Goal: Task Accomplishment & Management: Use online tool/utility

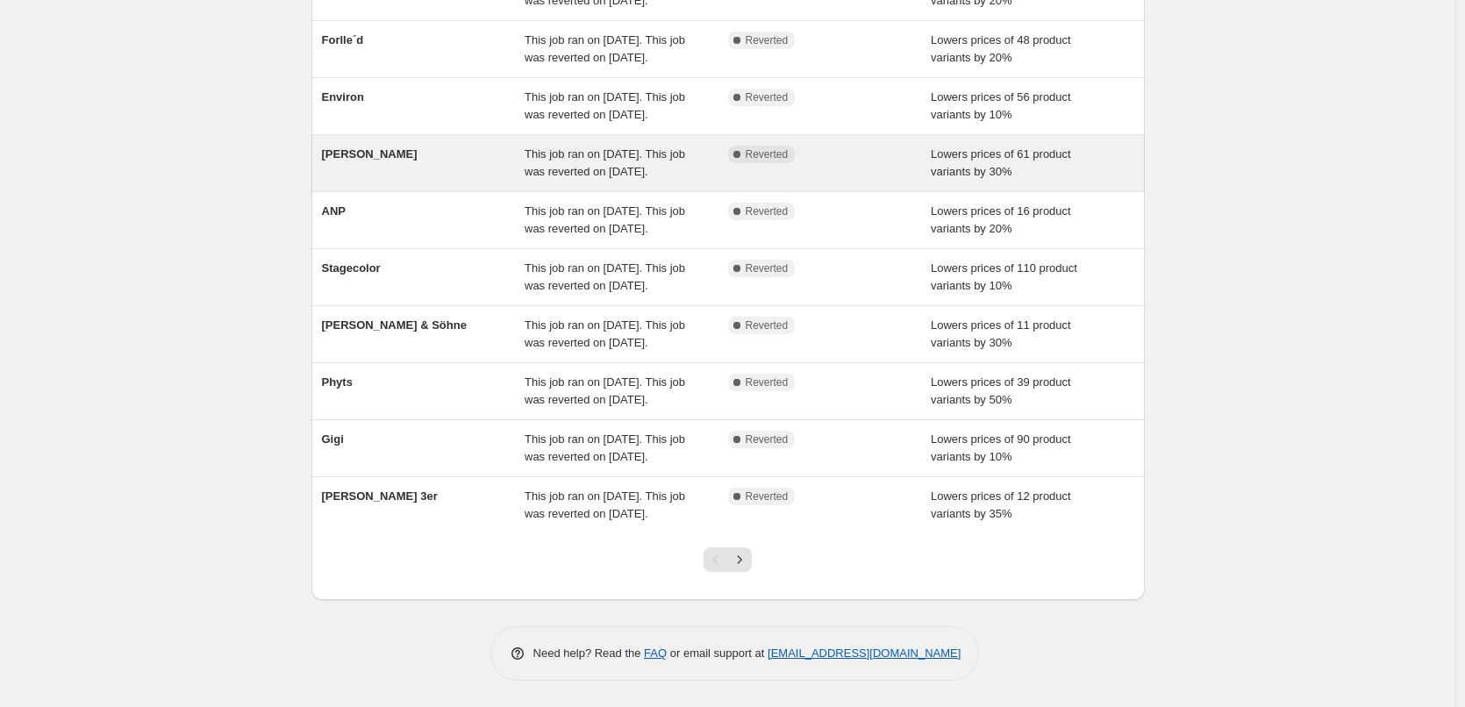
scroll to position [372, 0]
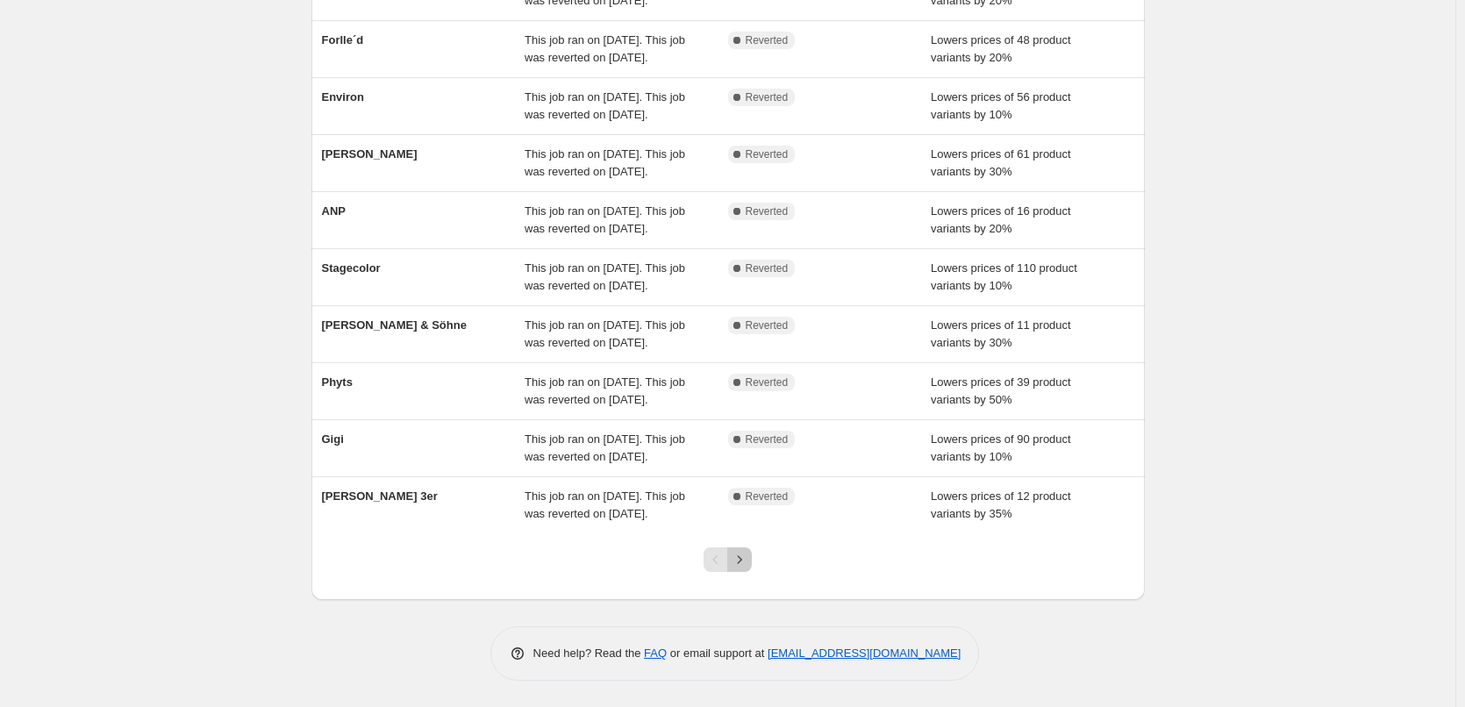
click at [748, 567] on icon "Next" at bounding box center [740, 560] width 18 height 18
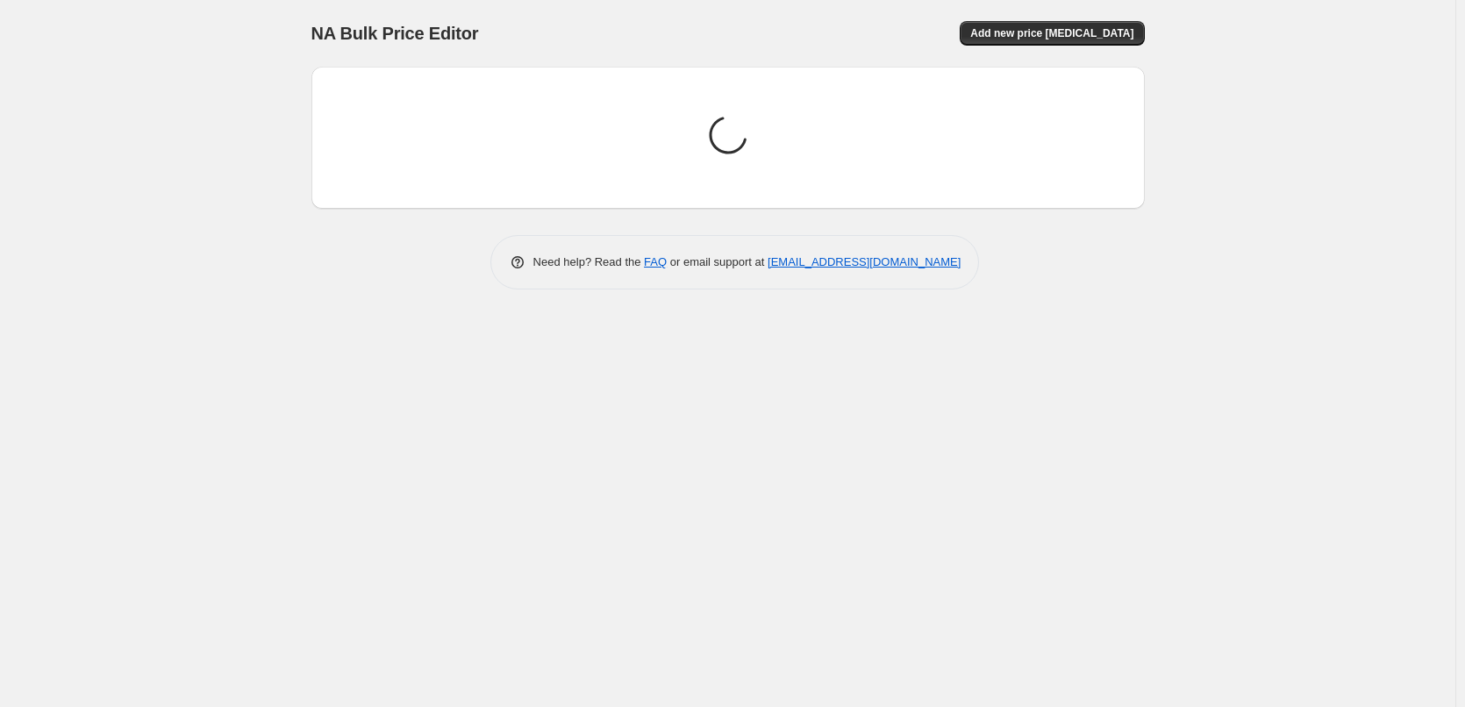
scroll to position [0, 0]
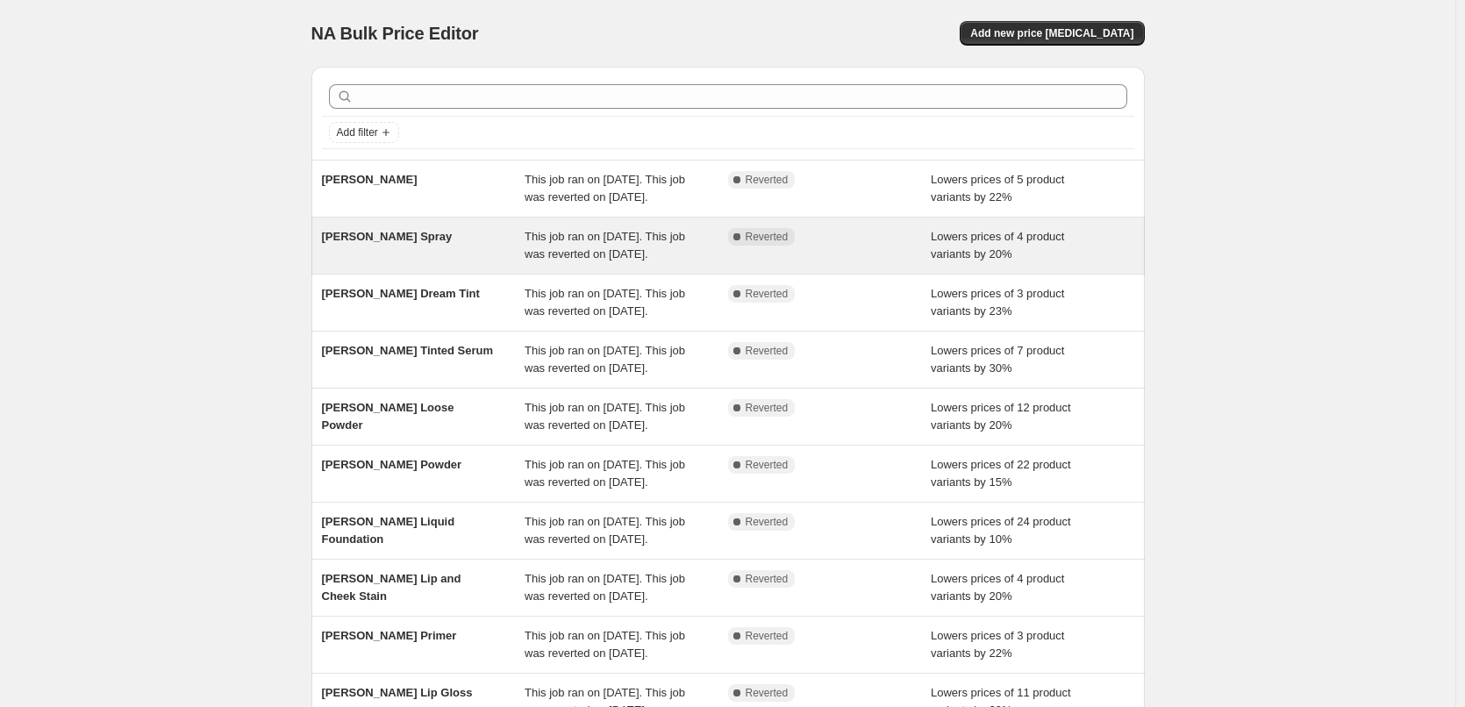
click at [397, 243] on span "[PERSON_NAME] Spray" at bounding box center [387, 236] width 131 height 13
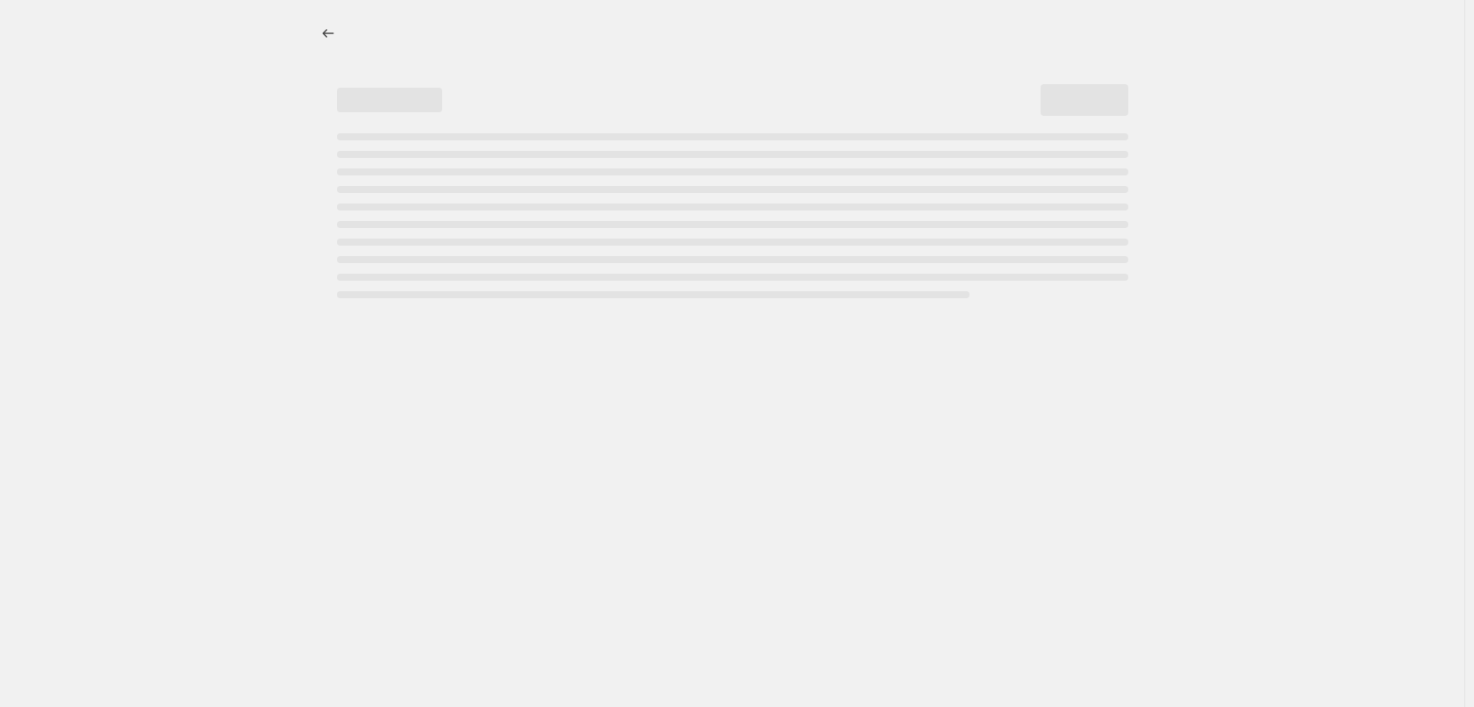
select select "percentage"
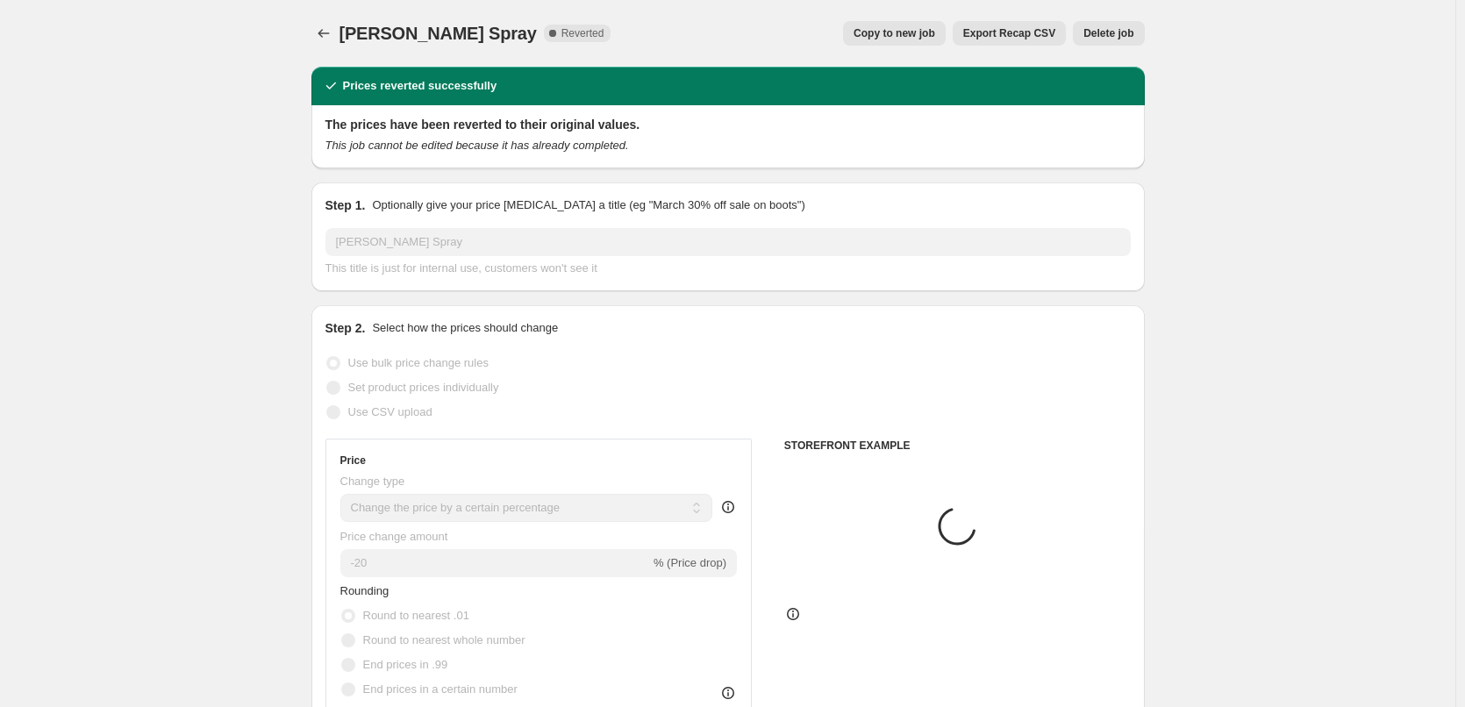
select select "tag"
click at [904, 30] on span "Copy to new job" at bounding box center [895, 33] width 82 height 14
select select "percentage"
select select "tag"
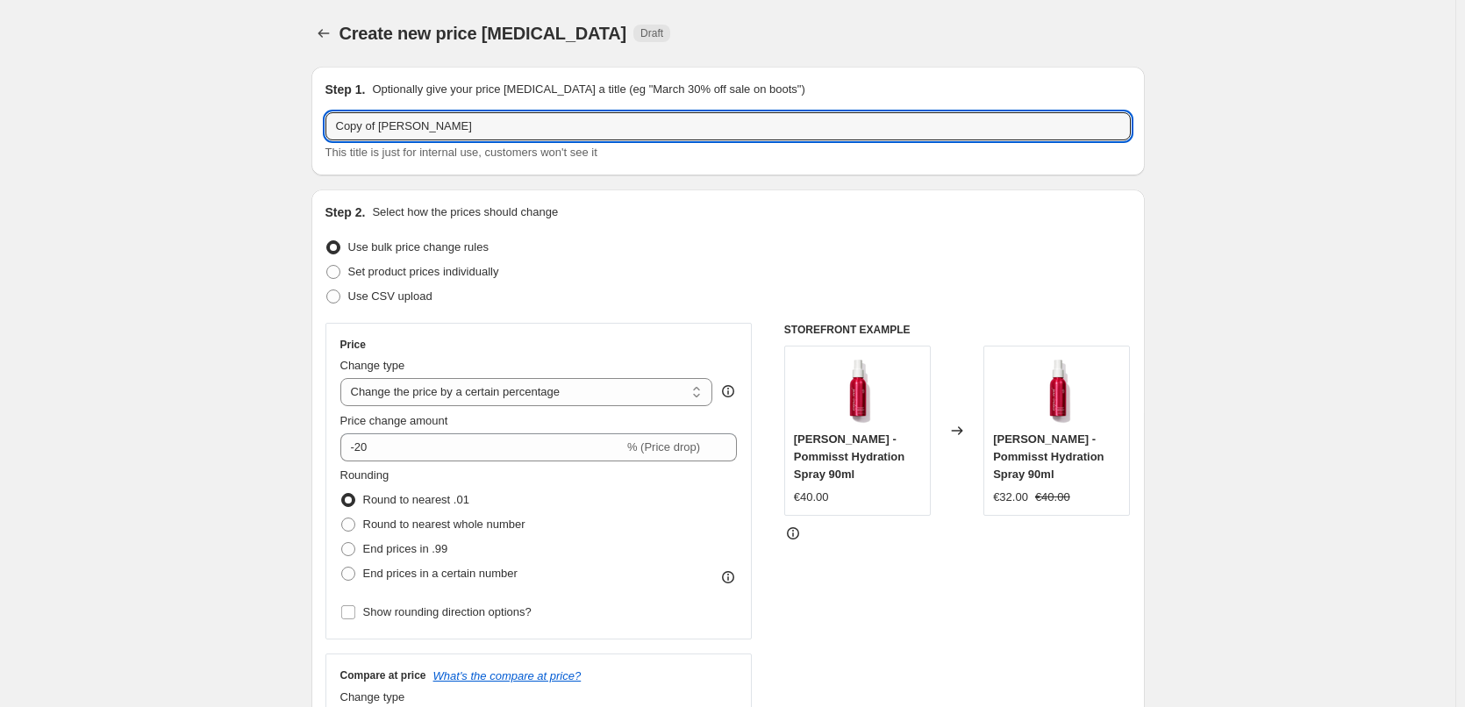
drag, startPoint x: 383, startPoint y: 125, endPoint x: 100, endPoint y: 114, distance: 283.6
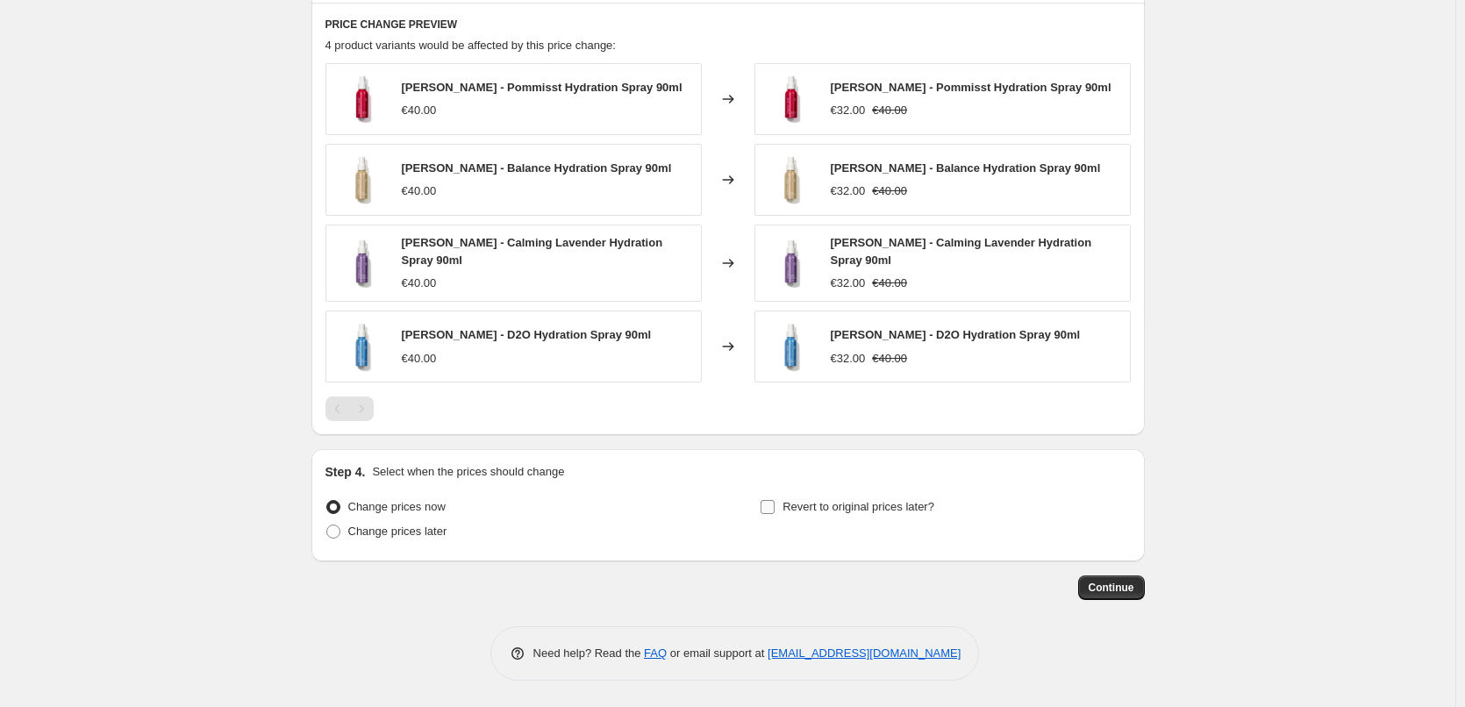
type input "[PERSON_NAME] Spray"
click at [924, 502] on span "Revert to original prices later?" at bounding box center [859, 506] width 152 height 13
click at [775, 502] on input "Revert to original prices later?" at bounding box center [768, 507] width 14 height 14
checkbox input "true"
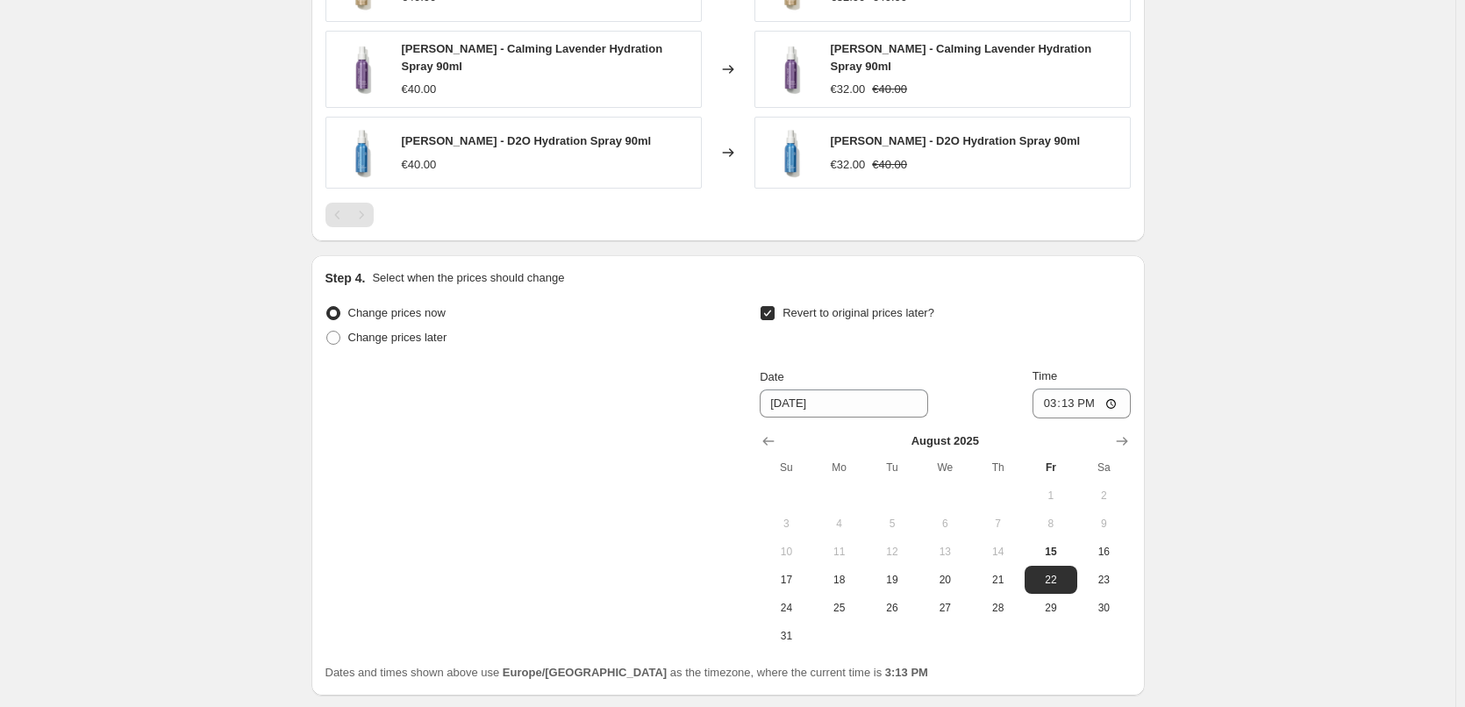
scroll to position [1498, 0]
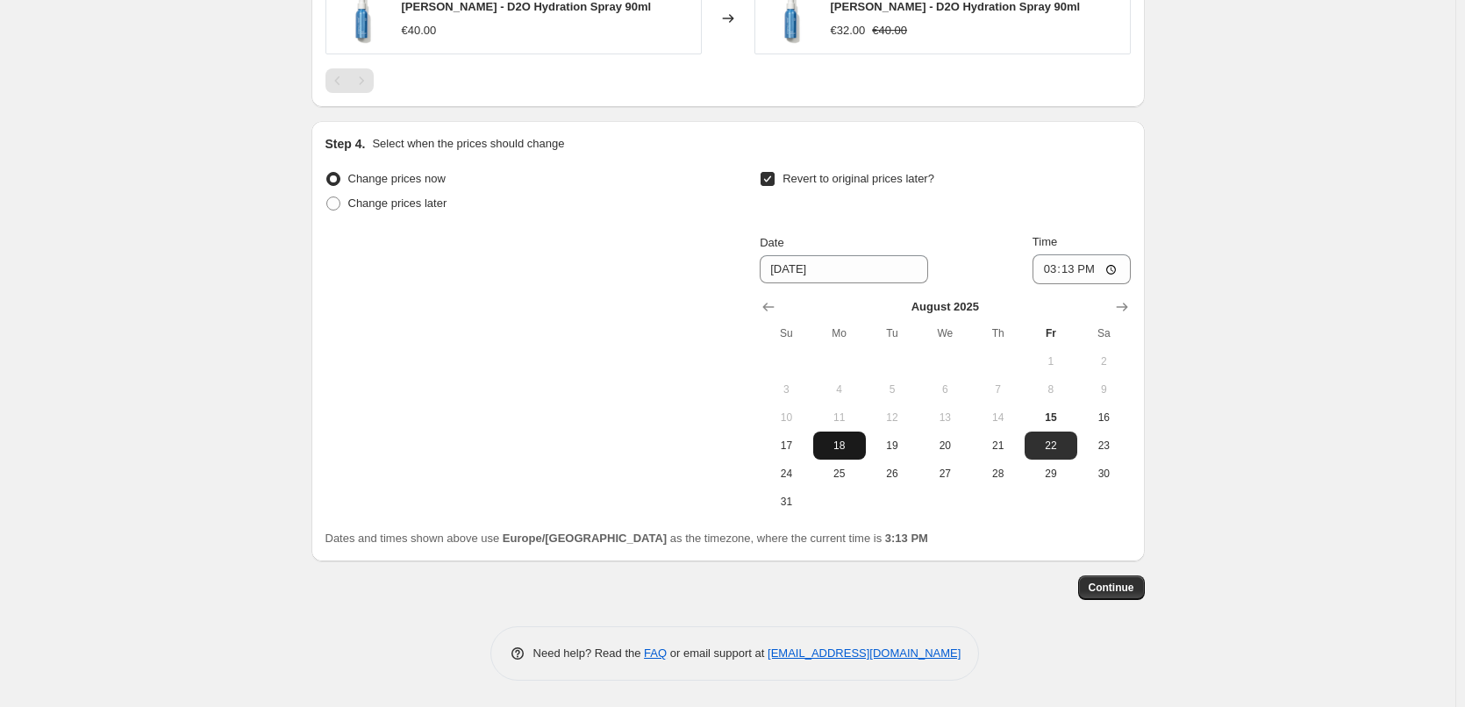
click at [850, 444] on span "18" at bounding box center [839, 446] width 39 height 14
type input "8/18/2025"
click at [1045, 271] on input "15:13" at bounding box center [1082, 269] width 98 height 30
type input "03:00"
click at [1133, 591] on span "Continue" at bounding box center [1112, 588] width 46 height 14
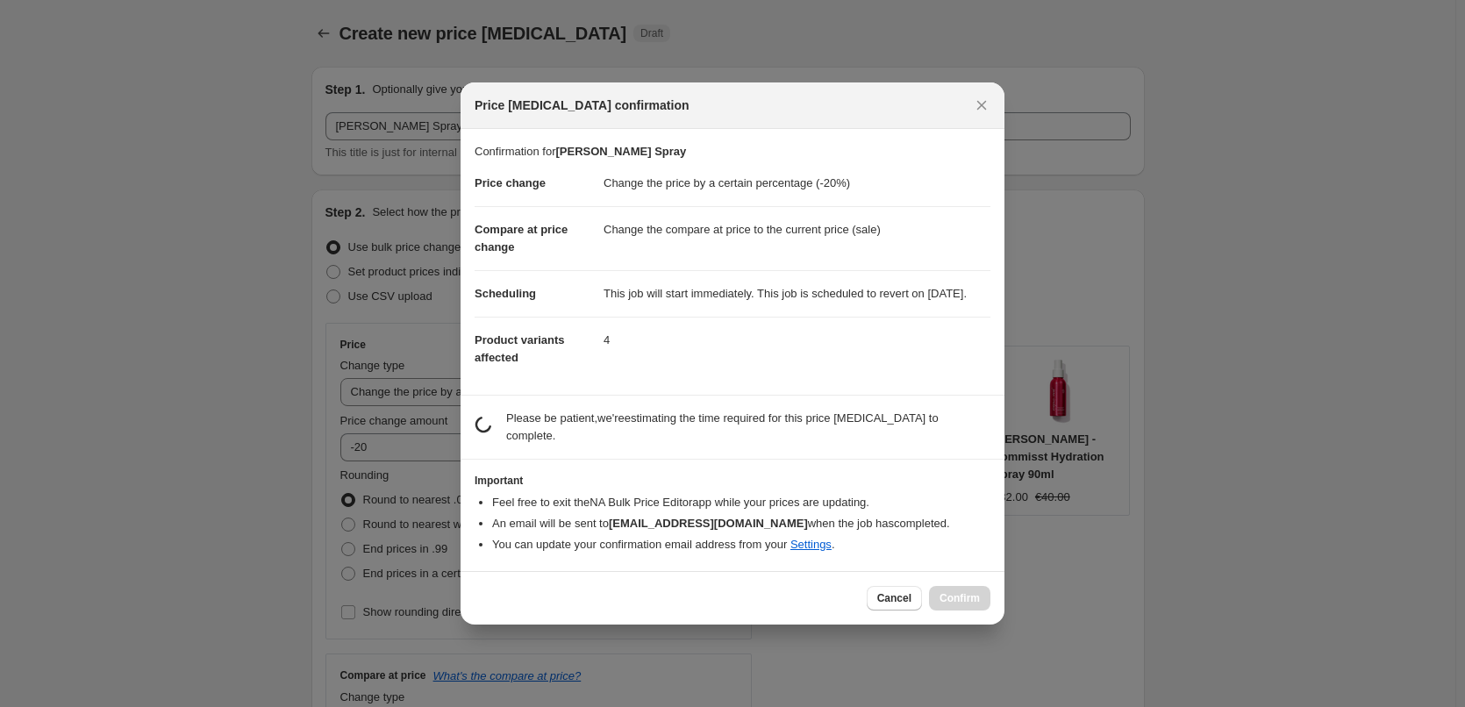
scroll to position [0, 0]
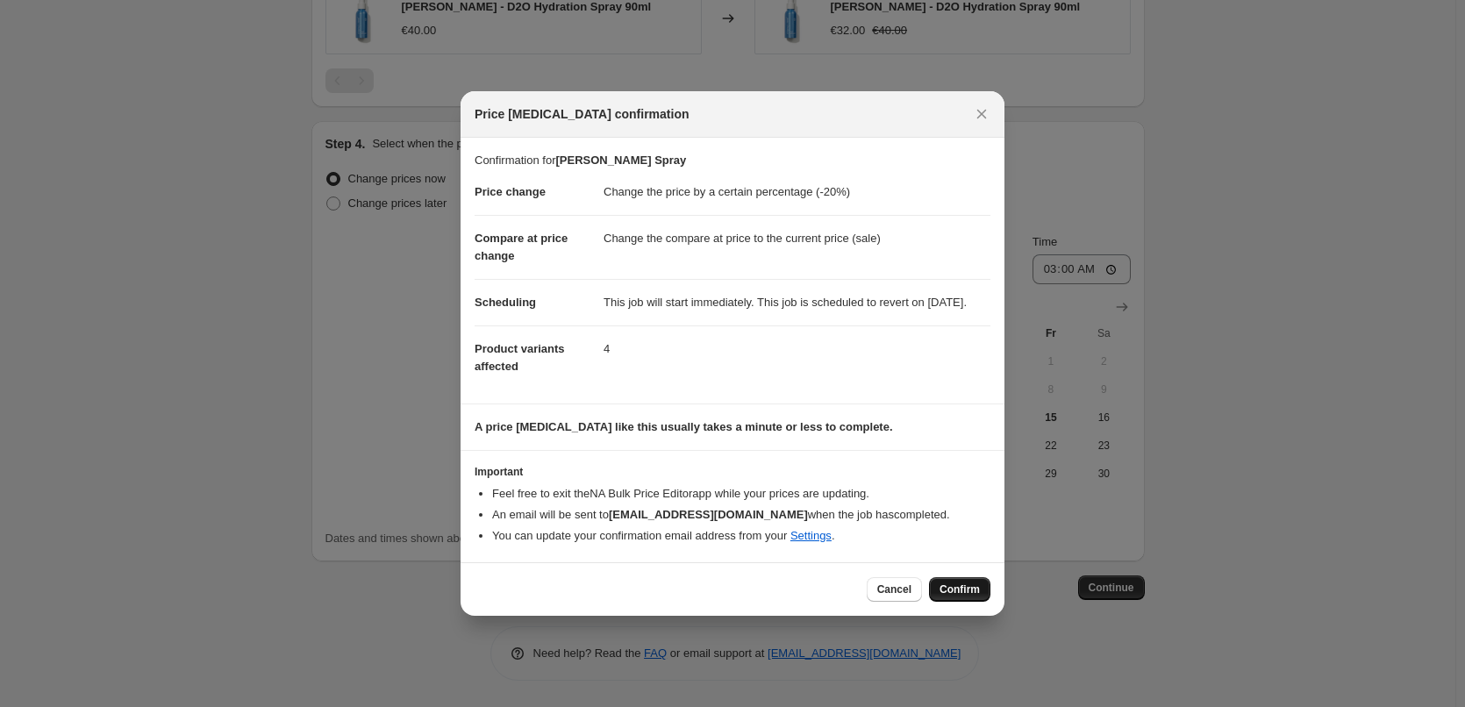
click at [948, 597] on span "Confirm" at bounding box center [960, 590] width 40 height 14
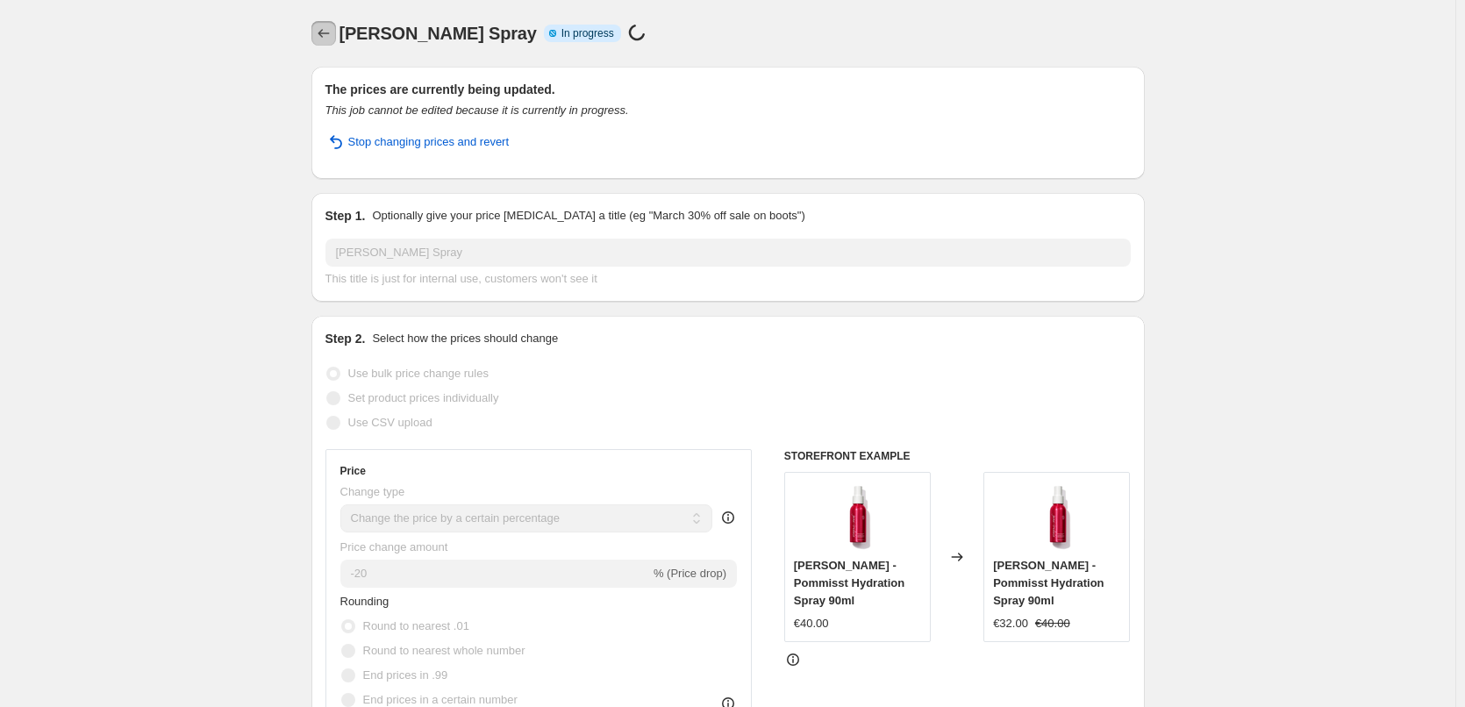
click at [333, 29] on icon "Price change jobs" at bounding box center [324, 34] width 18 height 18
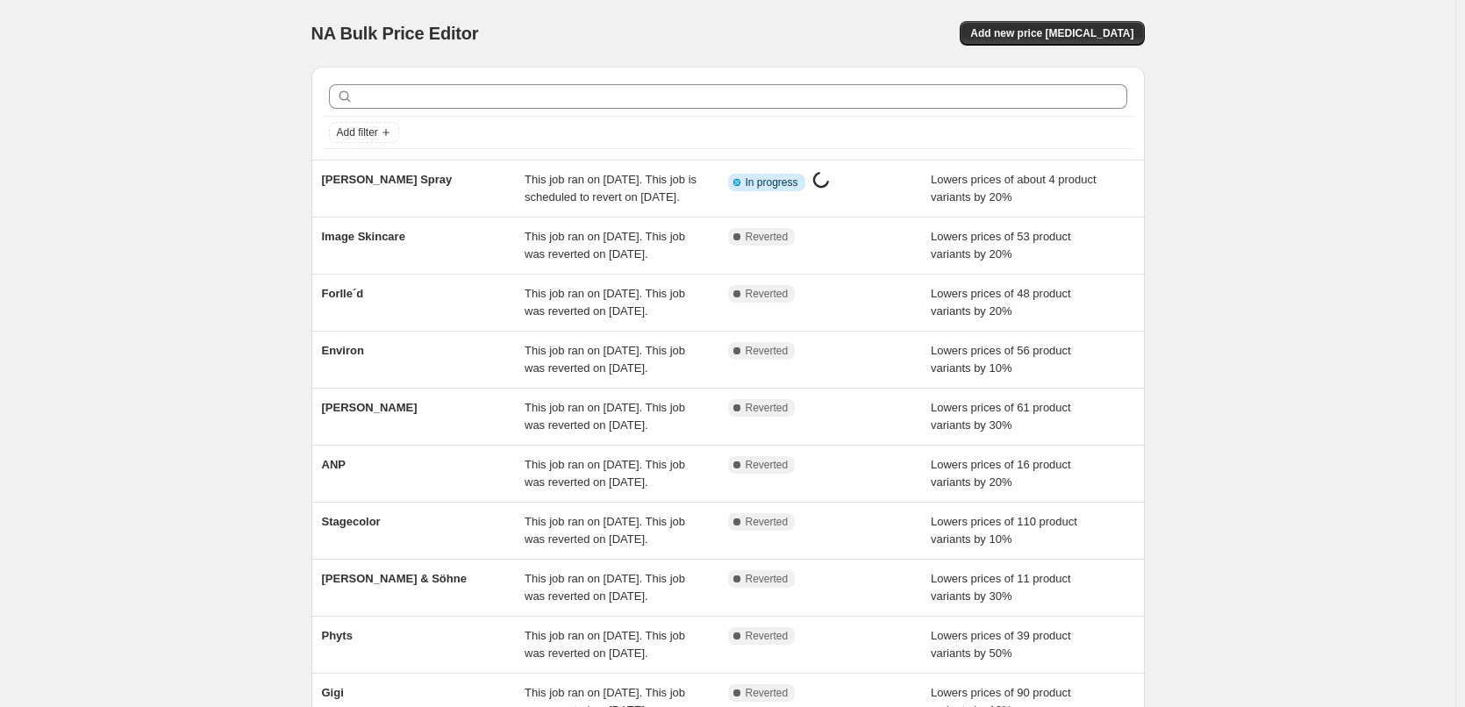
scroll to position [372, 0]
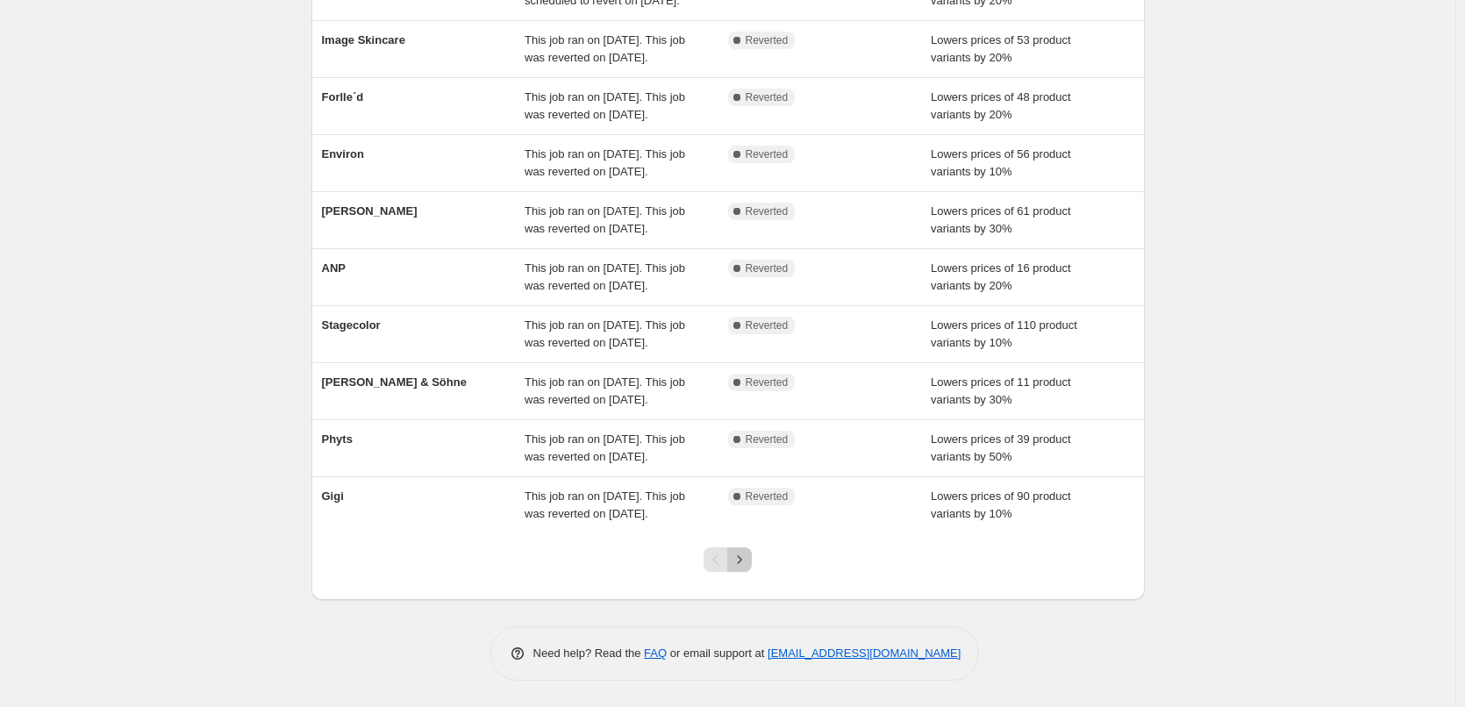
click at [752, 565] on button "Next" at bounding box center [739, 559] width 25 height 25
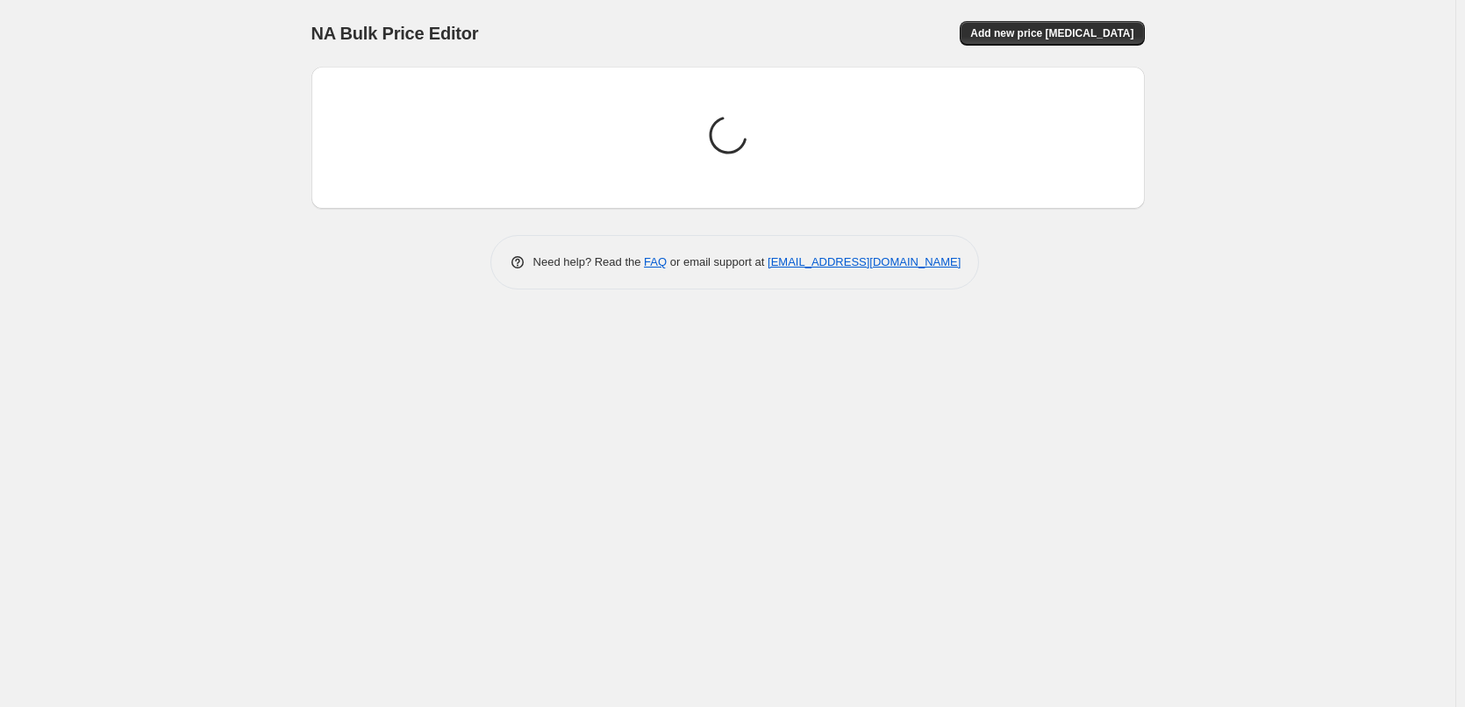
scroll to position [0, 0]
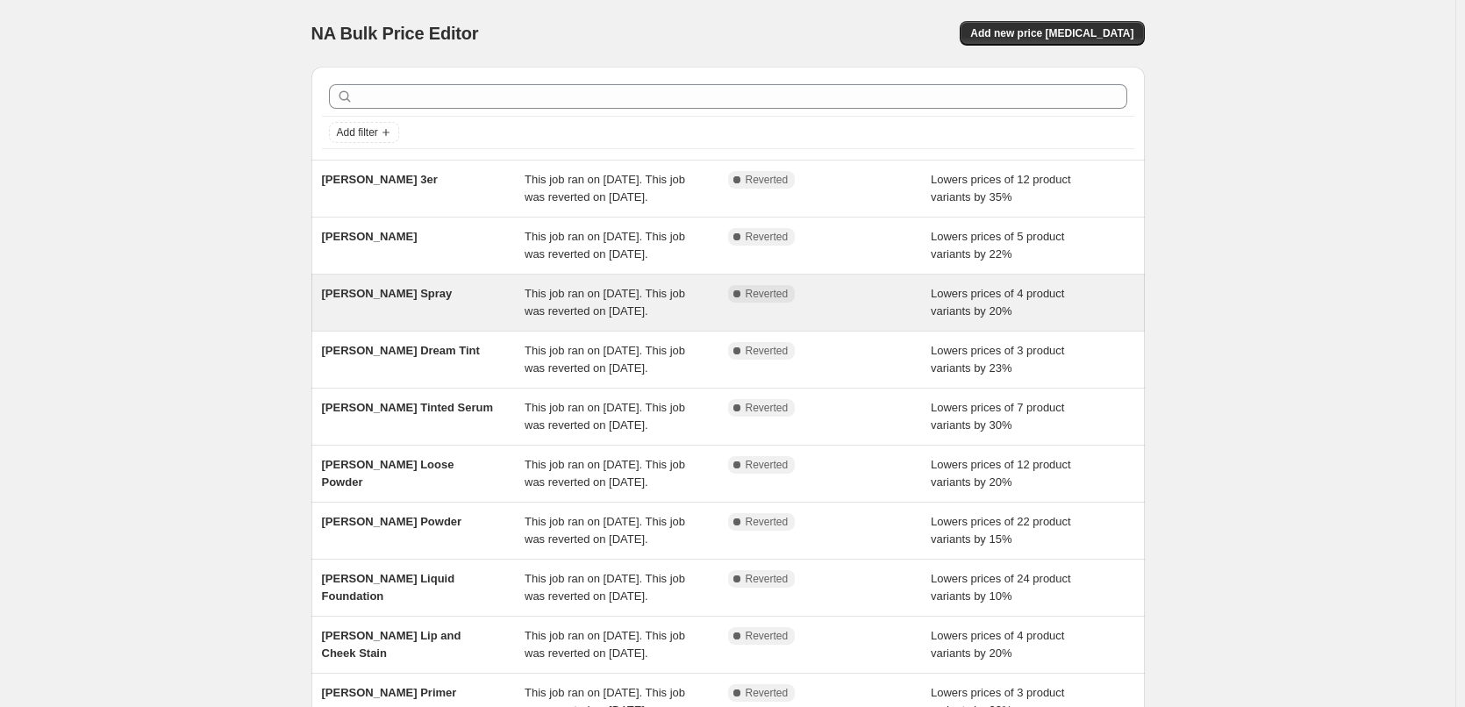
click at [397, 320] on div "[PERSON_NAME] Spray" at bounding box center [424, 302] width 204 height 35
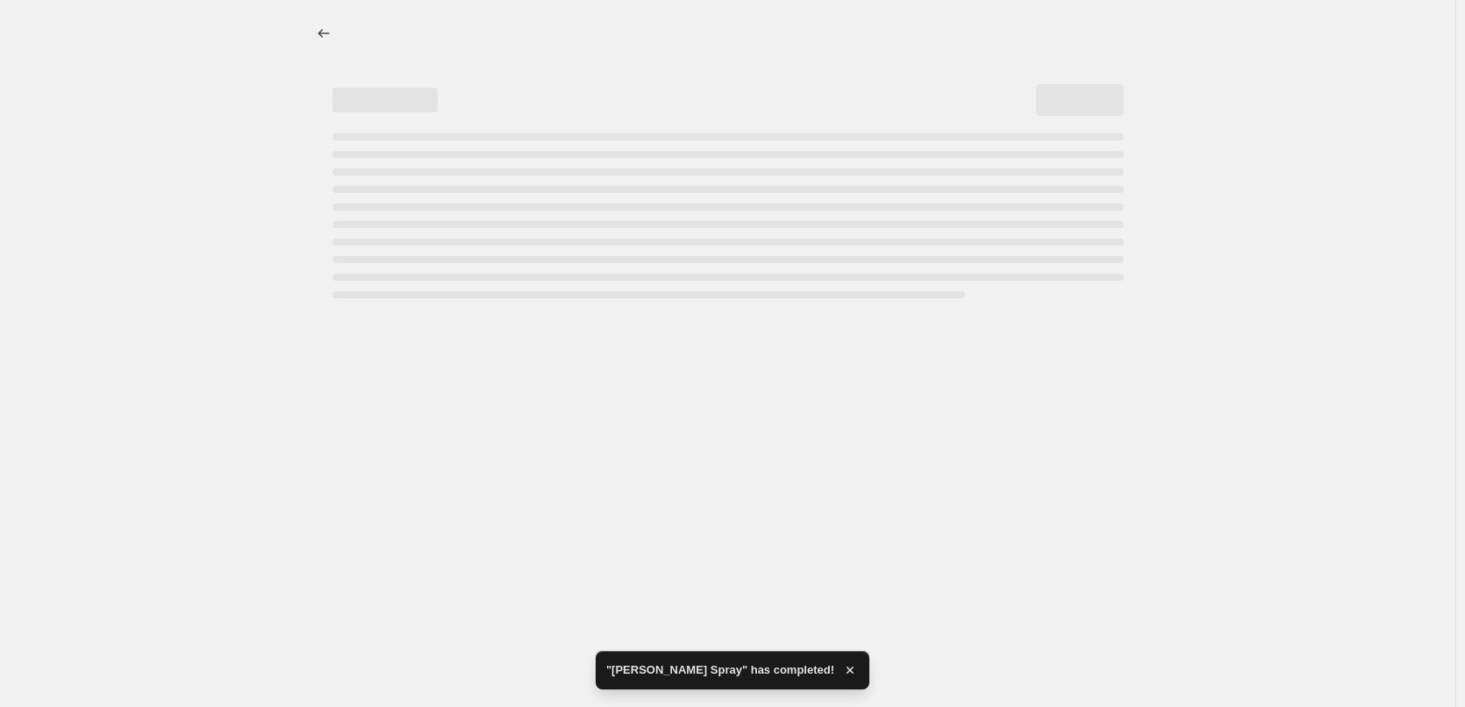
select select "percentage"
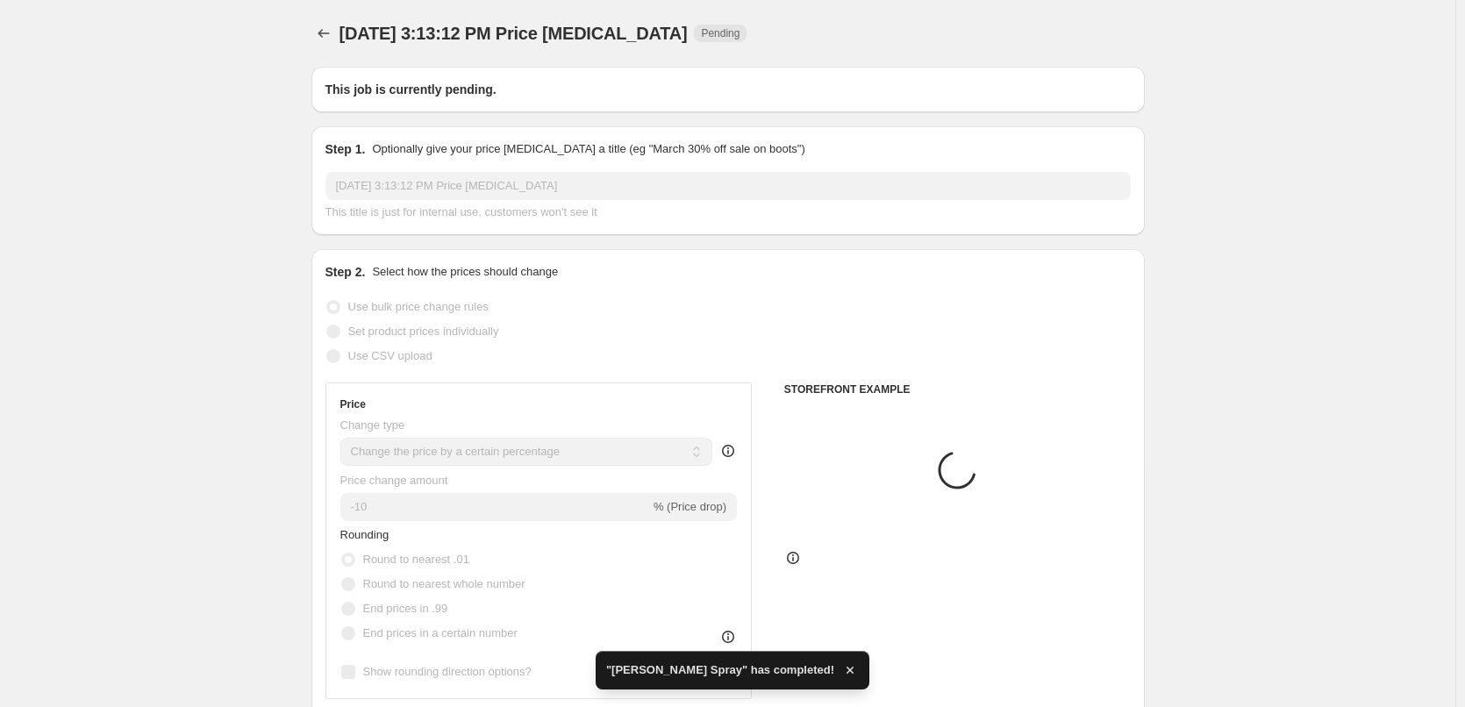
type input "[PERSON_NAME] Spray"
radio input "false"
radio input "true"
checkbox input "true"
select select "tag"
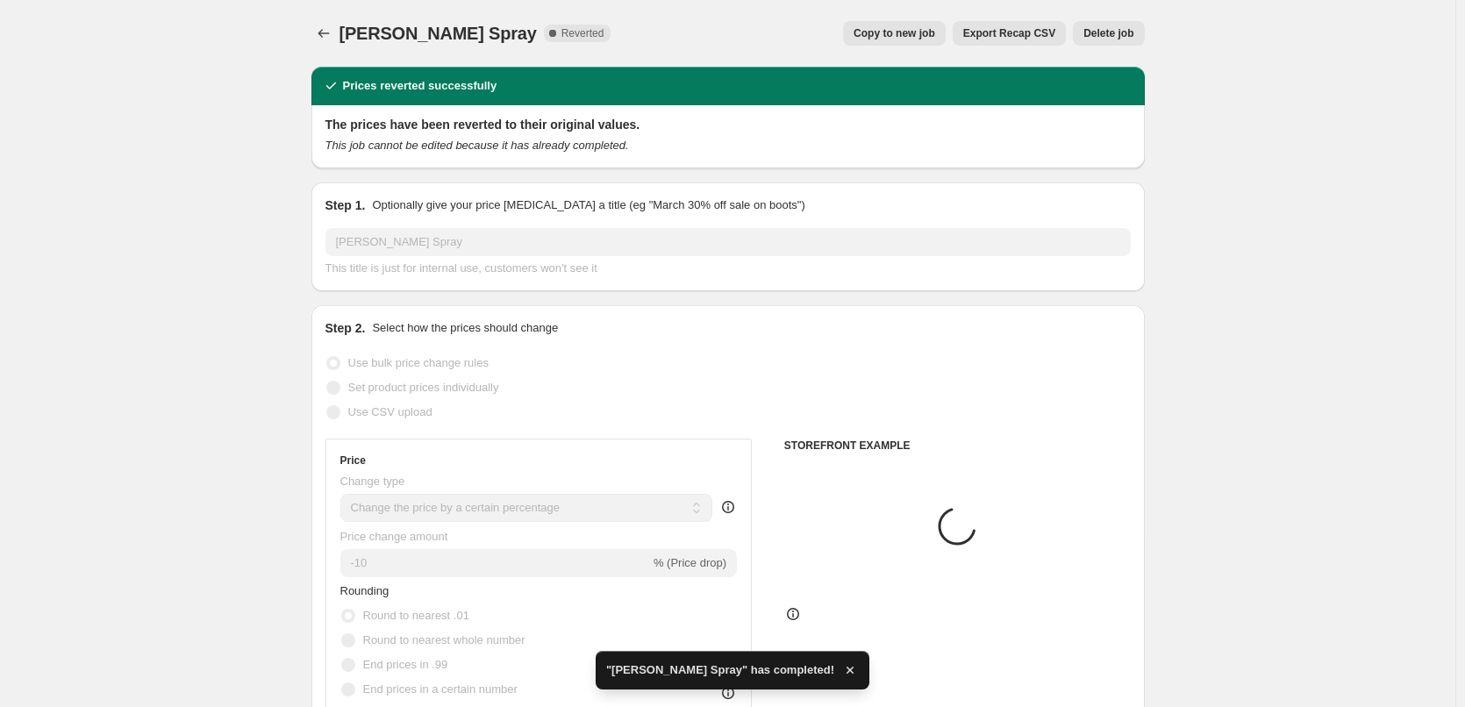
click at [1122, 33] on span "Delete job" at bounding box center [1108, 33] width 50 height 14
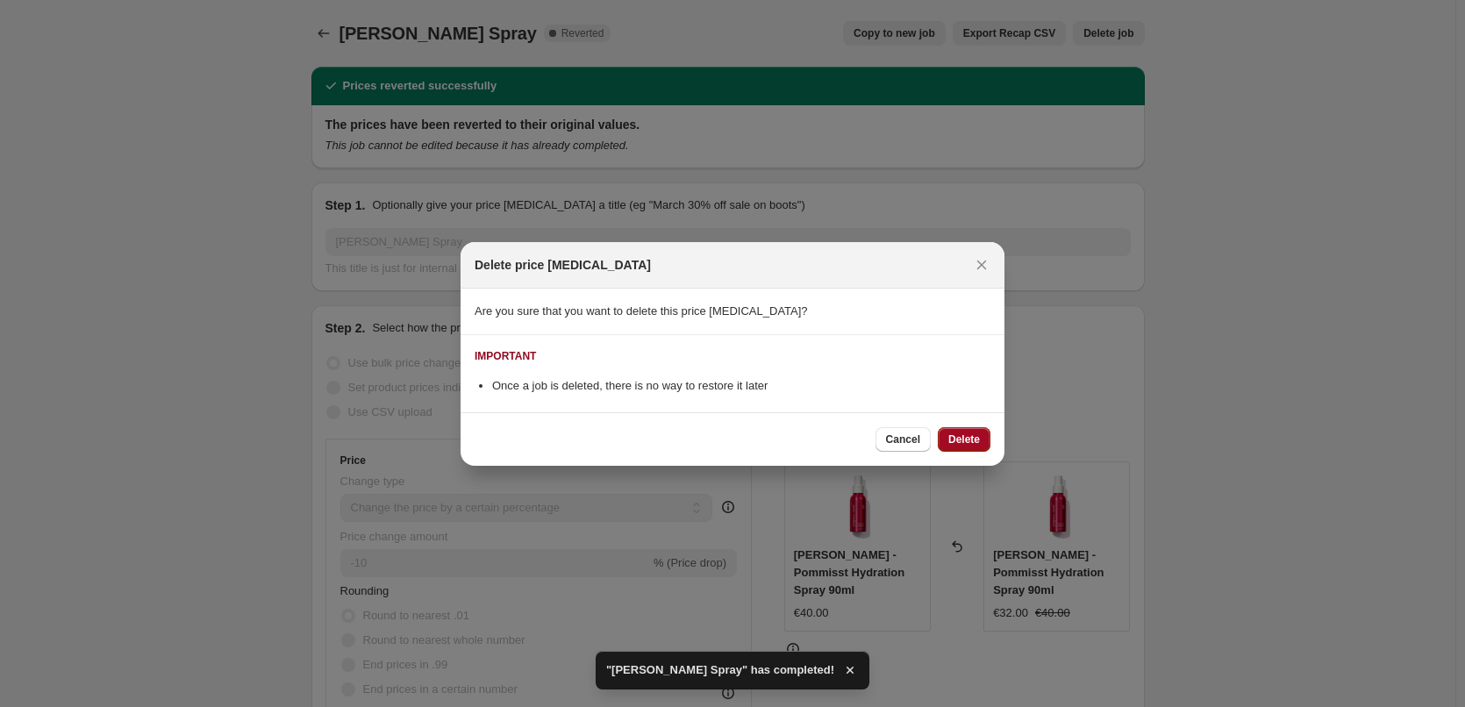
click at [951, 443] on span "Delete" at bounding box center [964, 440] width 32 height 14
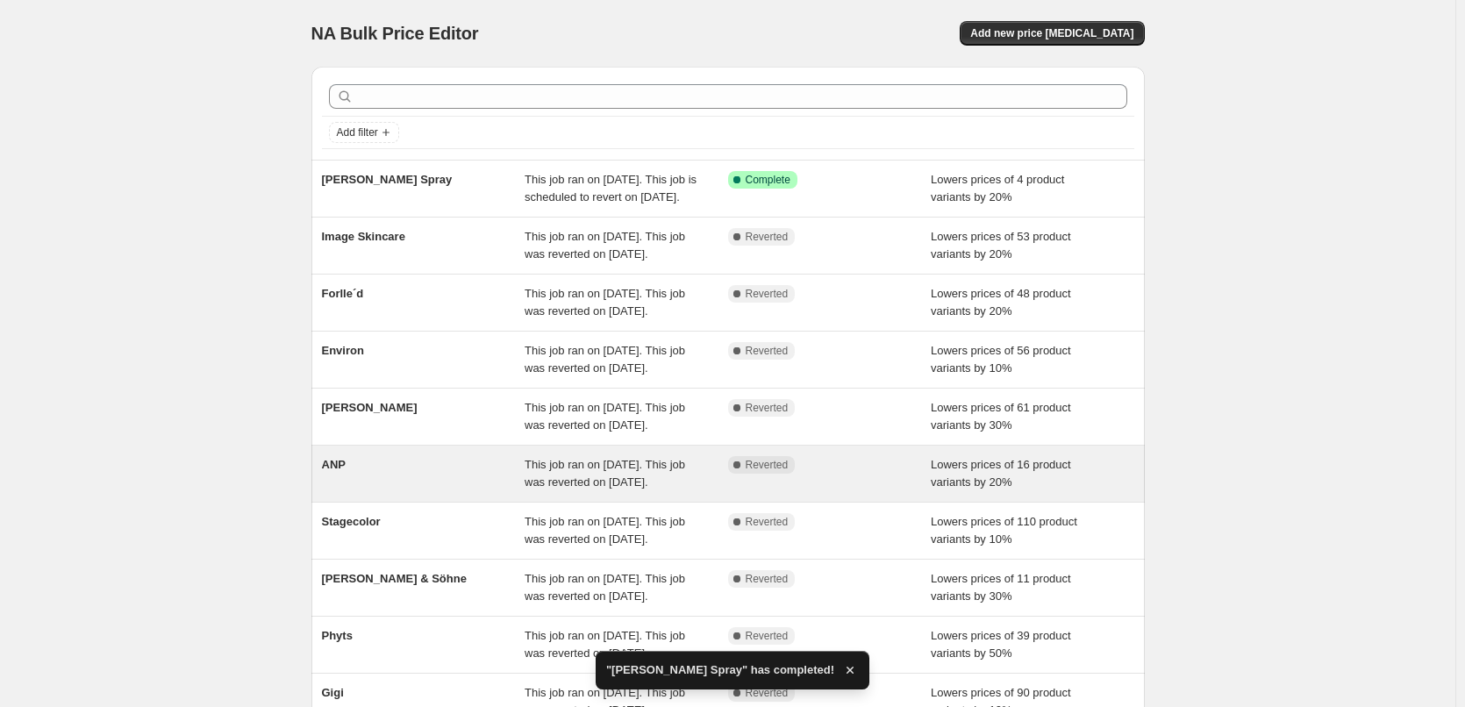
scroll to position [372, 0]
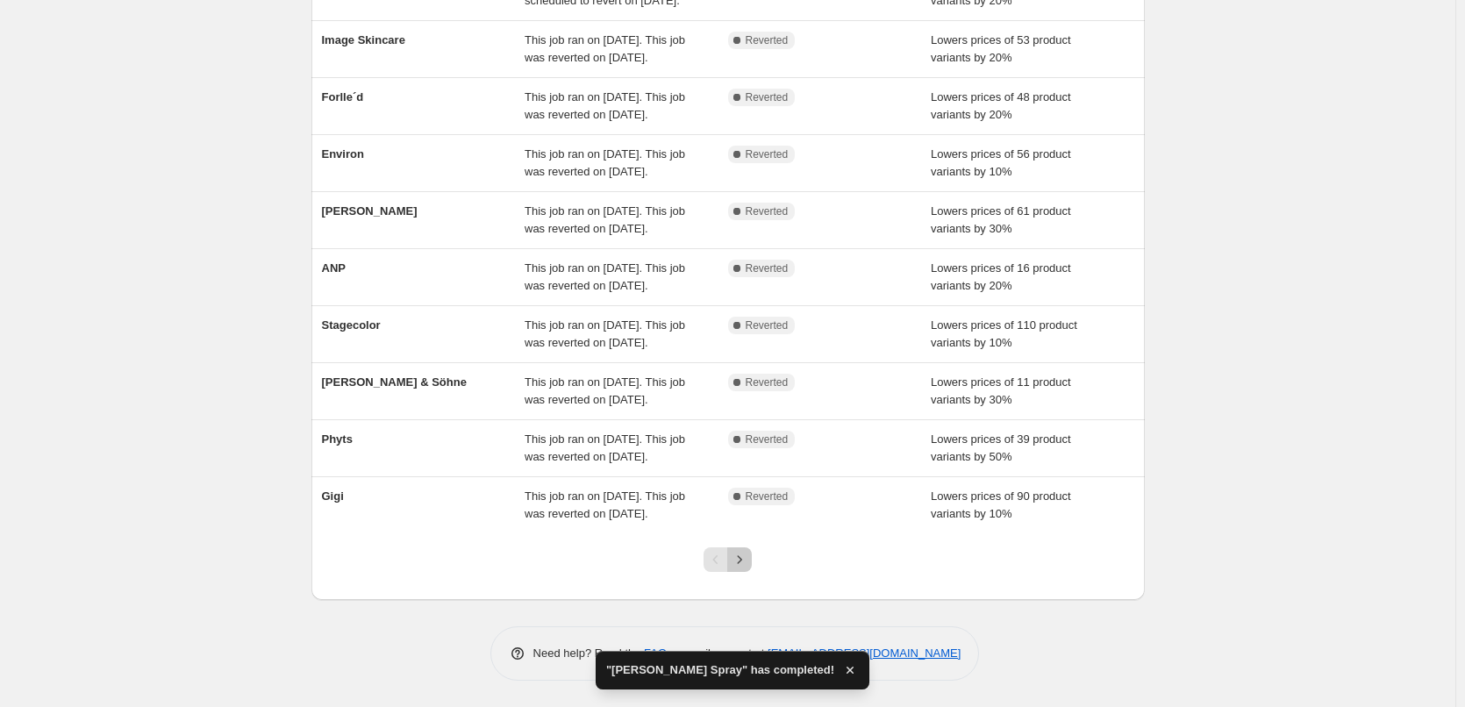
click at [747, 561] on icon "Next" at bounding box center [740, 560] width 18 height 18
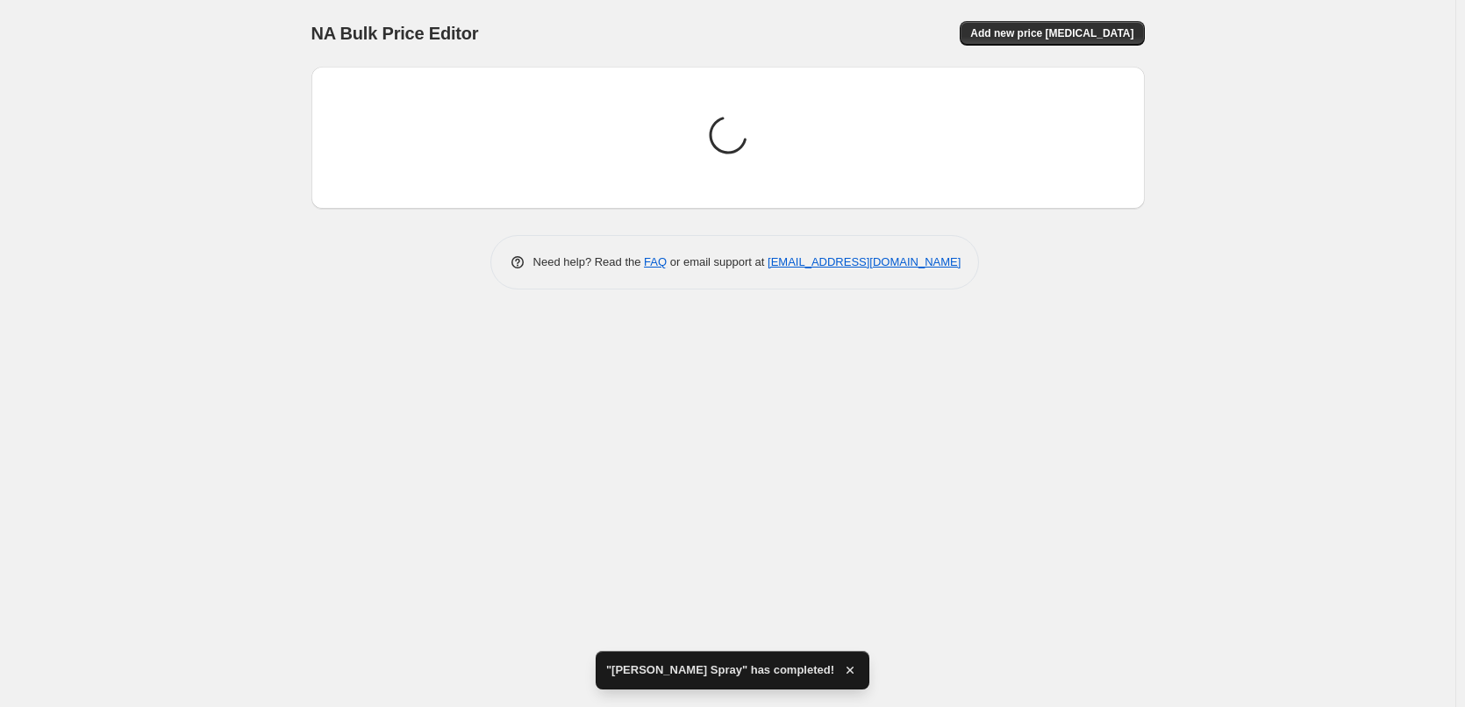
scroll to position [0, 0]
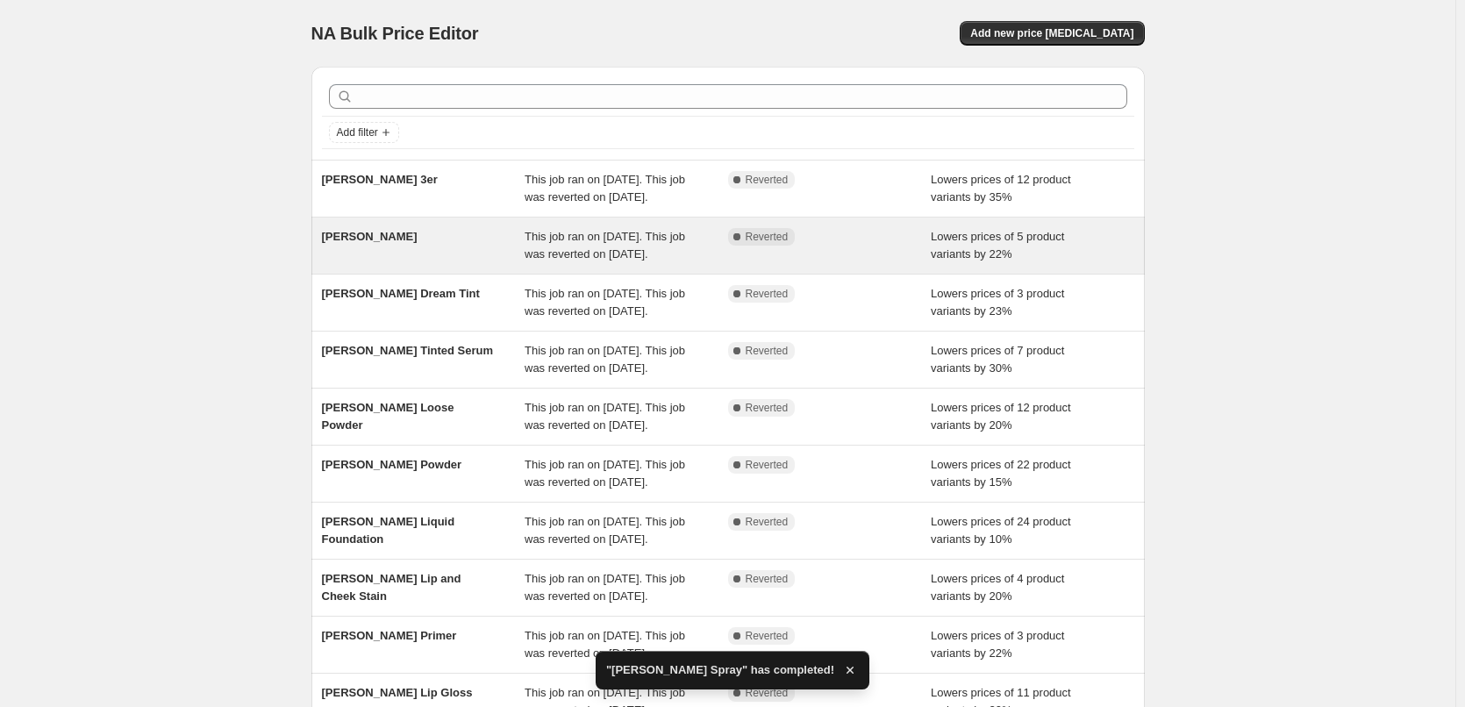
click at [376, 243] on span "Jane Iredale" at bounding box center [370, 236] width 96 height 13
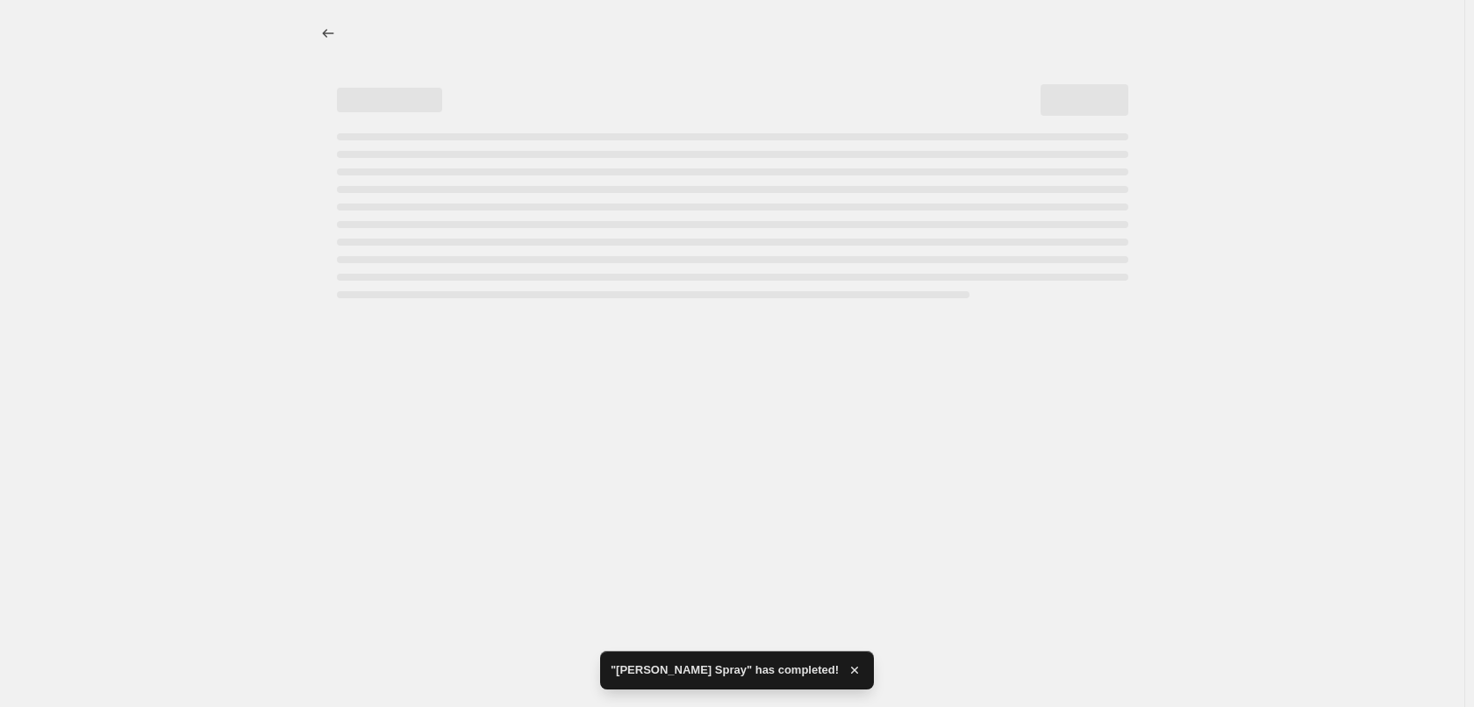
select select "percentage"
select select "tag"
select select "vendor"
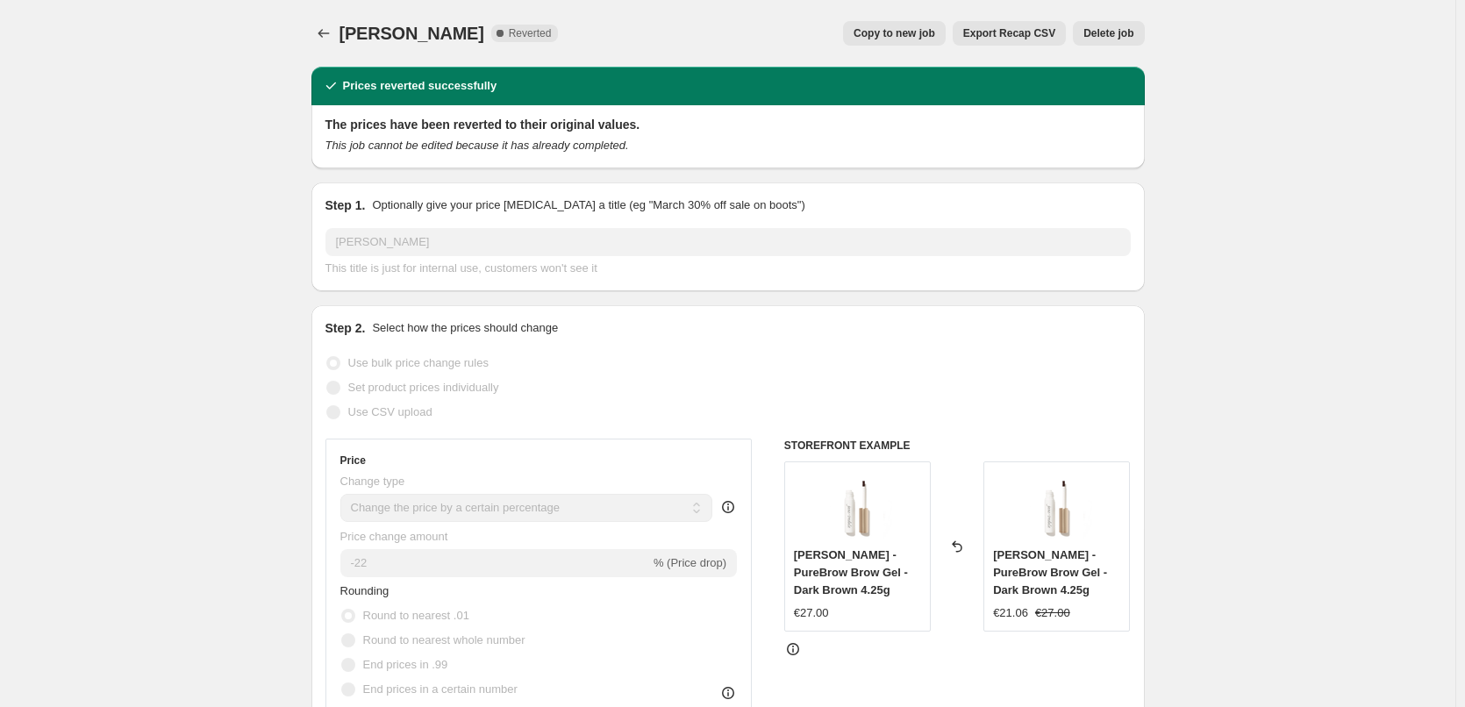
click at [904, 42] on button "Copy to new job" at bounding box center [894, 33] width 103 height 25
select select "percentage"
select select "tag"
select select "vendor"
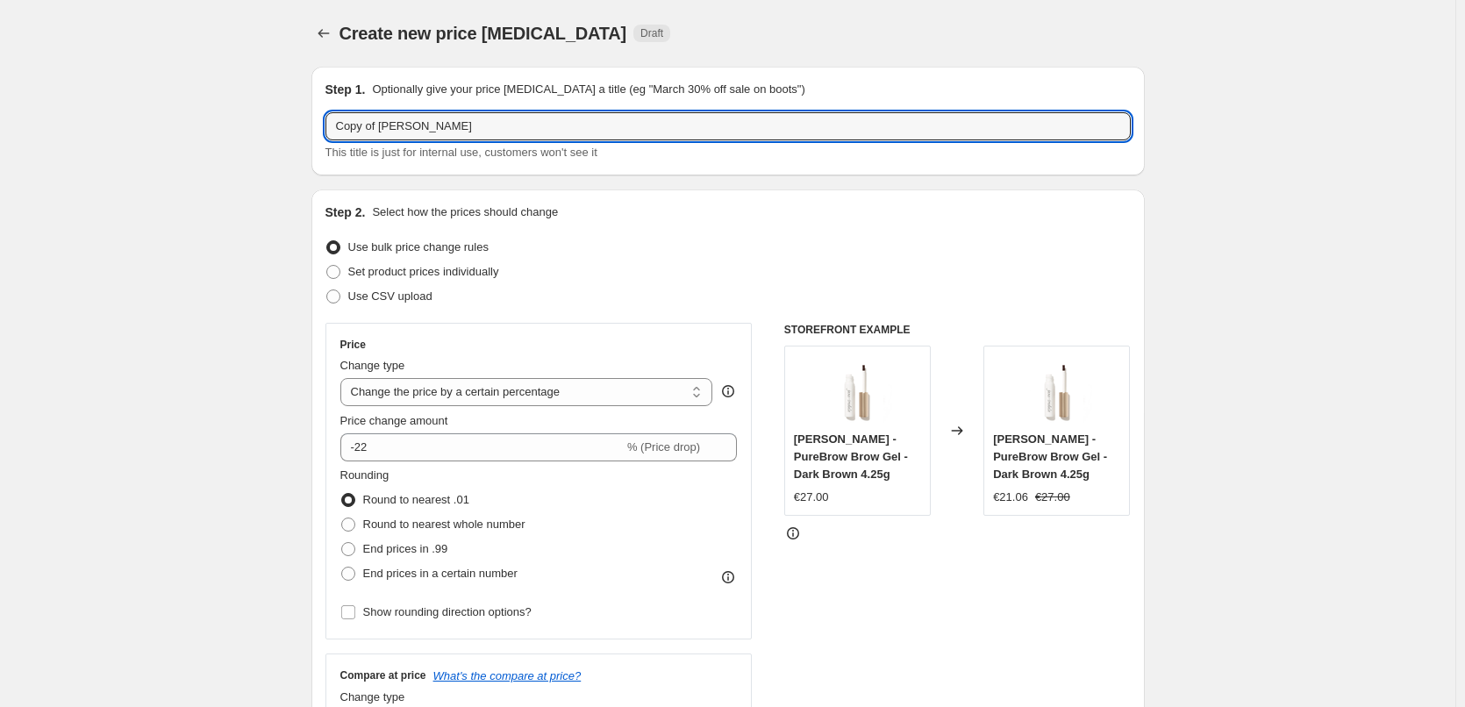
drag, startPoint x: 383, startPoint y: 127, endPoint x: 228, endPoint y: 111, distance: 156.1
click at [476, 135] on input "Jane Iredale" at bounding box center [727, 126] width 805 height 28
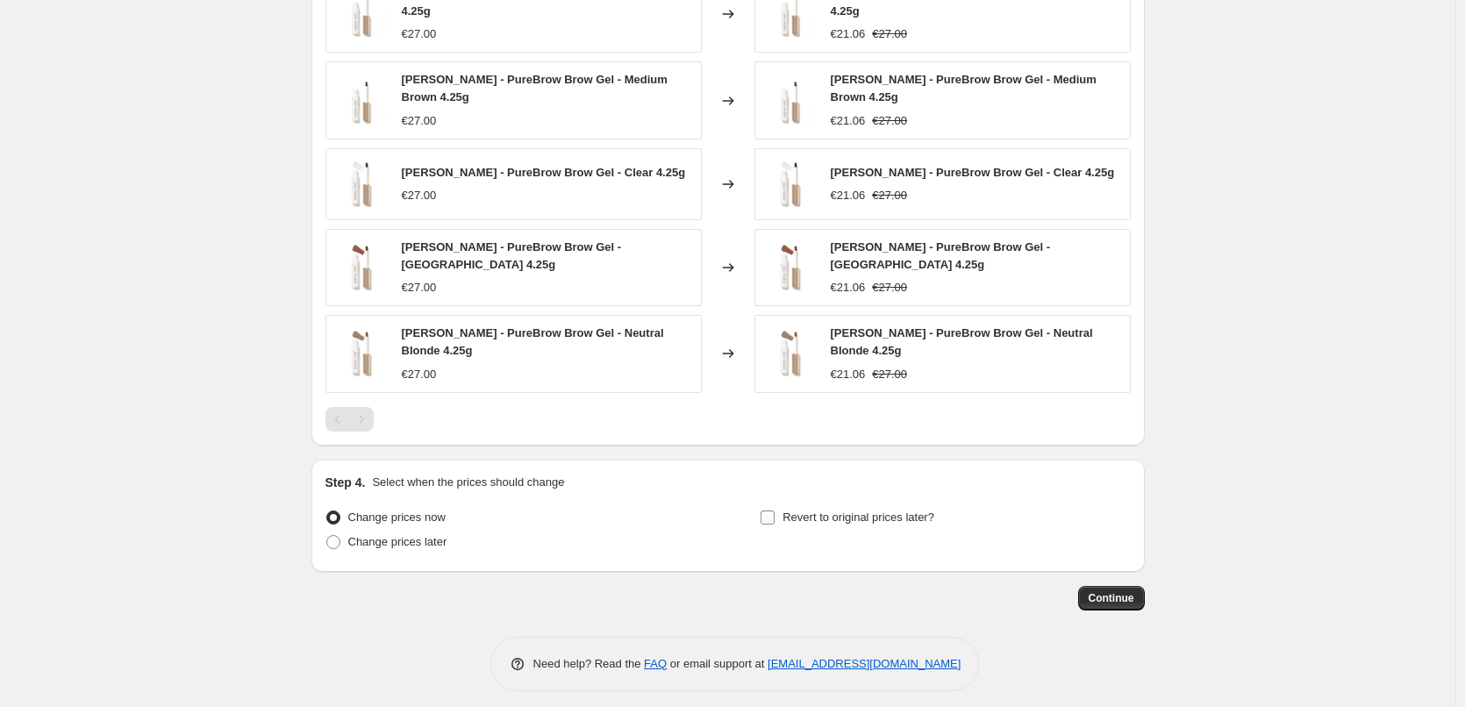
type input "[PERSON_NAME] Brow Gel"
click at [853, 511] on span "Revert to original prices later?" at bounding box center [859, 517] width 152 height 13
click at [775, 511] on input "Revert to original prices later?" at bounding box center [768, 518] width 14 height 14
checkbox input "true"
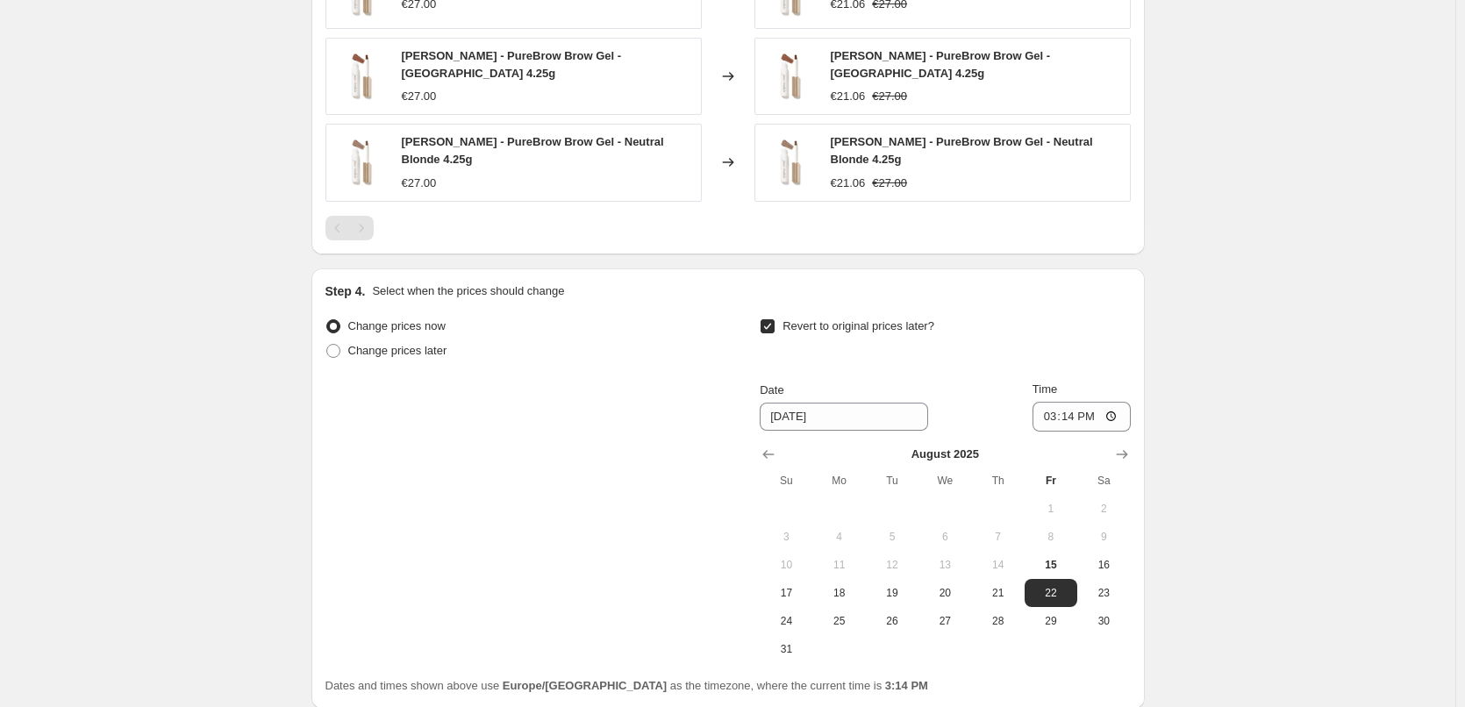
scroll to position [1623, 0]
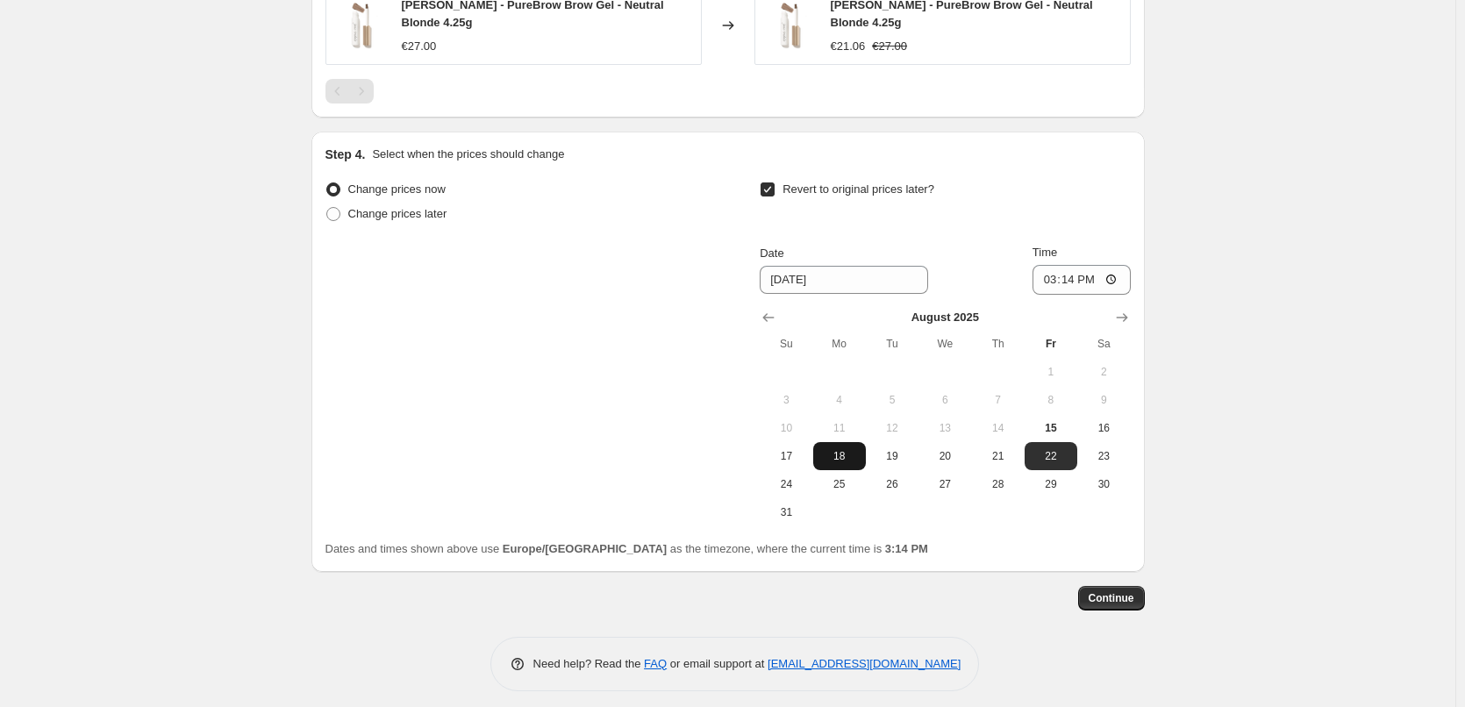
click at [835, 449] on span "18" at bounding box center [839, 456] width 39 height 14
type input "8/18/2025"
click at [1045, 265] on input "15:14" at bounding box center [1082, 280] width 98 height 30
type input "03:00"
click at [1114, 591] on span "Continue" at bounding box center [1112, 598] width 46 height 14
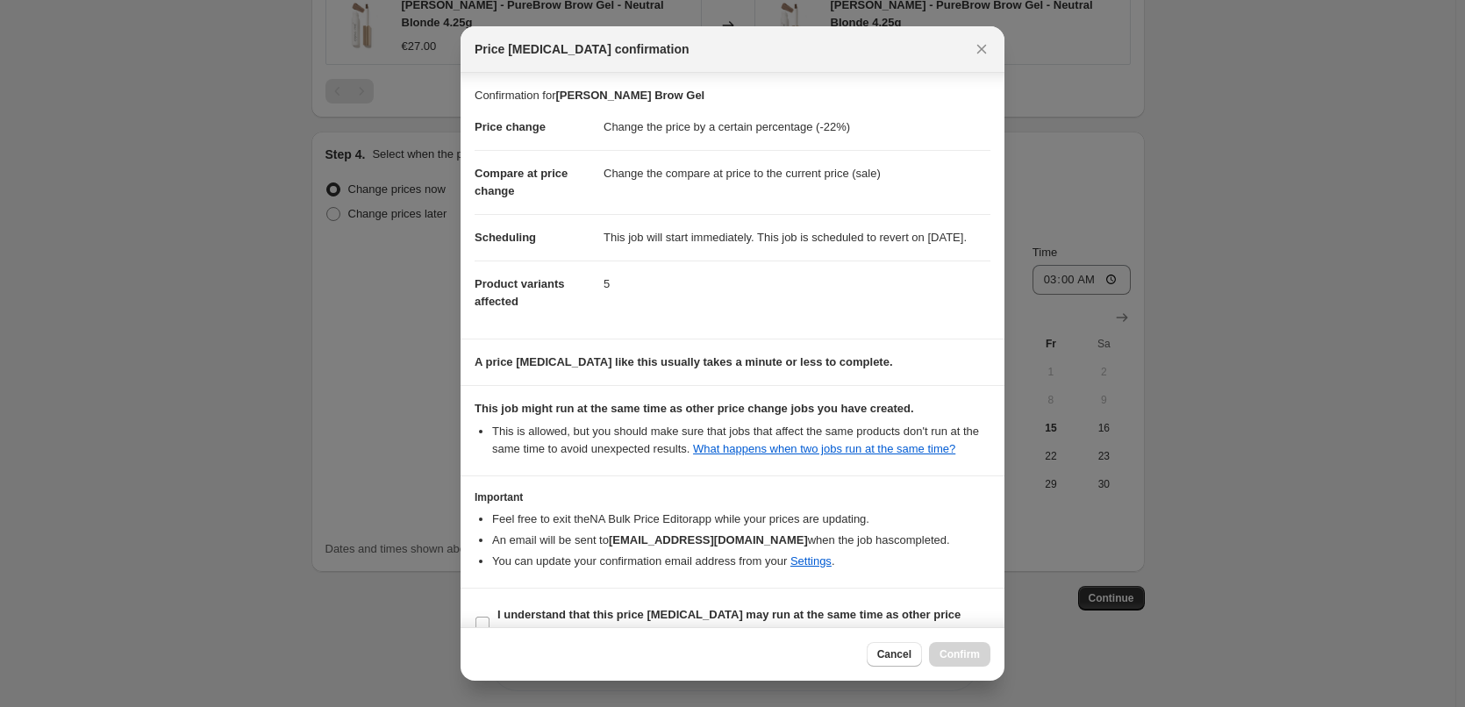
scroll to position [49, 0]
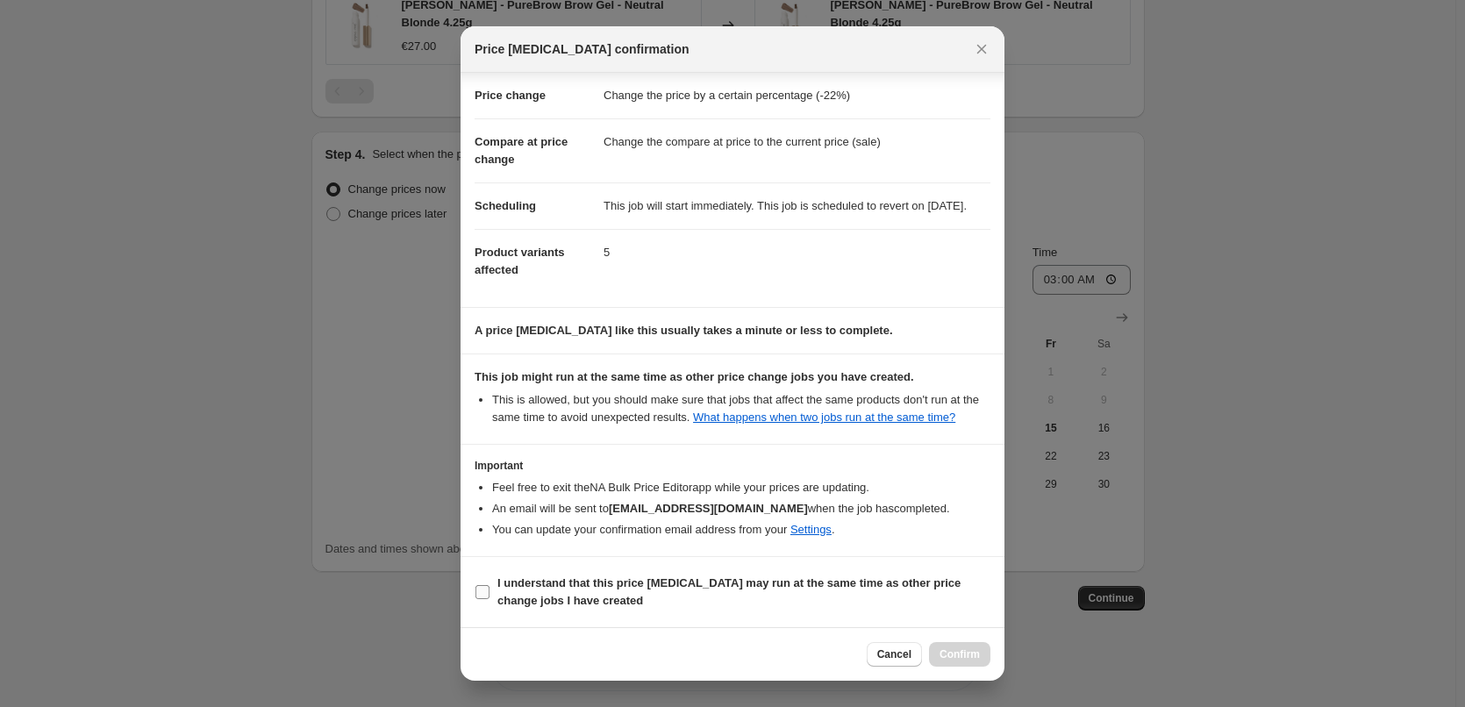
click at [568, 578] on b "I understand that this price change job may run at the same time as other price…" at bounding box center [728, 591] width 463 height 31
click at [490, 585] on input "I understand that this price change job may run at the same time as other price…" at bounding box center [483, 592] width 14 height 14
checkbox input "true"
click at [962, 656] on span "Confirm" at bounding box center [960, 654] width 40 height 14
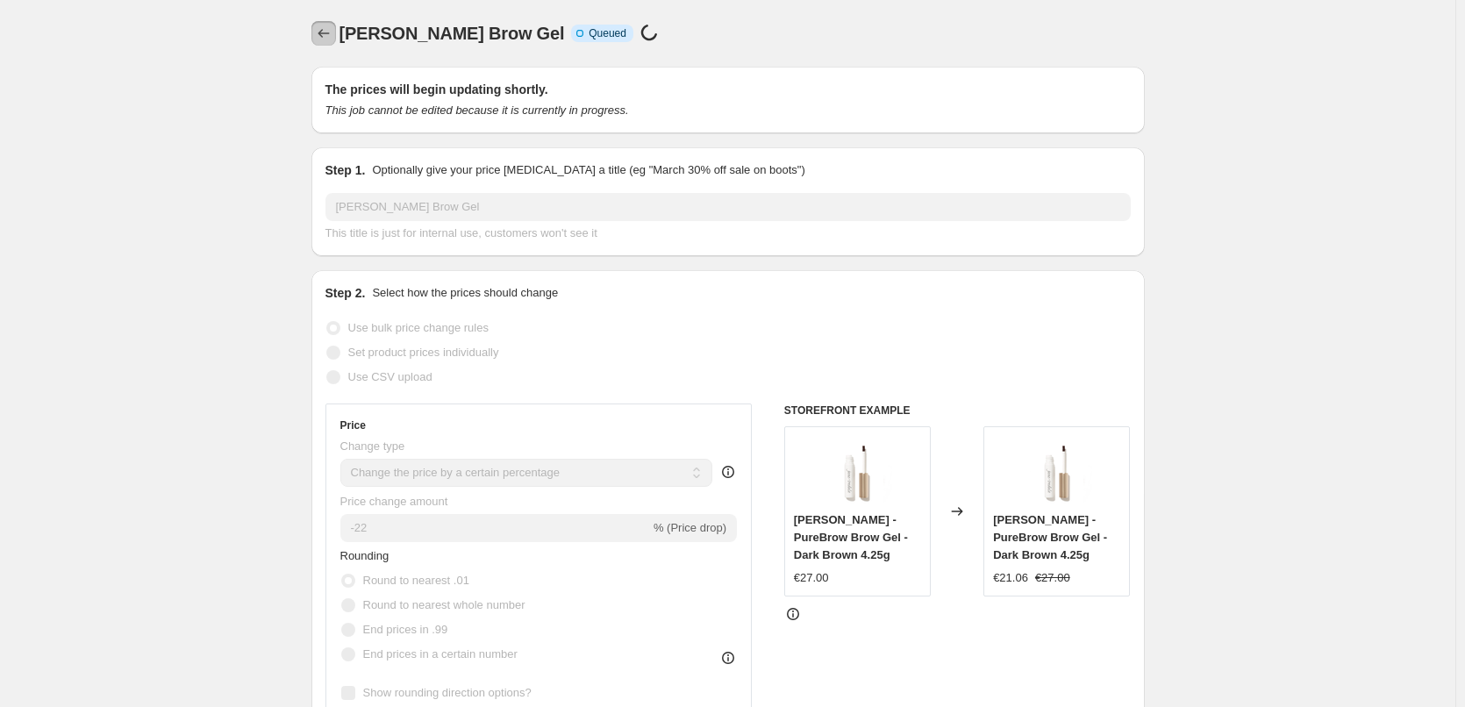
click at [327, 31] on icon "Price change jobs" at bounding box center [324, 34] width 18 height 18
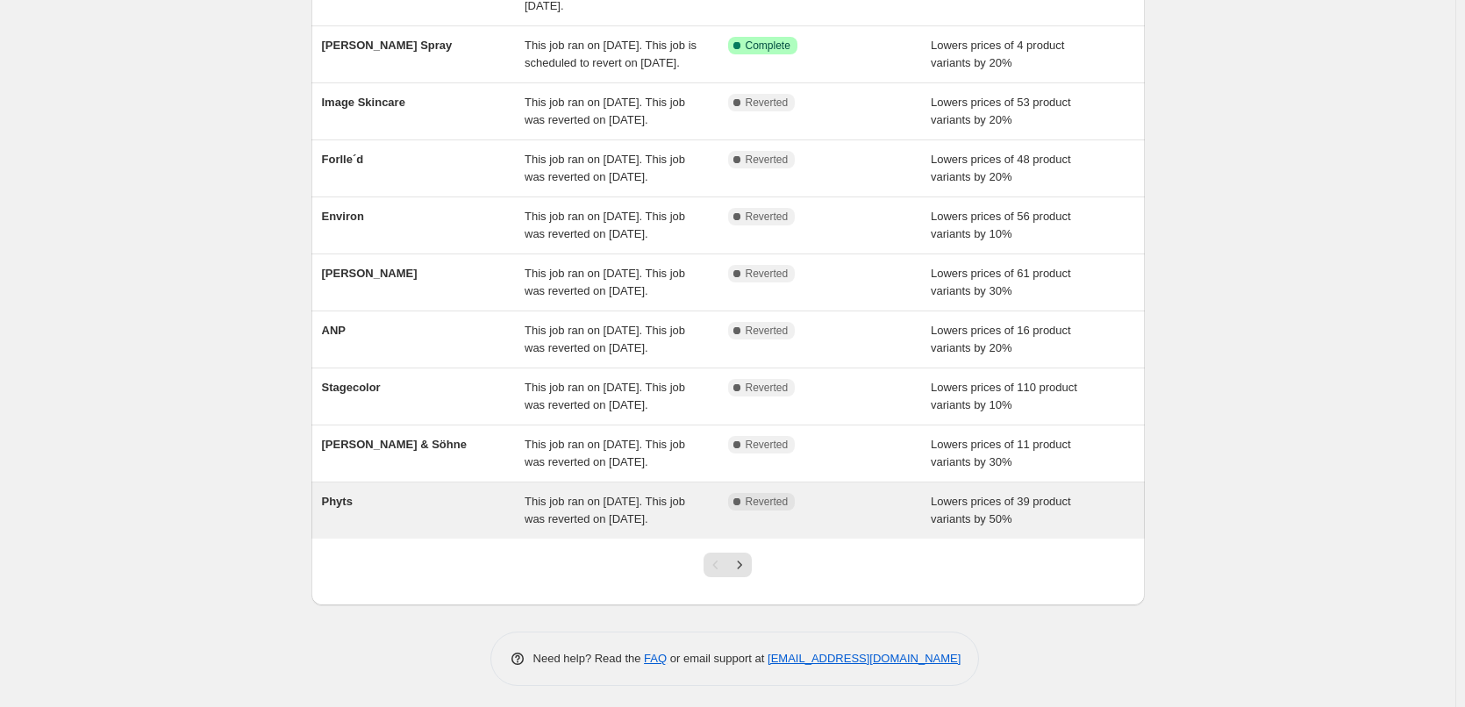
scroll to position [372, 0]
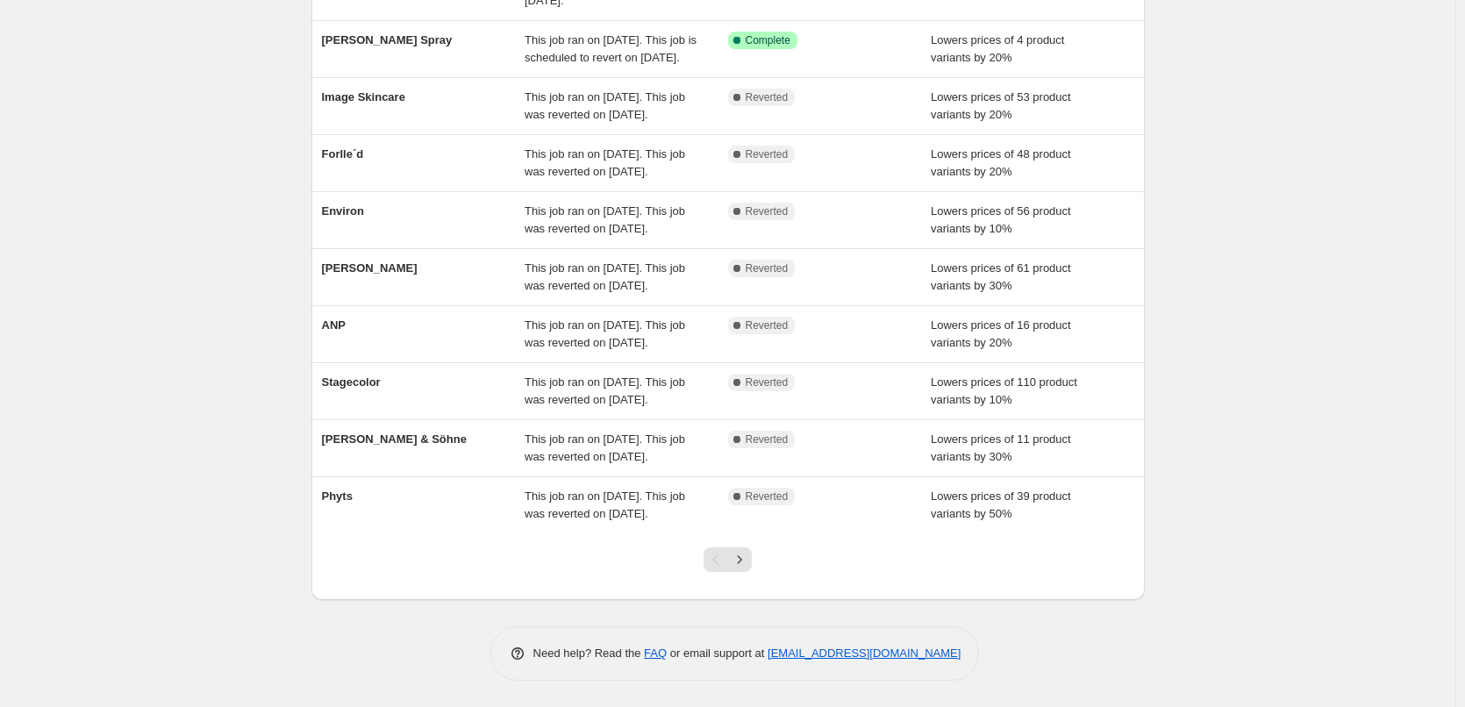
click at [752, 573] on div at bounding box center [727, 566] width 71 height 67
click at [752, 568] on button "Next" at bounding box center [739, 559] width 25 height 25
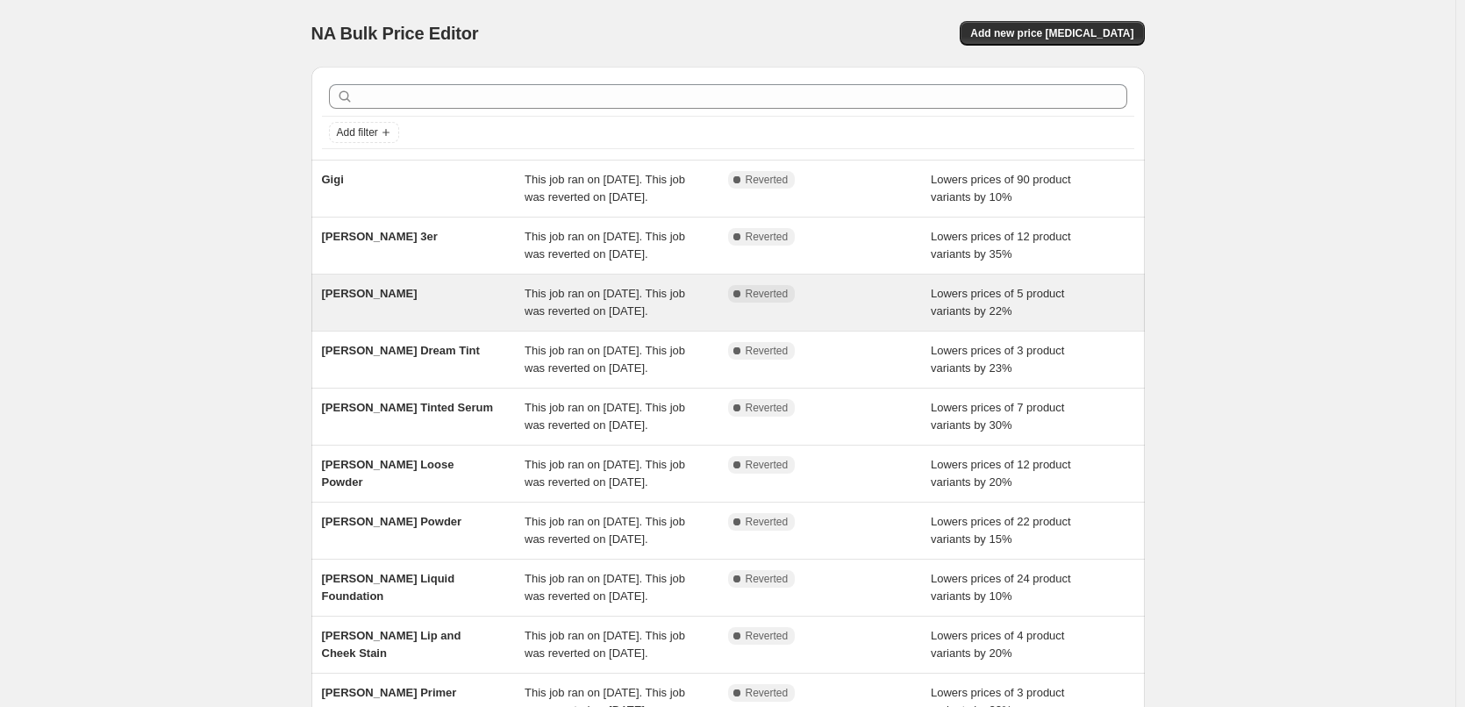
click at [399, 320] on div "Jane Iredale" at bounding box center [424, 302] width 204 height 35
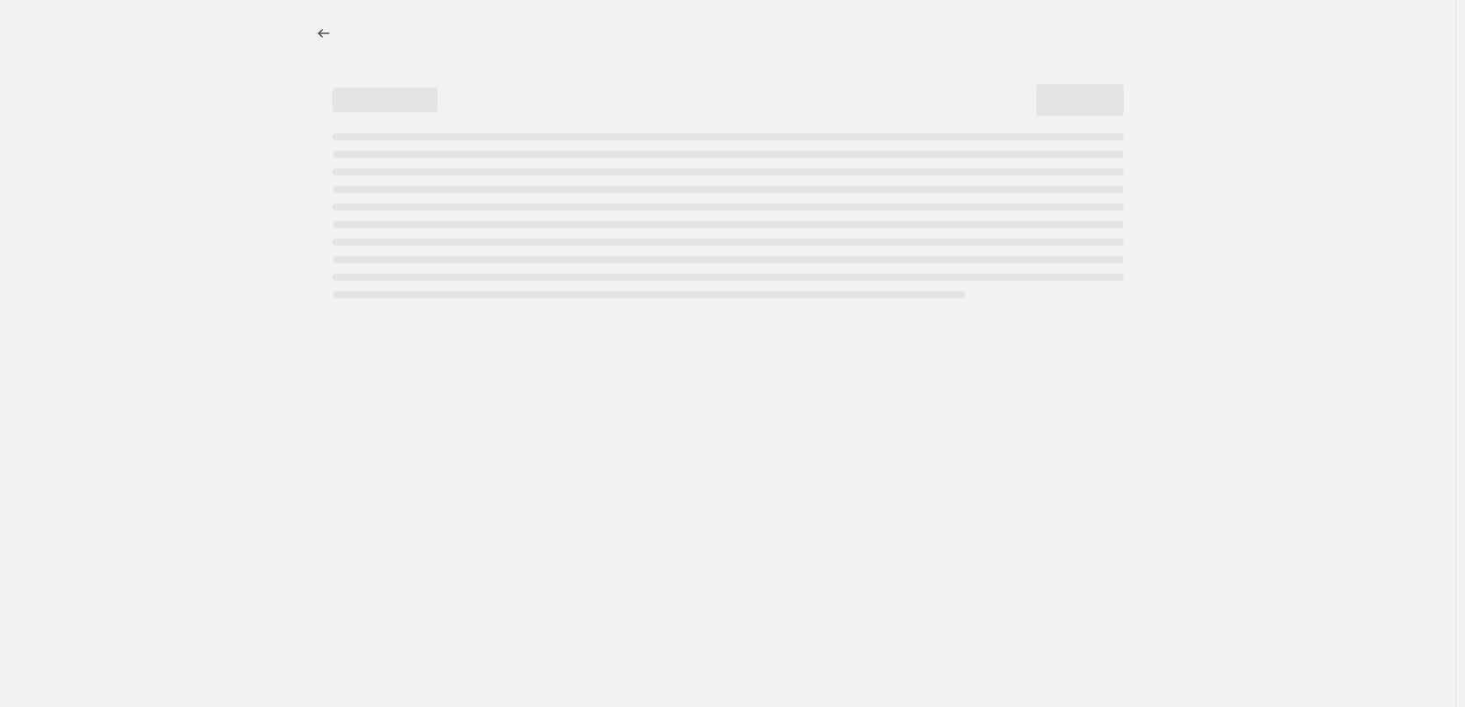
select select "percentage"
select select "tag"
select select "vendor"
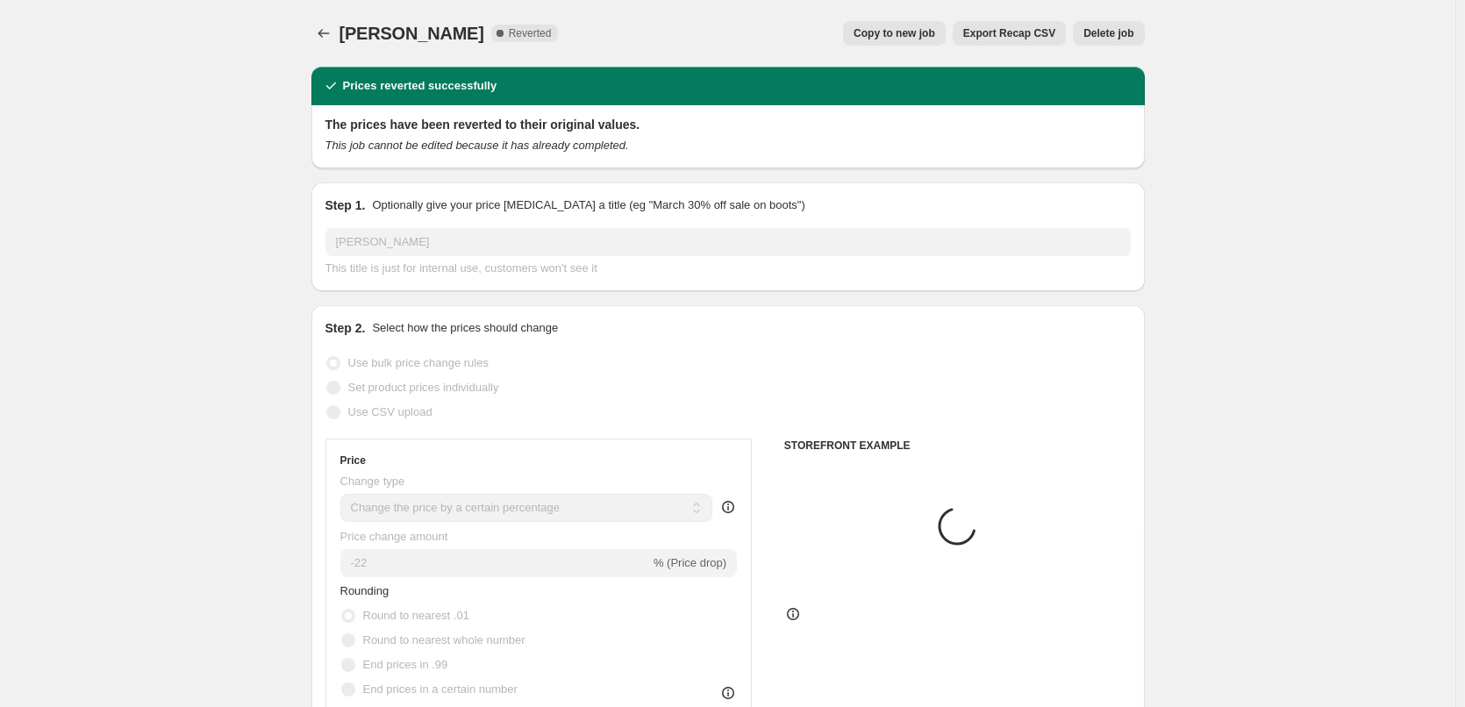
click at [1125, 21] on button "Delete job" at bounding box center [1108, 33] width 71 height 25
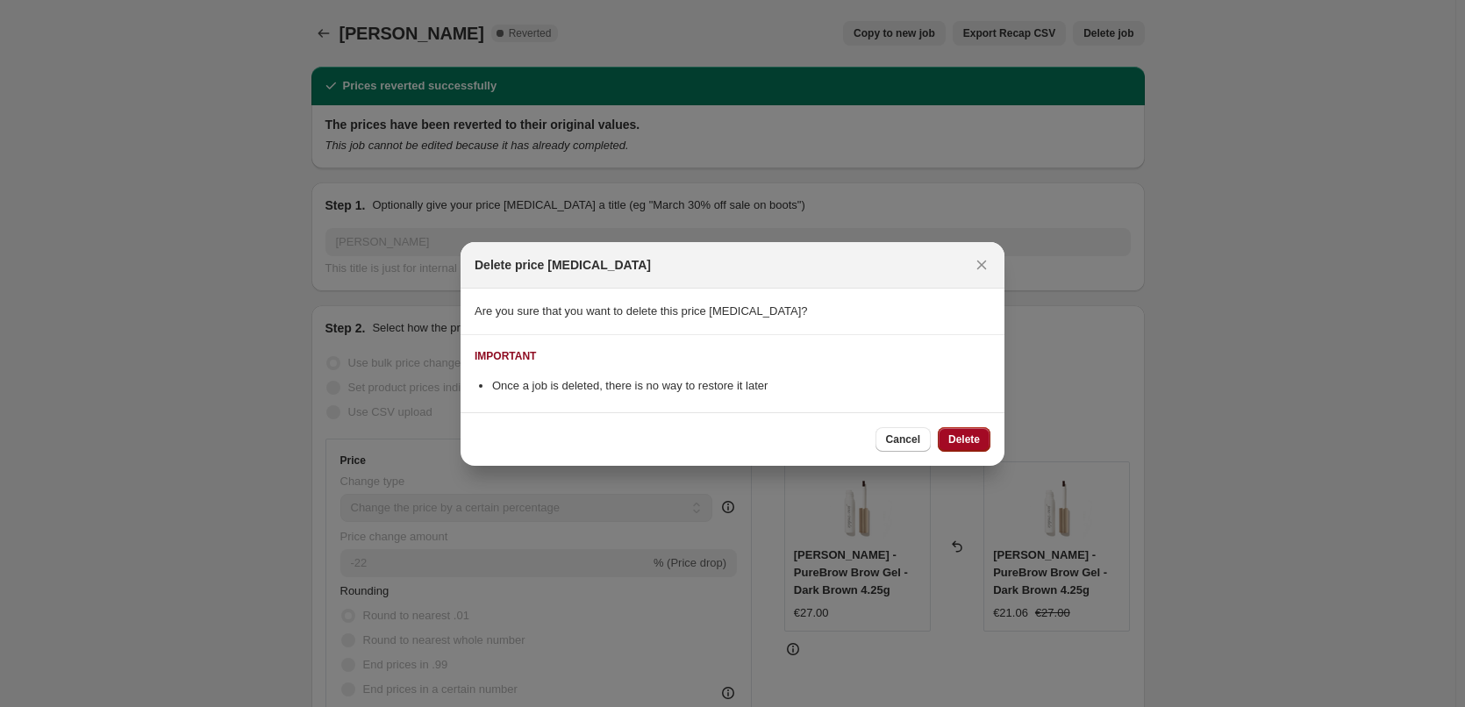
click at [967, 434] on span "Delete" at bounding box center [964, 440] width 32 height 14
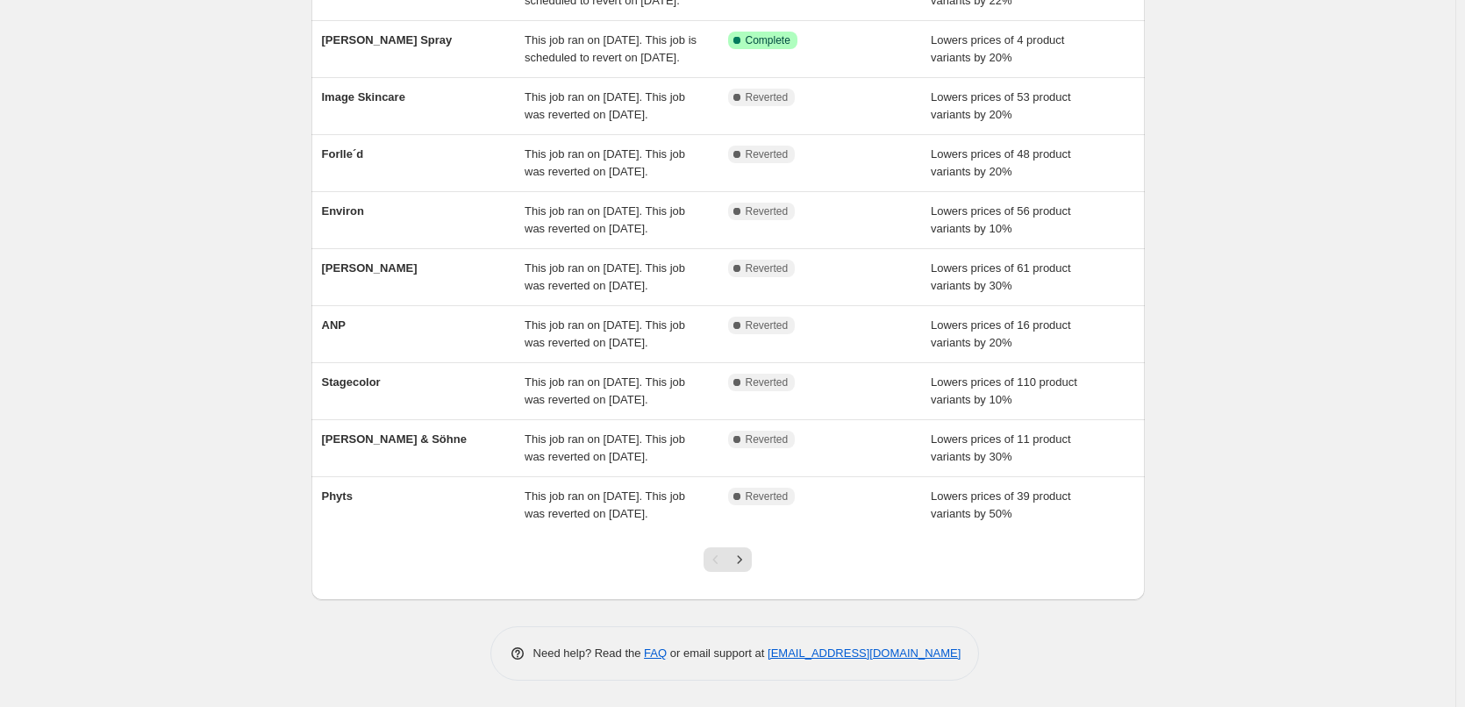
scroll to position [372, 0]
click at [759, 573] on div at bounding box center [727, 566] width 71 height 67
click at [742, 563] on icon "Next" at bounding box center [740, 559] width 4 height 8
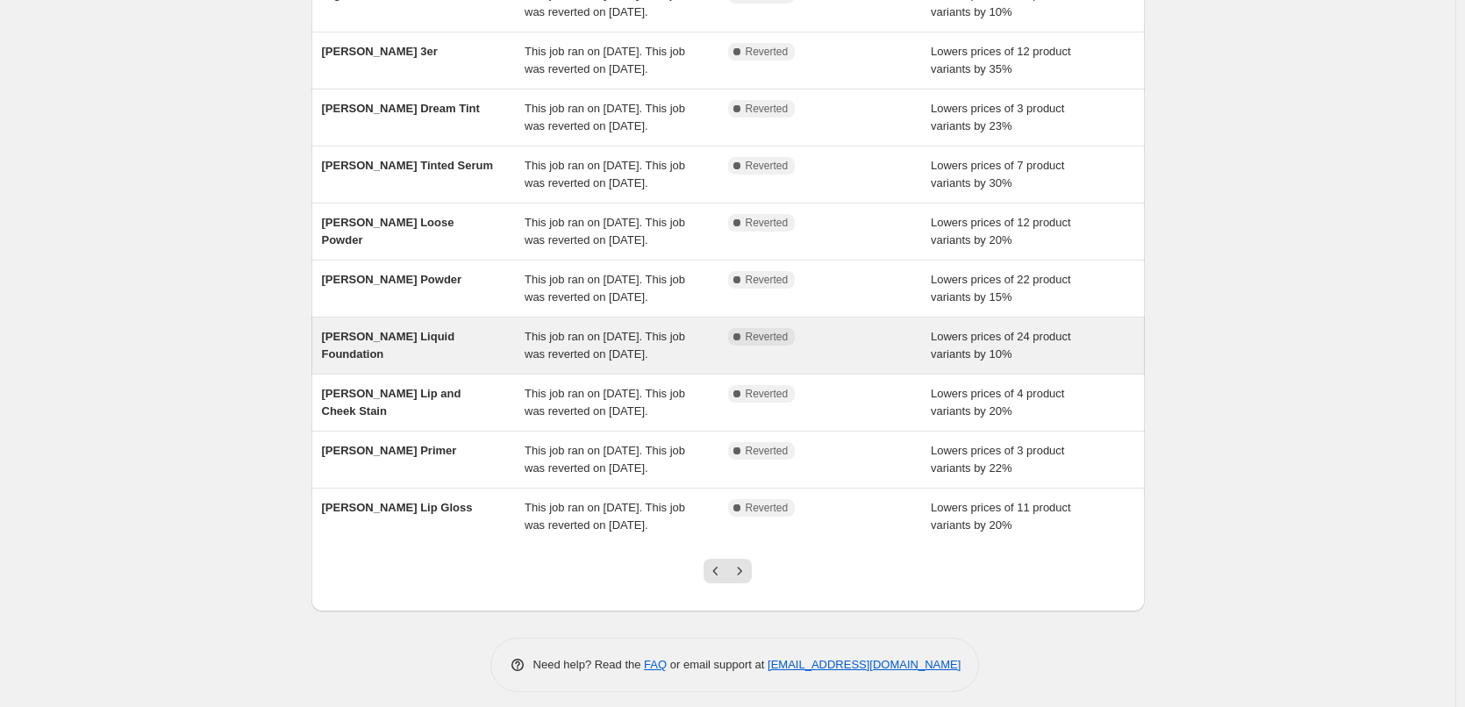
scroll to position [263, 0]
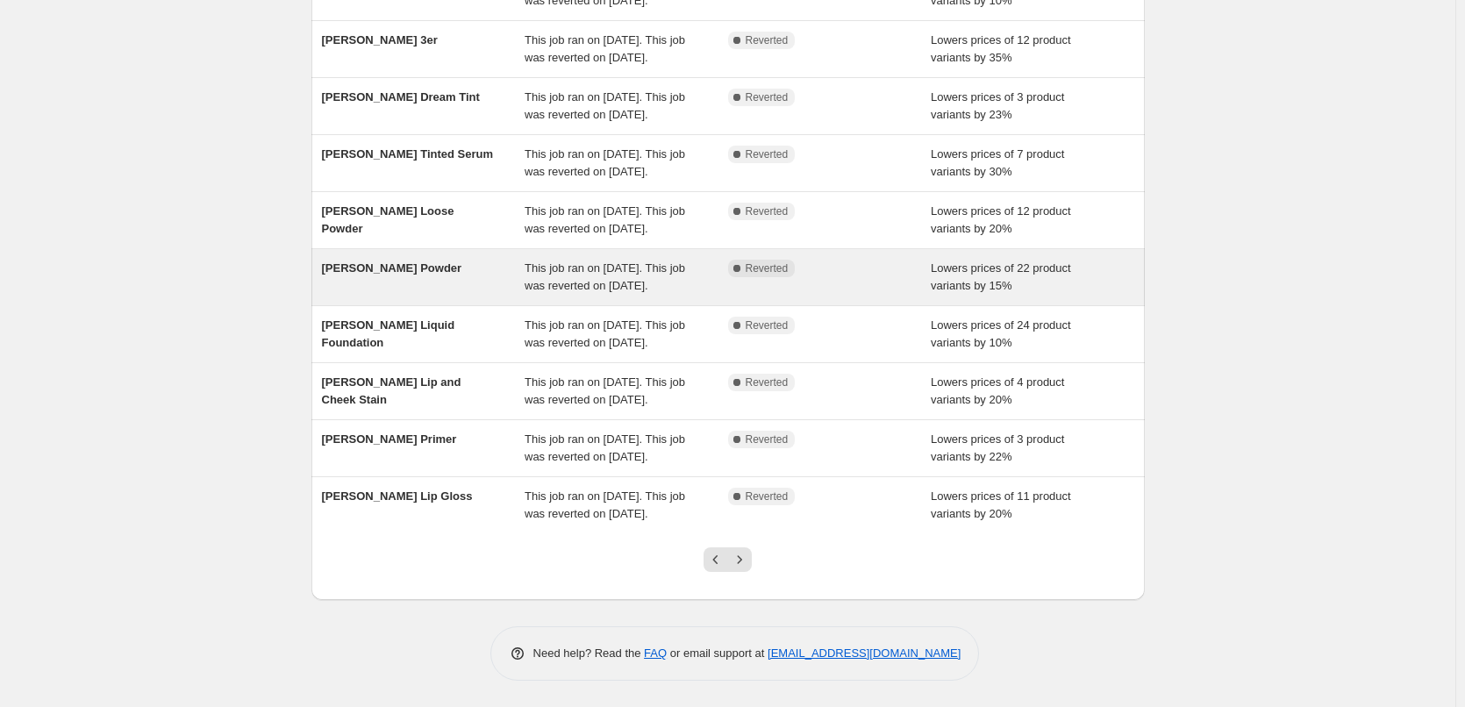
click at [388, 275] on span "[PERSON_NAME] Powder" at bounding box center [392, 267] width 140 height 13
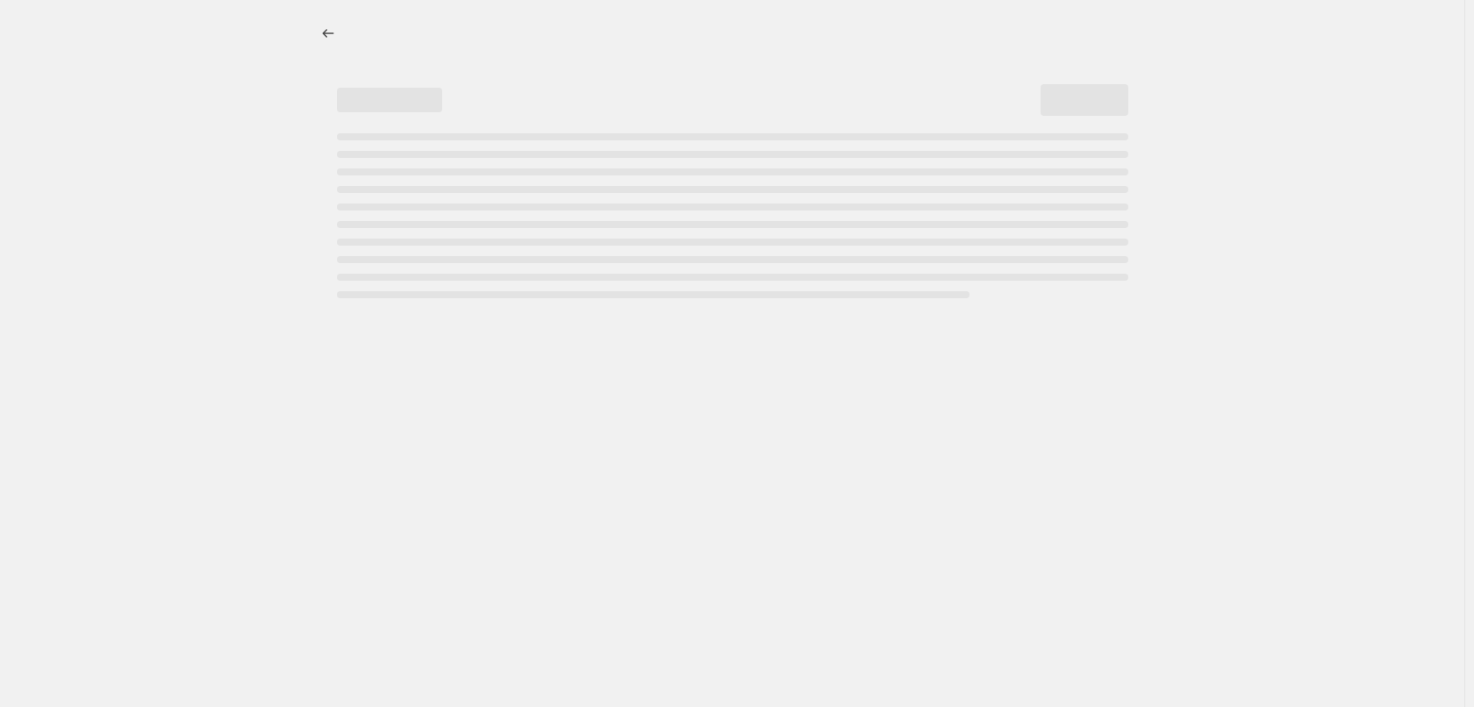
select select "percentage"
select select "tag"
select select "vendor"
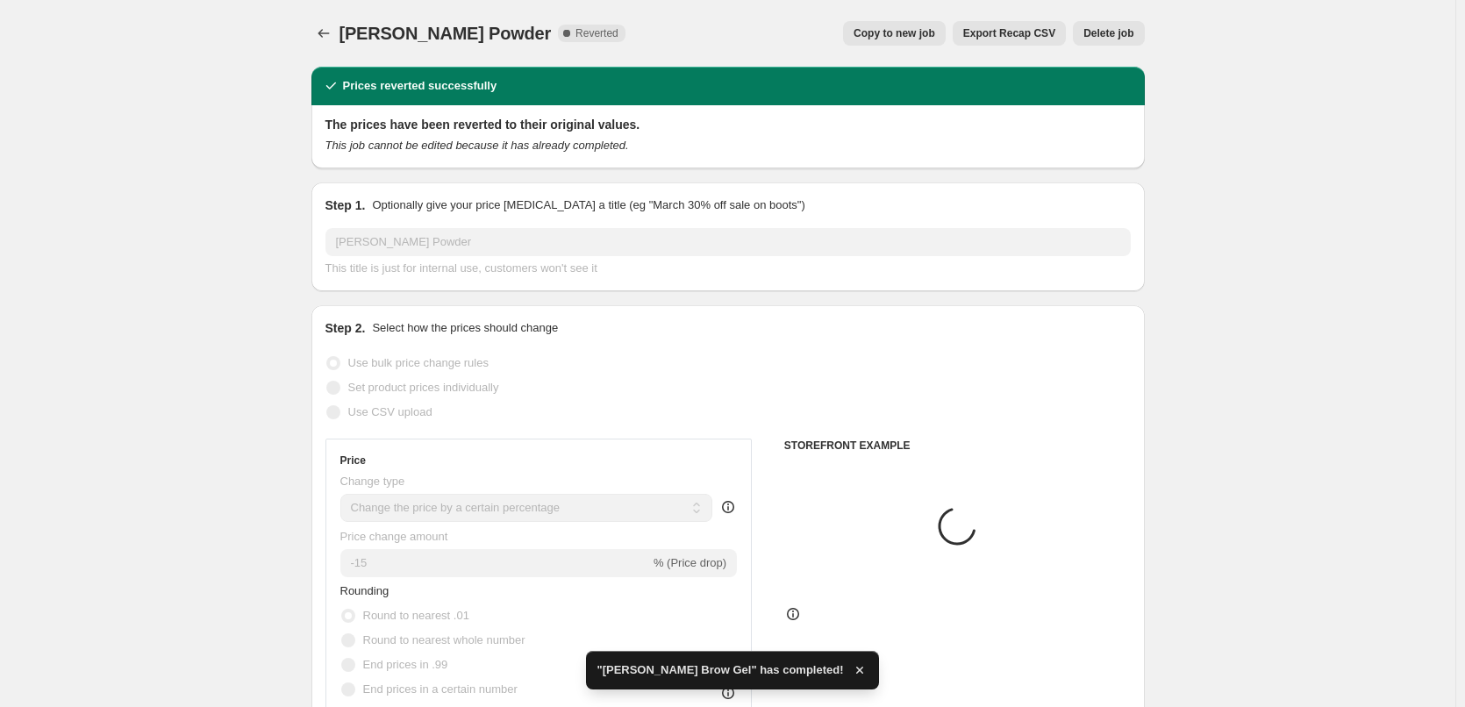
click at [879, 29] on span "Copy to new job" at bounding box center [895, 33] width 82 height 14
select select "percentage"
select select "tag"
select select "vendor"
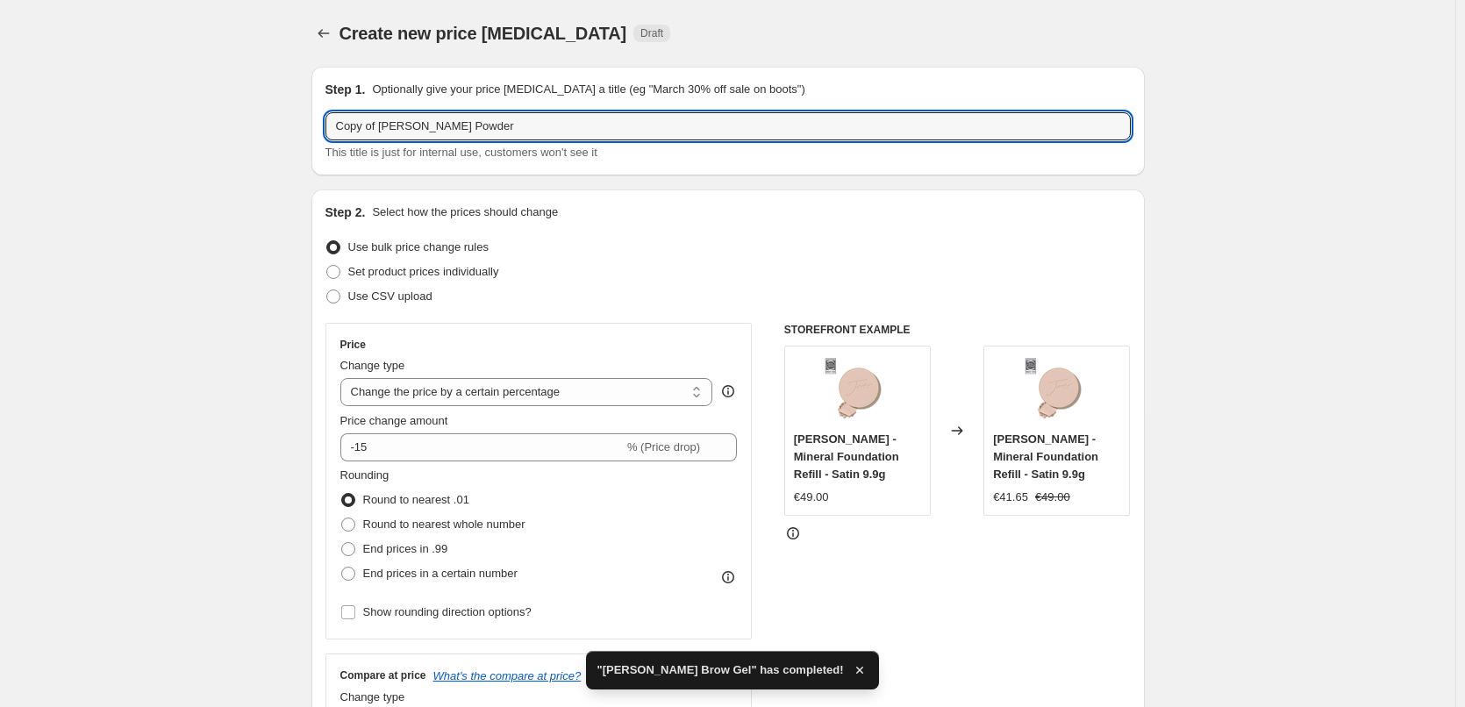
drag, startPoint x: 383, startPoint y: 125, endPoint x: 263, endPoint y: 124, distance: 119.3
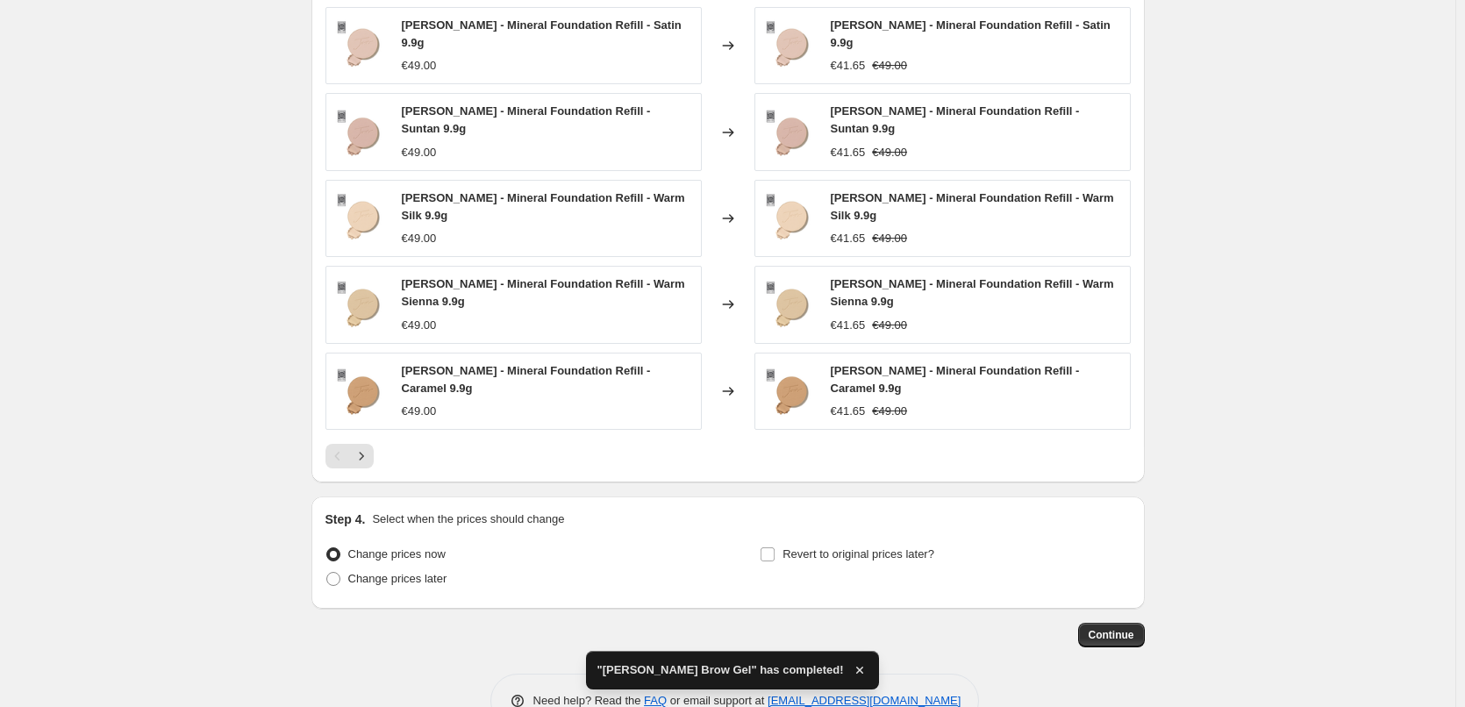
scroll to position [1300, 0]
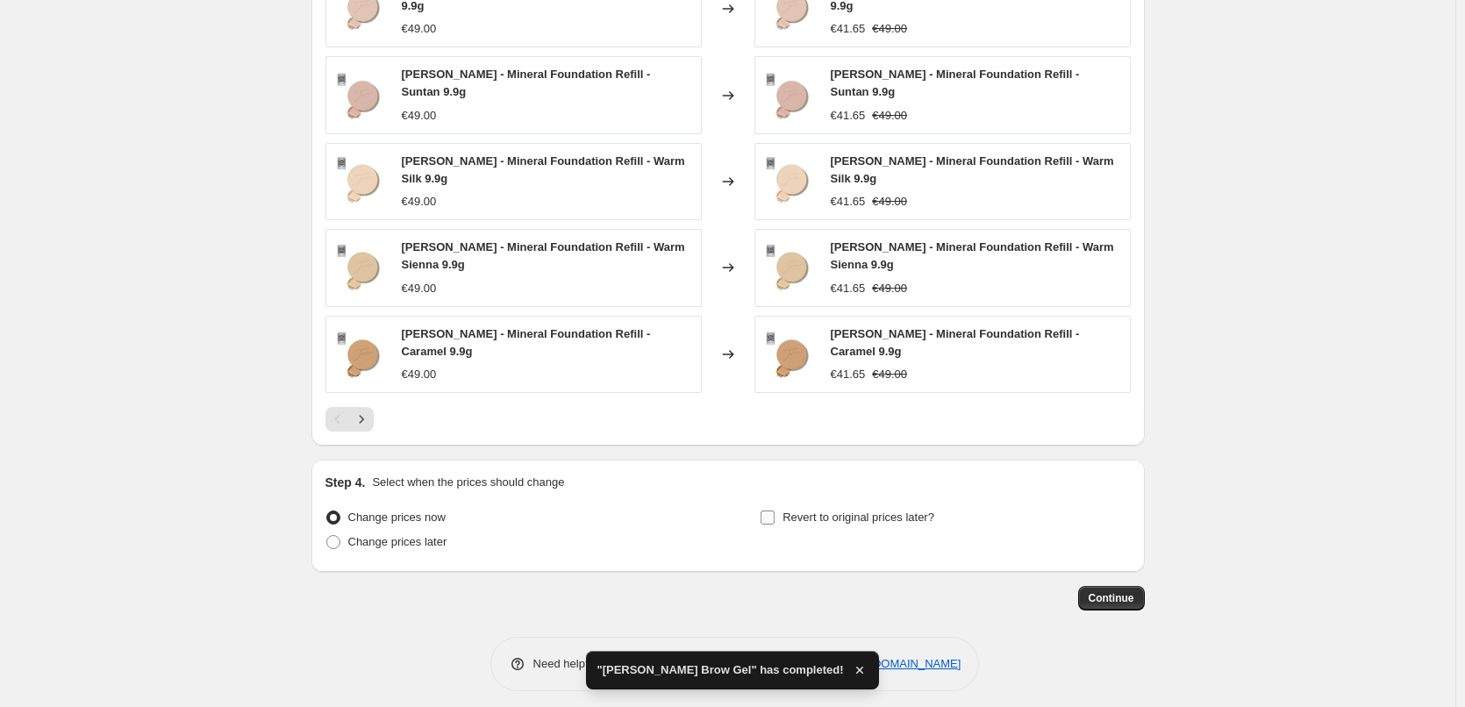
type input "[PERSON_NAME] Powder"
click at [869, 511] on span "Revert to original prices later?" at bounding box center [859, 517] width 152 height 13
click at [863, 486] on div "Step 4. Select when the prices should change Change prices now Change prices la…" at bounding box center [727, 516] width 805 height 84
click at [851, 497] on div "Step 4. Select when the prices should change Change prices now Change prices la…" at bounding box center [727, 516] width 805 height 84
click at [851, 505] on label "Revert to original prices later?" at bounding box center [847, 517] width 175 height 25
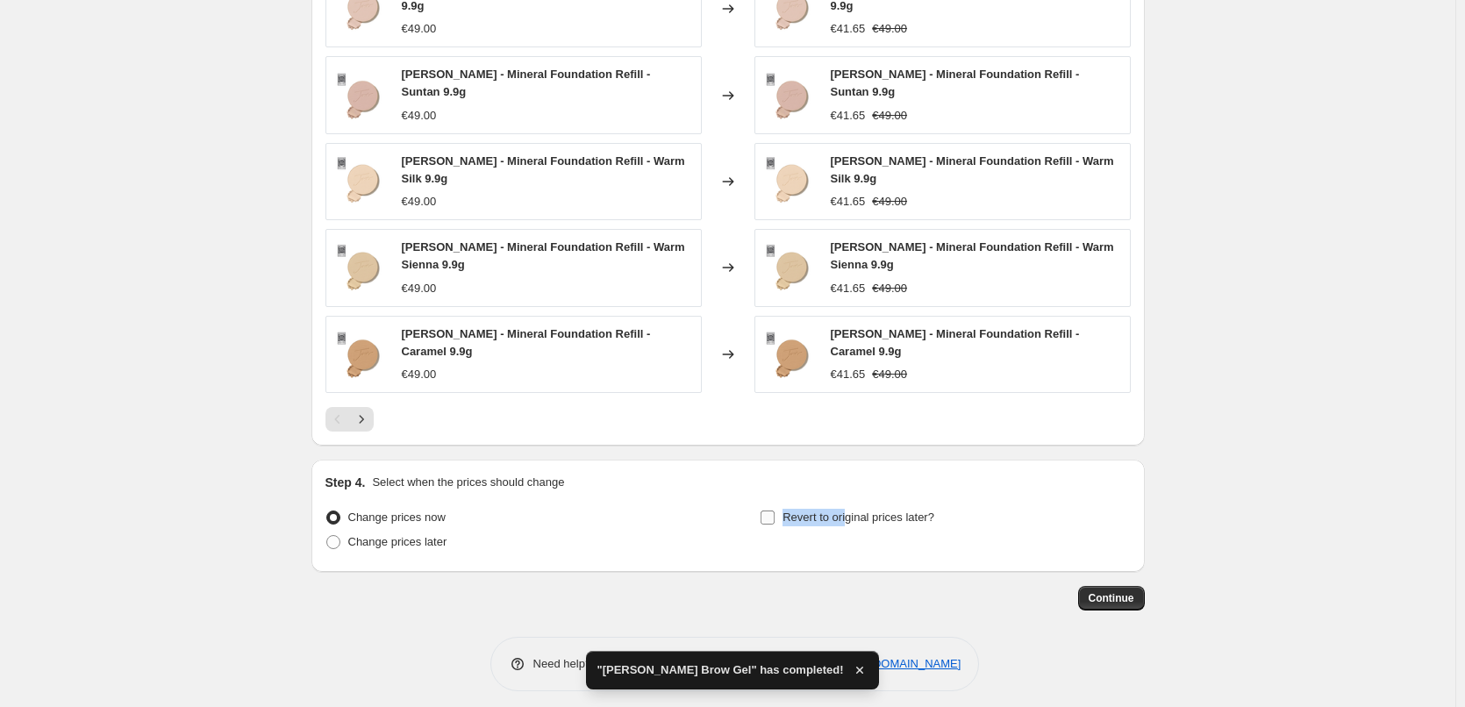
click at [775, 511] on input "Revert to original prices later?" at bounding box center [768, 518] width 14 height 14
checkbox input "true"
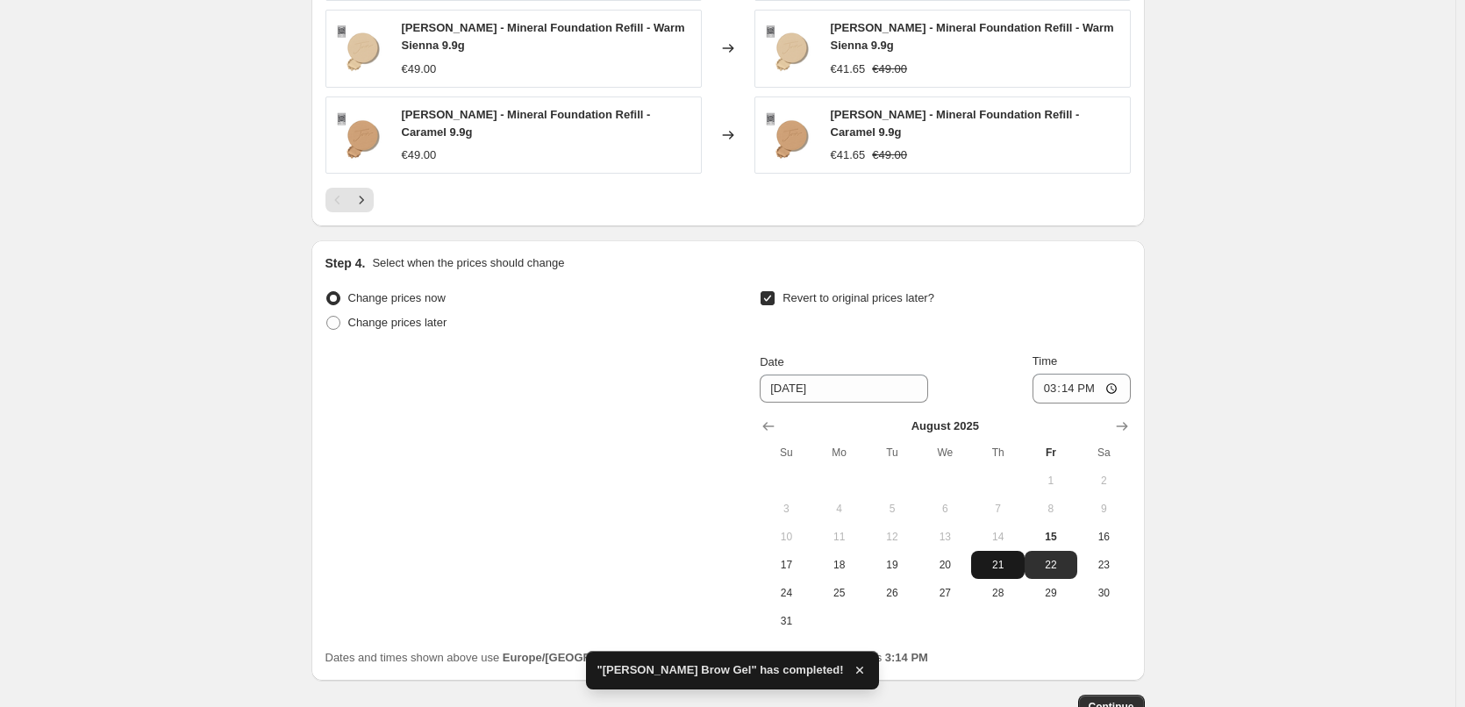
scroll to position [1628, 0]
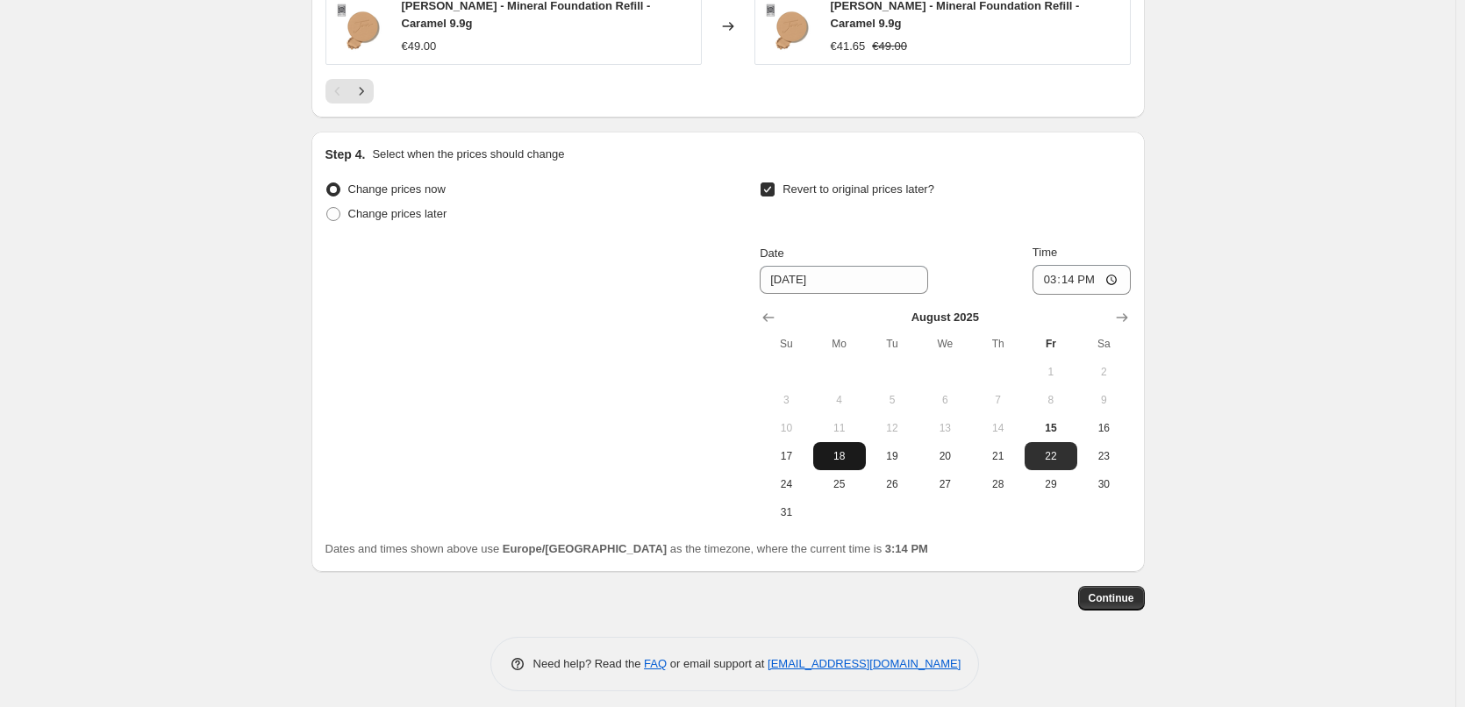
click at [851, 449] on span "18" at bounding box center [839, 456] width 39 height 14
type input "8/18/2025"
click at [1048, 268] on input "15:14" at bounding box center [1082, 280] width 98 height 30
type input "03:00"
click at [1129, 586] on button "Continue" at bounding box center [1111, 598] width 67 height 25
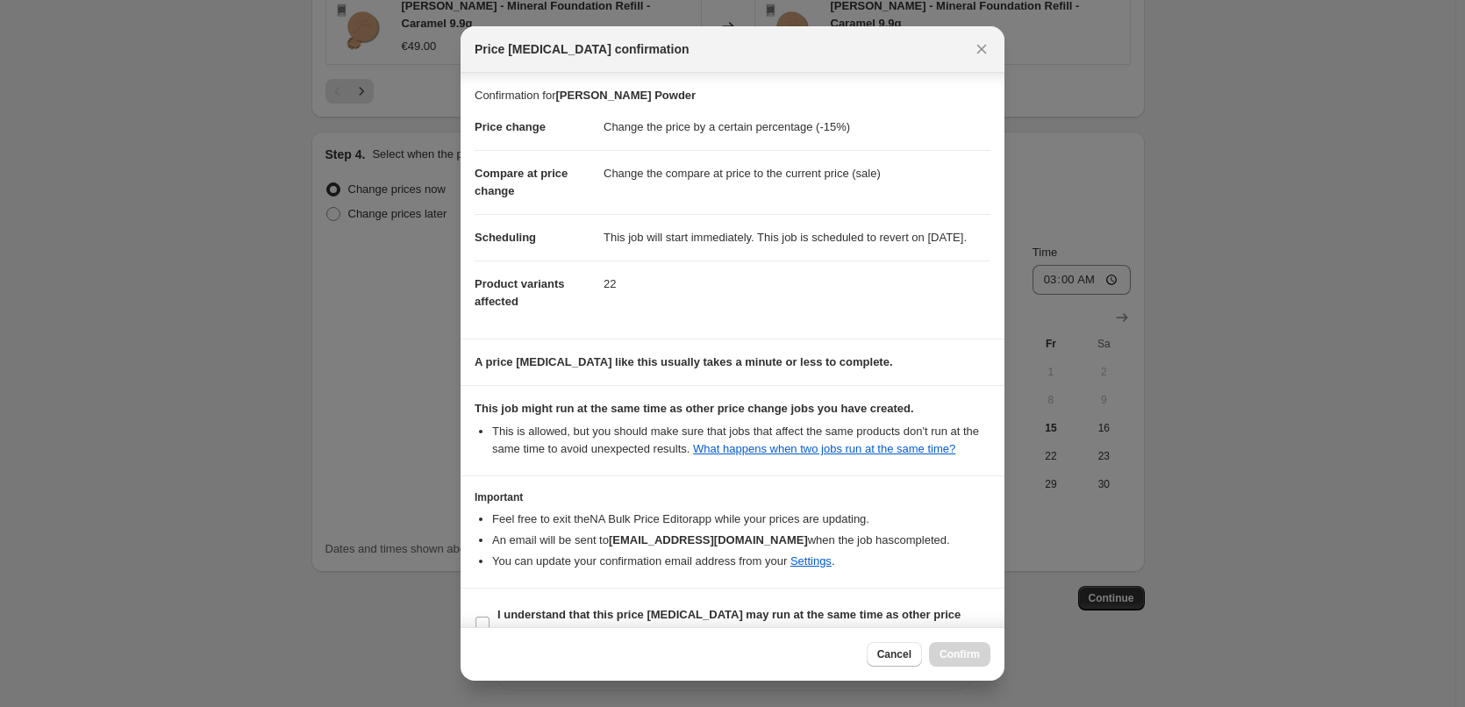
scroll to position [49, 0]
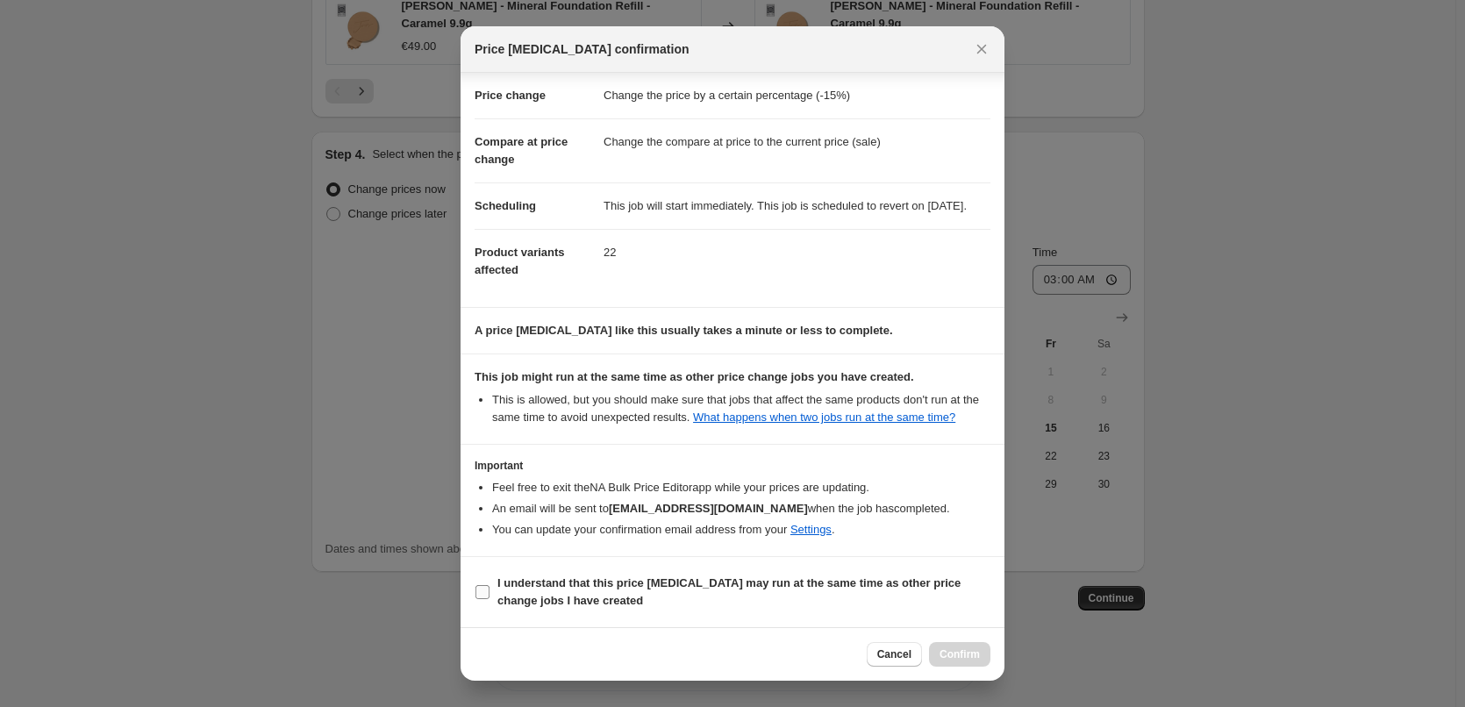
click at [575, 591] on span "I understand that this price change job may run at the same time as other price…" at bounding box center [743, 592] width 493 height 35
click at [490, 591] on input "I understand that this price change job may run at the same time as other price…" at bounding box center [483, 592] width 14 height 14
checkbox input "true"
click at [955, 655] on span "Confirm" at bounding box center [960, 654] width 40 height 14
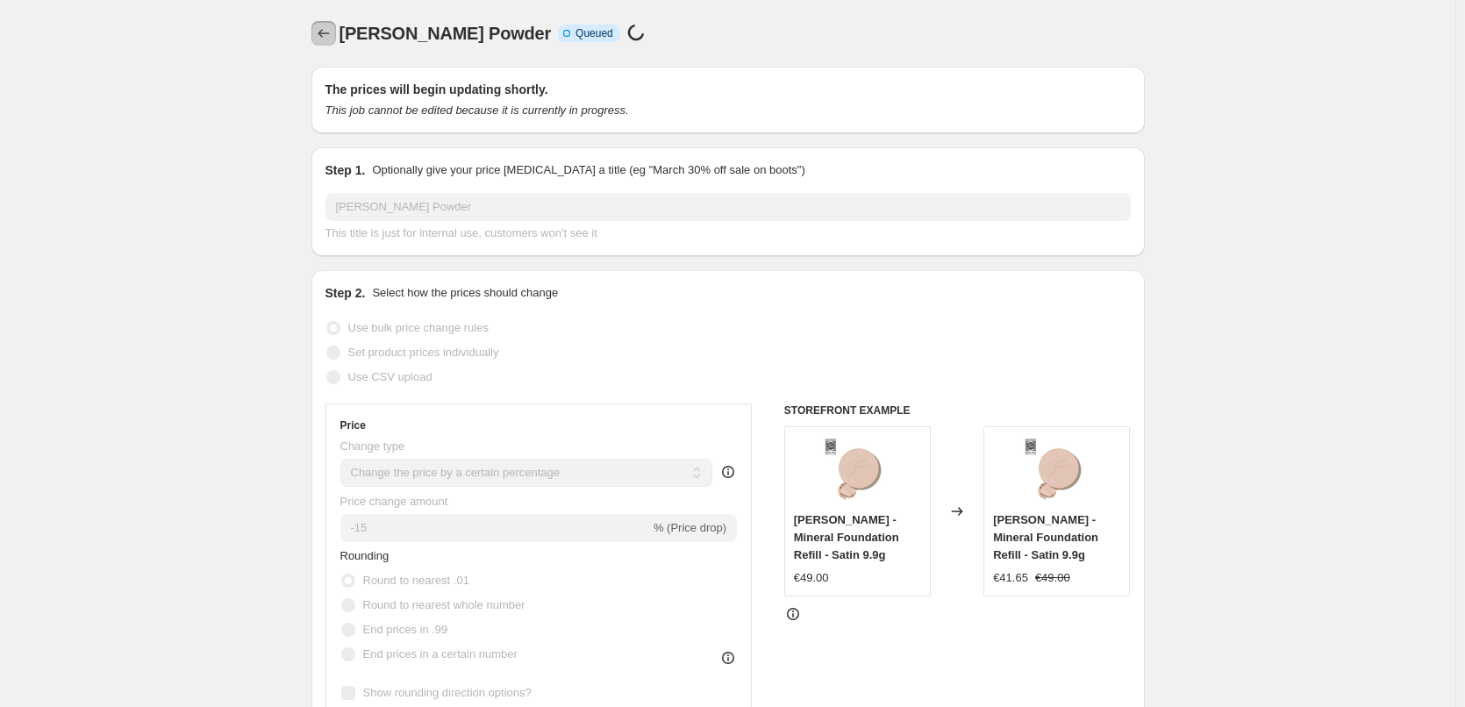
click at [319, 25] on button "Price change jobs" at bounding box center [323, 33] width 25 height 25
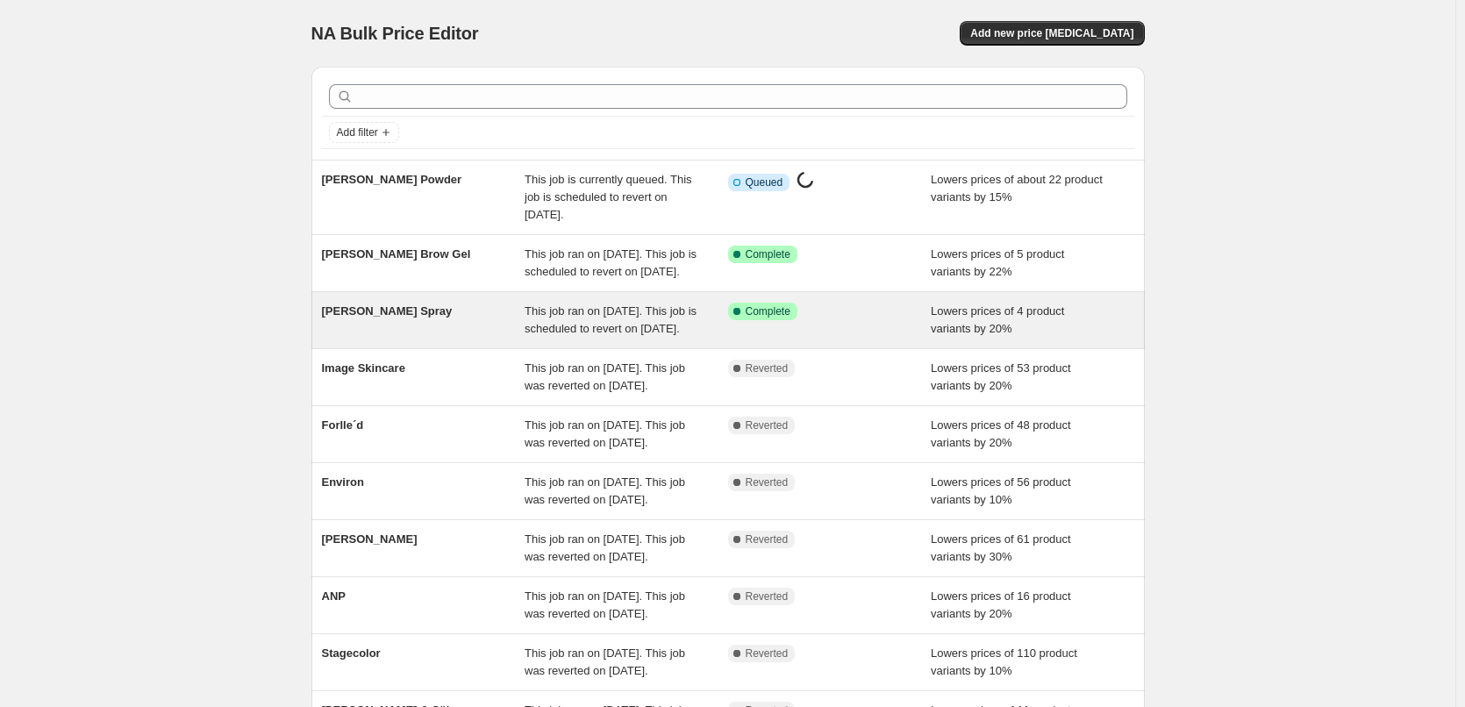
scroll to position [372, 0]
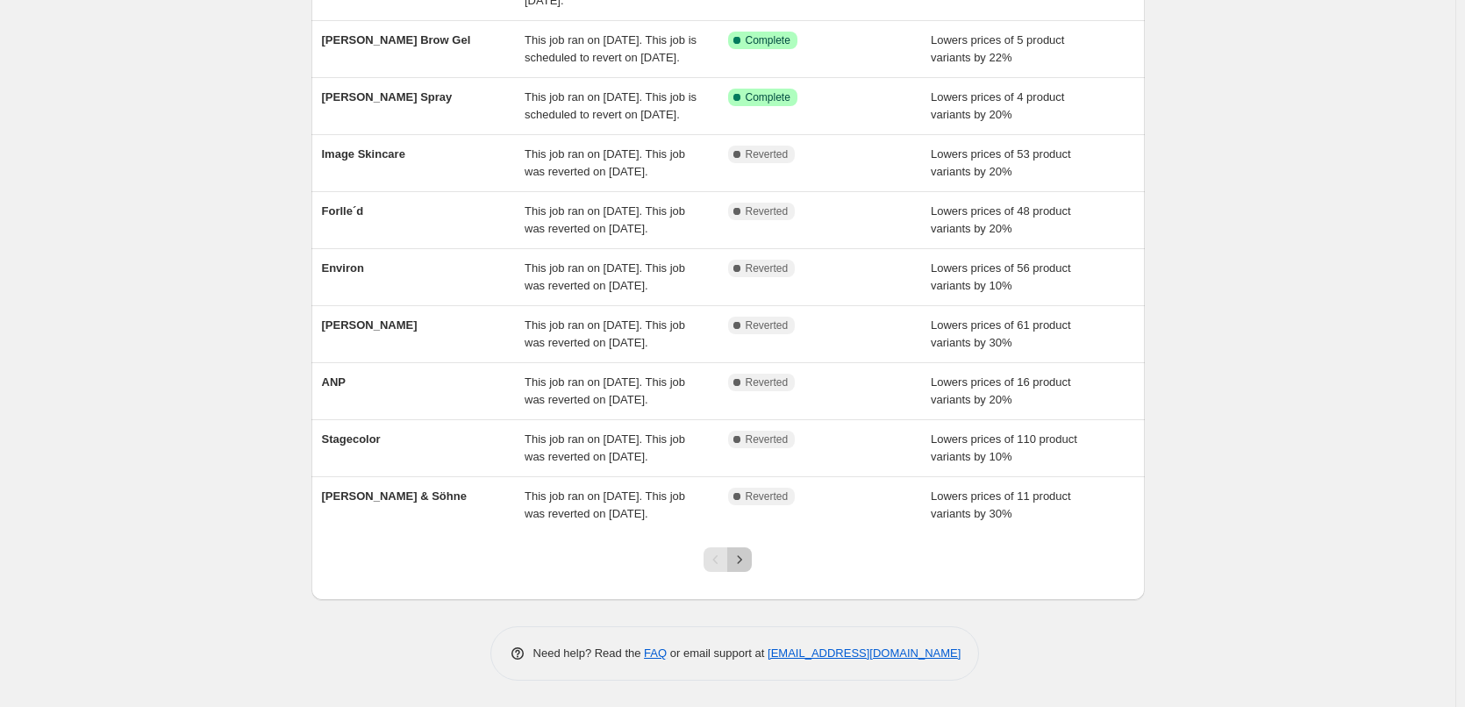
click at [740, 557] on icon "Next" at bounding box center [740, 560] width 18 height 18
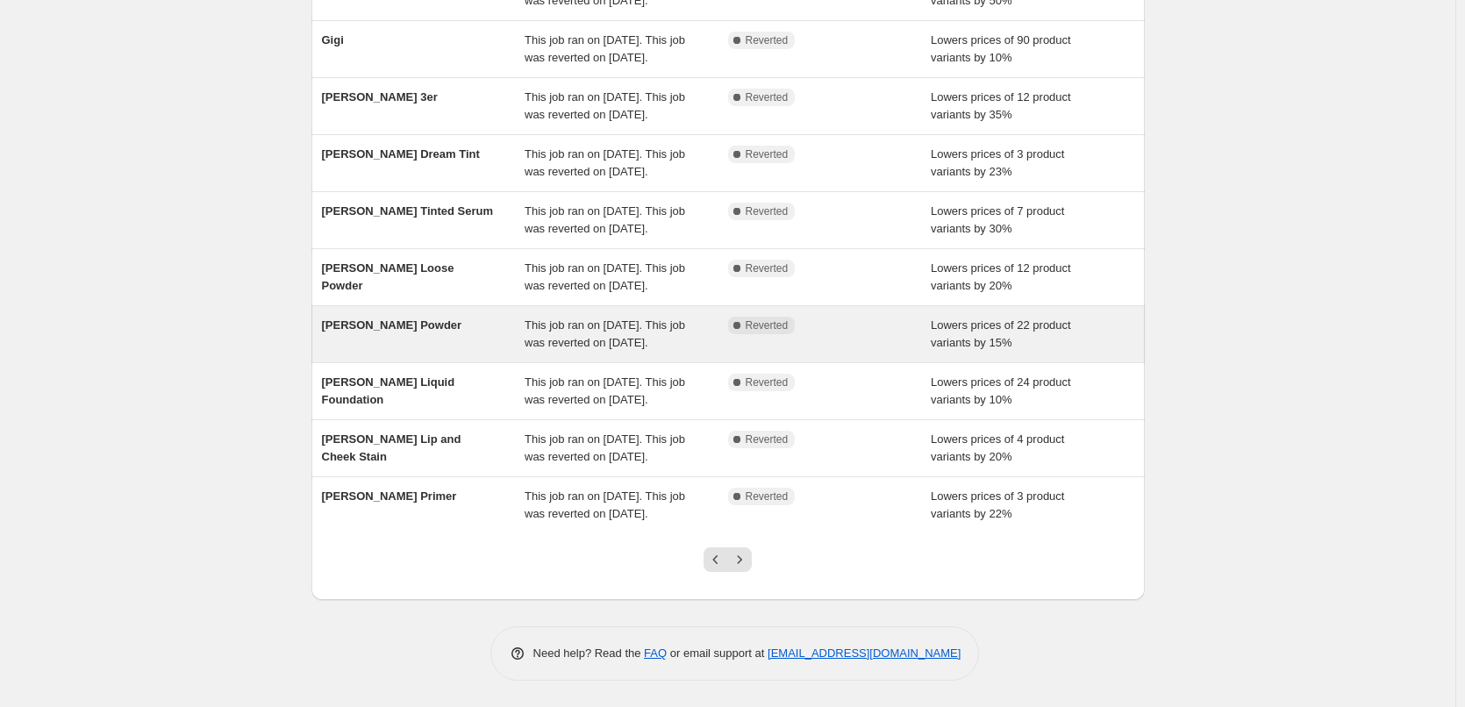
click at [406, 318] on span "[PERSON_NAME] Powder" at bounding box center [392, 324] width 140 height 13
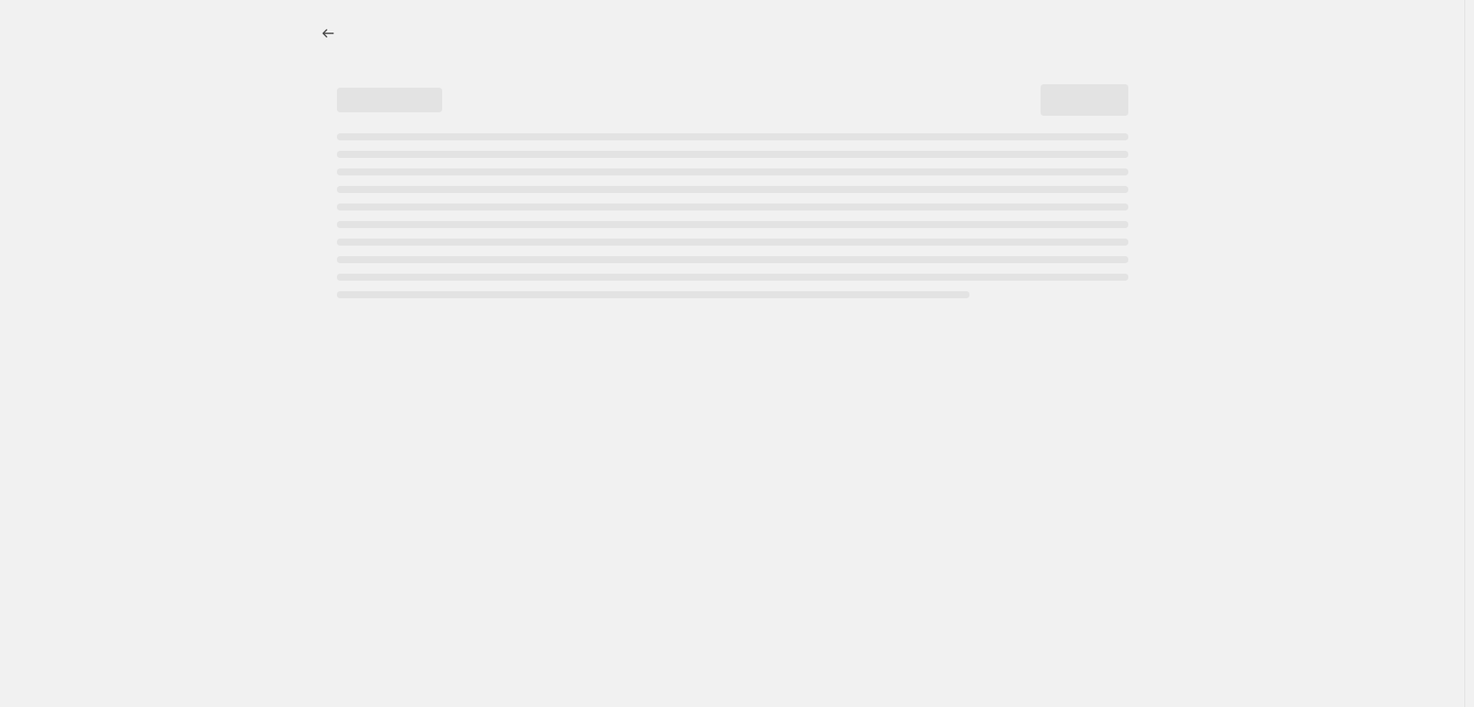
select select "percentage"
select select "tag"
select select "vendor"
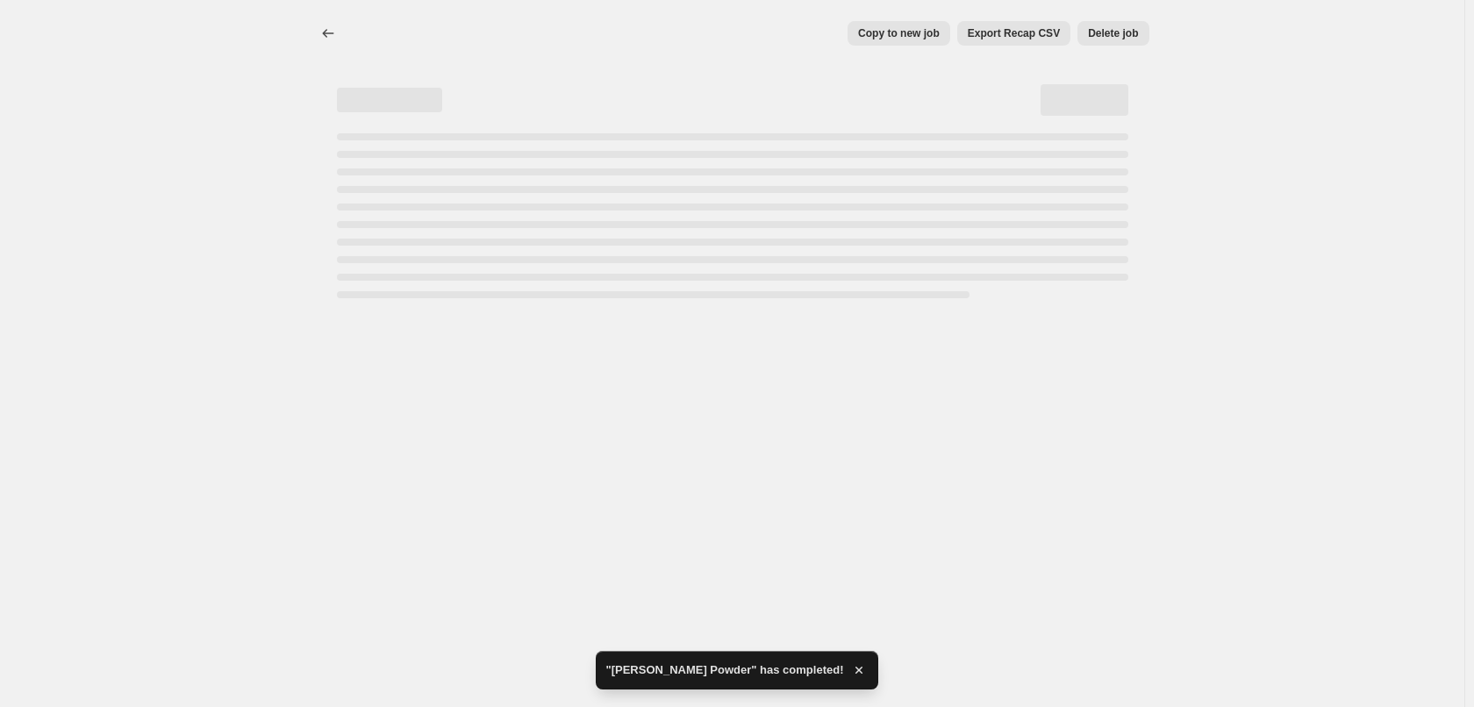
click at [1119, 30] on span "Delete job" at bounding box center [1113, 33] width 50 height 14
select select "percentage"
select select "tag"
select select "vendor"
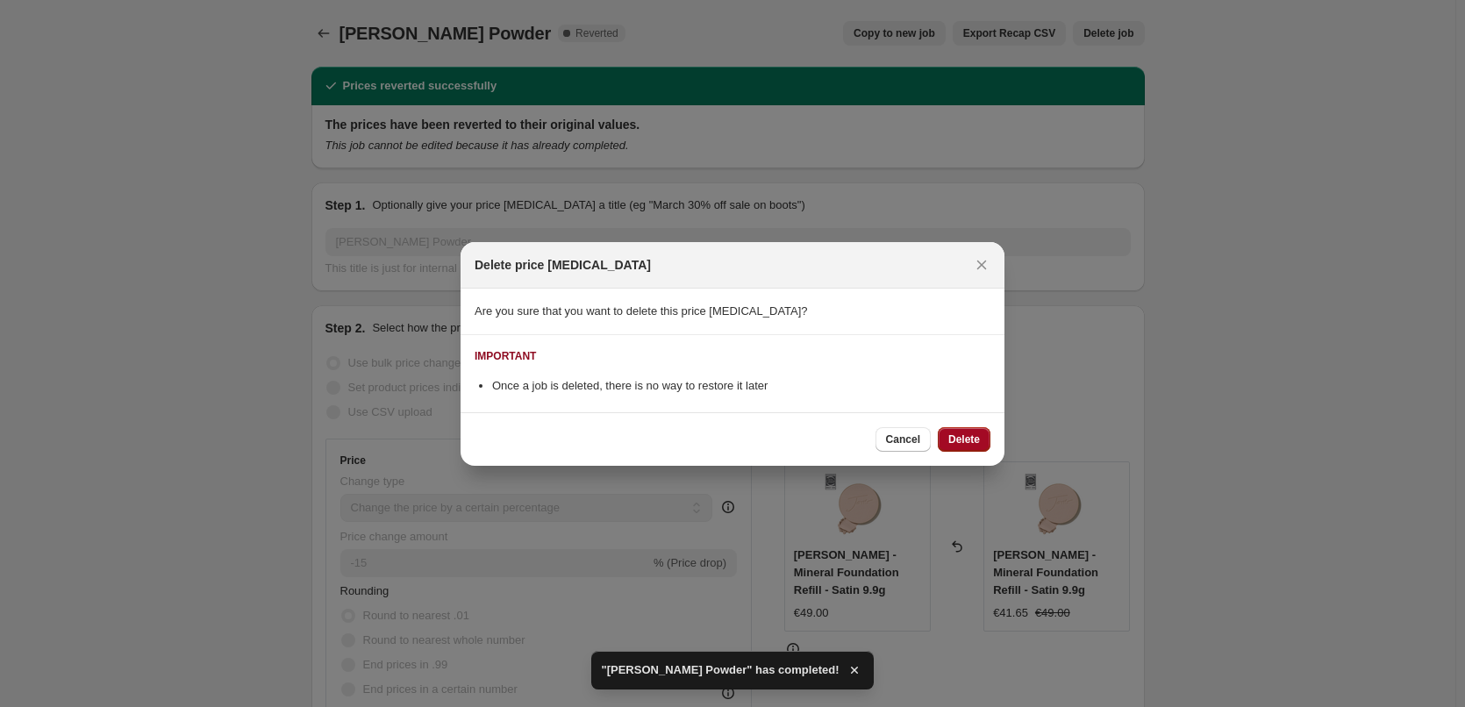
click at [965, 447] on button "Delete" at bounding box center [964, 439] width 53 height 25
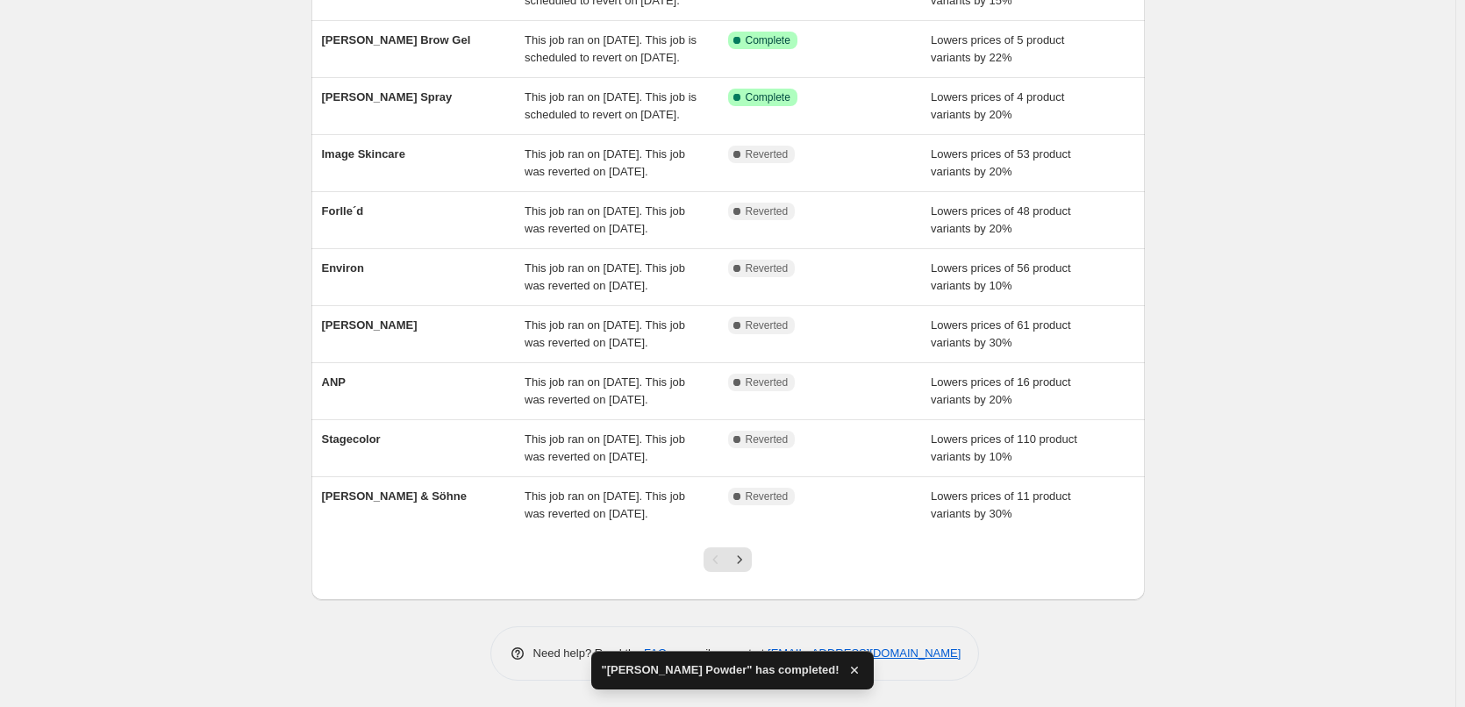
scroll to position [372, 0]
click at [740, 560] on icon "Next" at bounding box center [740, 560] width 18 height 18
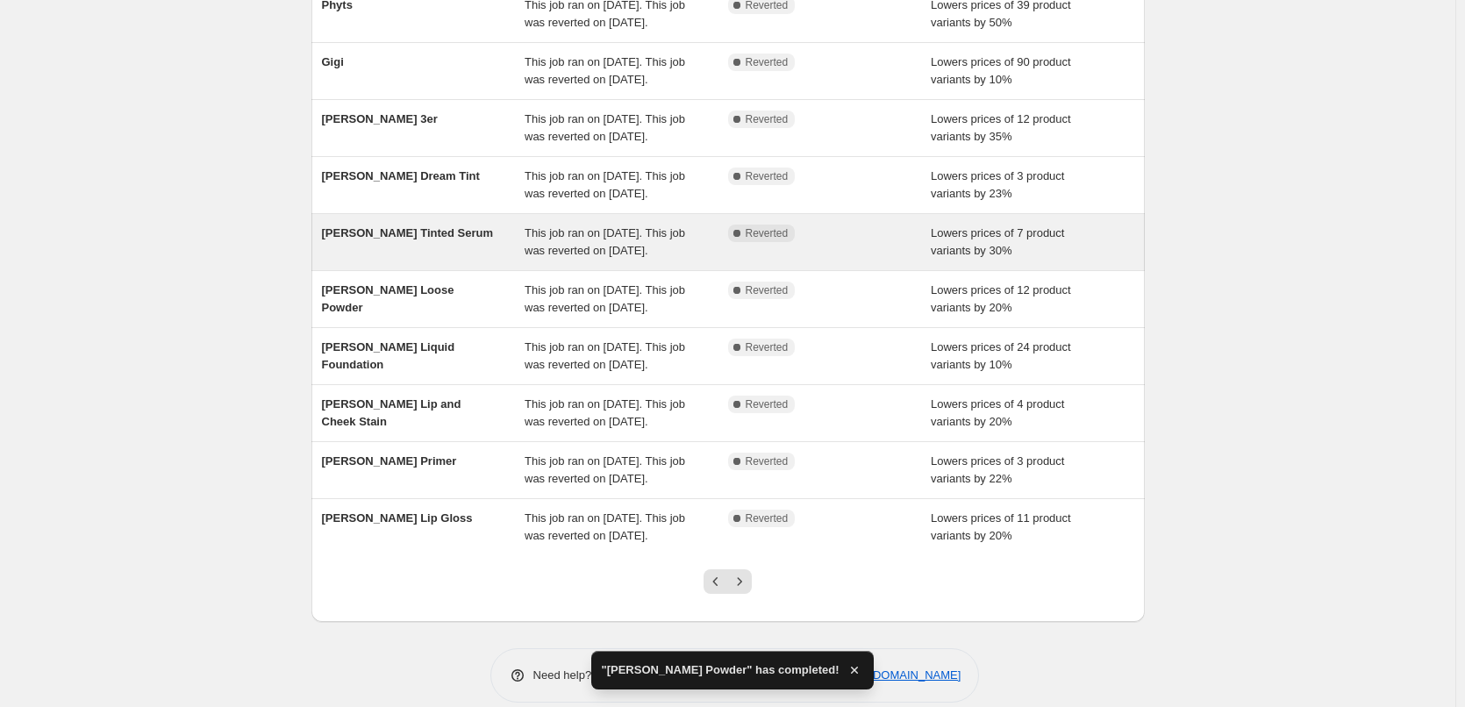
scroll to position [175, 0]
click at [434, 259] on div "[PERSON_NAME] Tinted Serum" at bounding box center [424, 241] width 204 height 35
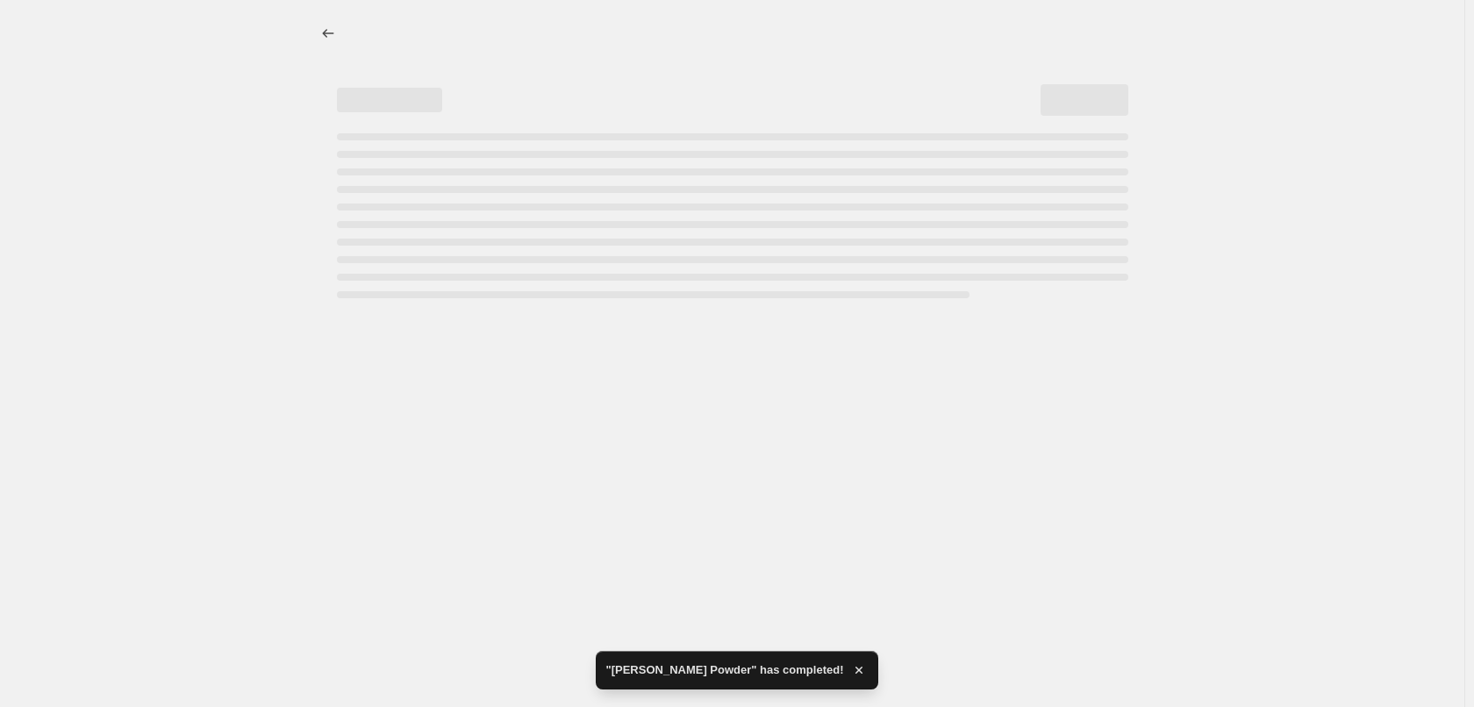
select select "percentage"
select select "tag"
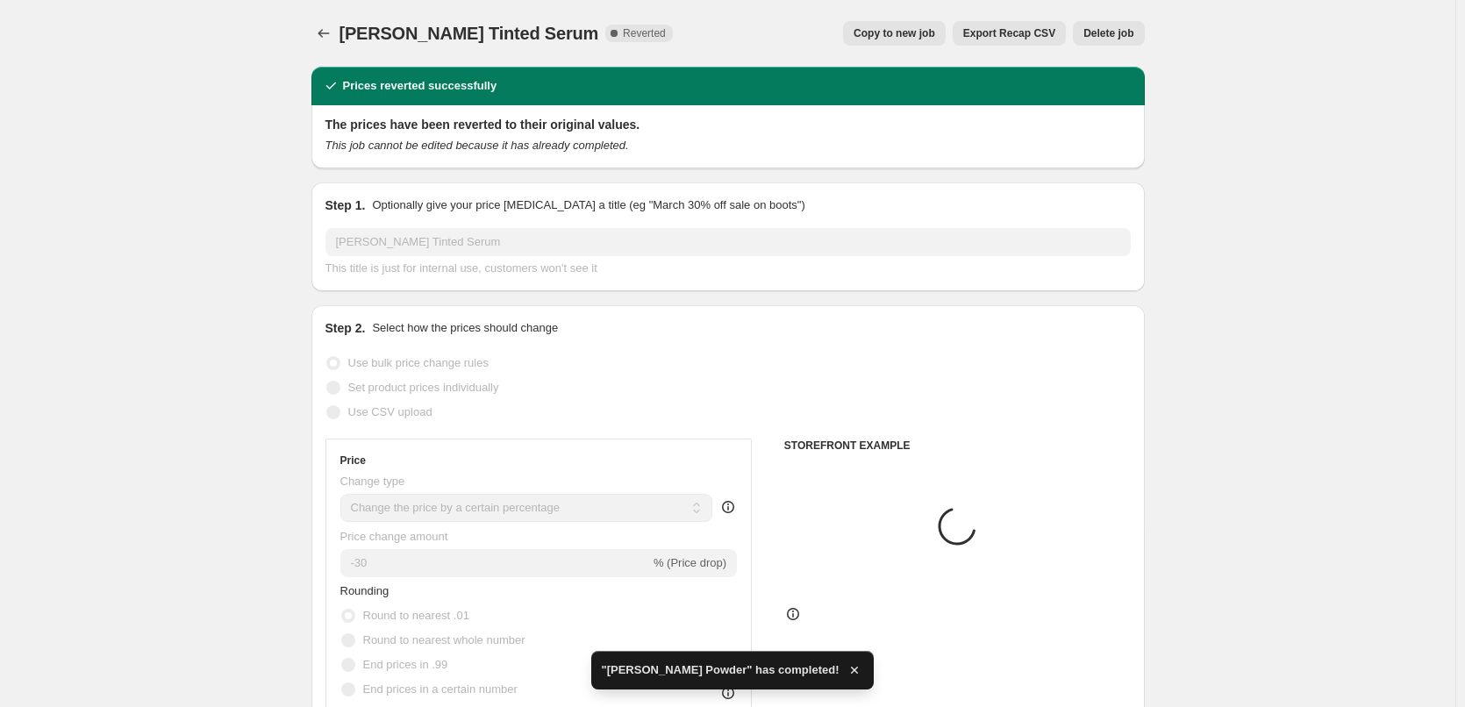
click at [897, 38] on span "Copy to new job" at bounding box center [895, 33] width 82 height 14
select select "percentage"
select select "tag"
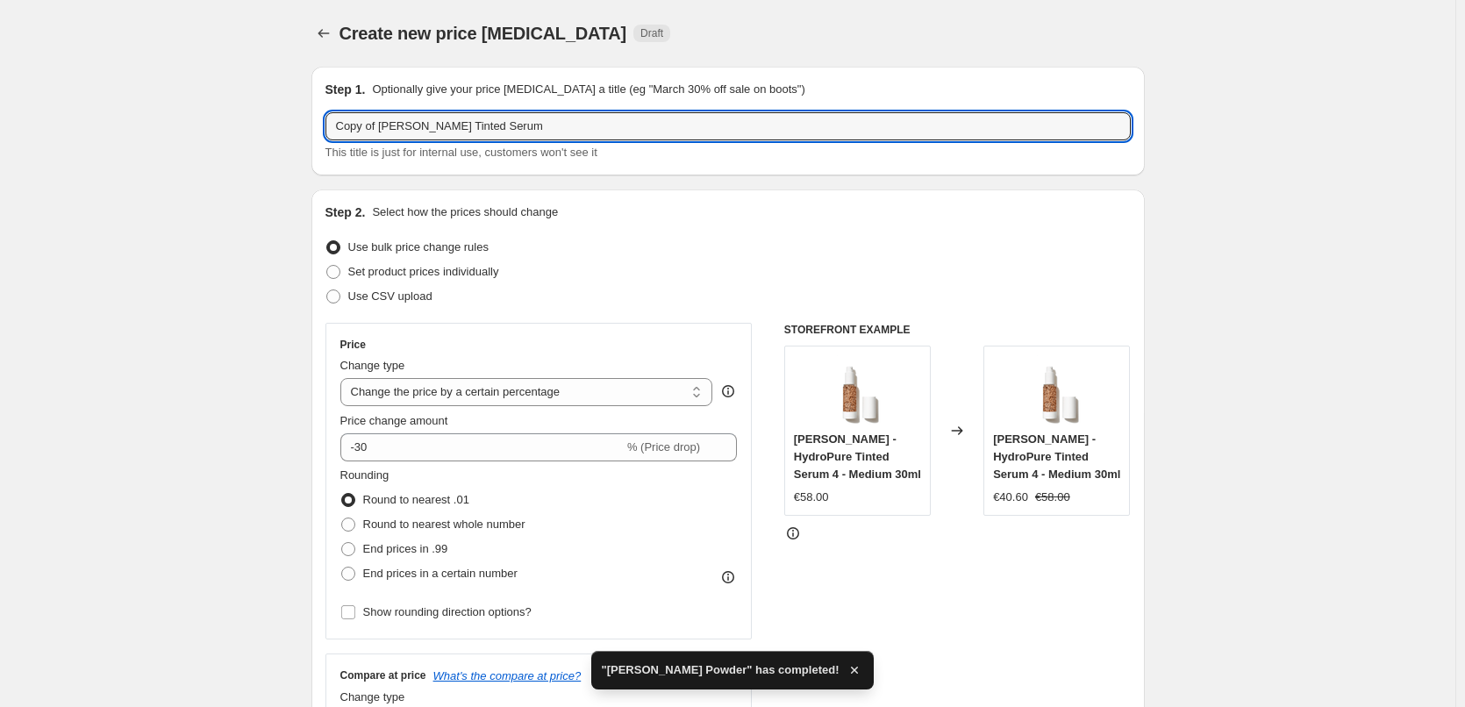
drag, startPoint x: 384, startPoint y: 128, endPoint x: 254, endPoint y: 129, distance: 129.8
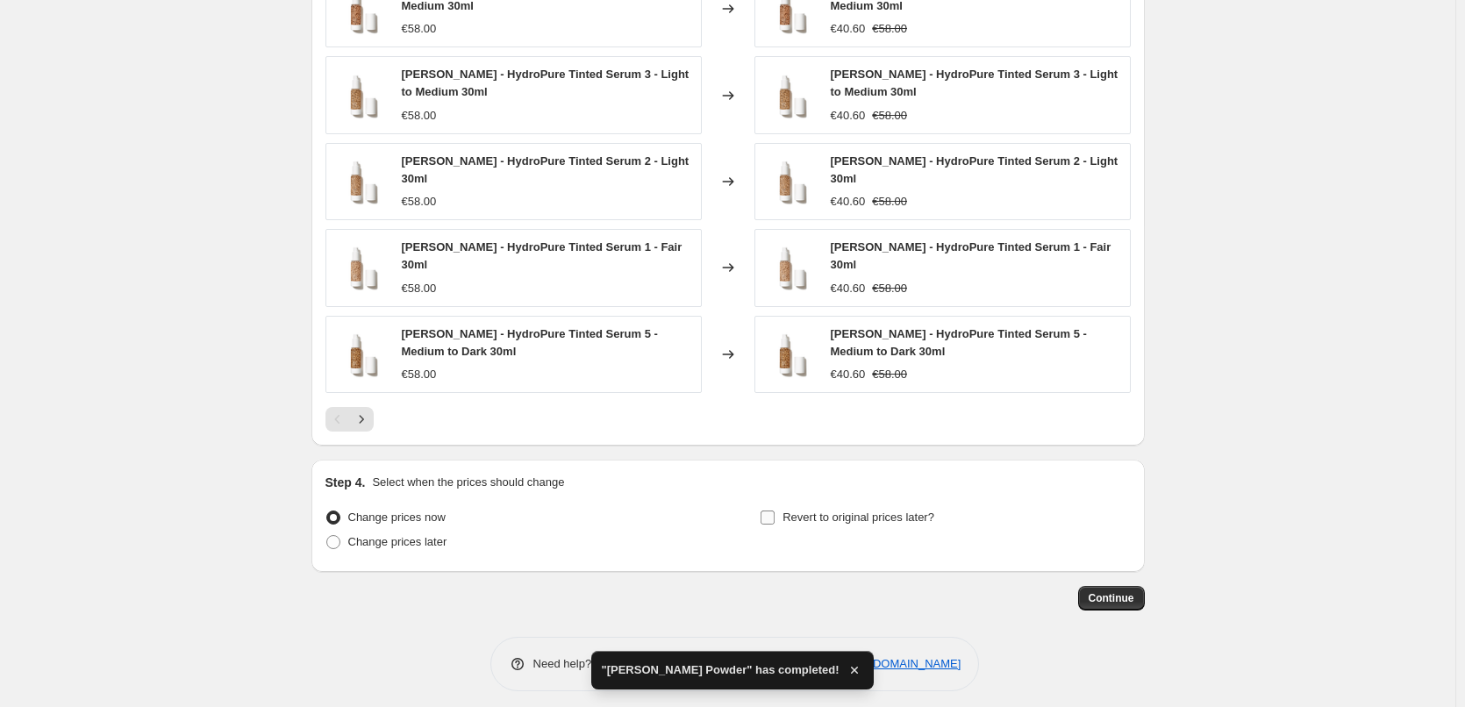
type input "[PERSON_NAME] Tinted Serum"
click at [847, 518] on label "Revert to original prices later?" at bounding box center [847, 517] width 175 height 25
click at [775, 518] on input "Revert to original prices later?" at bounding box center [768, 518] width 14 height 14
checkbox input "true"
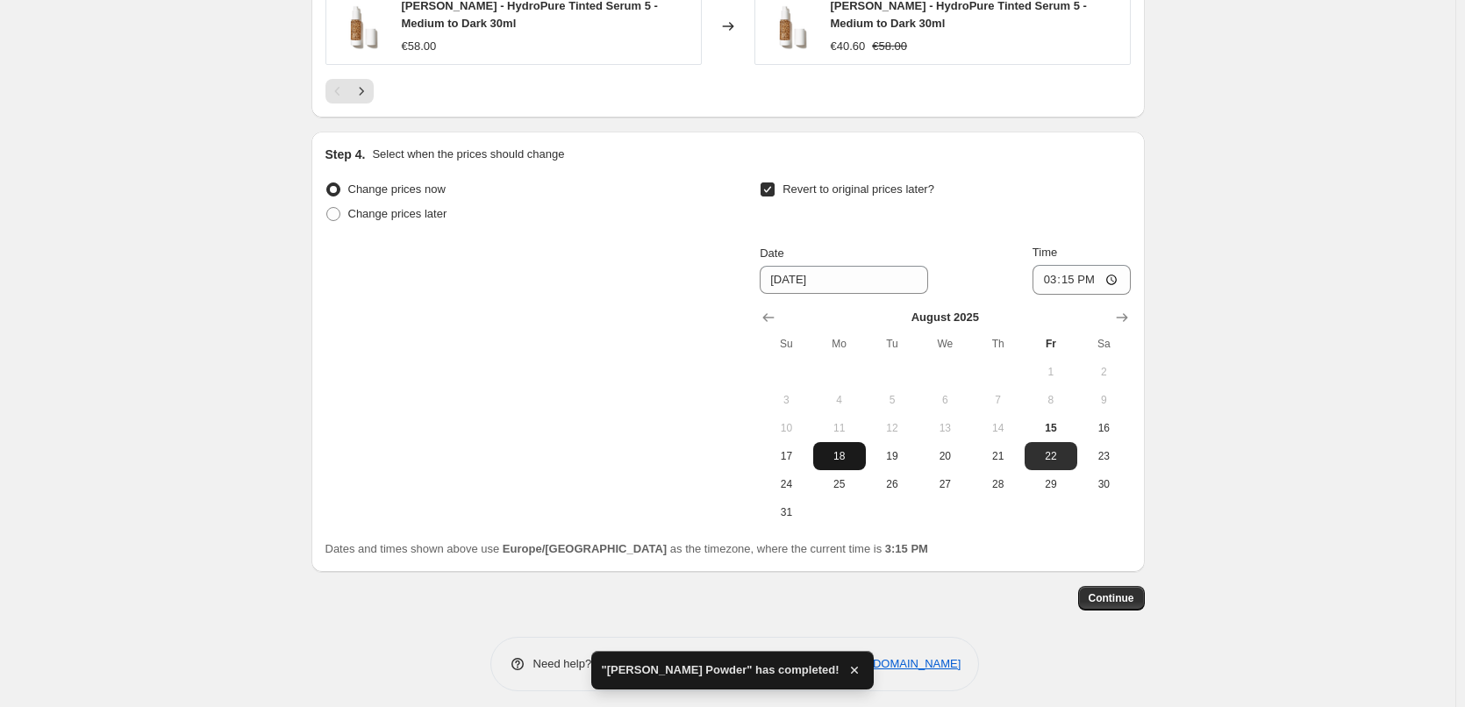
click at [840, 442] on button "18" at bounding box center [839, 456] width 53 height 28
type input "8/18/2025"
click at [1050, 275] on input "15:15" at bounding box center [1082, 280] width 98 height 30
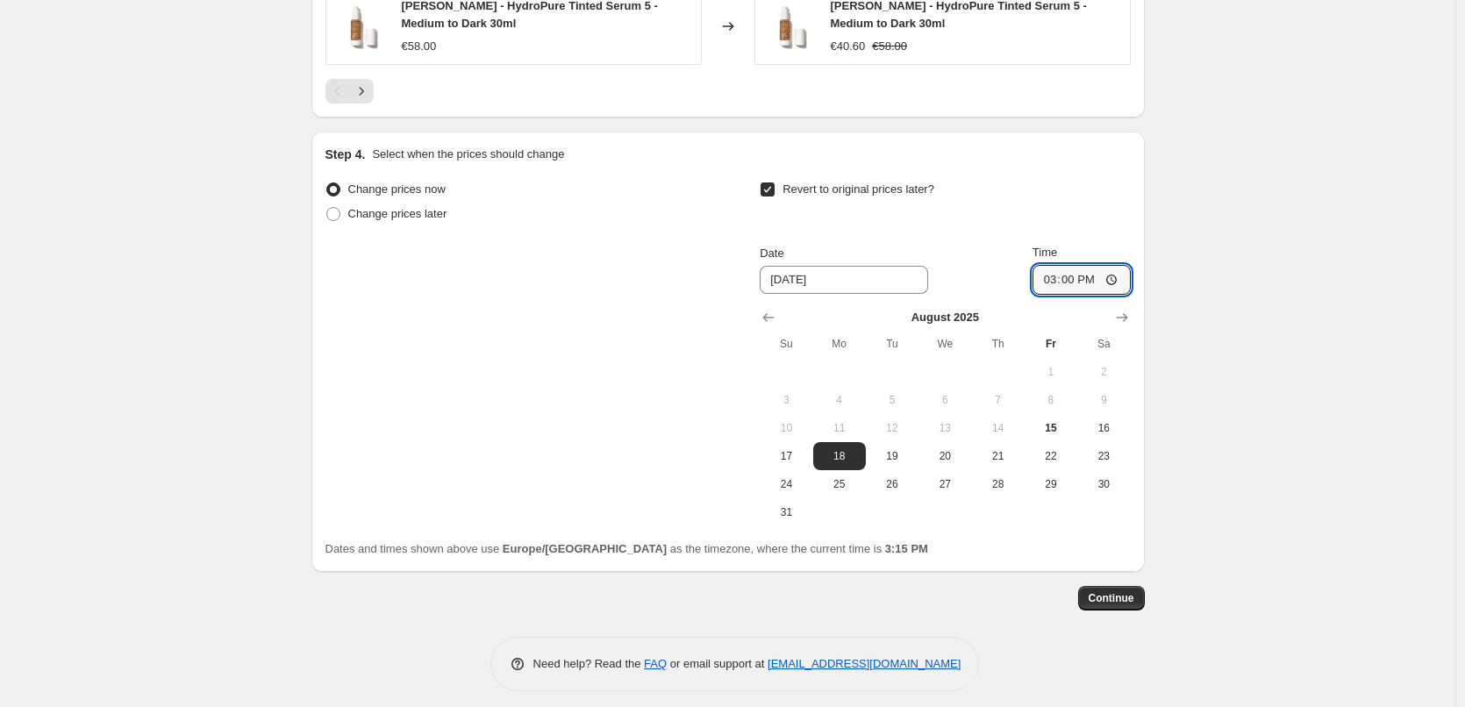
type input "03:00"
click at [1122, 591] on span "Continue" at bounding box center [1112, 598] width 46 height 14
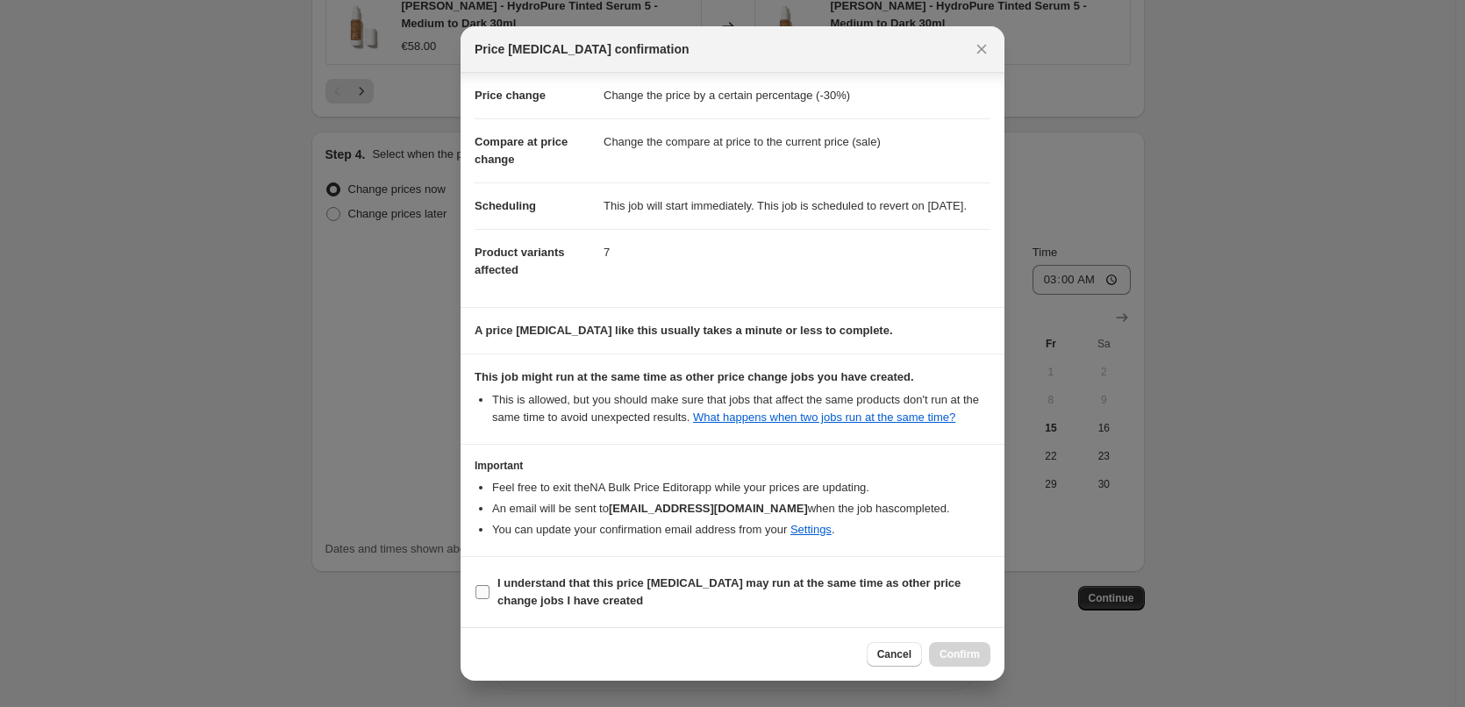
click at [565, 580] on b "I understand that this price change job may run at the same time as other price…" at bounding box center [728, 591] width 463 height 31
click at [490, 585] on input "I understand that this price change job may run at the same time as other price…" at bounding box center [483, 592] width 14 height 14
checkbox input "true"
click at [957, 651] on span "Confirm" at bounding box center [960, 654] width 40 height 14
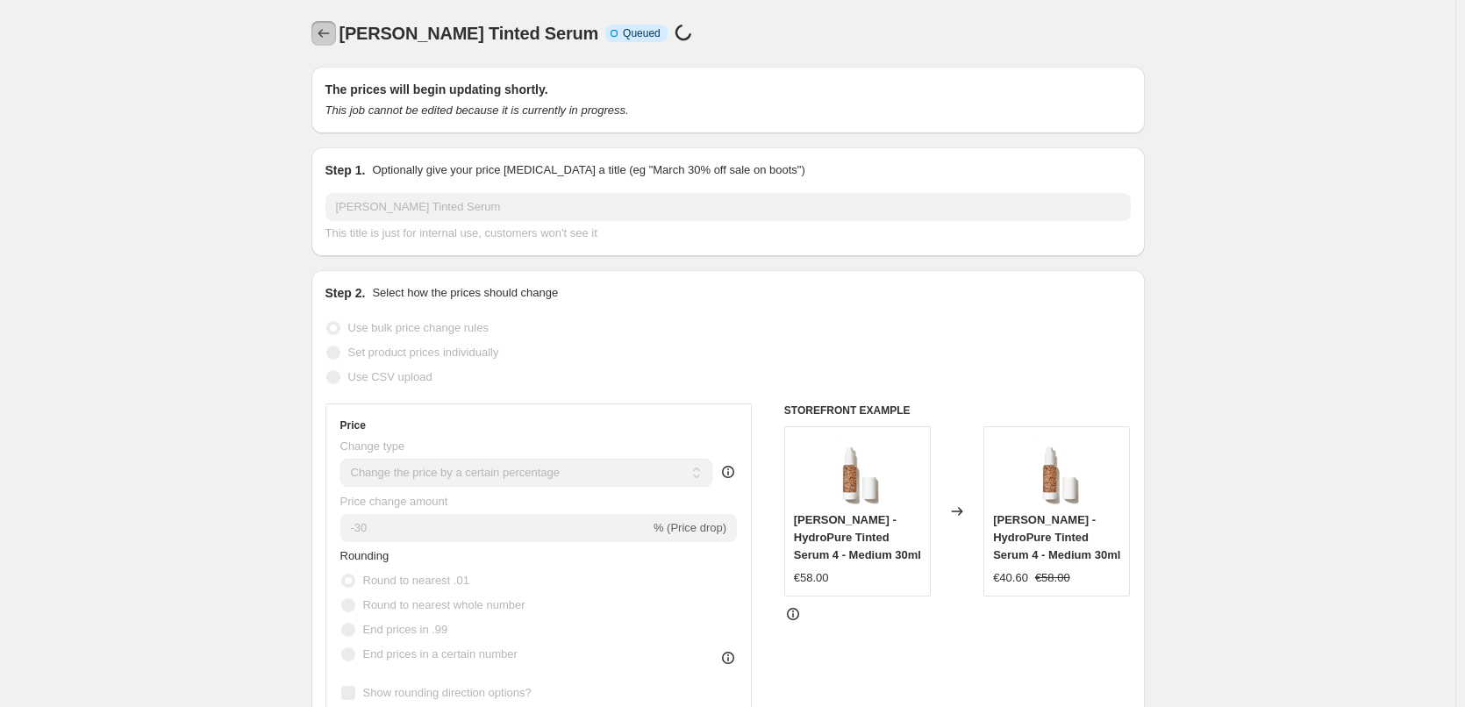
click at [325, 33] on icon "Price change jobs" at bounding box center [324, 34] width 18 height 18
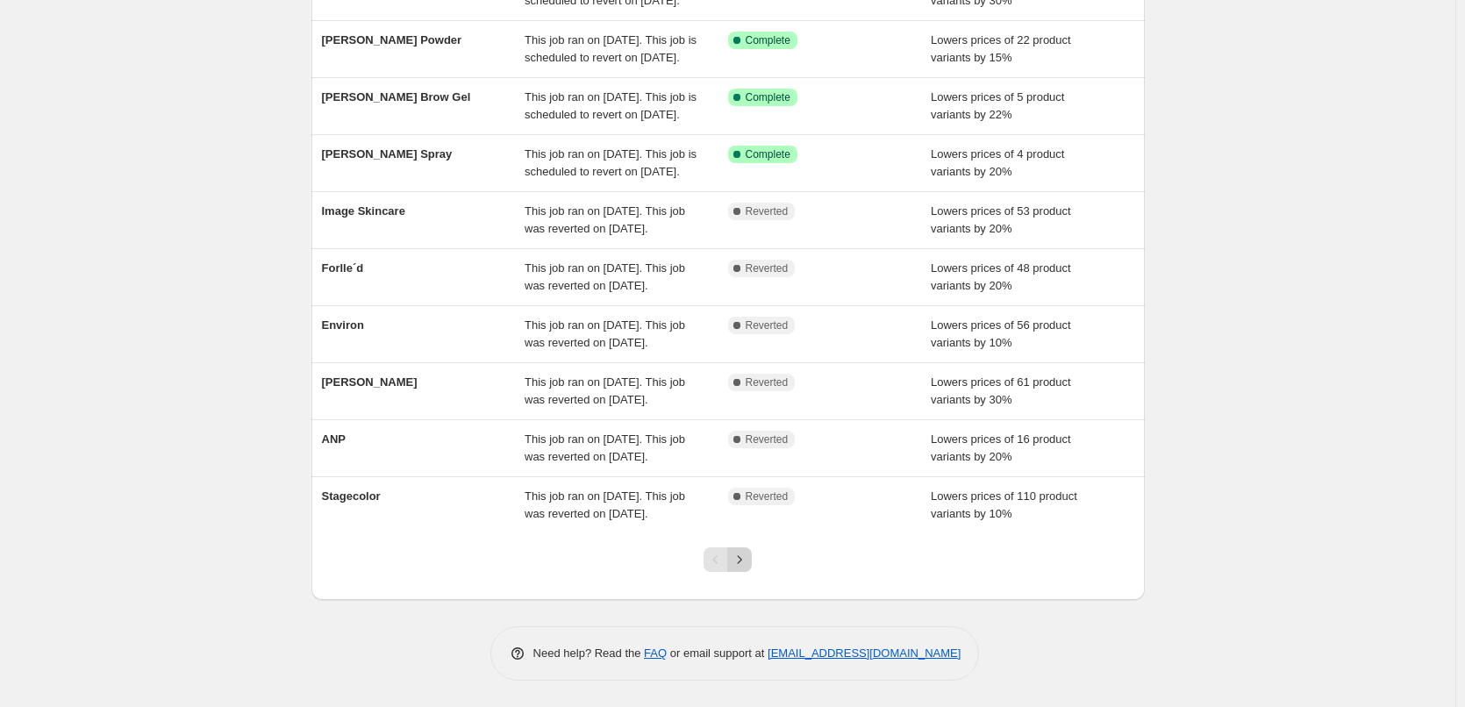
click at [739, 561] on icon "Next" at bounding box center [740, 560] width 18 height 18
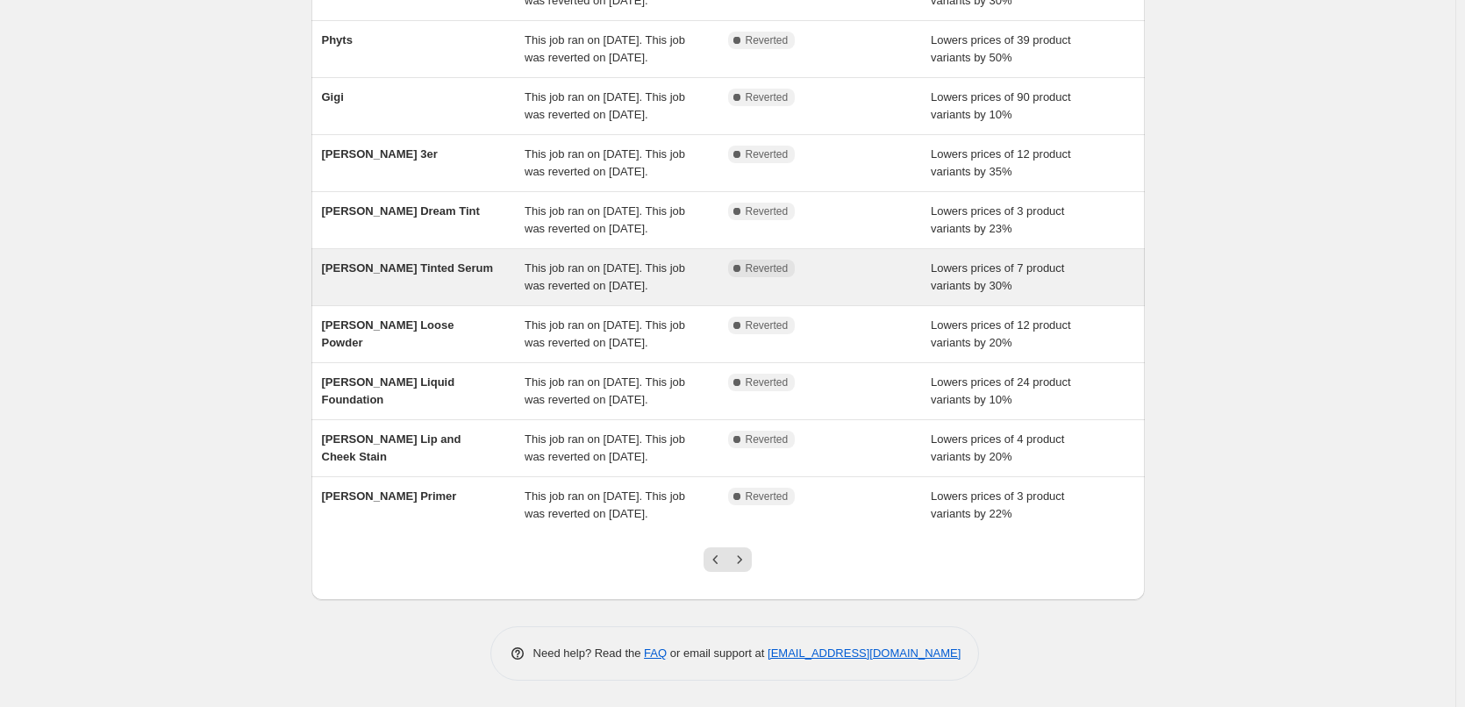
click at [428, 261] on span "[PERSON_NAME] Tinted Serum" at bounding box center [408, 267] width 172 height 13
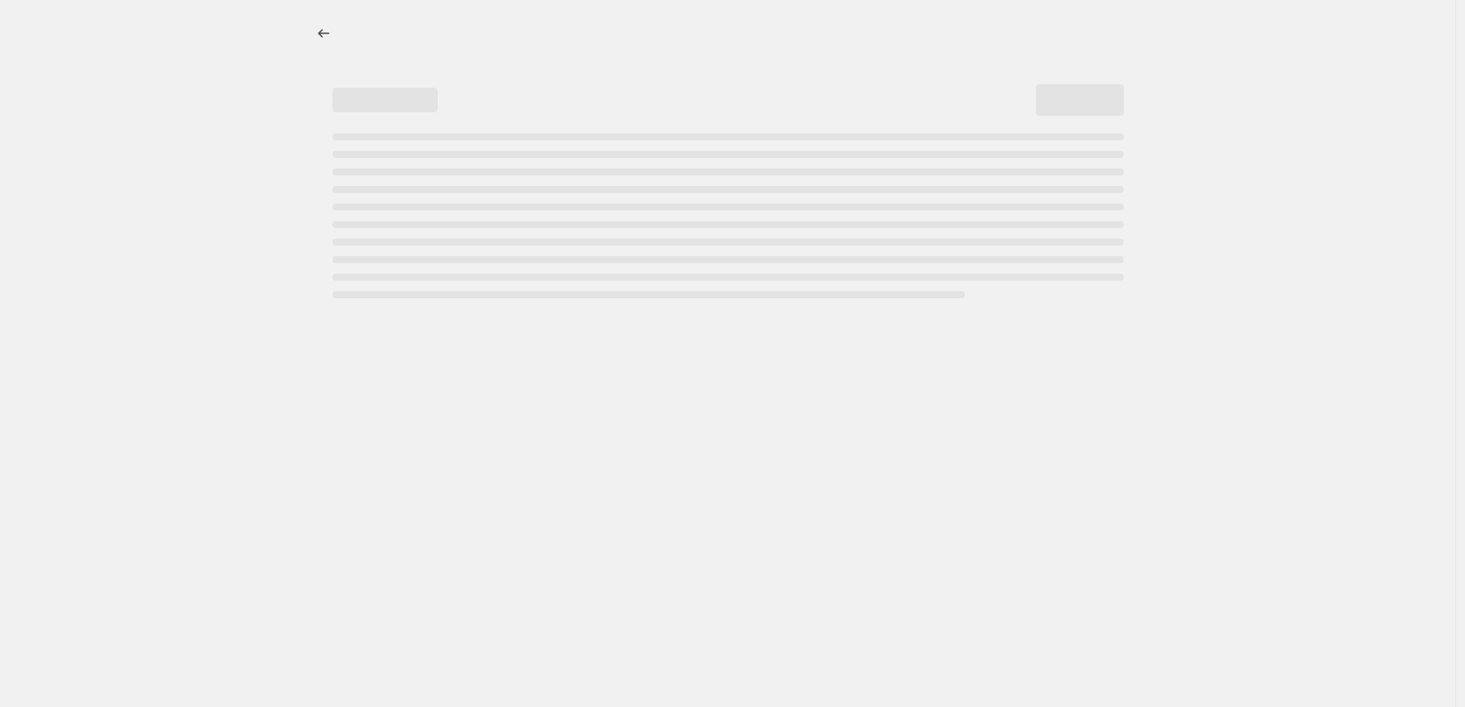
select select "percentage"
select select "tag"
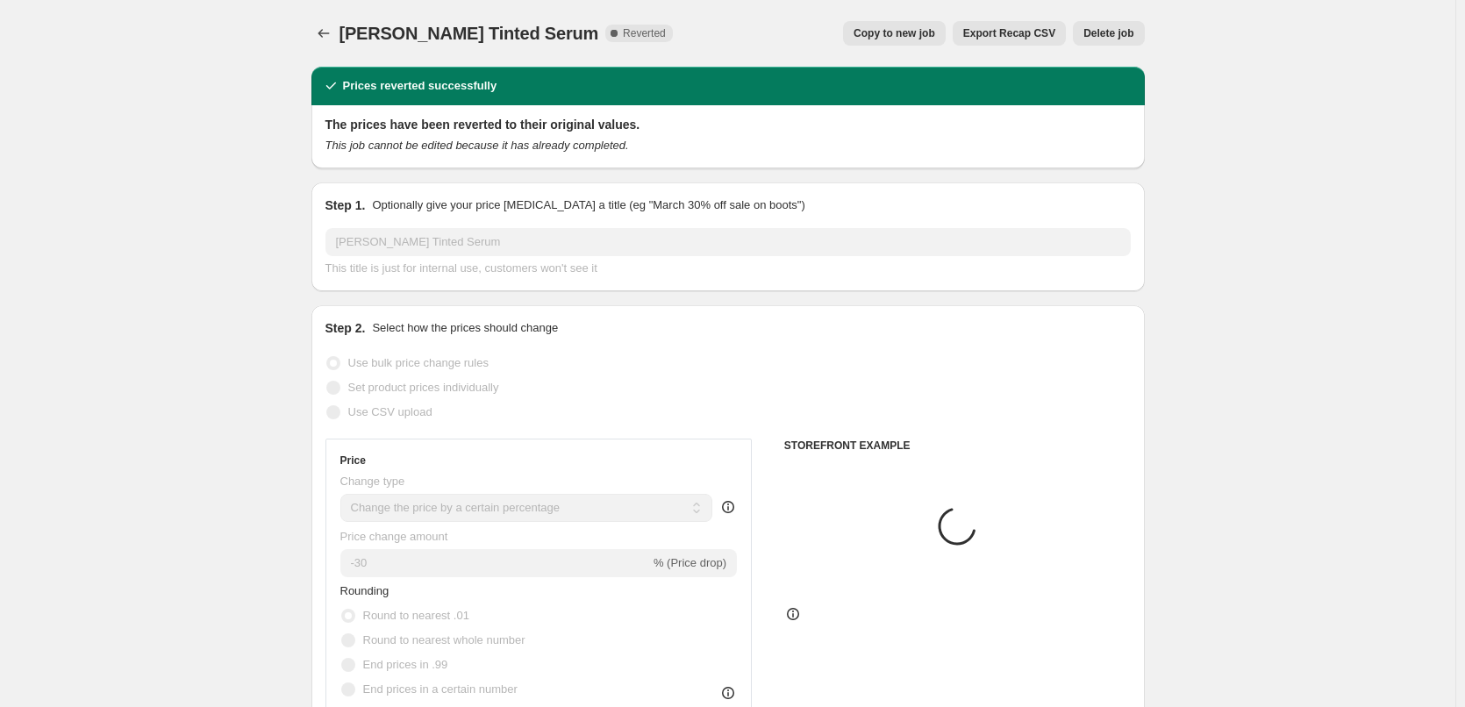
click at [1126, 39] on span "Delete job" at bounding box center [1108, 33] width 50 height 14
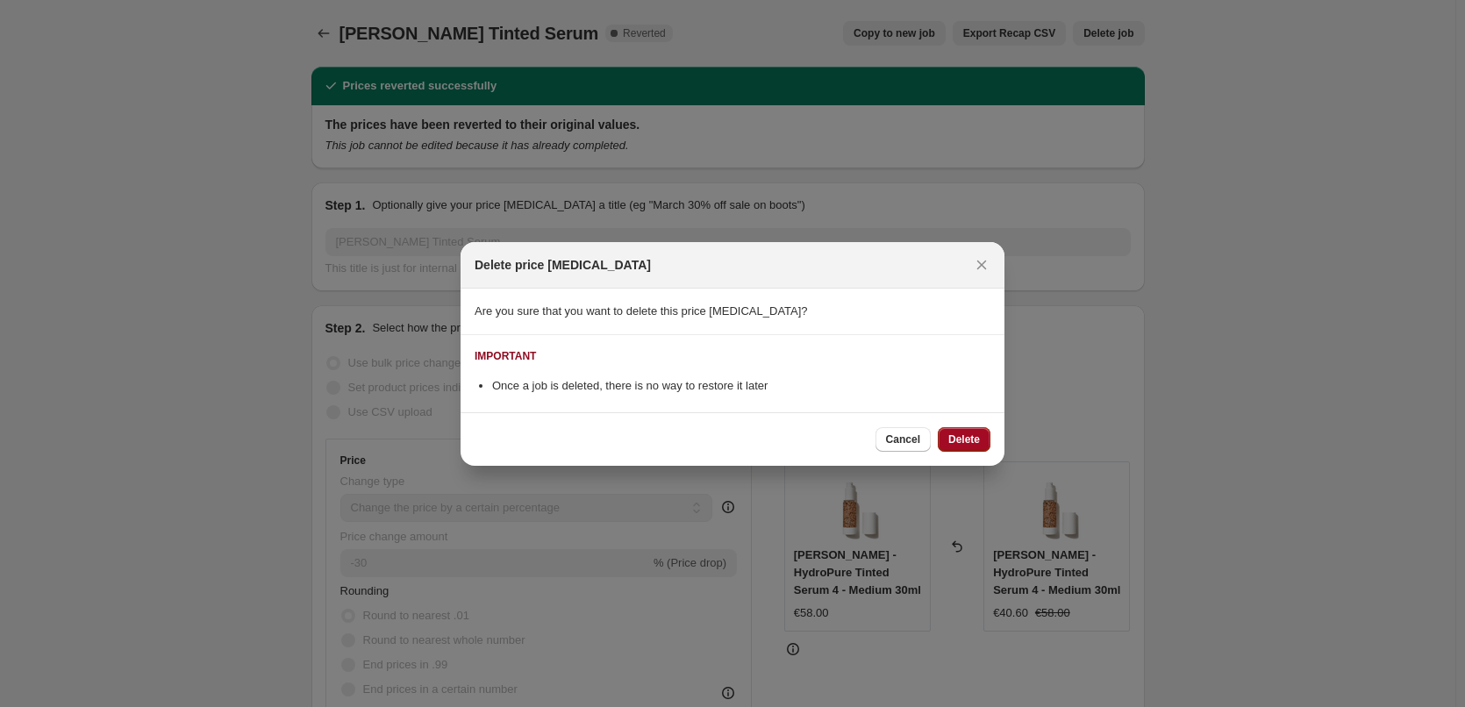
click at [959, 442] on span "Delete" at bounding box center [964, 440] width 32 height 14
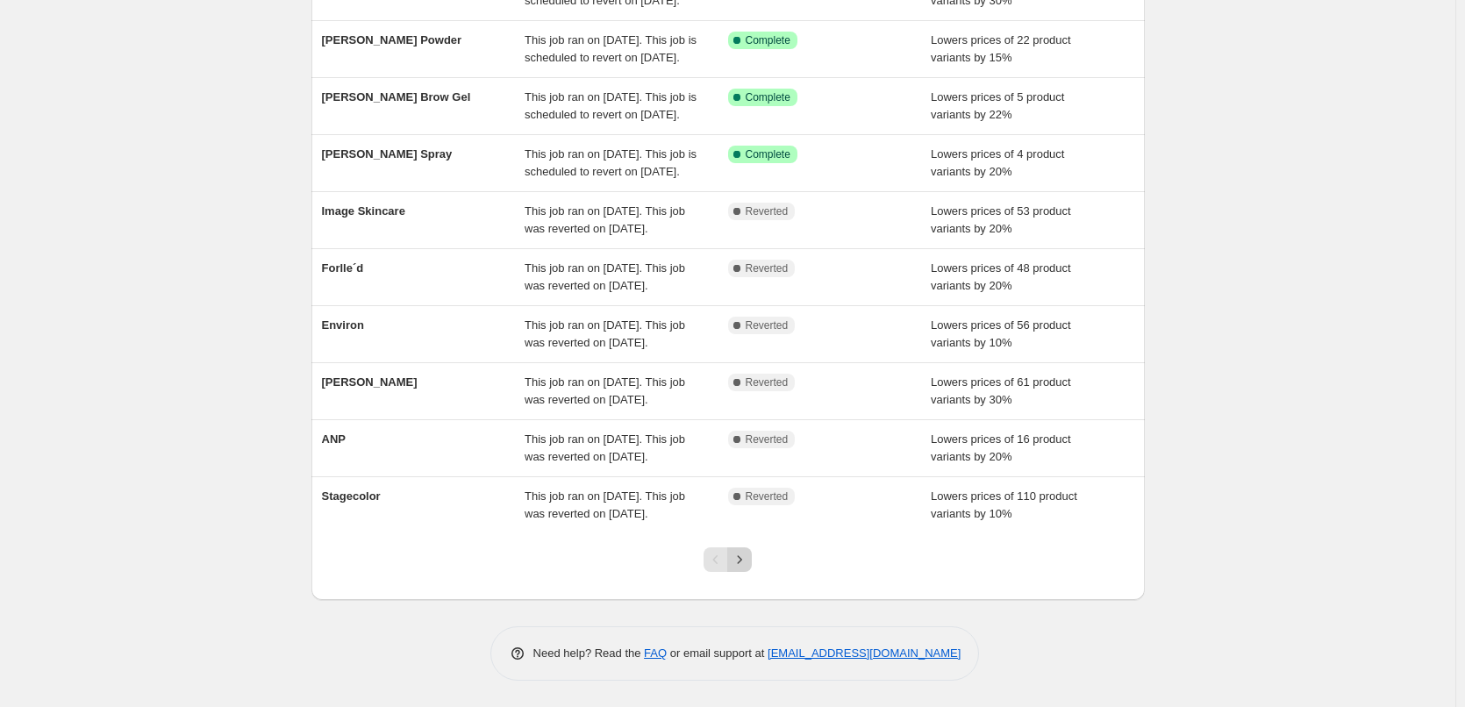
click at [741, 556] on icon "Next" at bounding box center [740, 560] width 18 height 18
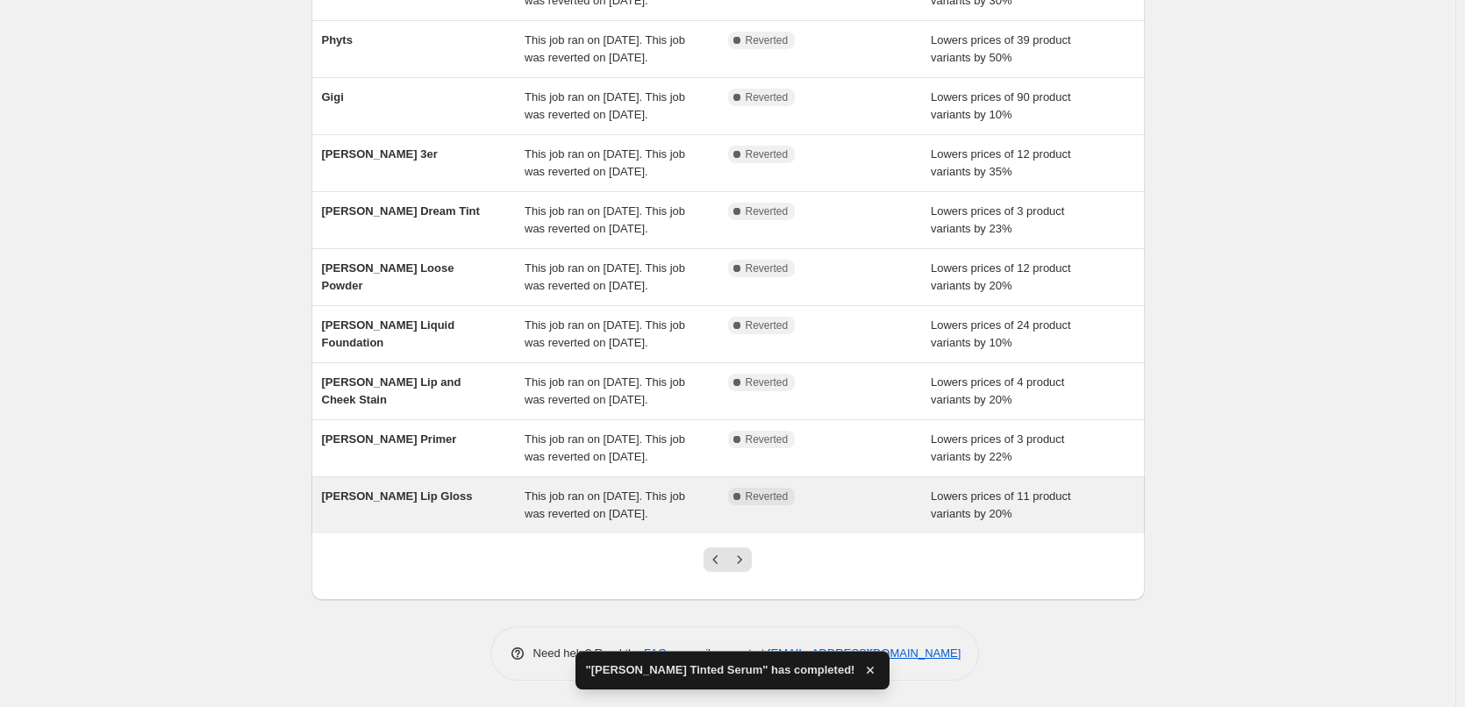
click at [421, 490] on span "[PERSON_NAME] Lip Gloss" at bounding box center [397, 496] width 151 height 13
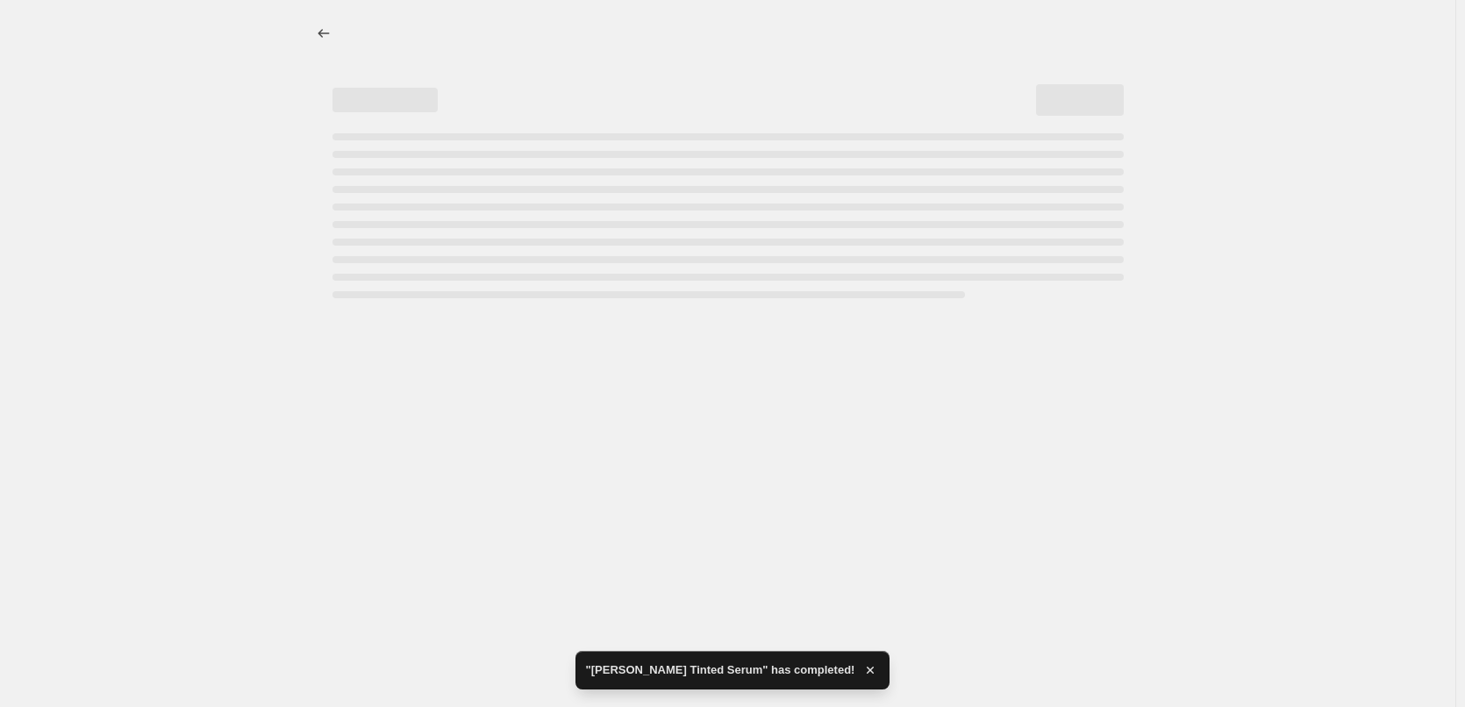
select select "percentage"
select select "tag"
select select "vendor"
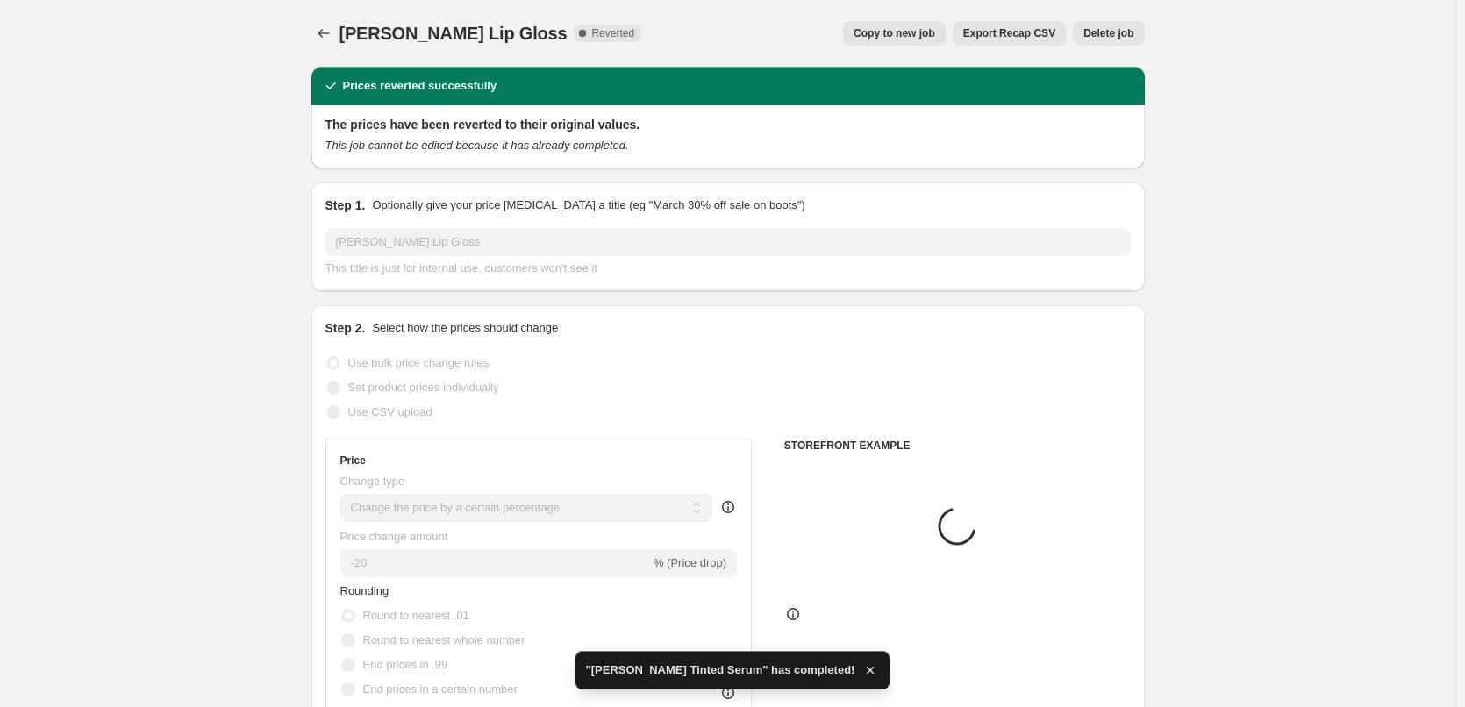
click at [906, 31] on span "Copy to new job" at bounding box center [895, 33] width 82 height 14
select select "percentage"
select select "tag"
select select "vendor"
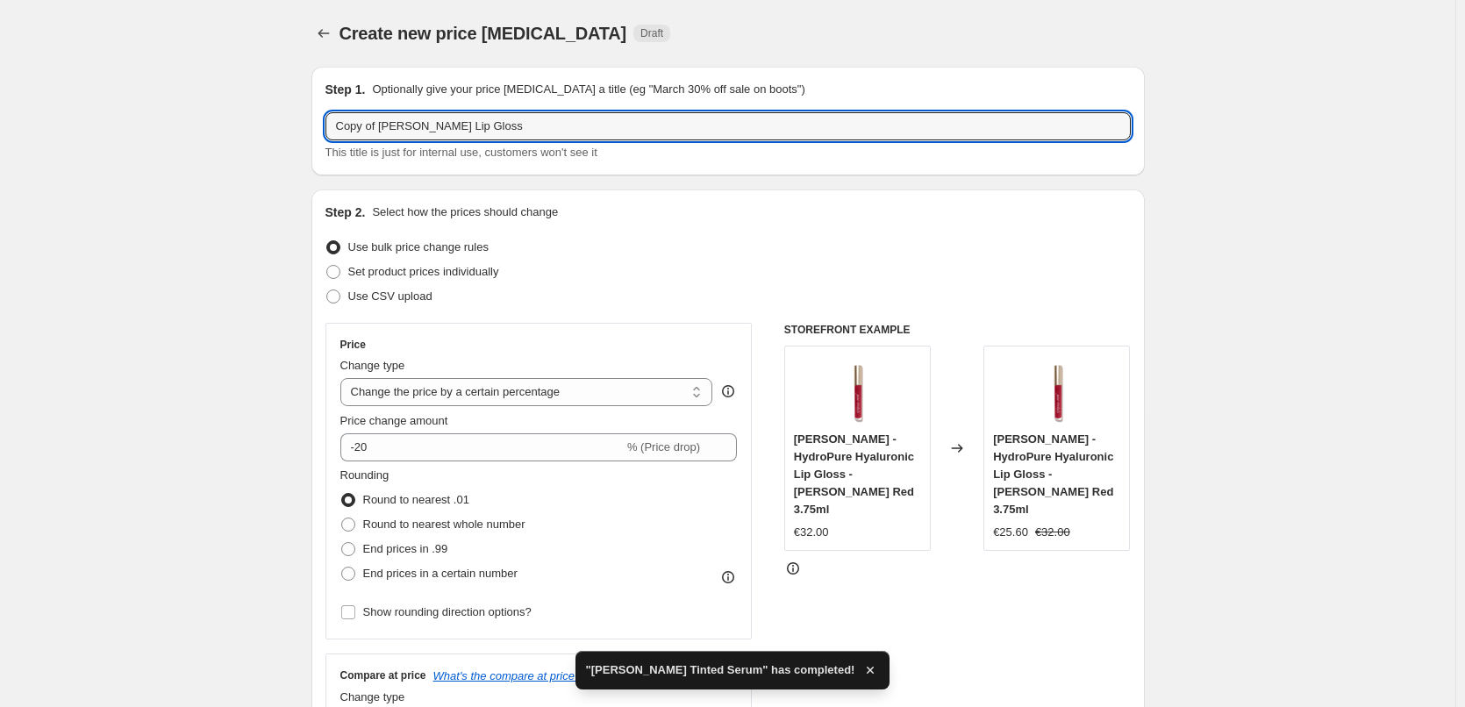
drag, startPoint x: 381, startPoint y: 125, endPoint x: 240, endPoint y: 131, distance: 141.4
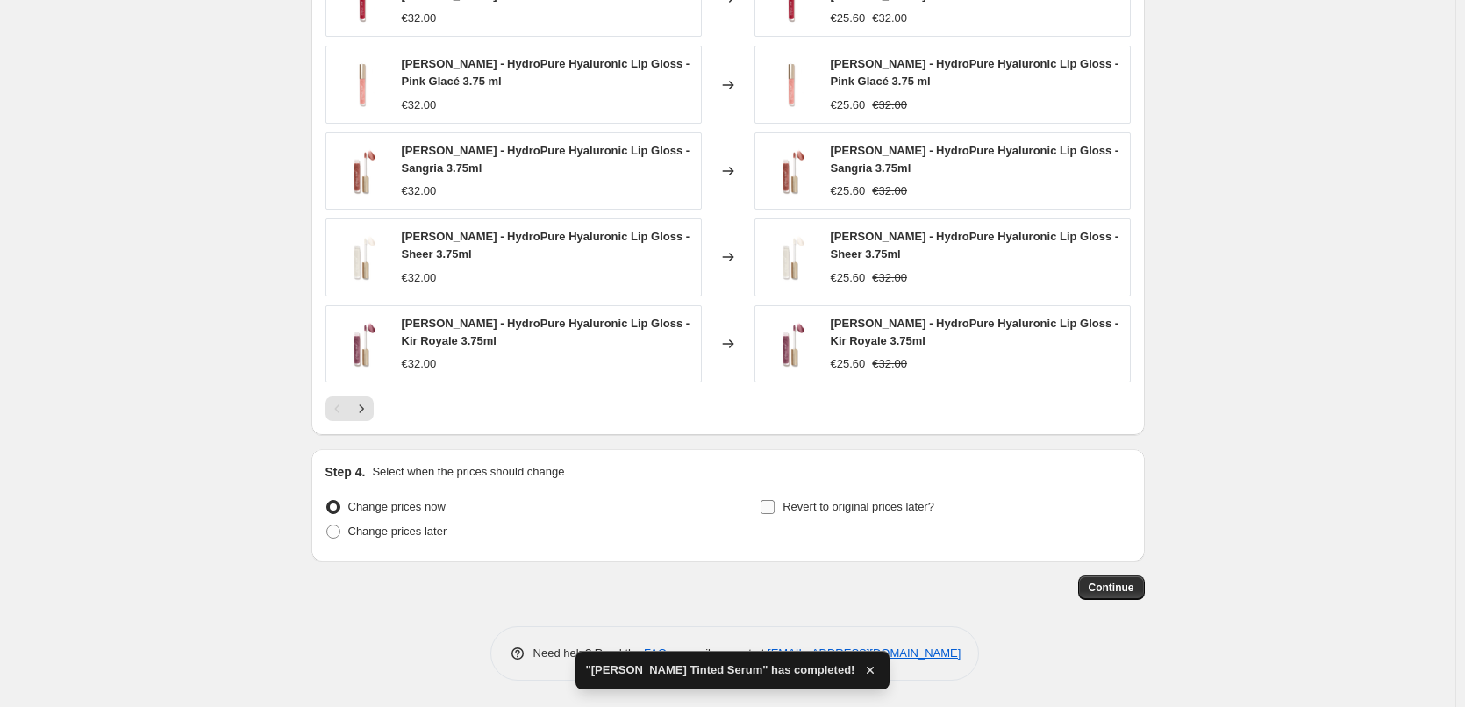
type input "[PERSON_NAME] Lip Gloss"
click at [881, 501] on span "Revert to original prices later?" at bounding box center [859, 506] width 152 height 13
click at [775, 501] on input "Revert to original prices later?" at bounding box center [768, 507] width 14 height 14
checkbox input "true"
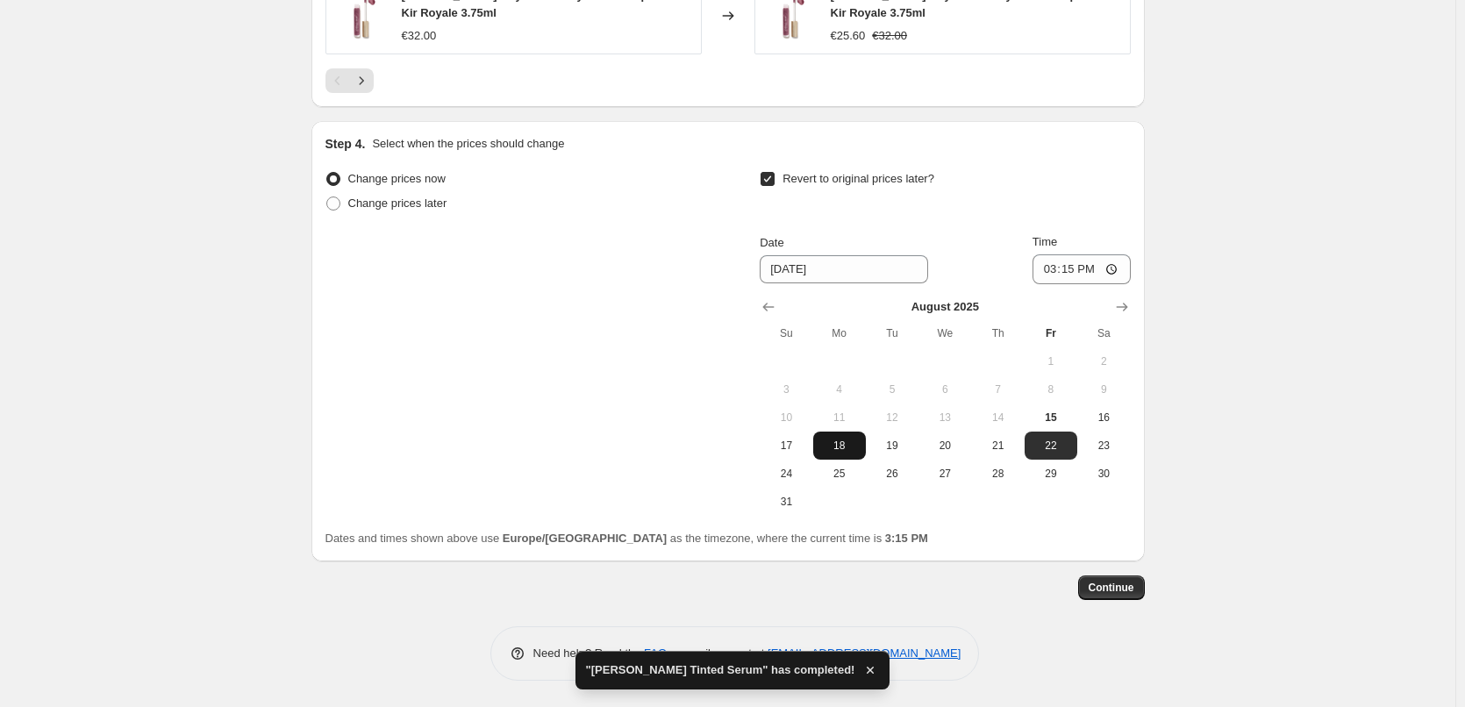
click at [853, 440] on span "18" at bounding box center [839, 446] width 39 height 14
type input "8/18/2025"
click at [1050, 261] on input "15:15" at bounding box center [1082, 269] width 98 height 30
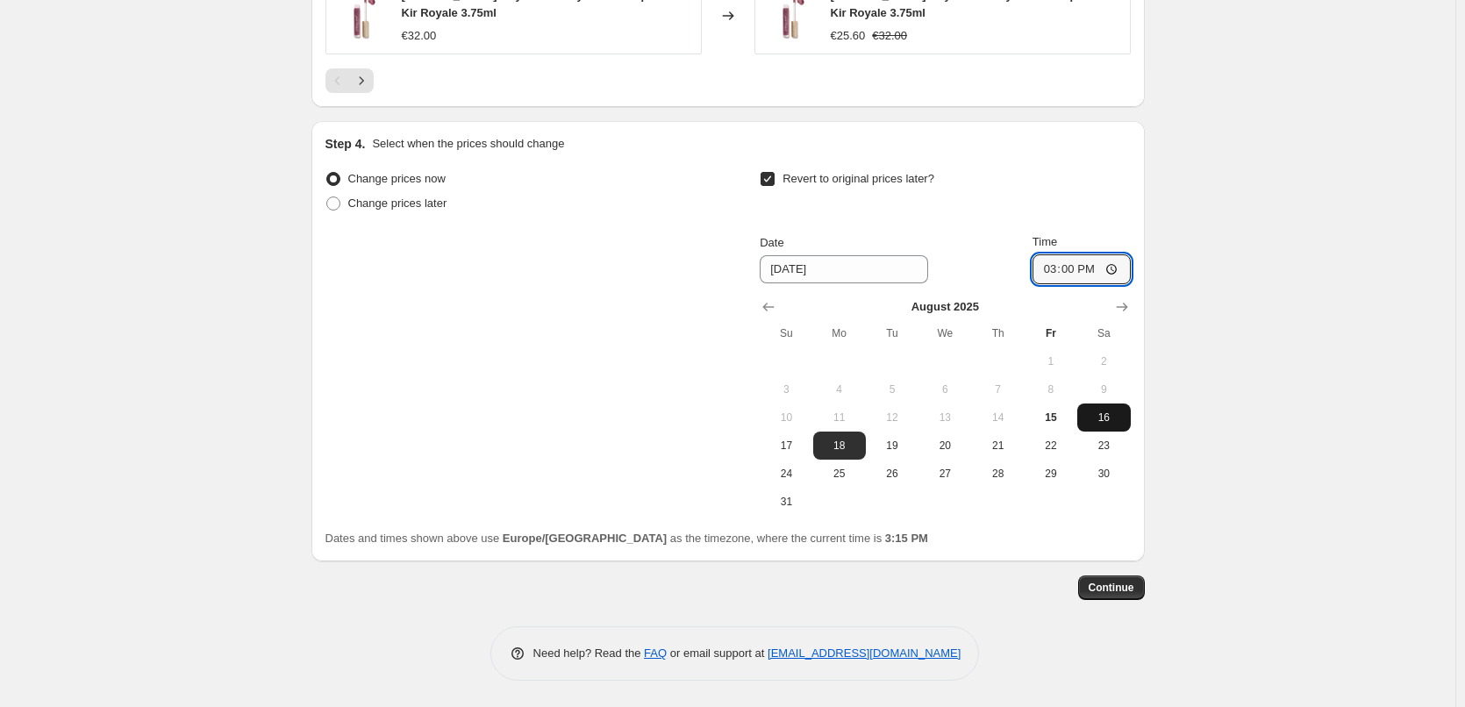
type input "03:00"
click at [1123, 580] on button "Continue" at bounding box center [1111, 588] width 67 height 25
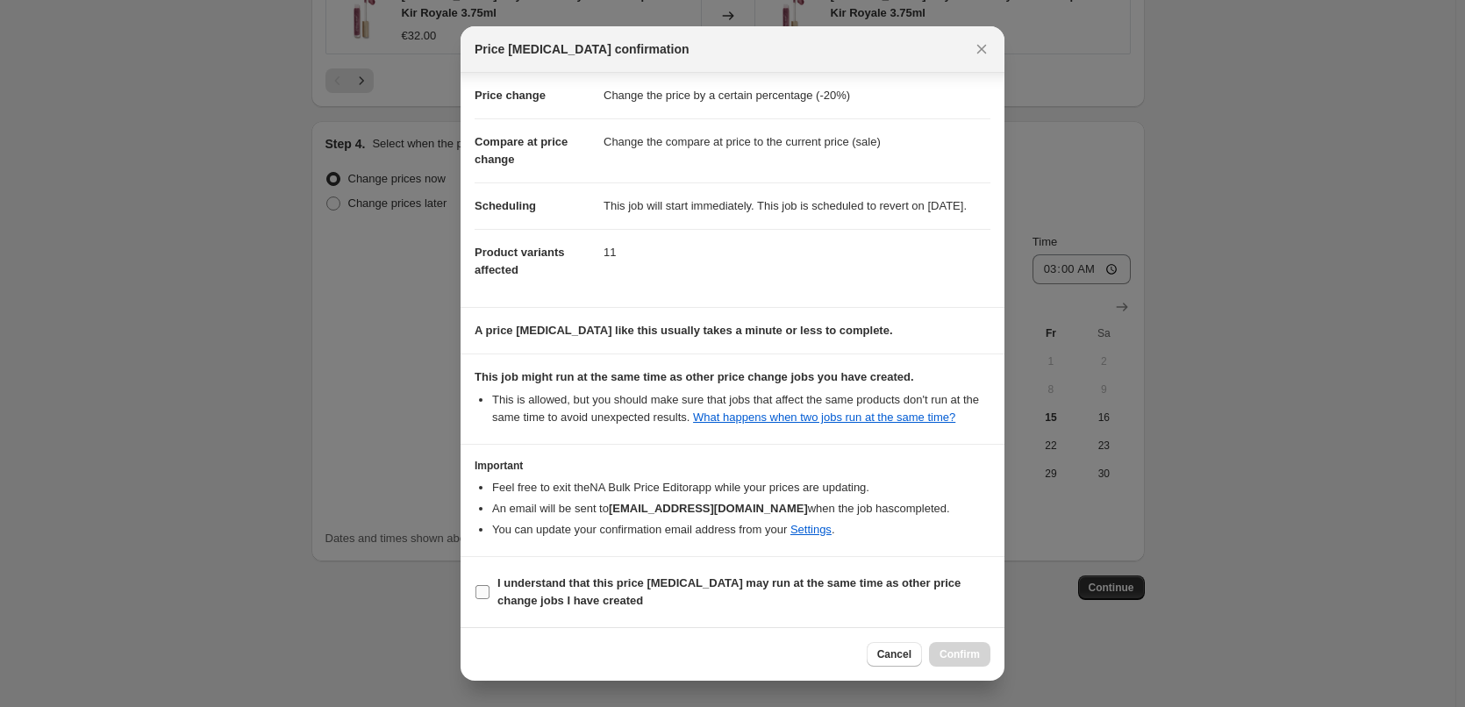
drag, startPoint x: 552, startPoint y: 590, endPoint x: 769, endPoint y: 603, distance: 218.0
click at [551, 590] on b "I understand that this price change job may run at the same time as other price…" at bounding box center [728, 591] width 463 height 31
click at [490, 590] on input "I understand that this price change job may run at the same time as other price…" at bounding box center [483, 592] width 14 height 14
checkbox input "true"
click at [949, 663] on button "Confirm" at bounding box center [959, 654] width 61 height 25
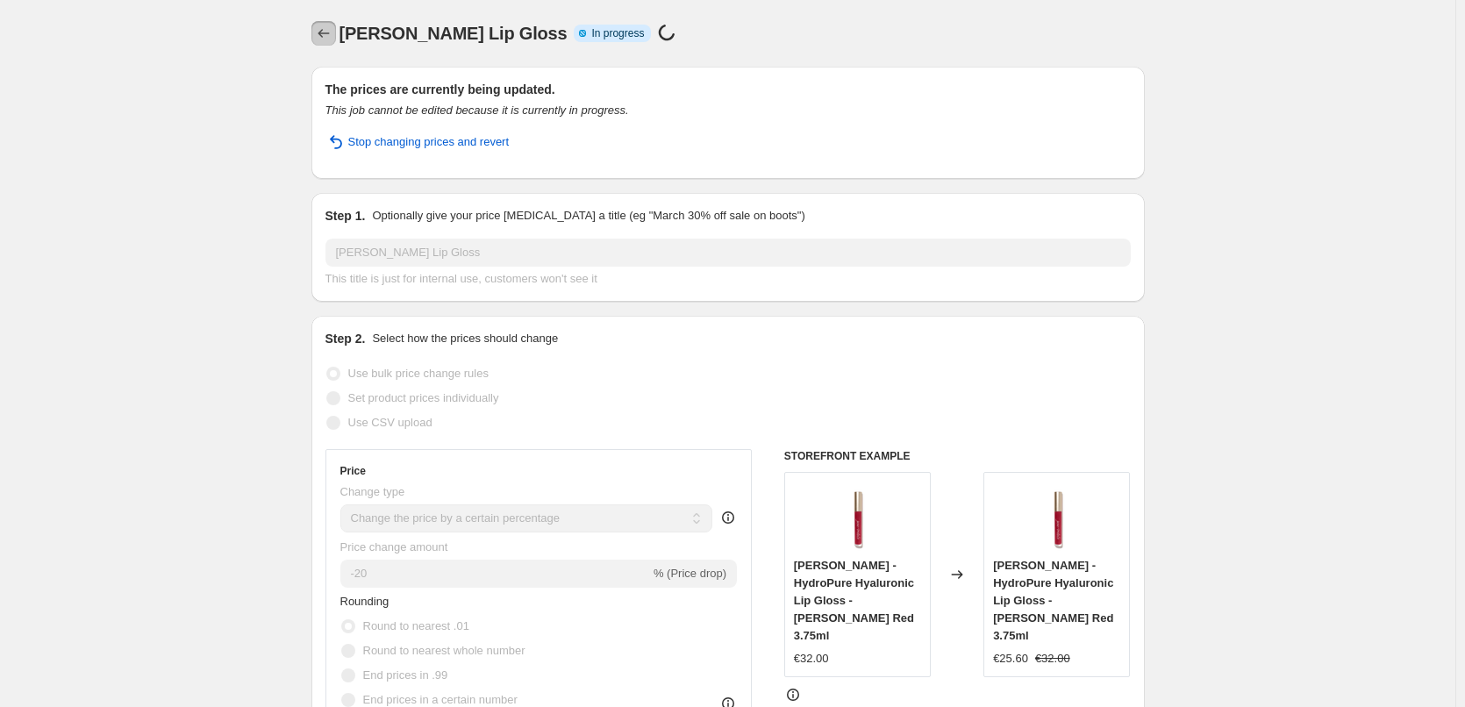
click at [336, 30] on button "Price change jobs" at bounding box center [323, 33] width 25 height 25
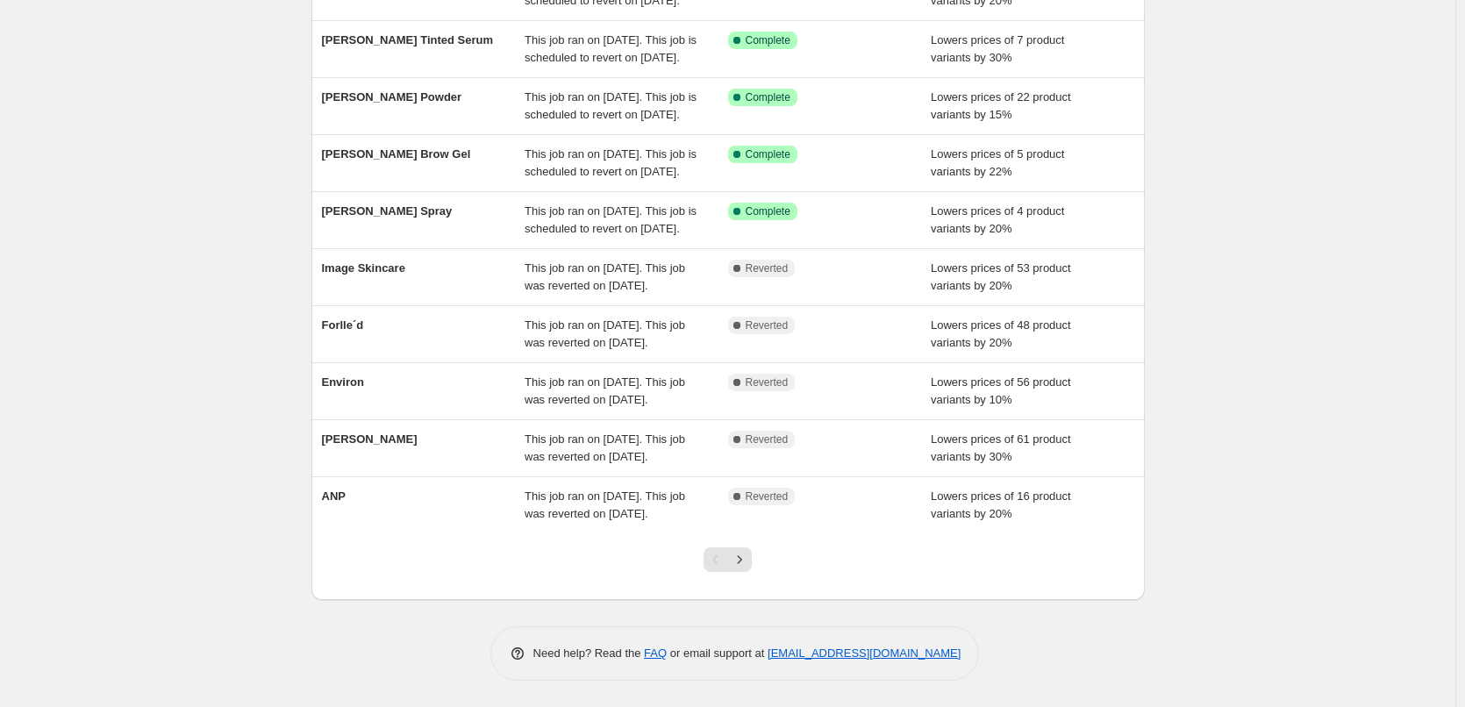
click at [759, 557] on div at bounding box center [727, 566] width 71 height 67
click at [752, 556] on button "Next" at bounding box center [739, 559] width 25 height 25
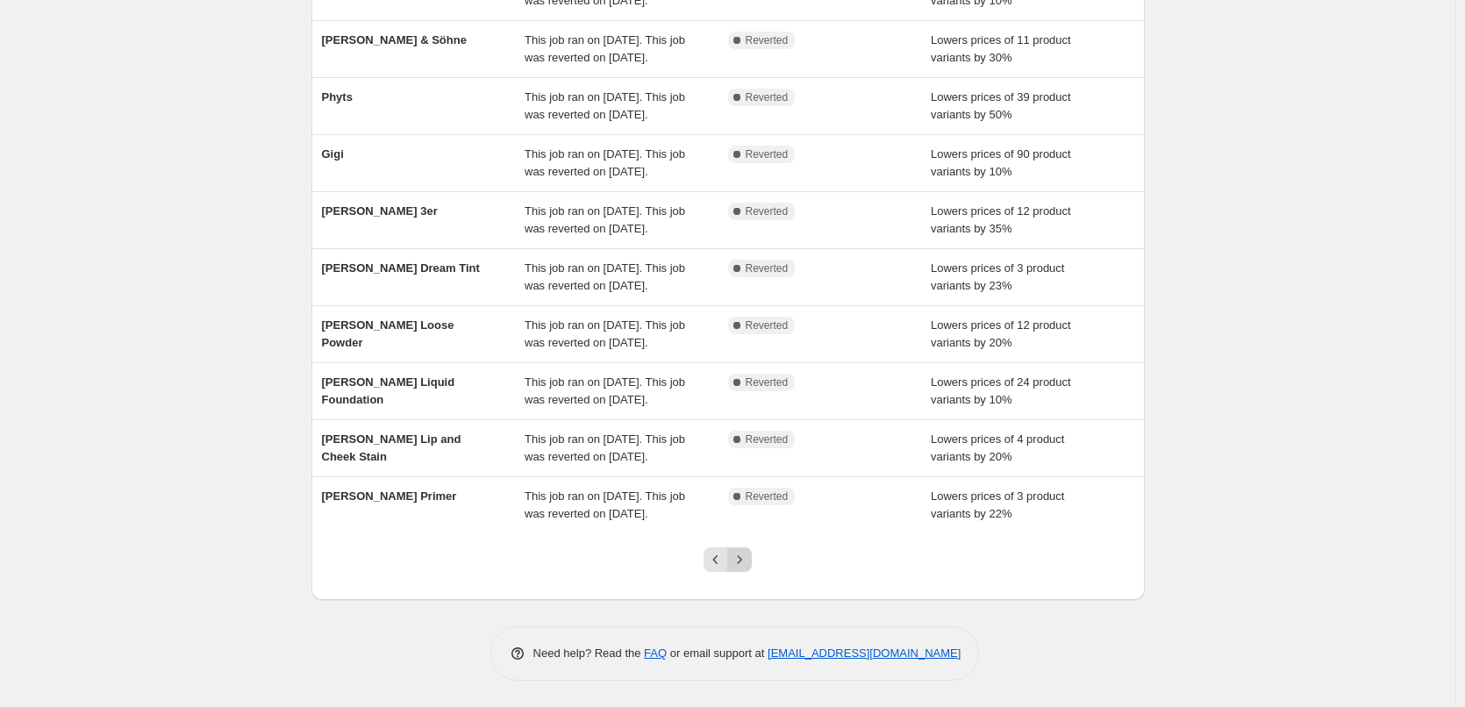
click at [748, 564] on icon "Next" at bounding box center [740, 560] width 18 height 18
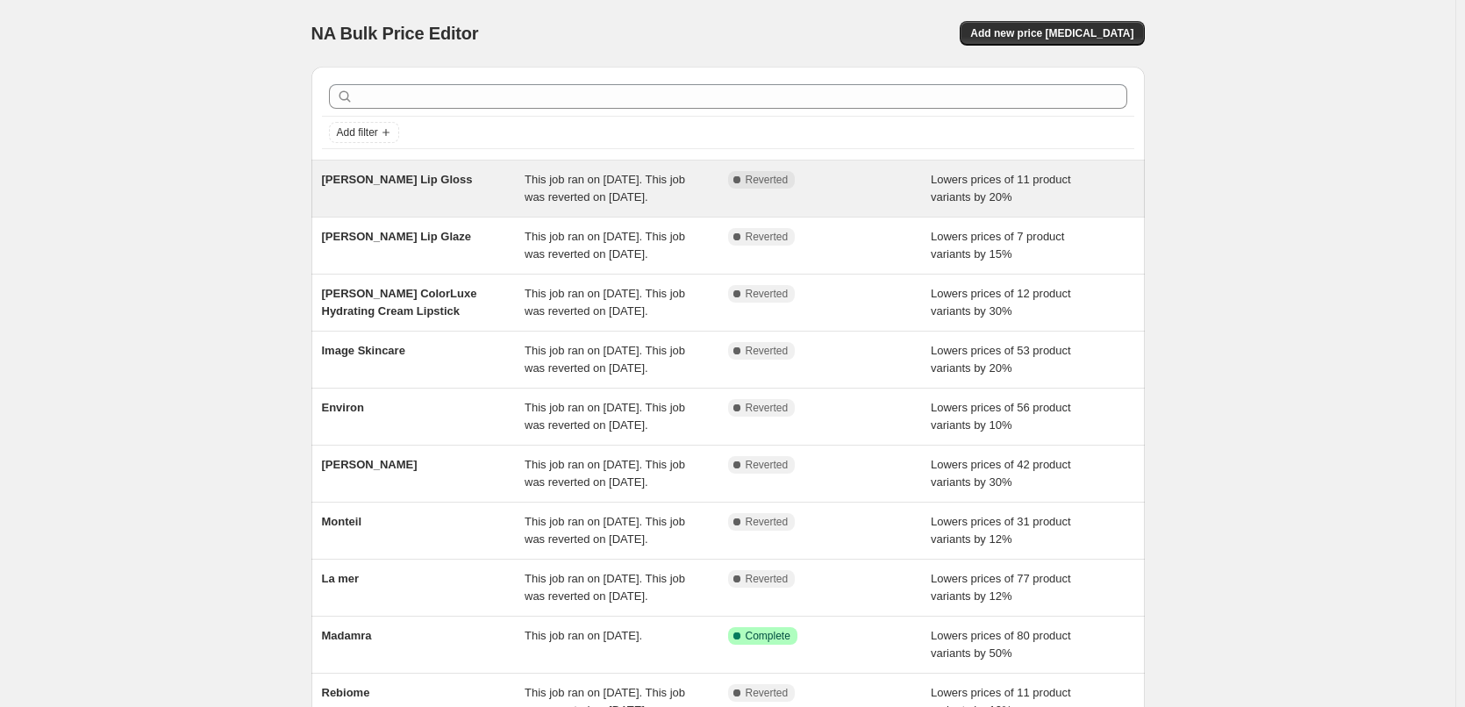
click at [411, 179] on span "[PERSON_NAME] Lip Gloss" at bounding box center [397, 179] width 151 height 13
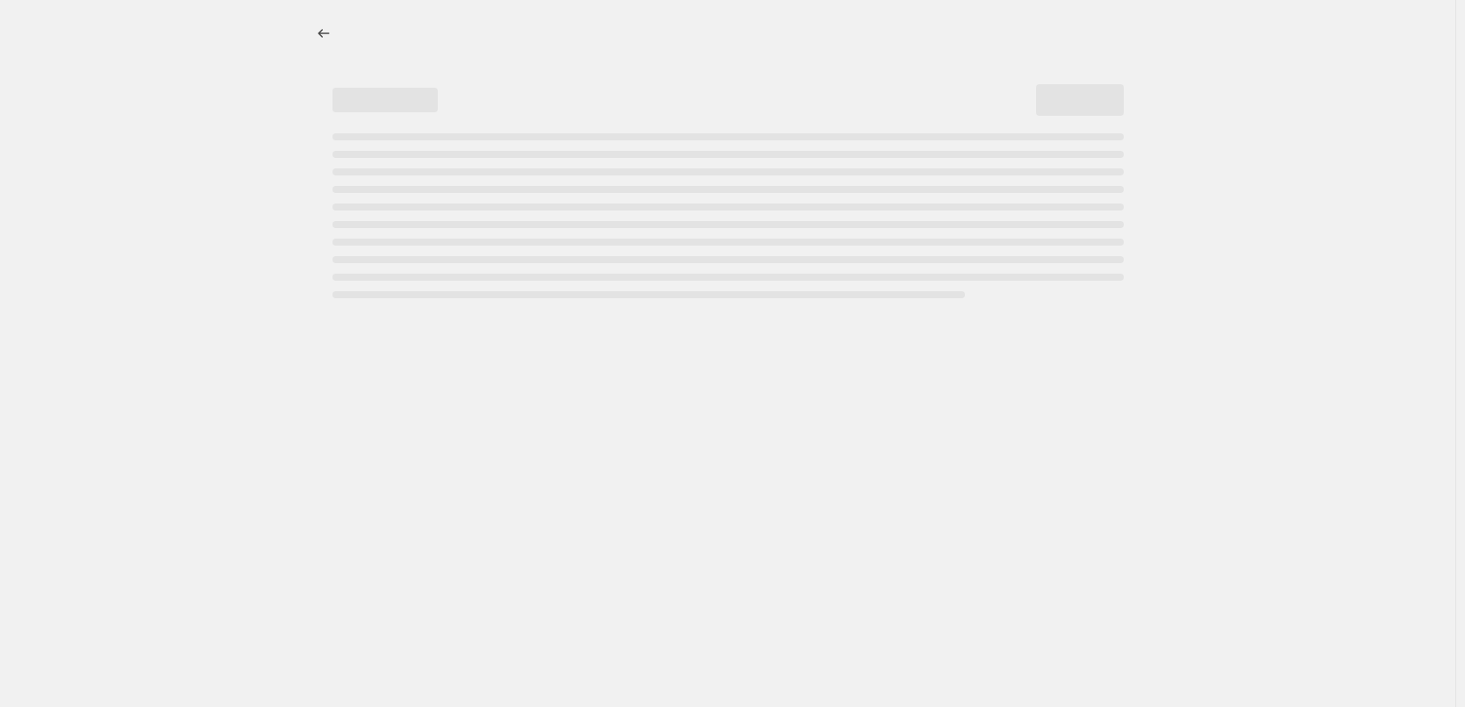
select select "percentage"
select select "tag"
select select "vendor"
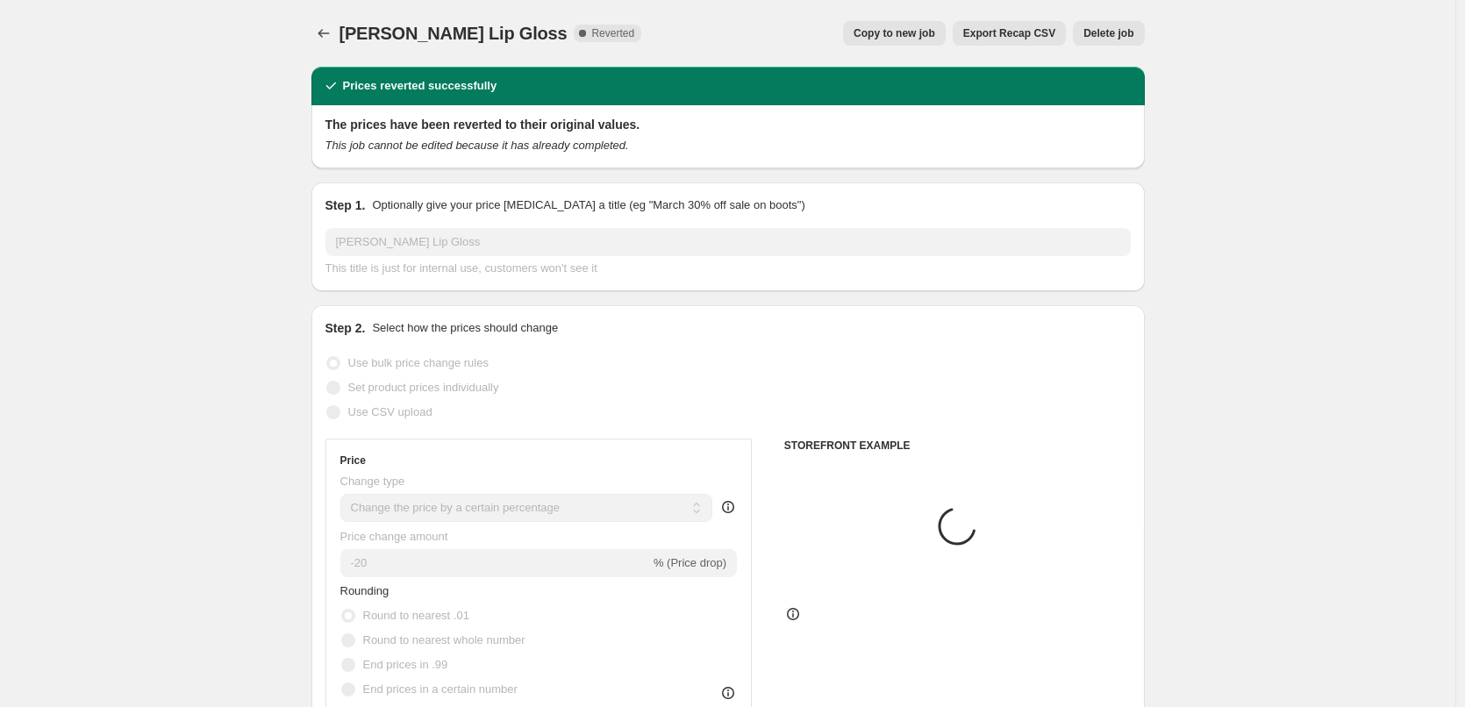
click at [1114, 34] on span "Delete job" at bounding box center [1108, 33] width 50 height 14
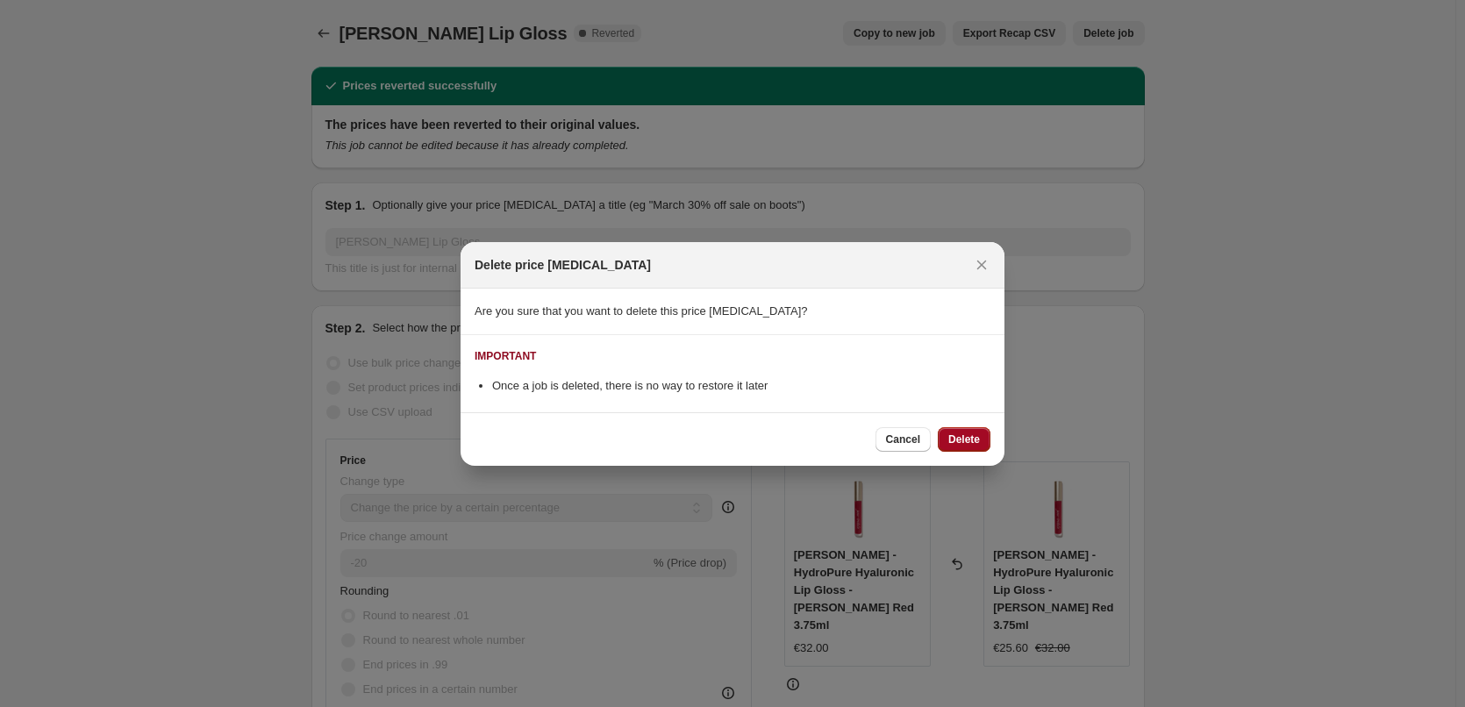
click at [948, 433] on span "Delete" at bounding box center [964, 440] width 32 height 14
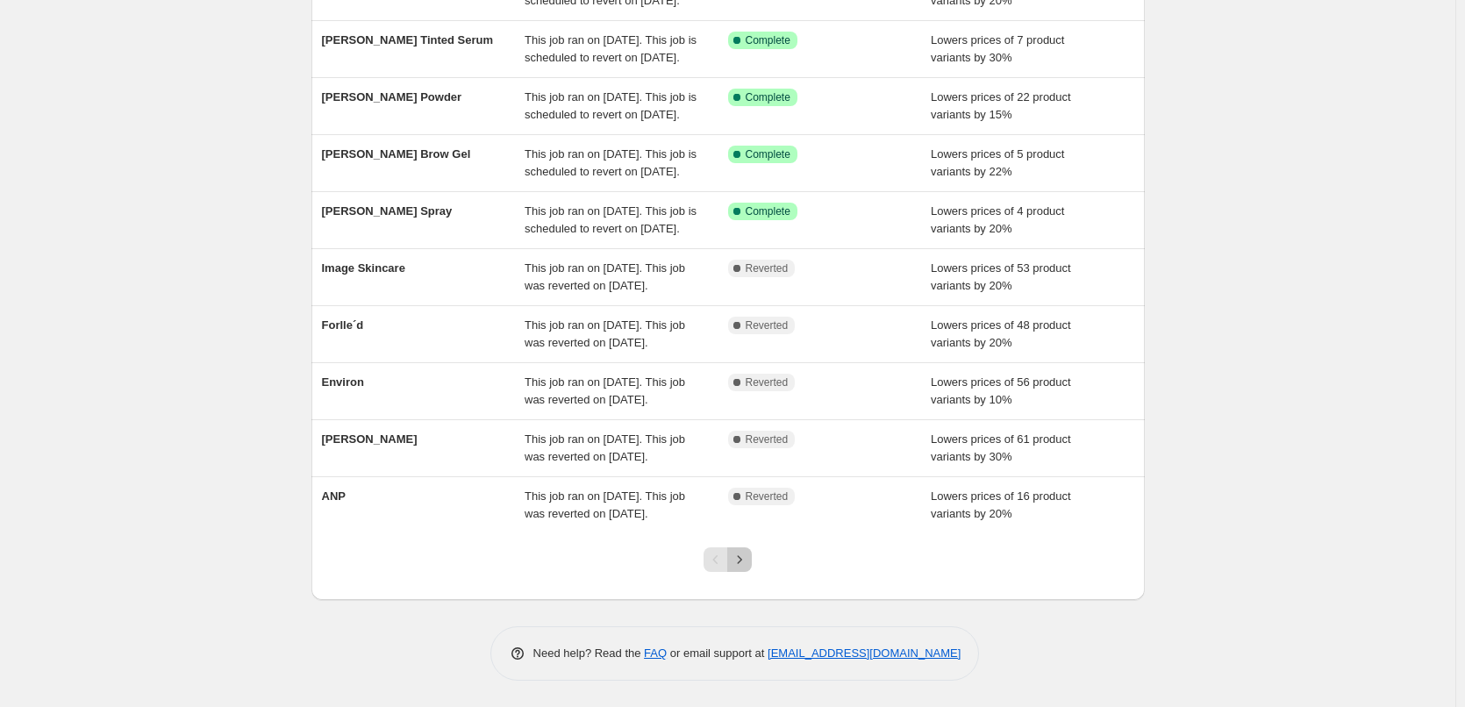
click at [752, 557] on button "Next" at bounding box center [739, 559] width 25 height 25
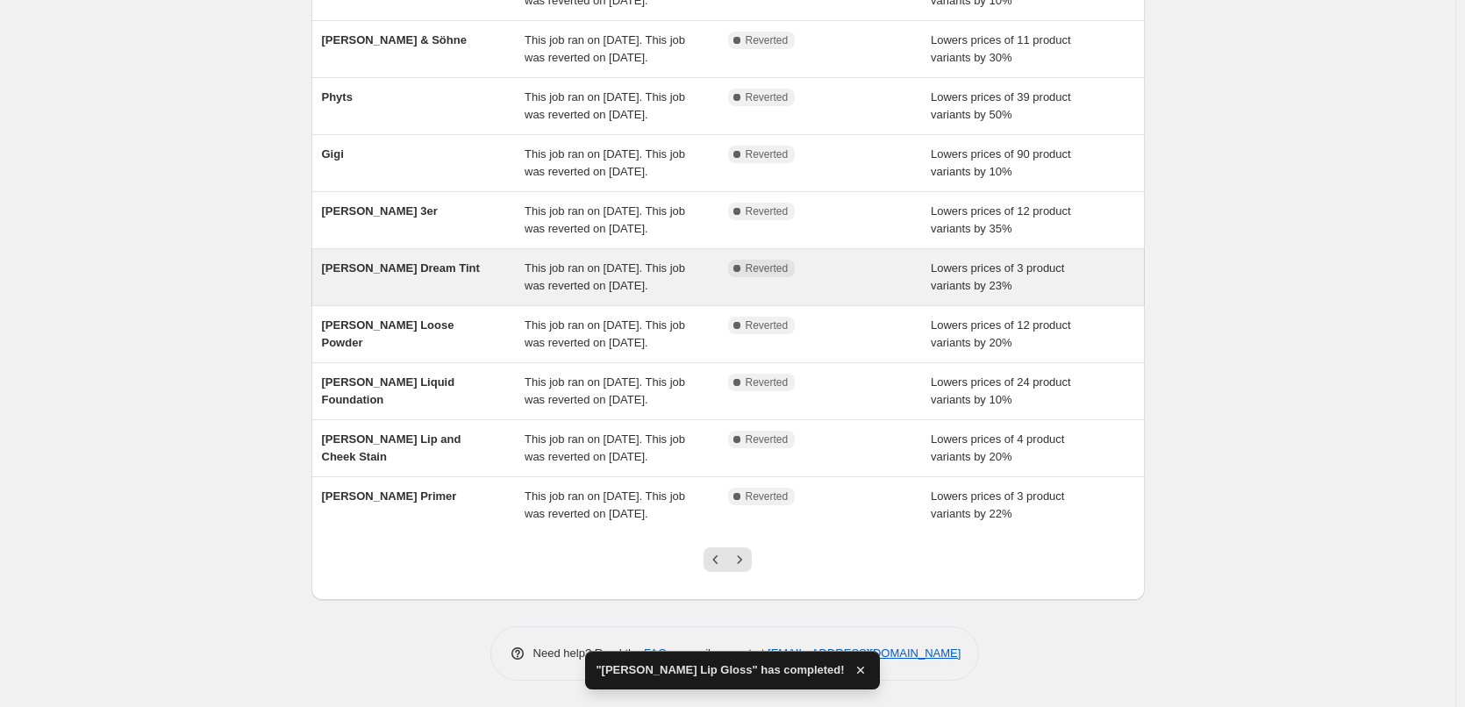
click at [423, 261] on span "[PERSON_NAME] Dream Tint" at bounding box center [401, 267] width 158 height 13
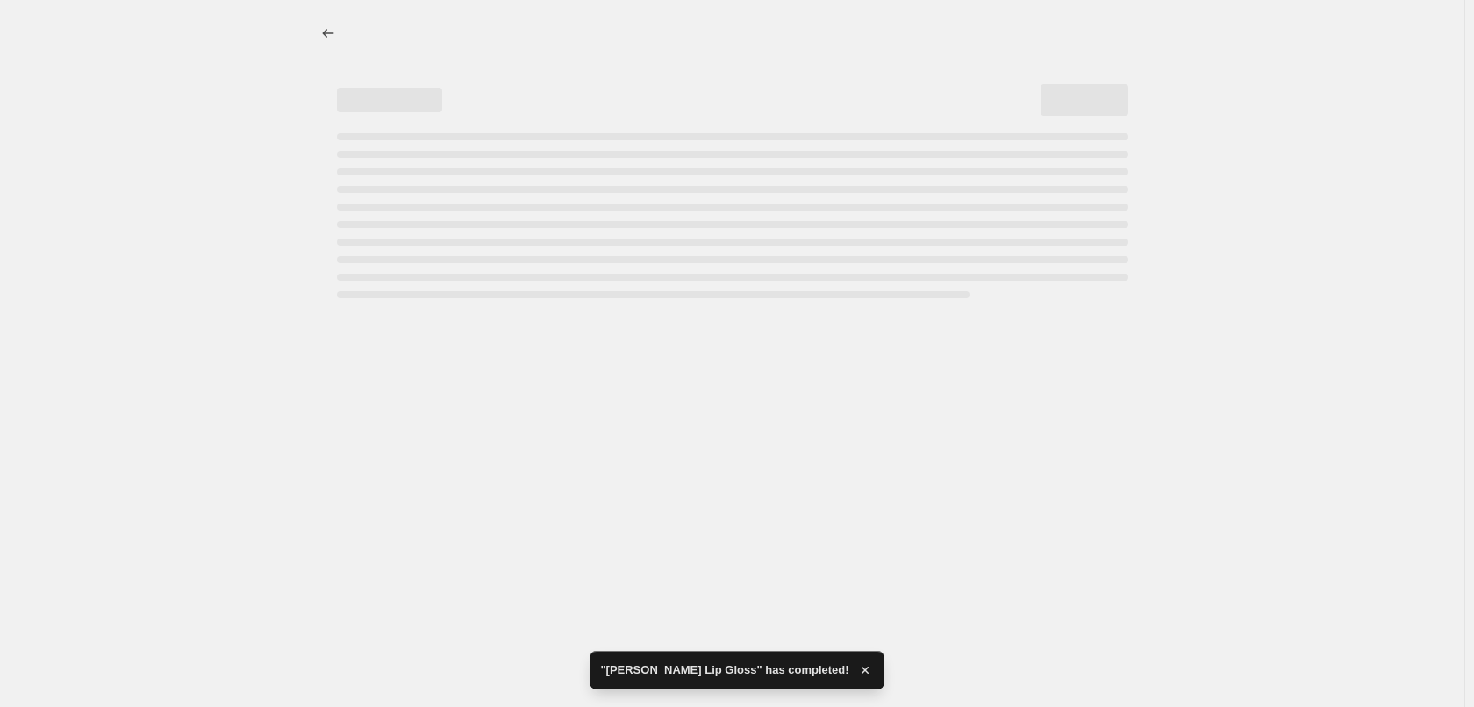
select select "percentage"
select select "vendor"
select select "tag"
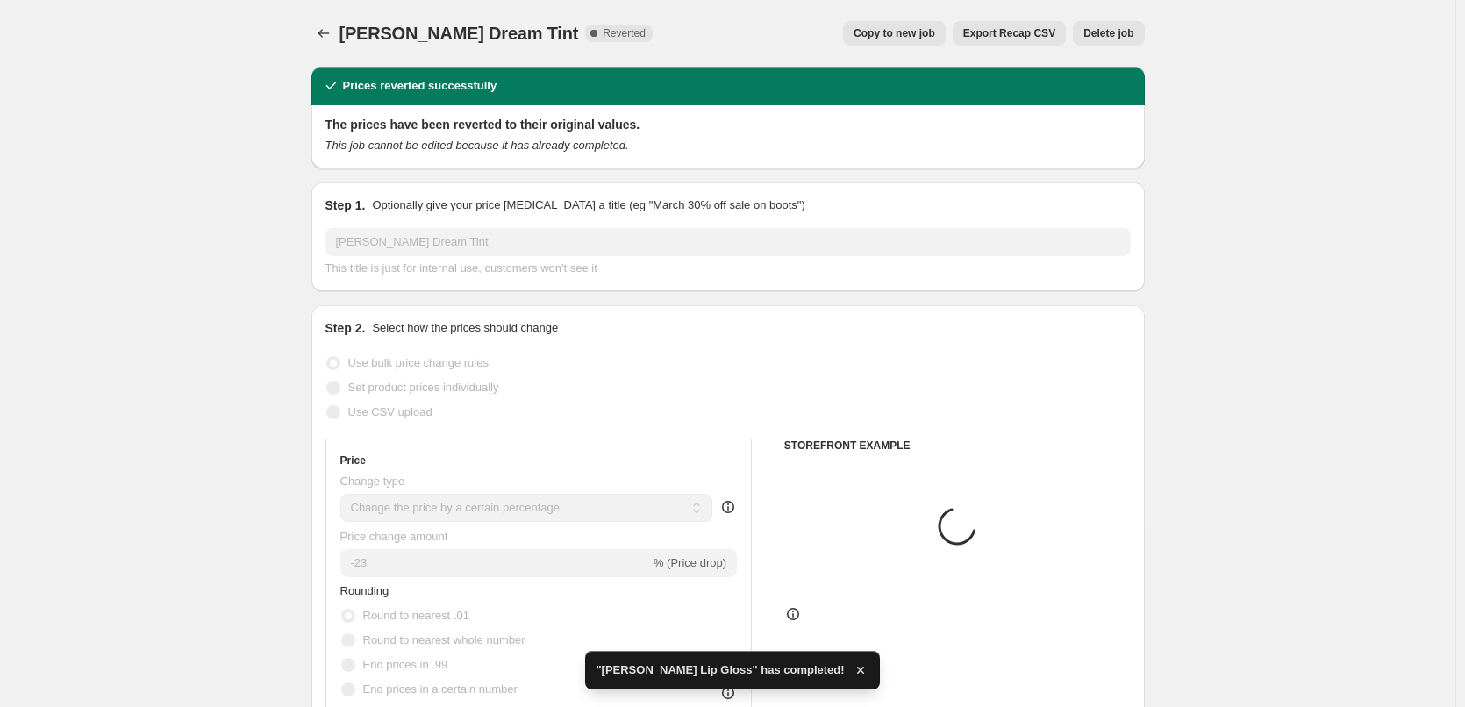
click at [896, 30] on span "Copy to new job" at bounding box center [895, 33] width 82 height 14
select select "percentage"
select select "vendor"
select select "tag"
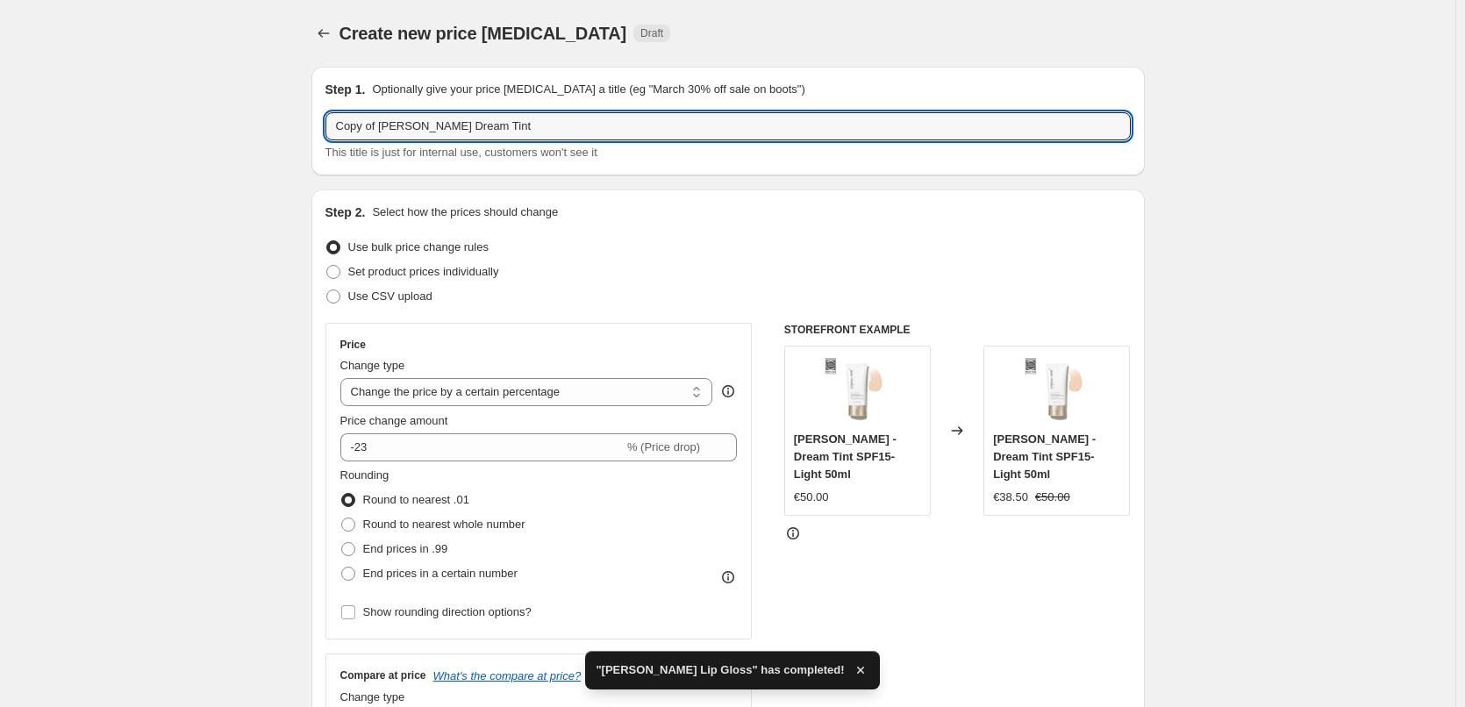
drag, startPoint x: 383, startPoint y: 129, endPoint x: 272, endPoint y: 118, distance: 111.0
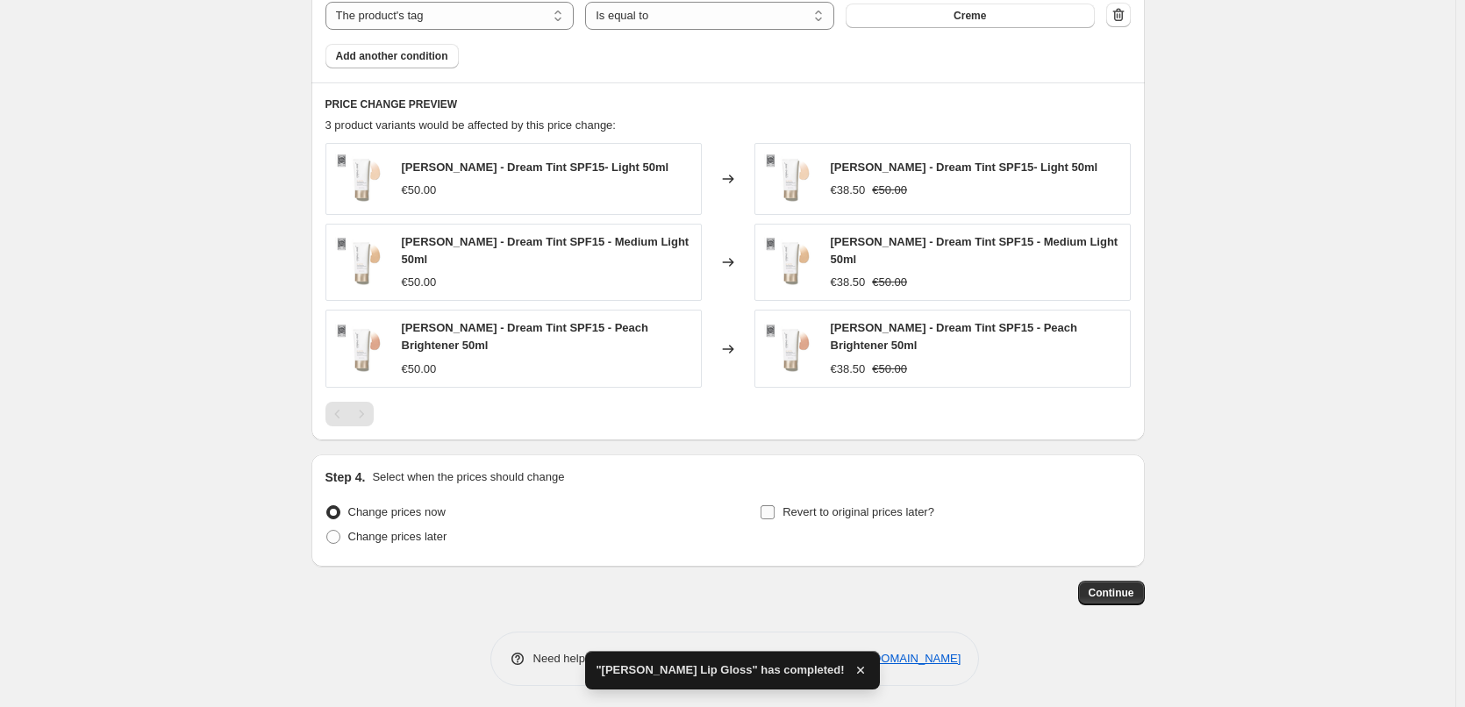
type input "[PERSON_NAME] Dream Tint"
click at [915, 513] on span "Revert to original prices later?" at bounding box center [859, 511] width 152 height 13
click at [775, 513] on input "Revert to original prices later?" at bounding box center [768, 512] width 14 height 14
checkbox input "true"
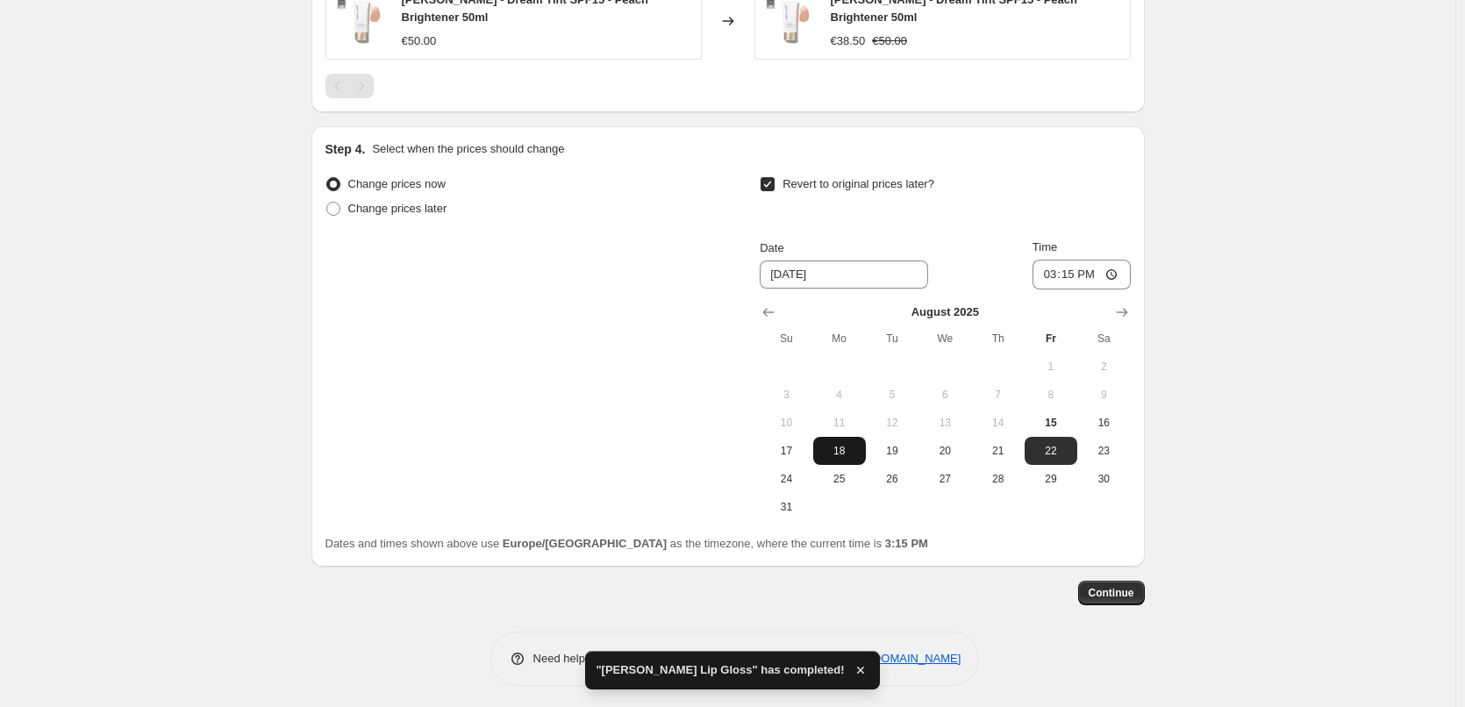
click at [862, 437] on button "18" at bounding box center [839, 451] width 53 height 28
type input "8/18/2025"
click at [1047, 270] on input "15:15" at bounding box center [1082, 275] width 98 height 30
type input "03:00"
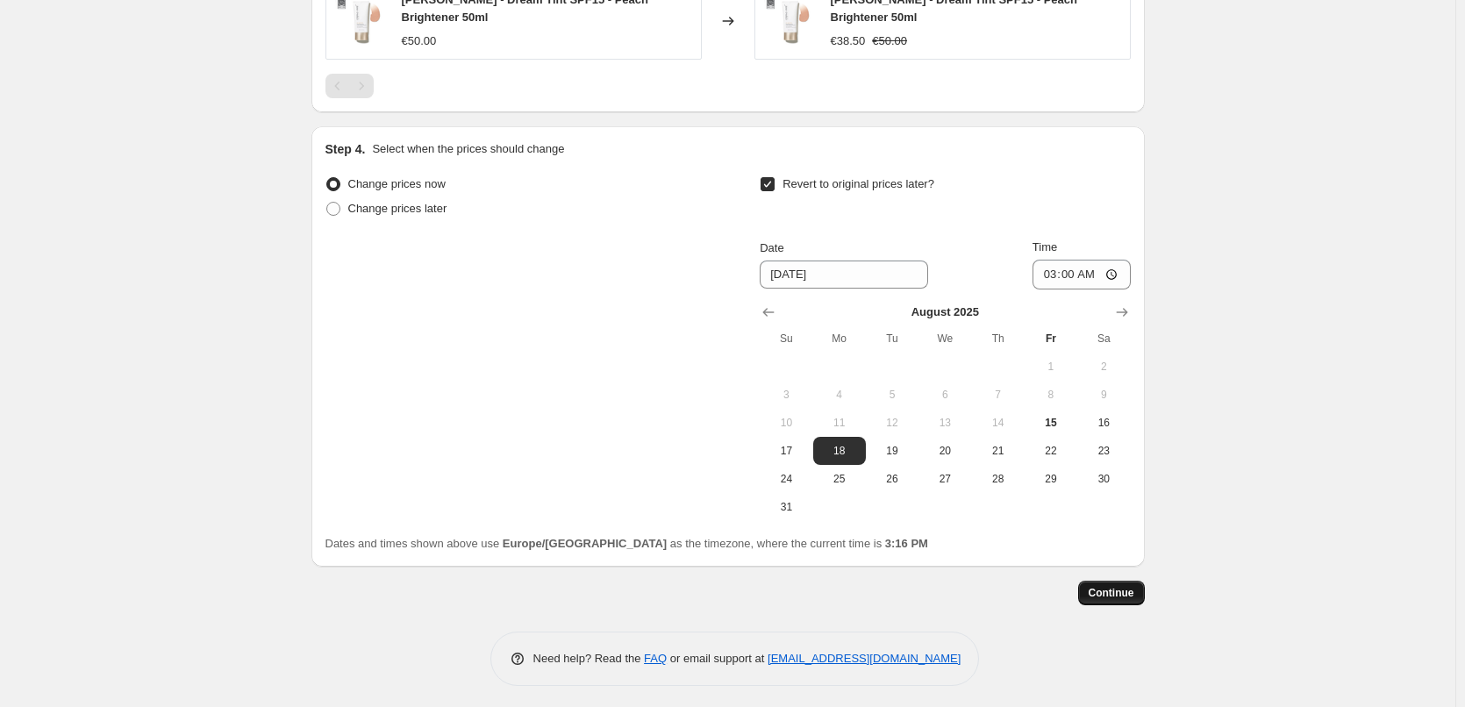
click at [1114, 589] on span "Continue" at bounding box center [1112, 593] width 46 height 14
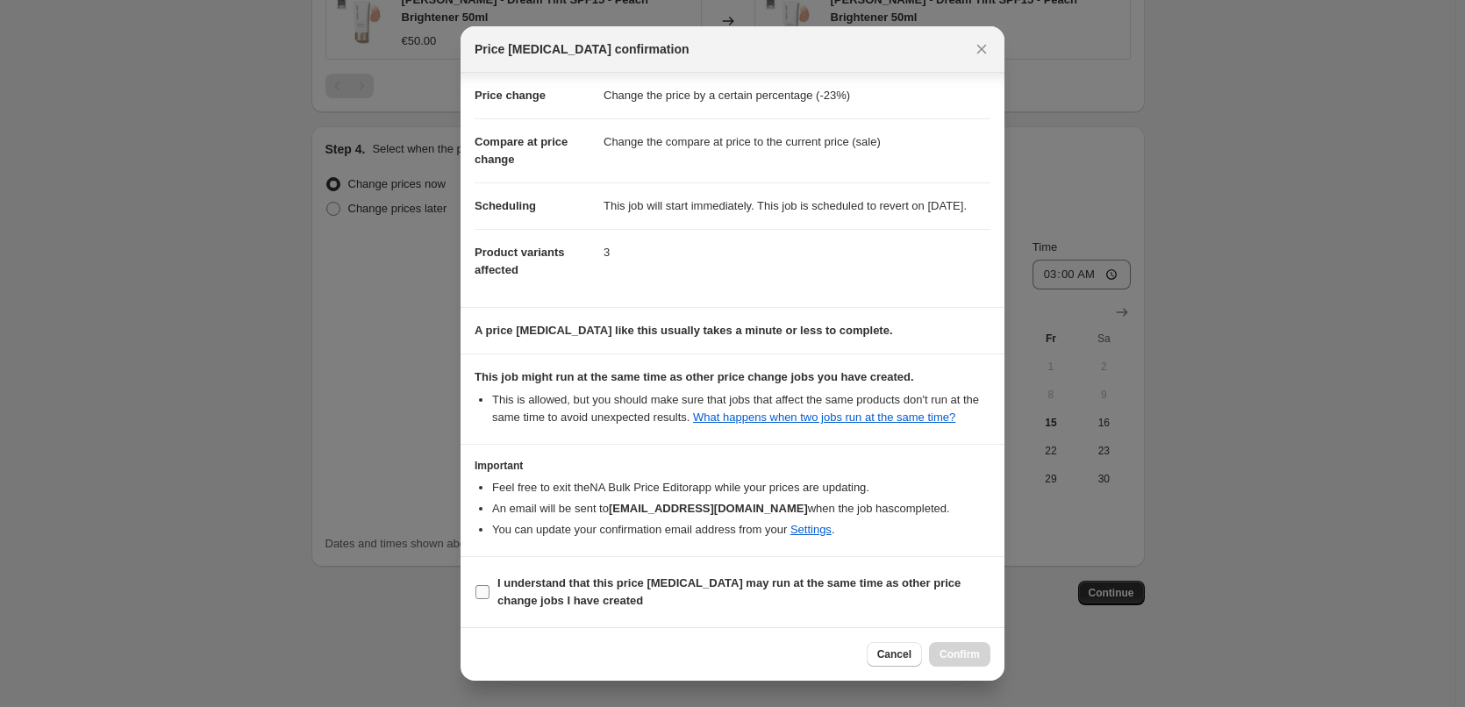
click at [578, 594] on b "I understand that this price change job may run at the same time as other price…" at bounding box center [728, 591] width 463 height 31
click at [490, 594] on input "I understand that this price change job may run at the same time as other price…" at bounding box center [483, 592] width 14 height 14
checkbox input "true"
click at [951, 658] on span "Confirm" at bounding box center [960, 654] width 40 height 14
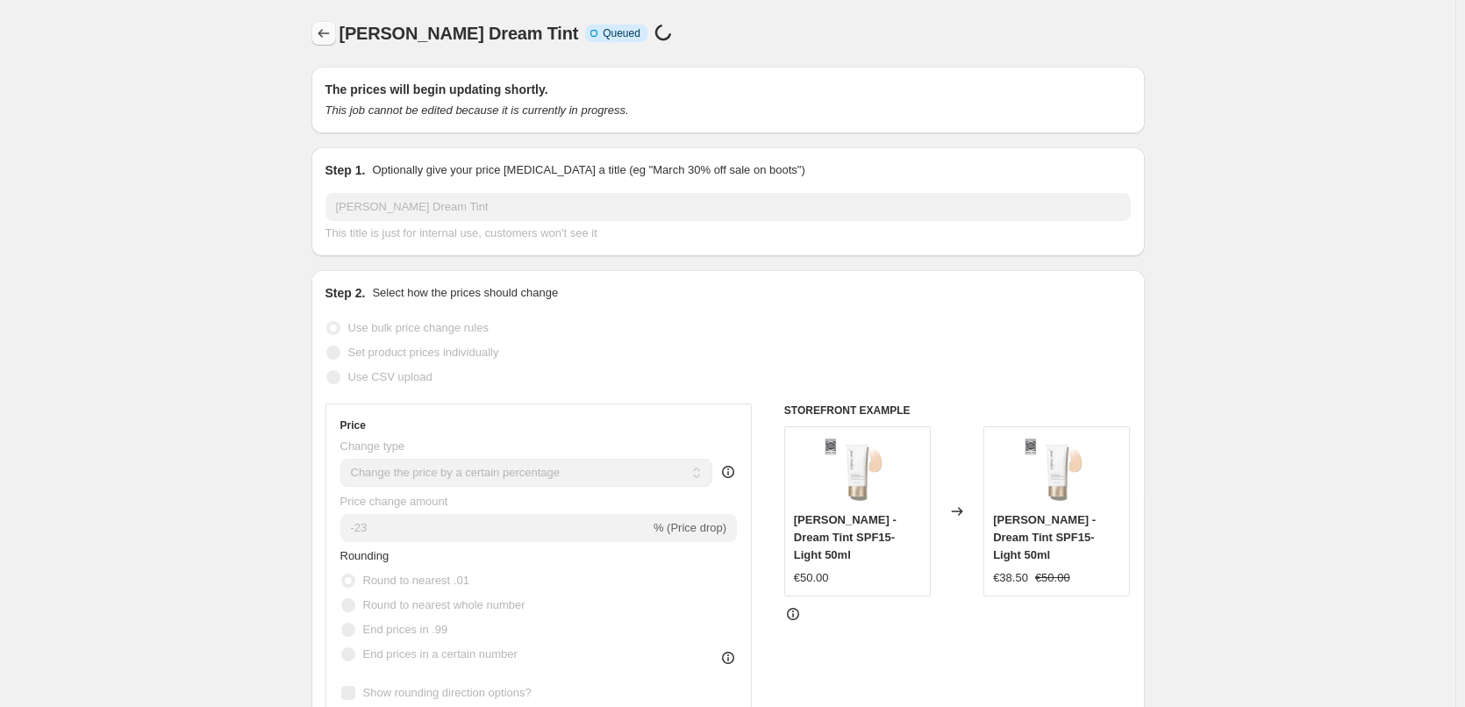
click at [318, 37] on button "Price change jobs" at bounding box center [323, 33] width 25 height 25
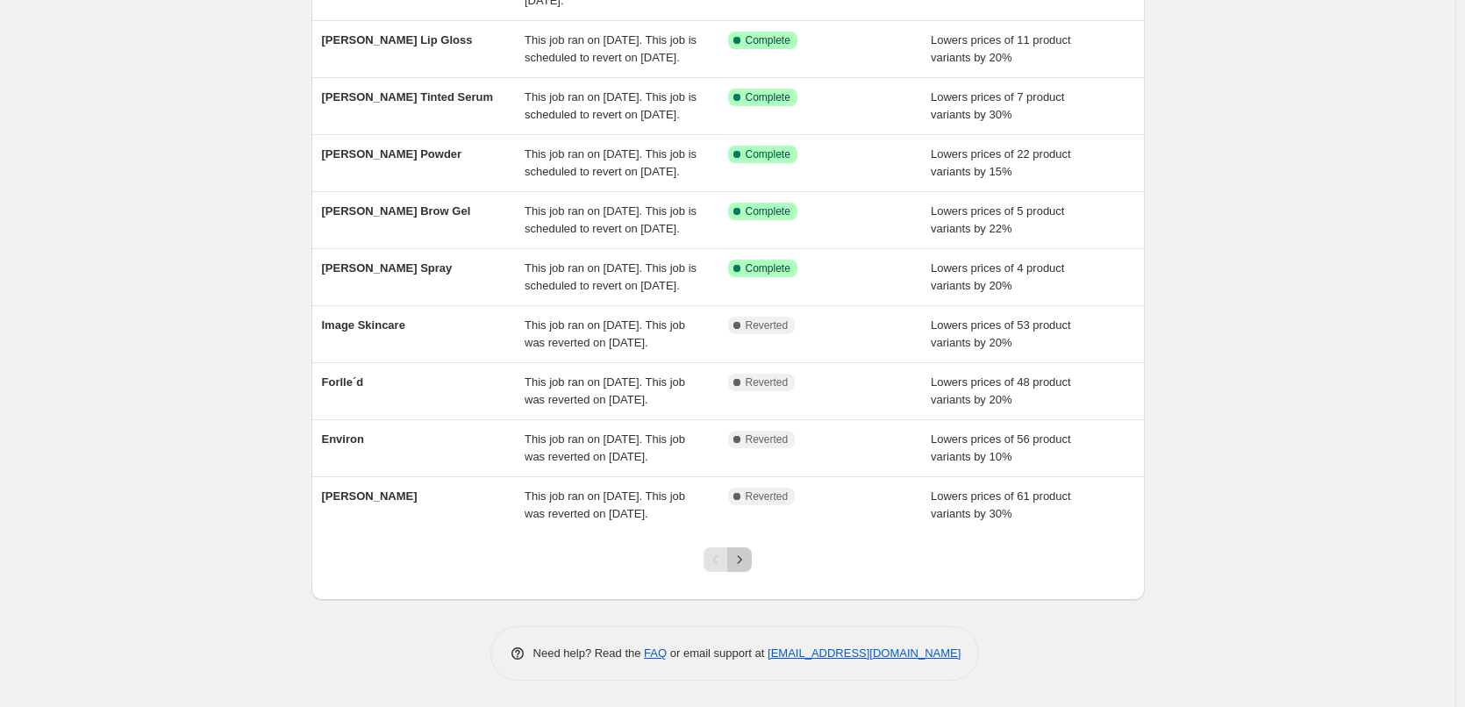
click at [748, 559] on icon "Next" at bounding box center [740, 560] width 18 height 18
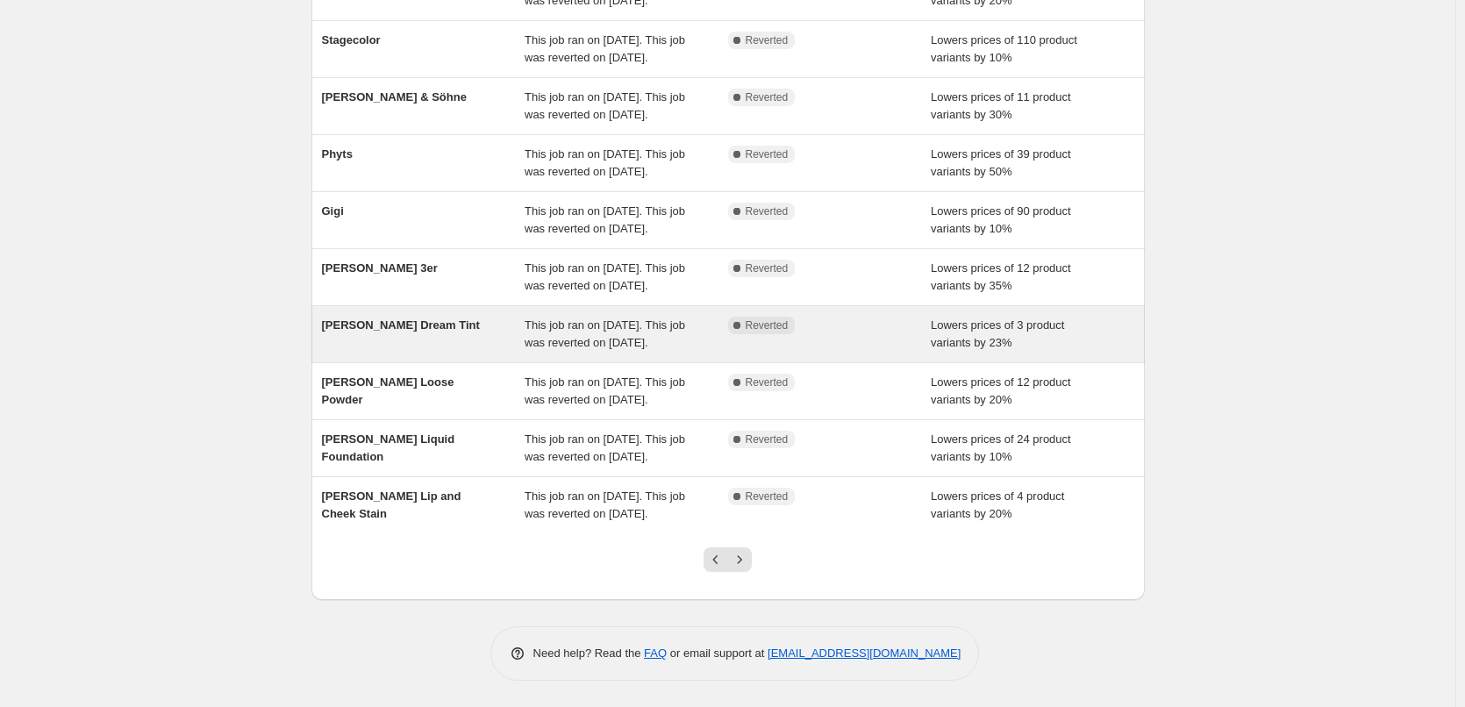
click at [415, 318] on span "[PERSON_NAME] Dream Tint" at bounding box center [401, 324] width 158 height 13
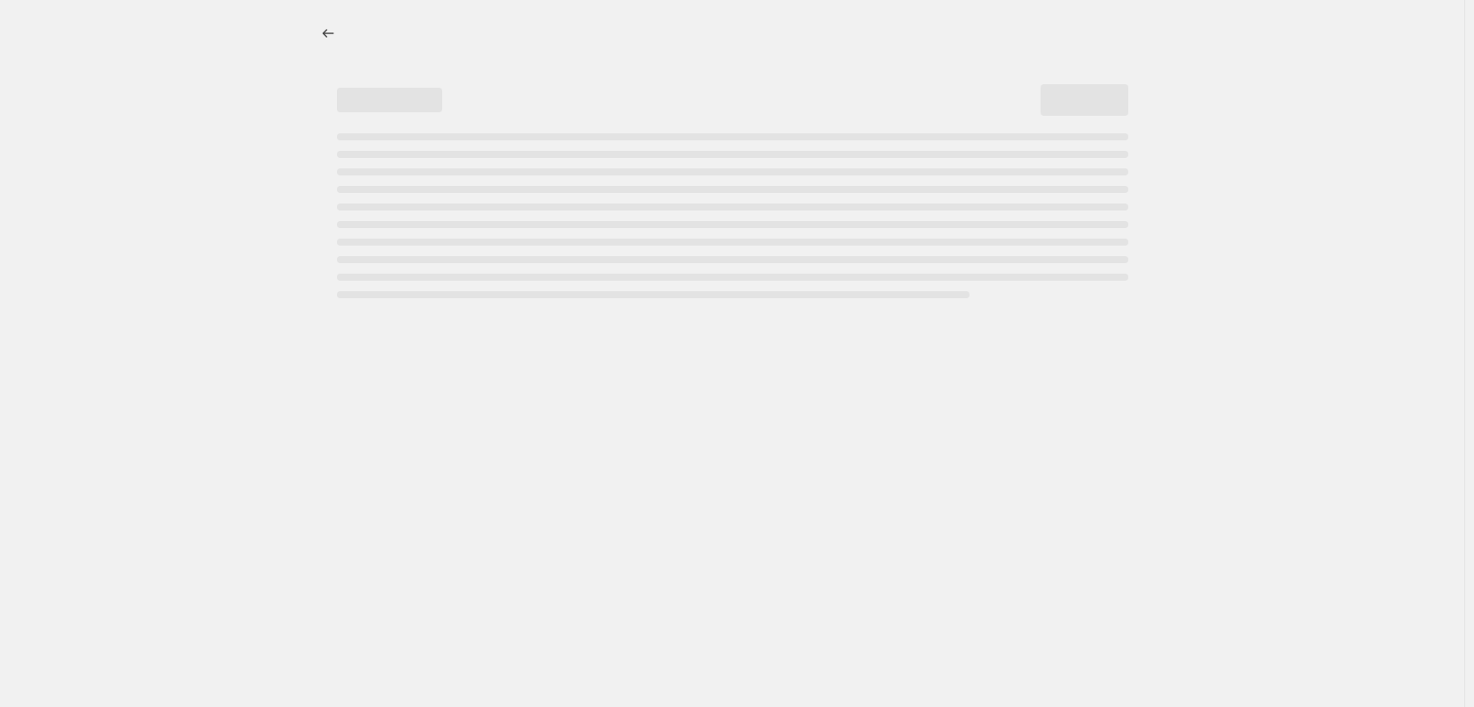
select select "percentage"
select select "vendor"
select select "tag"
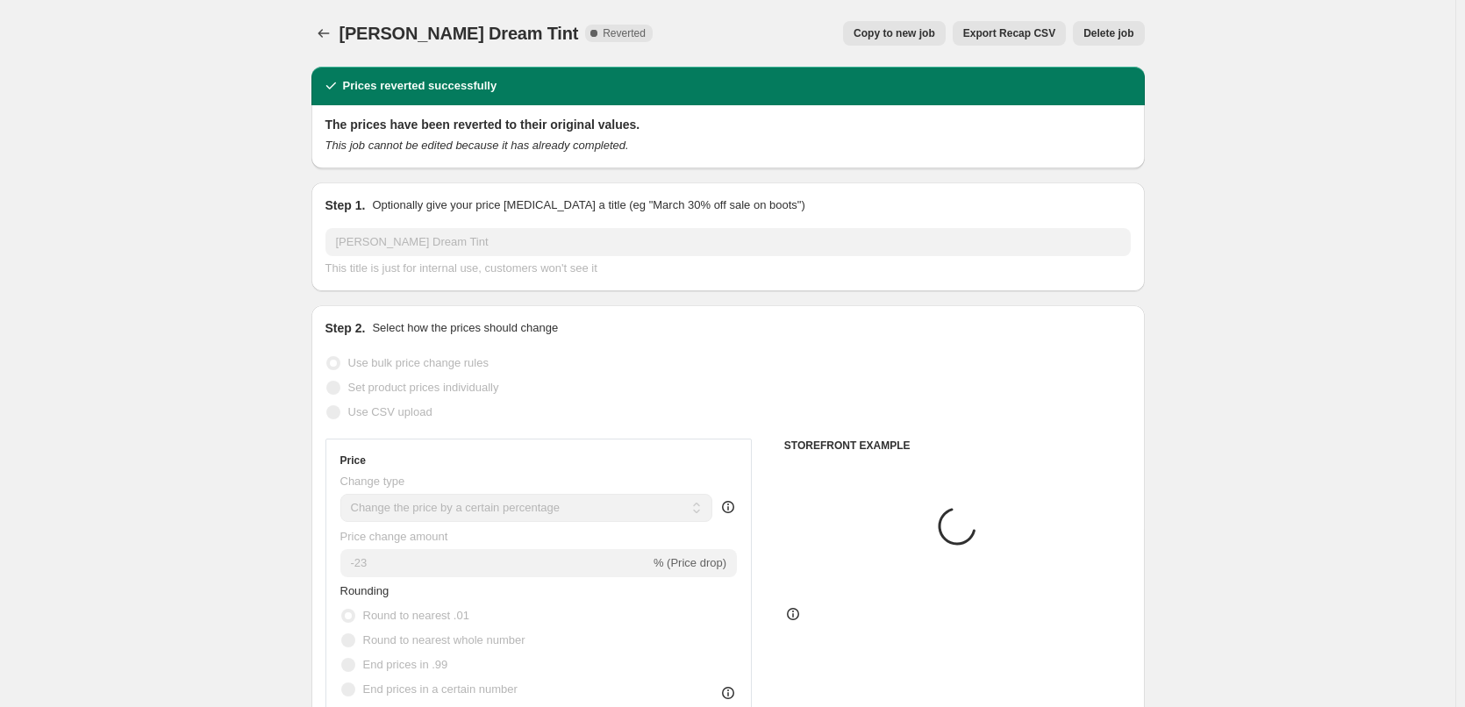
click at [1104, 28] on span "Delete job" at bounding box center [1108, 33] width 50 height 14
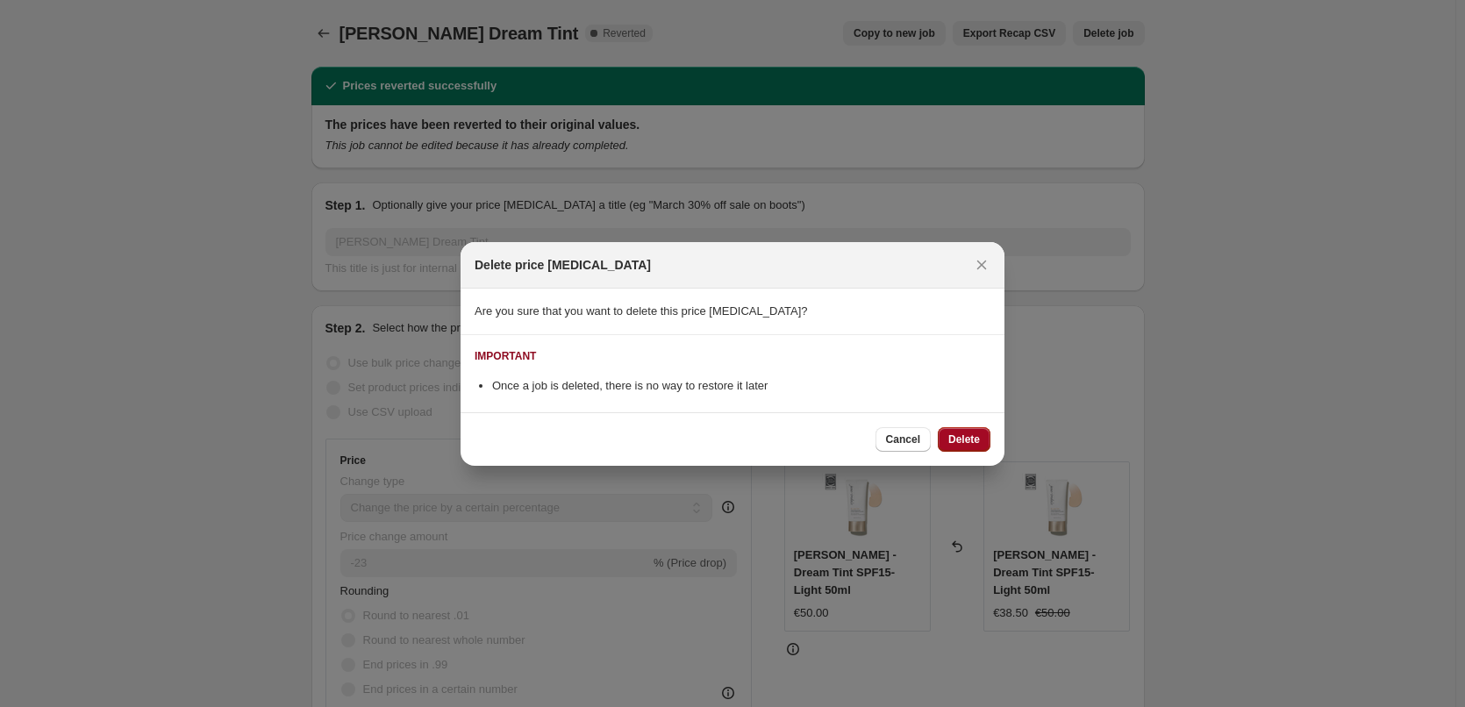
click at [961, 428] on button "Delete" at bounding box center [964, 439] width 53 height 25
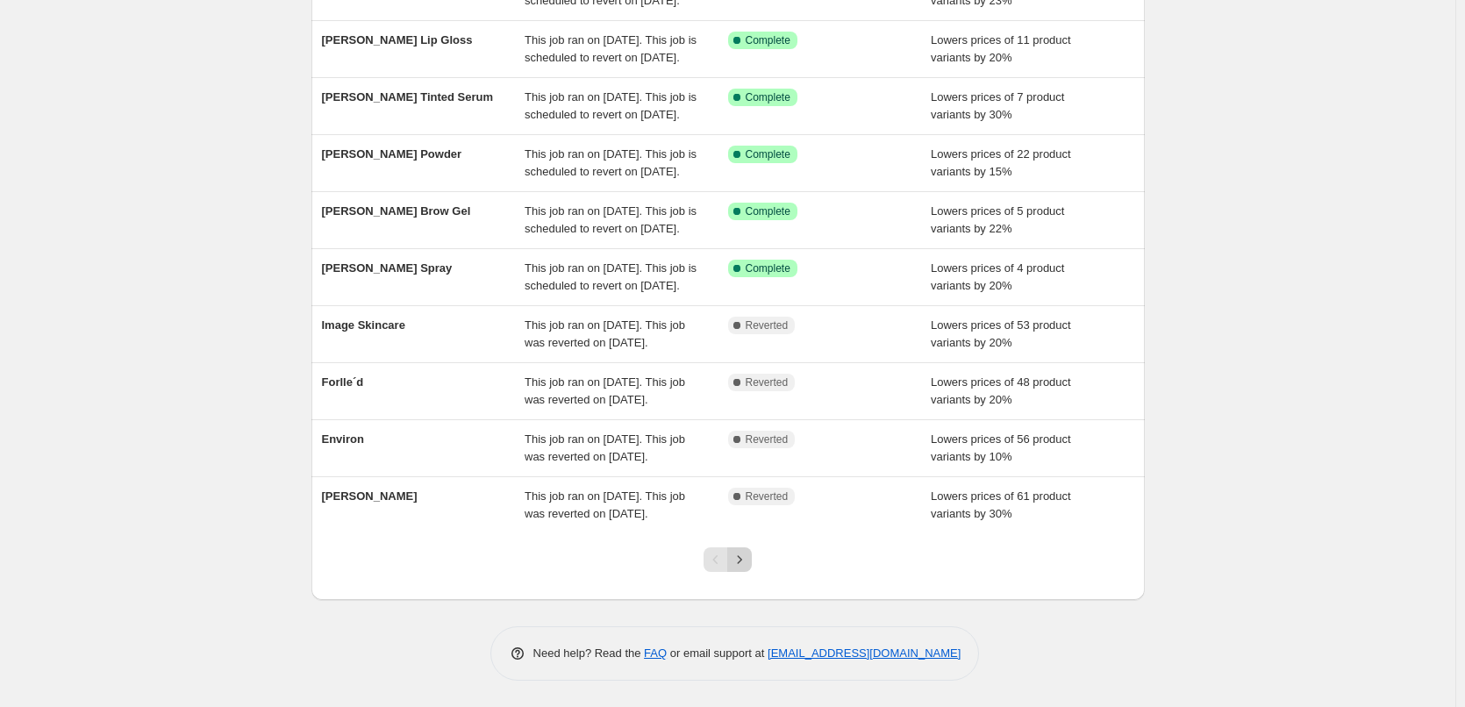
click at [748, 568] on icon "Next" at bounding box center [740, 560] width 18 height 18
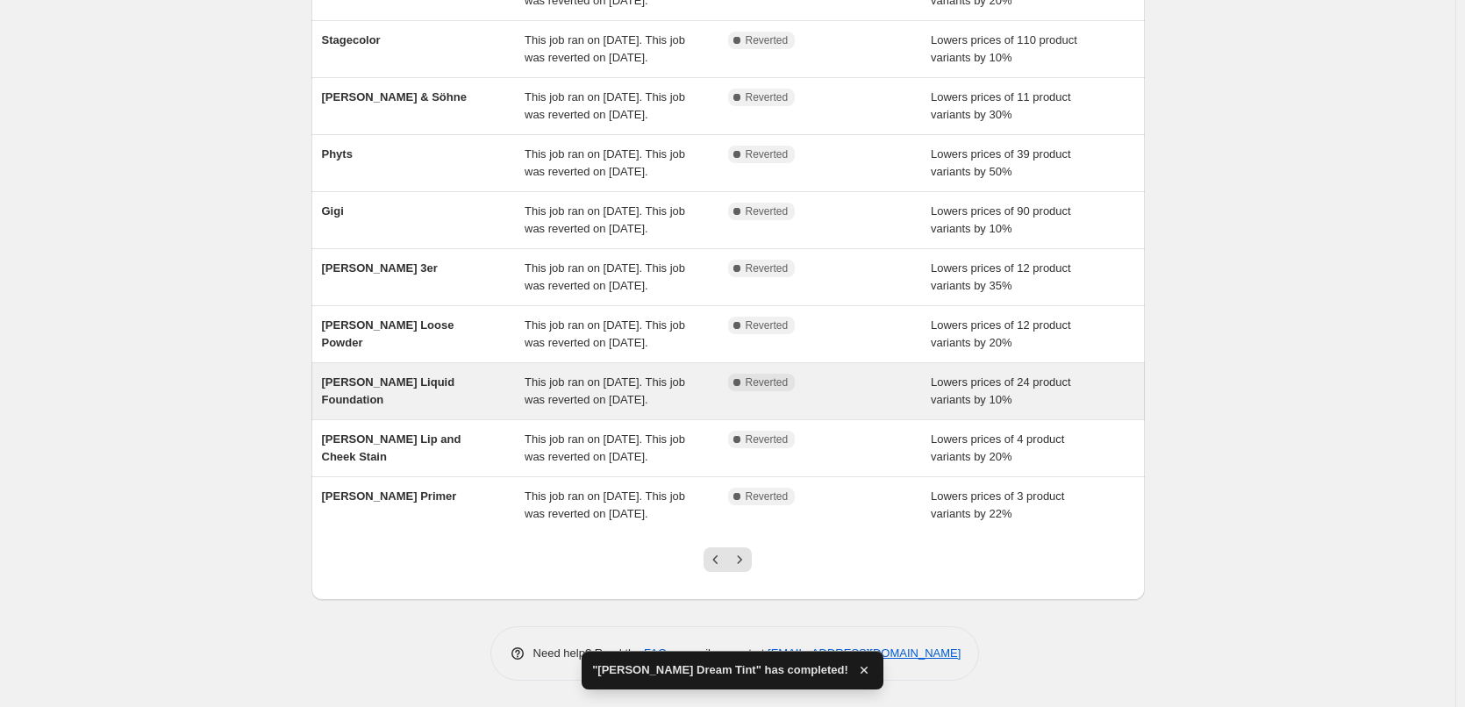
click at [449, 374] on div "[PERSON_NAME] Liquid Foundation" at bounding box center [424, 391] width 204 height 35
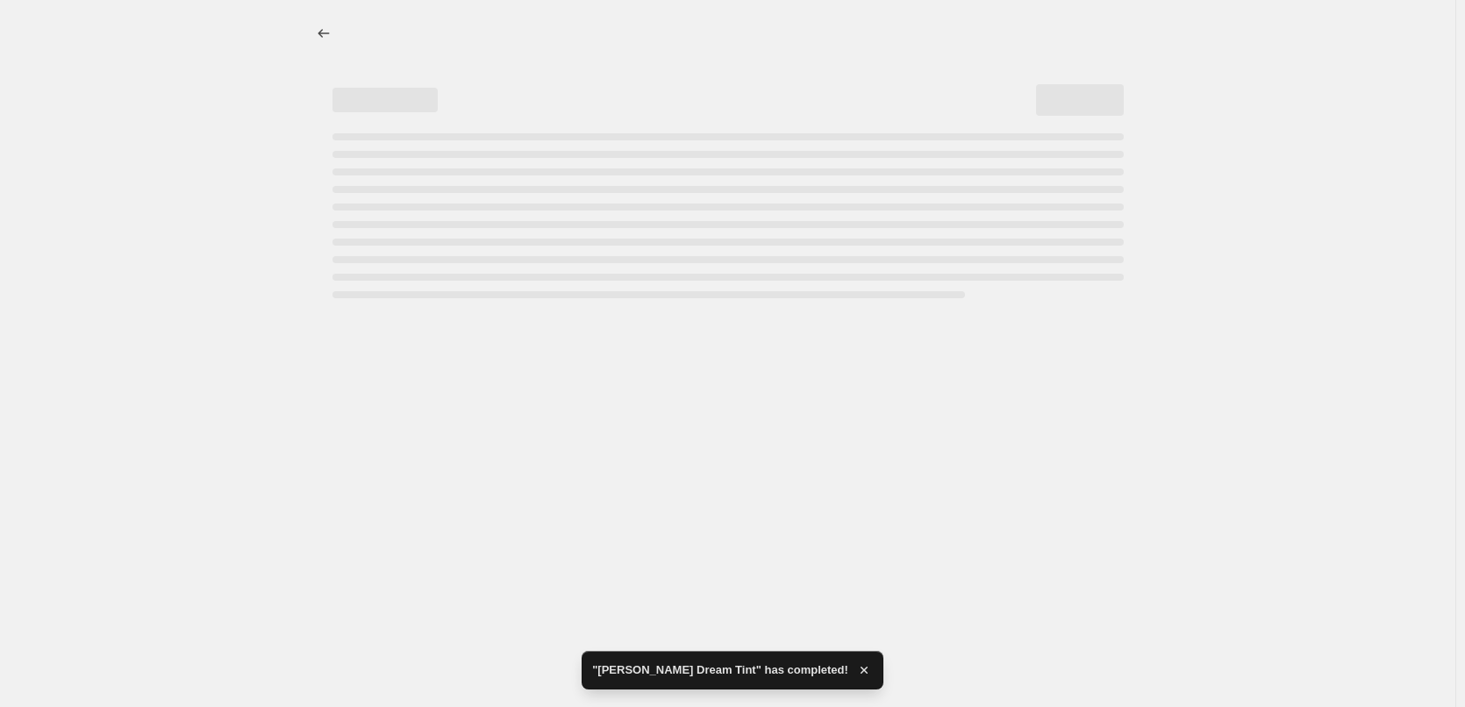
select select "percentage"
select select "tag"
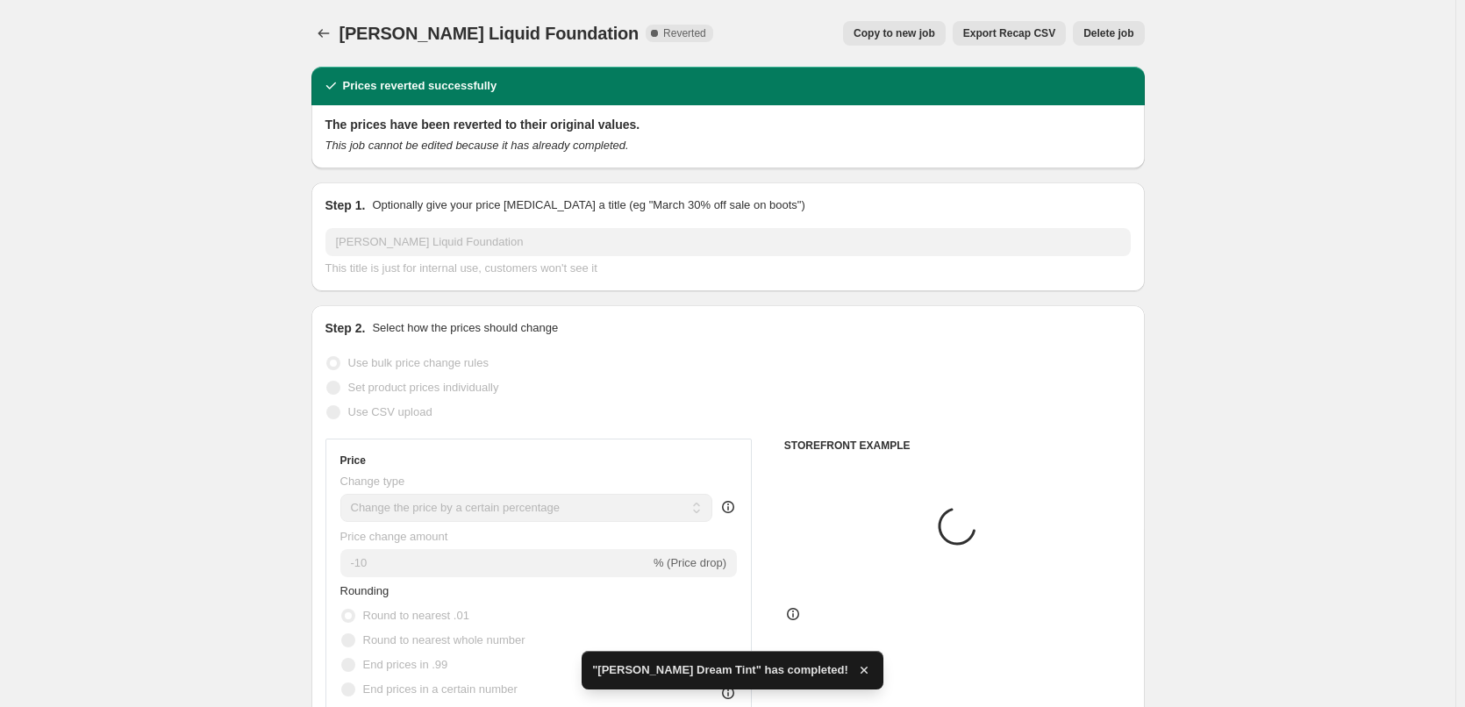
click at [920, 48] on div "Jane Iredale Liquid Foundation. This page is ready Jane Iredale Liquid Foundati…" at bounding box center [727, 33] width 833 height 67
click at [919, 42] on button "Copy to new job" at bounding box center [894, 33] width 103 height 25
select select "percentage"
select select "tag"
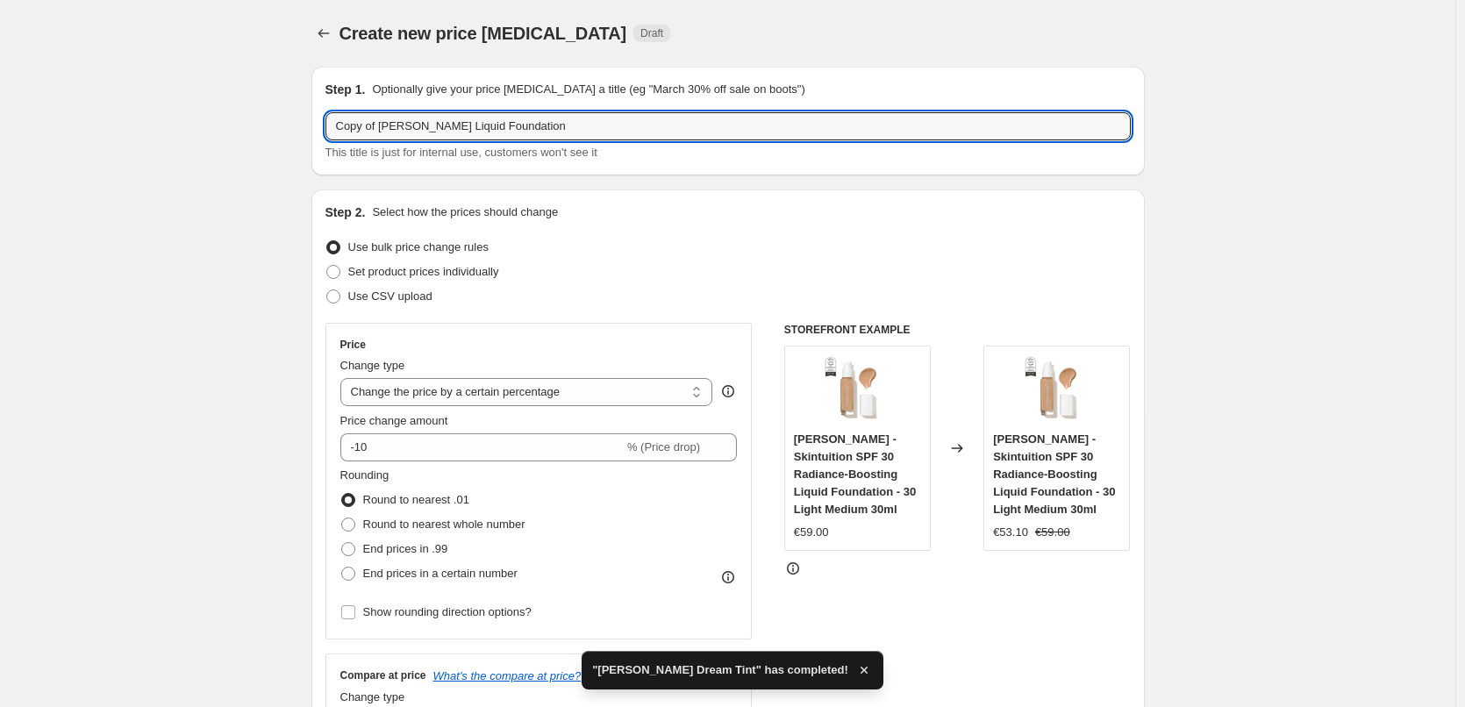
drag, startPoint x: 383, startPoint y: 128, endPoint x: 180, endPoint y: 135, distance: 203.7
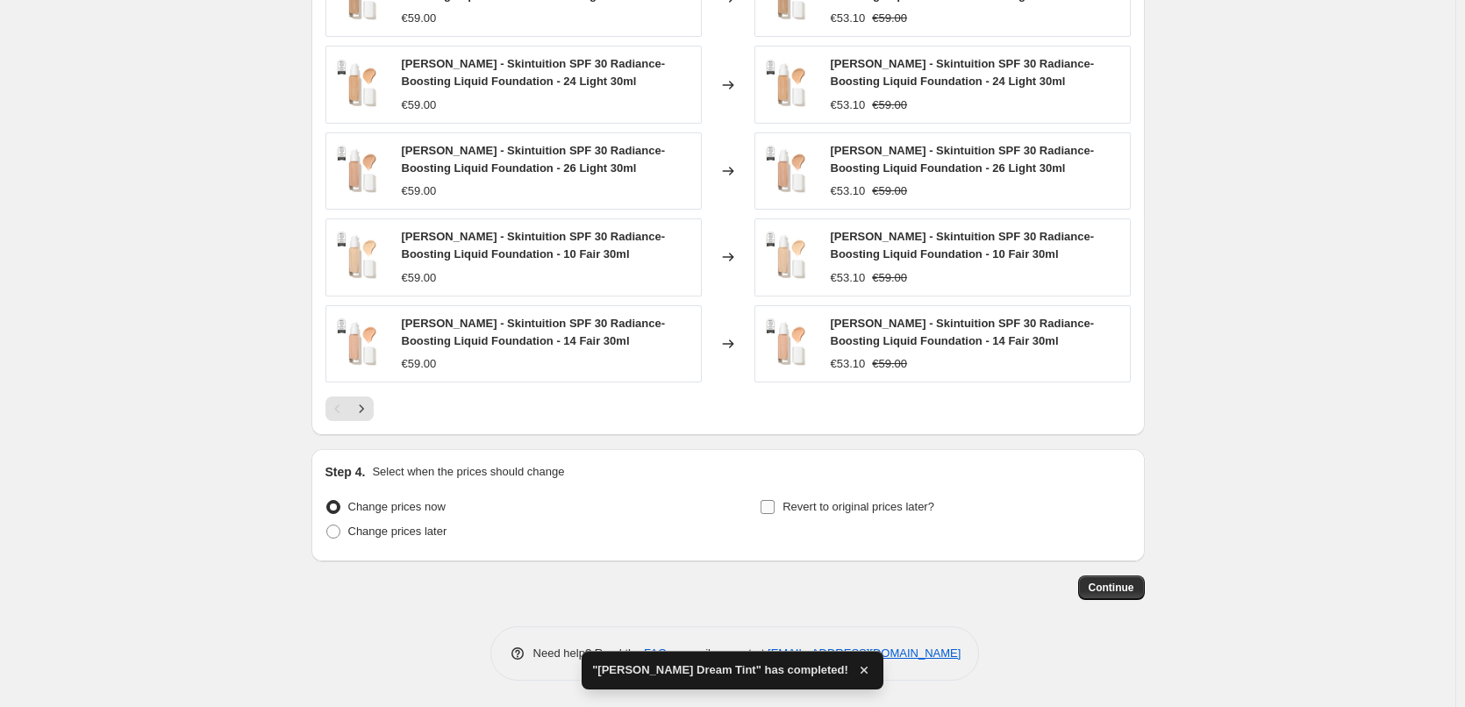
type input "[PERSON_NAME] Liquid Foundation"
click at [845, 495] on label "Revert to original prices later?" at bounding box center [847, 507] width 175 height 25
click at [775, 500] on input "Revert to original prices later?" at bounding box center [768, 507] width 14 height 14
checkbox input "true"
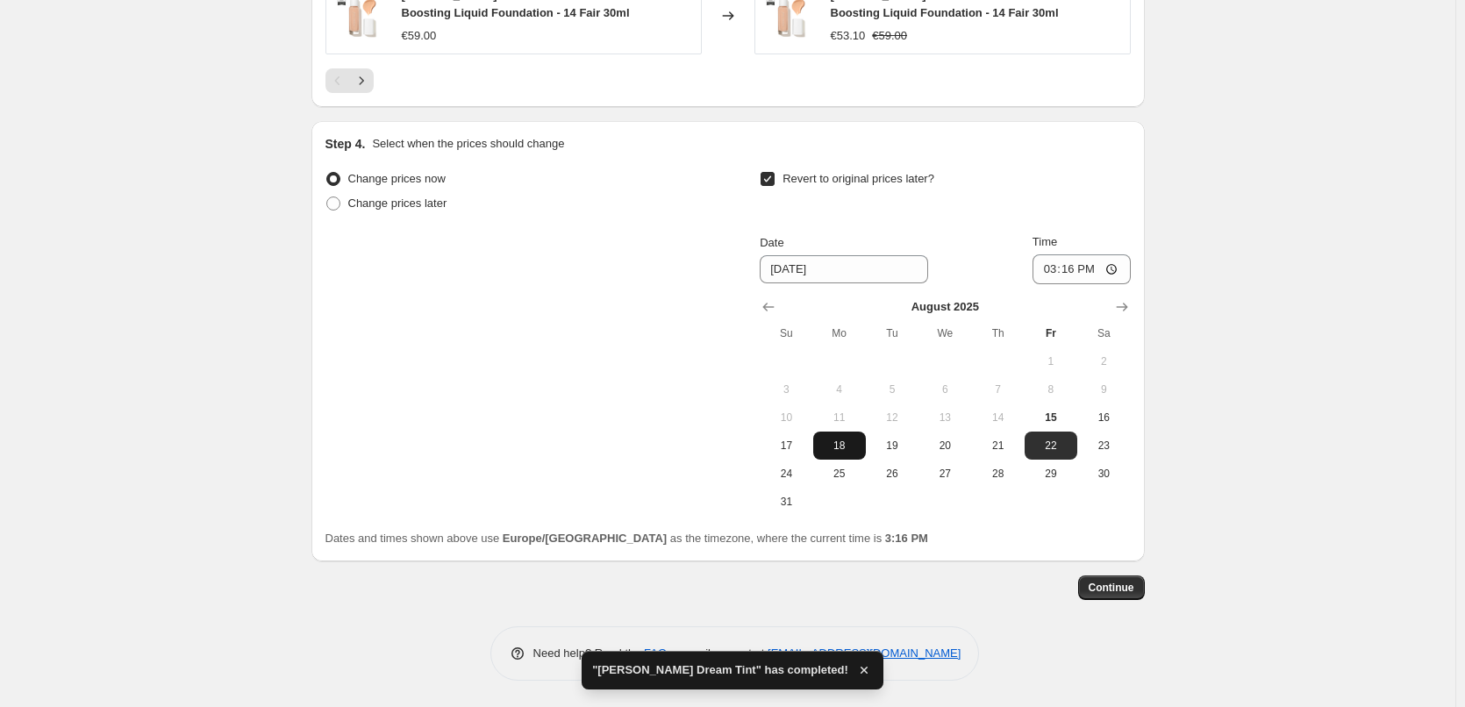
click at [855, 447] on span "18" at bounding box center [839, 446] width 39 height 14
type input "8/18/2025"
click at [1050, 272] on input "15:16" at bounding box center [1082, 269] width 98 height 30
type input "03:00"
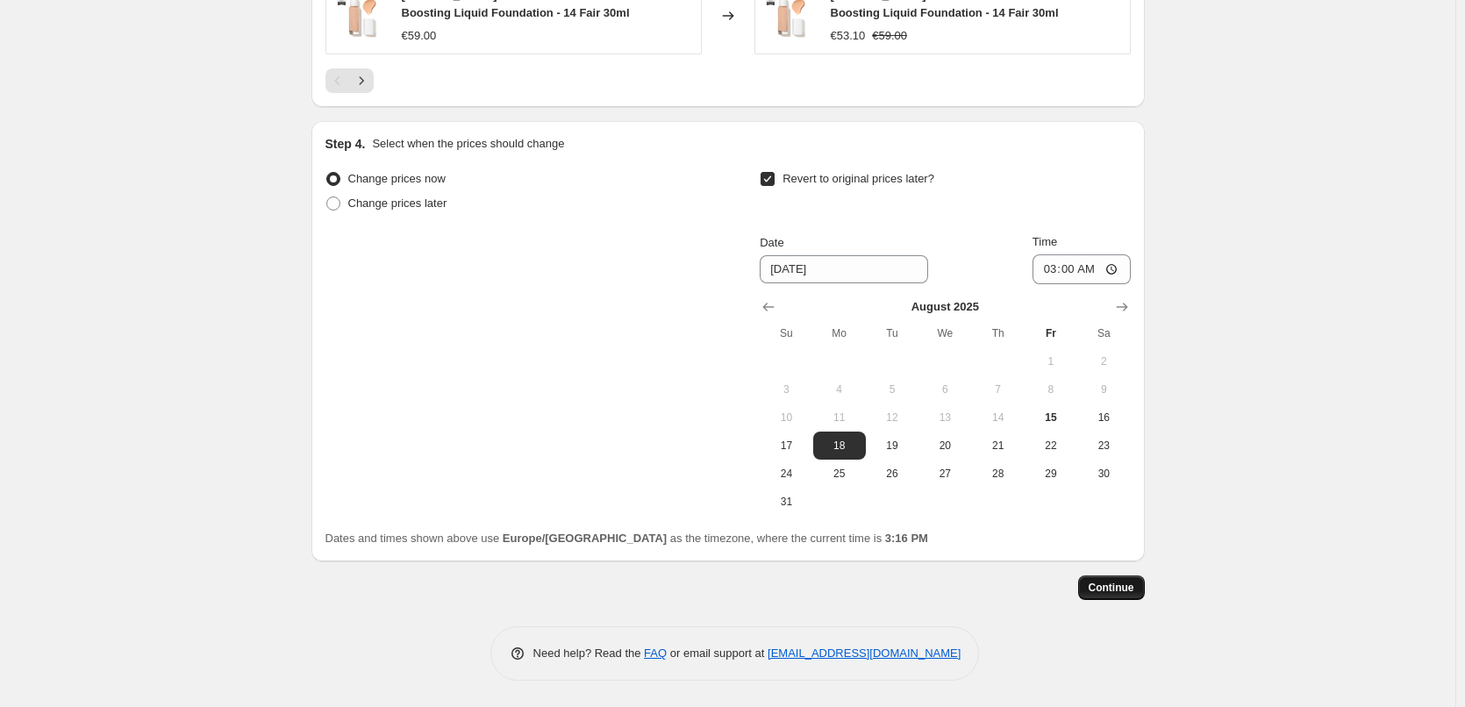
click at [1100, 579] on button "Continue" at bounding box center [1111, 588] width 67 height 25
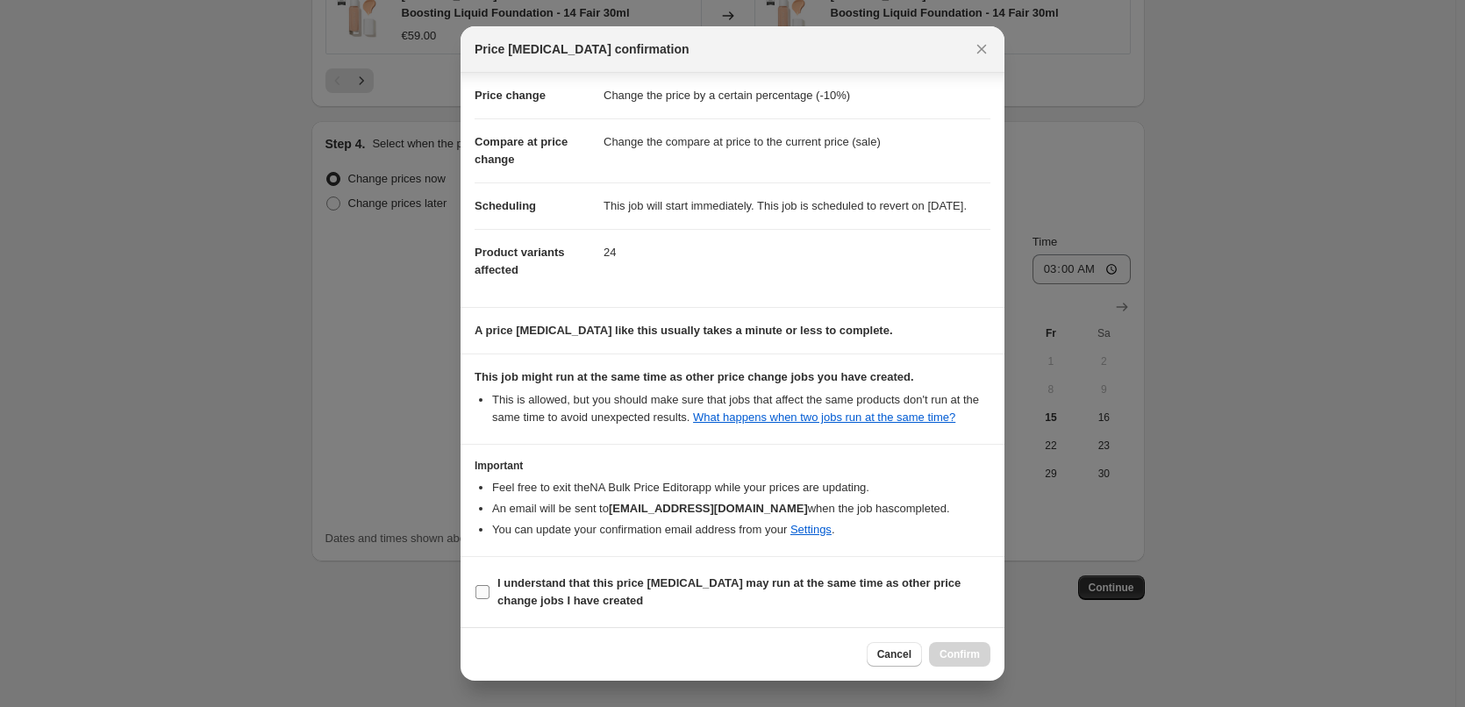
click at [582, 589] on b "I understand that this price change job may run at the same time as other price…" at bounding box center [728, 591] width 463 height 31
click at [490, 589] on input "I understand that this price change job may run at the same time as other price…" at bounding box center [483, 592] width 14 height 14
checkbox input "true"
click at [969, 658] on span "Confirm" at bounding box center [960, 654] width 40 height 14
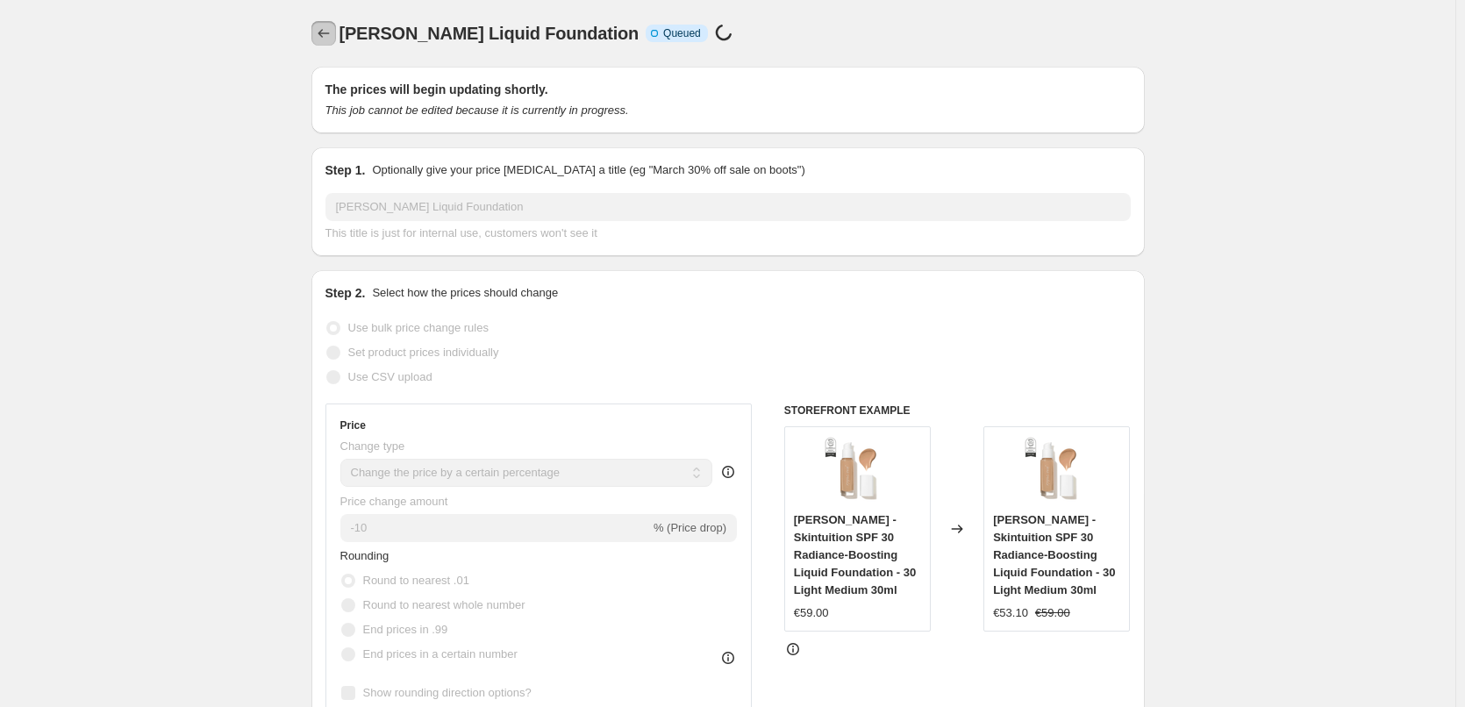
click at [317, 38] on button "Price change jobs" at bounding box center [323, 33] width 25 height 25
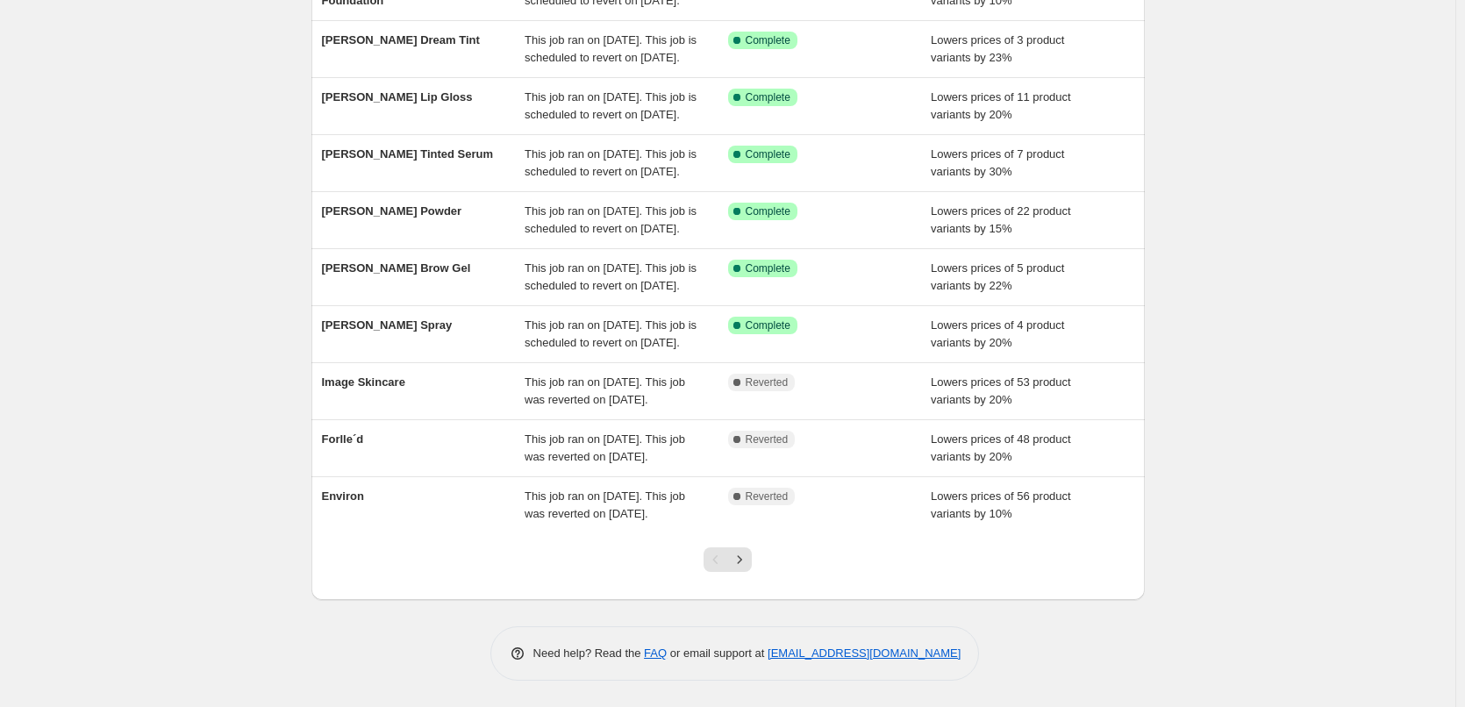
click at [756, 555] on div at bounding box center [727, 566] width 71 height 67
click at [748, 557] on icon "Next" at bounding box center [740, 560] width 18 height 18
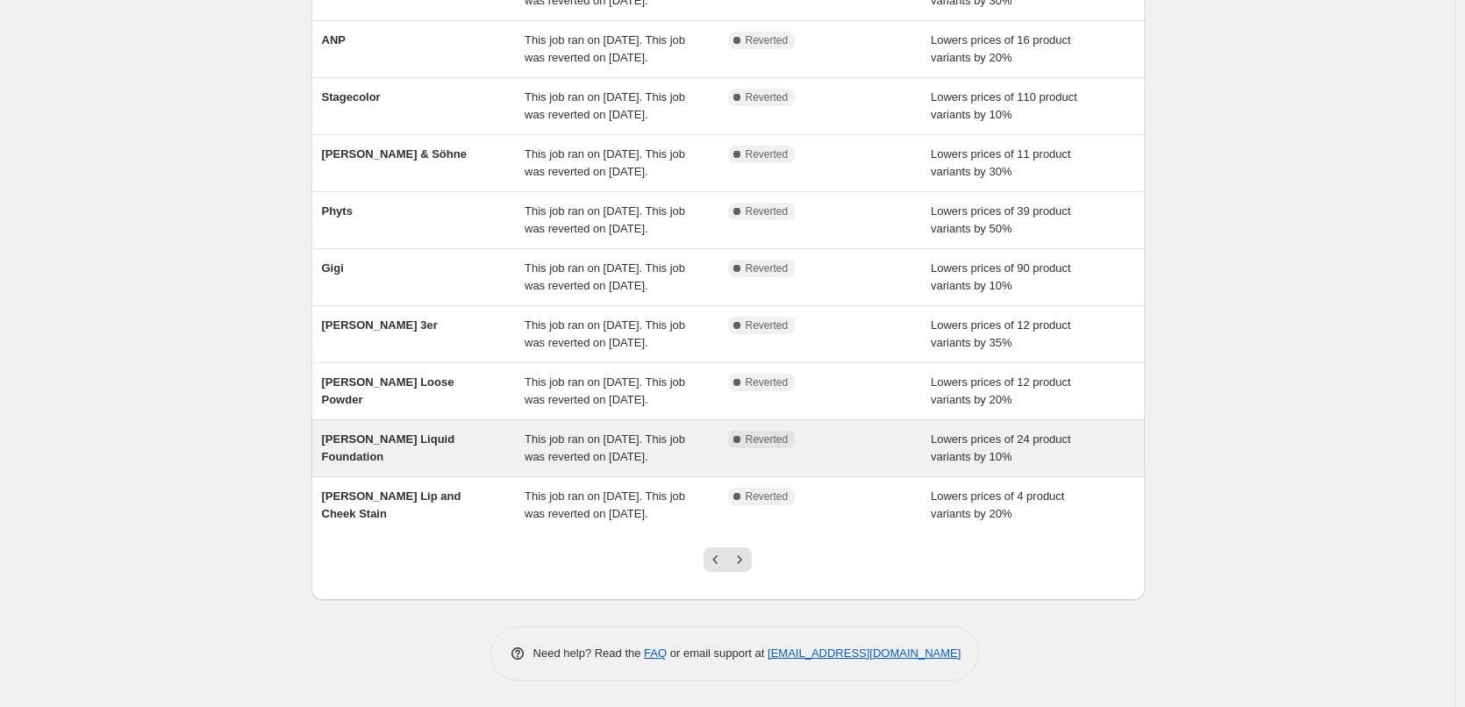
click at [455, 433] on span "[PERSON_NAME] Liquid Foundation" at bounding box center [388, 448] width 133 height 31
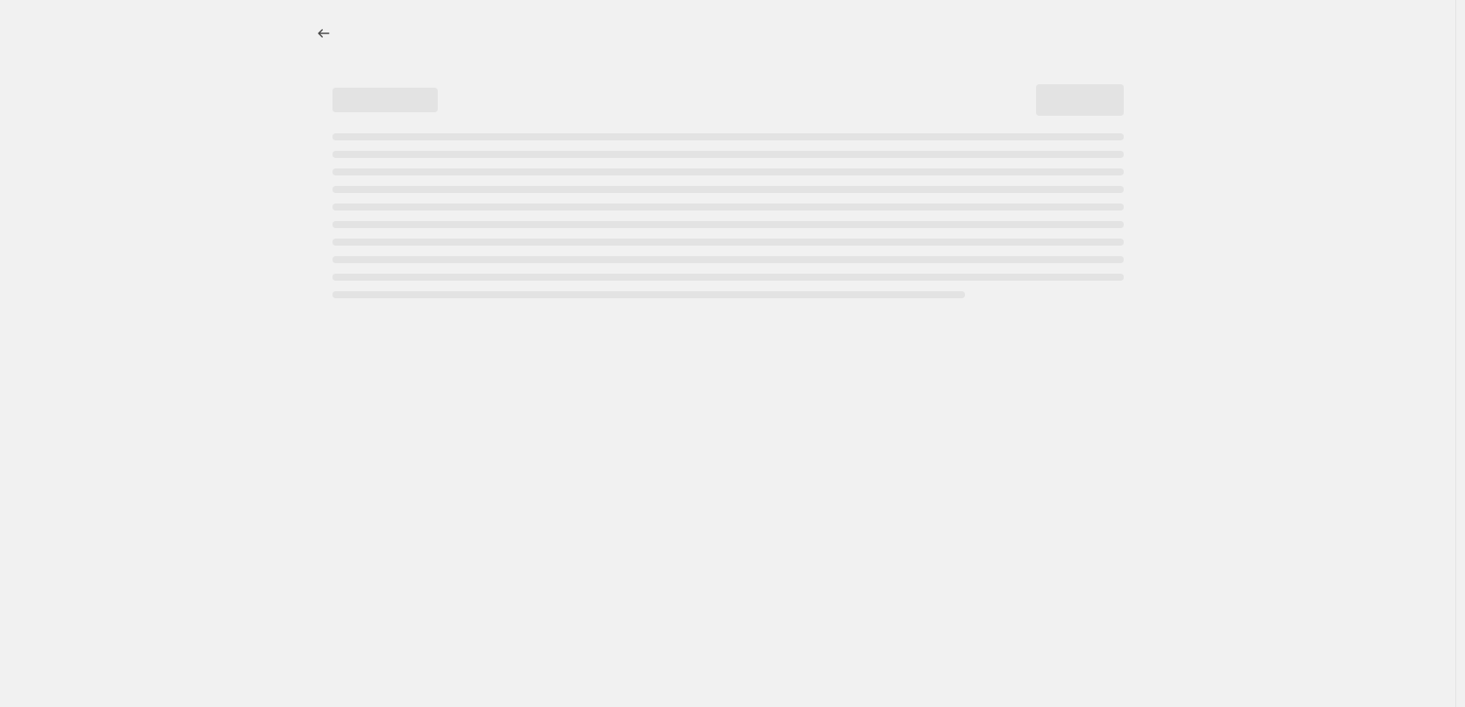
select select "percentage"
select select "tag"
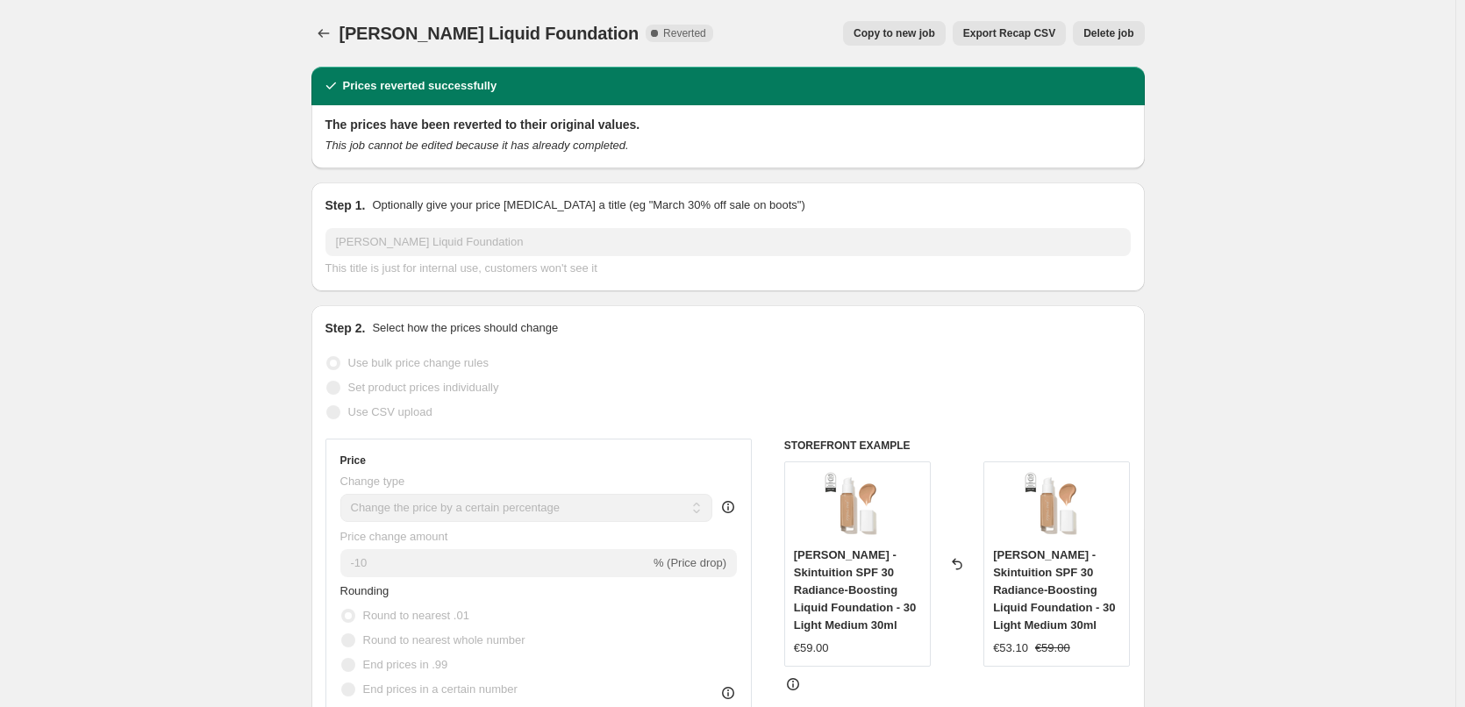
click at [1112, 37] on span "Delete job" at bounding box center [1108, 33] width 50 height 14
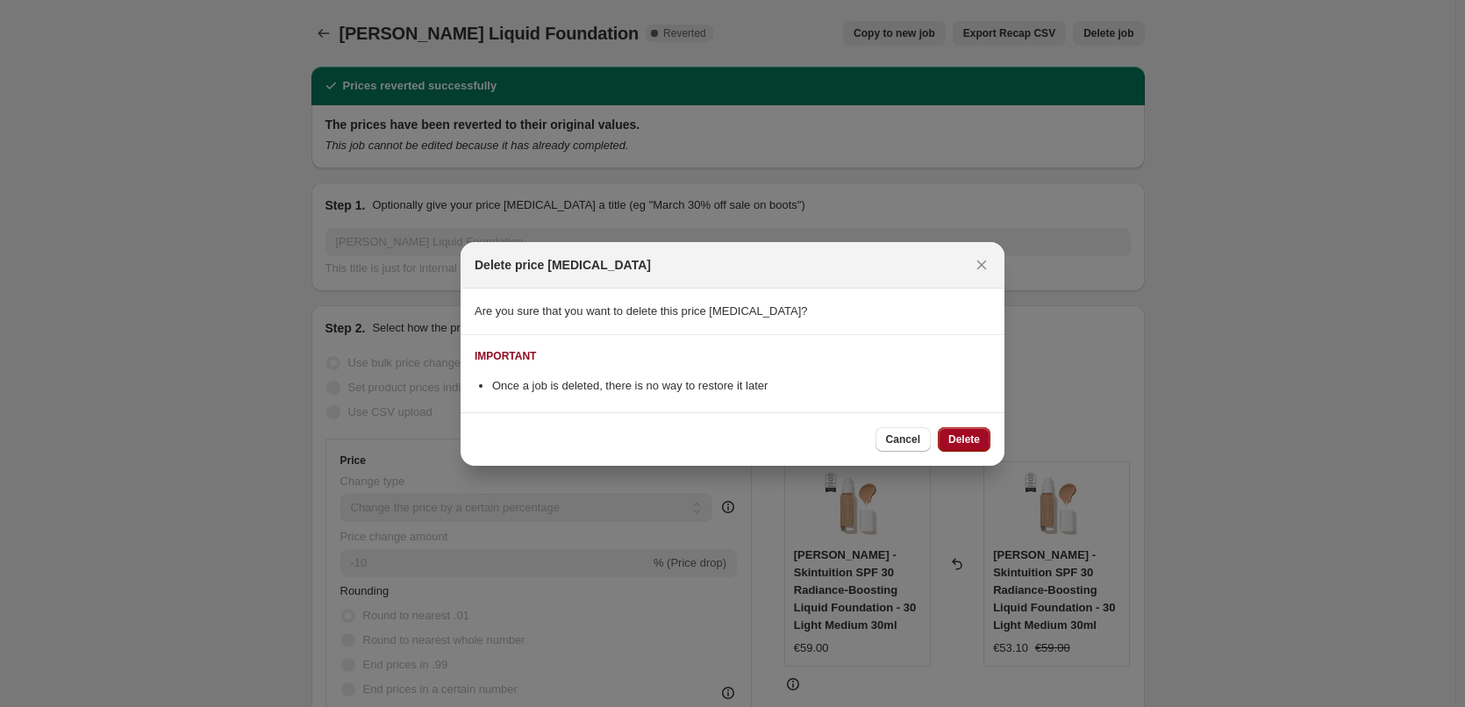
click at [948, 450] on button "Delete" at bounding box center [964, 439] width 53 height 25
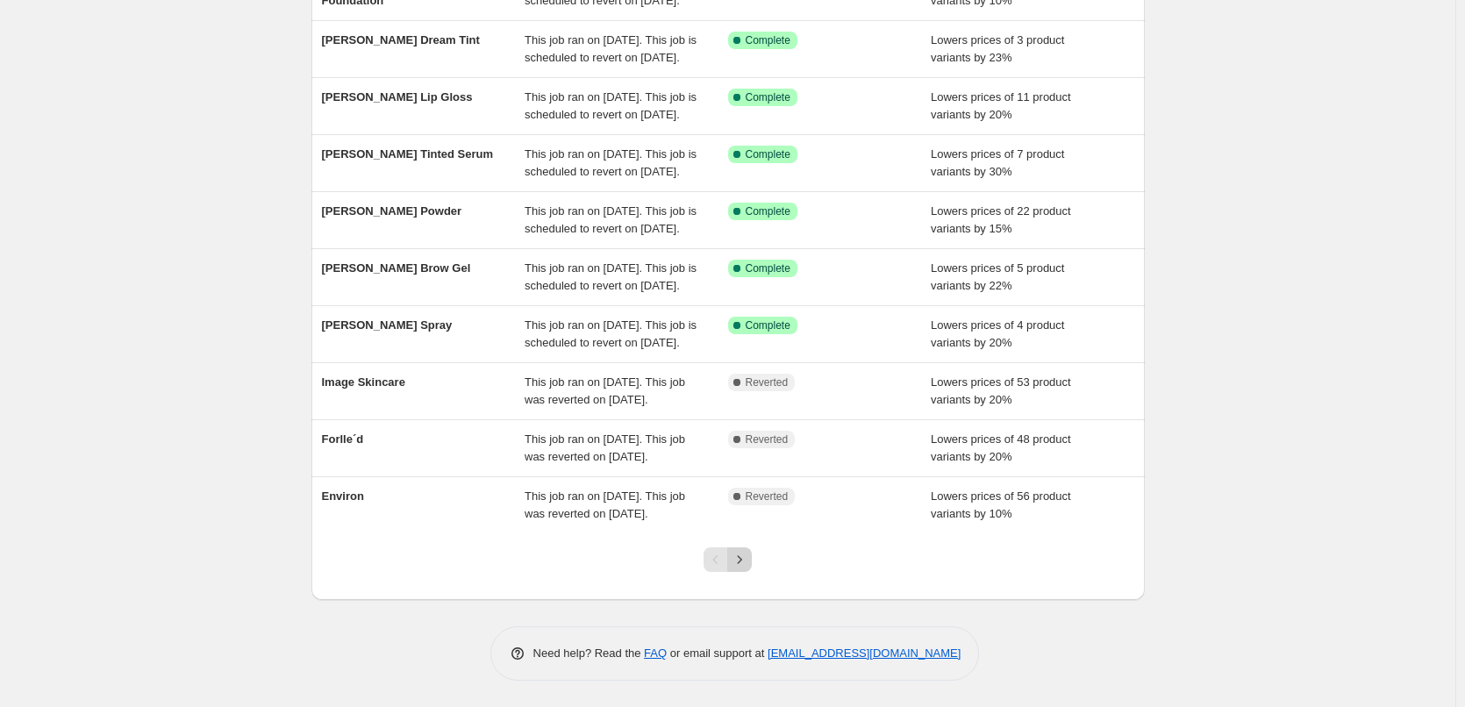
click at [748, 563] on icon "Next" at bounding box center [740, 560] width 18 height 18
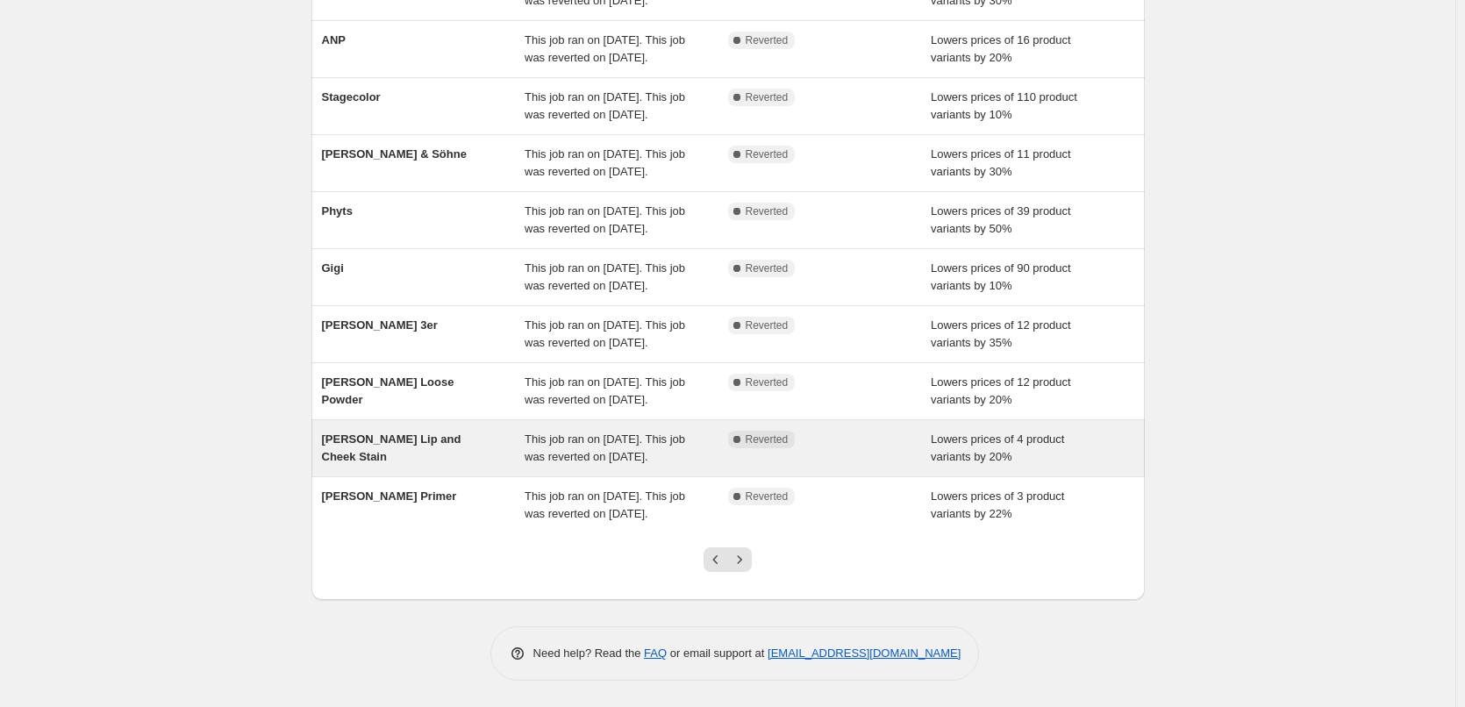
click at [447, 433] on span "[PERSON_NAME] Lip and Cheek Stain" at bounding box center [391, 448] width 139 height 31
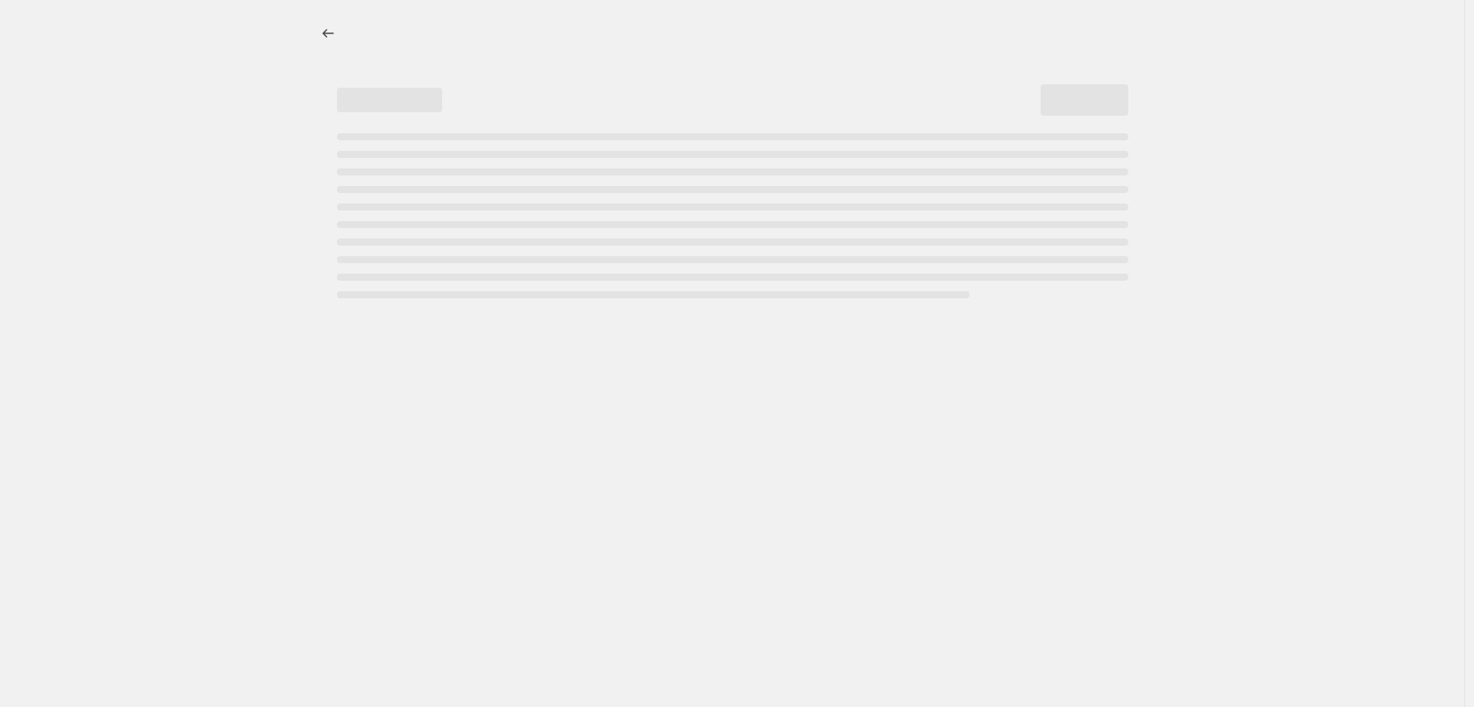
select select "percentage"
select select "tag"
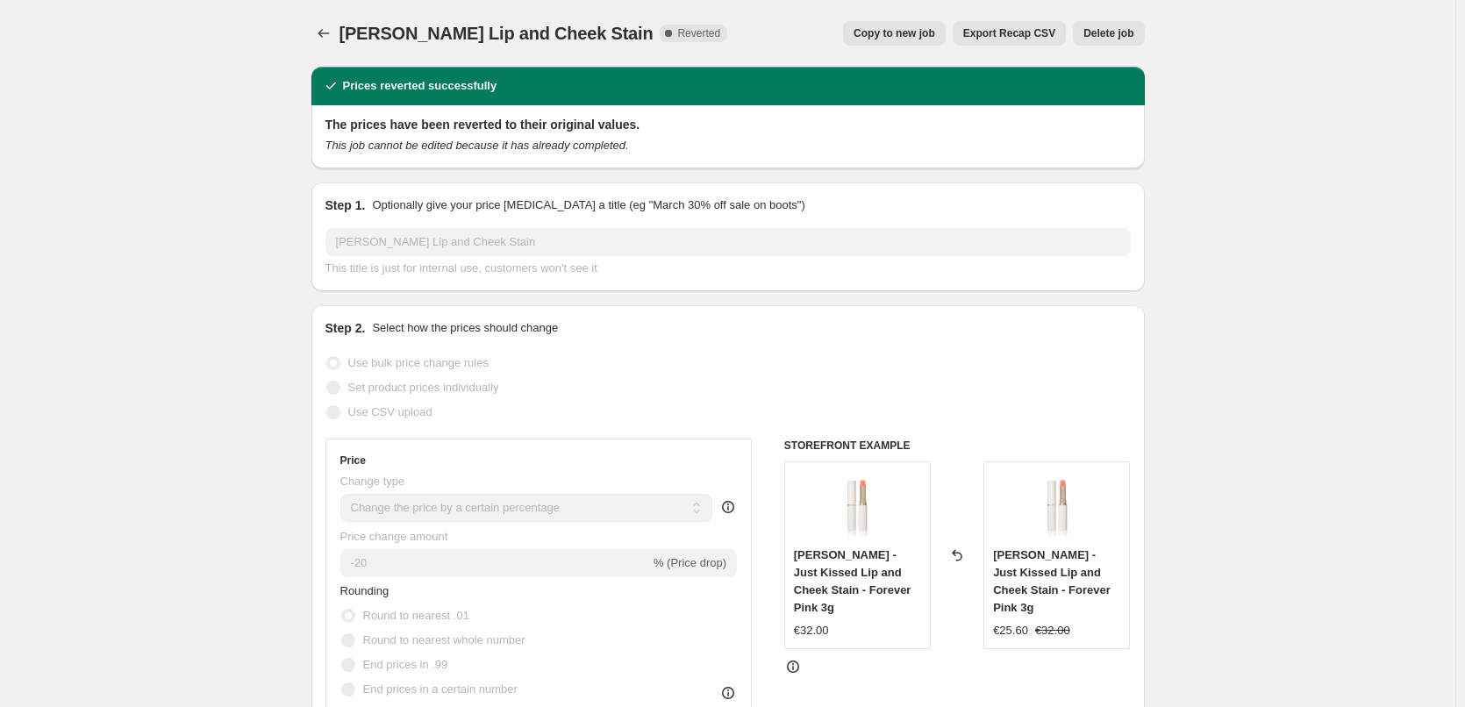
click at [899, 27] on span "Copy to new job" at bounding box center [895, 33] width 82 height 14
select select "percentage"
select select "tag"
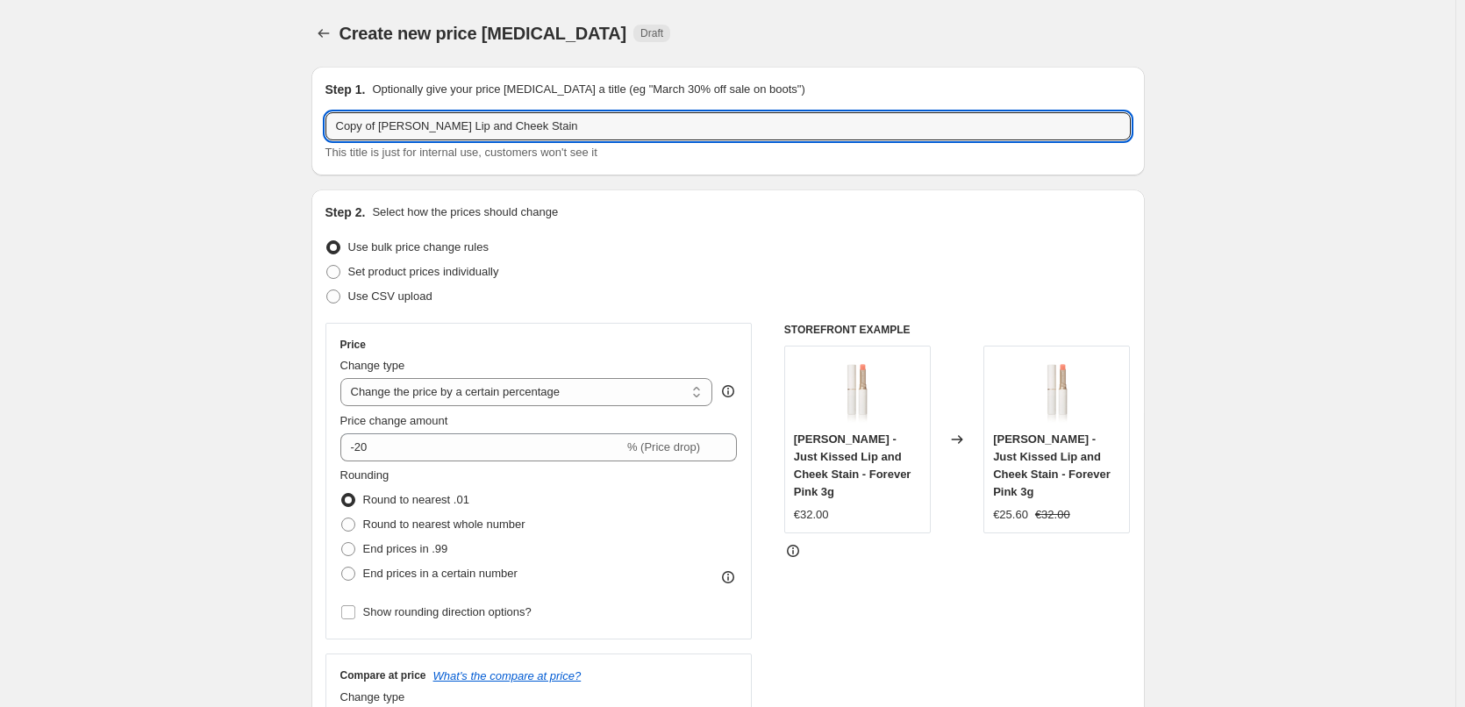
drag, startPoint x: 384, startPoint y: 122, endPoint x: 161, endPoint y: 132, distance: 223.1
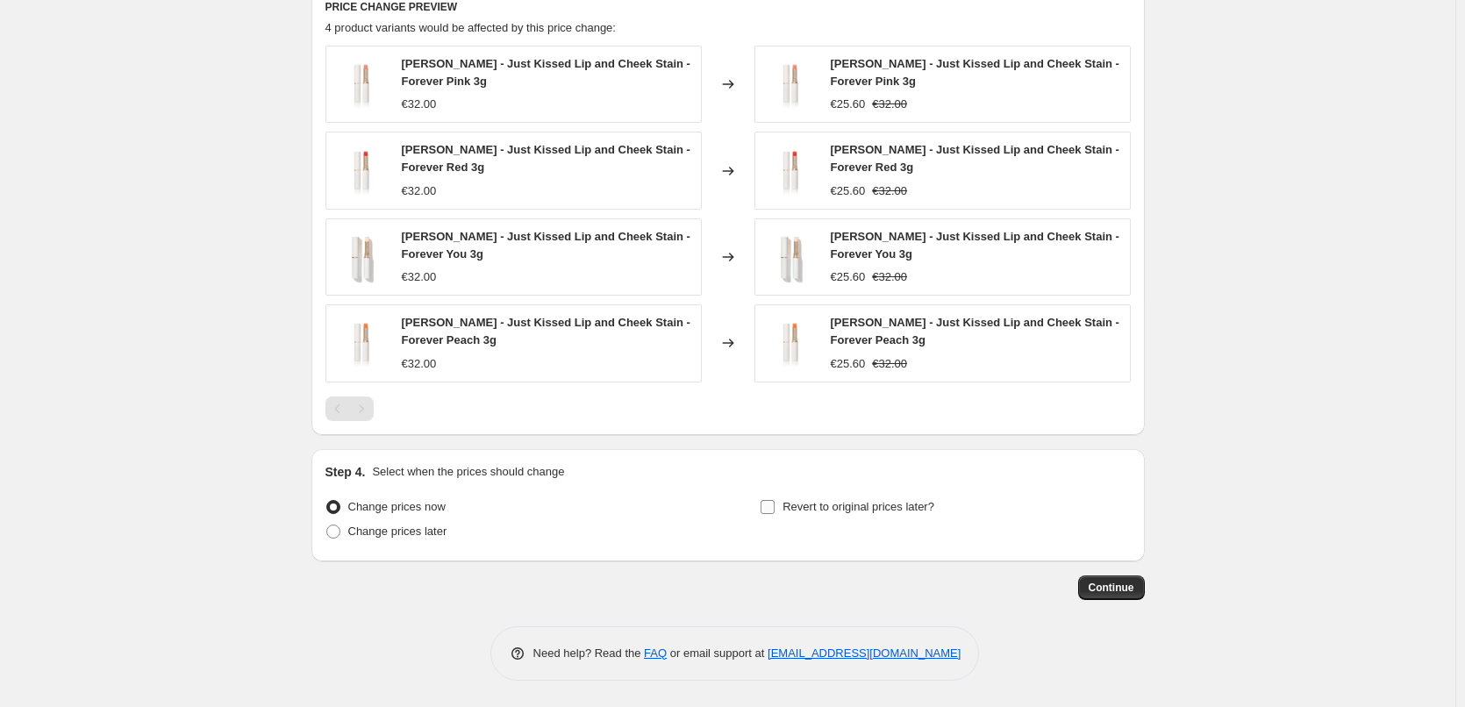
type input "[PERSON_NAME] Lip and Cheek Stain"
click at [840, 507] on span "Revert to original prices later?" at bounding box center [859, 506] width 152 height 13
click at [775, 507] on input "Revert to original prices later?" at bounding box center [768, 507] width 14 height 14
checkbox input "true"
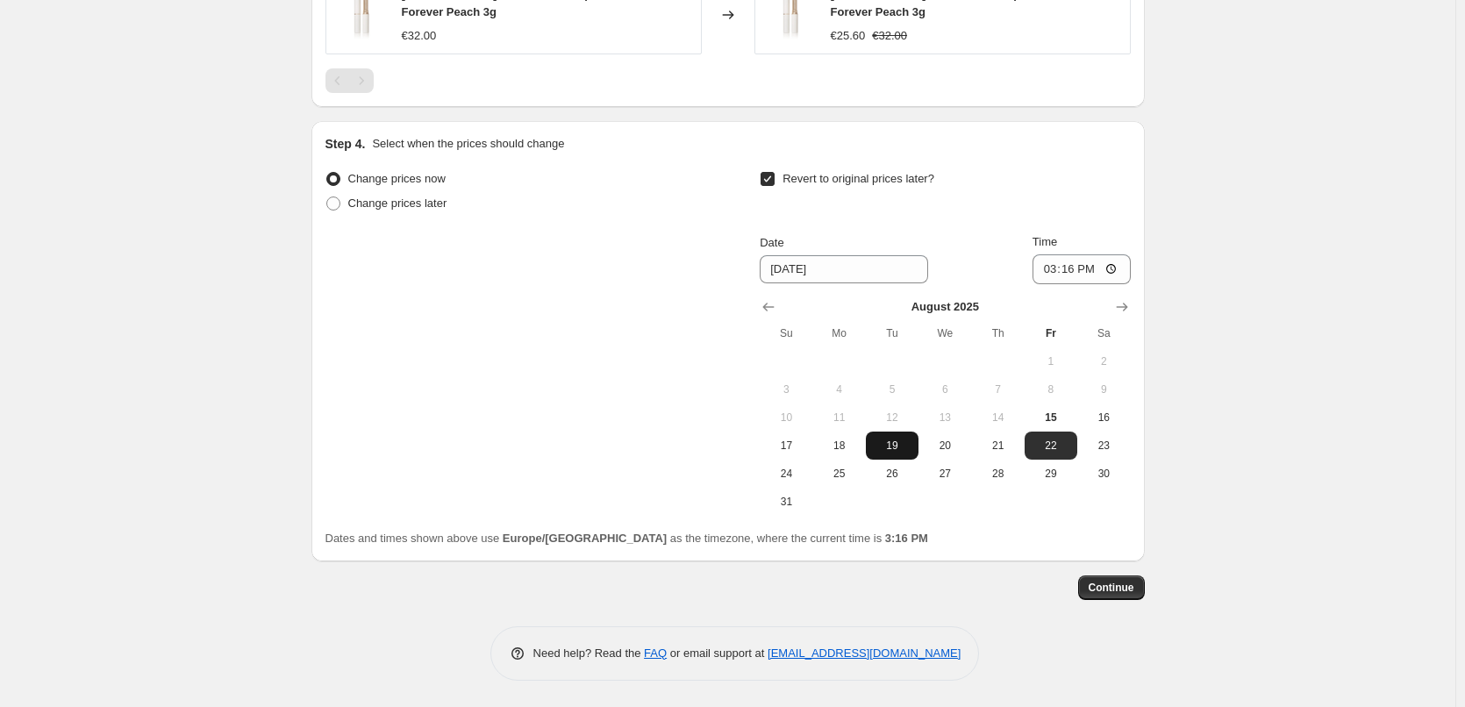
click at [870, 443] on button "19" at bounding box center [892, 446] width 53 height 28
click at [846, 444] on span "18" at bounding box center [839, 446] width 39 height 14
type input "8/18/2025"
click at [1048, 273] on input "15:16" at bounding box center [1082, 269] width 98 height 30
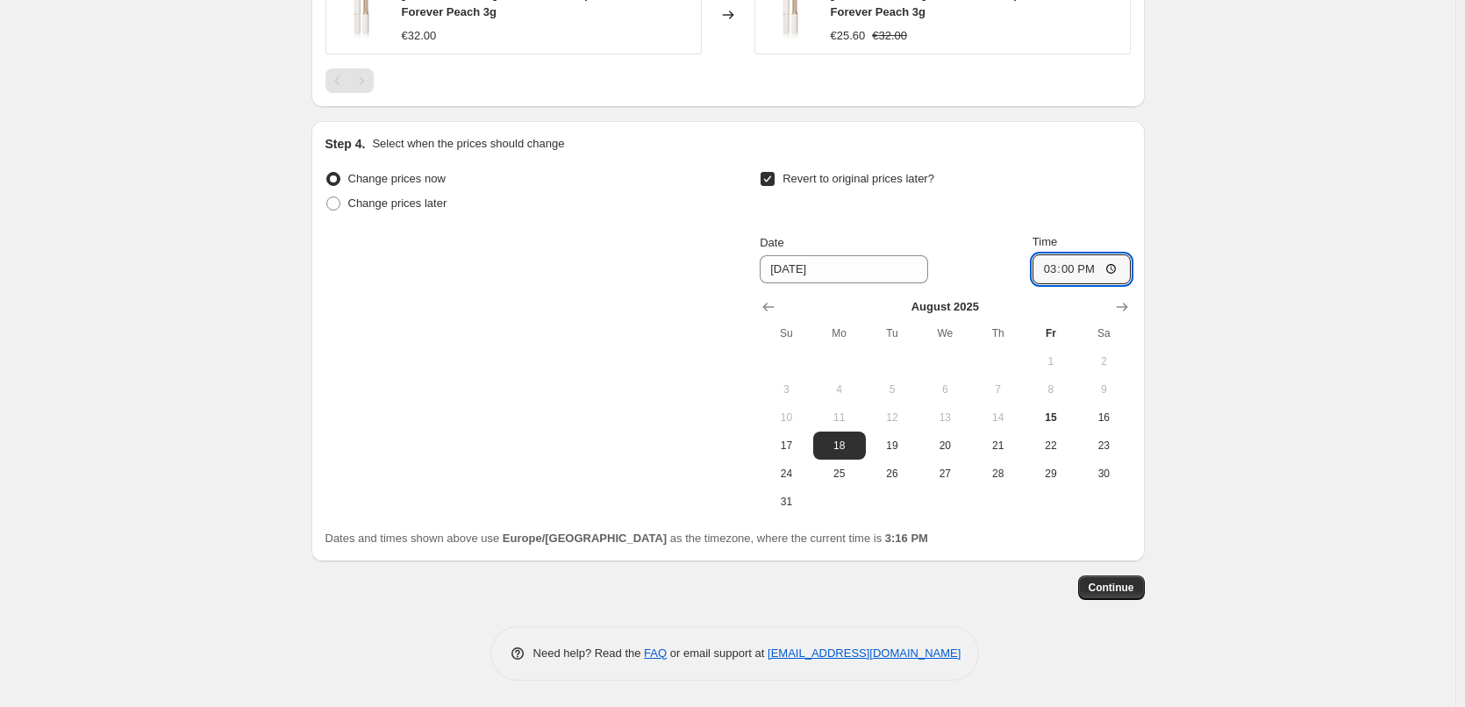
type input "03:00"
click at [1112, 583] on span "Continue" at bounding box center [1112, 588] width 46 height 14
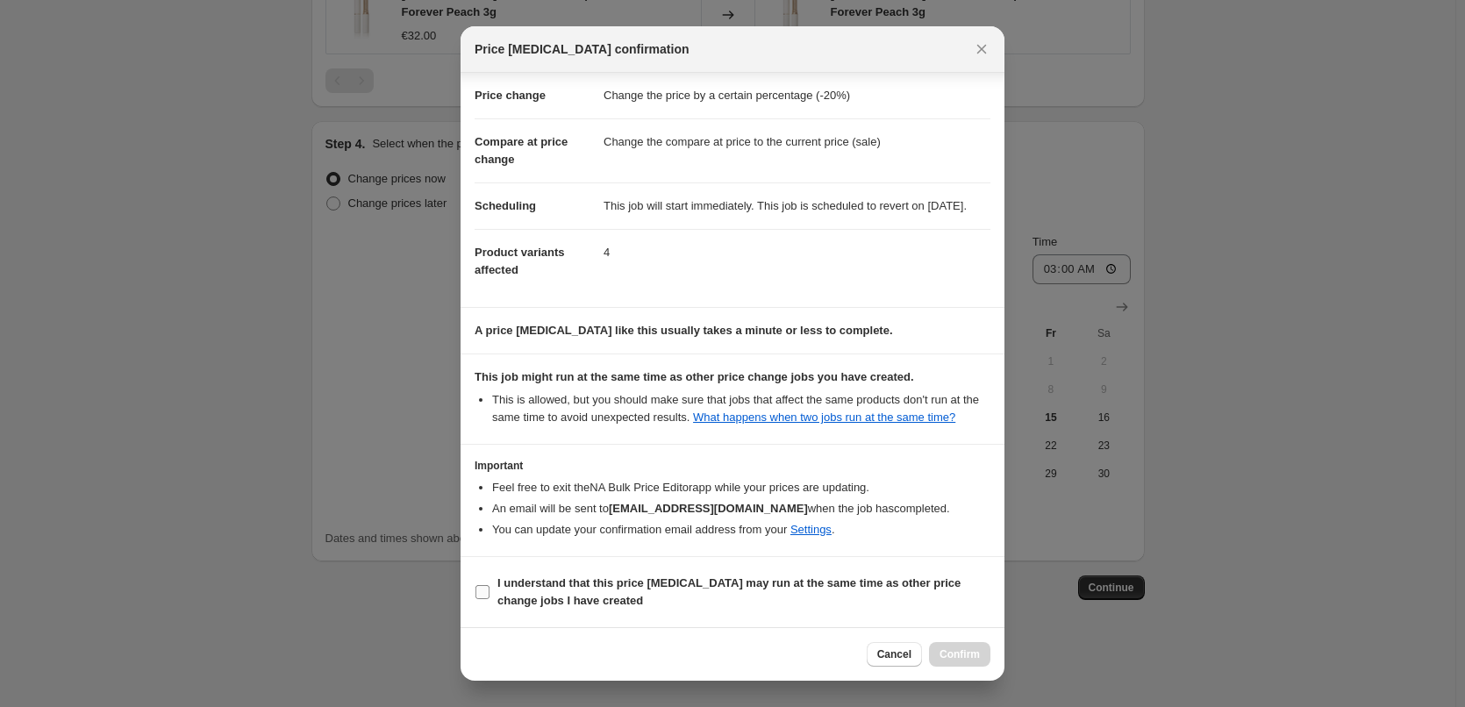
click at [624, 584] on b "I understand that this price change job may run at the same time as other price…" at bounding box center [728, 591] width 463 height 31
click at [490, 585] on input "I understand that this price change job may run at the same time as other price…" at bounding box center [483, 592] width 14 height 14
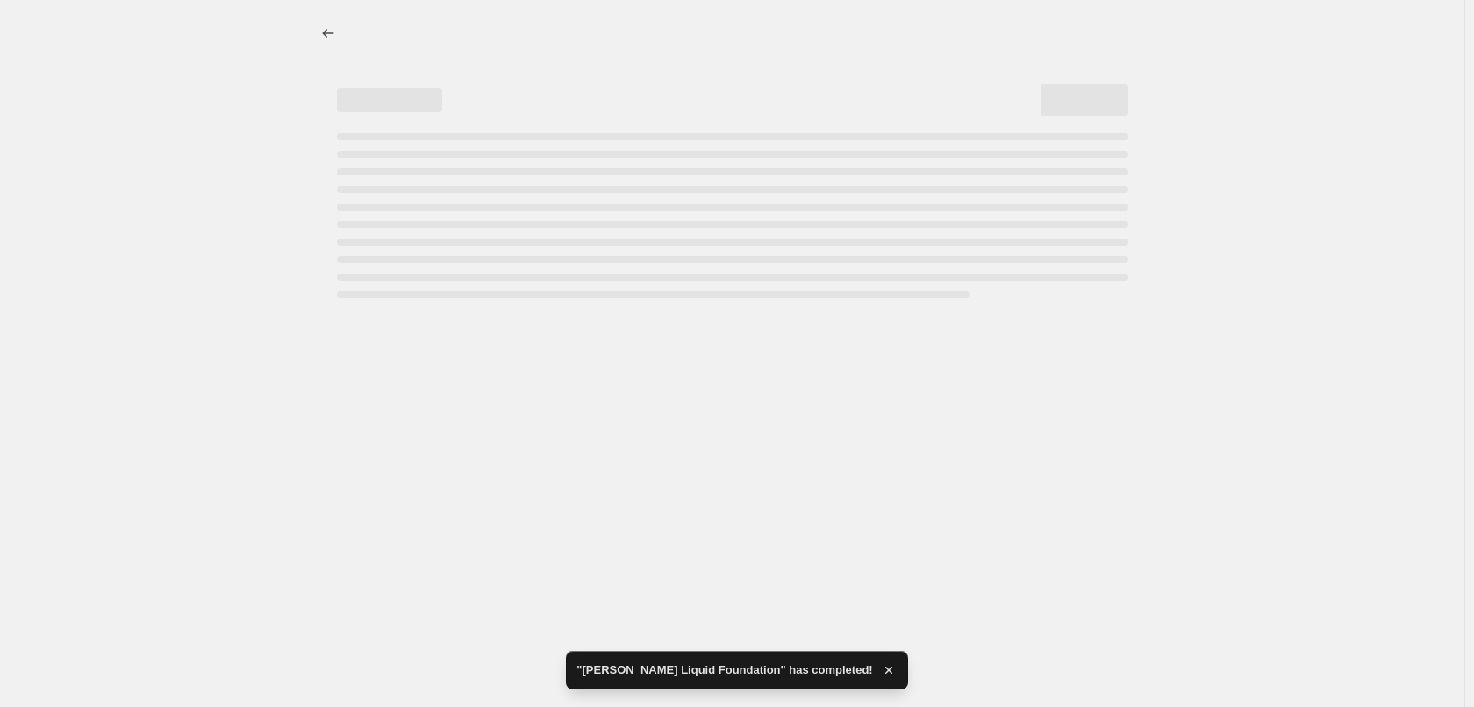
select select "percentage"
select select "tag"
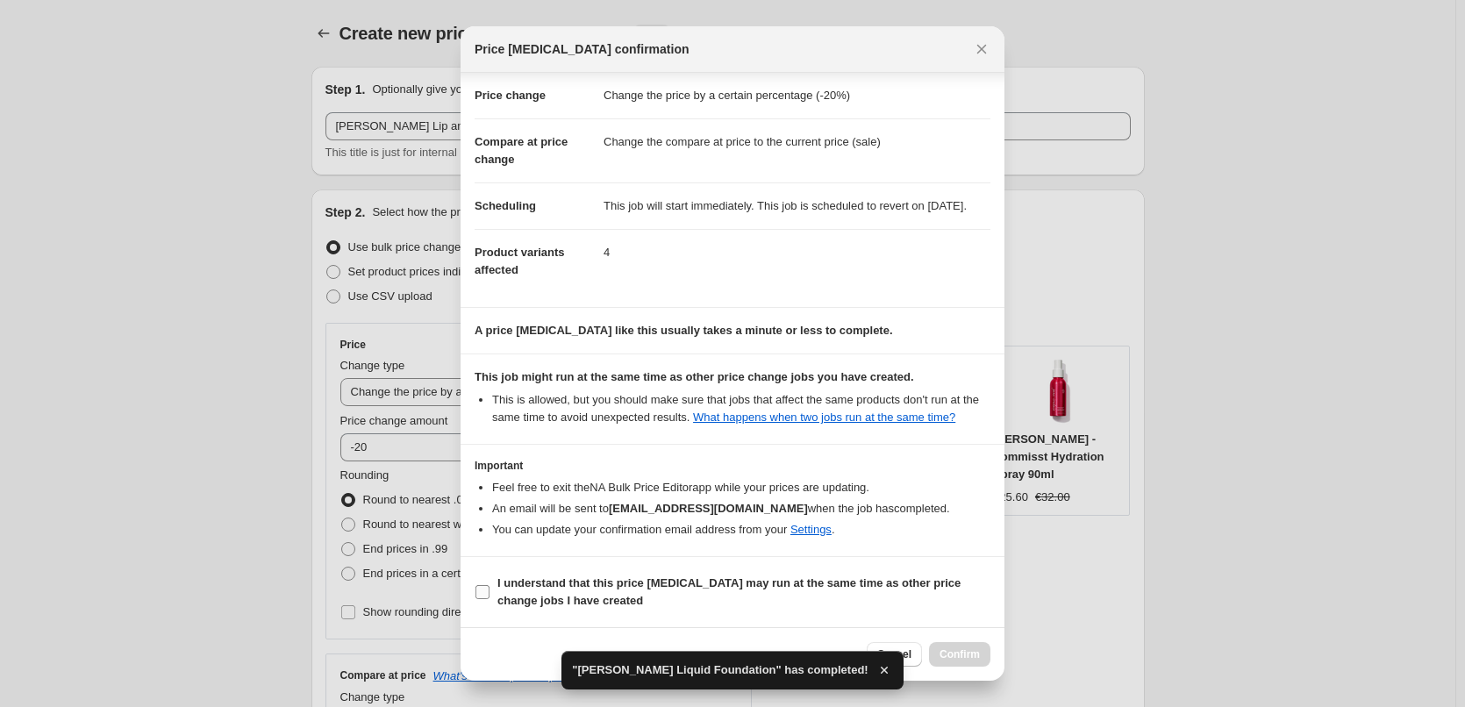
click at [583, 586] on b "I understand that this price change job may run at the same time as other price…" at bounding box center [728, 591] width 463 height 31
click at [490, 586] on input "I understand that this price change job may run at the same time as other price…" at bounding box center [483, 592] width 14 height 14
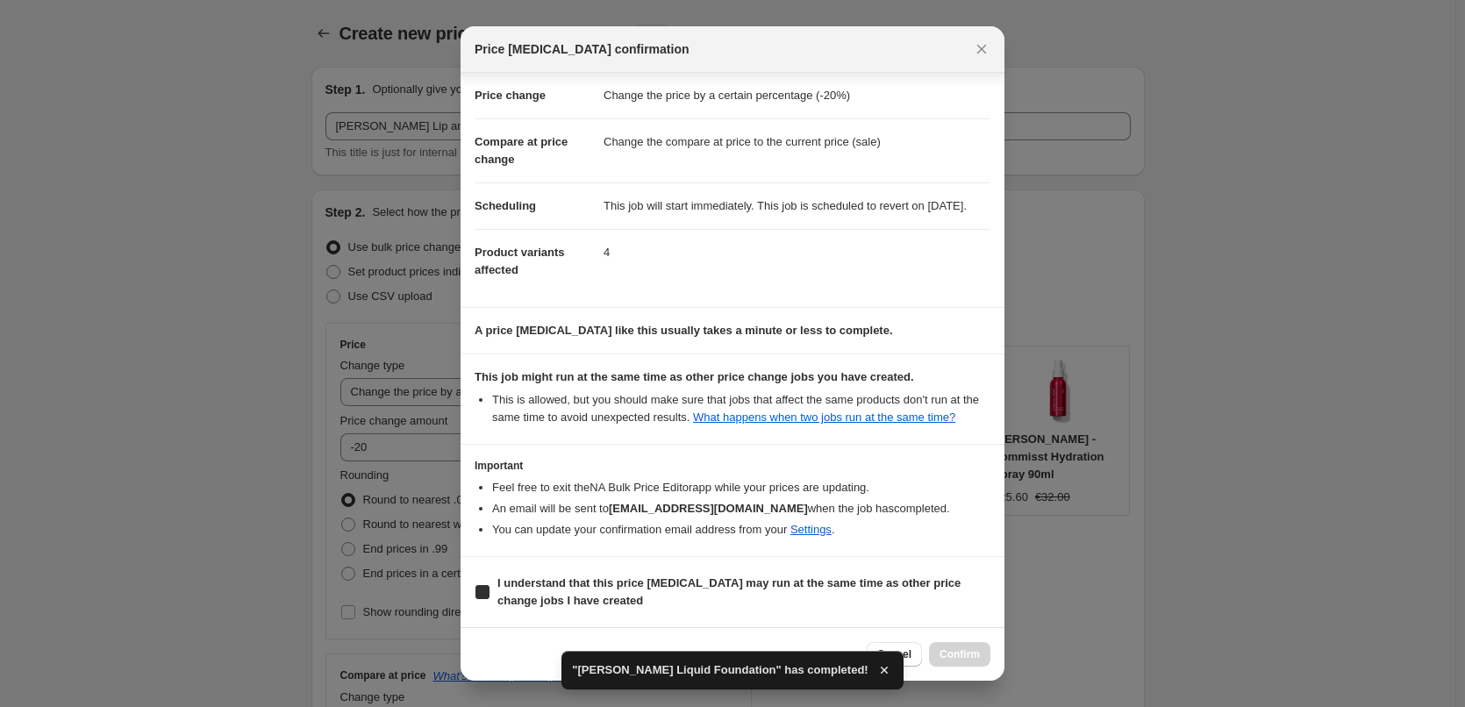
checkbox input "true"
click at [948, 649] on span "Confirm" at bounding box center [960, 654] width 40 height 14
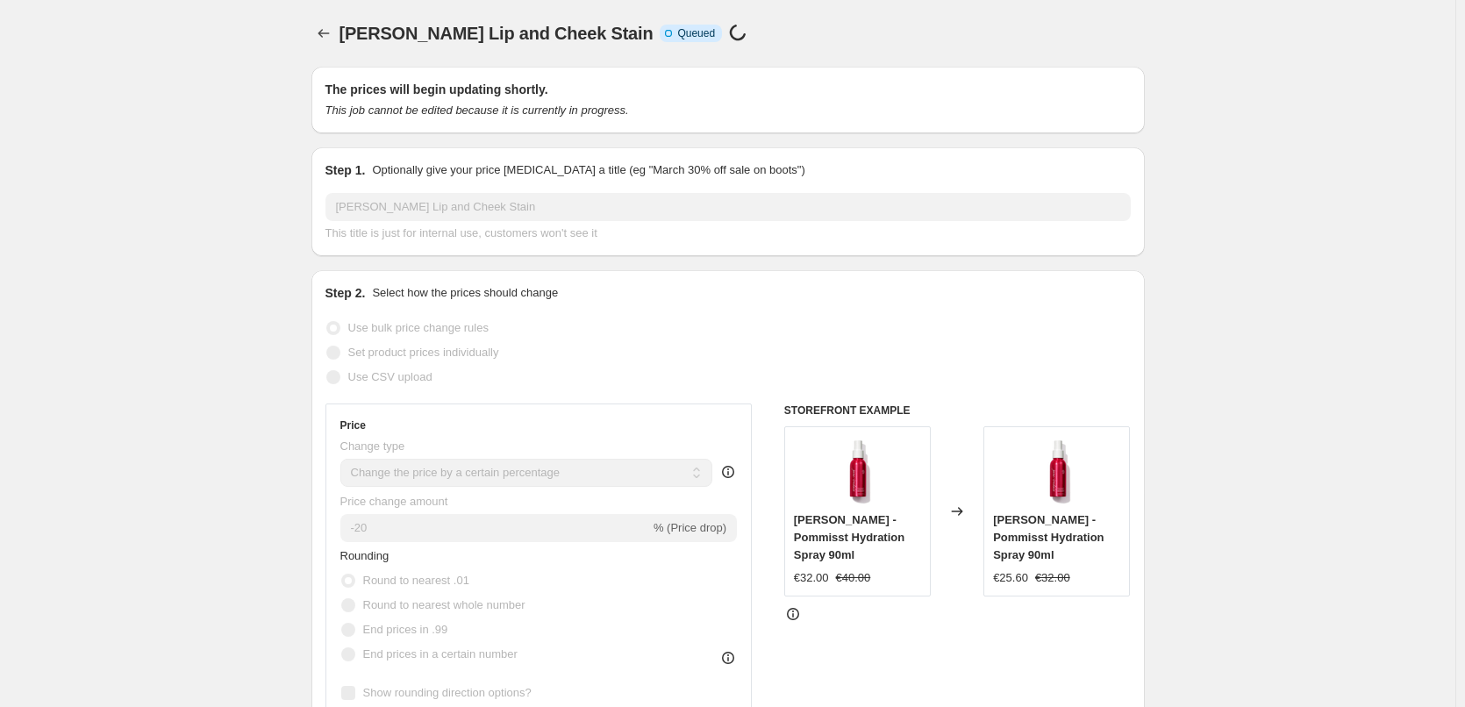
click at [360, 26] on span "[PERSON_NAME] Lip and Cheek Stain" at bounding box center [497, 33] width 314 height 19
click at [336, 29] on button "Price change jobs" at bounding box center [323, 33] width 25 height 25
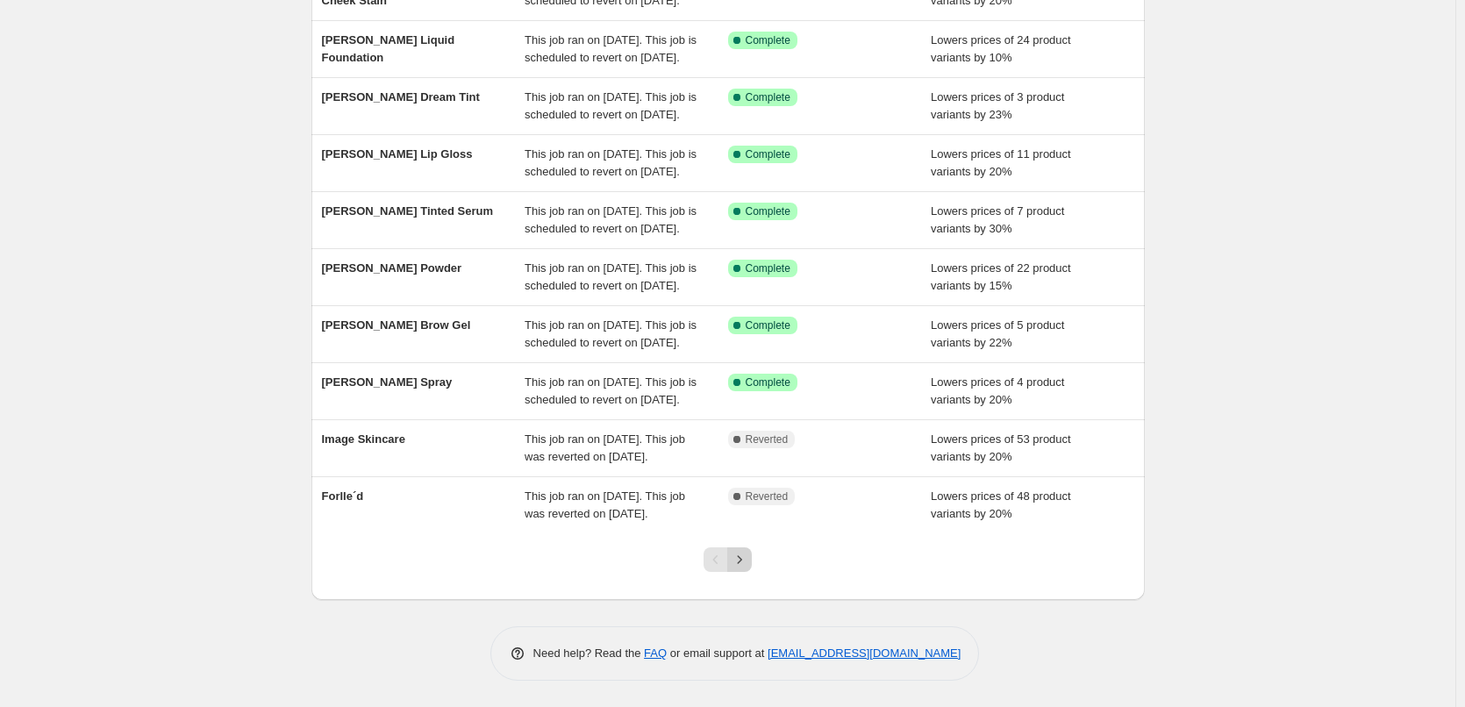
click at [743, 561] on icon "Next" at bounding box center [740, 560] width 18 height 18
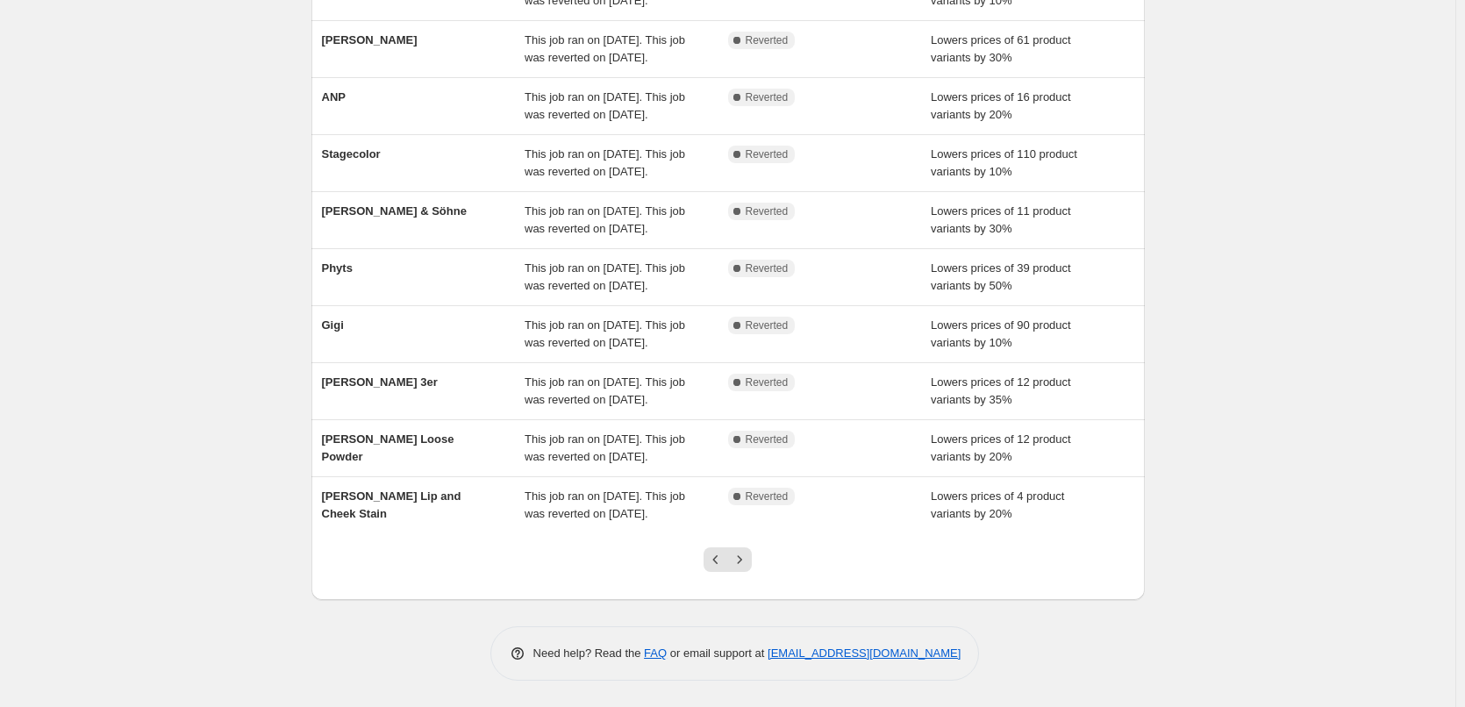
click at [440, 478] on div "NA Bulk Price Editor. This page is ready NA Bulk Price Editor Add new price cha…" at bounding box center [727, 255] width 1455 height 904
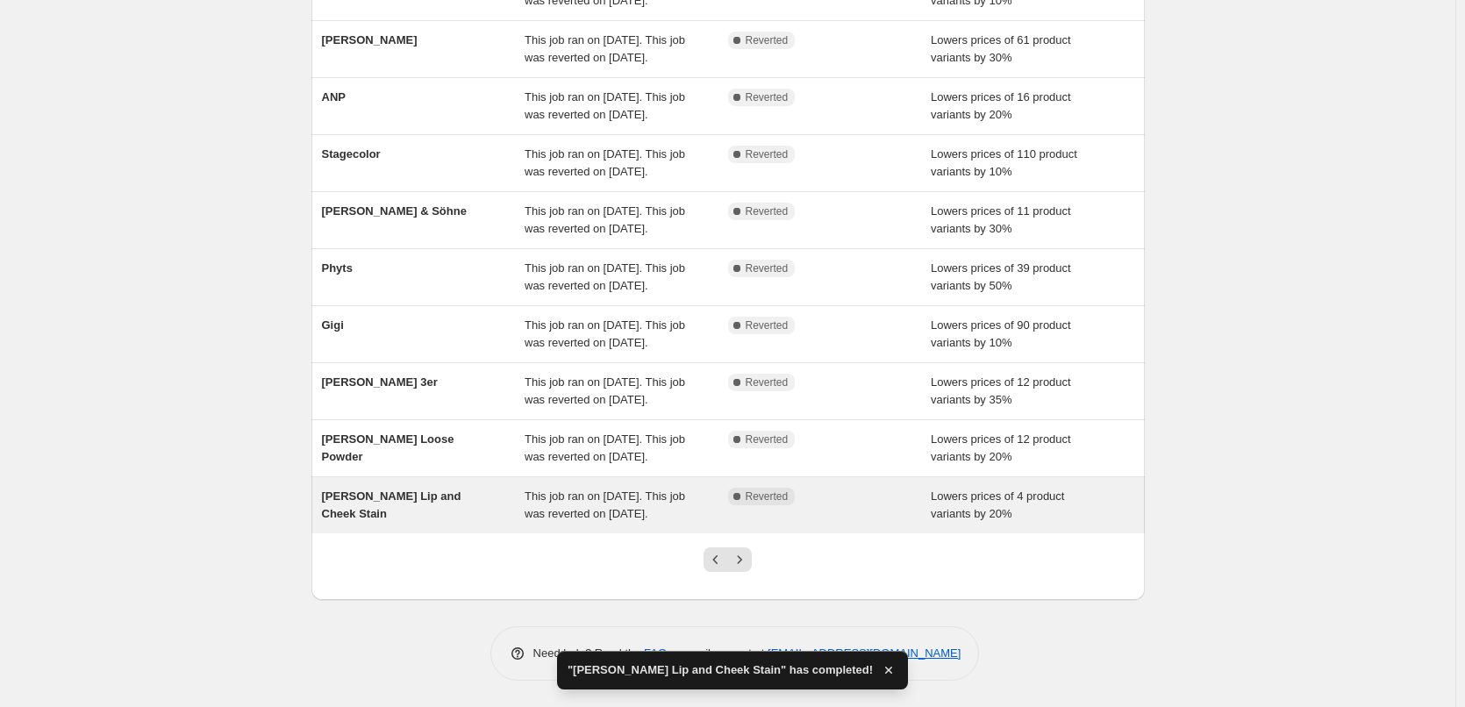
click at [419, 490] on span "[PERSON_NAME] Lip and Cheek Stain" at bounding box center [391, 505] width 139 height 31
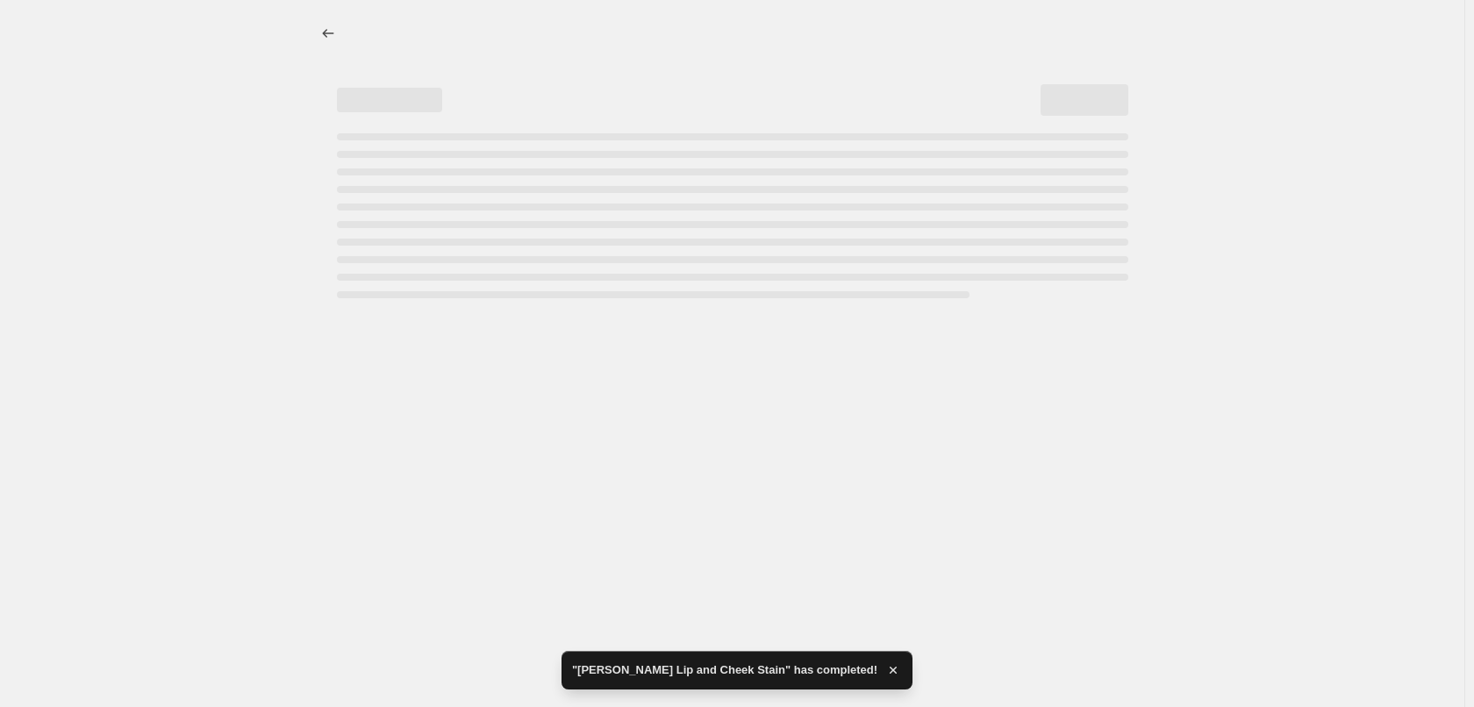
select select "percentage"
select select "tag"
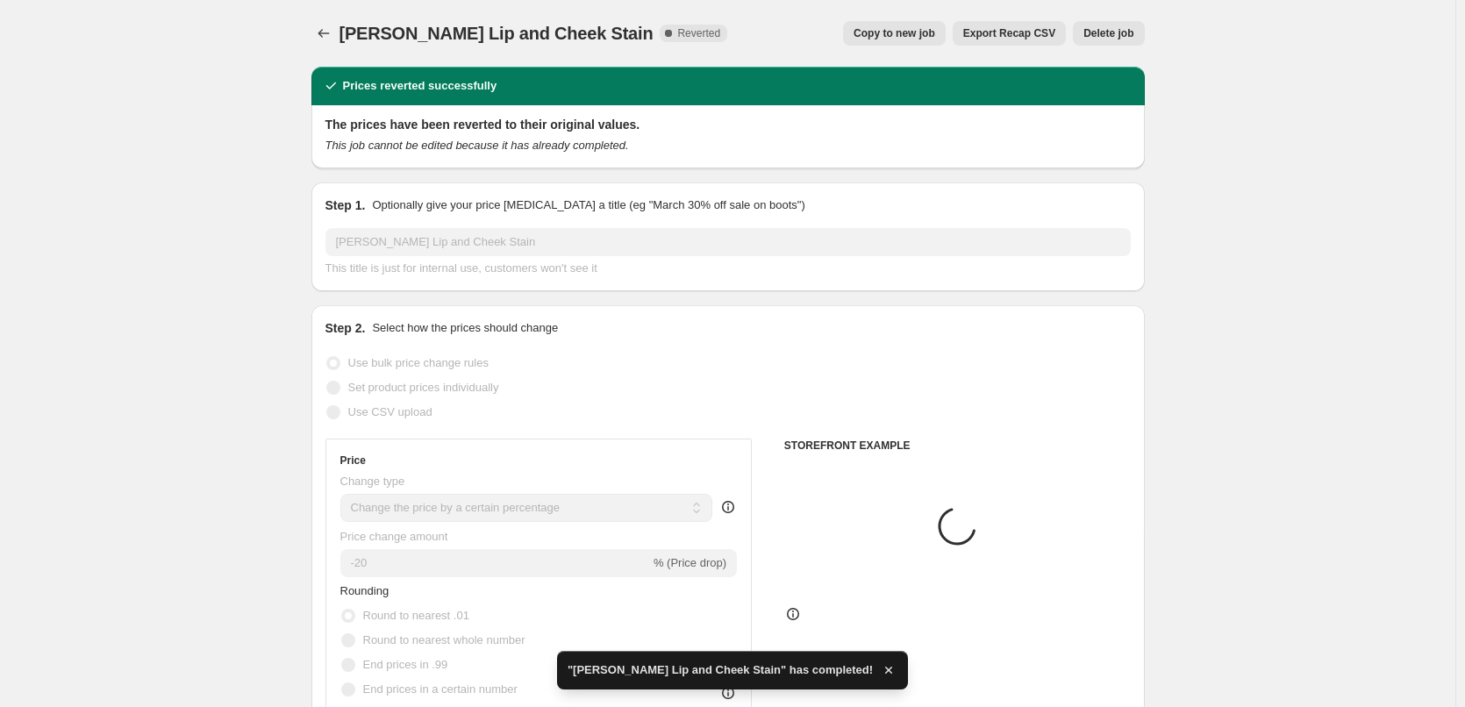
click at [1114, 32] on span "Delete job" at bounding box center [1108, 33] width 50 height 14
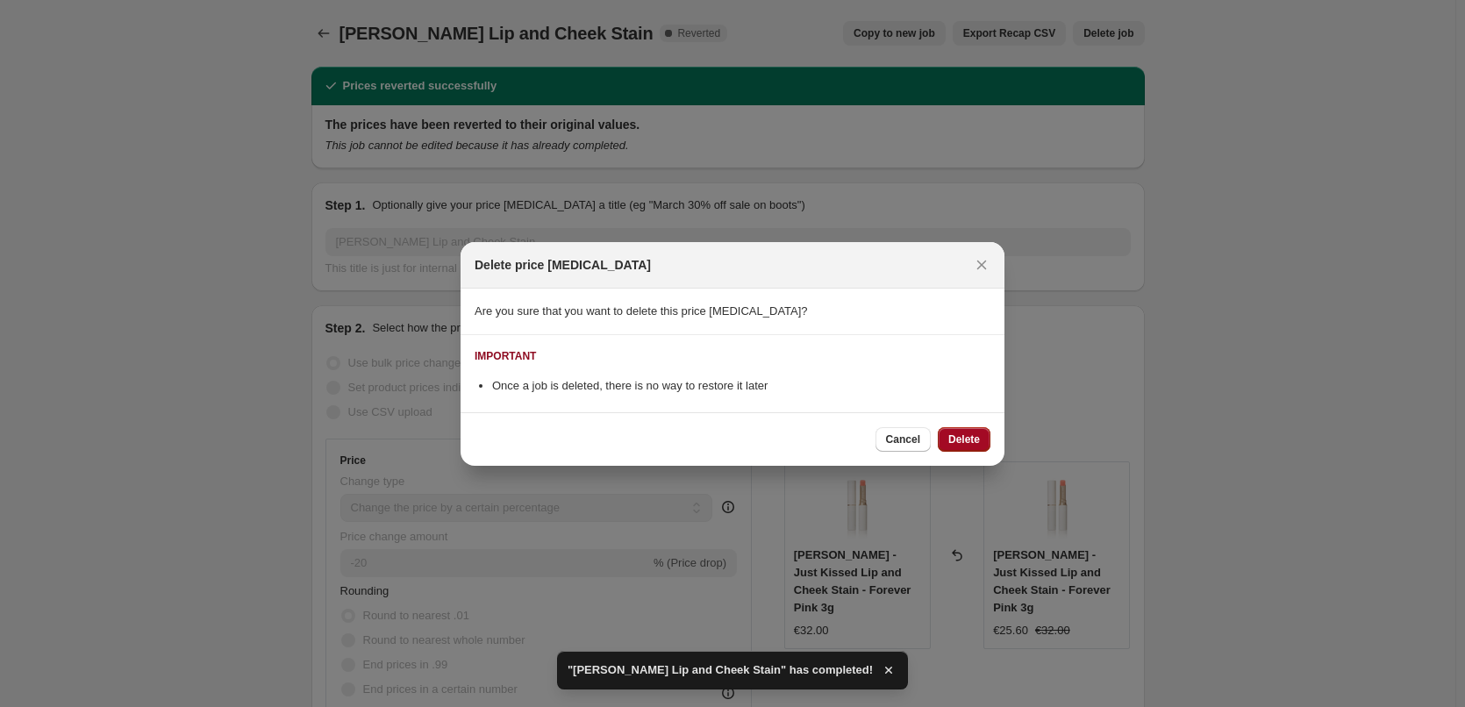
click at [958, 448] on button "Delete" at bounding box center [964, 439] width 53 height 25
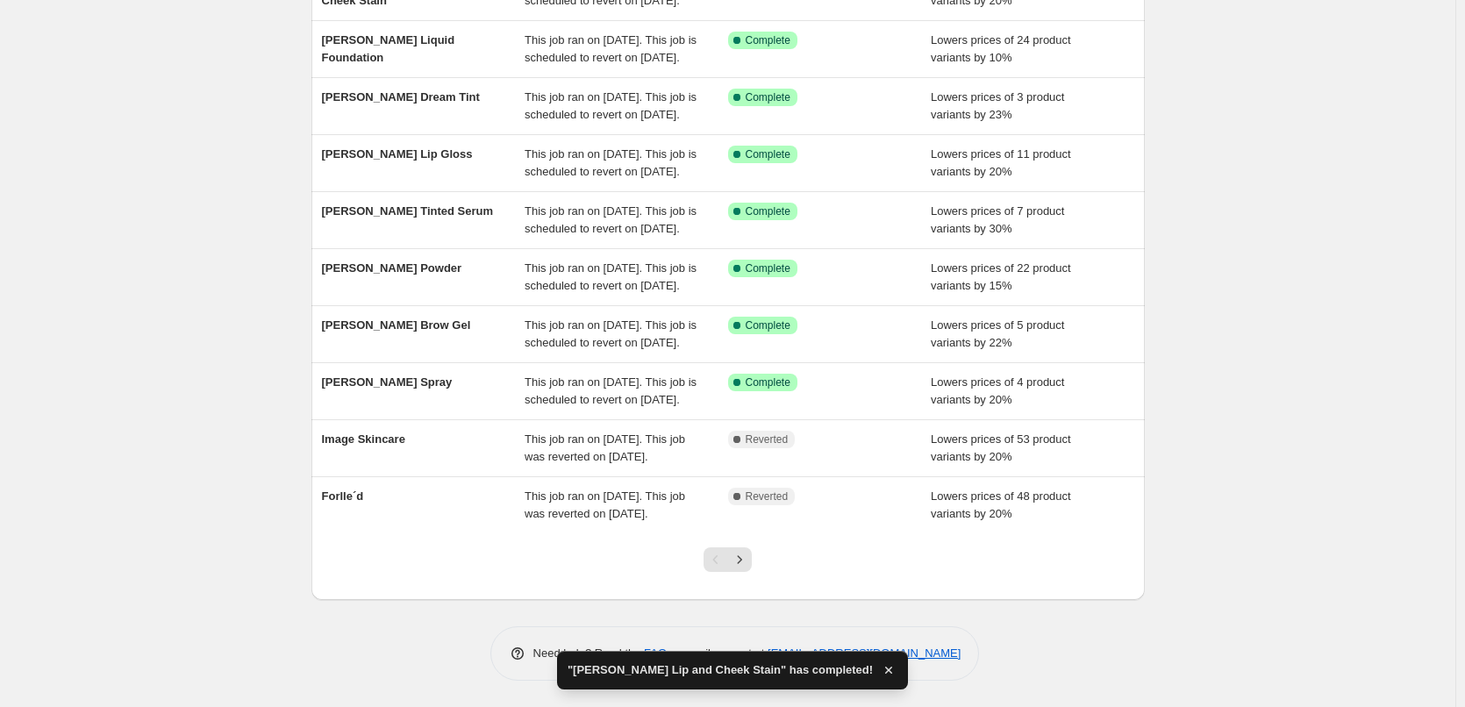
click at [743, 546] on div at bounding box center [727, 566] width 71 height 67
click at [743, 549] on button "Next" at bounding box center [739, 559] width 25 height 25
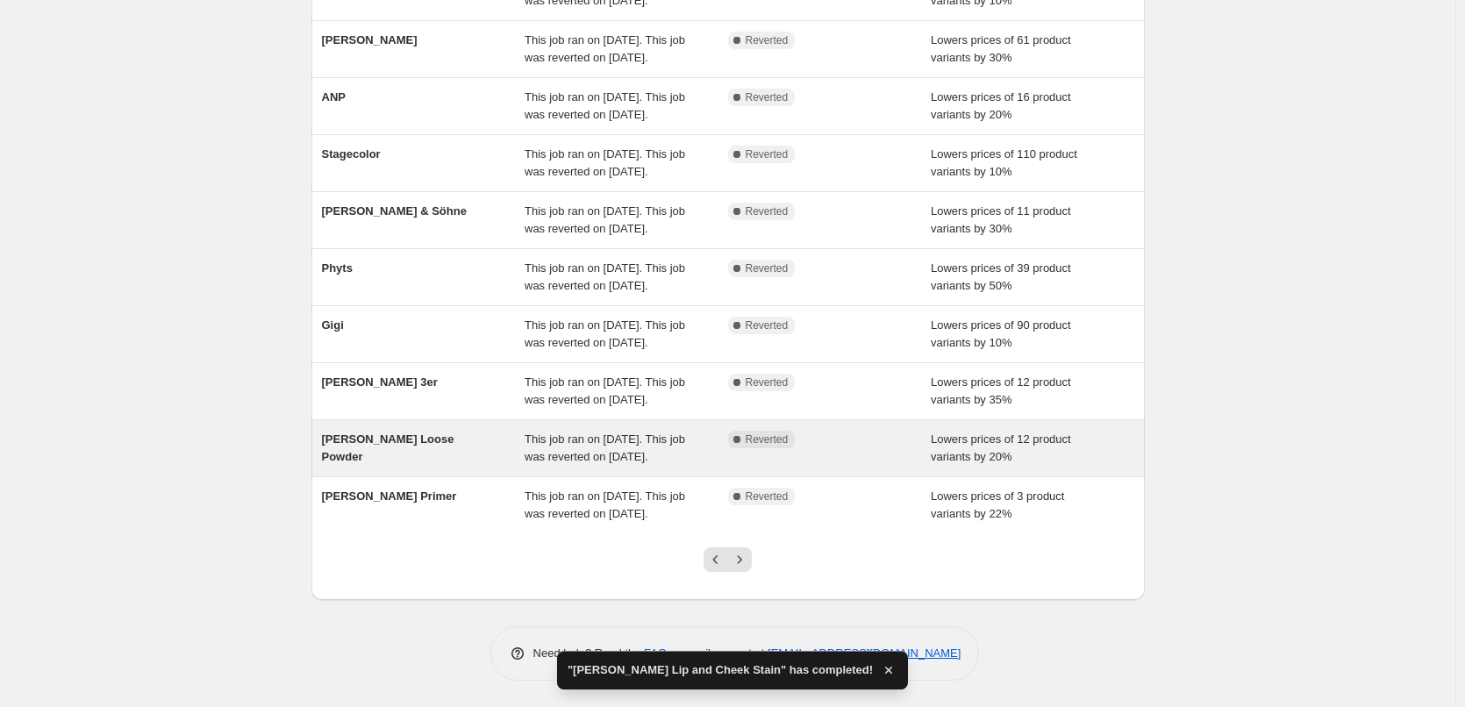
click at [447, 433] on span "[PERSON_NAME] Loose Powder" at bounding box center [388, 448] width 132 height 31
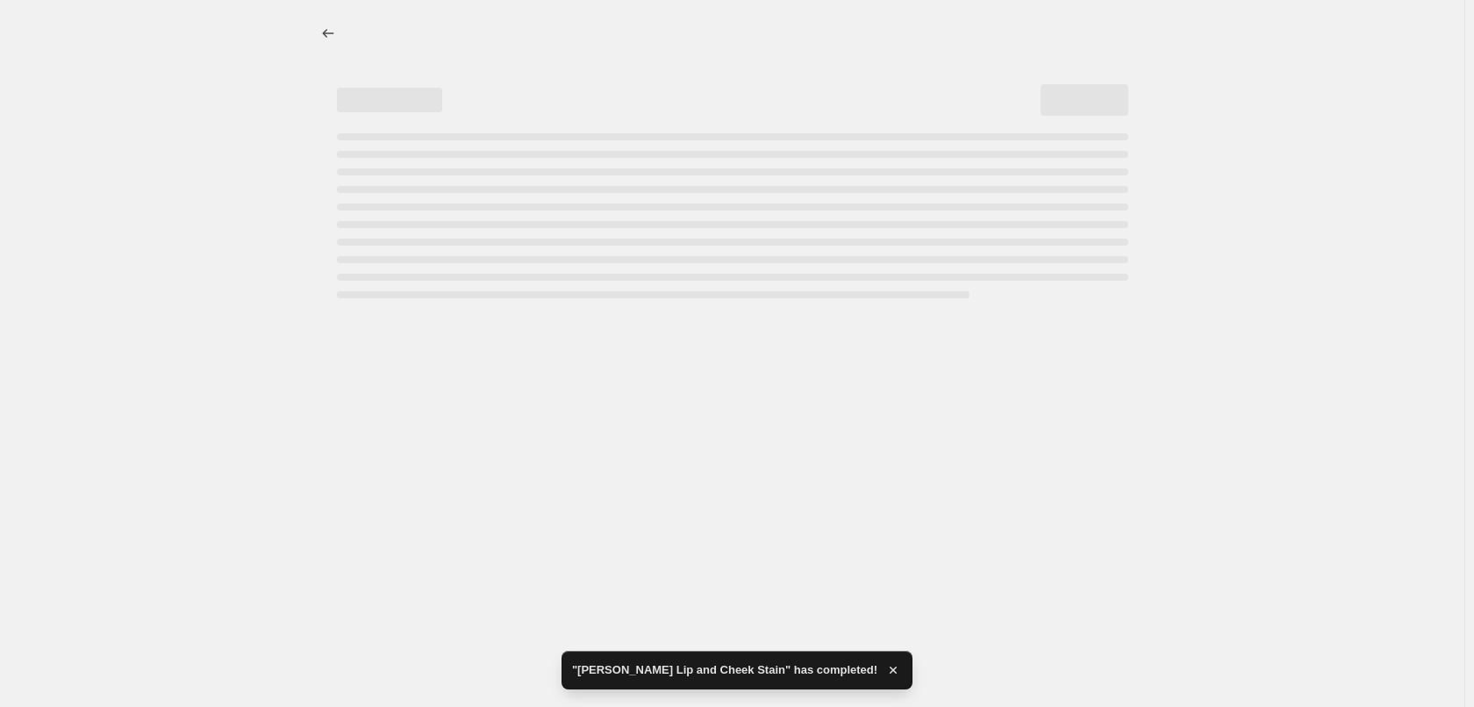
select select "percentage"
select select "tag"
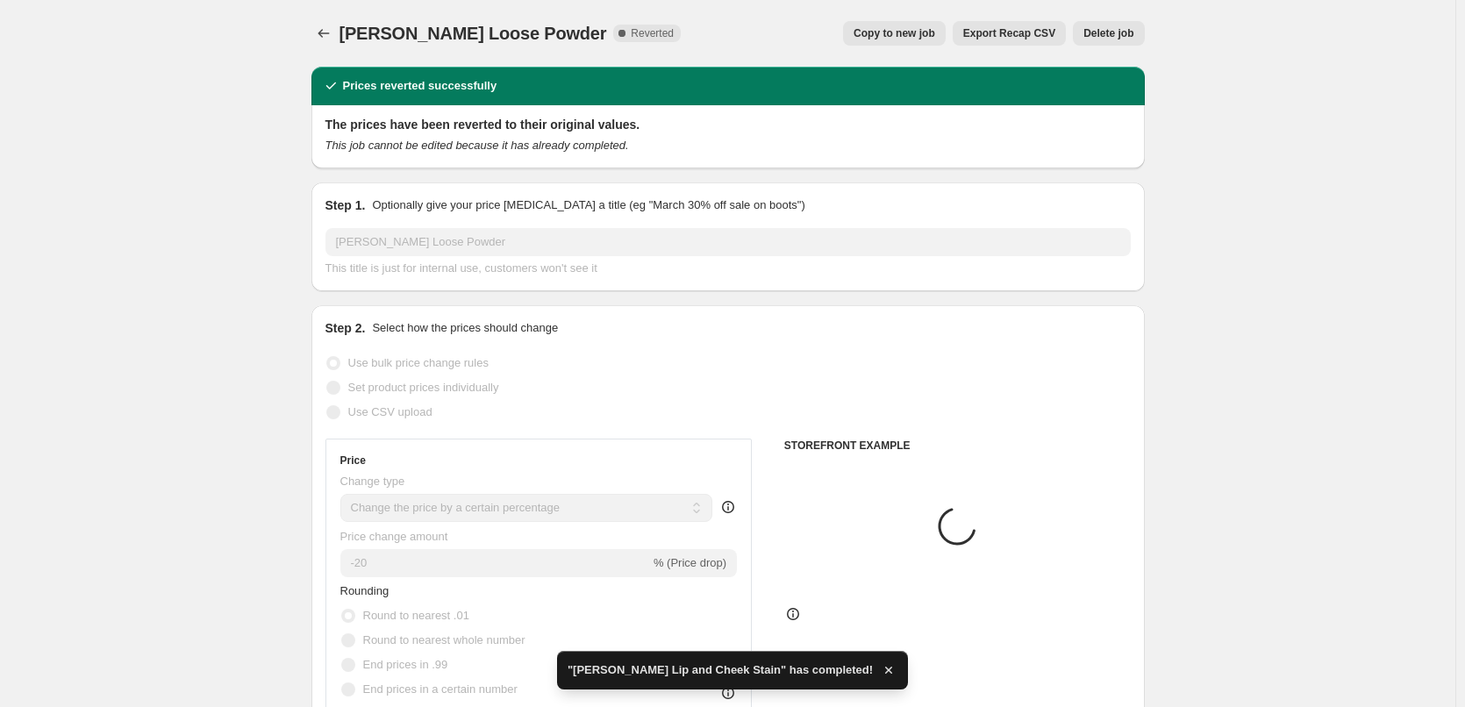
click at [893, 26] on button "Copy to new job" at bounding box center [894, 33] width 103 height 25
select select "percentage"
select select "tag"
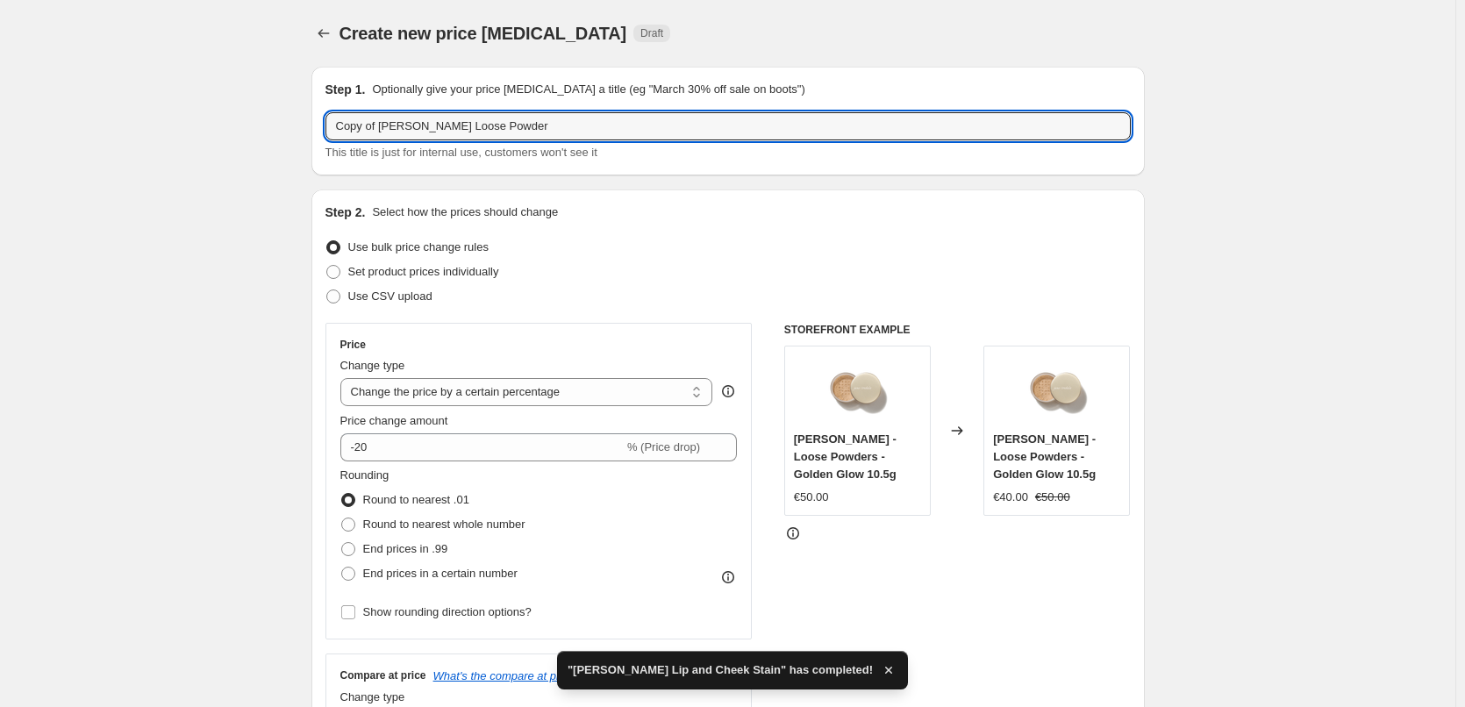
drag, startPoint x: 383, startPoint y: 126, endPoint x: 240, endPoint y: 129, distance: 143.0
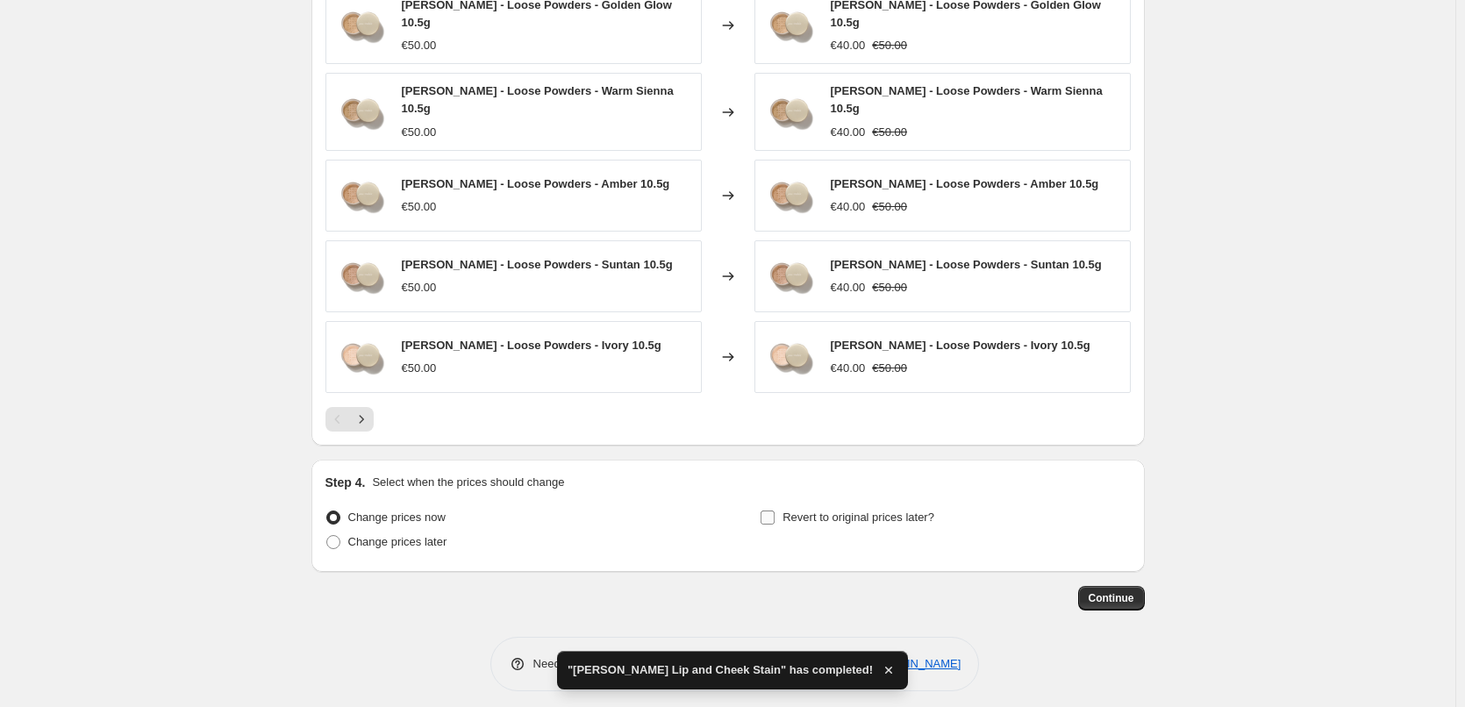
type input "[PERSON_NAME] Loose Powder"
click at [886, 511] on span "Revert to original prices later?" at bounding box center [859, 517] width 152 height 13
click at [775, 511] on input "Revert to original prices later?" at bounding box center [768, 518] width 14 height 14
checkbox input "true"
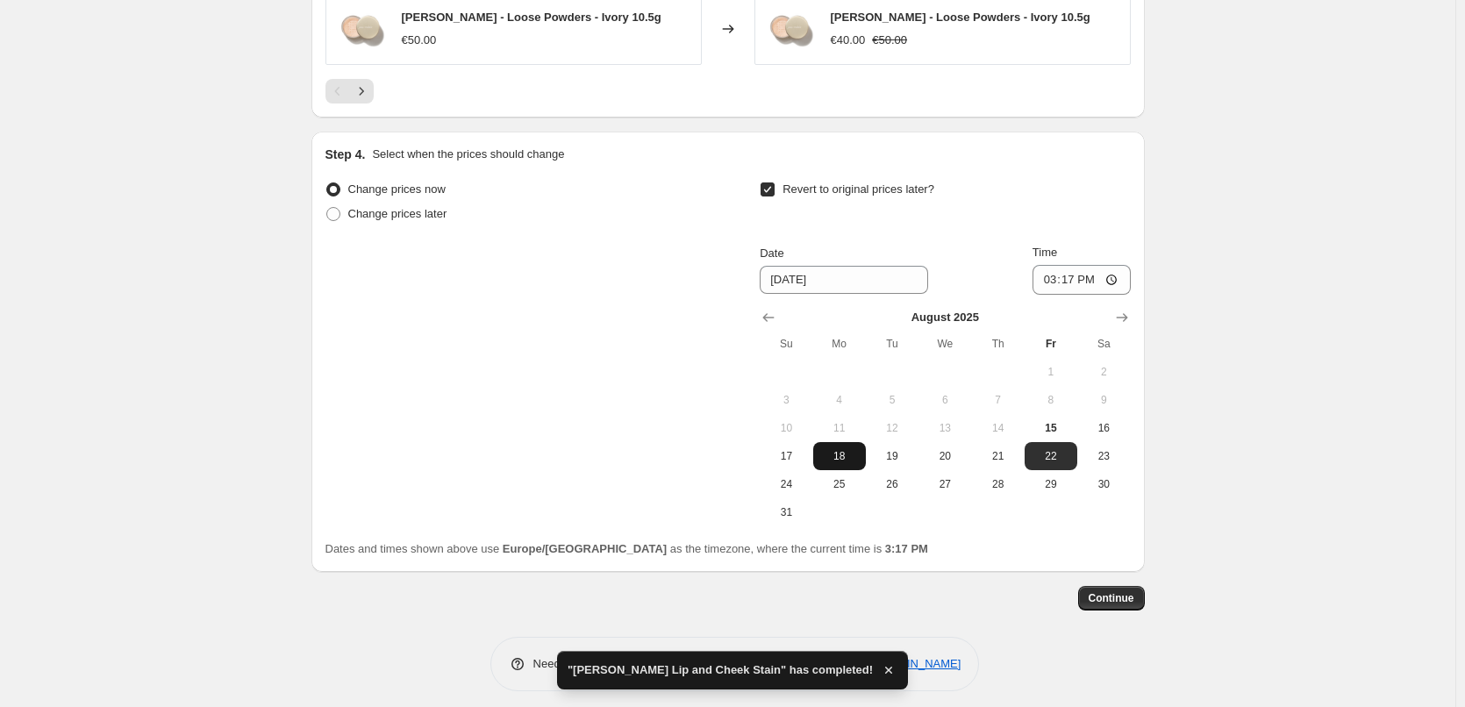
click at [857, 449] on span "18" at bounding box center [839, 456] width 39 height 14
type input "8/18/2025"
click at [1046, 265] on input "15:17" at bounding box center [1082, 280] width 98 height 30
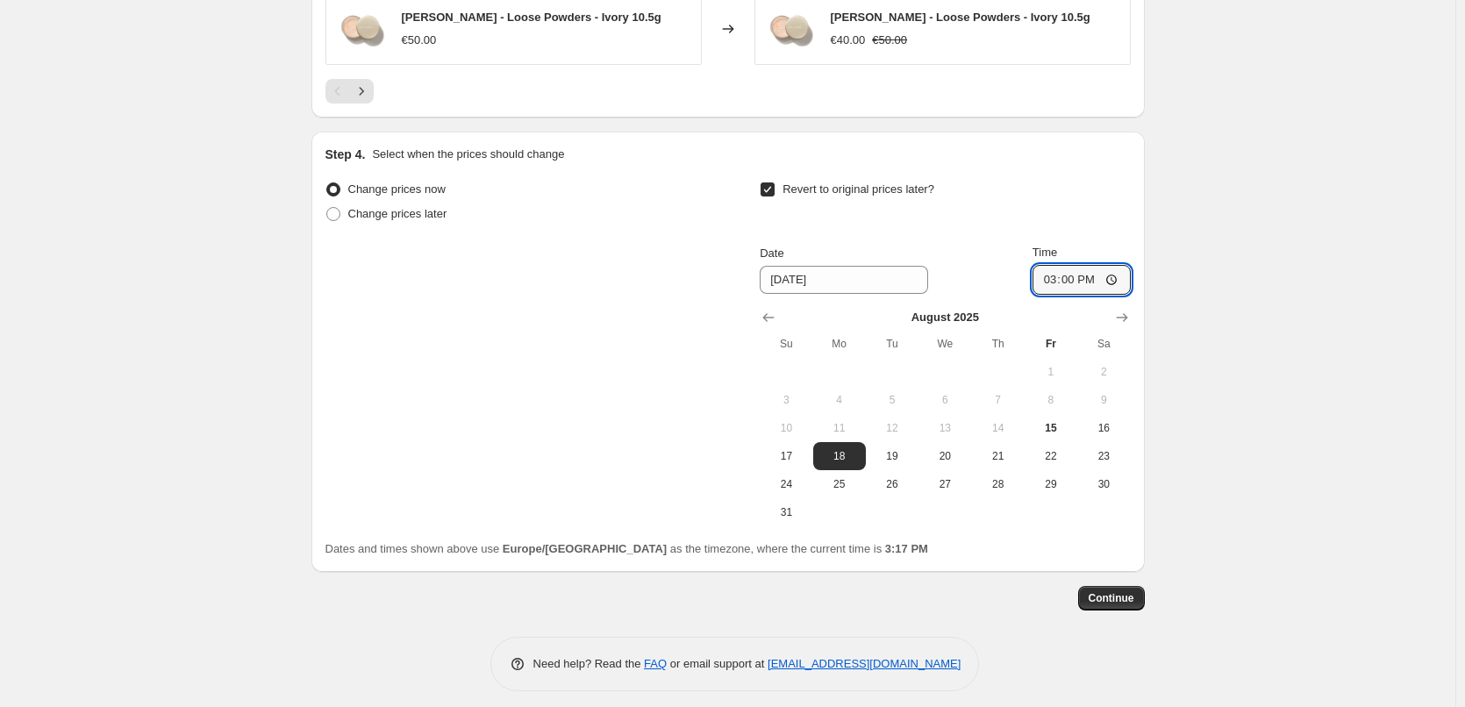
type input "03:00"
click at [1116, 586] on button "Continue" at bounding box center [1111, 598] width 67 height 25
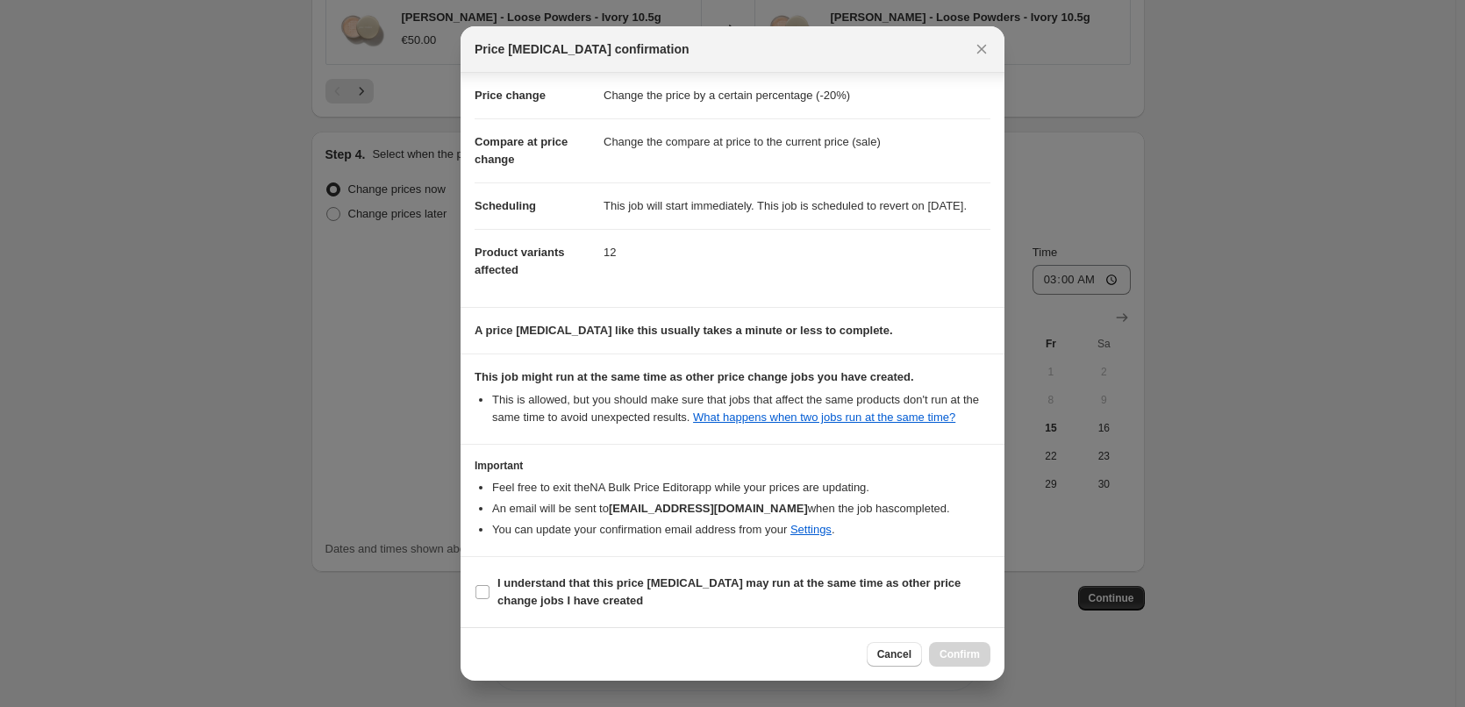
click at [639, 567] on section "I understand that this price change job may run at the same time as other price…" at bounding box center [733, 592] width 544 height 70
click at [756, 592] on span "I understand that this price change job may run at the same time as other price…" at bounding box center [743, 592] width 493 height 35
click at [490, 592] on input "I understand that this price change job may run at the same time as other price…" at bounding box center [483, 592] width 14 height 14
checkbox input "true"
click at [946, 652] on span "Confirm" at bounding box center [960, 654] width 40 height 14
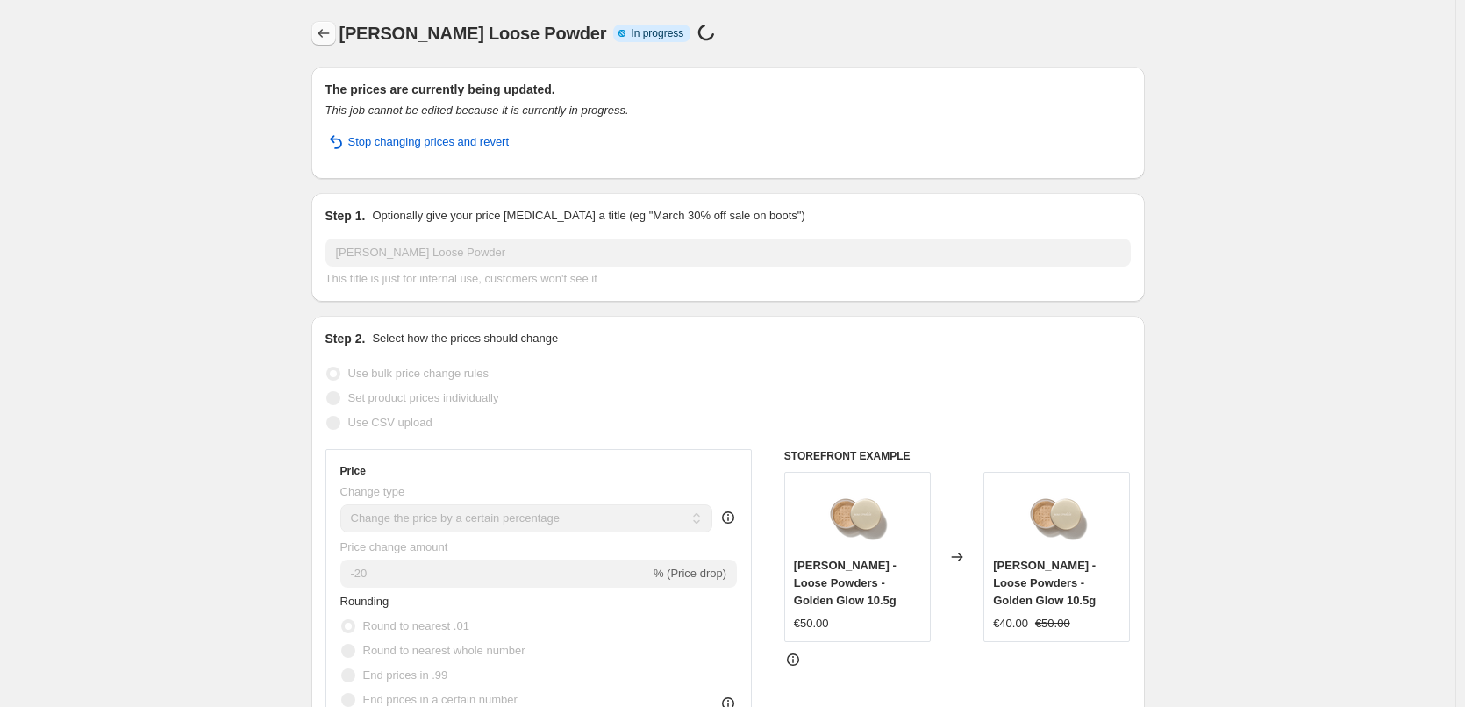
click at [325, 35] on icon "Price change jobs" at bounding box center [324, 34] width 18 height 18
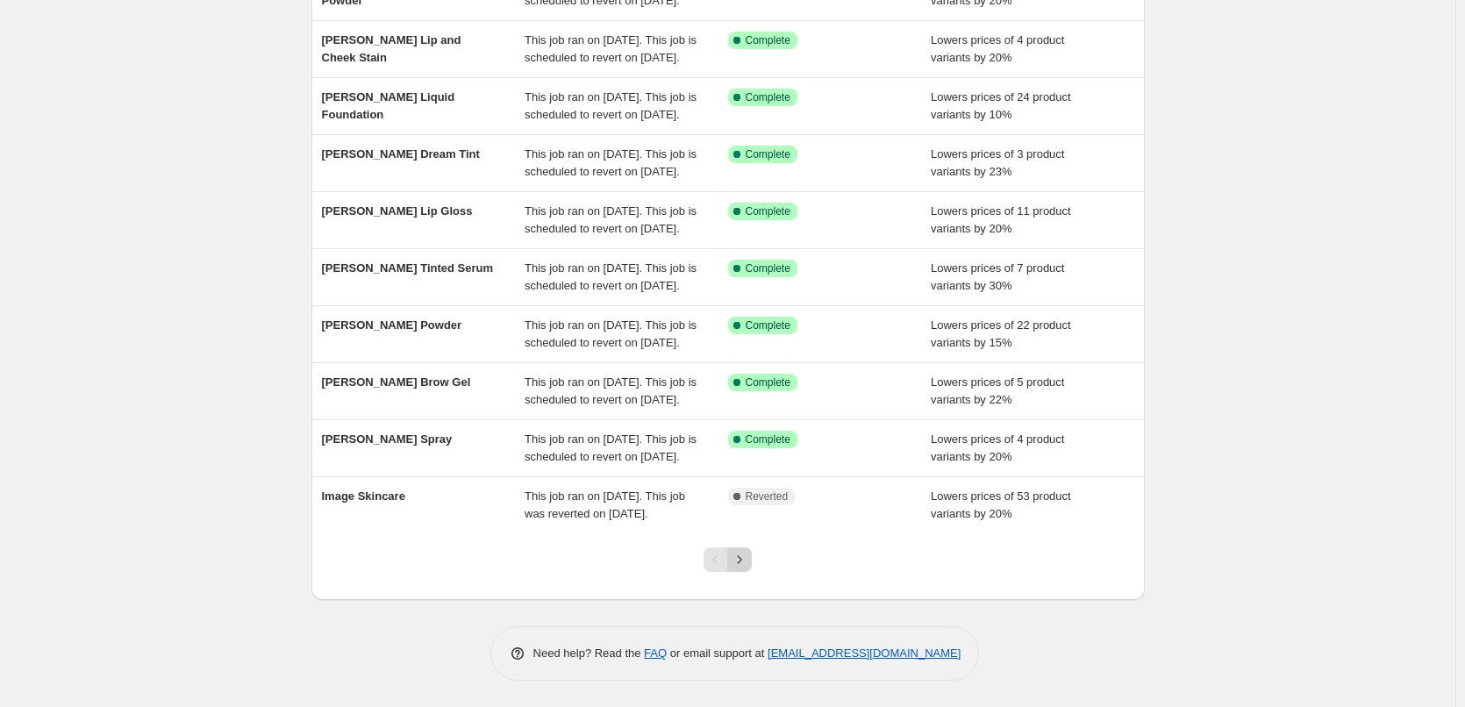
click at [747, 561] on icon "Next" at bounding box center [740, 560] width 18 height 18
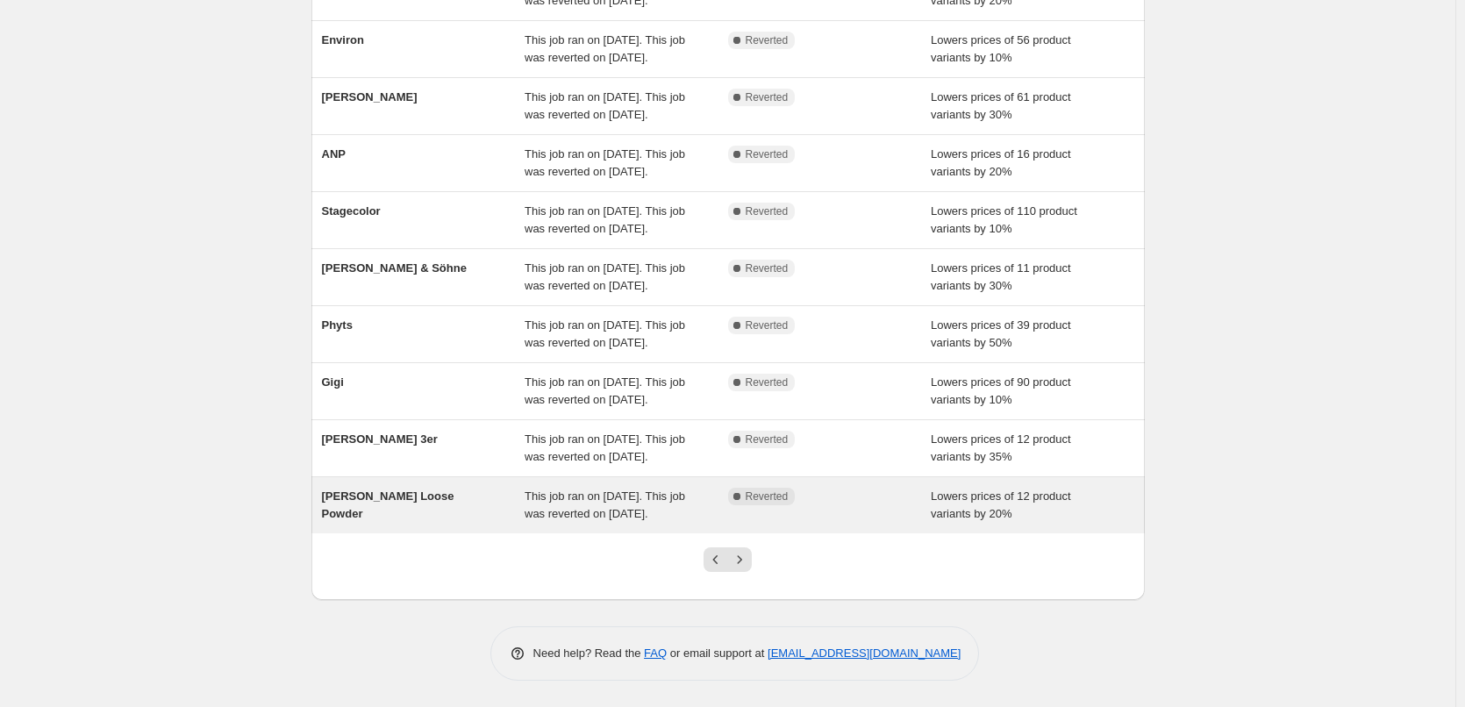
click at [421, 490] on span "[PERSON_NAME] Loose Powder" at bounding box center [388, 505] width 132 height 31
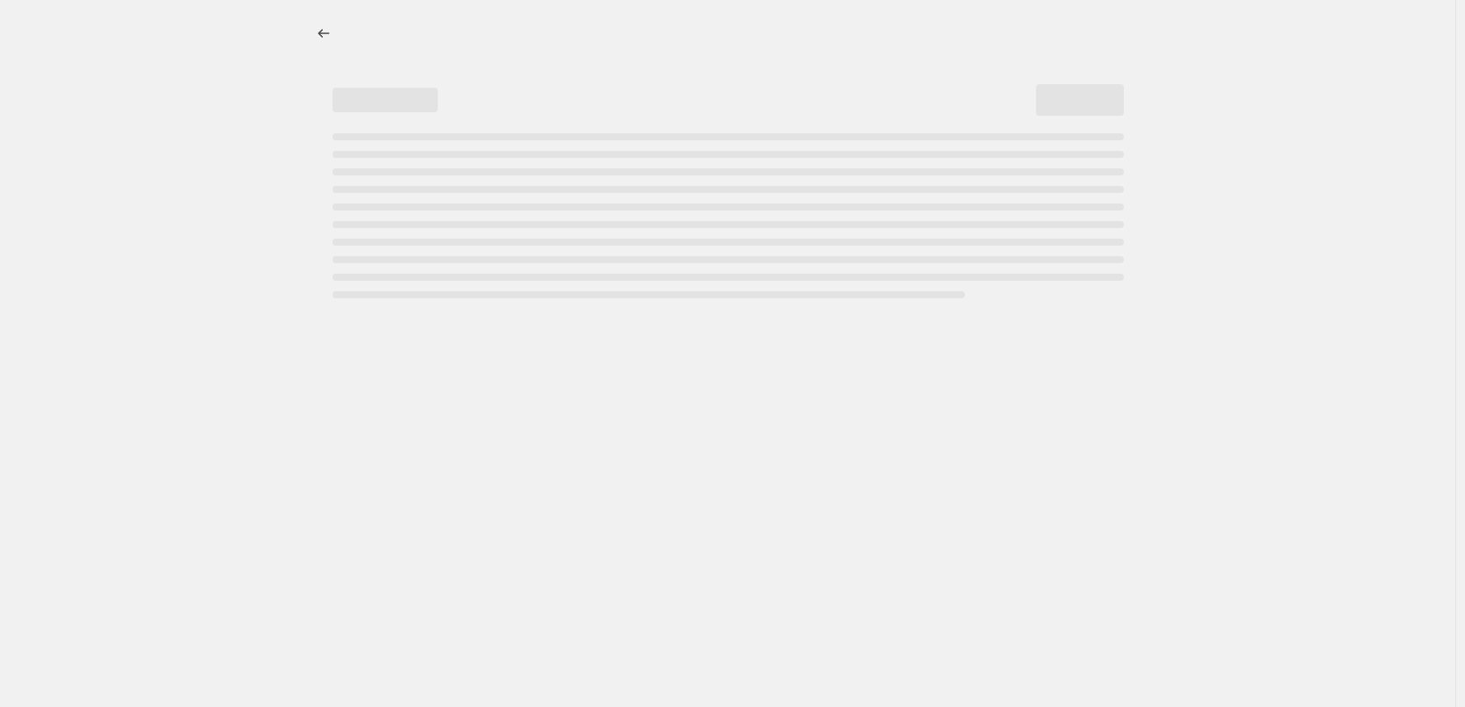
select select "percentage"
select select "tag"
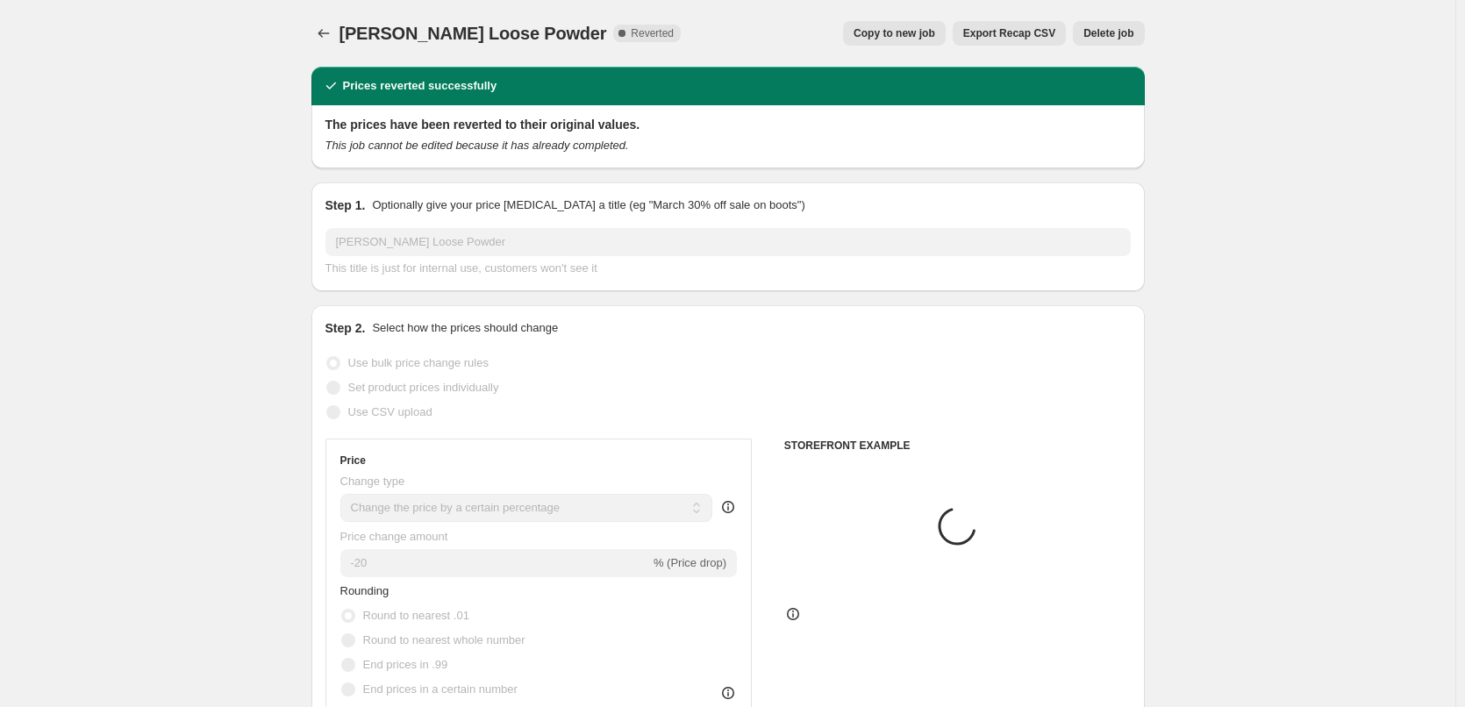
click at [1094, 18] on div "Jane Iredale Loose Powder. This page is ready Jane Iredale Loose Powder Complet…" at bounding box center [727, 33] width 833 height 67
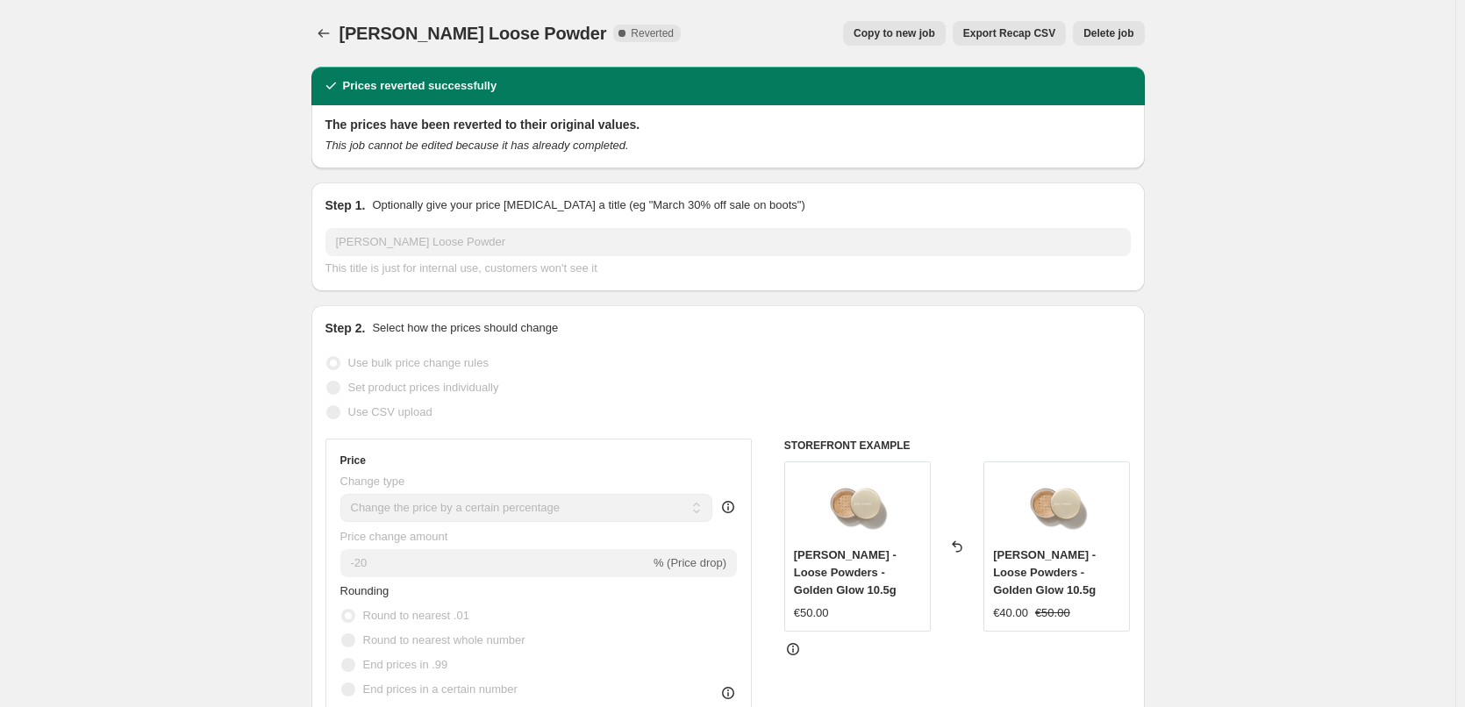
click at [1100, 32] on span "Delete job" at bounding box center [1108, 33] width 50 height 14
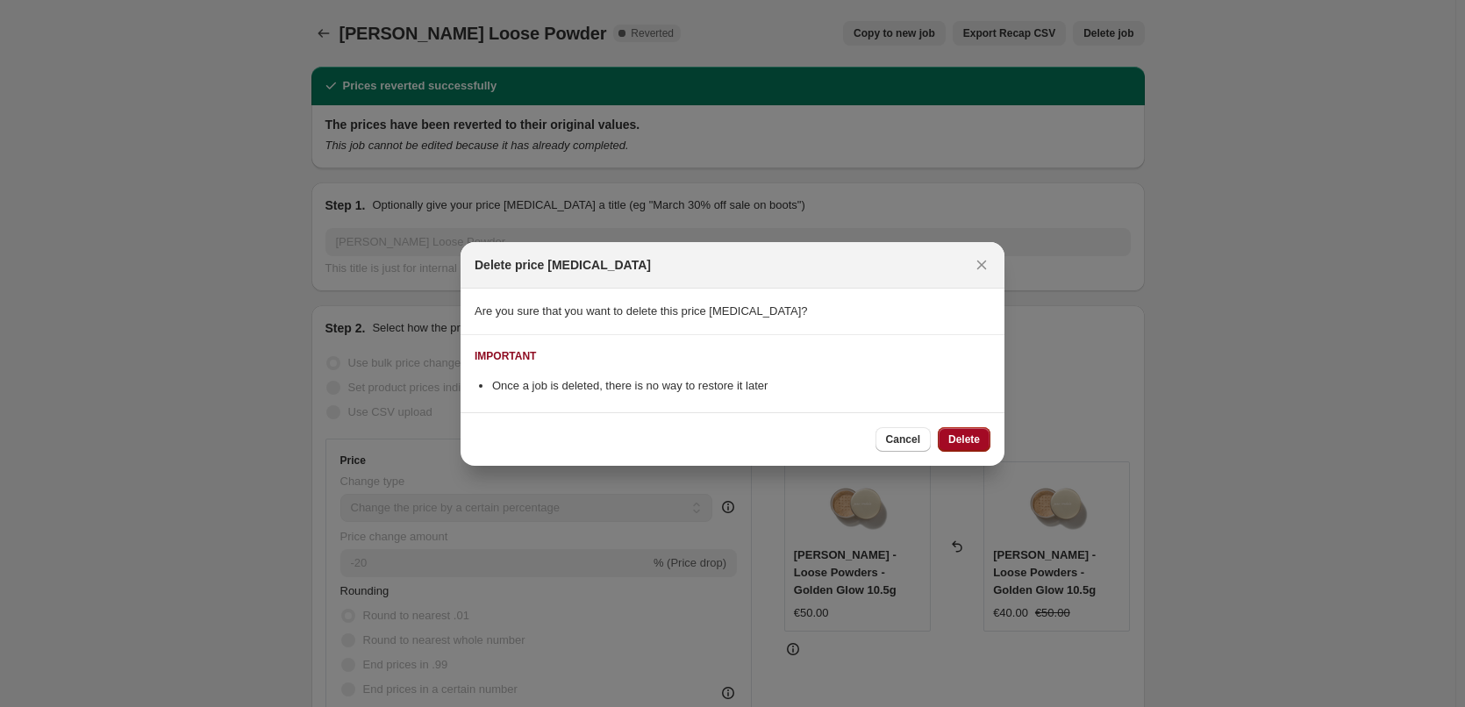
click at [960, 443] on span "Delete" at bounding box center [964, 440] width 32 height 14
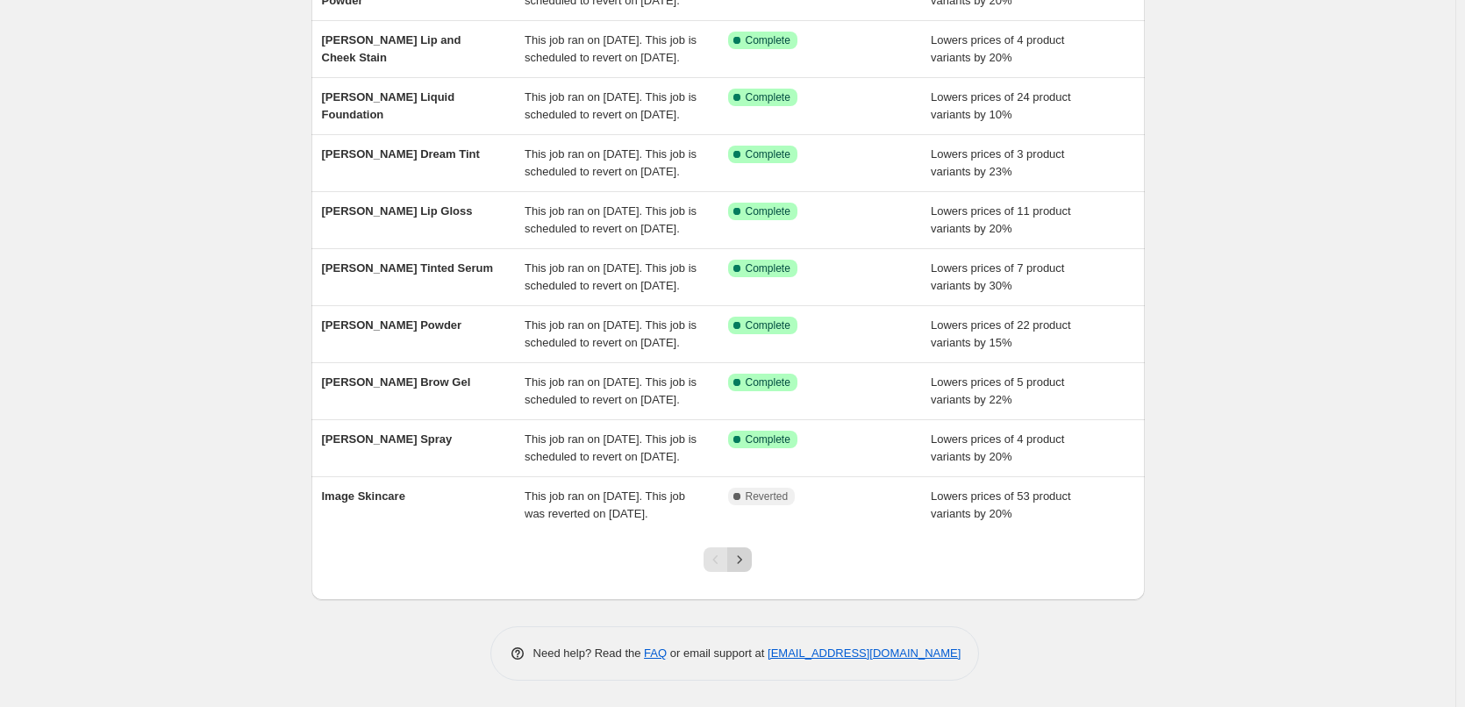
click at [736, 554] on icon "Next" at bounding box center [740, 560] width 18 height 18
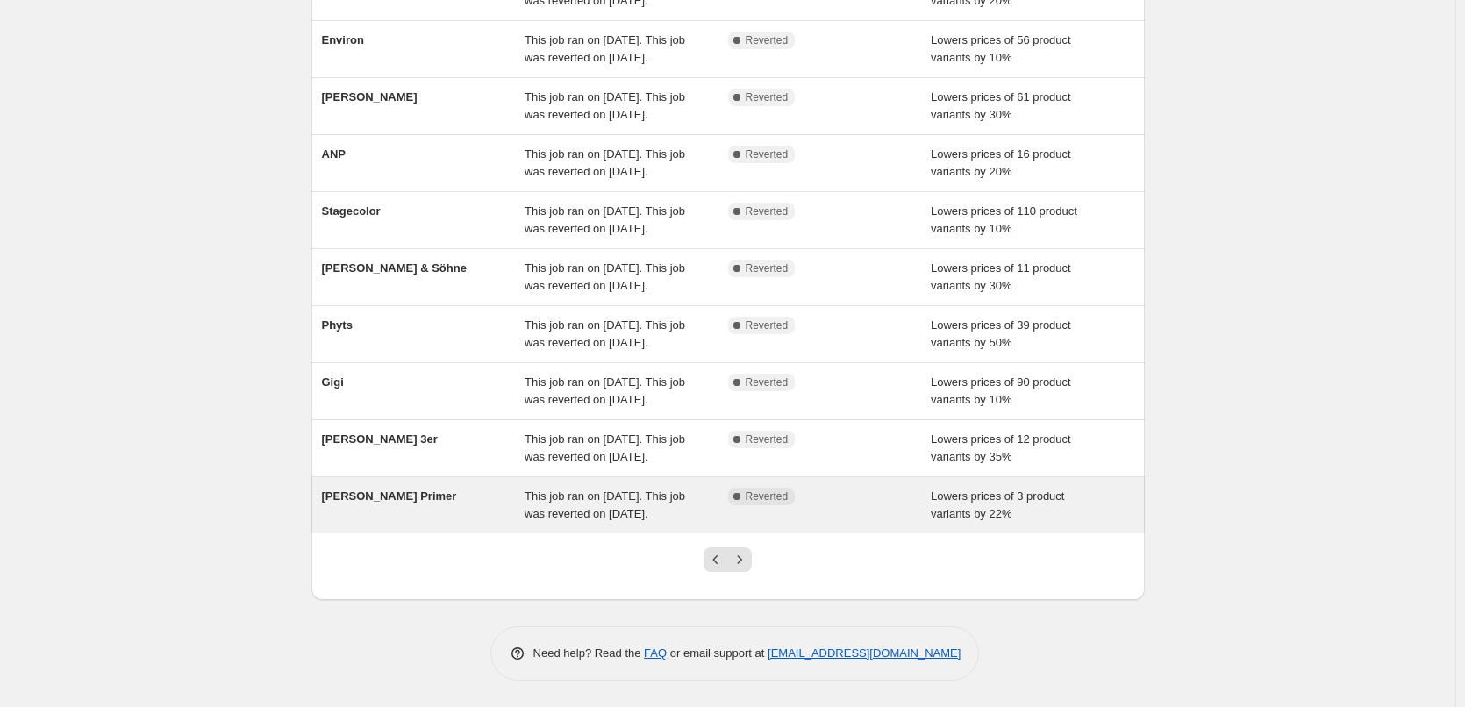
click at [360, 490] on span "[PERSON_NAME] Primer" at bounding box center [389, 496] width 135 height 13
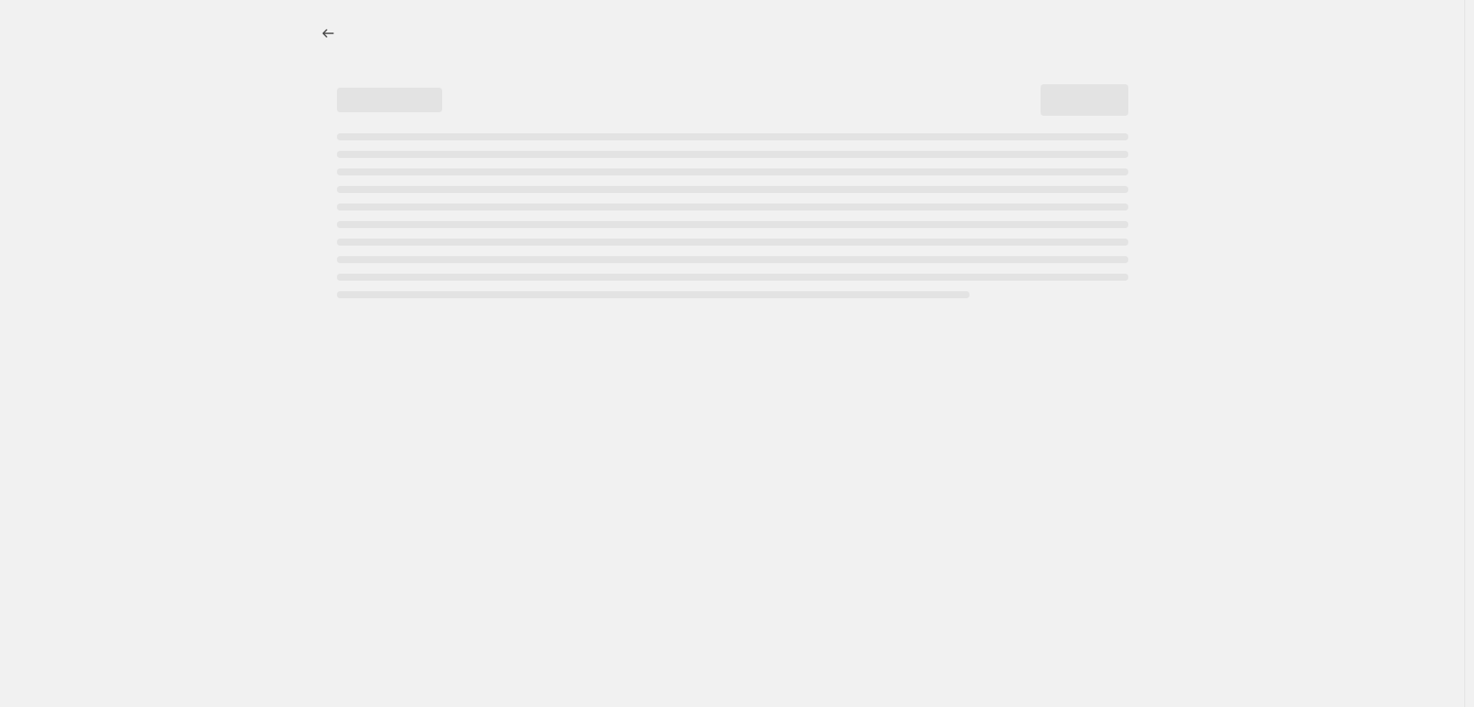
select select "percentage"
select select "tag"
select select "vendor"
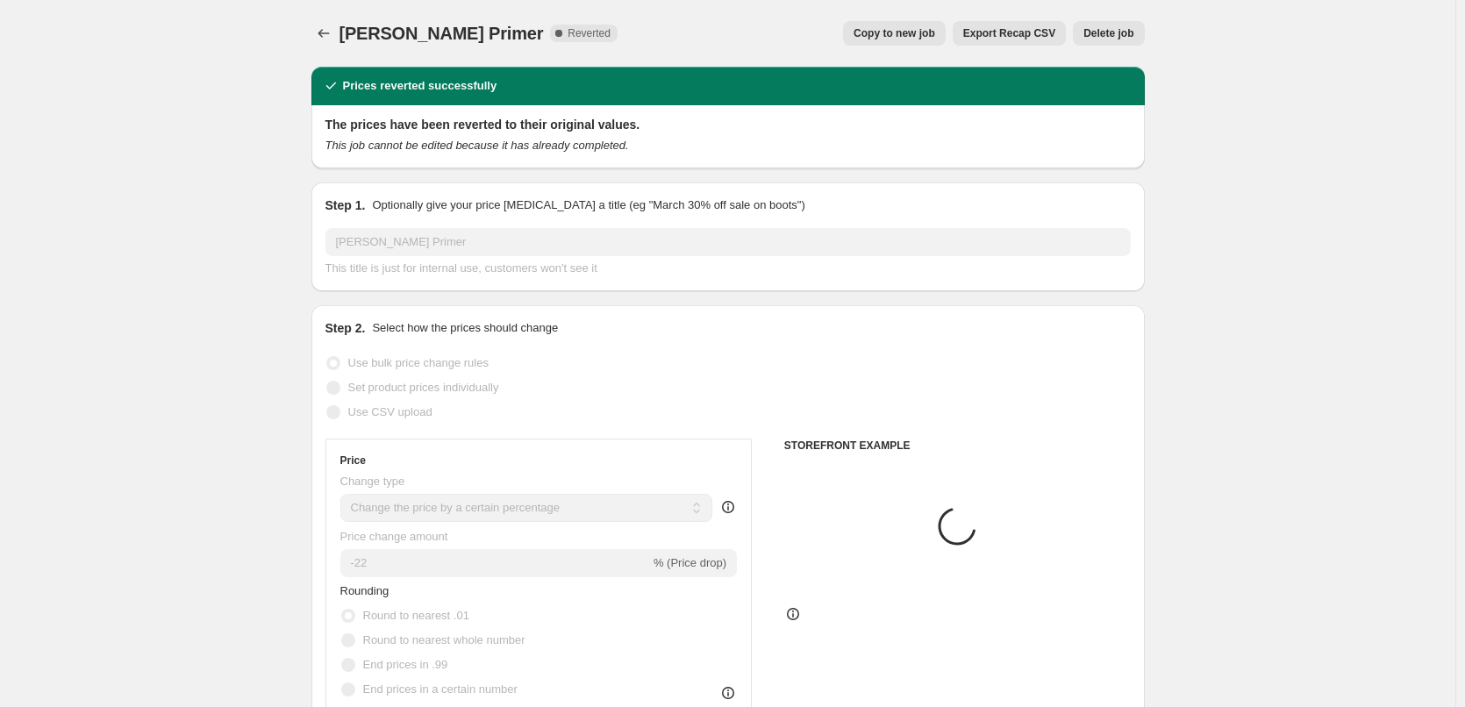
click at [934, 30] on span "Copy to new job" at bounding box center [895, 33] width 82 height 14
select select "percentage"
select select "tag"
select select "vendor"
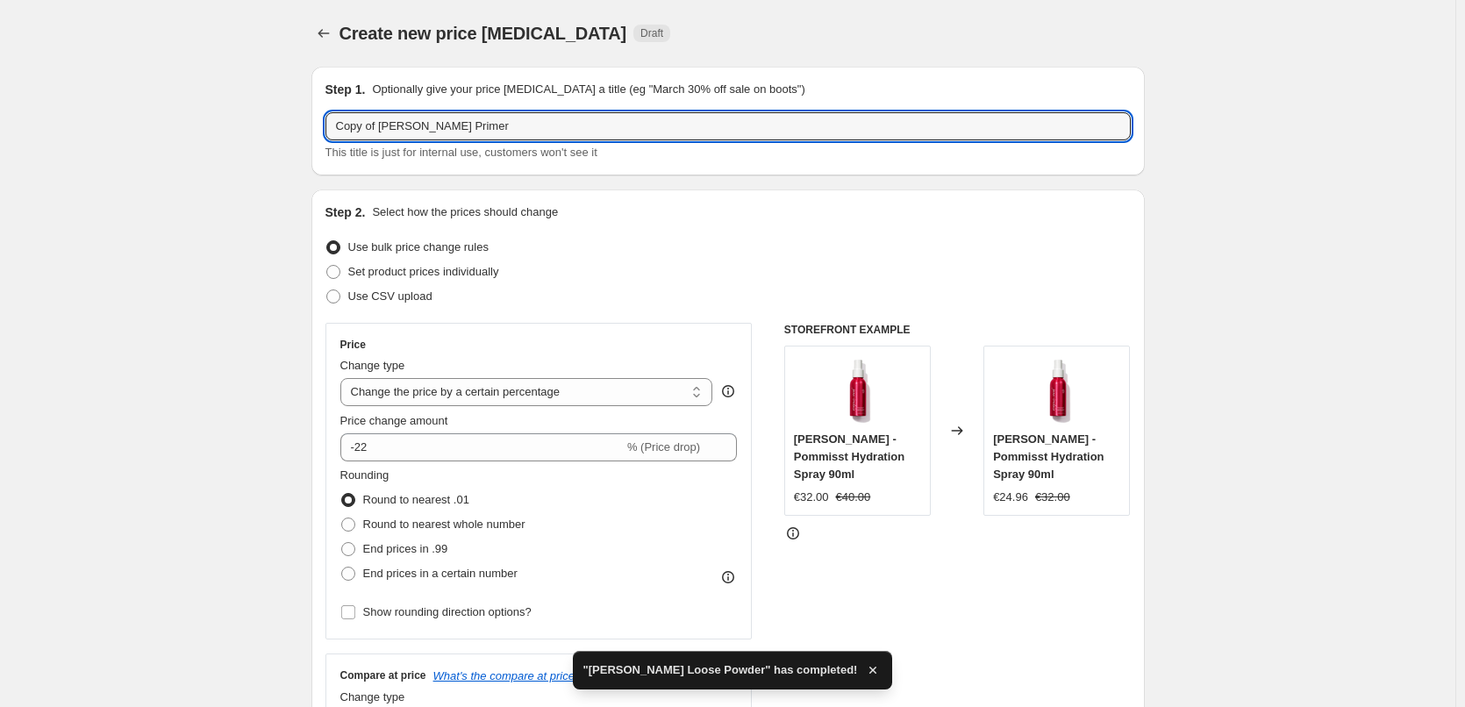
drag, startPoint x: 383, startPoint y: 128, endPoint x: 97, endPoint y: 128, distance: 286.9
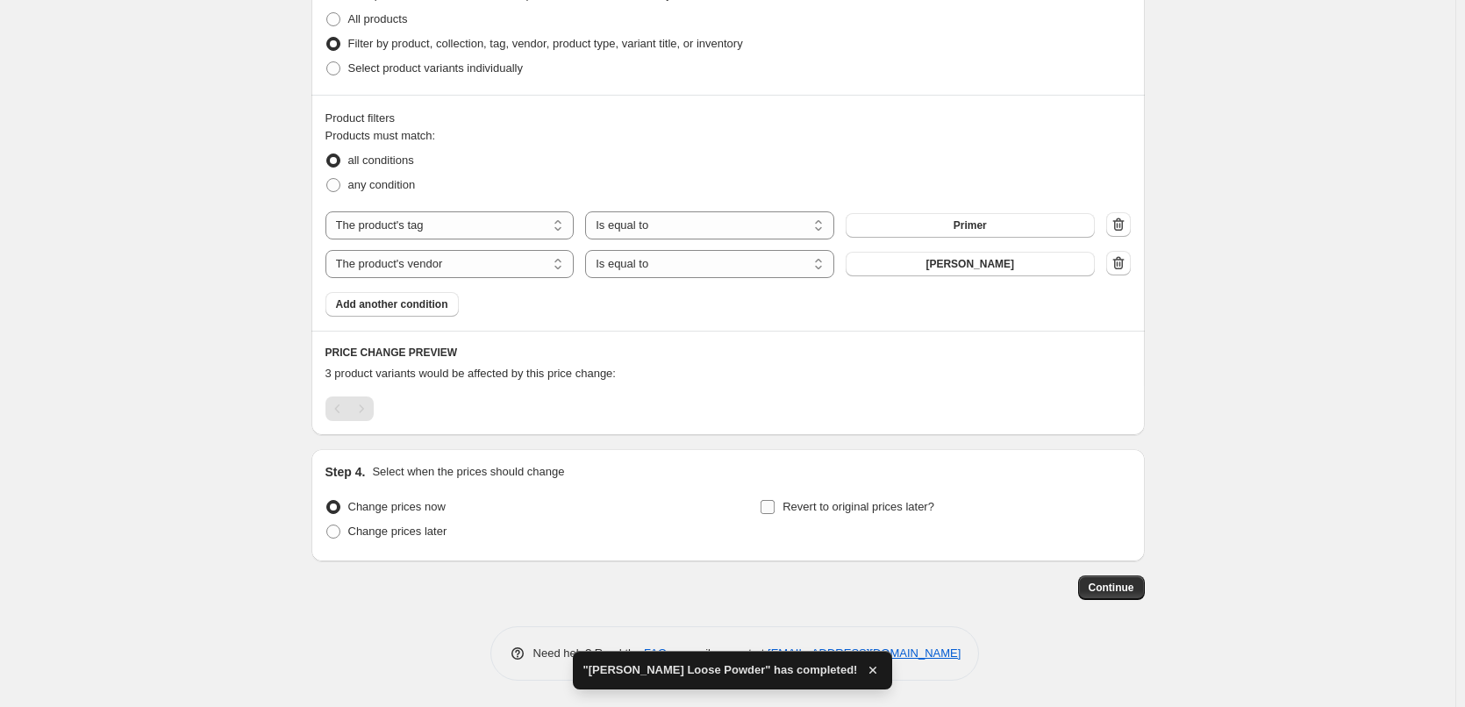
type input "[PERSON_NAME] Primer"
click at [840, 495] on label "Revert to original prices later?" at bounding box center [847, 507] width 175 height 25
click at [775, 500] on input "Revert to original prices later?" at bounding box center [768, 507] width 14 height 14
checkbox input "true"
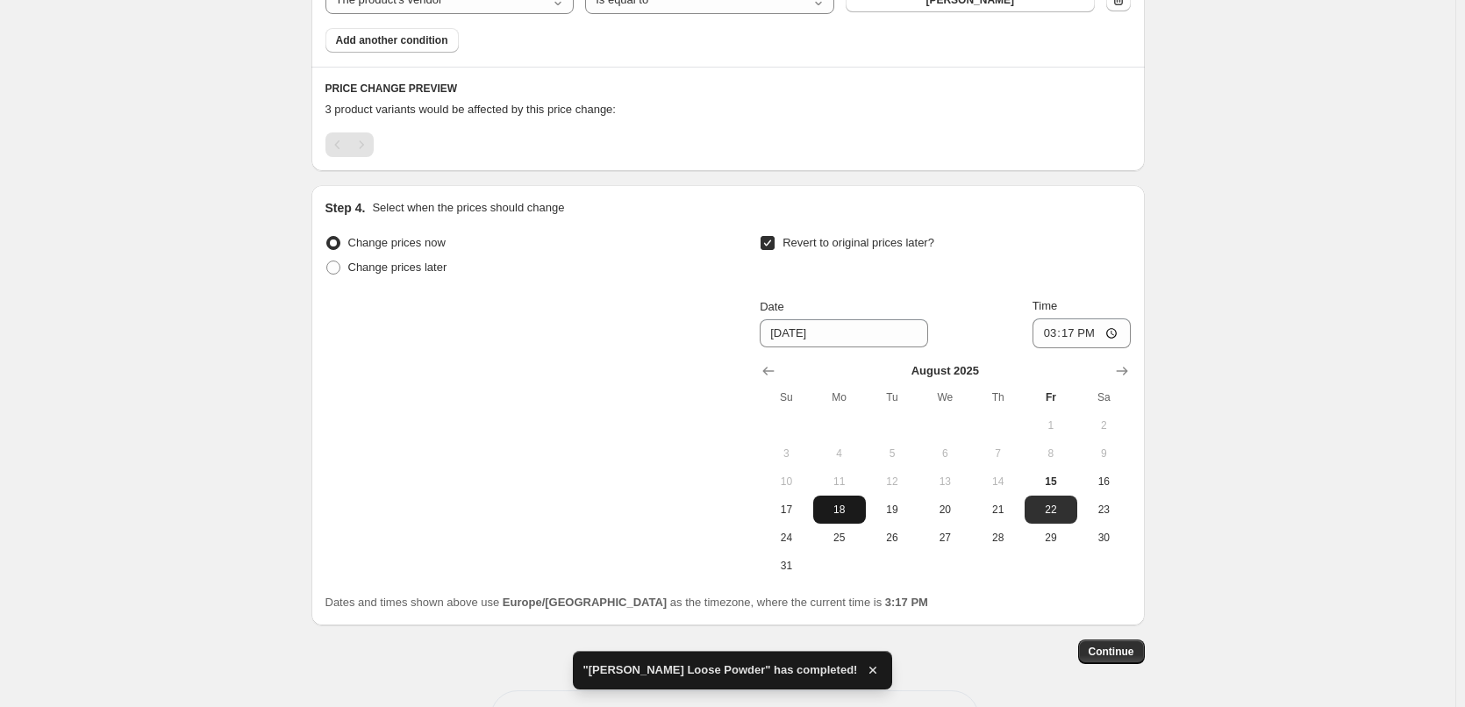
click at [845, 515] on span "18" at bounding box center [839, 510] width 39 height 14
type input "8/18/2025"
click at [1046, 340] on input "15:17" at bounding box center [1082, 333] width 98 height 30
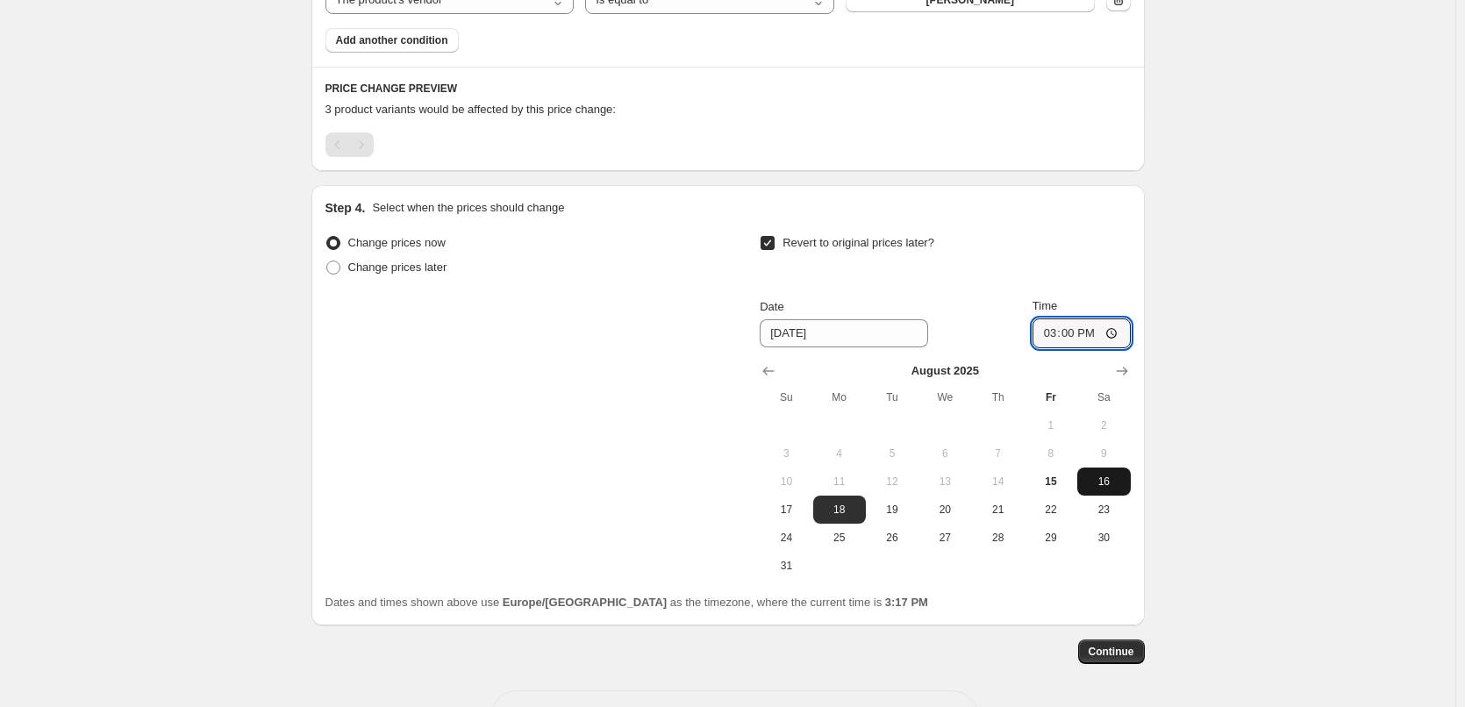
type input "03:00"
click at [1101, 654] on span "Continue" at bounding box center [1112, 652] width 46 height 14
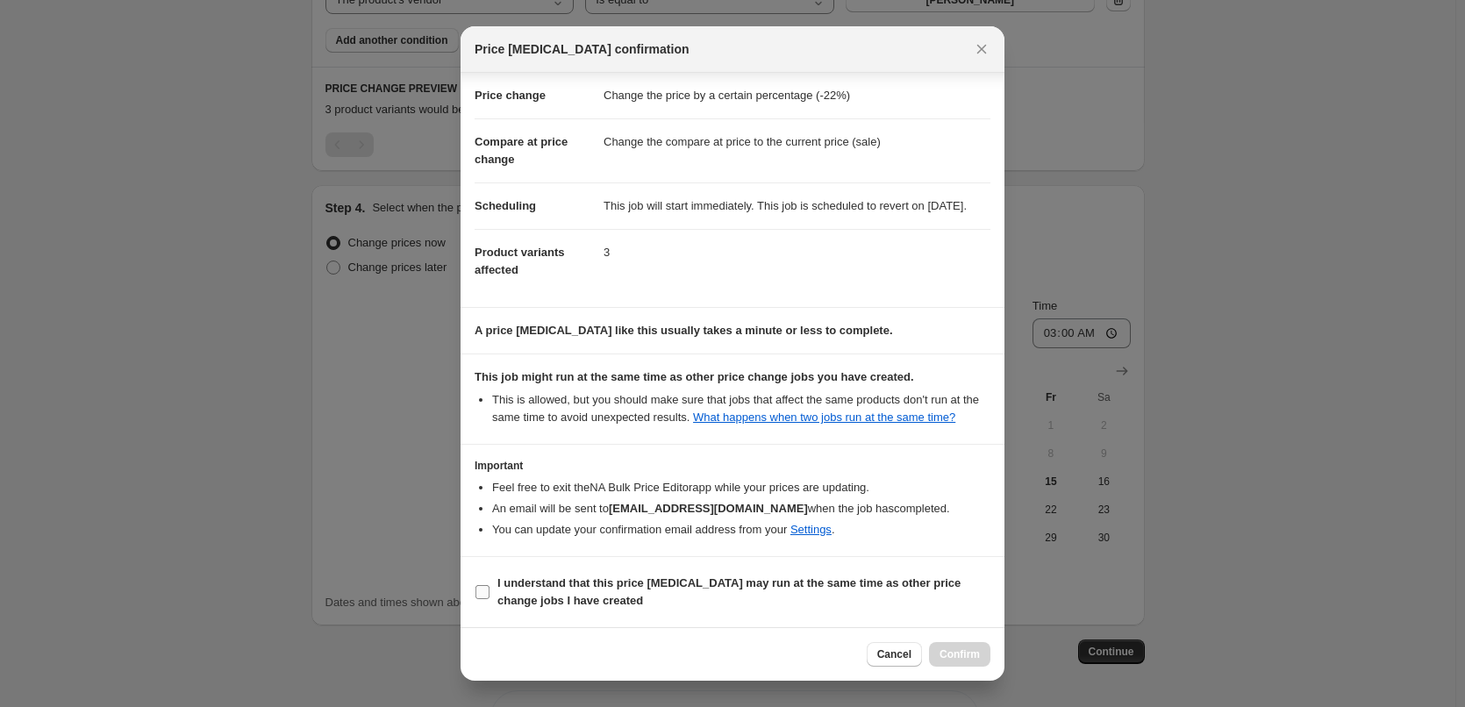
click at [598, 578] on b "I understand that this price change job may run at the same time as other price…" at bounding box center [728, 591] width 463 height 31
click at [490, 585] on input "I understand that this price change job may run at the same time as other price…" at bounding box center [483, 592] width 14 height 14
checkbox input "true"
click at [947, 658] on span "Confirm" at bounding box center [960, 654] width 40 height 14
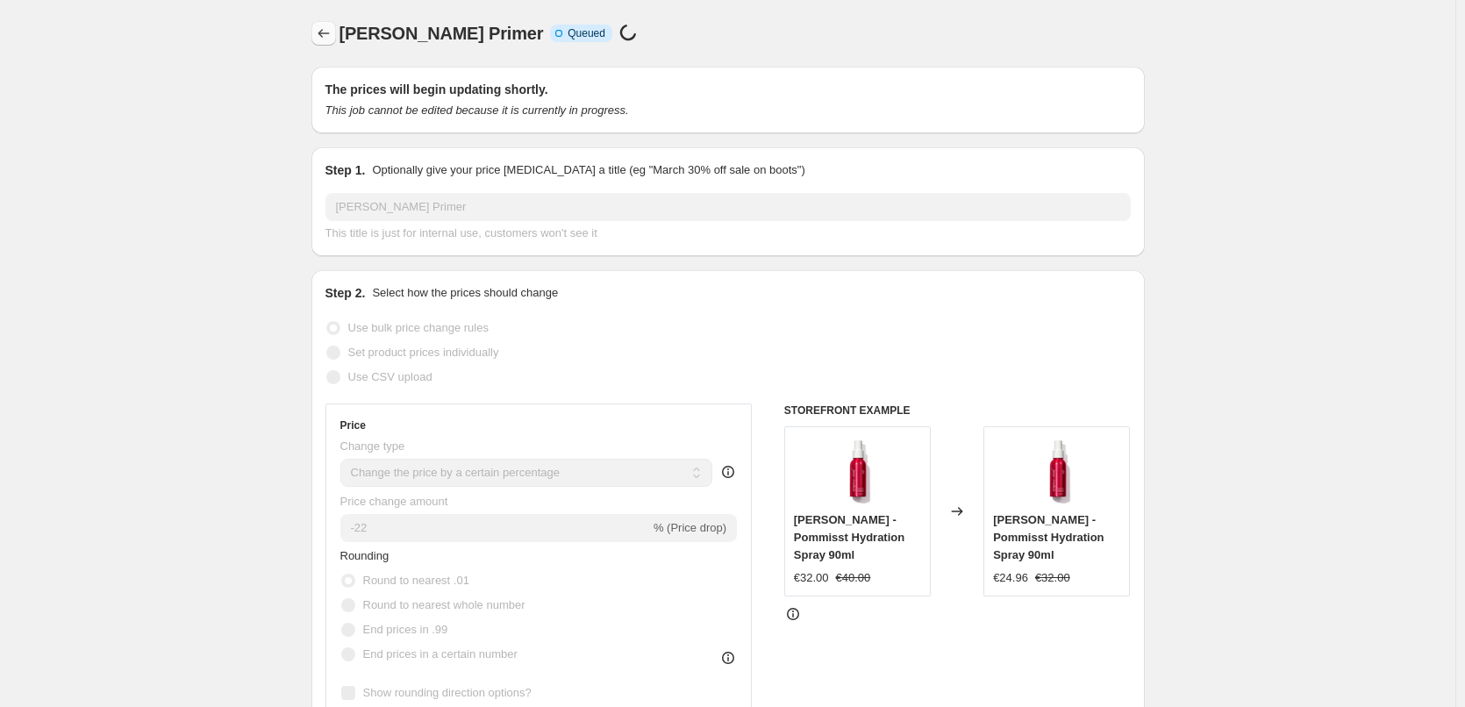
click at [333, 22] on button "Price change jobs" at bounding box center [323, 33] width 25 height 25
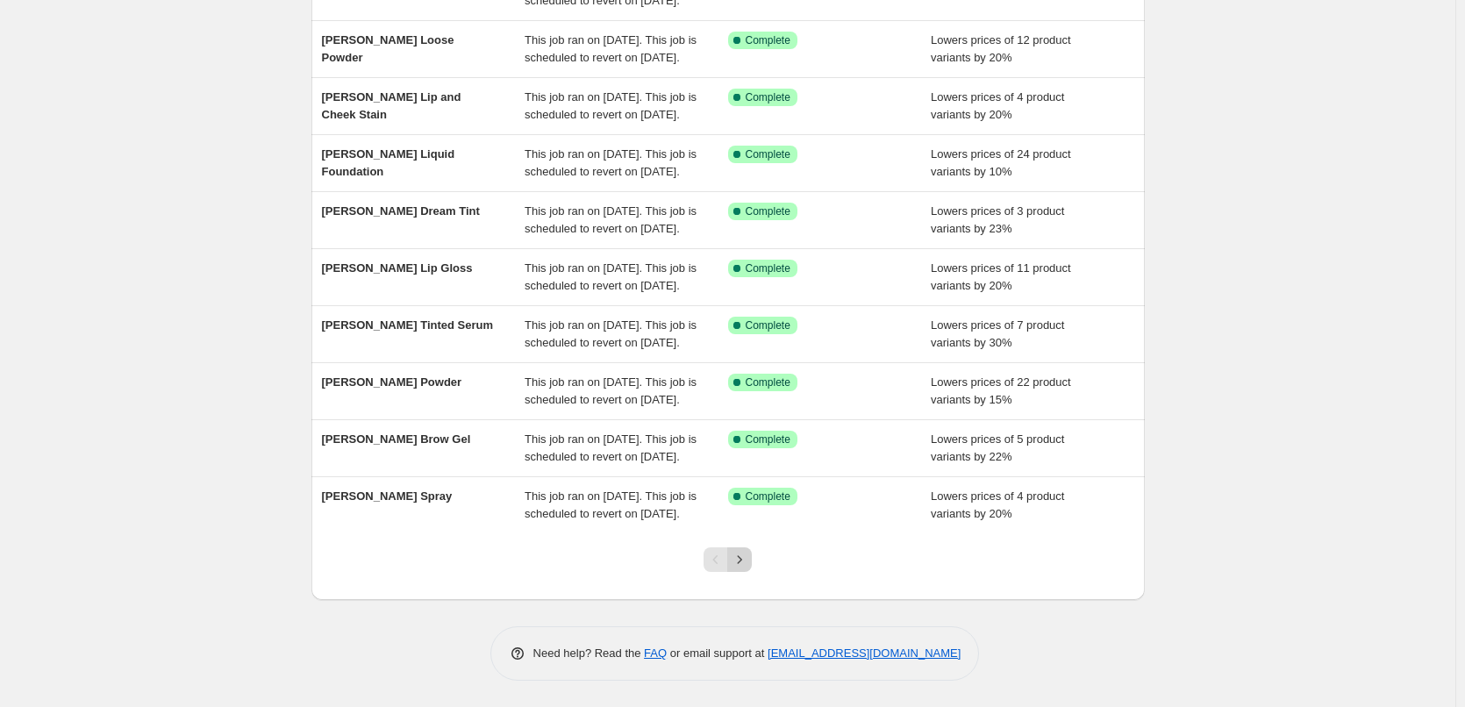
click at [742, 550] on button "Next" at bounding box center [739, 559] width 25 height 25
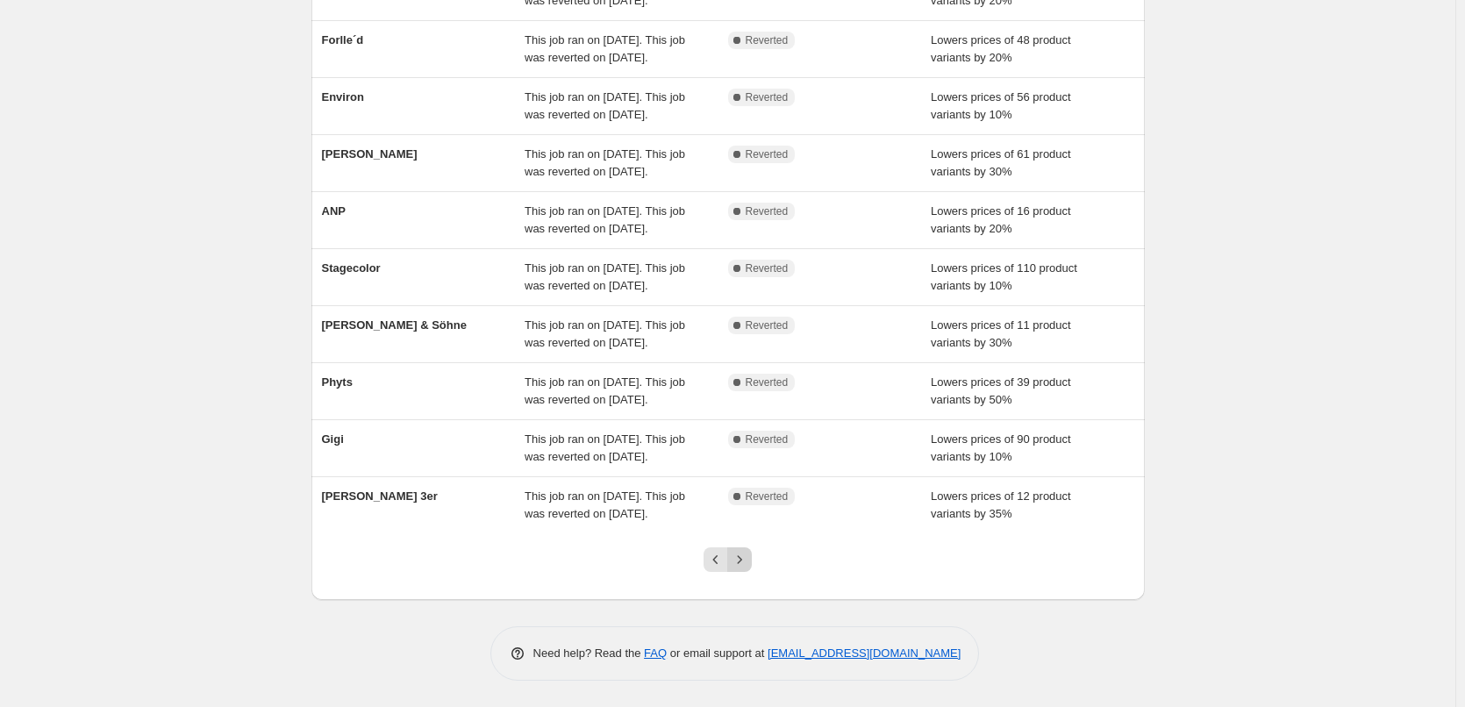
click at [746, 556] on icon "Next" at bounding box center [740, 560] width 18 height 18
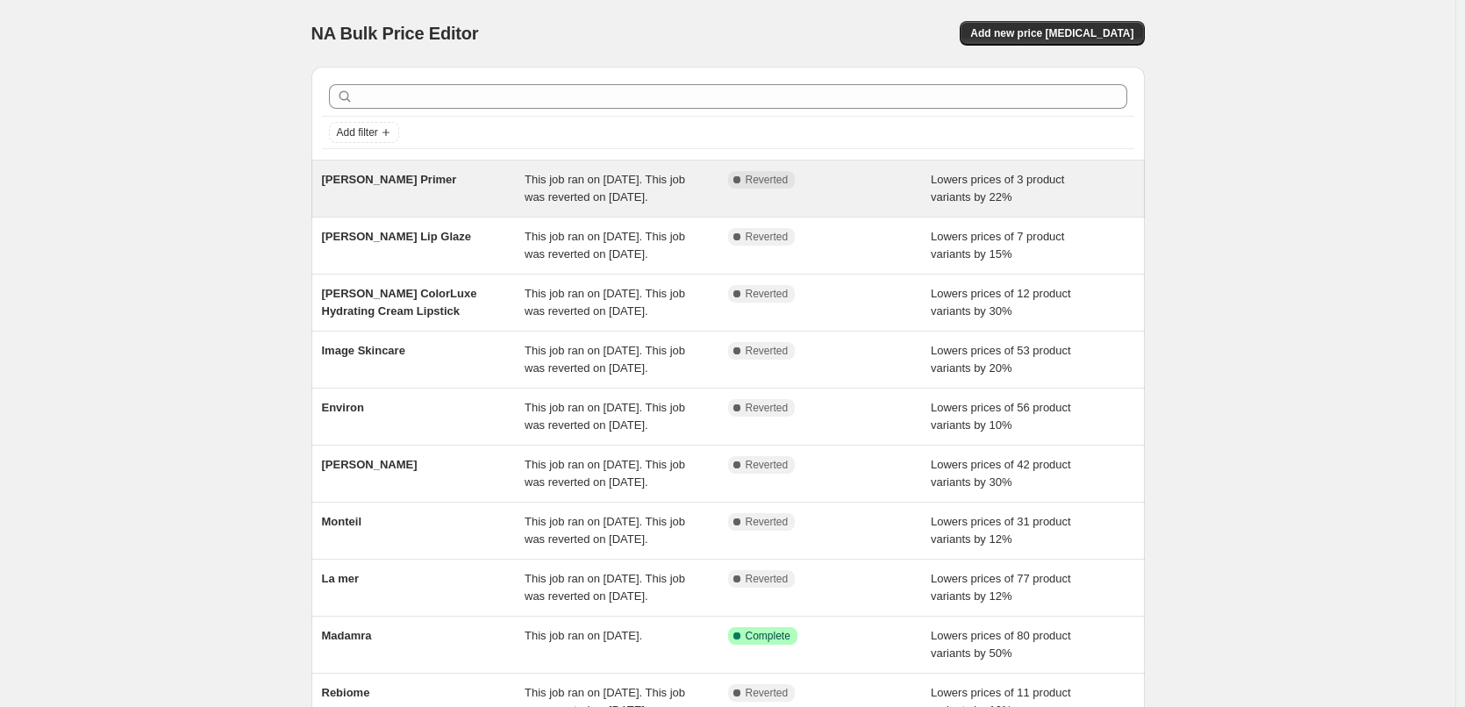
click at [403, 182] on span "[PERSON_NAME] Primer" at bounding box center [389, 179] width 135 height 13
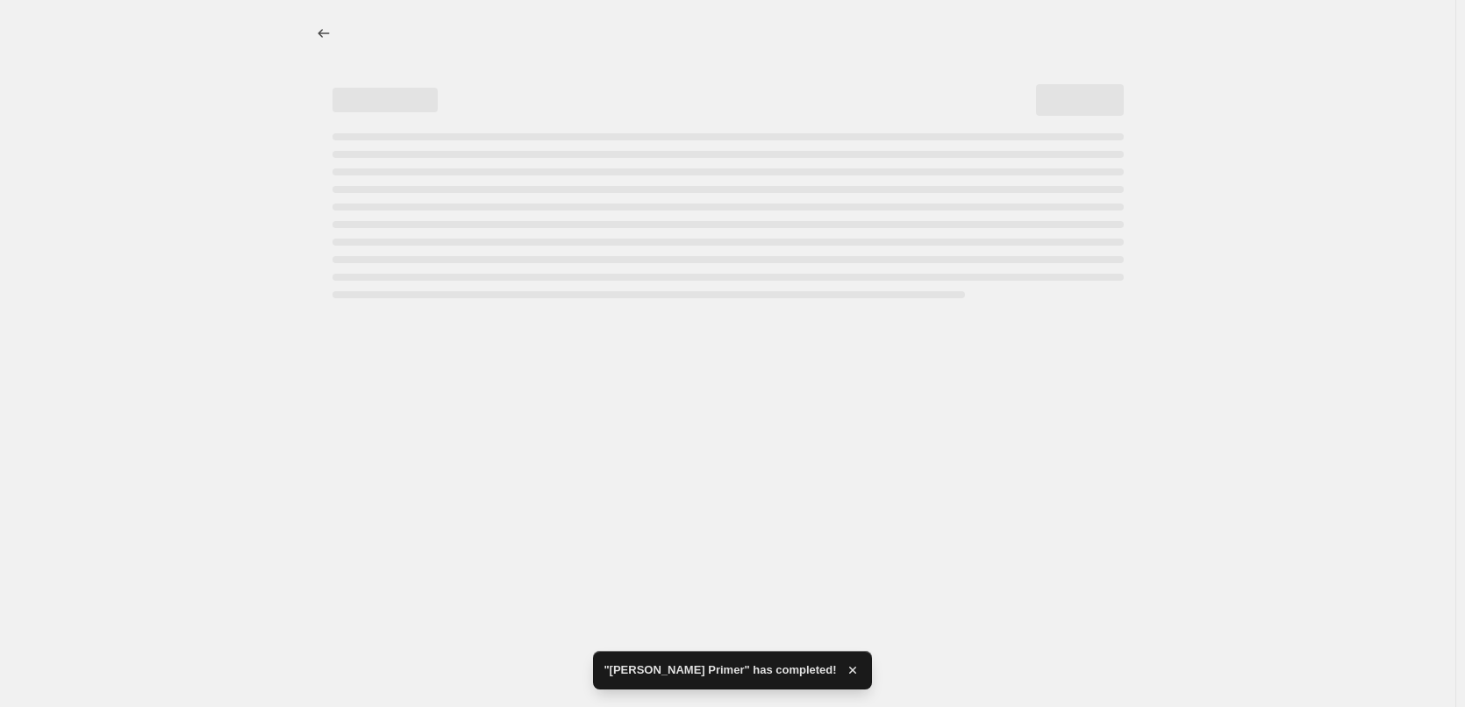
select select "percentage"
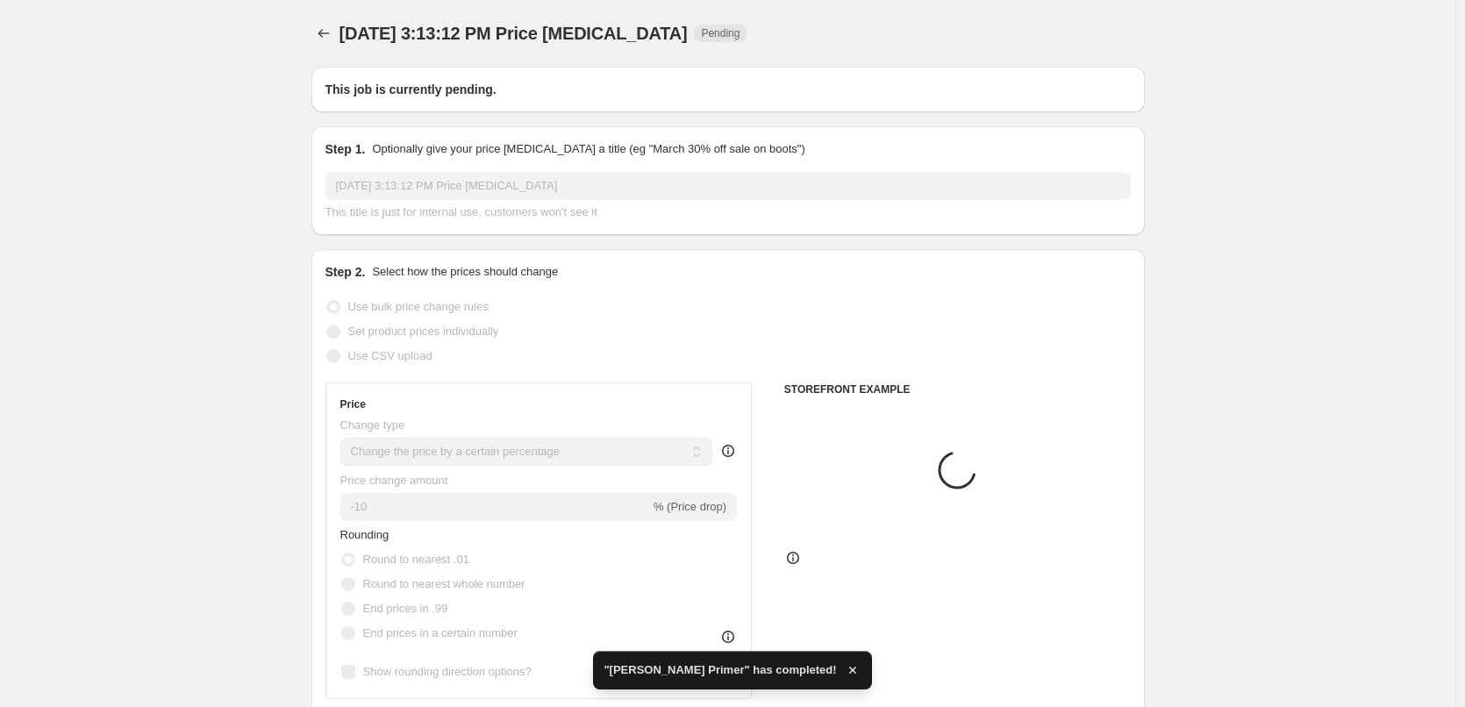
type input "[PERSON_NAME] Primer"
radio input "false"
radio input "true"
checkbox input "true"
select select "tag"
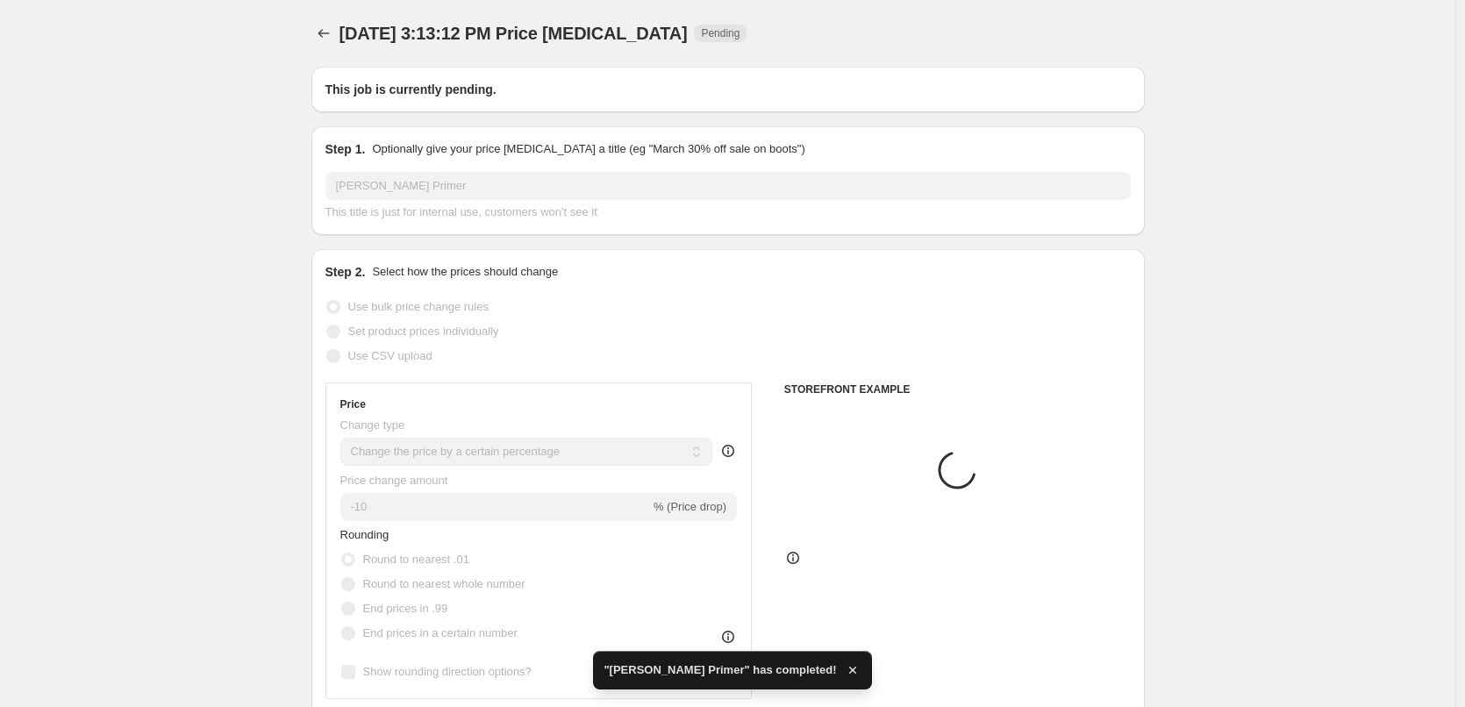
select select "vendor"
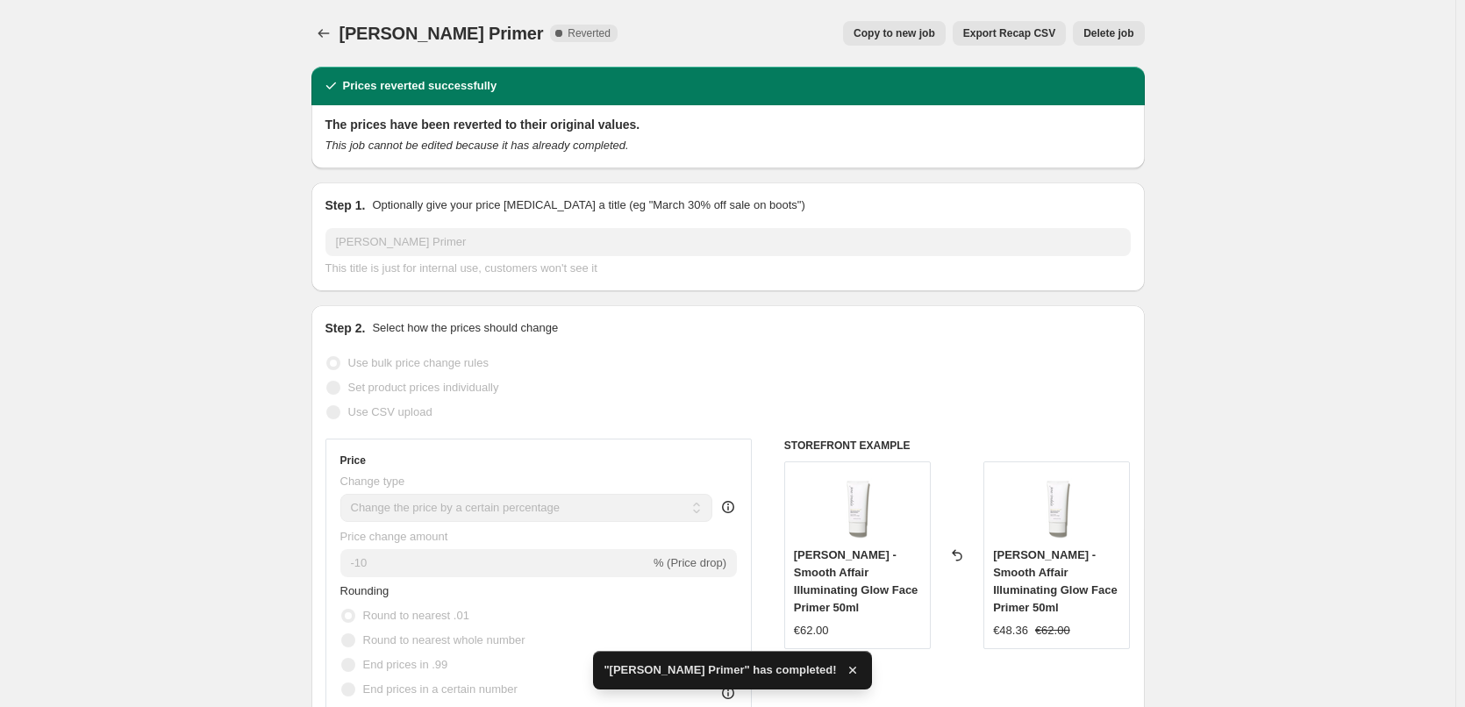
click at [1099, 39] on span "Delete job" at bounding box center [1108, 33] width 50 height 14
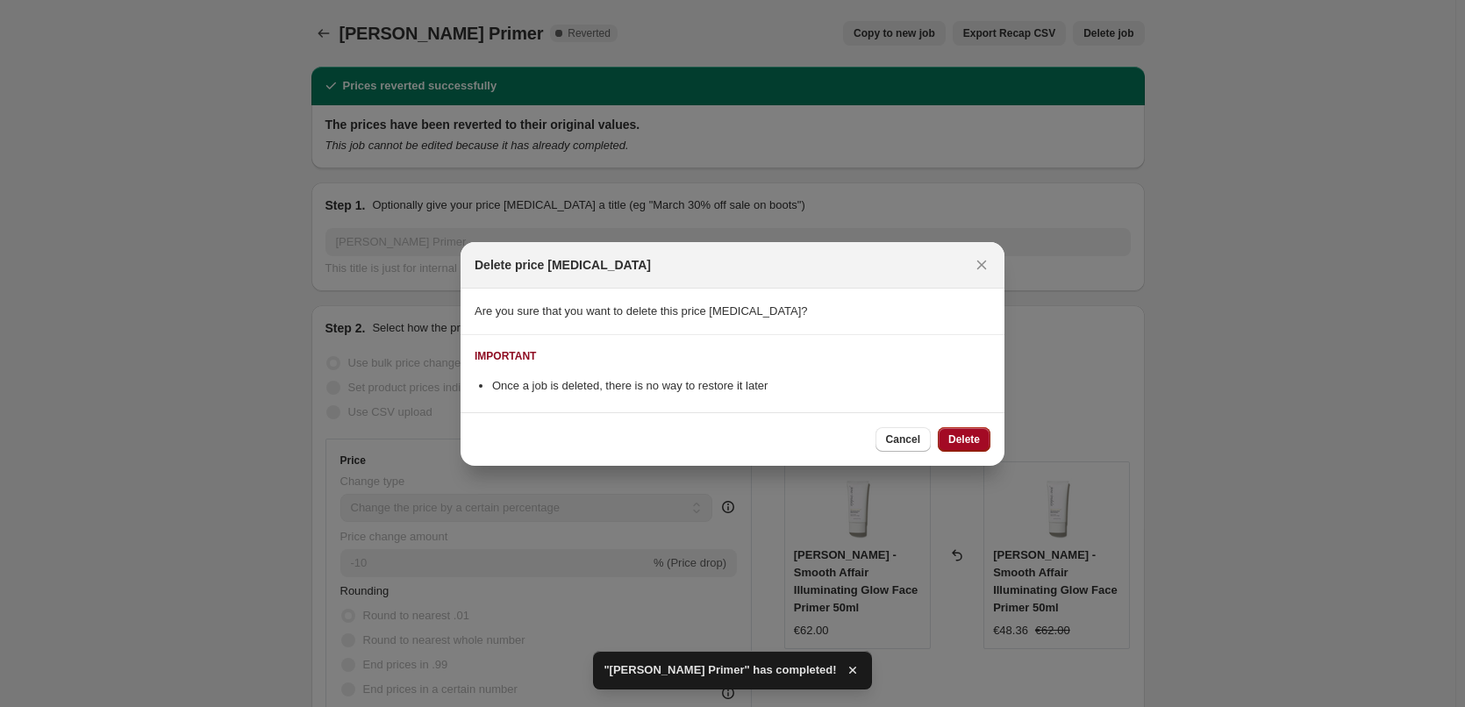
click at [967, 440] on span "Delete" at bounding box center [964, 440] width 32 height 14
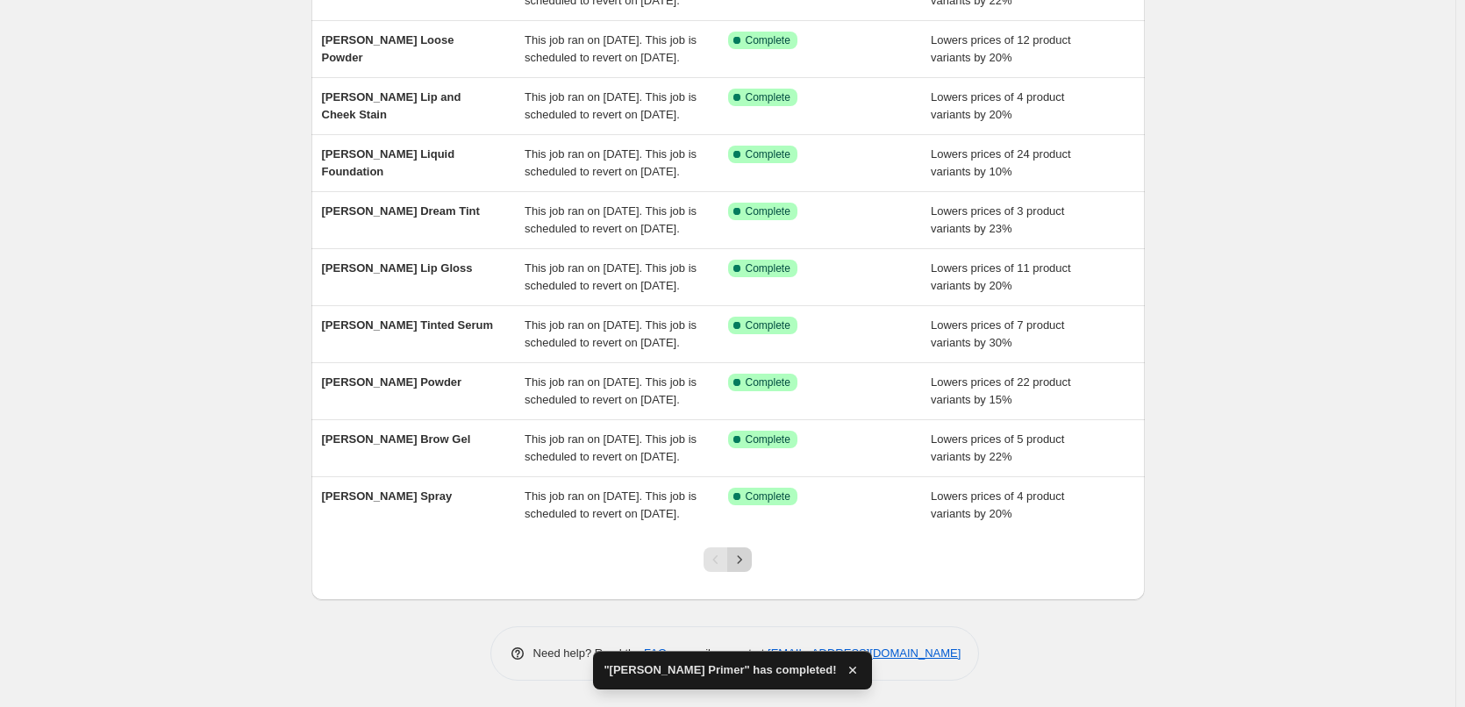
click at [747, 561] on icon "Next" at bounding box center [740, 560] width 18 height 18
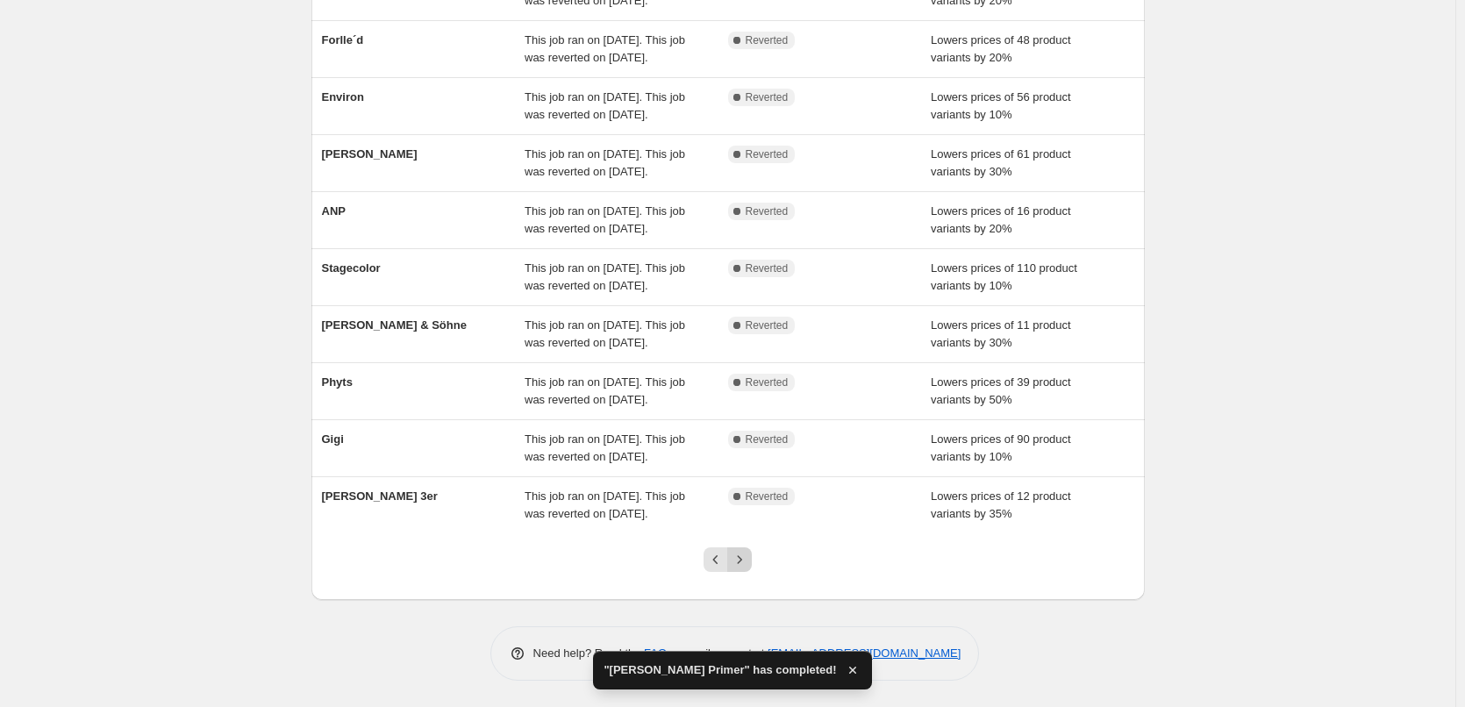
click at [749, 548] on button "Next" at bounding box center [739, 559] width 25 height 25
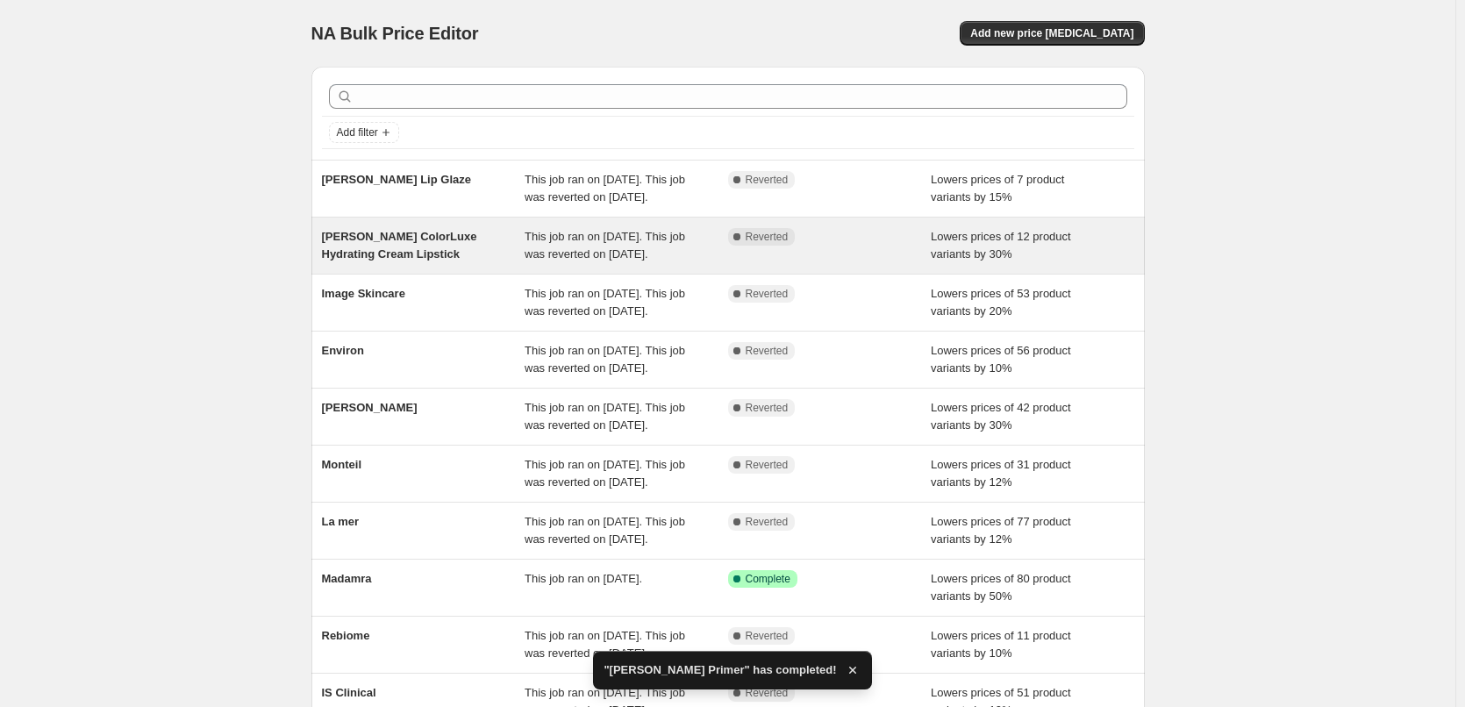
click at [414, 261] on span "[PERSON_NAME] ColorLuxe Hydrating Cream Lipstick" at bounding box center [399, 245] width 155 height 31
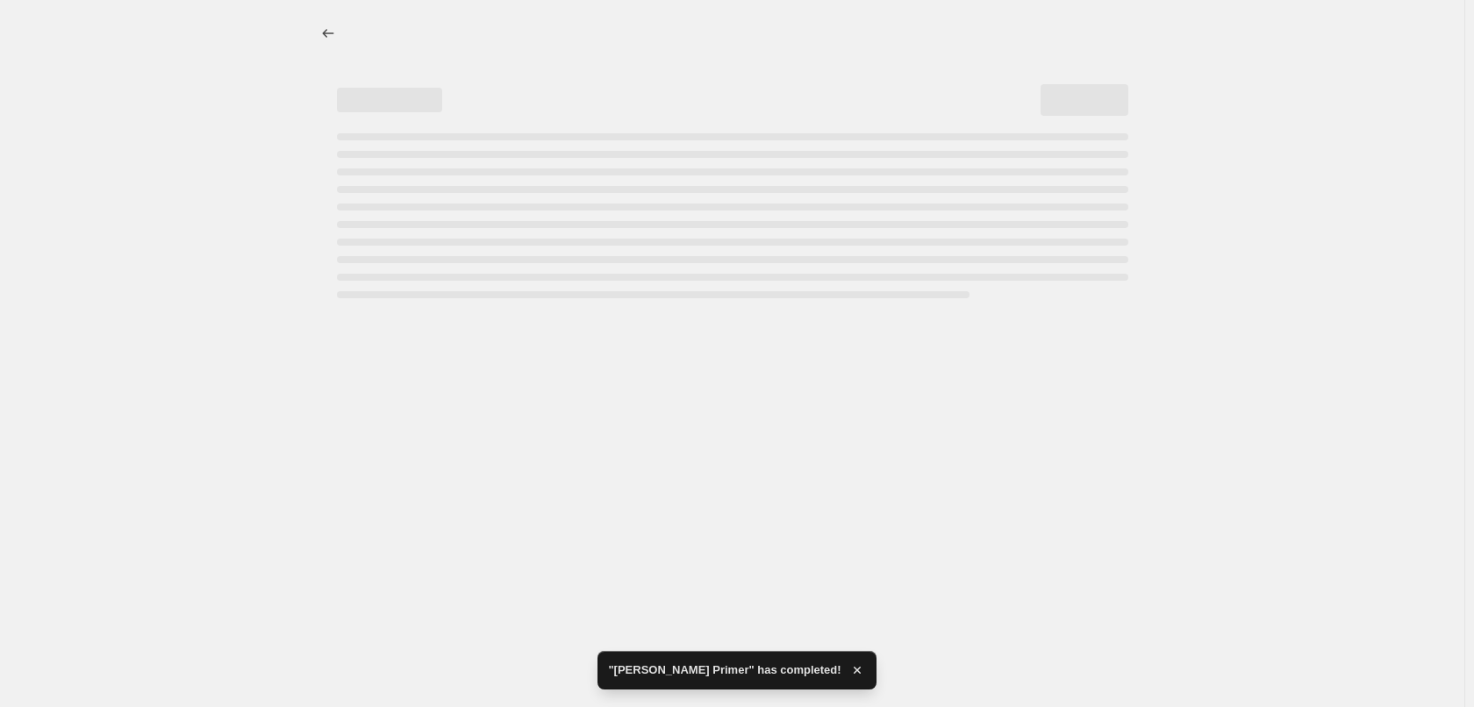
select select "percentage"
select select "tag"
select select "vendor"
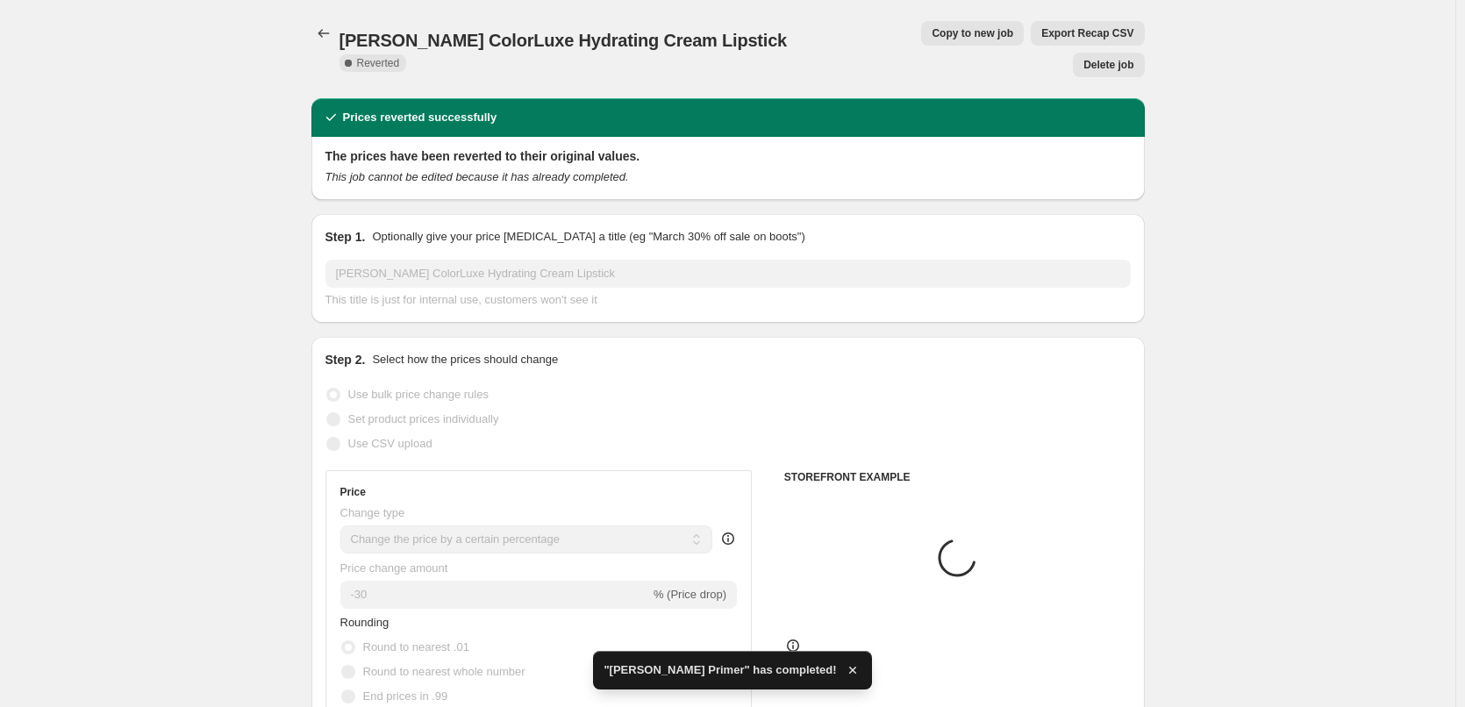
click at [932, 38] on span "Copy to new job" at bounding box center [973, 33] width 82 height 14
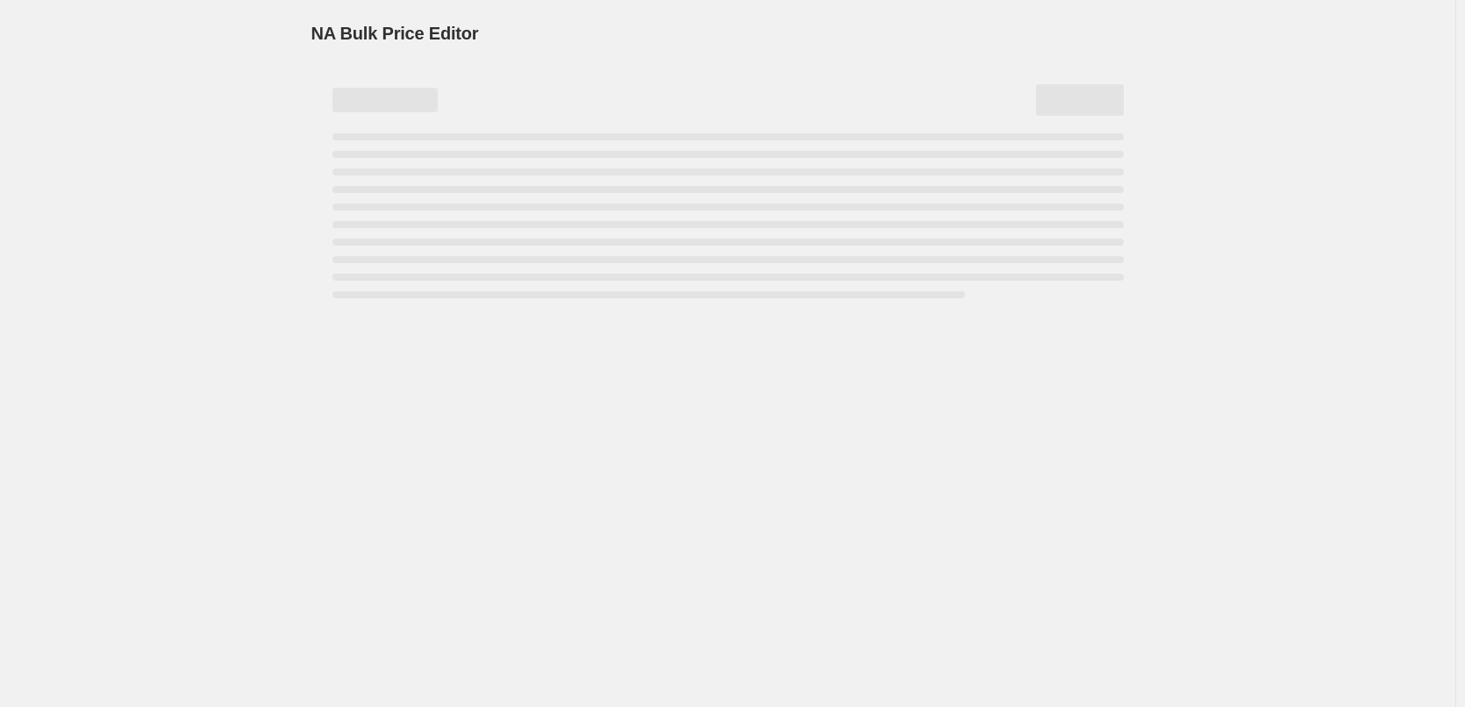
select select "percentage"
select select "tag"
select select "vendor"
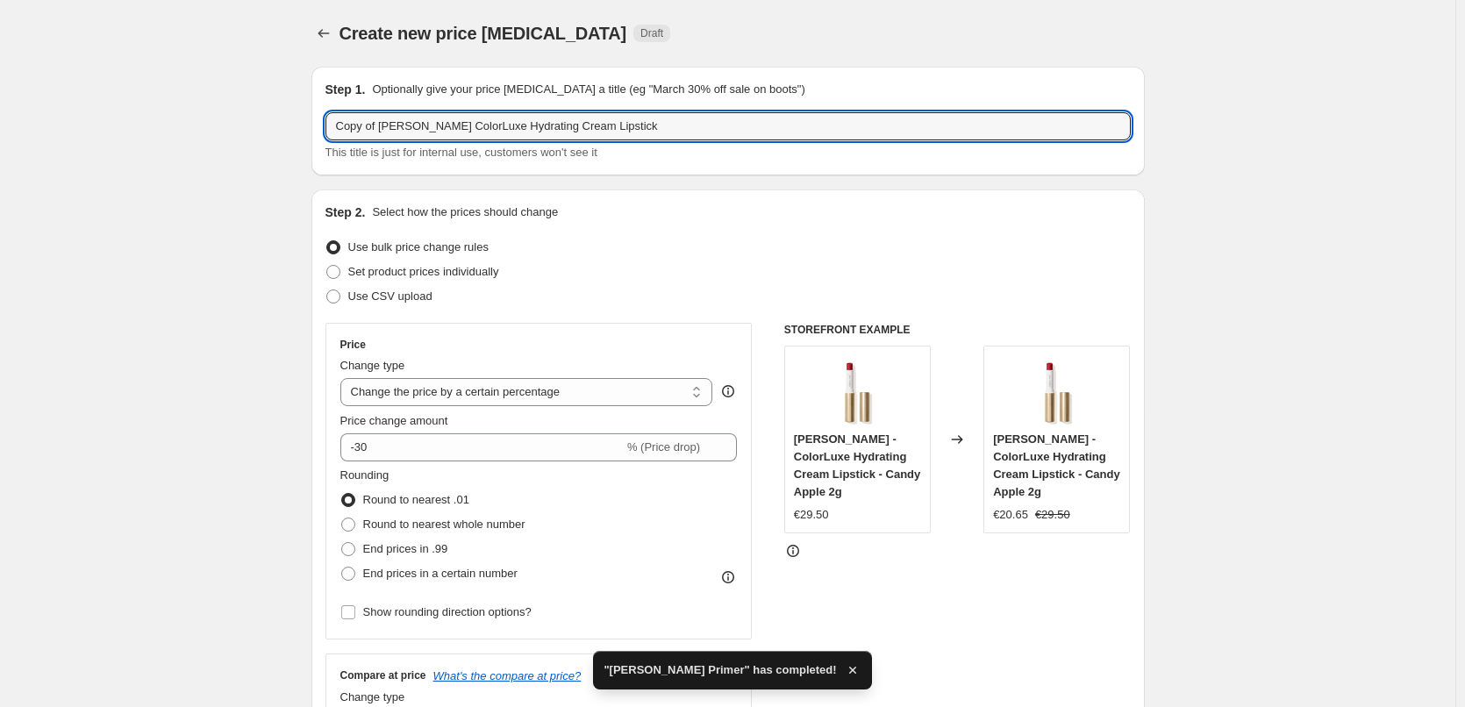
drag, startPoint x: 383, startPoint y: 132, endPoint x: 222, endPoint y: 131, distance: 160.6
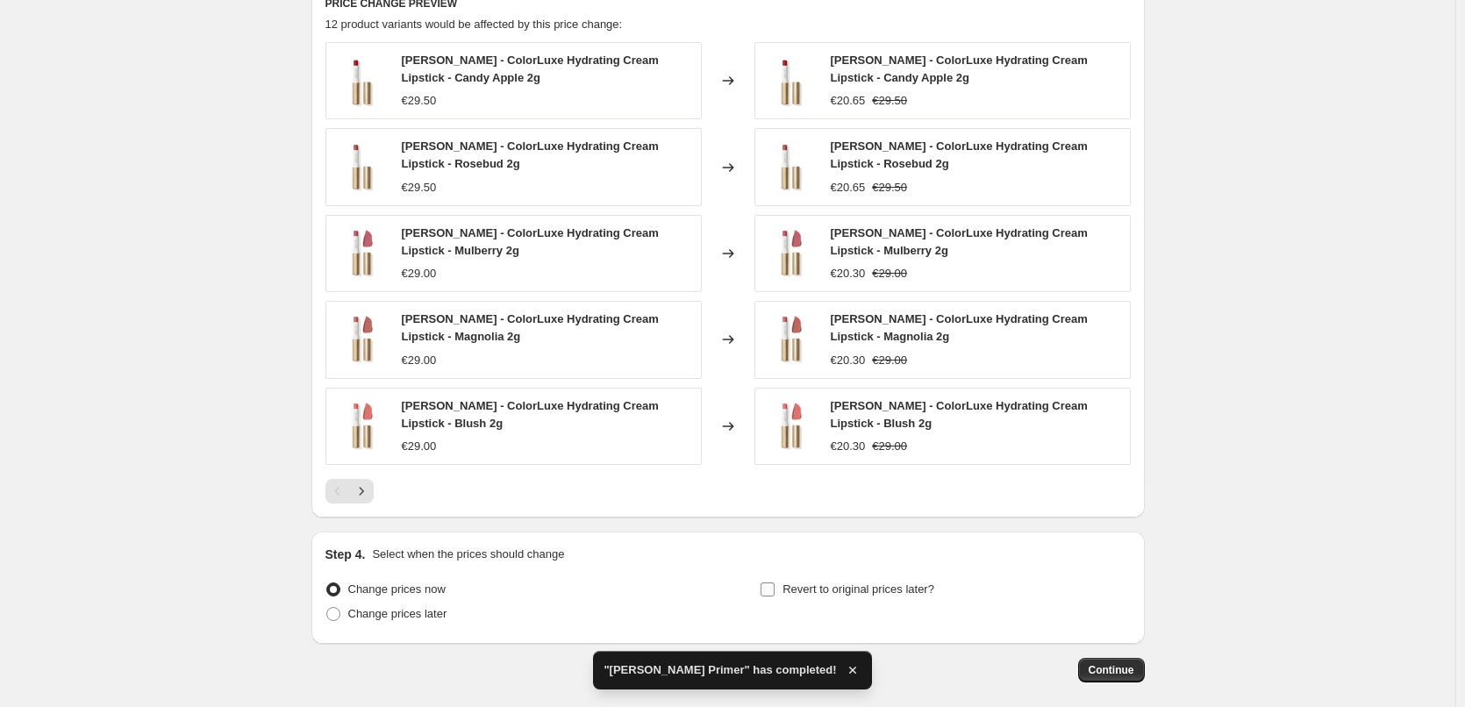
type input "[PERSON_NAME] ColorLuxe Hydrating Cream Lipstick"
click at [840, 591] on span "Revert to original prices later?" at bounding box center [859, 589] width 152 height 13
click at [775, 591] on input "Revert to original prices later?" at bounding box center [768, 590] width 14 height 14
checkbox input "true"
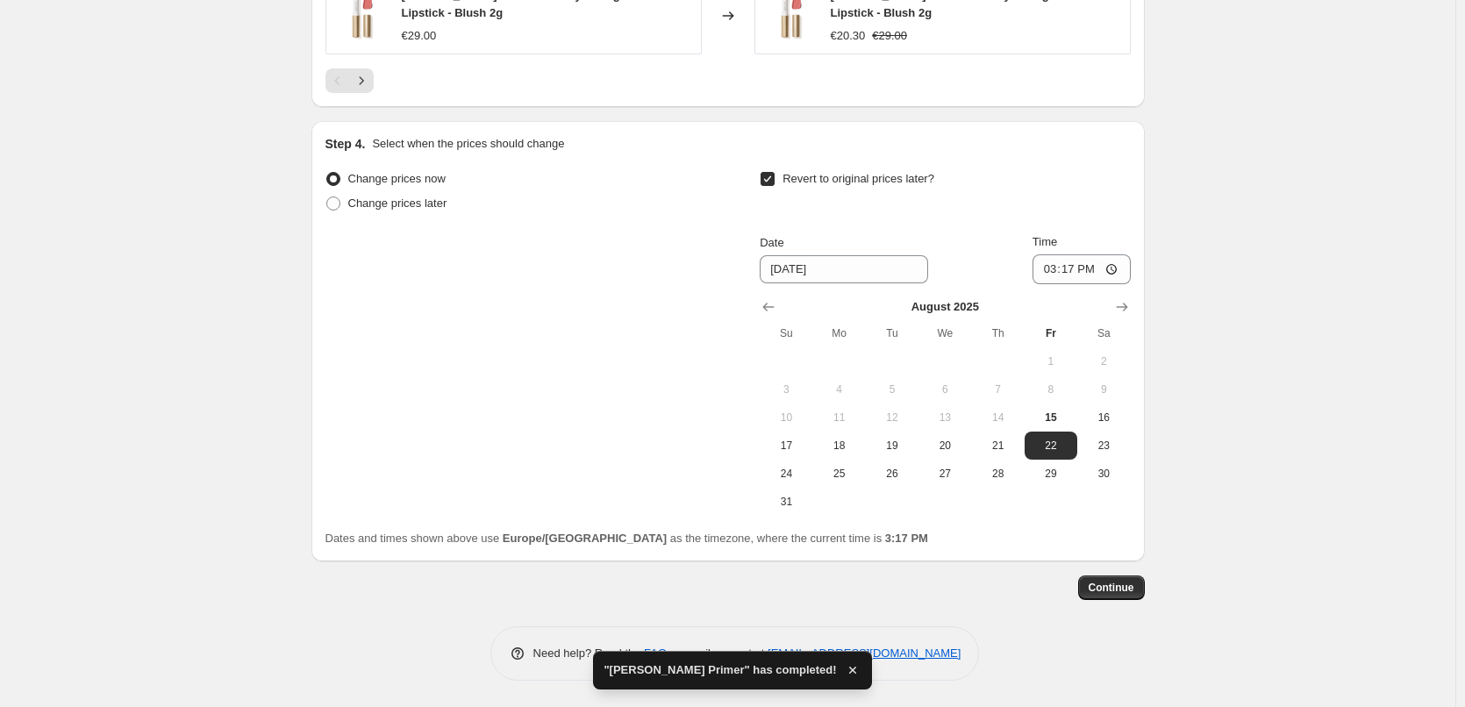
click at [837, 426] on button "11" at bounding box center [839, 418] width 53 height 28
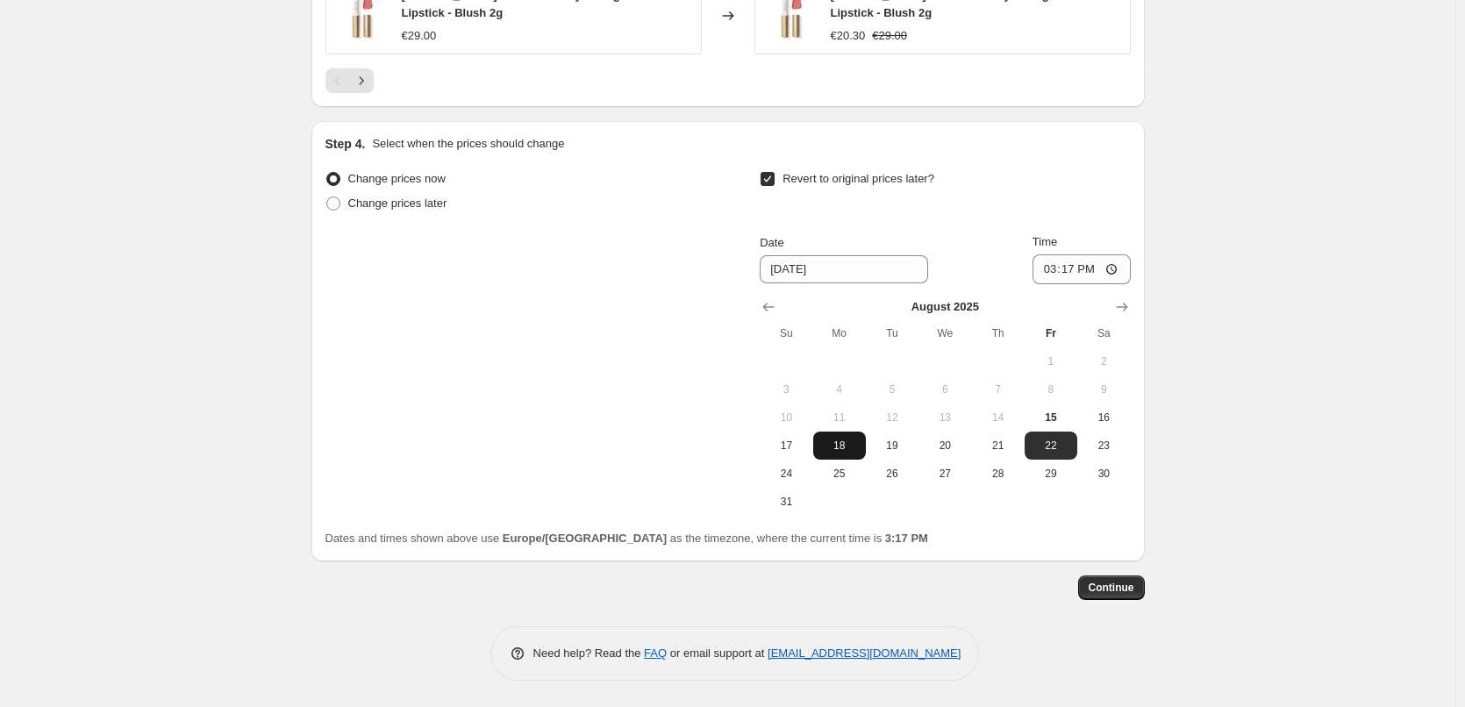
click at [839, 432] on button "18" at bounding box center [839, 446] width 53 height 28
type input "8/18/2025"
click at [1050, 275] on input "15:17" at bounding box center [1082, 269] width 98 height 30
type input "03:00"
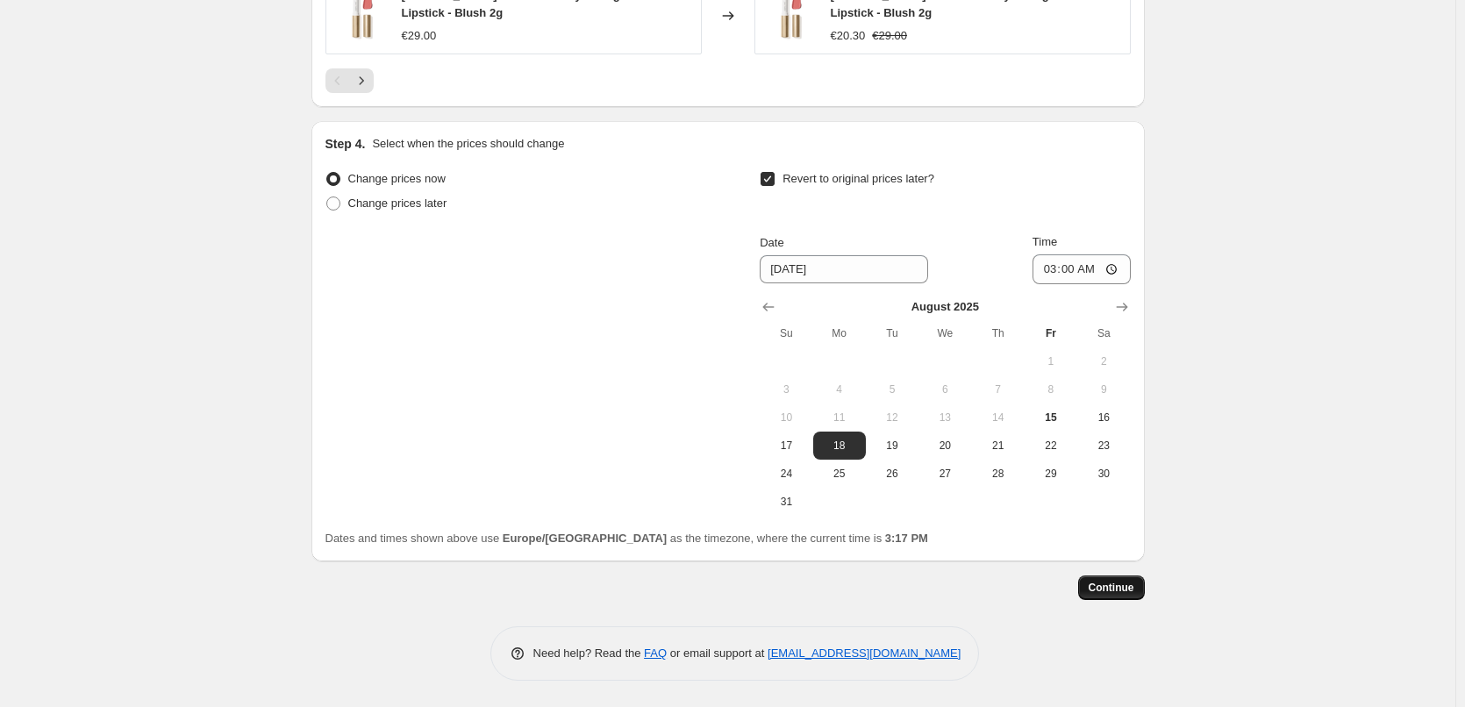
click at [1113, 594] on span "Continue" at bounding box center [1112, 588] width 46 height 14
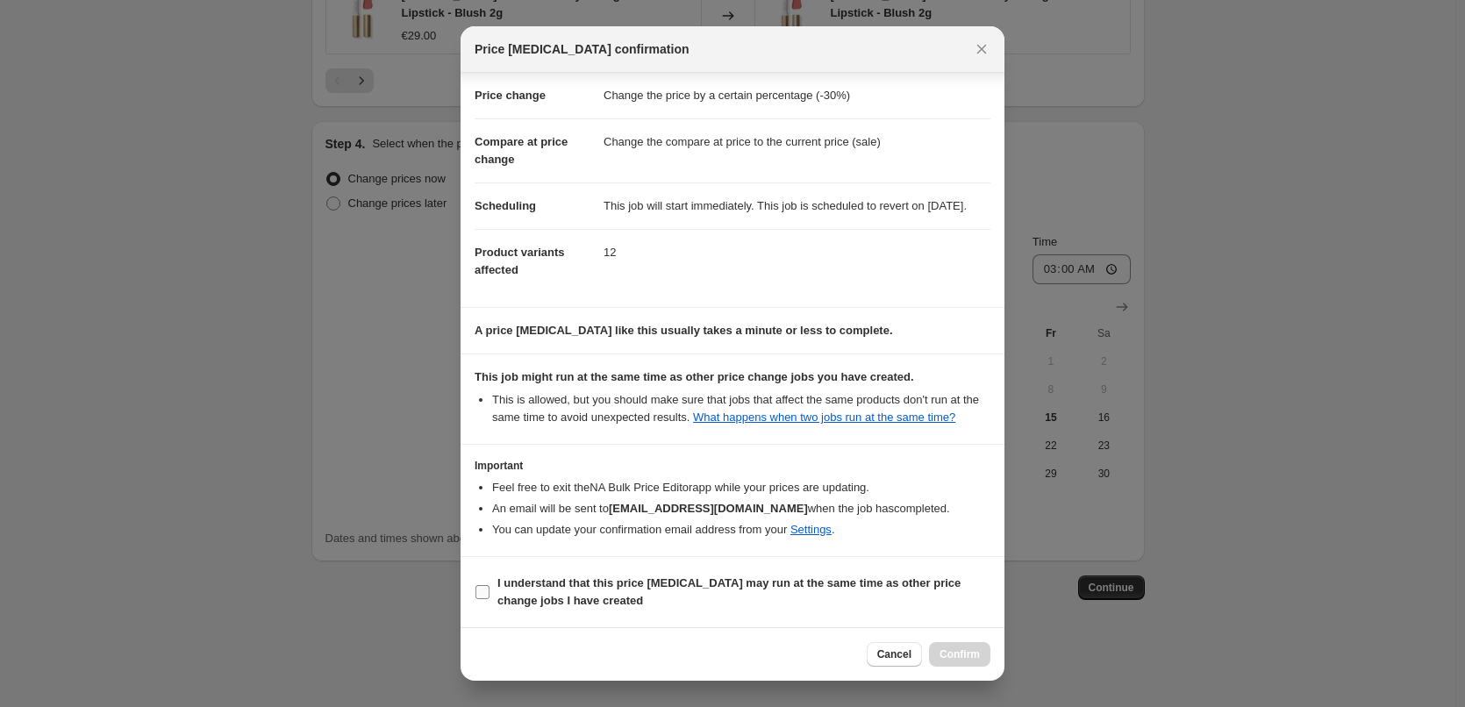
click at [592, 585] on b "I understand that this price change job may run at the same time as other price…" at bounding box center [728, 591] width 463 height 31
click at [490, 585] on input "I understand that this price change job may run at the same time as other price…" at bounding box center [483, 592] width 14 height 14
checkbox input "true"
click at [953, 659] on span "Confirm" at bounding box center [960, 654] width 40 height 14
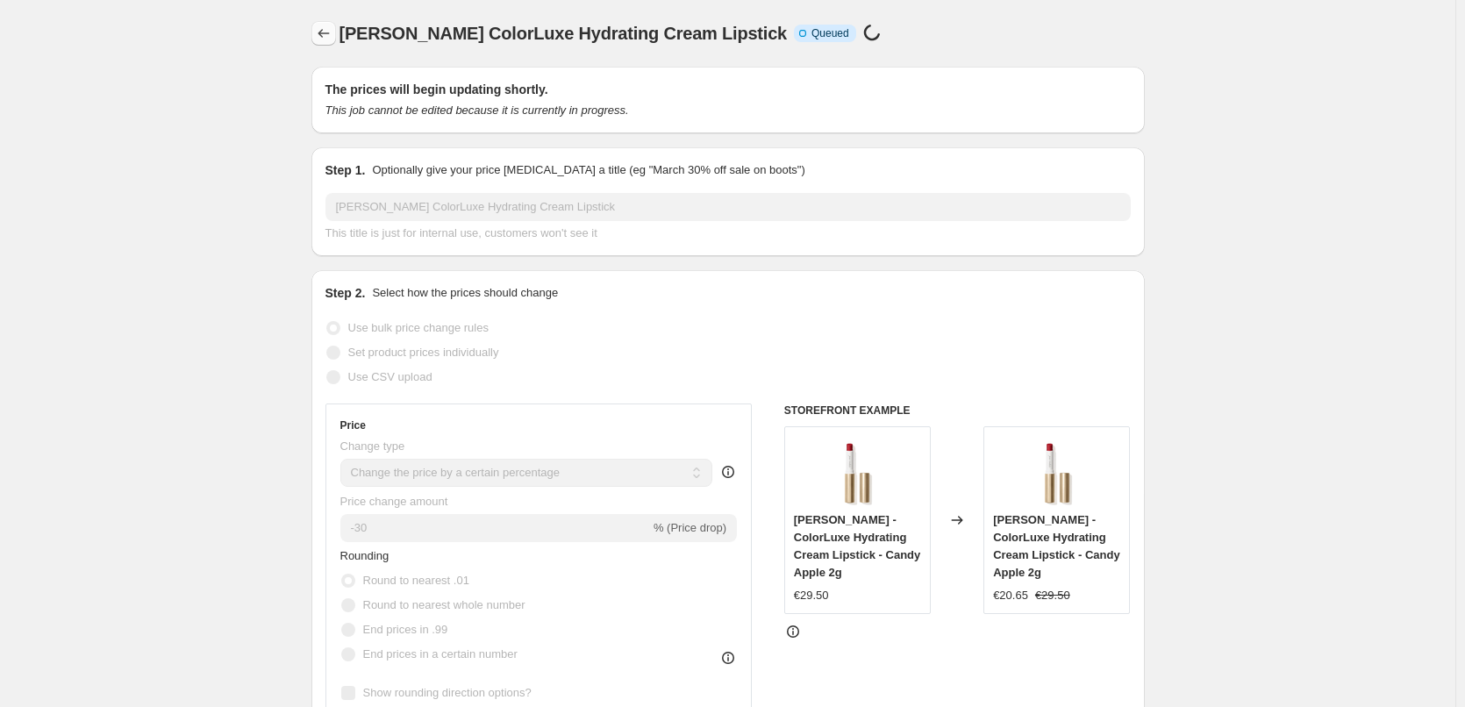
click at [333, 38] on icon "Price change jobs" at bounding box center [324, 34] width 18 height 18
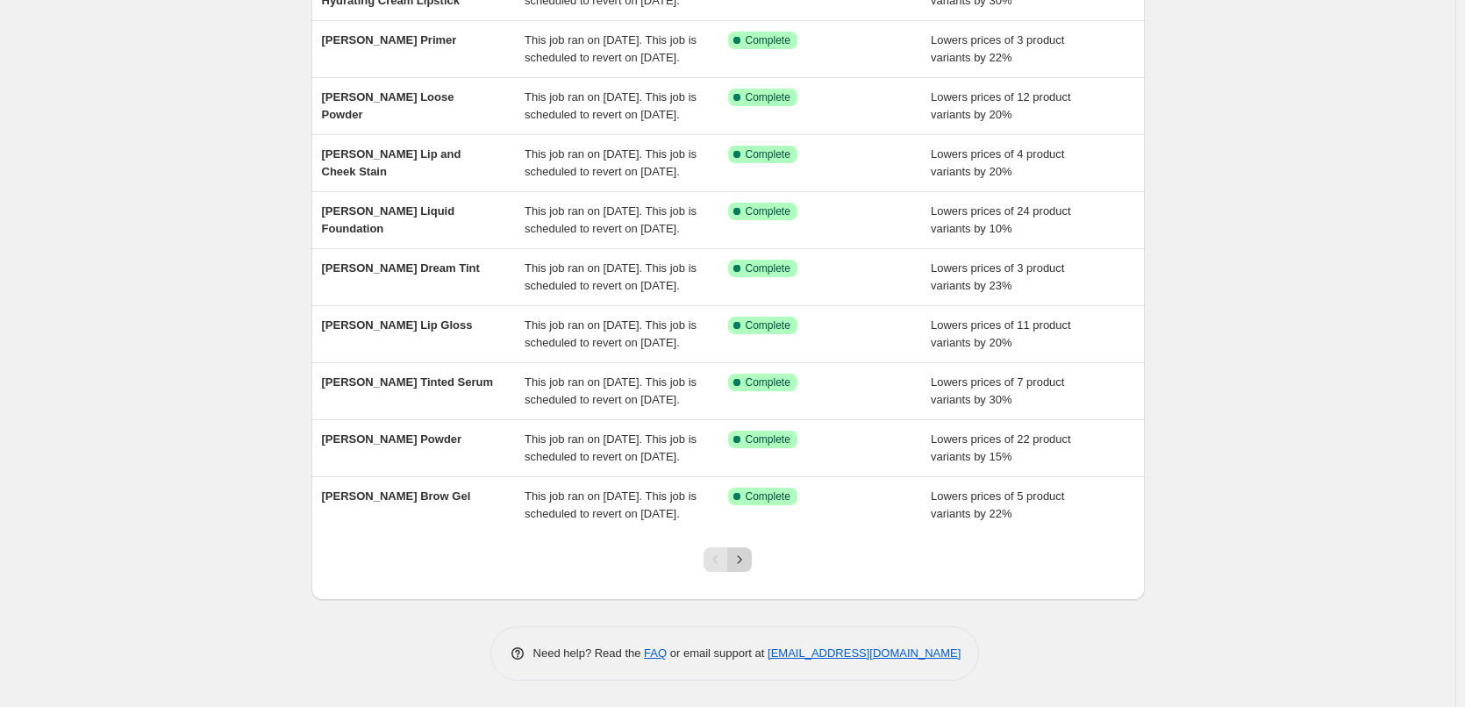
click at [752, 567] on button "Next" at bounding box center [739, 559] width 25 height 25
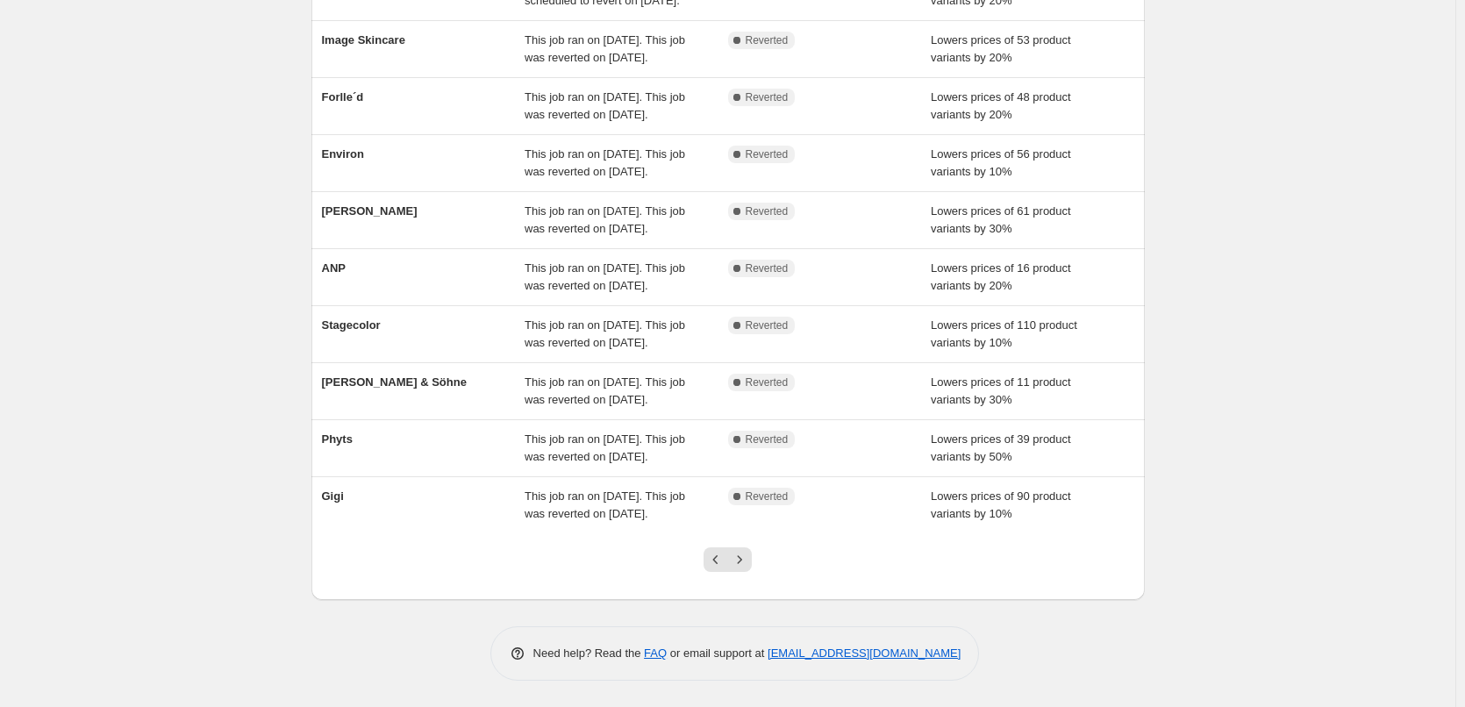
click at [752, 567] on button "Next" at bounding box center [739, 559] width 25 height 25
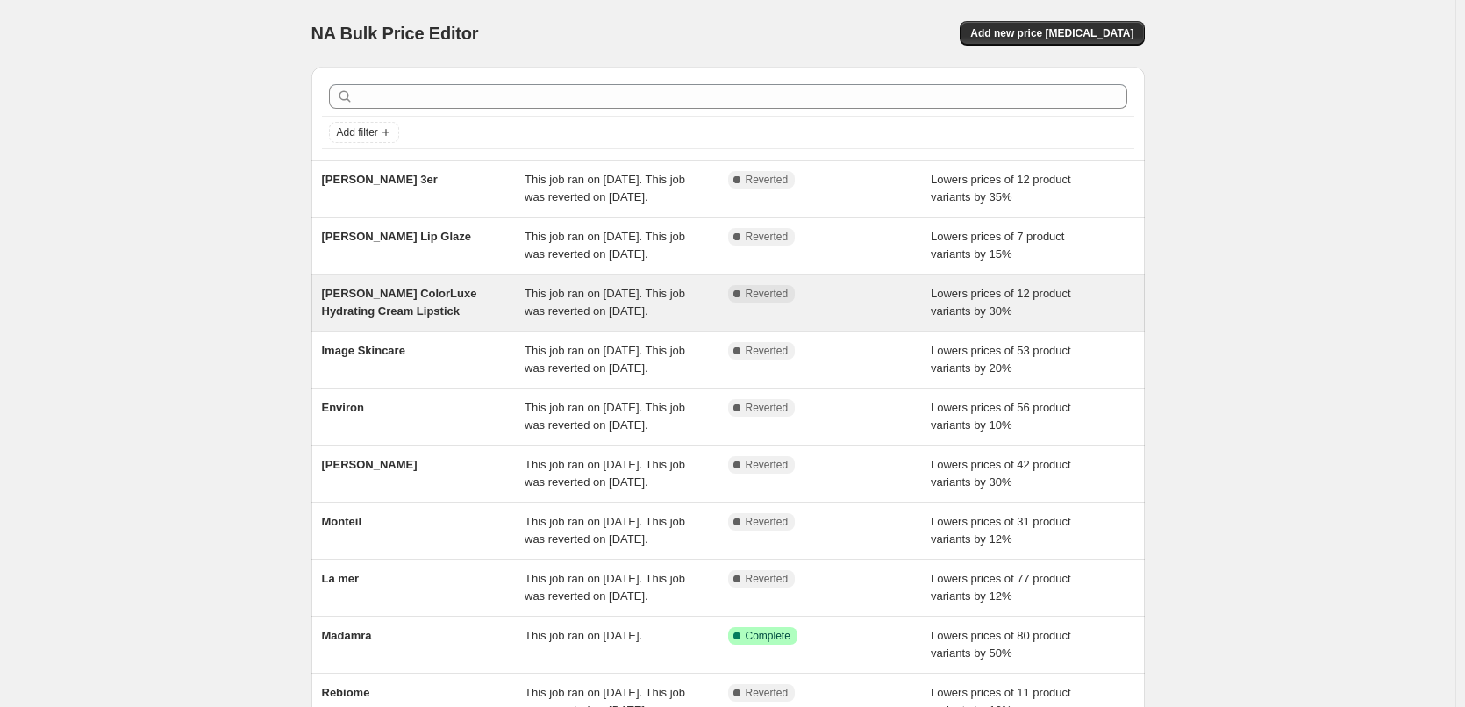
click at [417, 320] on div "[PERSON_NAME] ColorLuxe Hydrating Cream Lipstick" at bounding box center [424, 302] width 204 height 35
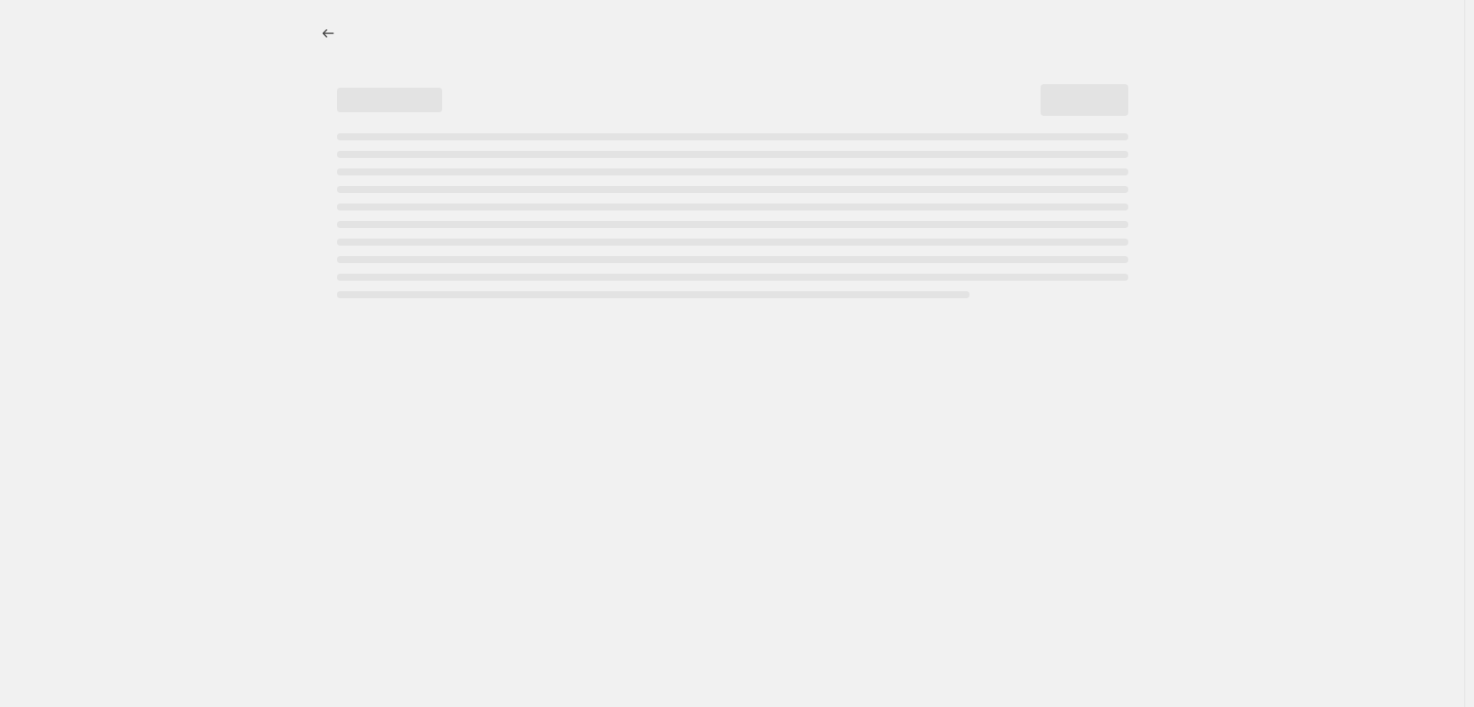
select select "percentage"
select select "tag"
select select "vendor"
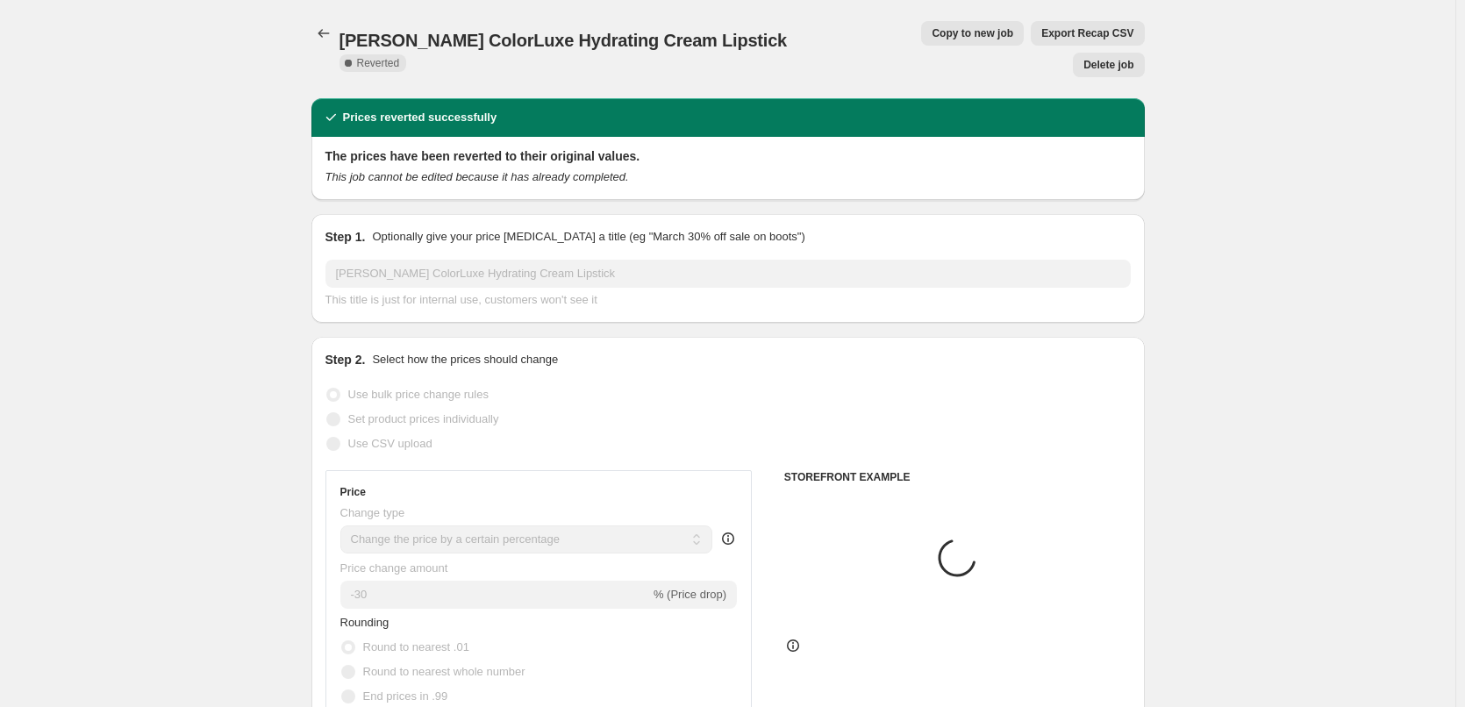
click at [1129, 58] on span "Delete job" at bounding box center [1108, 65] width 50 height 14
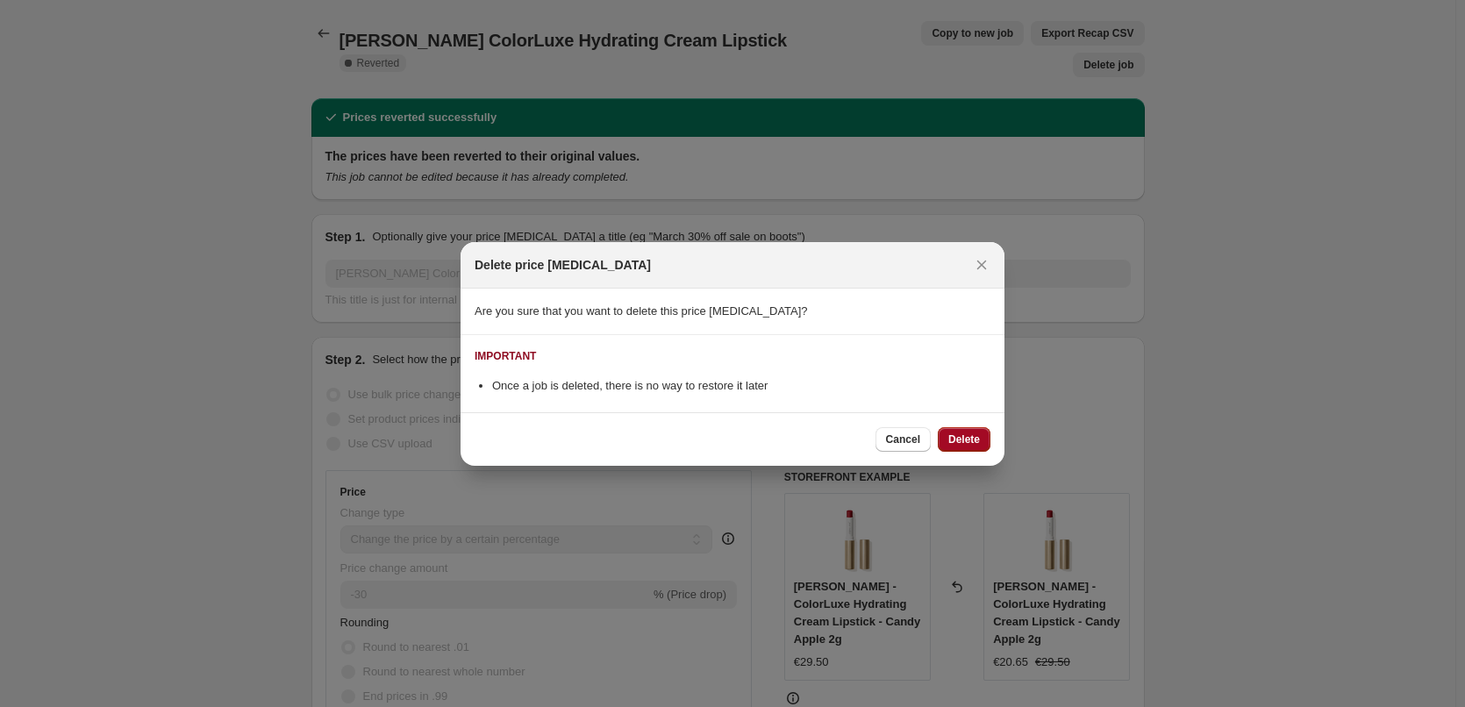
click at [969, 427] on button "Delete" at bounding box center [964, 439] width 53 height 25
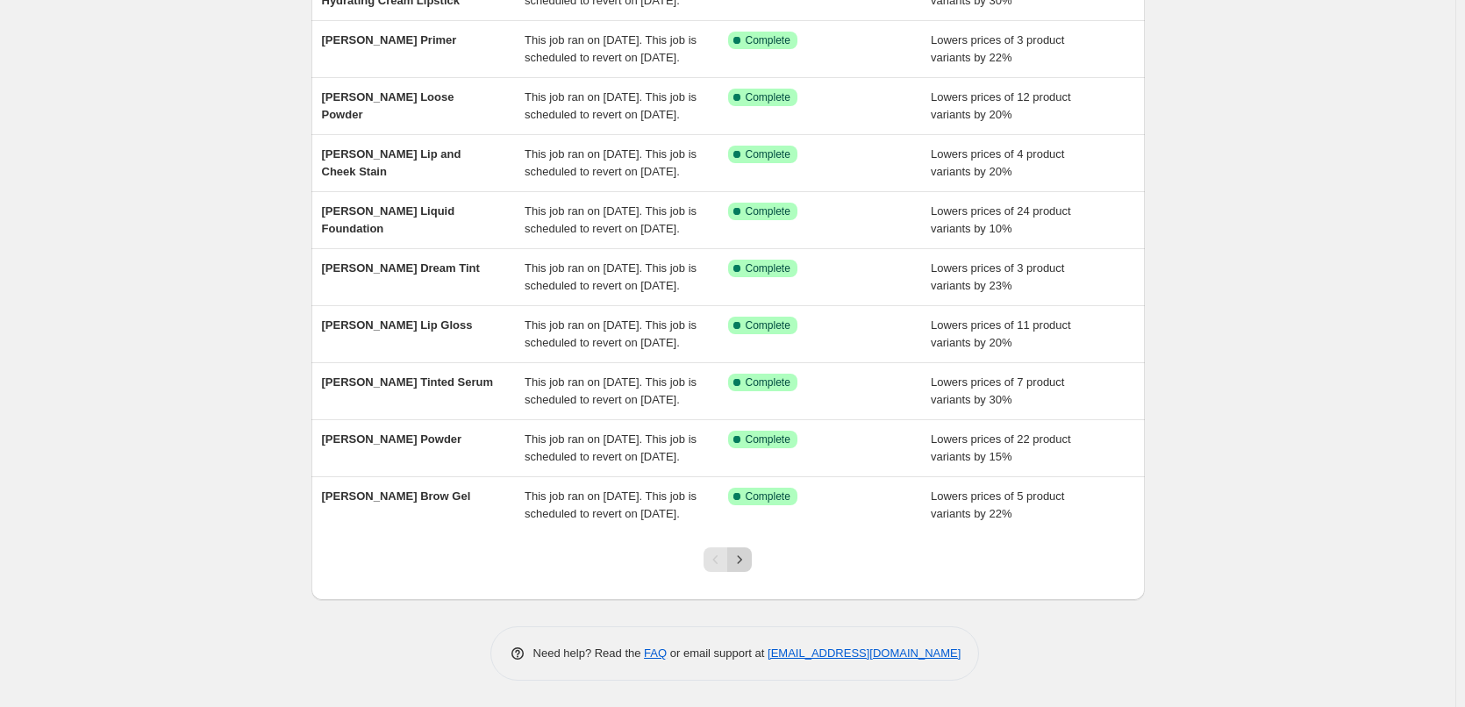
click at [743, 562] on icon "Next" at bounding box center [740, 560] width 18 height 18
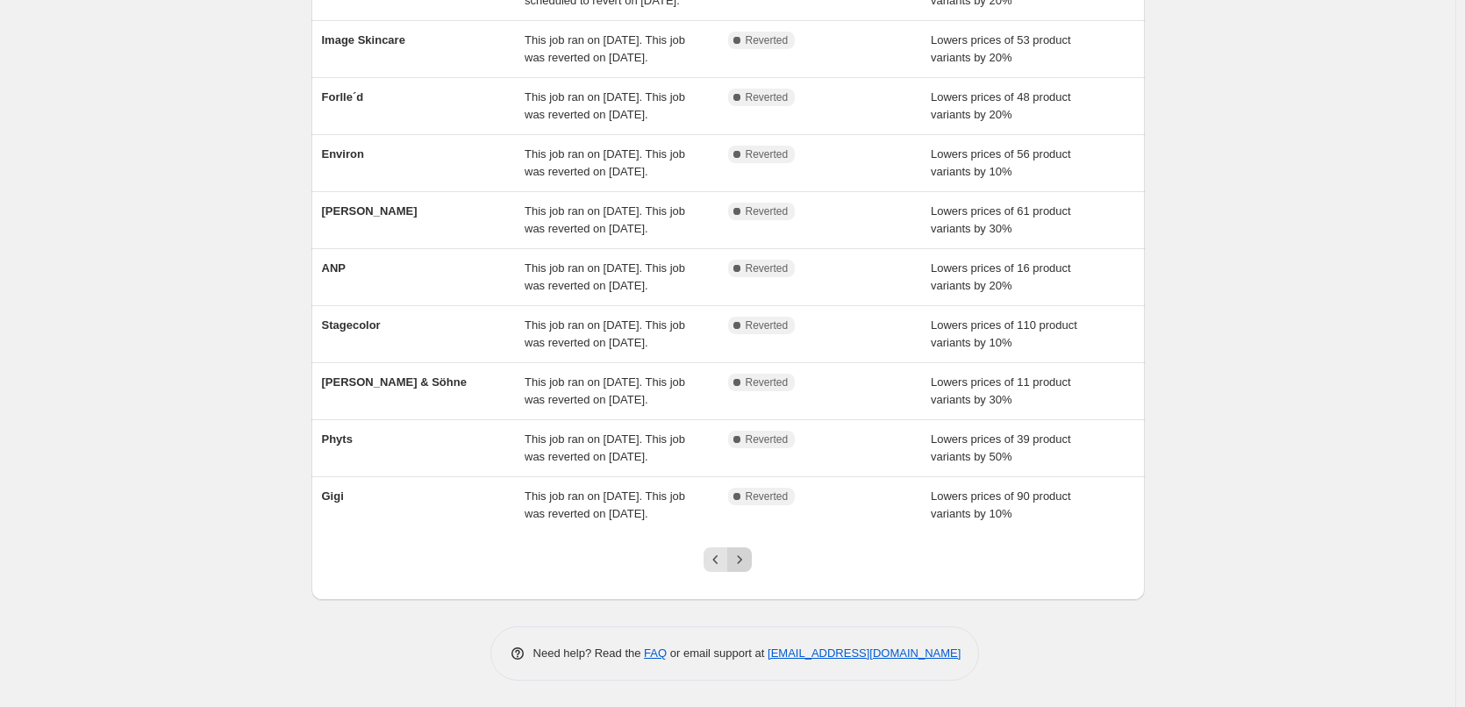
click at [748, 568] on icon "Next" at bounding box center [740, 560] width 18 height 18
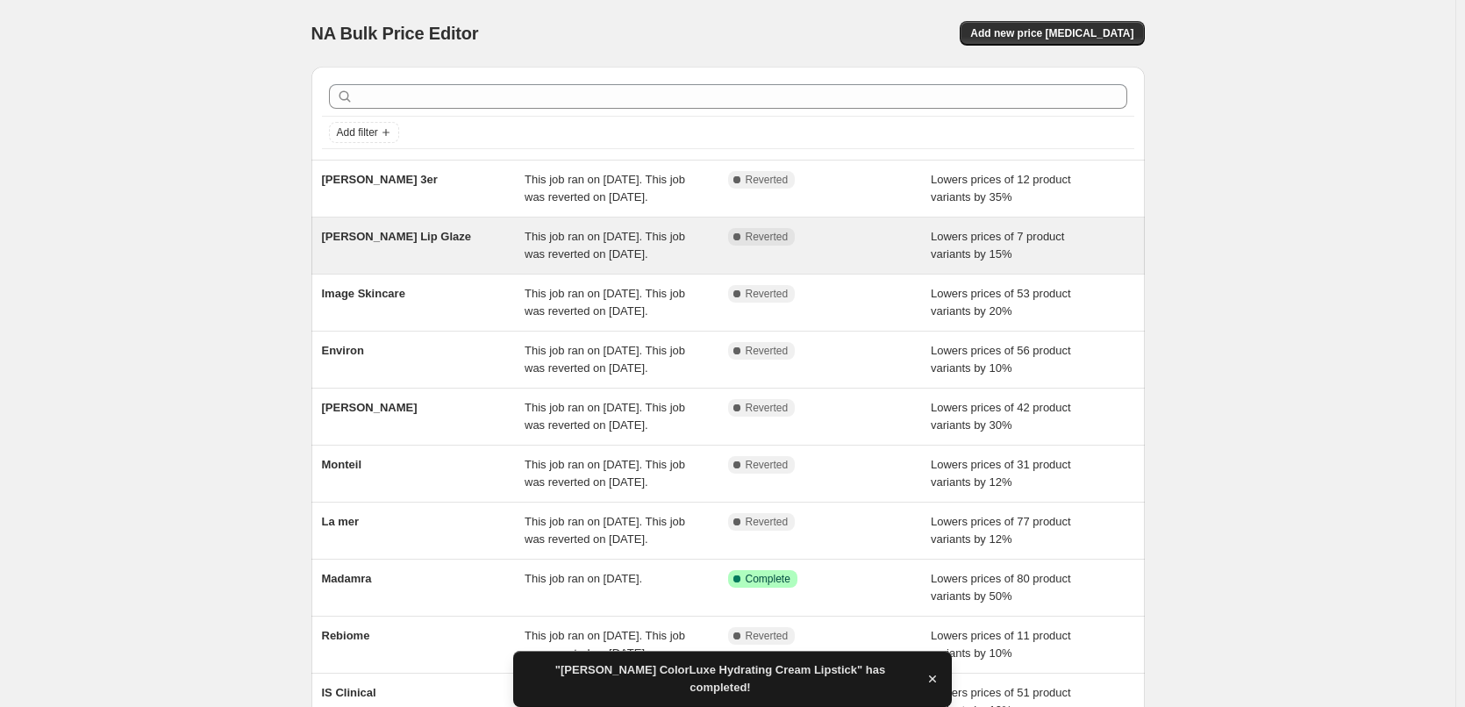
click at [412, 243] on span "[PERSON_NAME] Lip Glaze" at bounding box center [396, 236] width 149 height 13
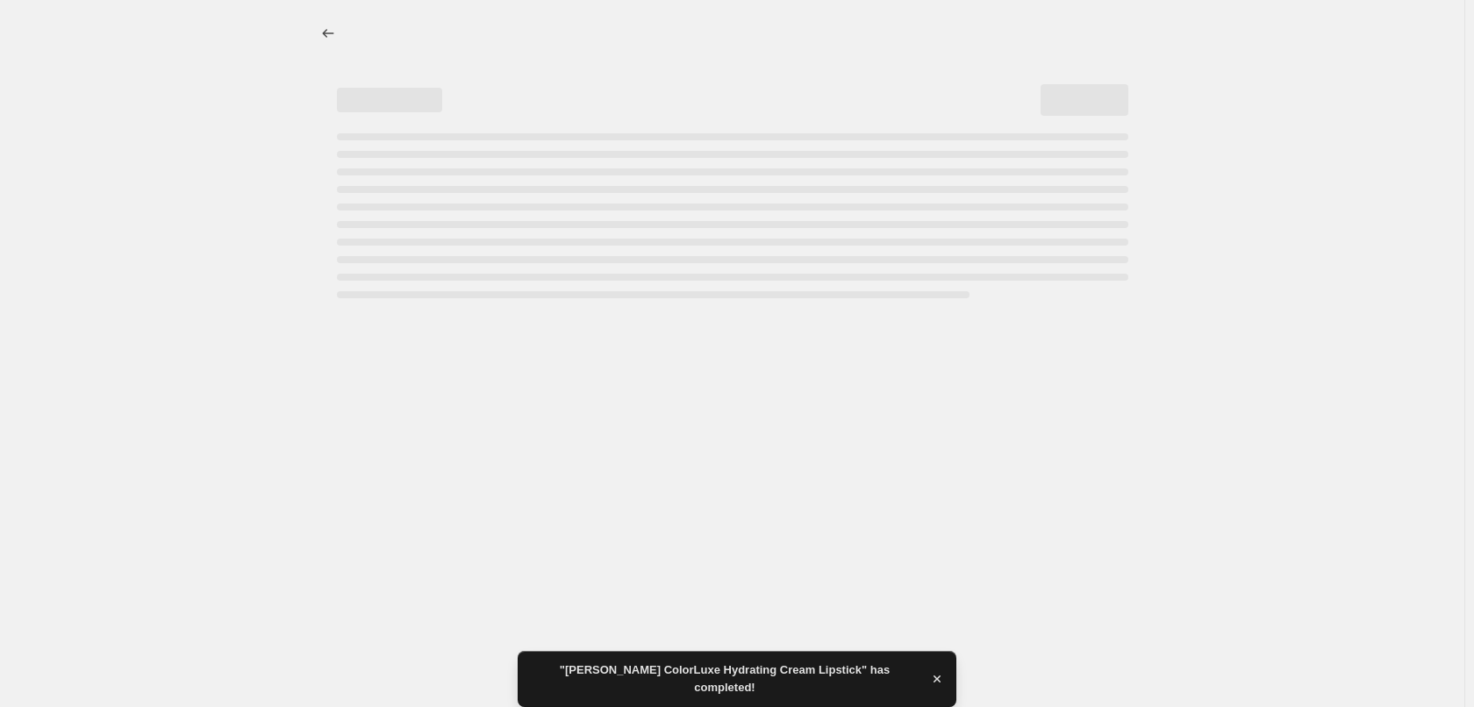
select select "percentage"
select select "tag"
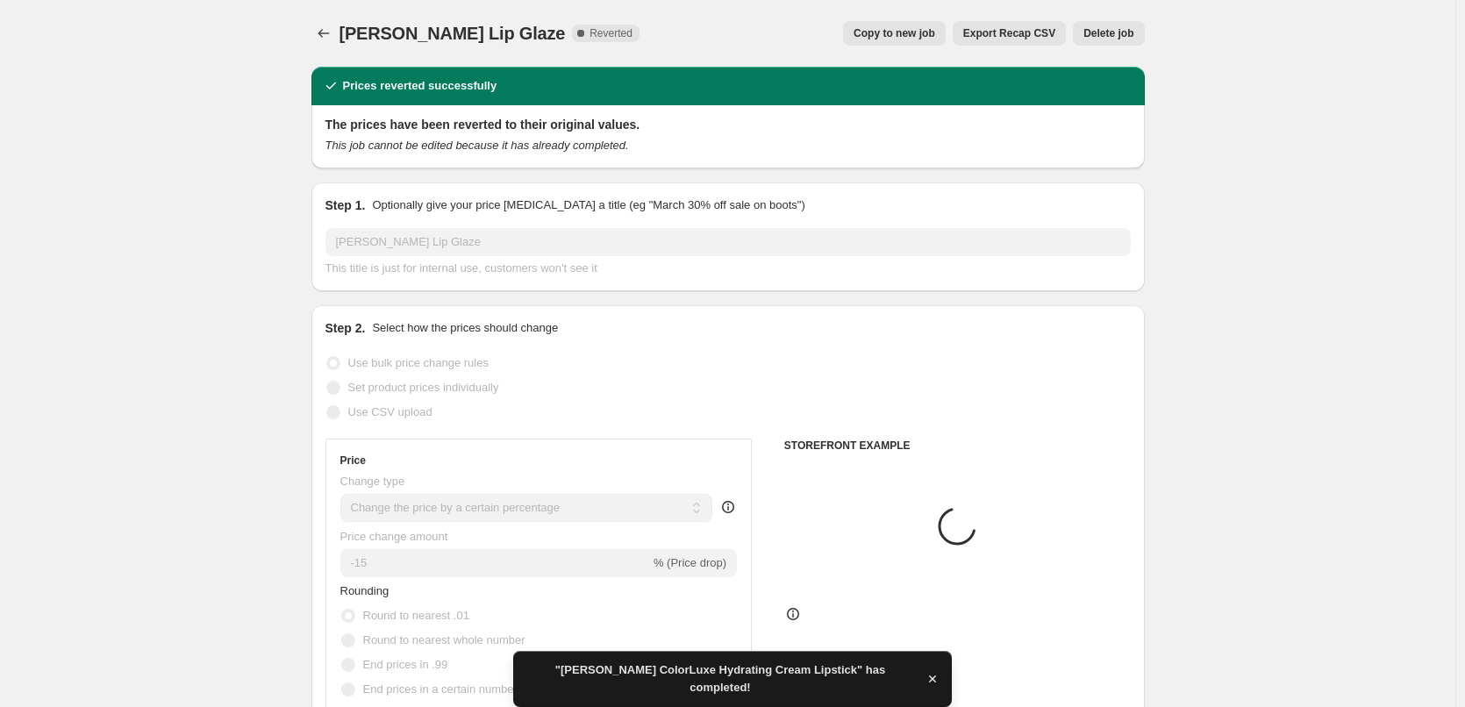
click at [926, 43] on button "Copy to new job" at bounding box center [894, 33] width 103 height 25
select select "percentage"
select select "tag"
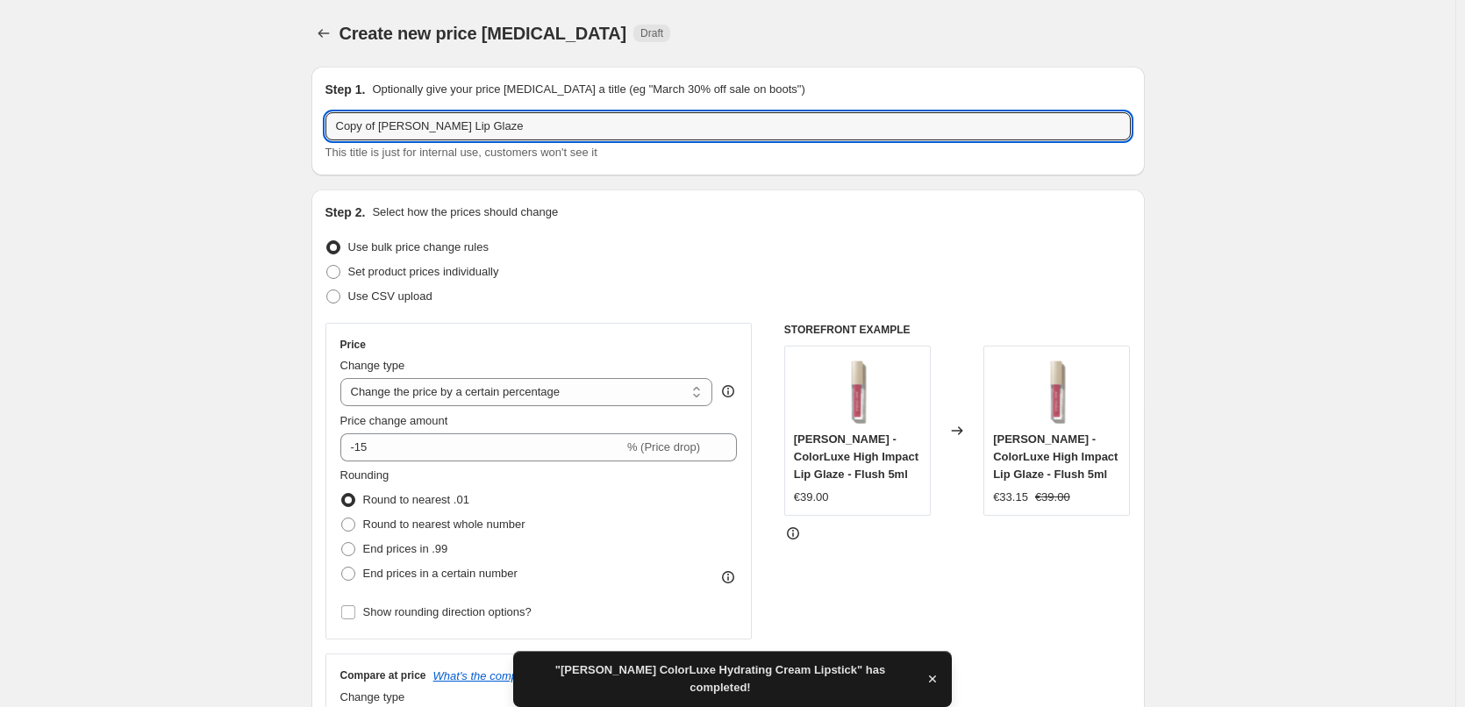
drag, startPoint x: 383, startPoint y: 127, endPoint x: 303, endPoint y: 123, distance: 80.8
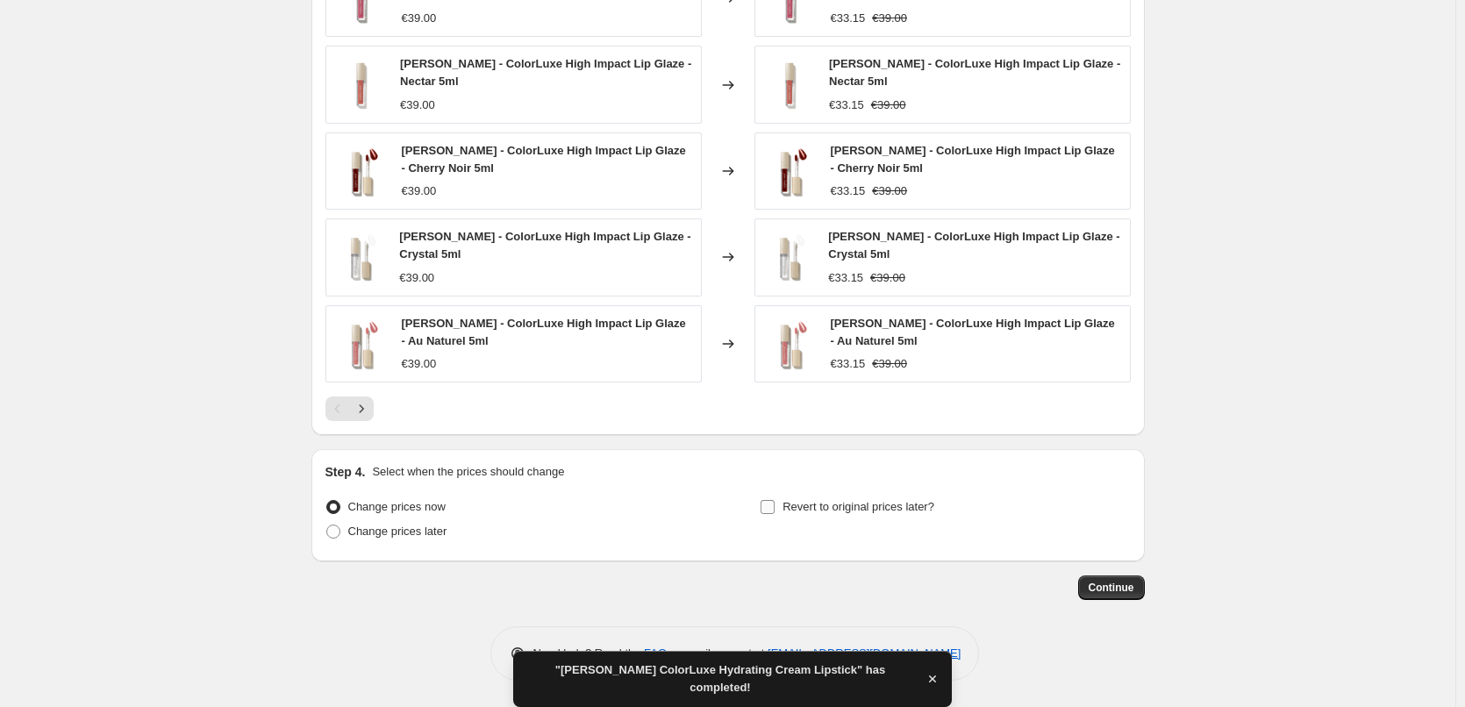
type input "[PERSON_NAME] Lip Glaze"
click at [930, 511] on span "Revert to original prices later?" at bounding box center [859, 506] width 152 height 13
click at [775, 511] on input "Revert to original prices later?" at bounding box center [768, 507] width 14 height 14
checkbox input "true"
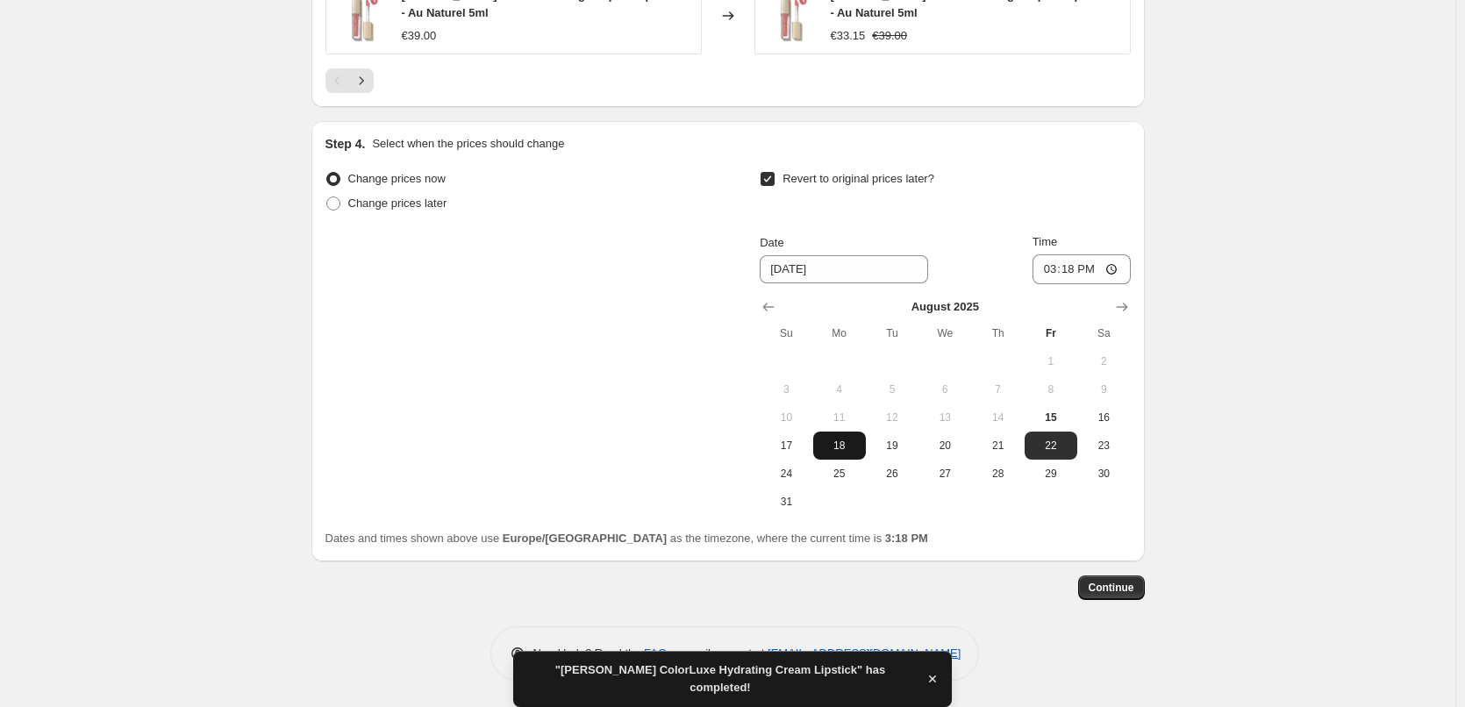
click at [840, 442] on span "18" at bounding box center [839, 446] width 39 height 14
type input "8/18/2025"
click at [1055, 262] on input "15:18" at bounding box center [1082, 269] width 98 height 30
type input "03:00"
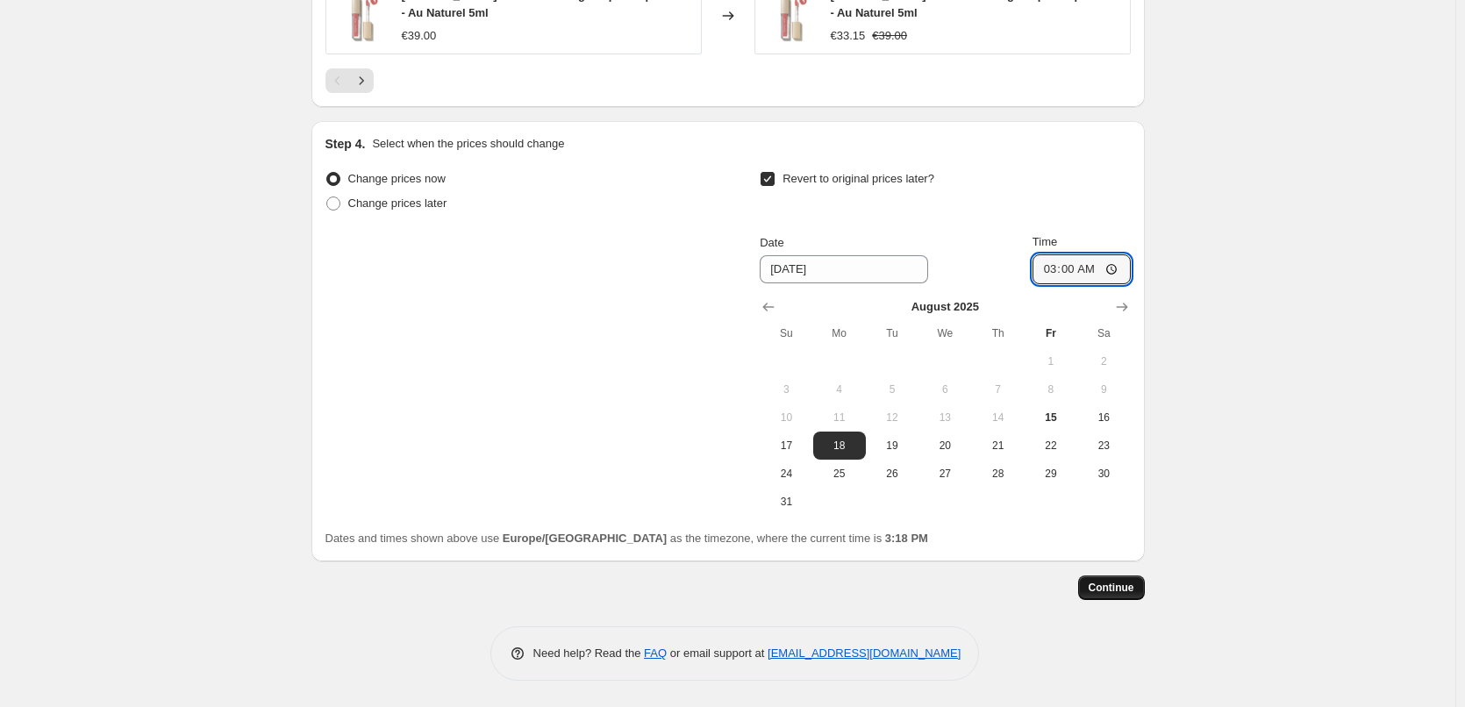
click at [1117, 584] on span "Continue" at bounding box center [1112, 588] width 46 height 14
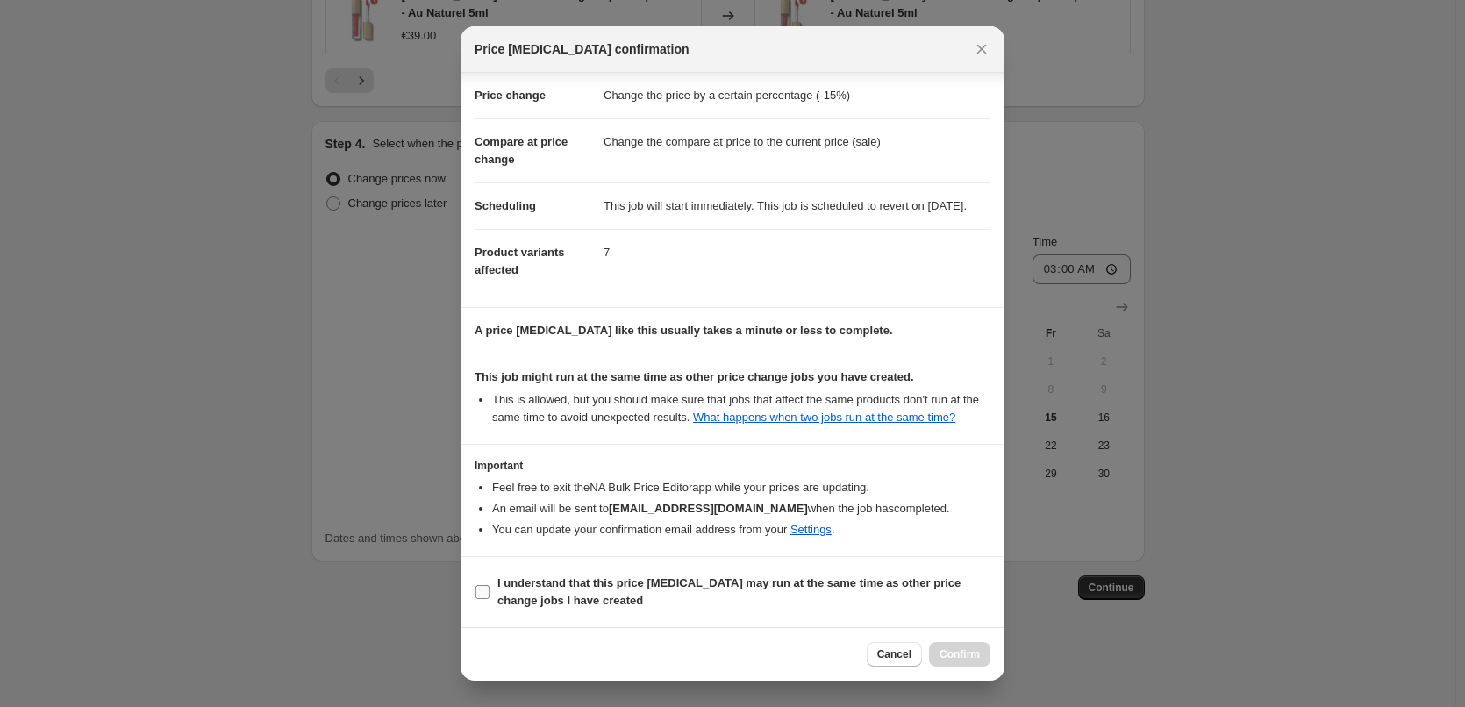
click at [579, 576] on b "I understand that this price change job may run at the same time as other price…" at bounding box center [728, 591] width 463 height 31
click at [490, 585] on input "I understand that this price change job may run at the same time as other price…" at bounding box center [483, 592] width 14 height 14
checkbox input "true"
click at [968, 659] on span "Confirm" at bounding box center [960, 654] width 40 height 14
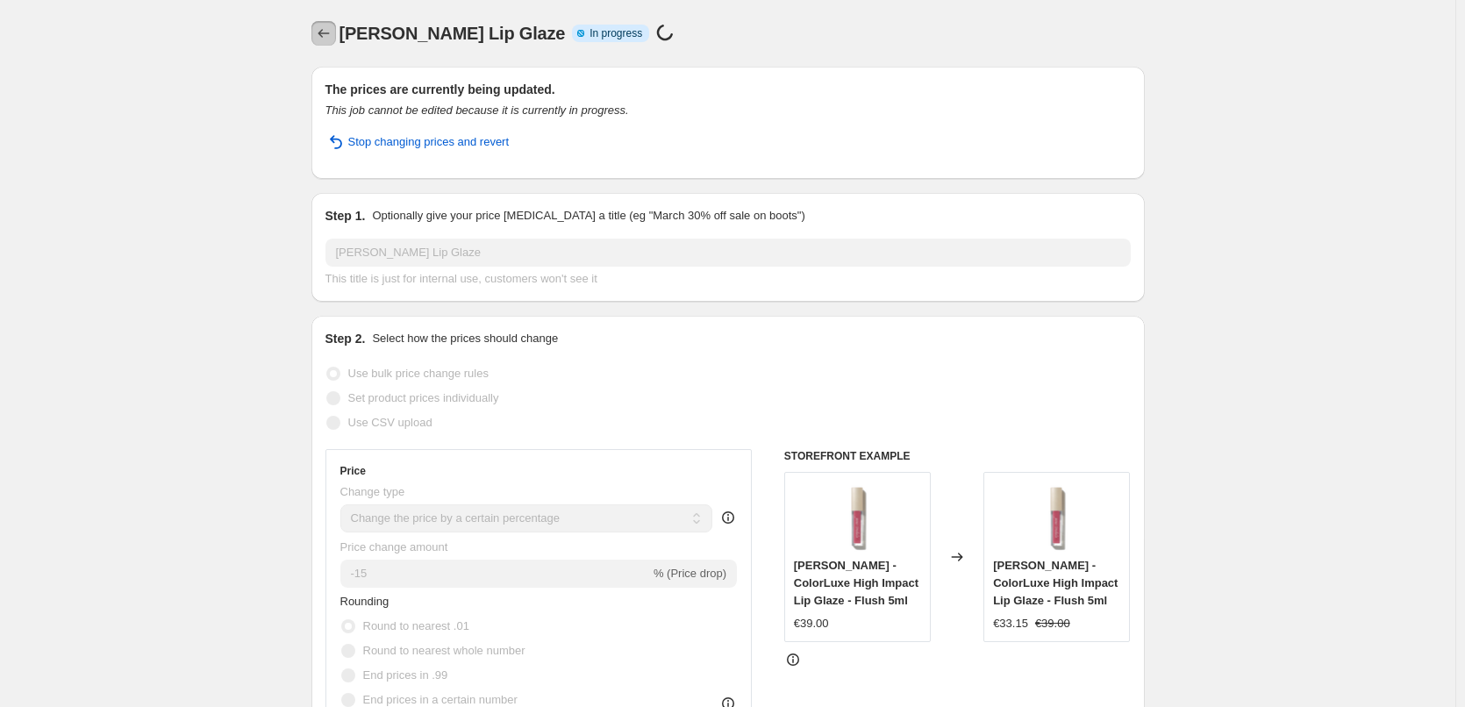
click at [325, 31] on icon "Price change jobs" at bounding box center [323, 33] width 11 height 9
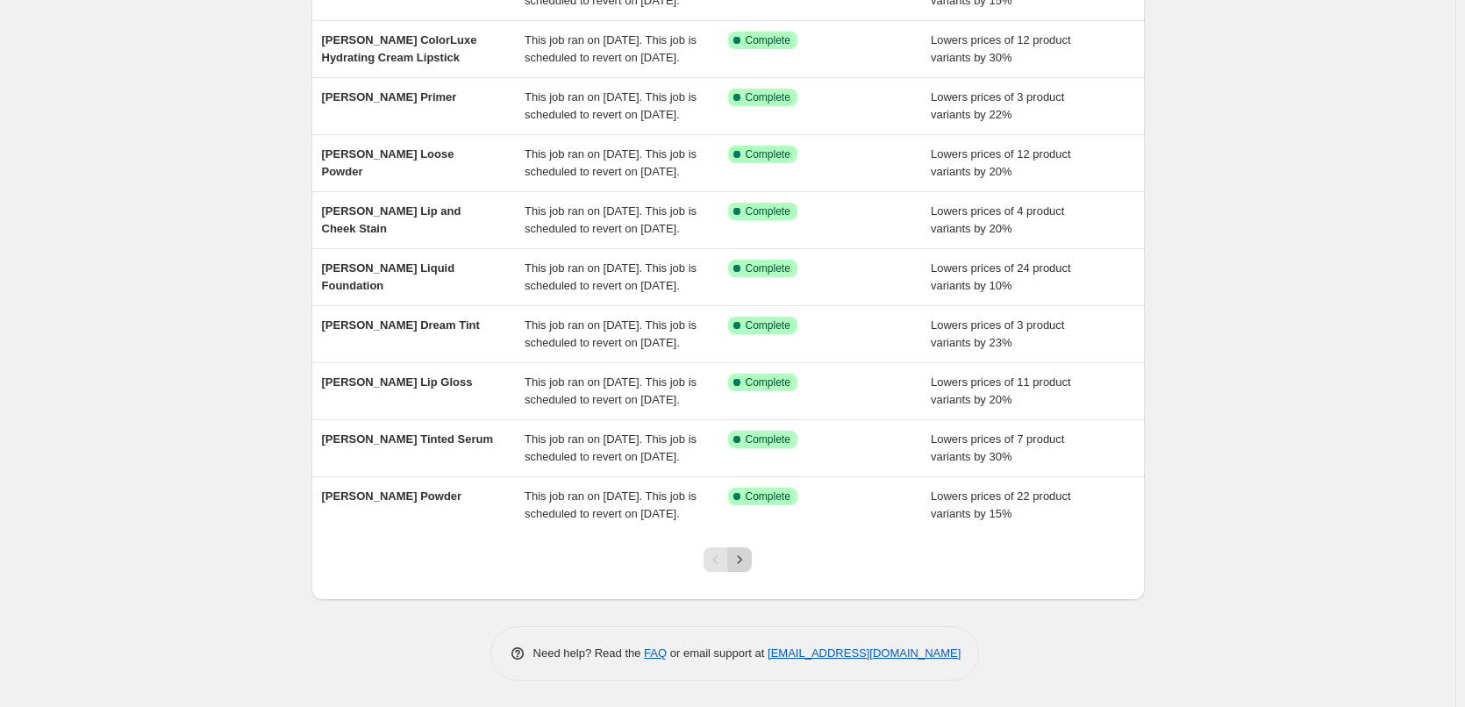
click at [747, 556] on icon "Next" at bounding box center [740, 560] width 18 height 18
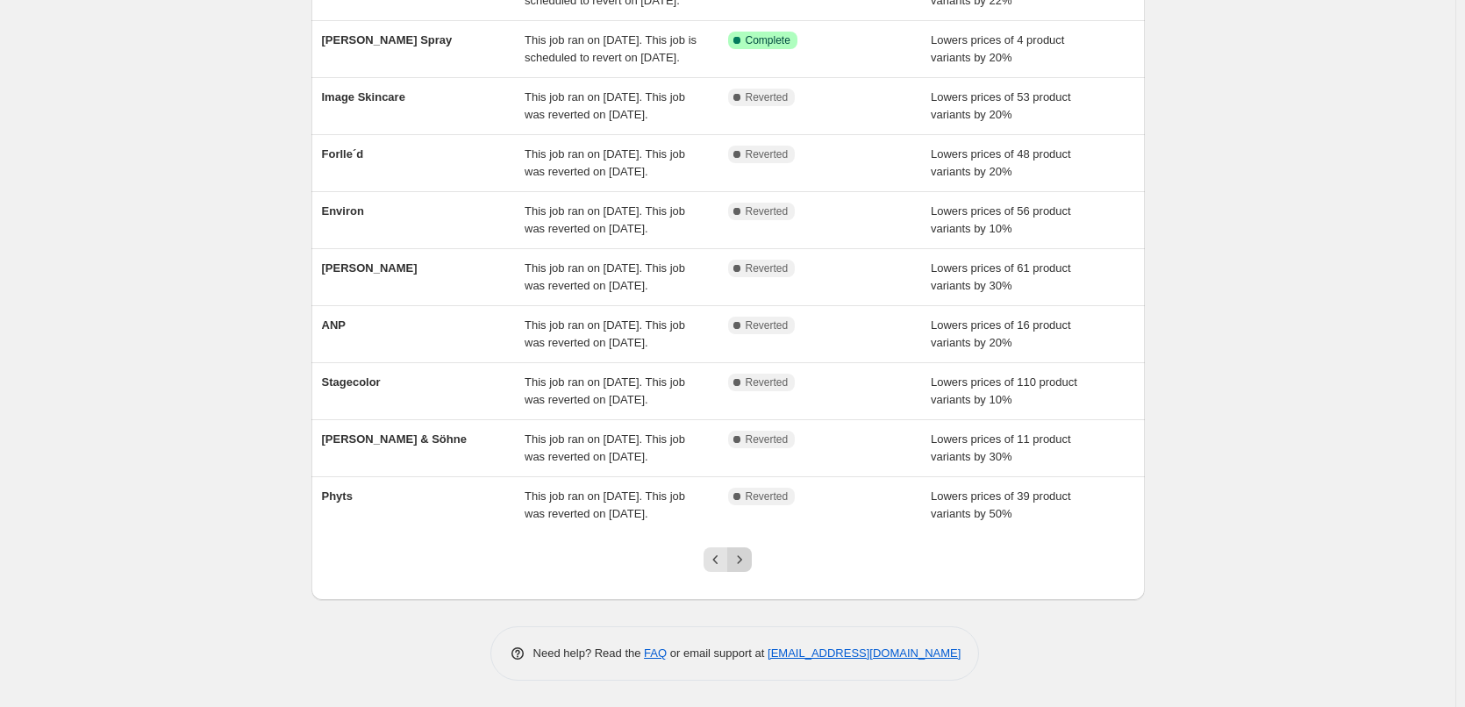
click at [747, 556] on div "NA Bulk Price Editor. This page is ready NA Bulk Price Editor Add new price cha…" at bounding box center [727, 255] width 1455 height 904
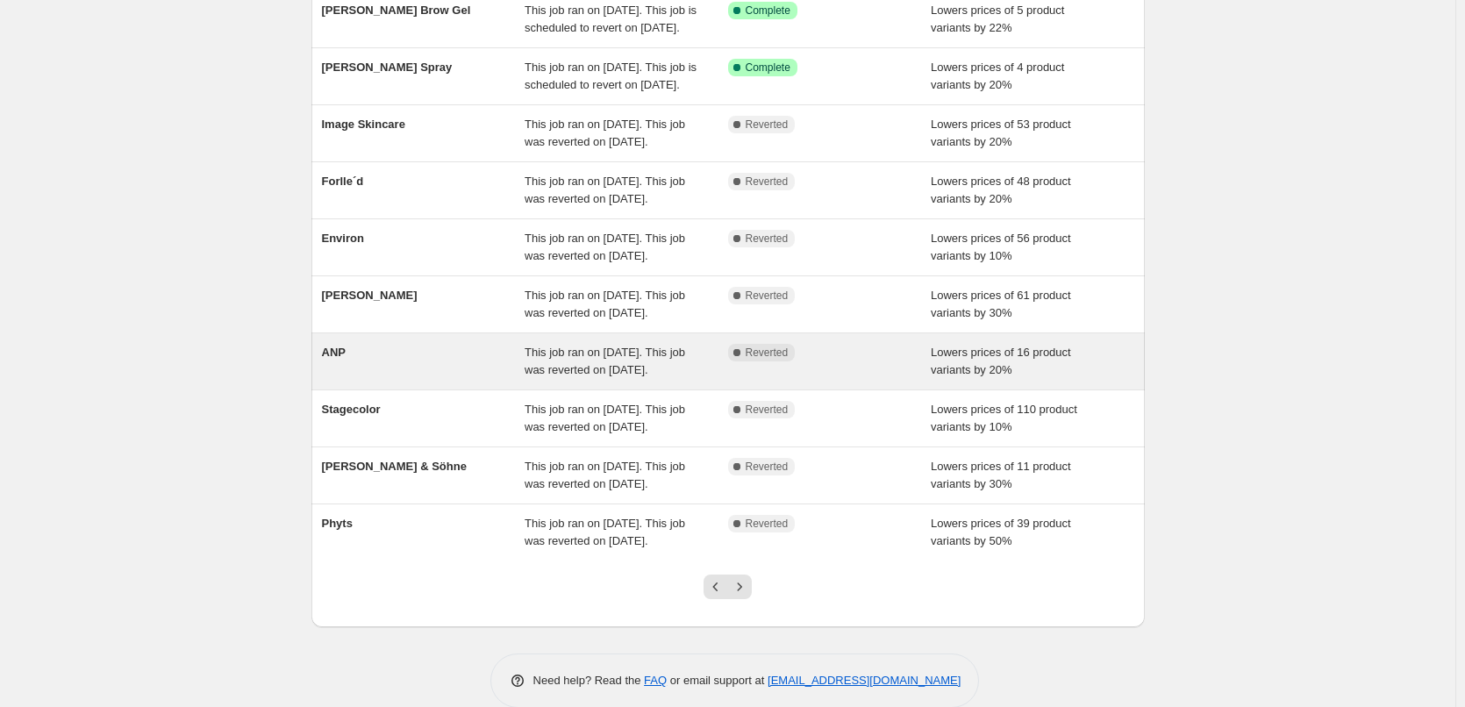
scroll to position [372, 0]
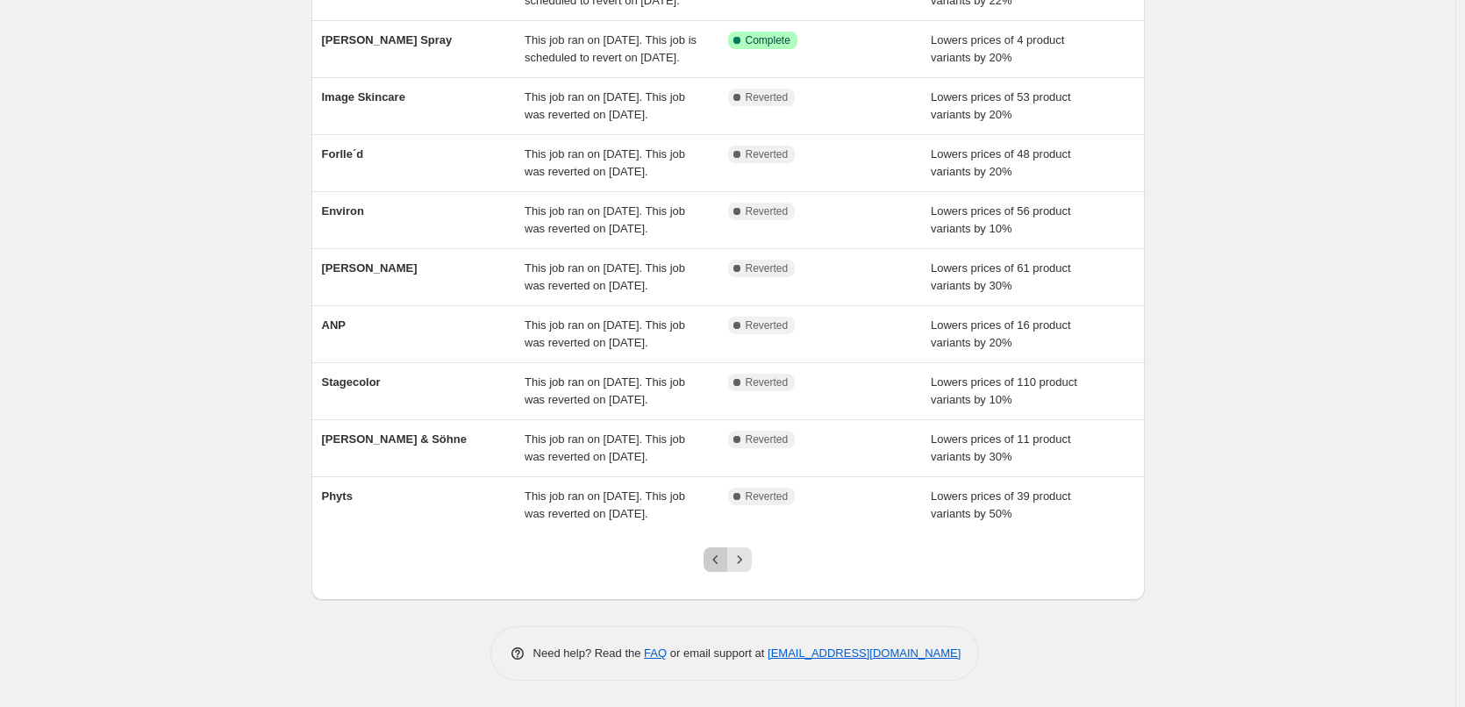
click at [728, 567] on button "Previous" at bounding box center [716, 559] width 25 height 25
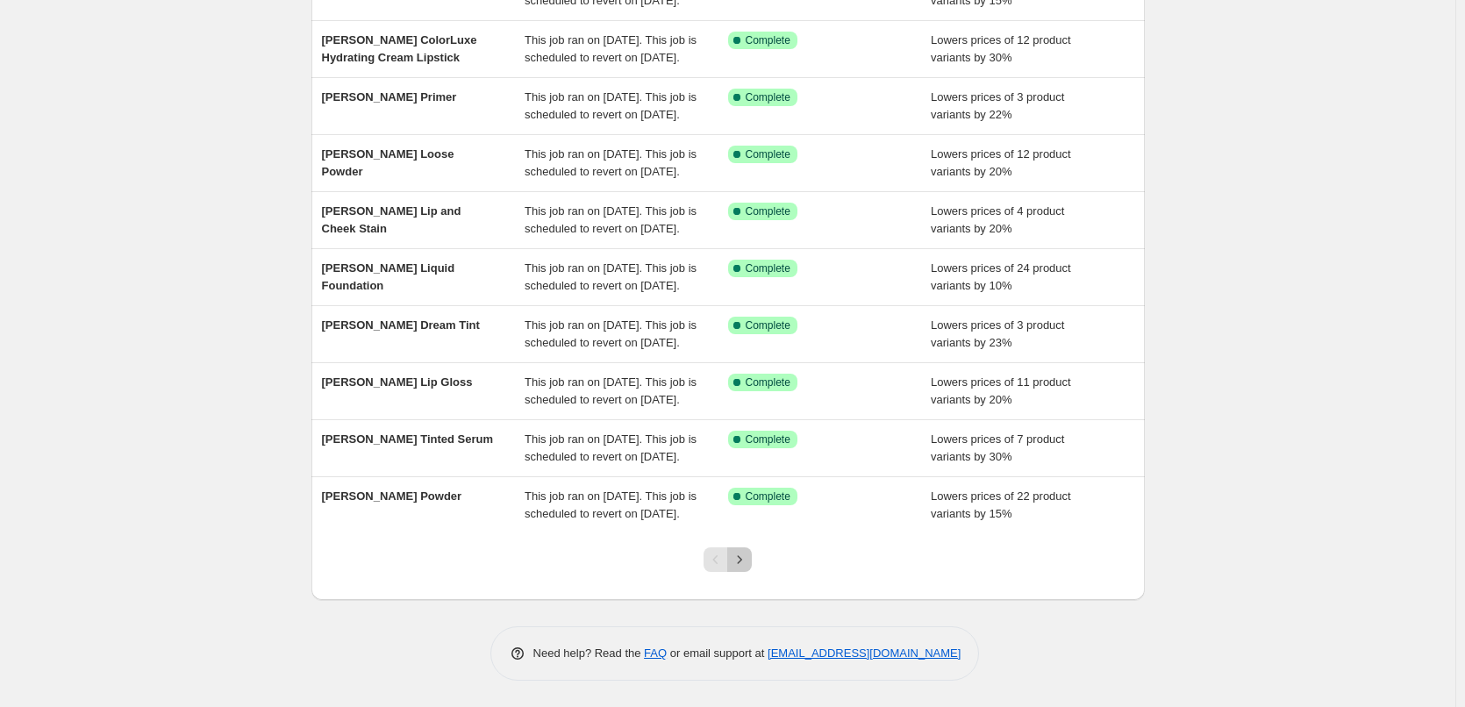
click at [748, 565] on icon "Next" at bounding box center [740, 560] width 18 height 18
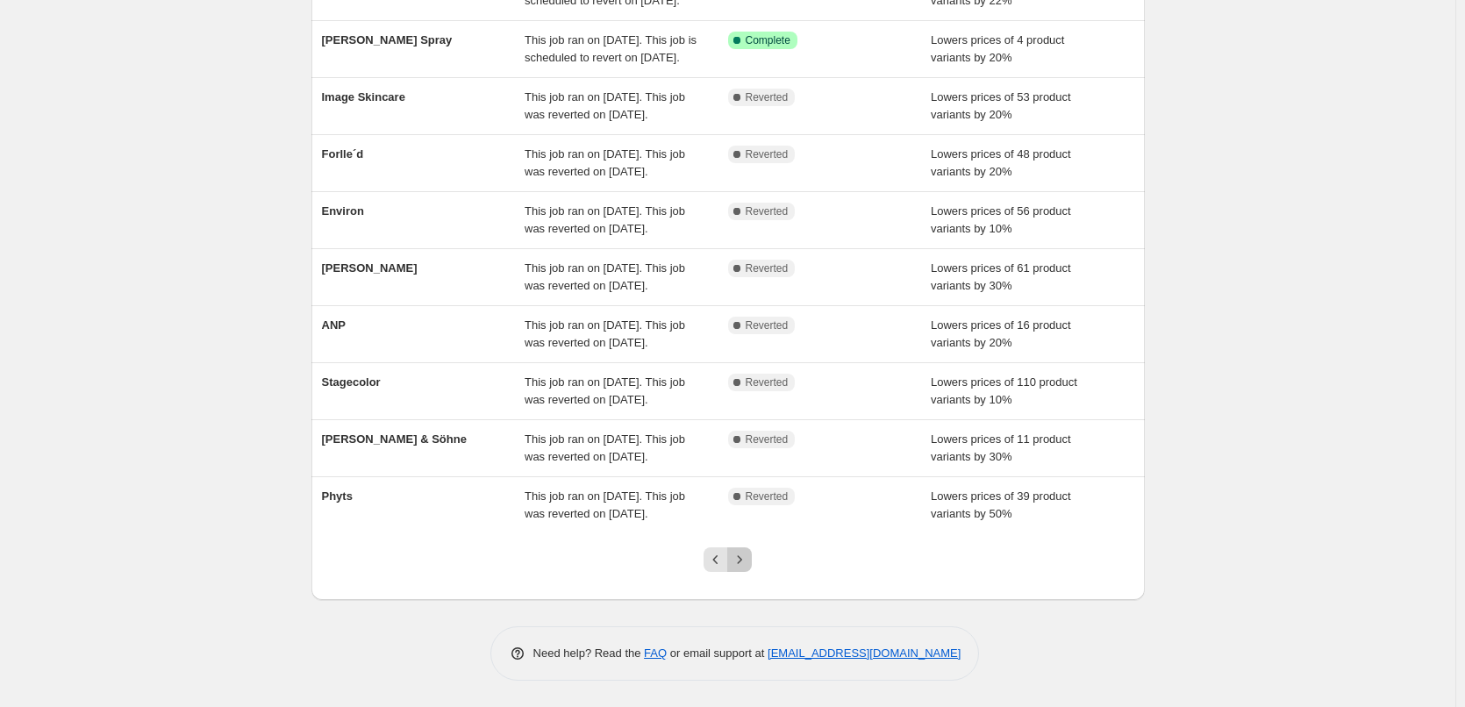
click at [747, 564] on icon "Next" at bounding box center [740, 560] width 18 height 18
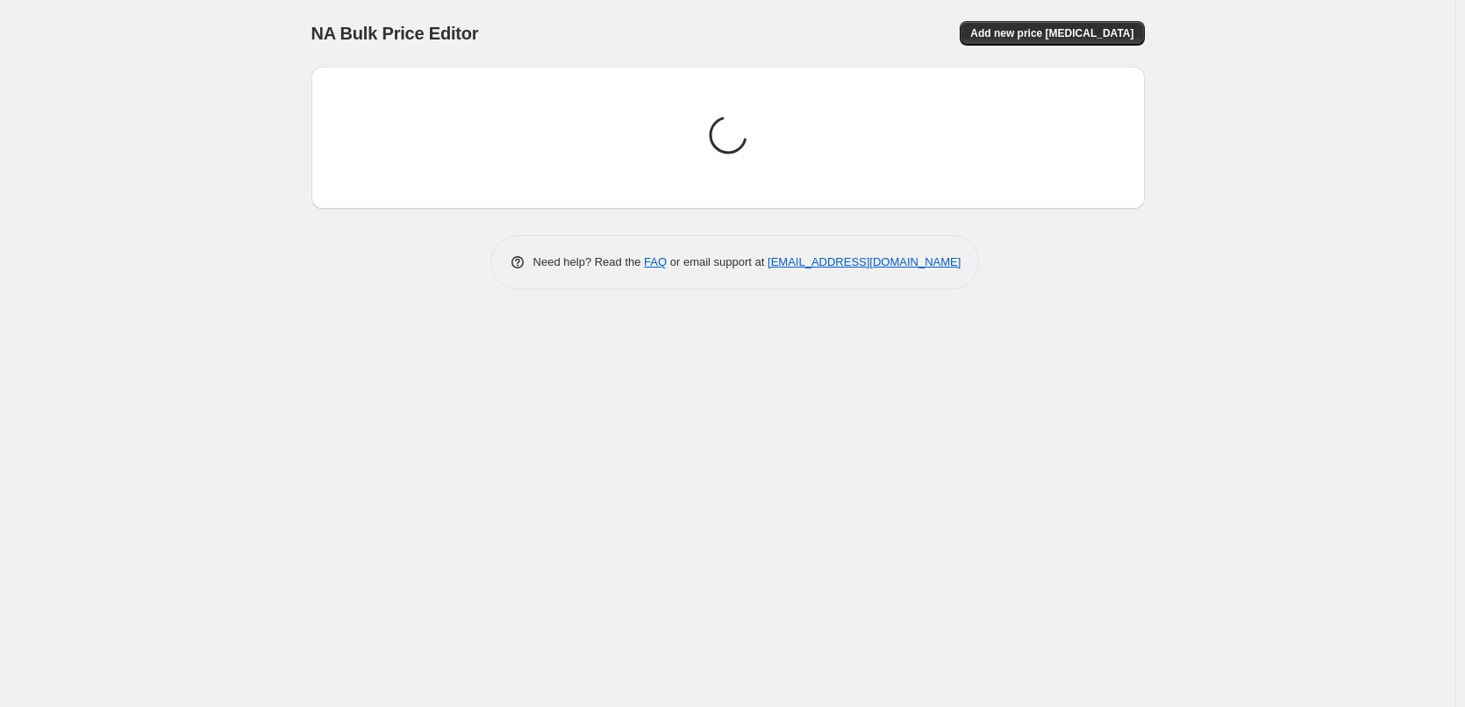
scroll to position [0, 0]
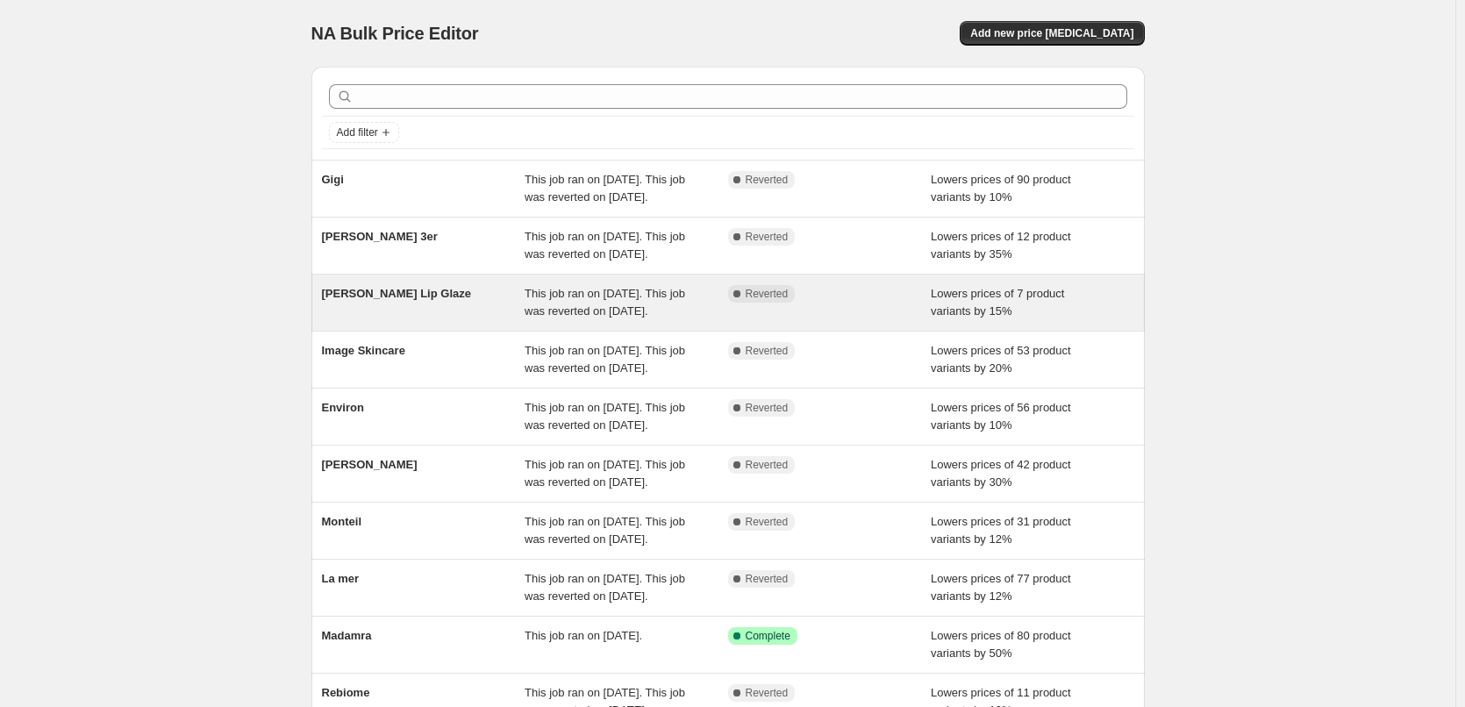
click at [412, 300] on span "[PERSON_NAME] Lip Glaze" at bounding box center [396, 293] width 149 height 13
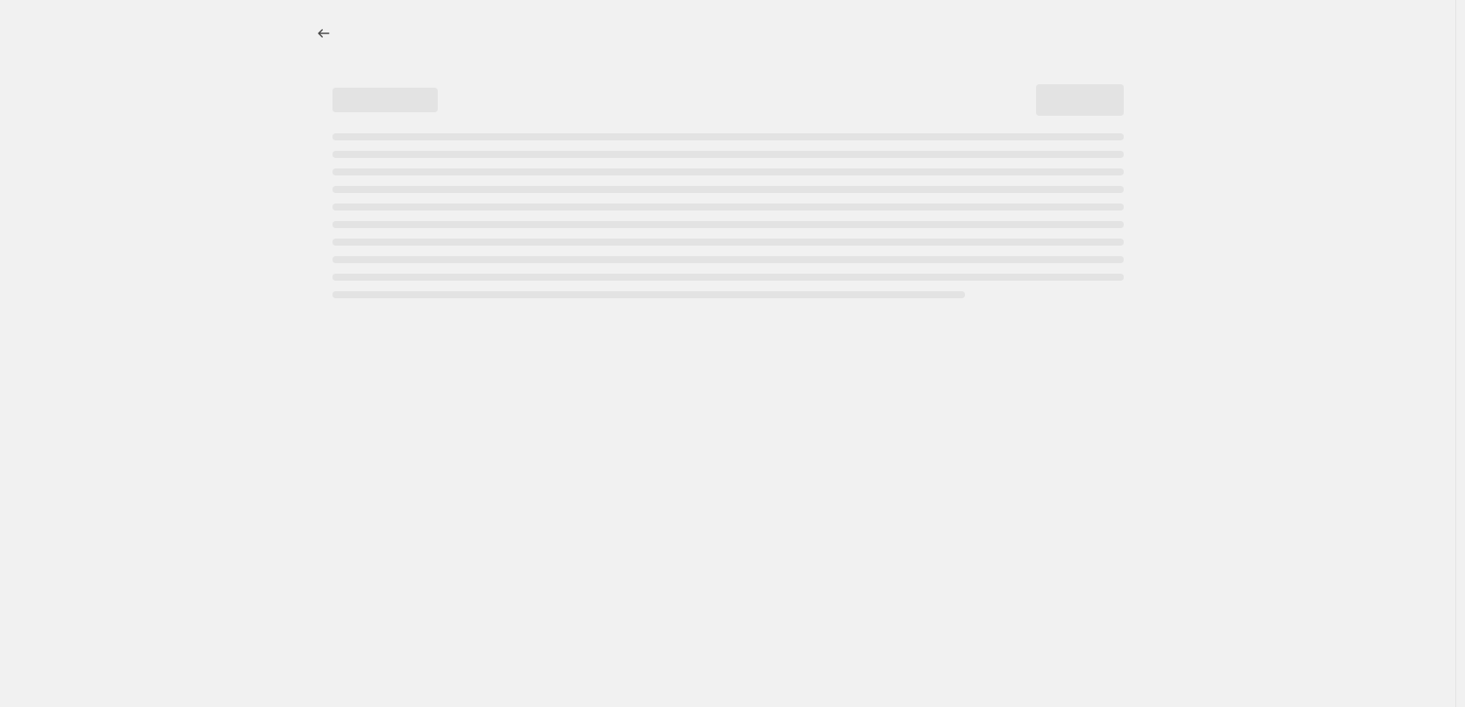
select select "percentage"
select select "tag"
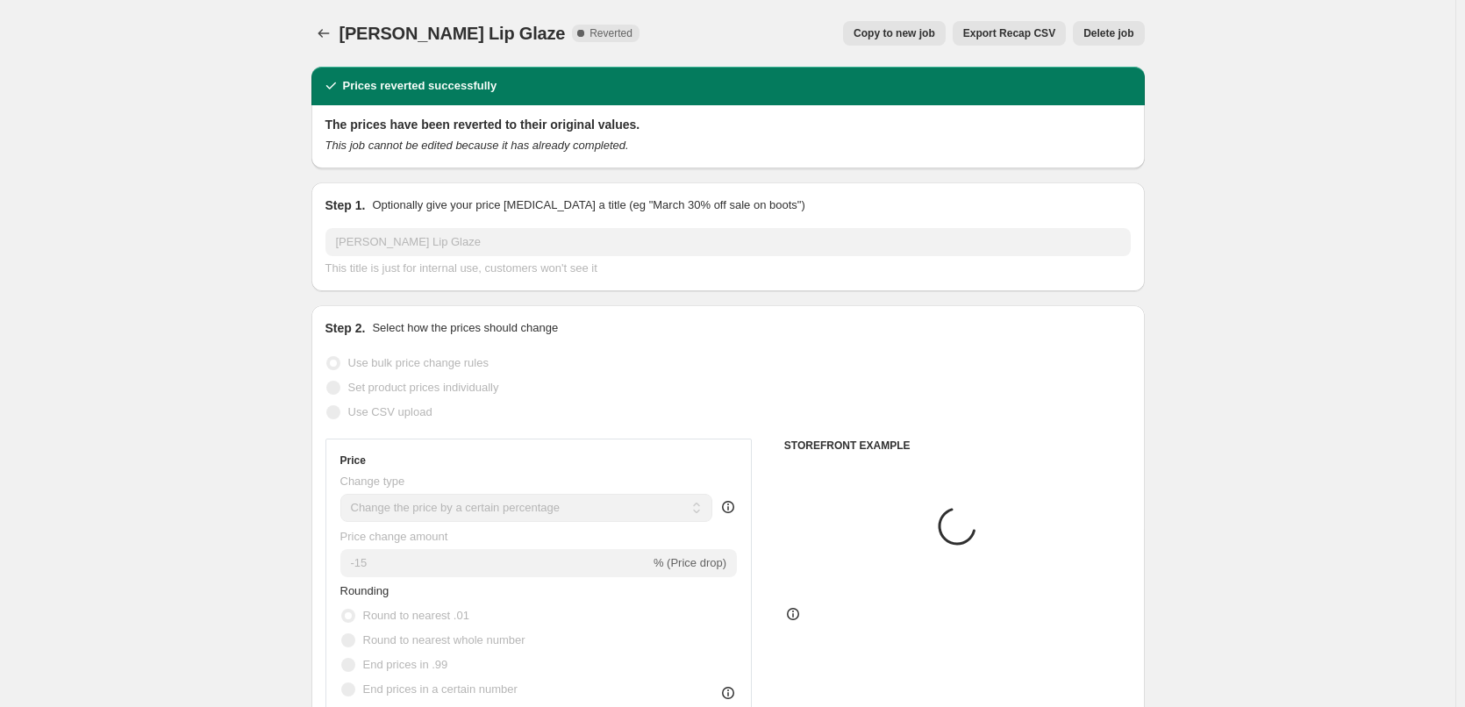
click at [1130, 33] on span "Delete job" at bounding box center [1108, 33] width 50 height 14
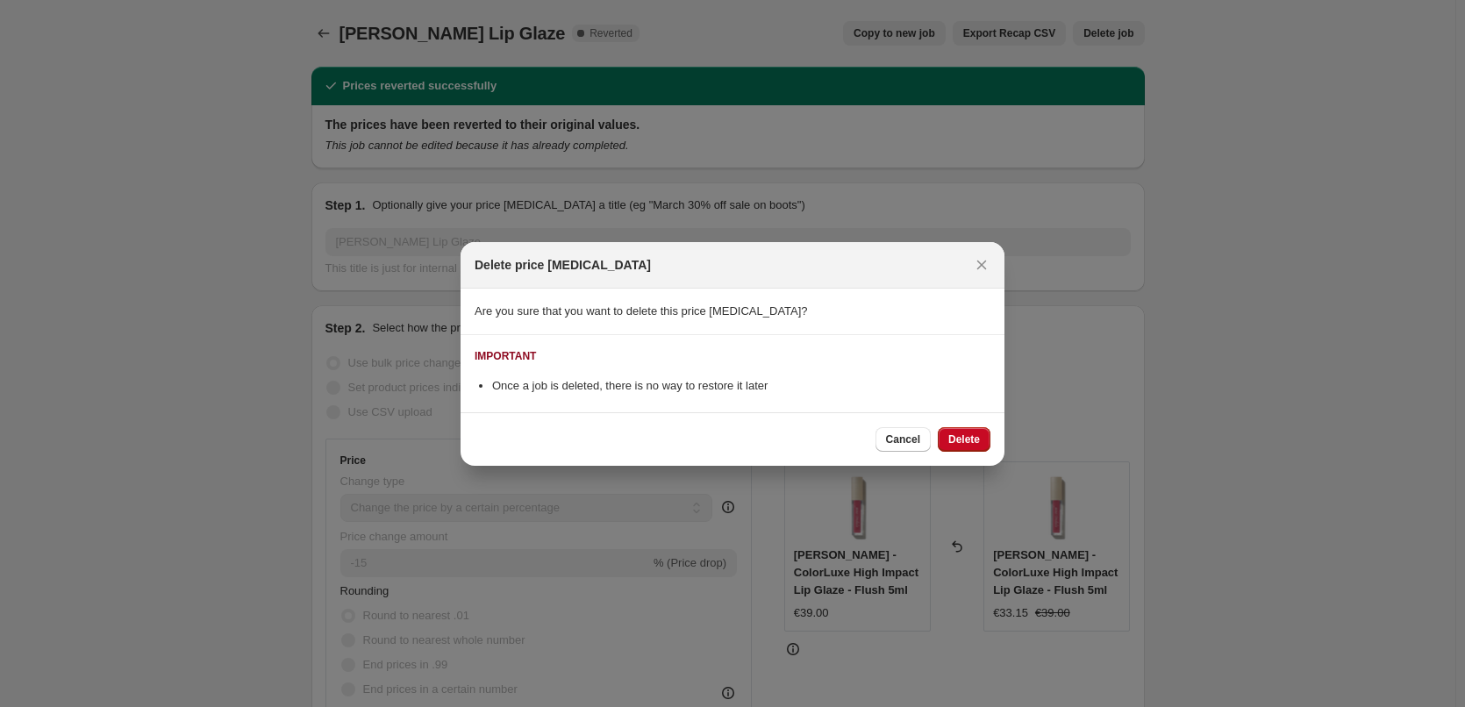
click at [974, 454] on div "Cancel Delete" at bounding box center [733, 439] width 544 height 54
click at [974, 440] on span "Delete" at bounding box center [964, 440] width 32 height 14
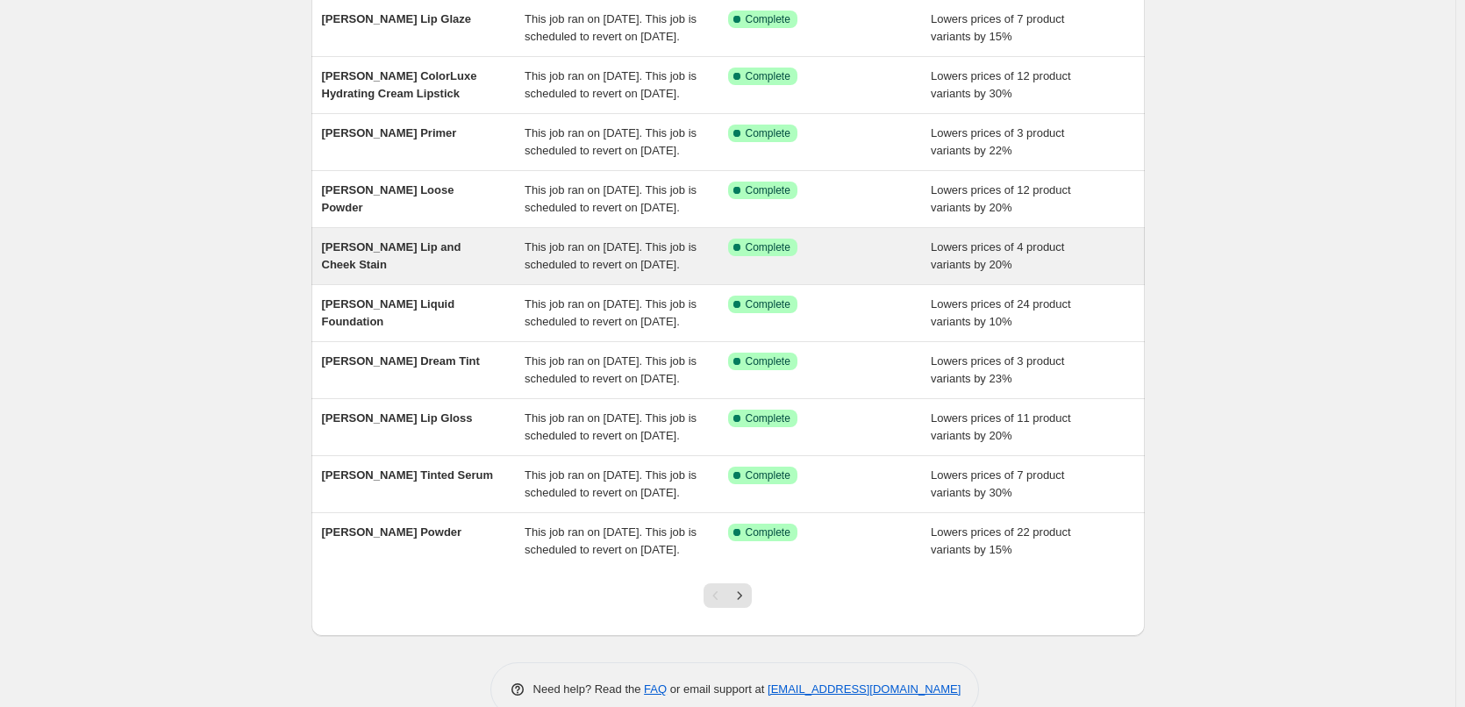
scroll to position [372, 0]
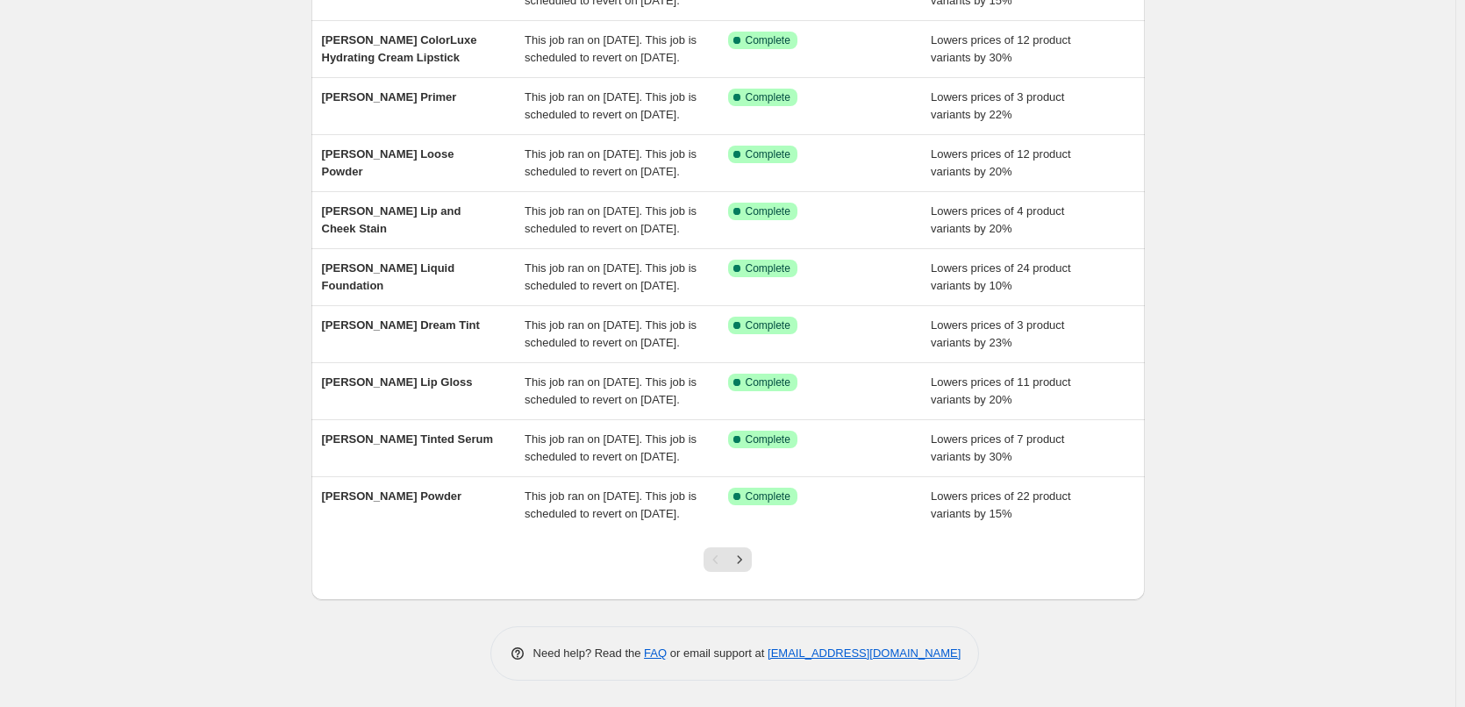
click at [747, 575] on div at bounding box center [727, 566] width 71 height 67
click at [747, 571] on button "Next" at bounding box center [739, 559] width 25 height 25
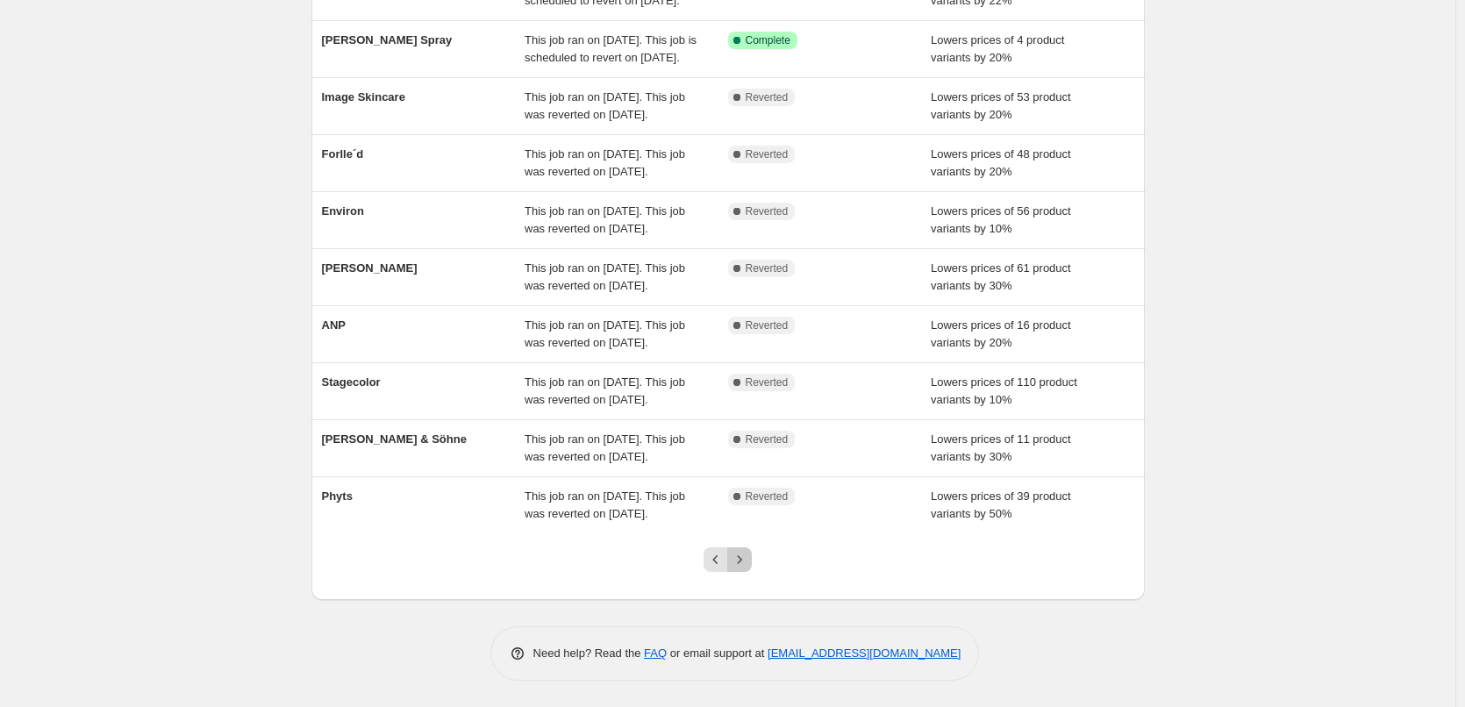
click at [749, 570] on button "Next" at bounding box center [739, 559] width 25 height 25
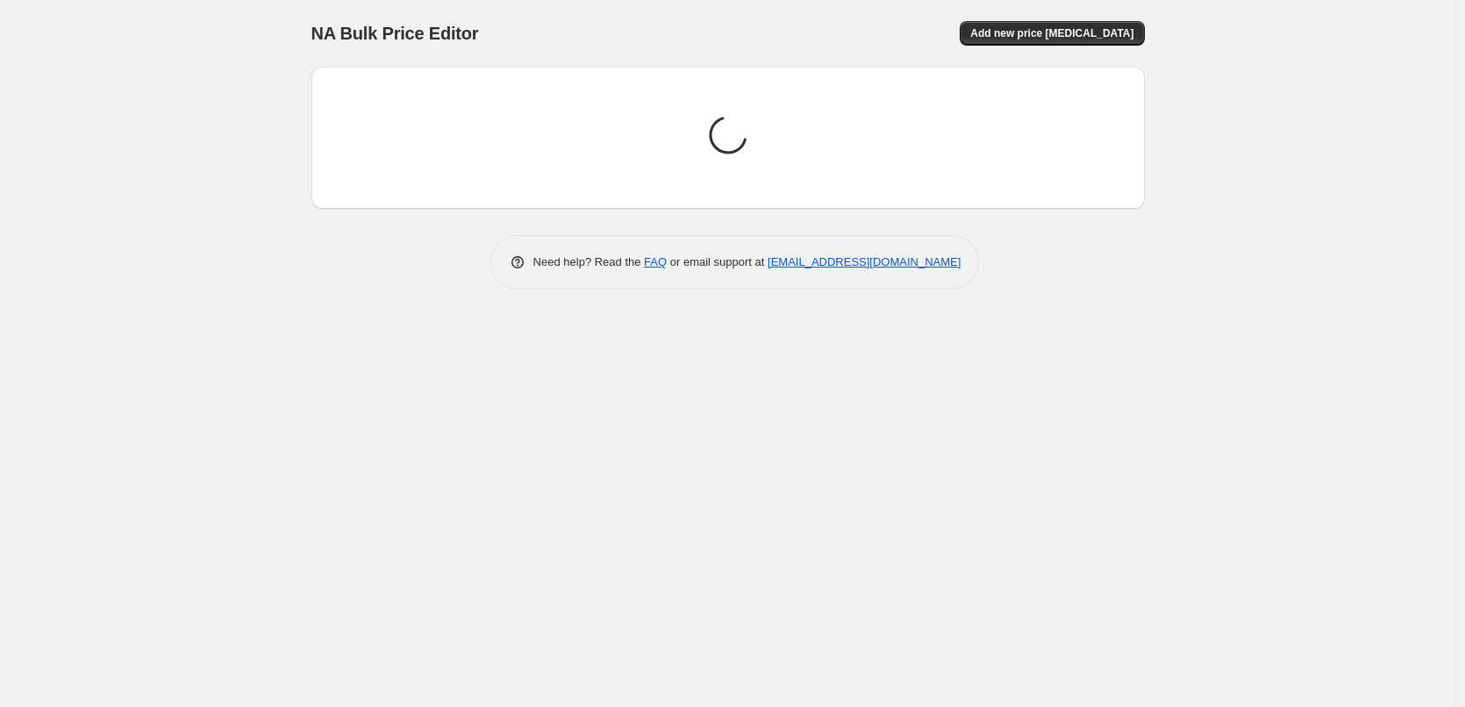
scroll to position [0, 0]
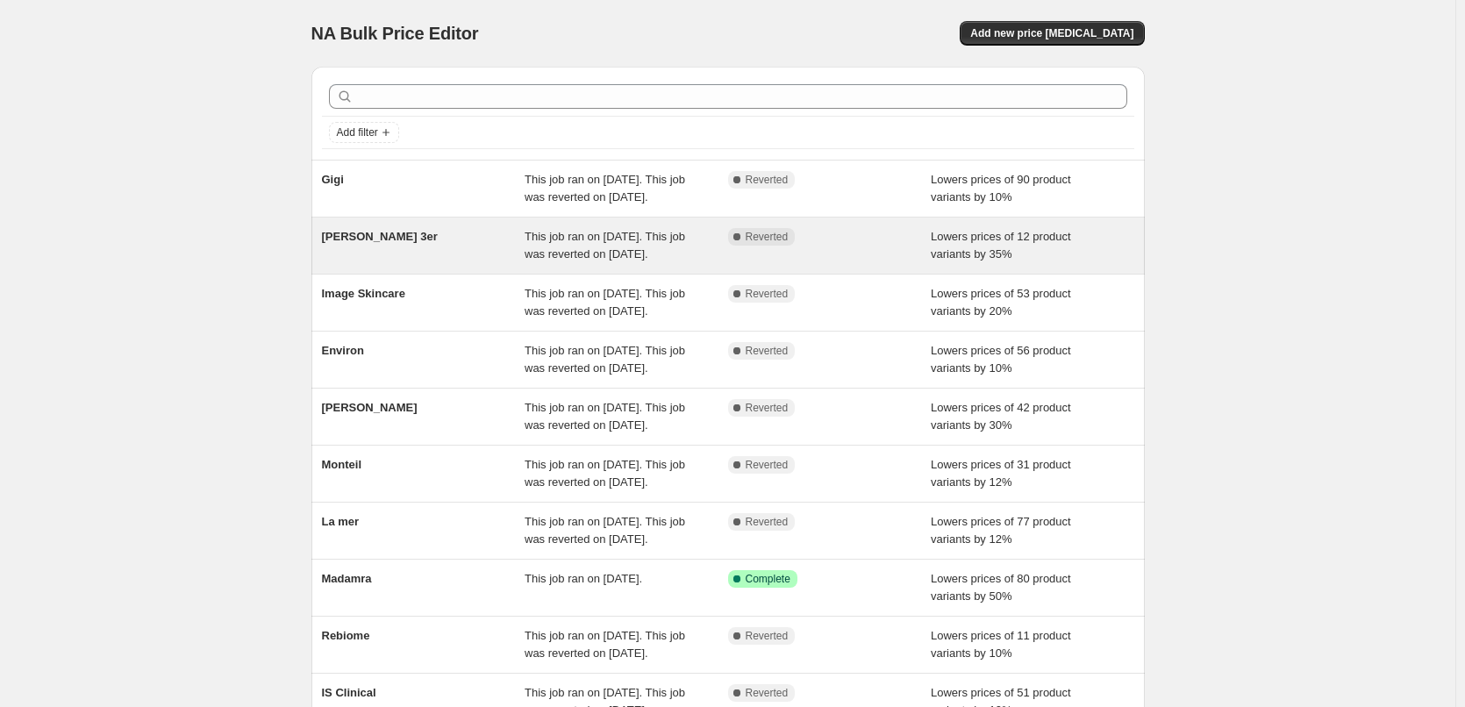
click at [395, 263] on div "[PERSON_NAME] 3er" at bounding box center [424, 245] width 204 height 35
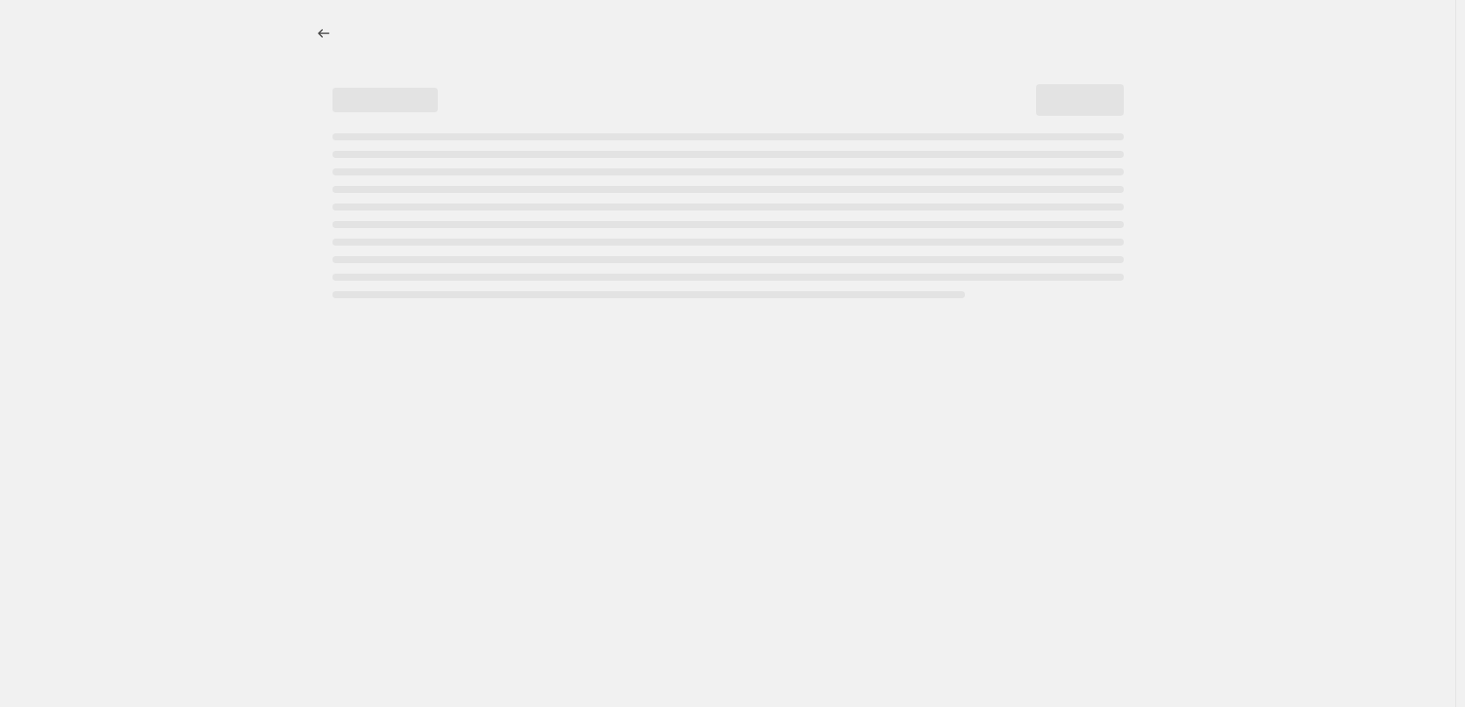
select select "percentage"
select select "tag"
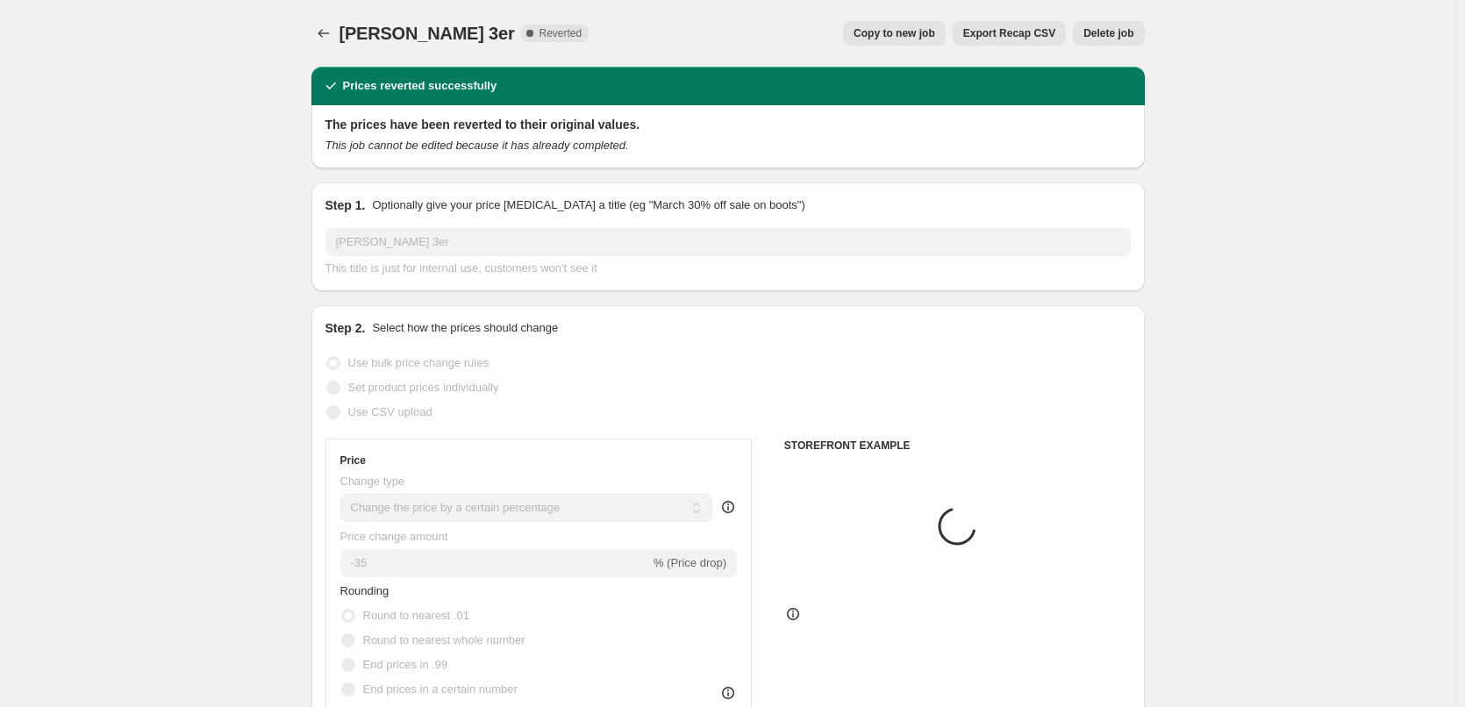
click at [909, 36] on span "Copy to new job" at bounding box center [895, 33] width 82 height 14
select select "percentage"
select select "tag"
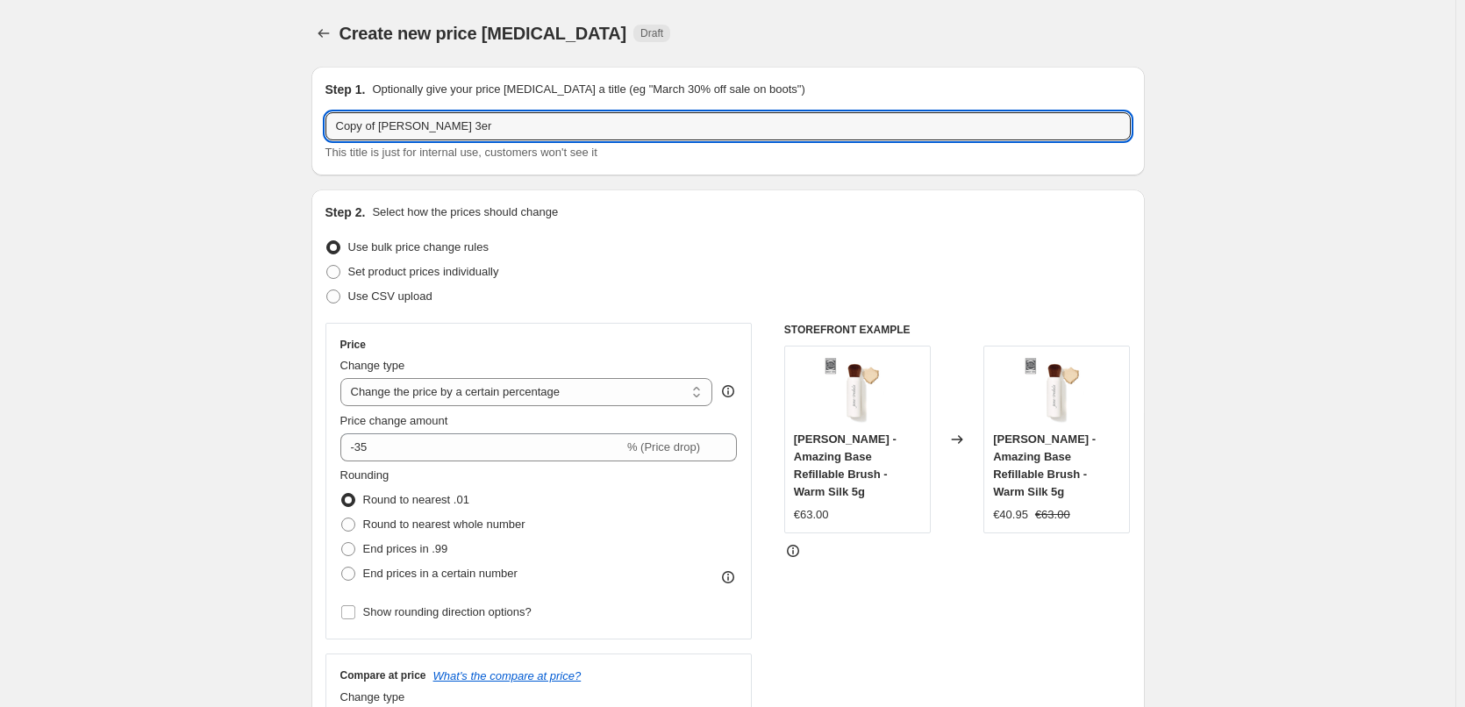
drag, startPoint x: 369, startPoint y: 127, endPoint x: 218, endPoint y: 127, distance: 150.9
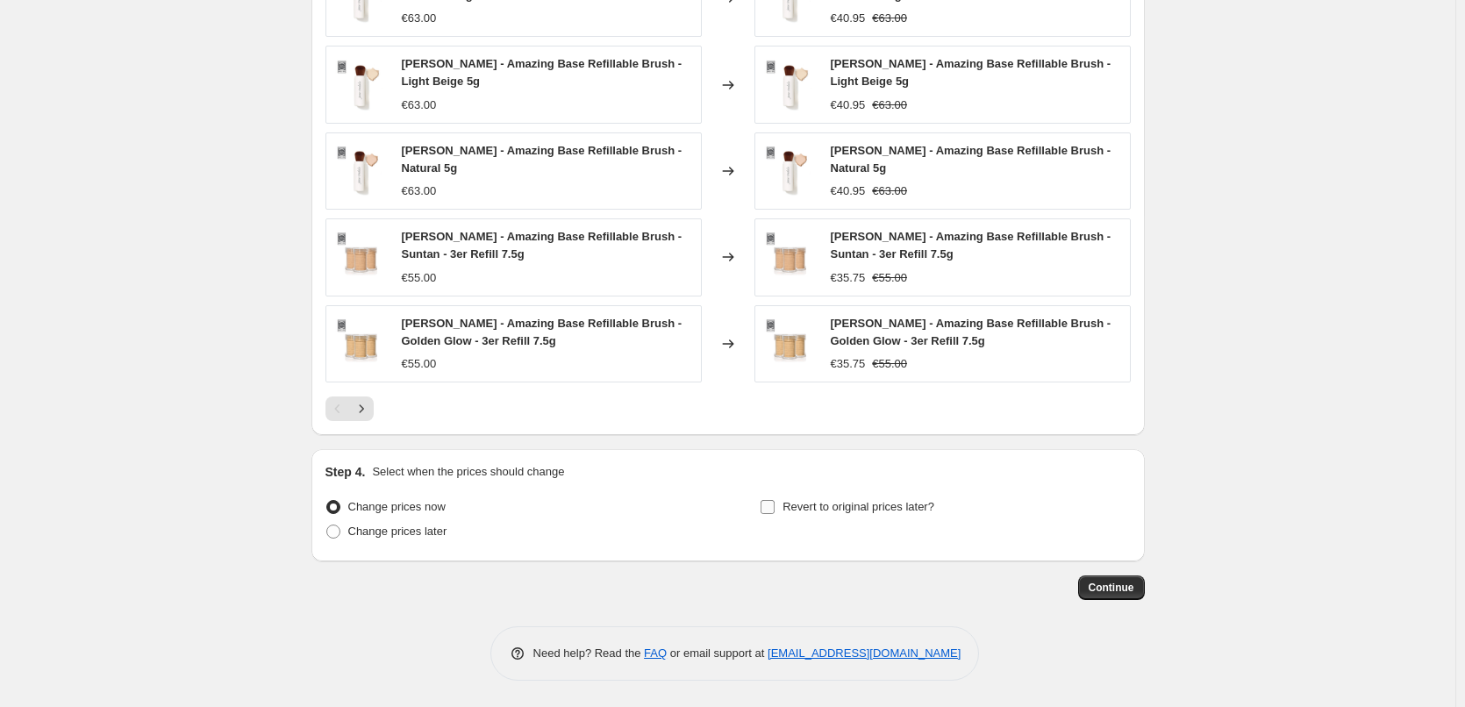
type input "[PERSON_NAME] 3er"
click at [840, 518] on label "Revert to original prices later?" at bounding box center [847, 507] width 175 height 25
click at [775, 514] on input "Revert to original prices later?" at bounding box center [768, 507] width 14 height 14
checkbox input "true"
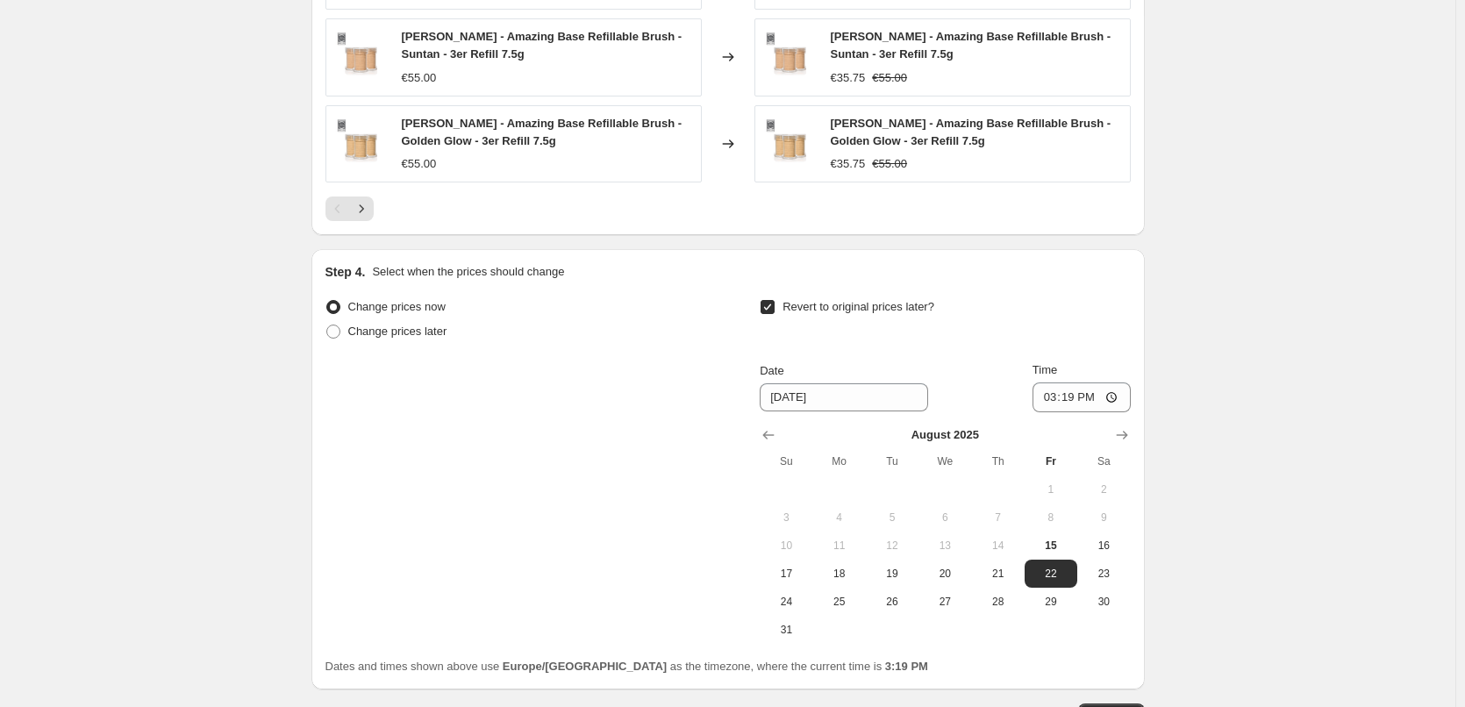
scroll to position [1601, 0]
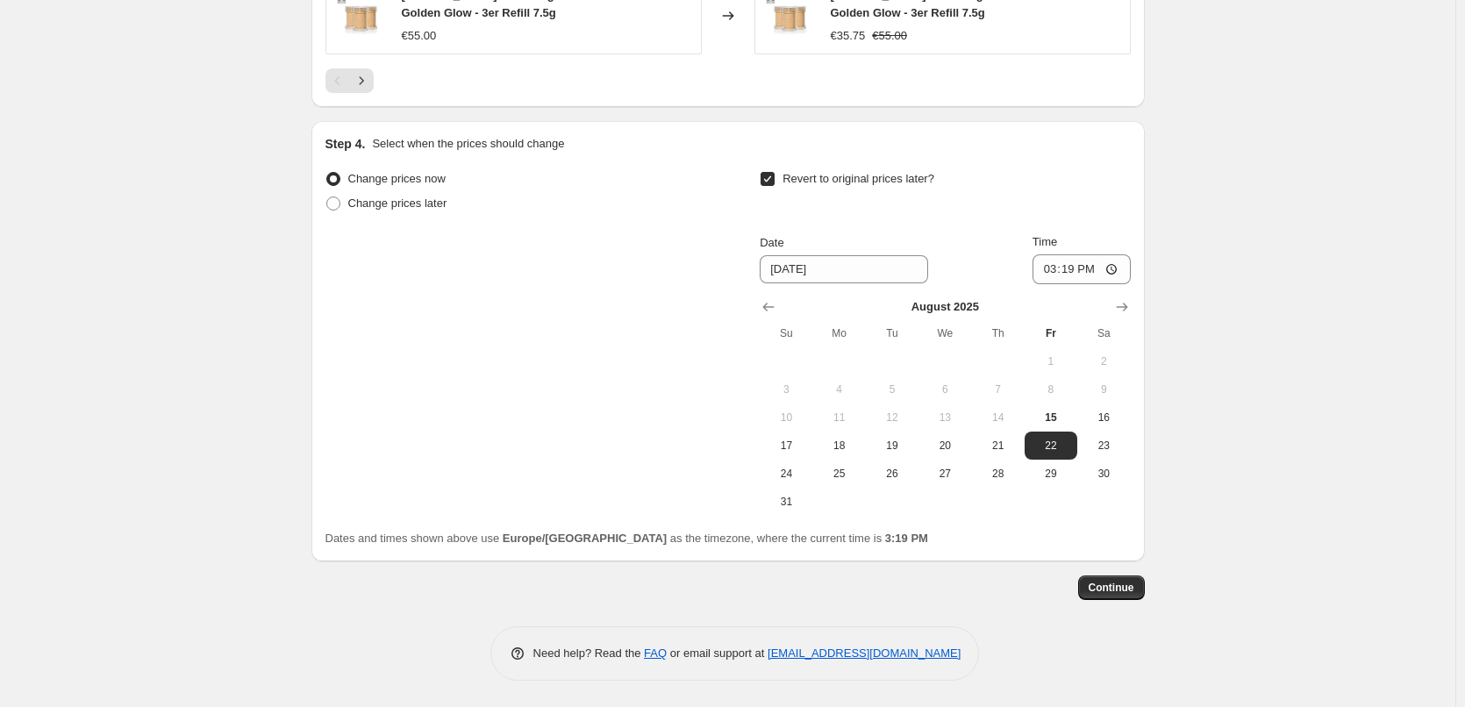
drag, startPoint x: 856, startPoint y: 453, endPoint x: 985, endPoint y: 382, distance: 147.2
click at [856, 452] on button "18" at bounding box center [839, 446] width 53 height 28
type input "8/18/2025"
click at [1056, 273] on input "15:19" at bounding box center [1082, 269] width 98 height 30
type input "03:00"
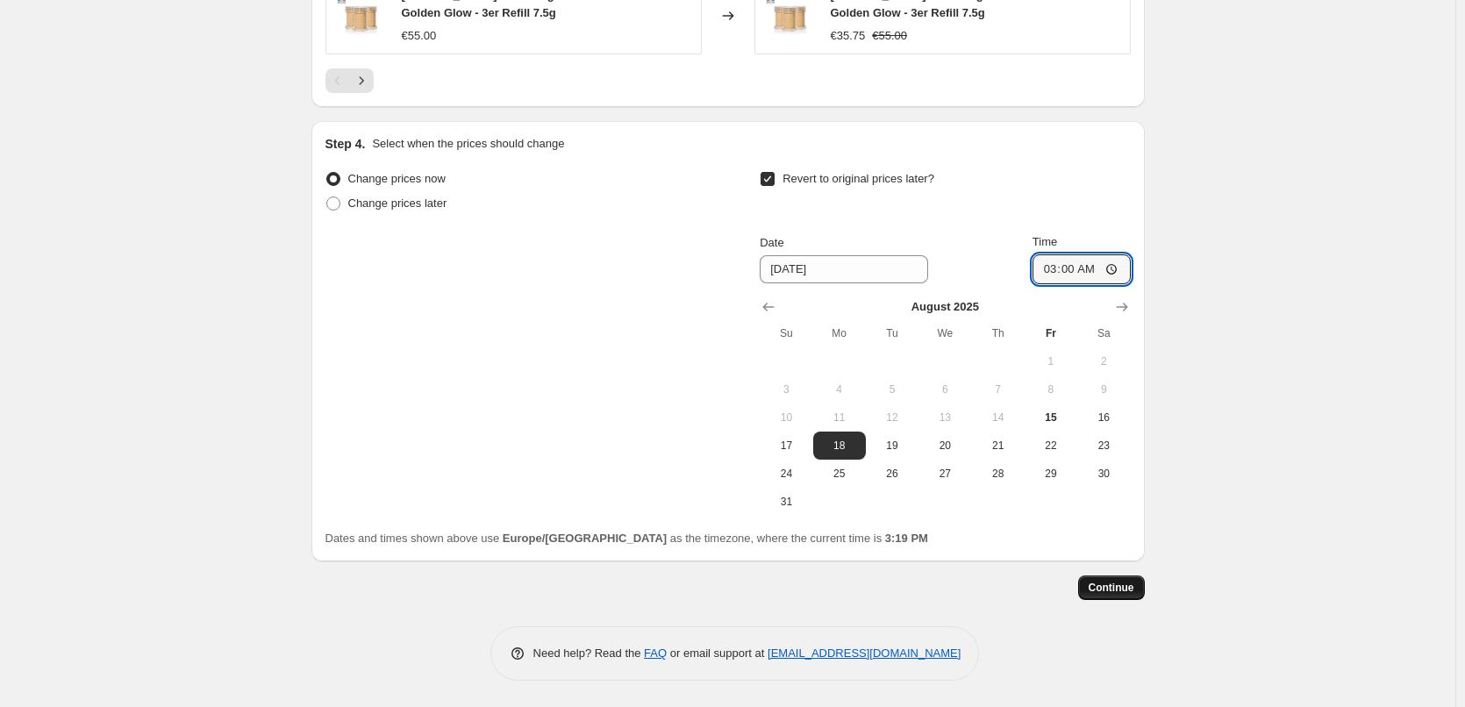
click at [1123, 594] on span "Continue" at bounding box center [1112, 588] width 46 height 14
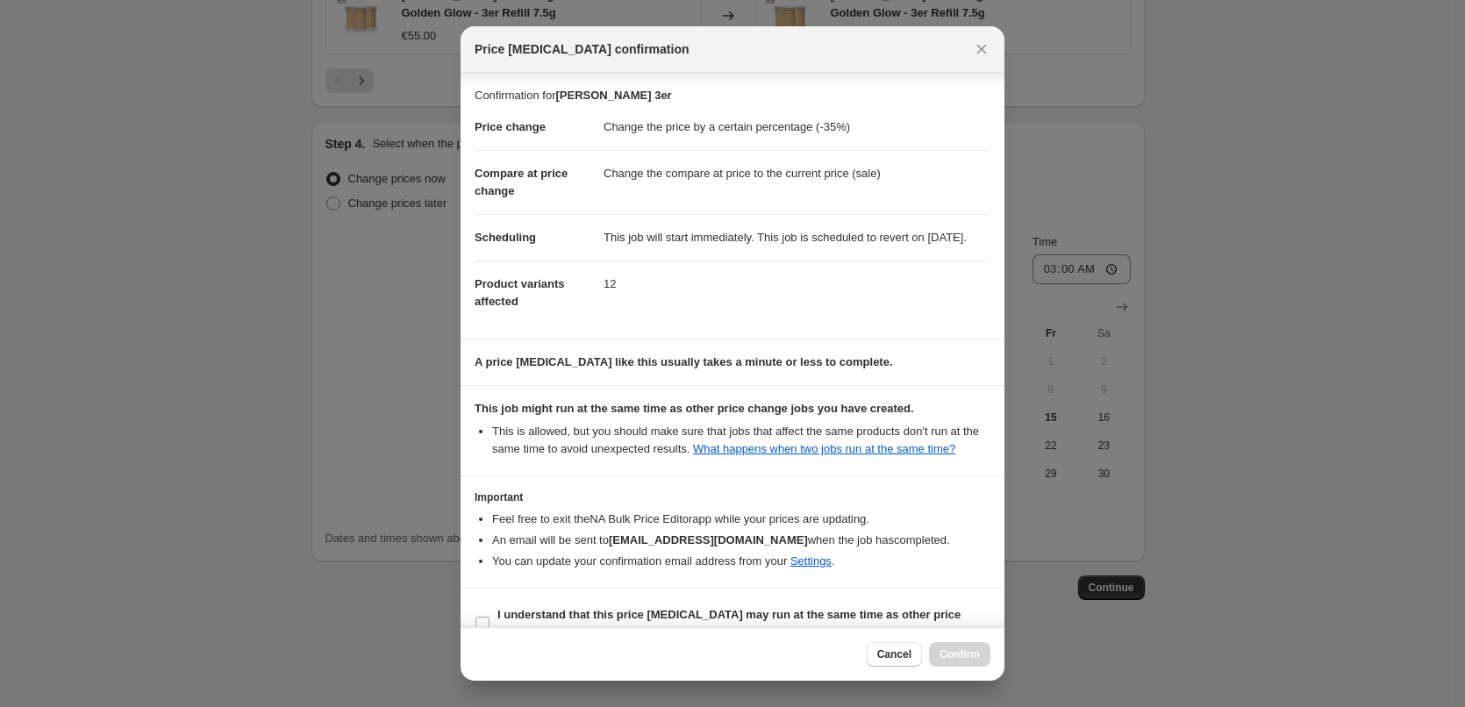
scroll to position [49, 0]
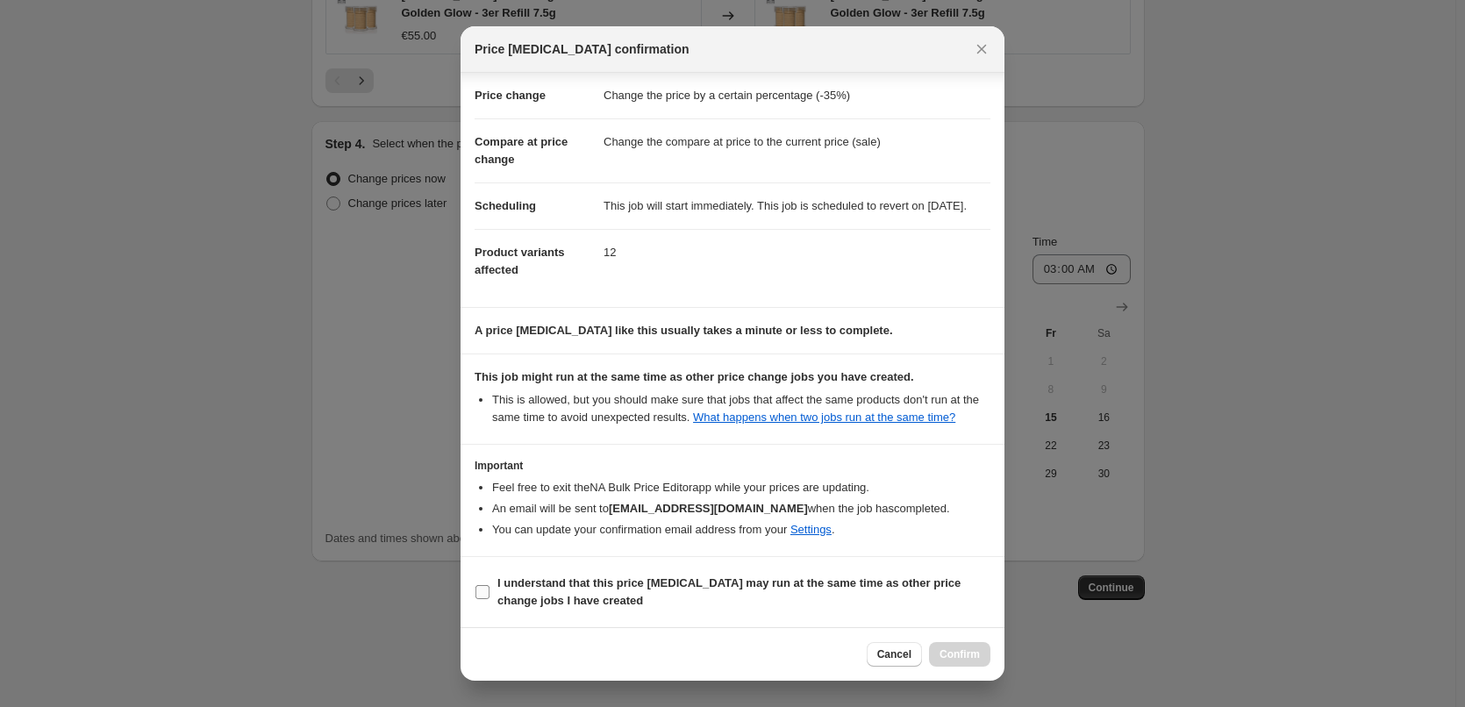
click at [721, 579] on b "I understand that this price change job may run at the same time as other price…" at bounding box center [728, 591] width 463 height 31
click at [490, 585] on input "I understand that this price change job may run at the same time as other price…" at bounding box center [483, 592] width 14 height 14
checkbox input "true"
click at [956, 661] on button "Confirm" at bounding box center [959, 654] width 61 height 25
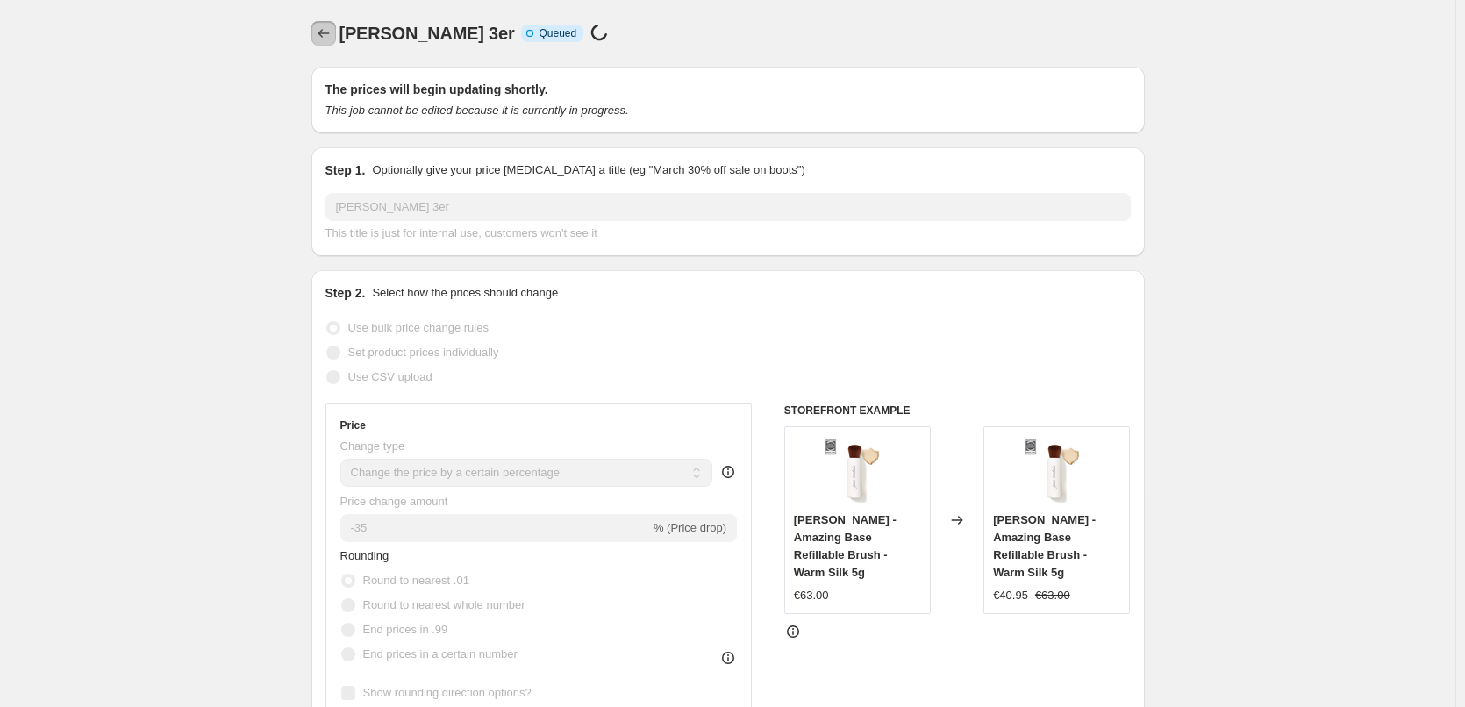
click at [336, 36] on button "Price change jobs" at bounding box center [323, 33] width 25 height 25
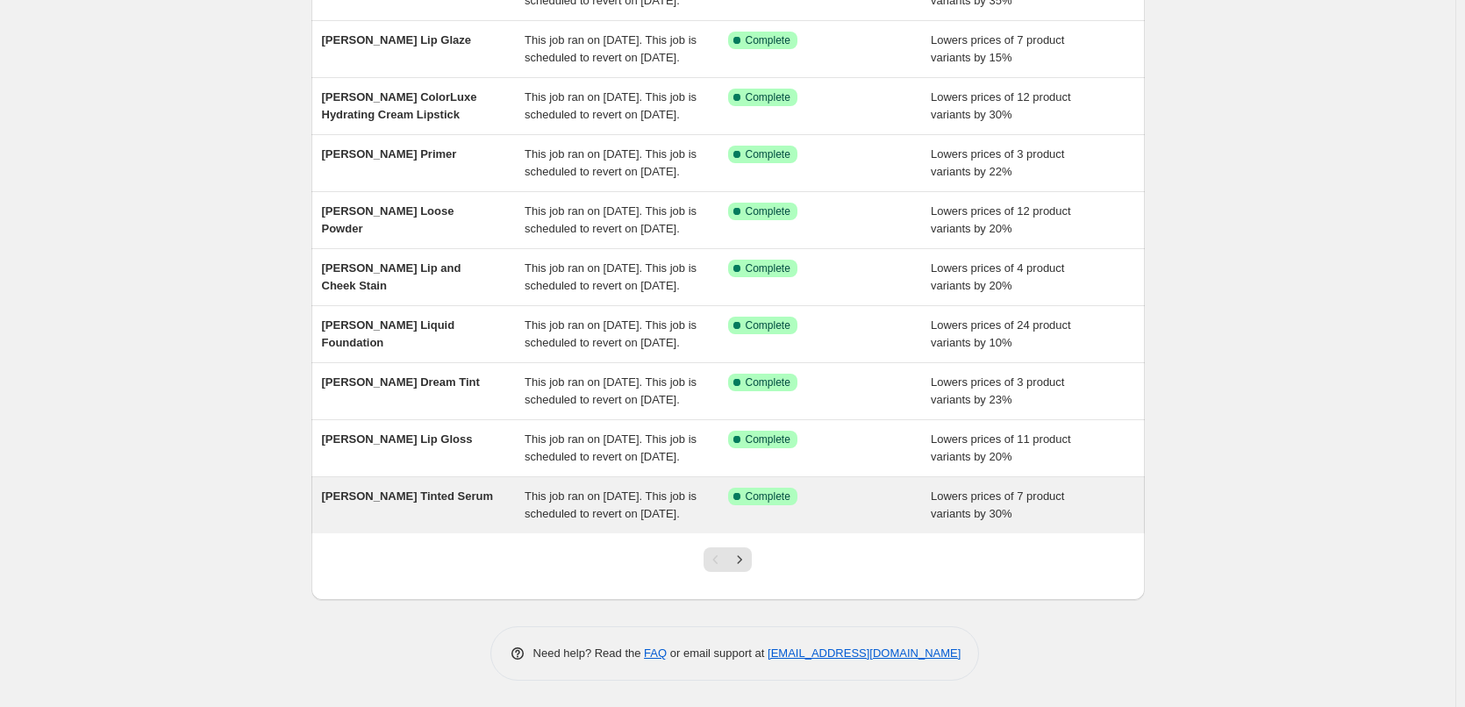
scroll to position [372, 0]
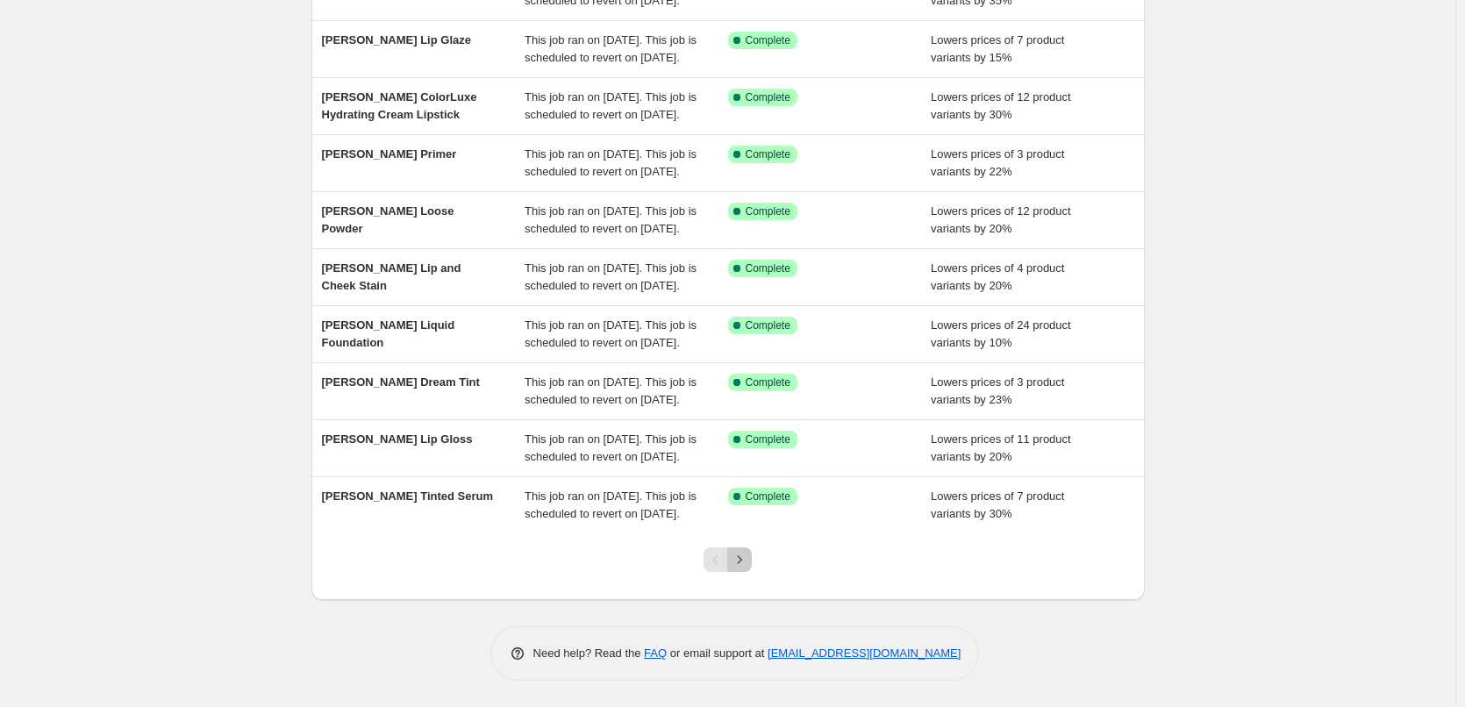
click at [747, 562] on icon "Next" at bounding box center [740, 560] width 18 height 18
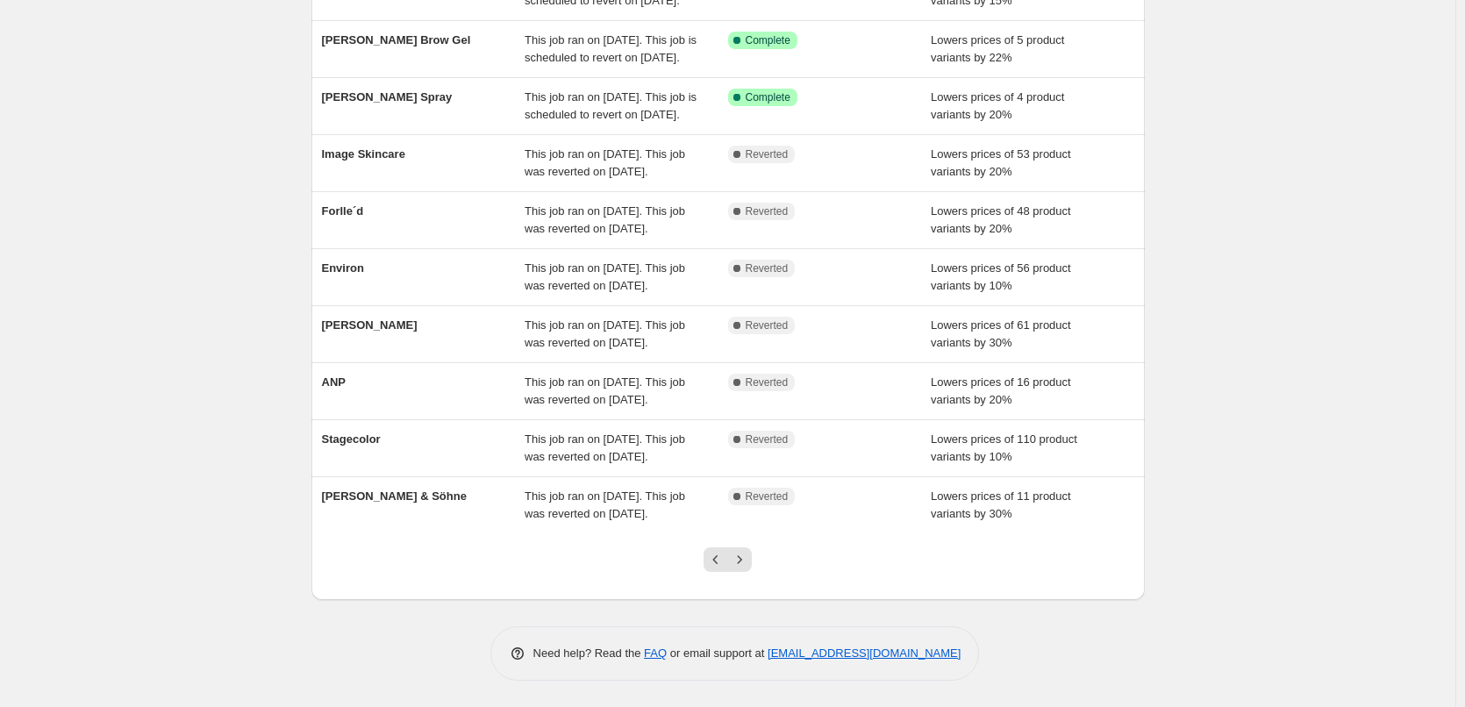
click at [747, 562] on icon "Next" at bounding box center [740, 560] width 18 height 18
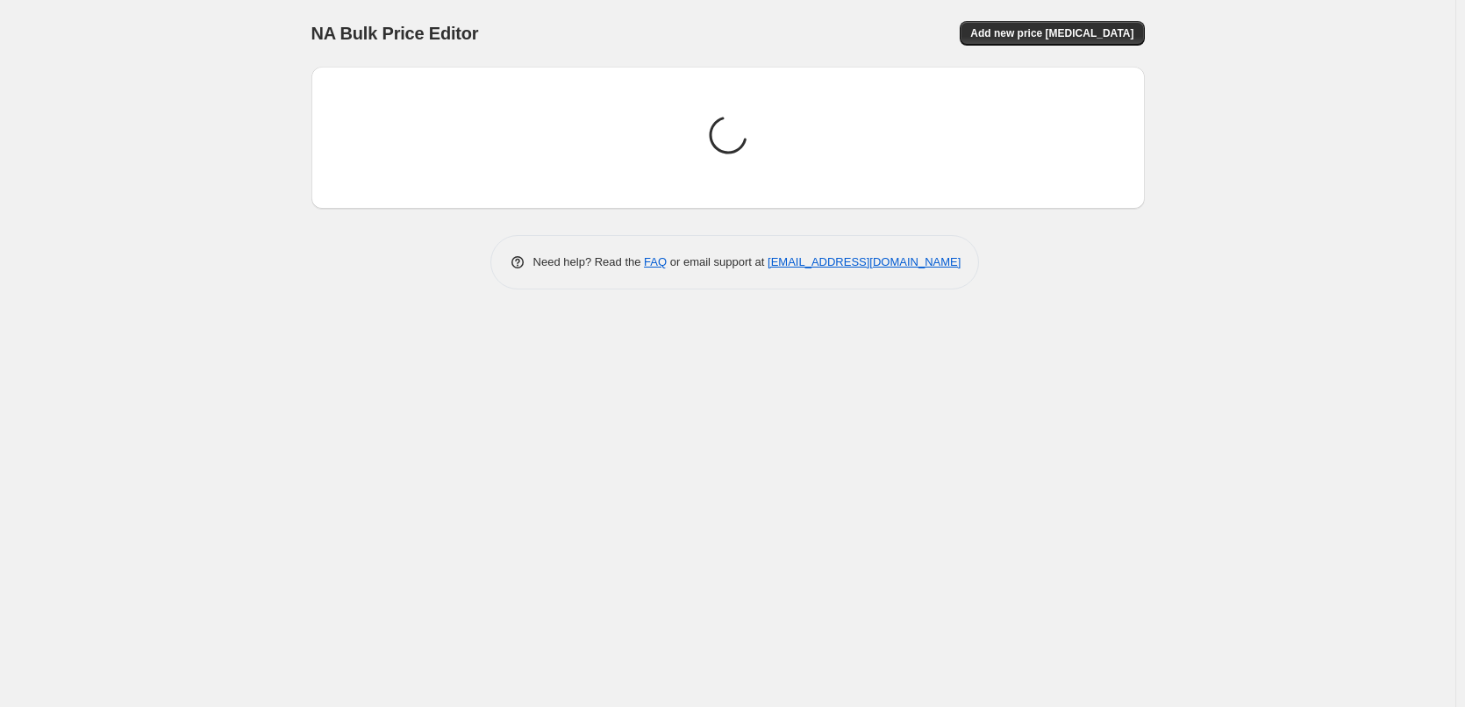
scroll to position [0, 0]
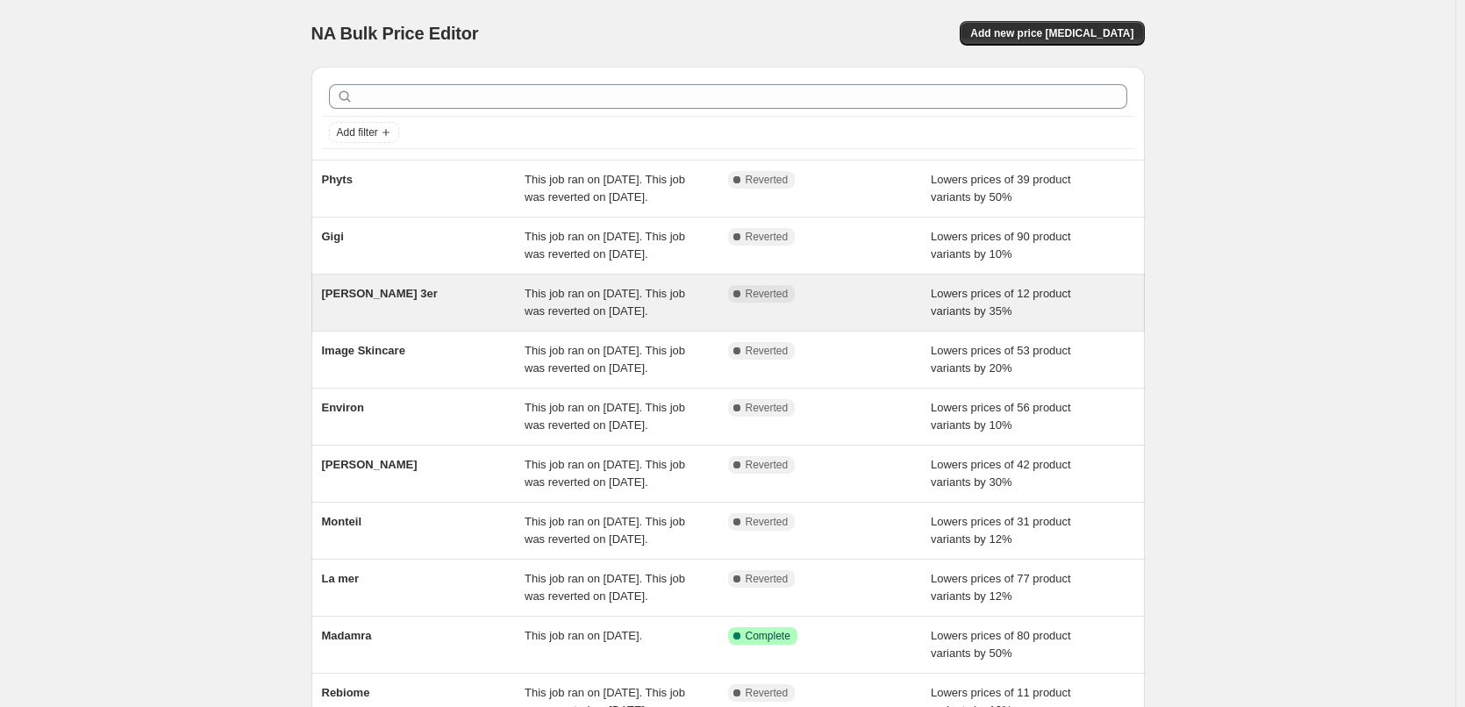
click at [388, 318] on div "Jane Iredale 3er This job ran on August 14, 2025. This job was reverted on Augu…" at bounding box center [727, 303] width 833 height 56
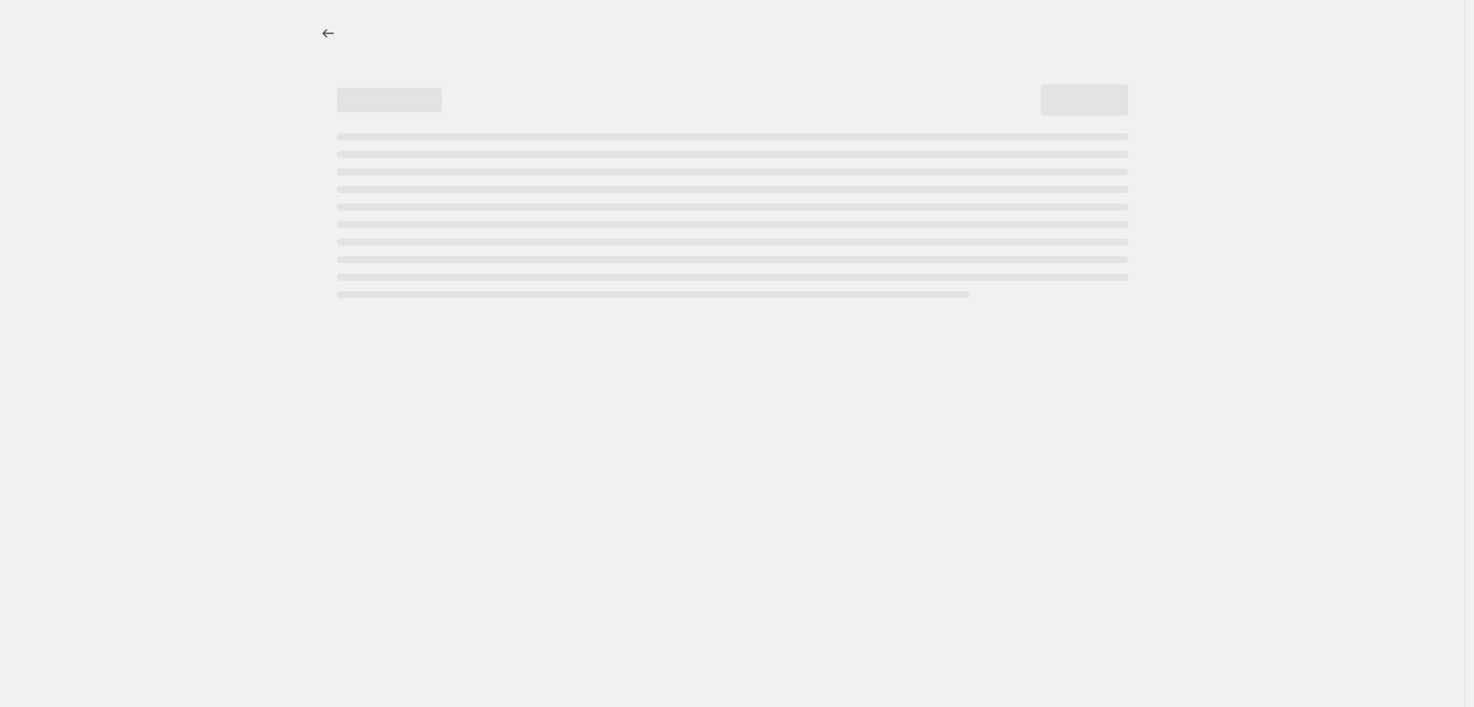
select select "percentage"
select select "tag"
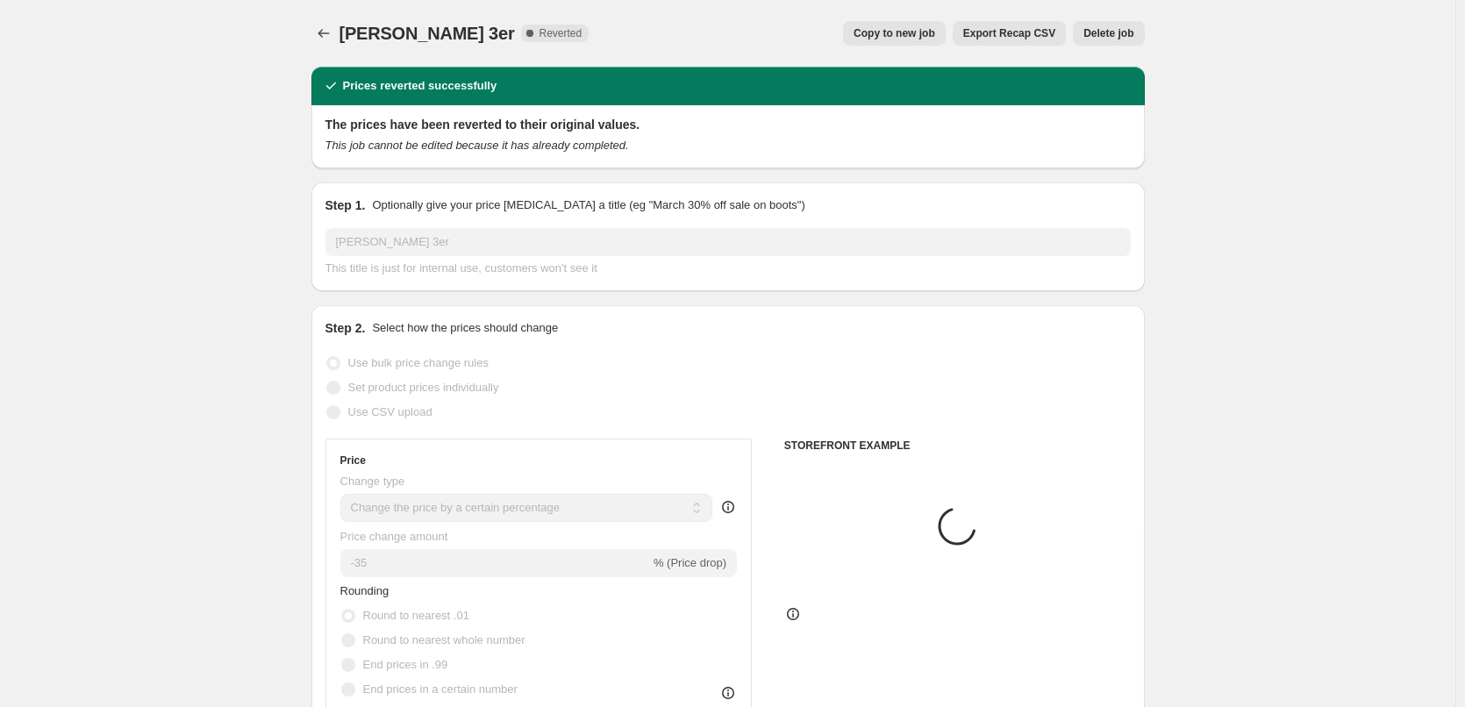
click at [1112, 38] on span "Delete job" at bounding box center [1108, 33] width 50 height 14
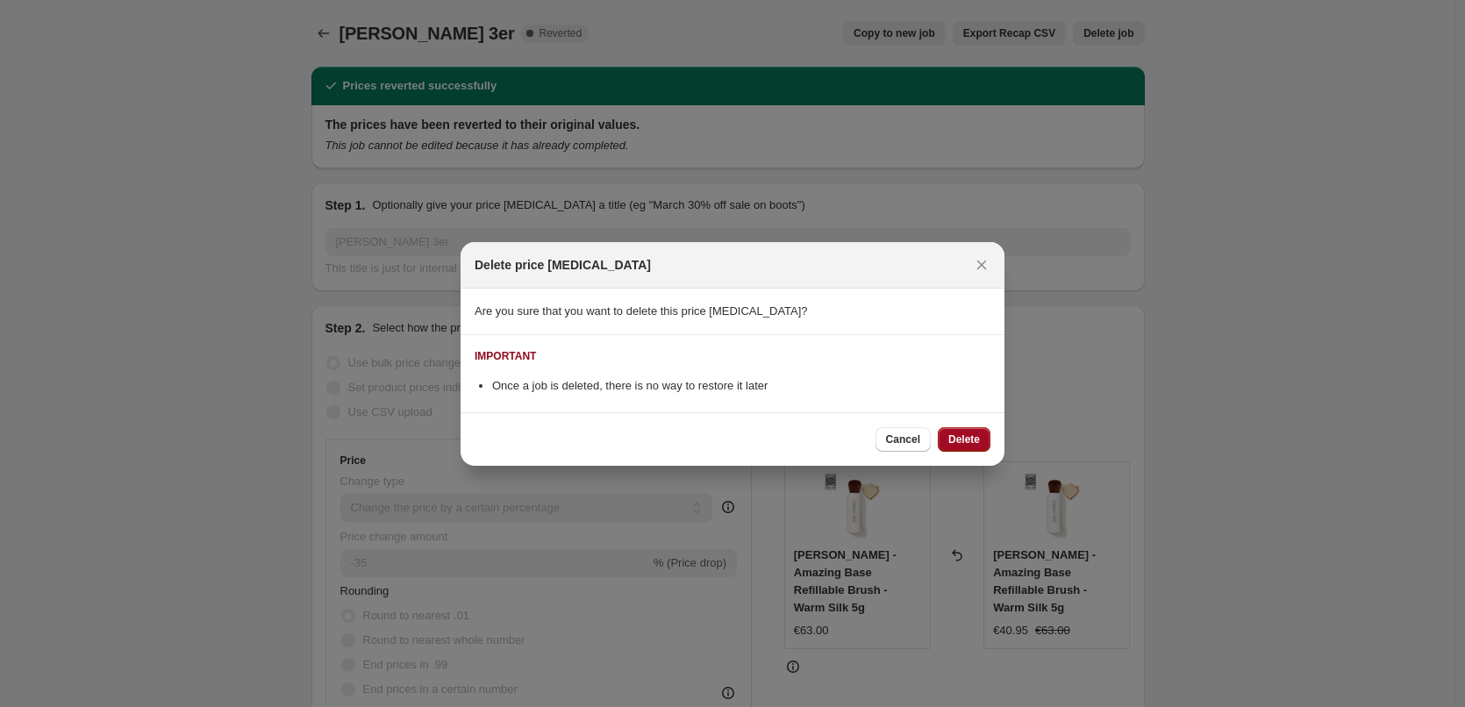
click at [940, 438] on button "Delete" at bounding box center [964, 439] width 53 height 25
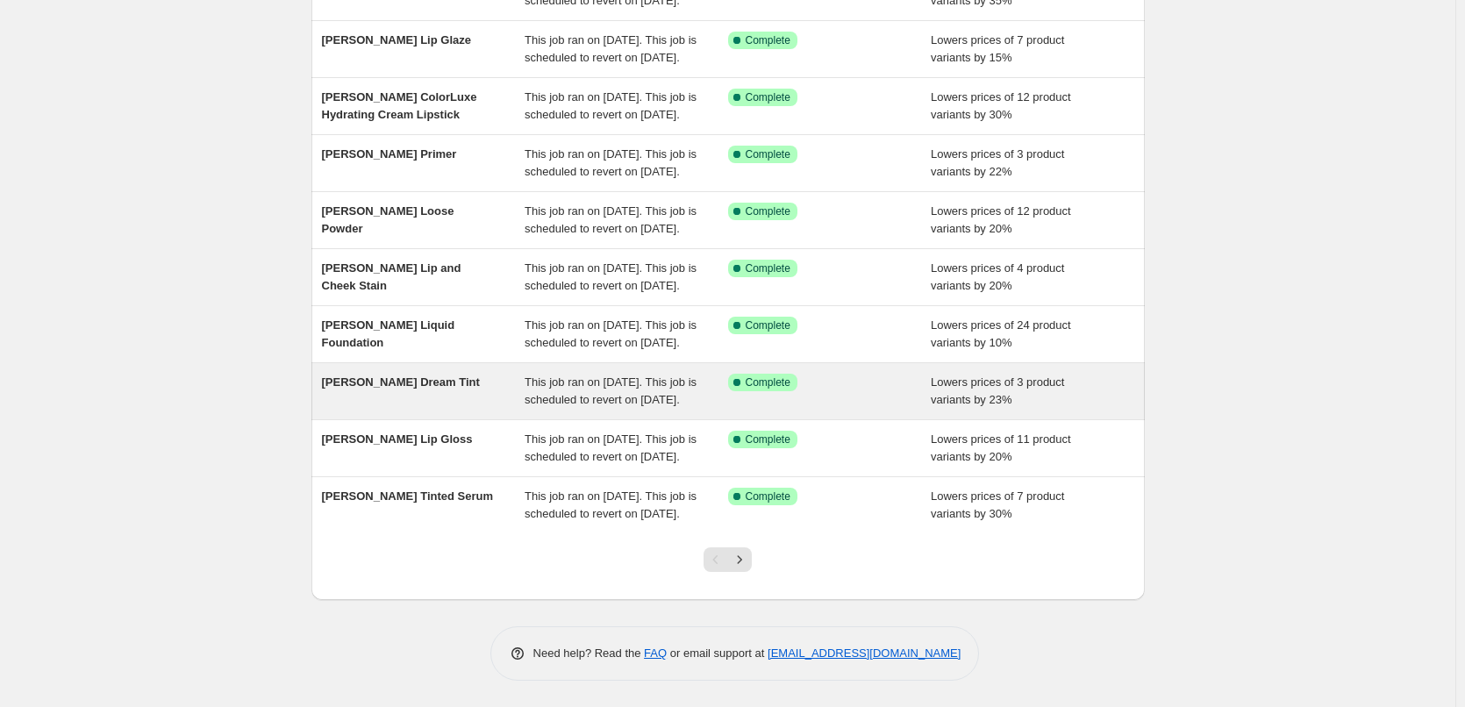
scroll to position [372, 0]
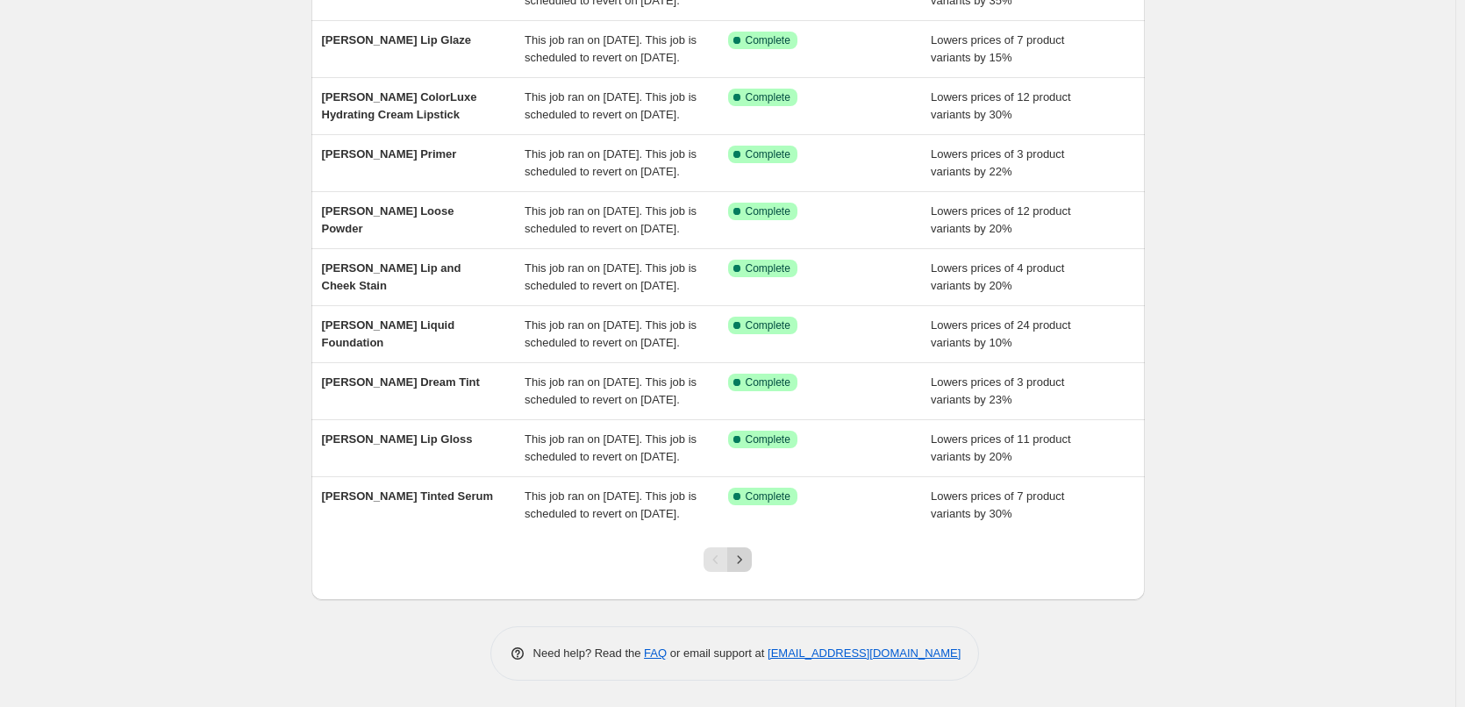
click at [752, 561] on button "Next" at bounding box center [739, 559] width 25 height 25
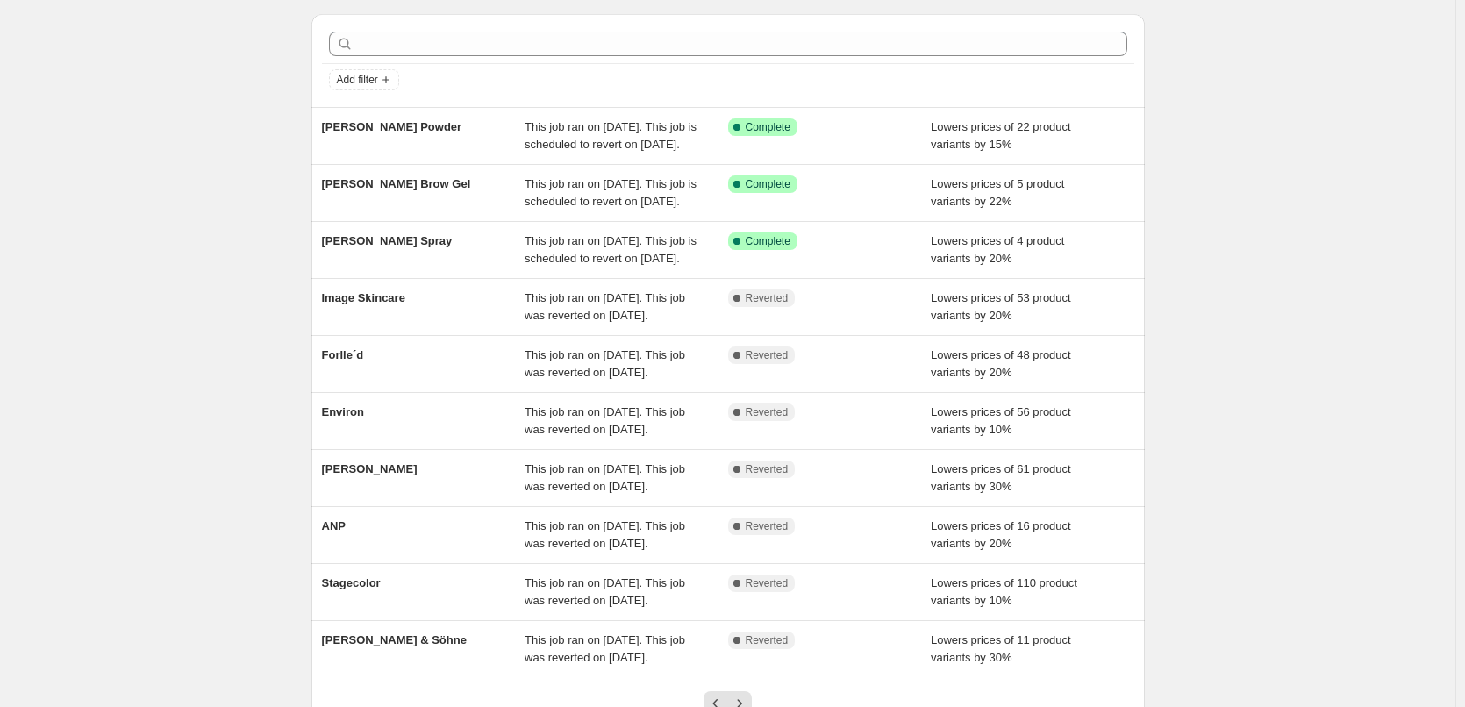
scroll to position [351, 0]
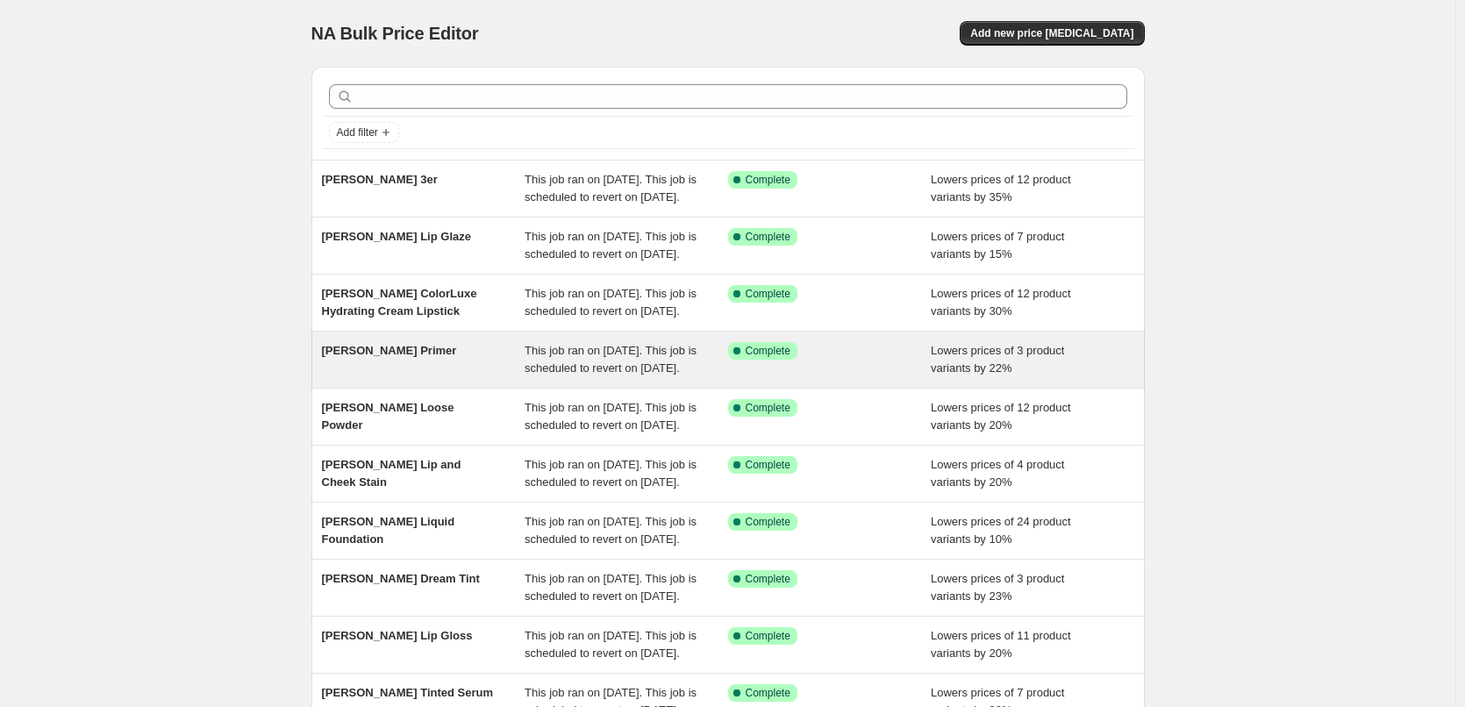
scroll to position [372, 0]
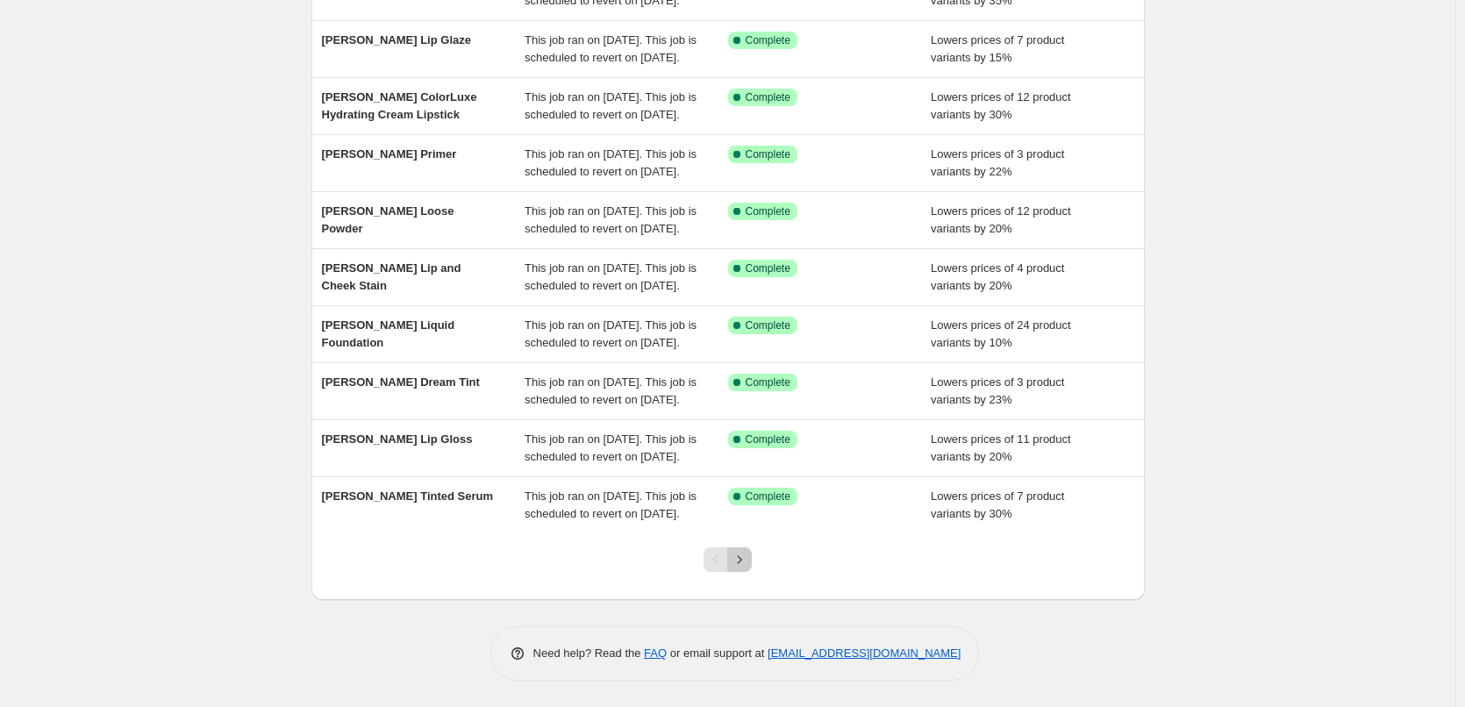
click at [743, 548] on button "Next" at bounding box center [739, 559] width 25 height 25
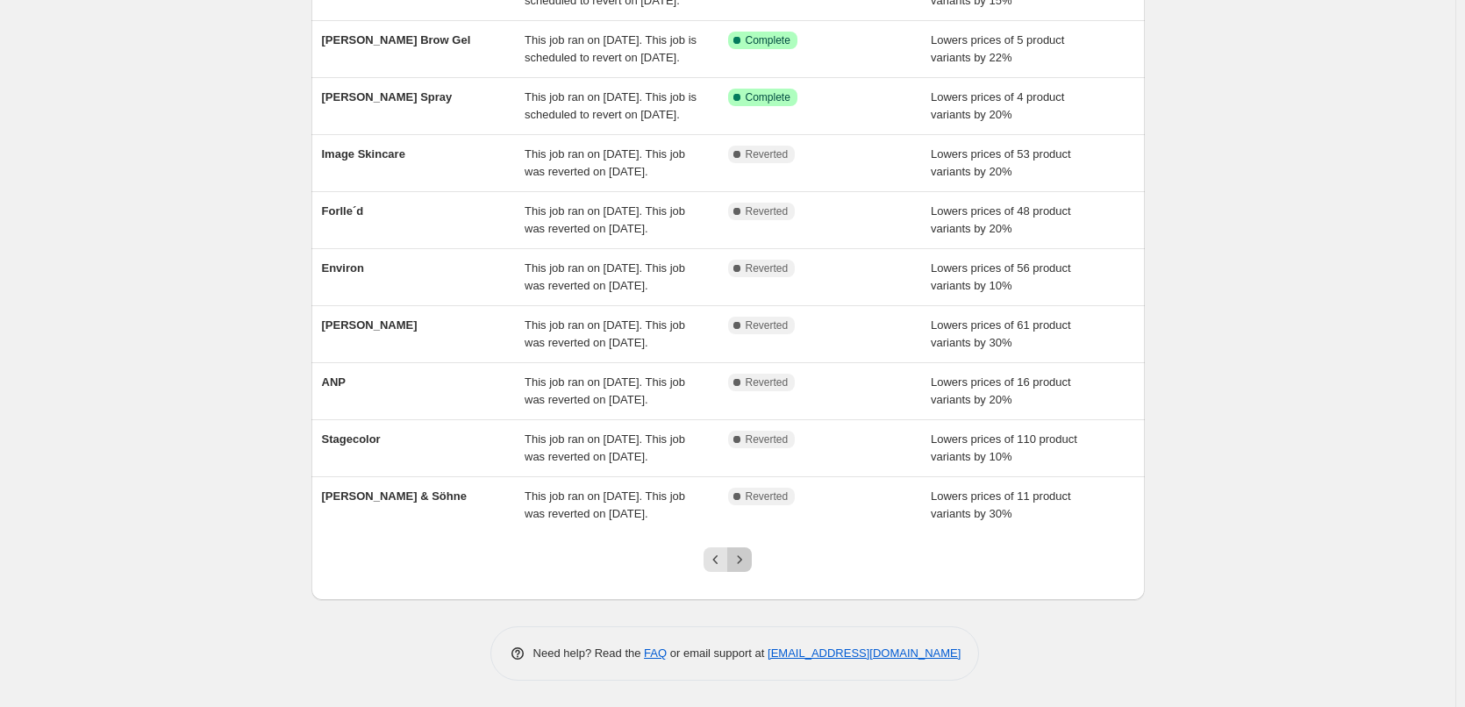
click at [747, 569] on button "Next" at bounding box center [739, 559] width 25 height 25
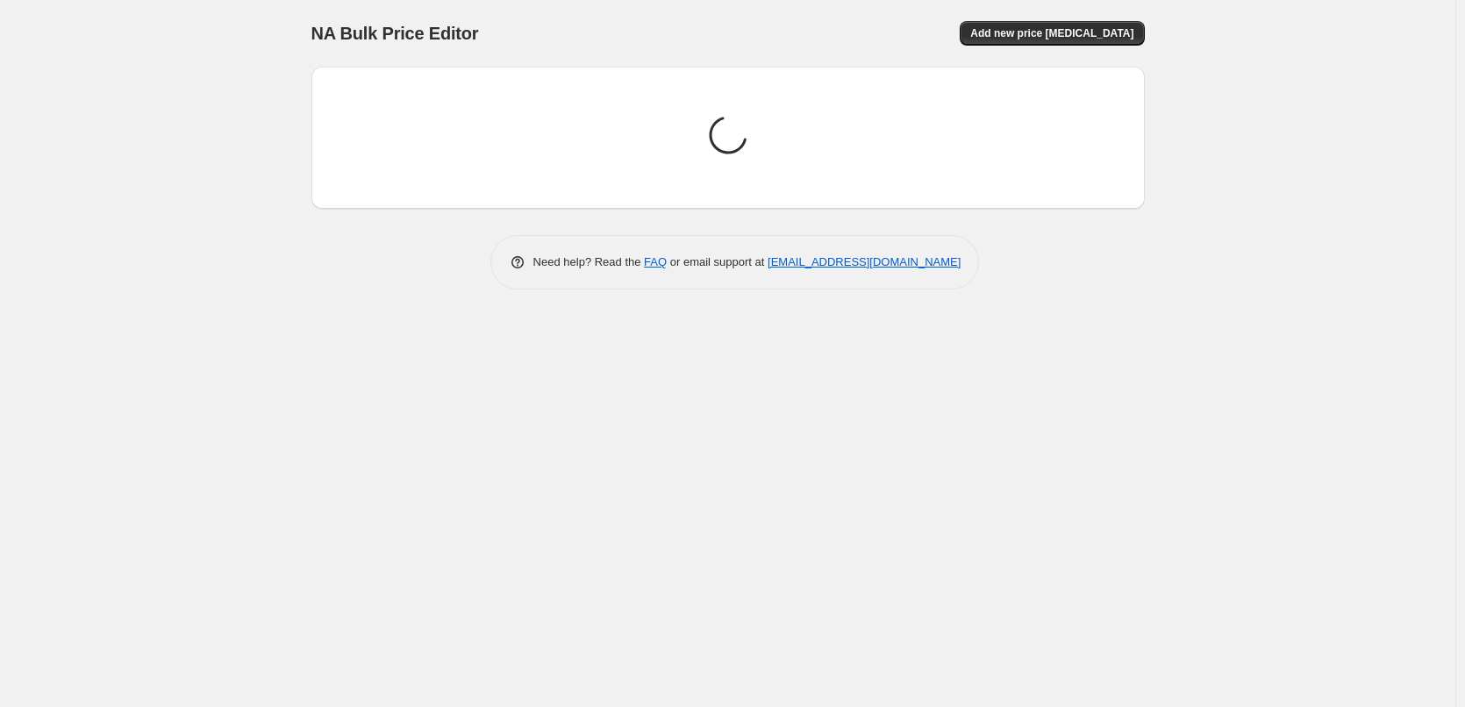
scroll to position [0, 0]
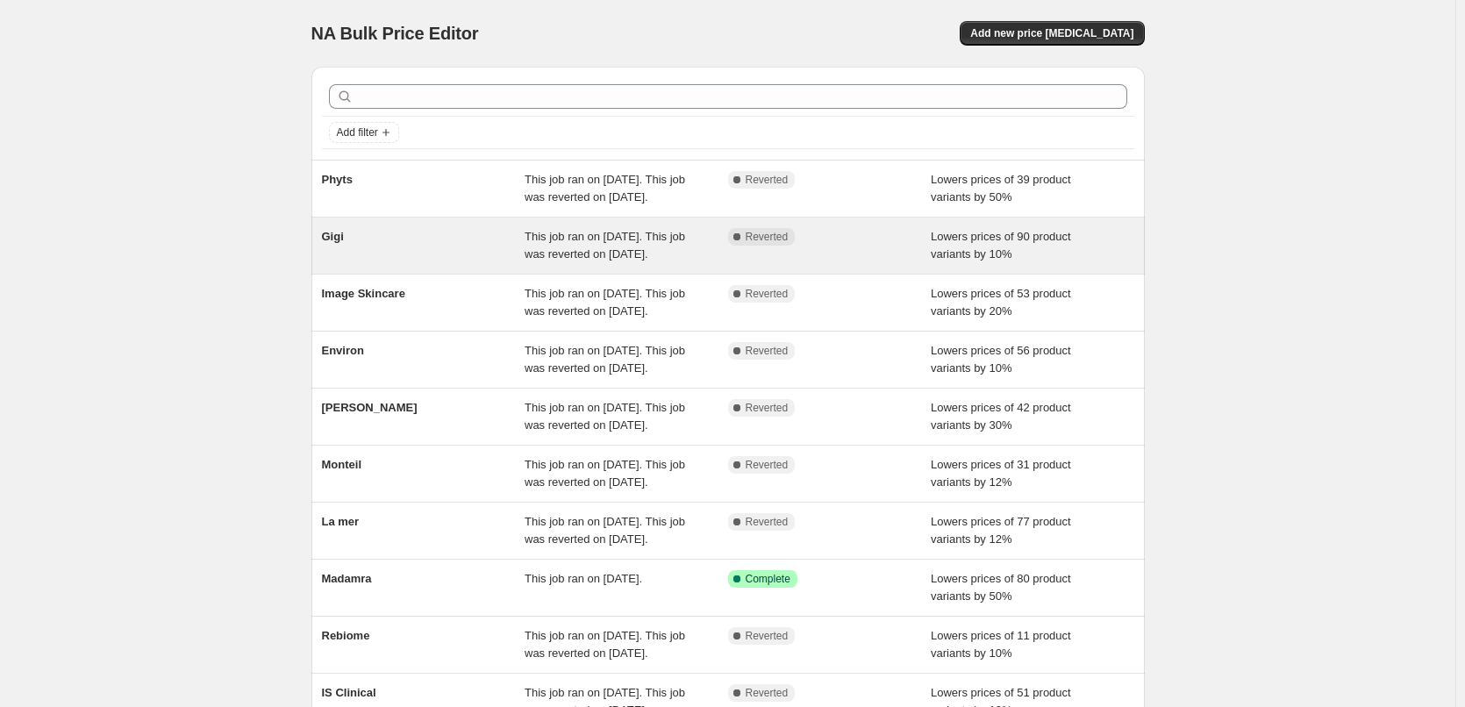
click at [364, 261] on div "Gigi" at bounding box center [424, 245] width 204 height 35
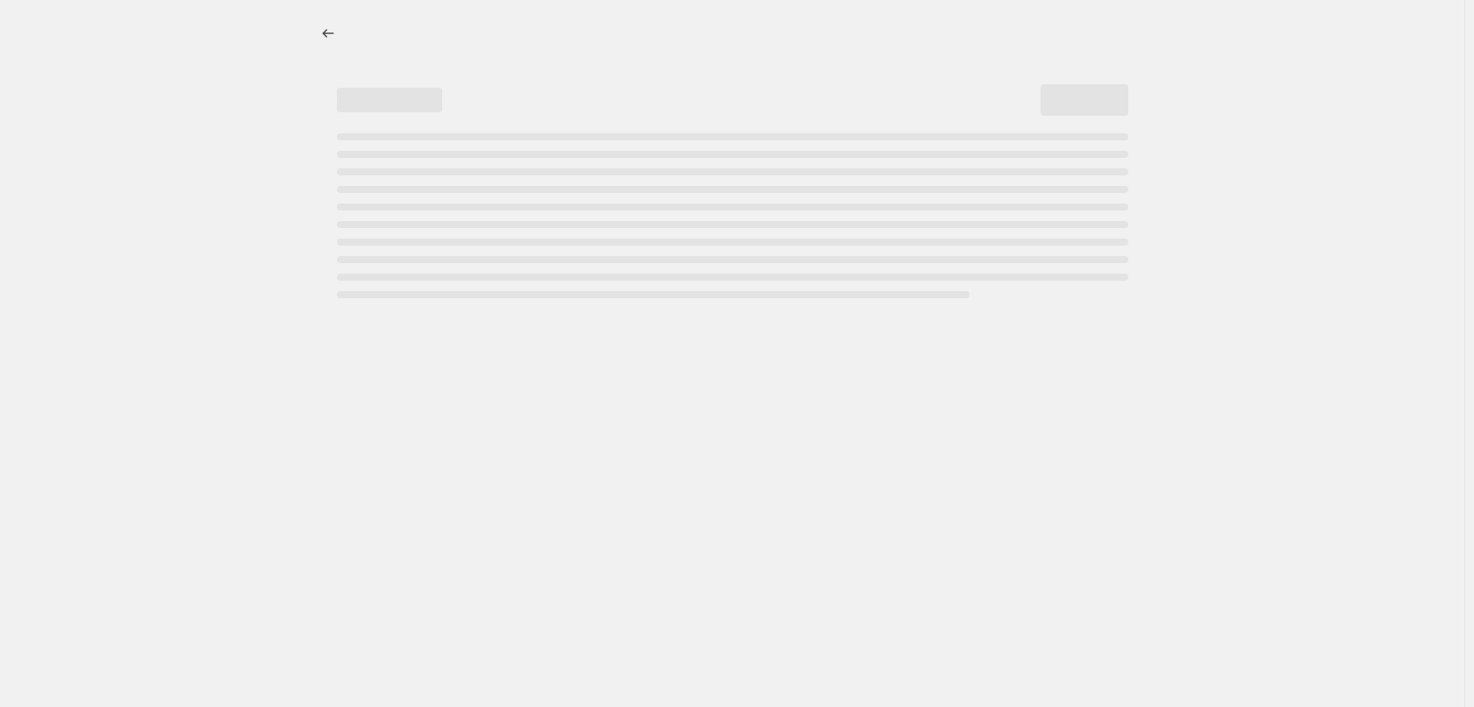
select select "percentage"
select select "vendor"
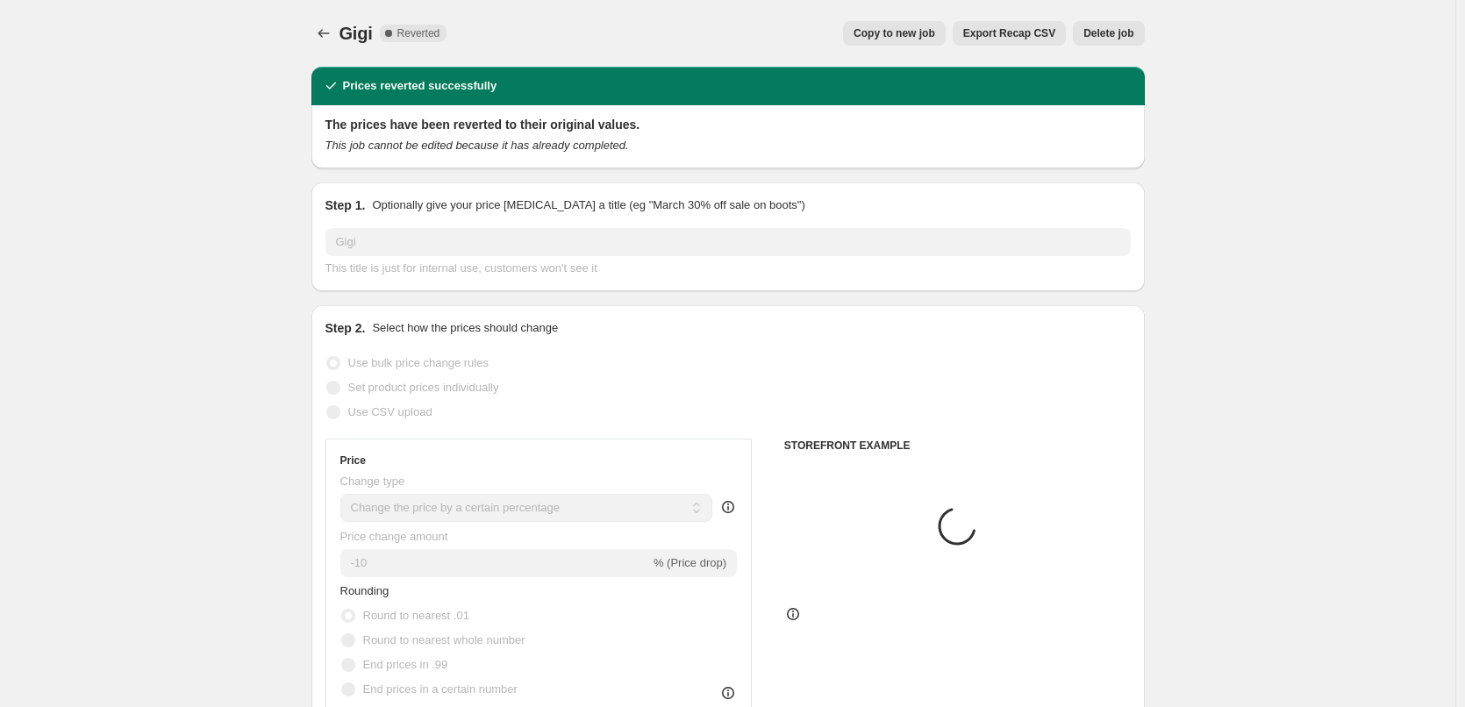
click at [935, 32] on span "Copy to new job" at bounding box center [895, 33] width 82 height 14
select select "percentage"
select select "vendor"
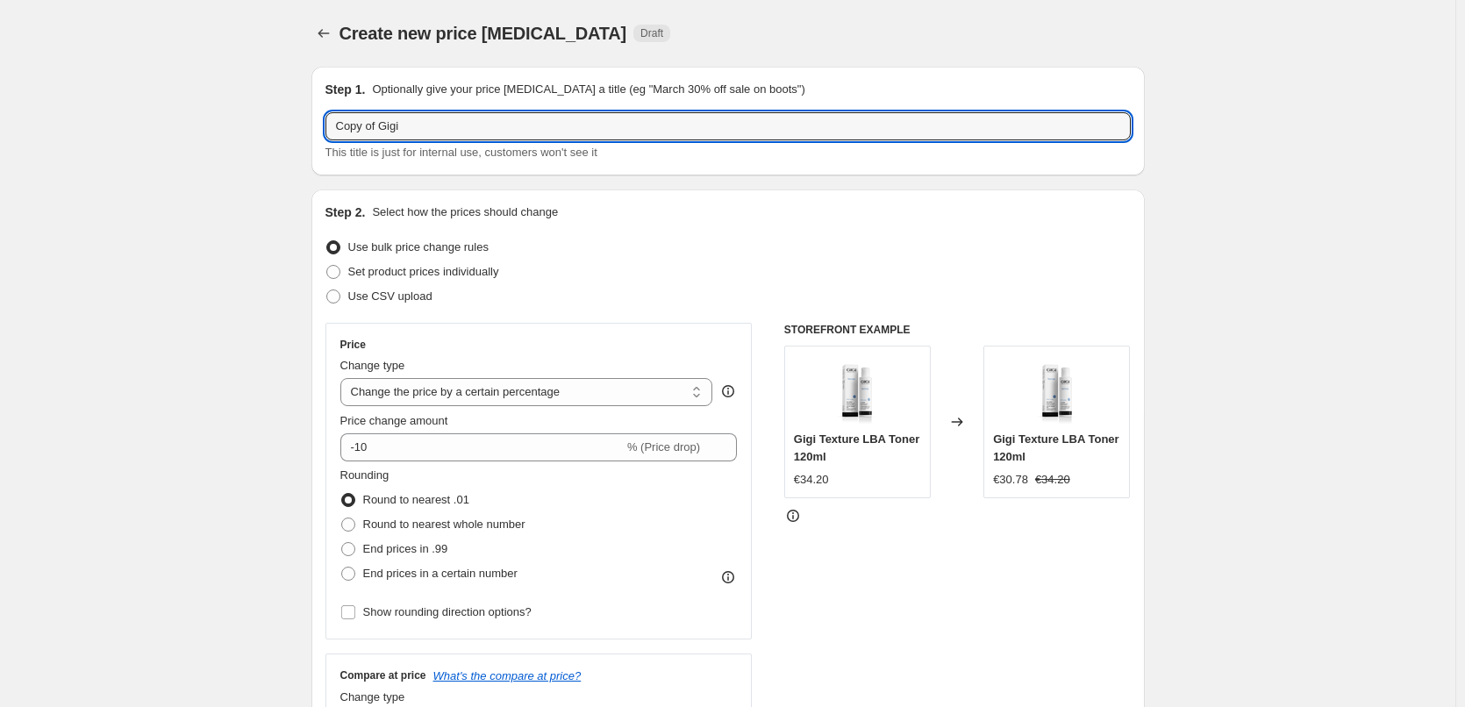
drag, startPoint x: 384, startPoint y: 125, endPoint x: 228, endPoint y: 133, distance: 156.4
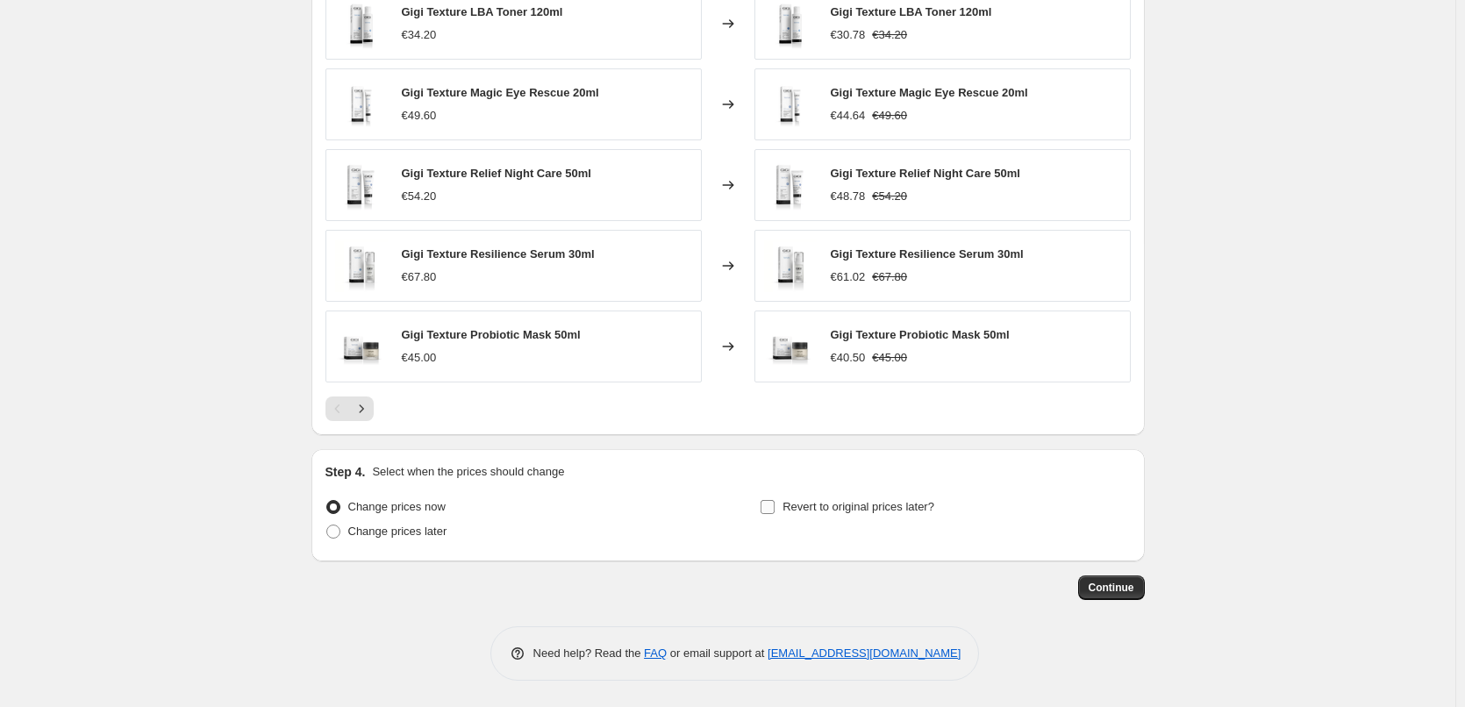
type input "Gigi"
click at [806, 502] on span "Revert to original prices later?" at bounding box center [859, 506] width 152 height 13
click at [775, 502] on input "Revert to original prices later?" at bounding box center [768, 507] width 14 height 14
checkbox input "true"
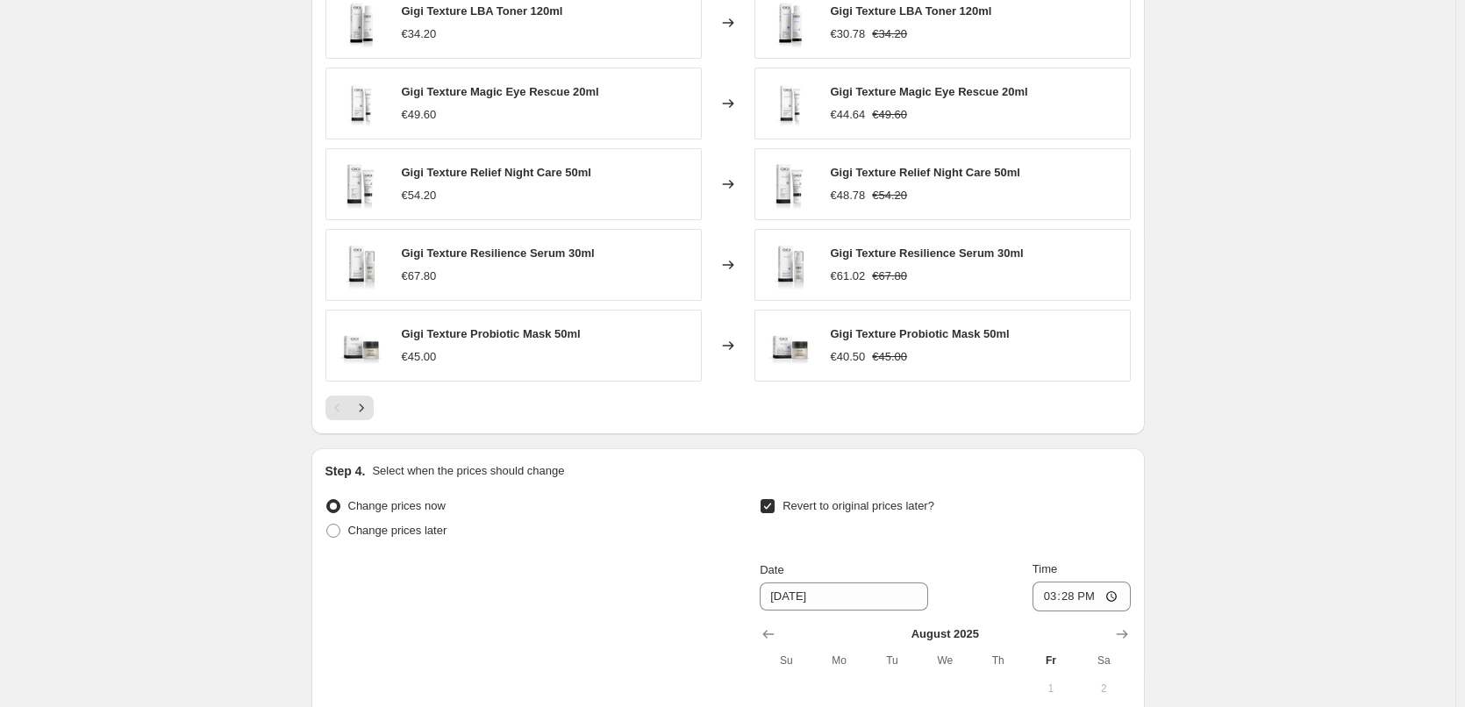
scroll to position [1573, 0]
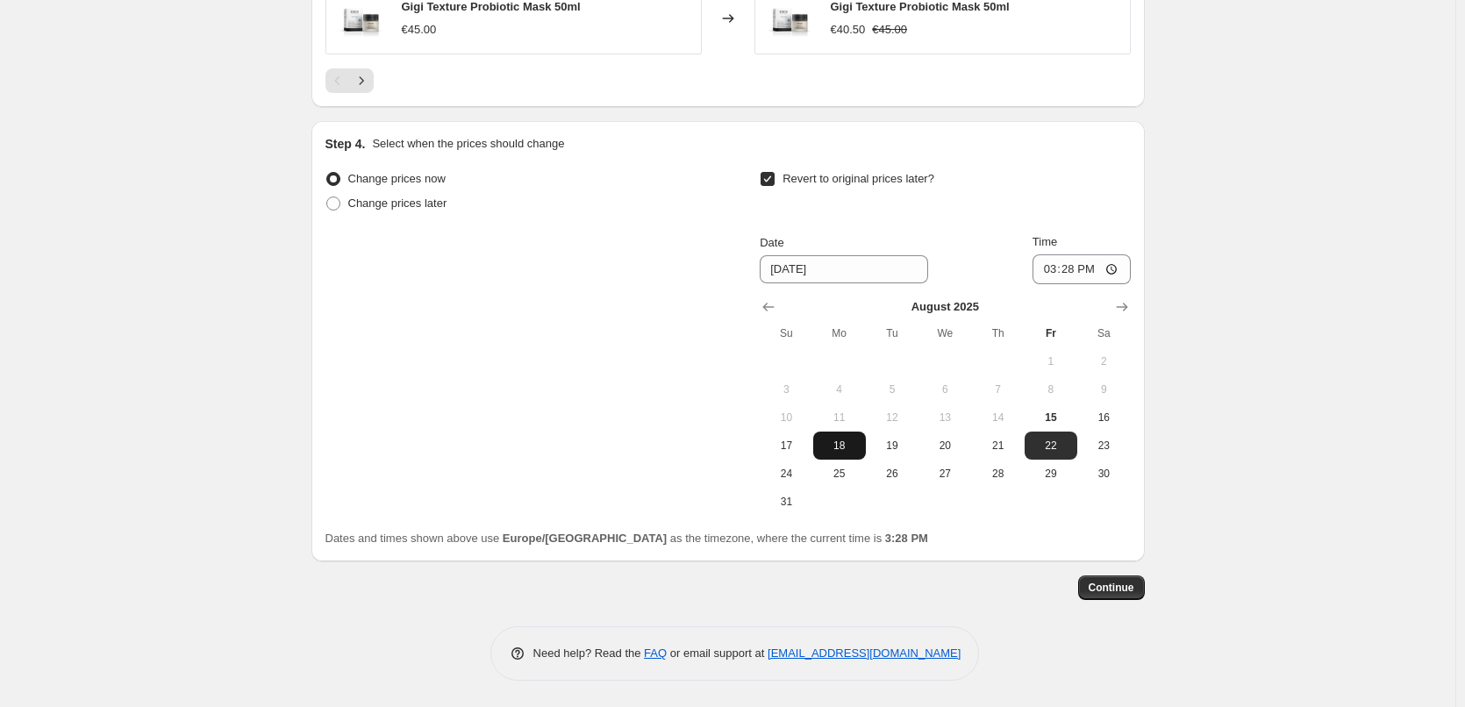
click at [859, 448] on span "18" at bounding box center [839, 446] width 39 height 14
type input "8/18/2025"
click at [1063, 277] on input "15:28" at bounding box center [1082, 269] width 98 height 30
type input "03:00"
click at [1122, 596] on button "Continue" at bounding box center [1111, 588] width 67 height 25
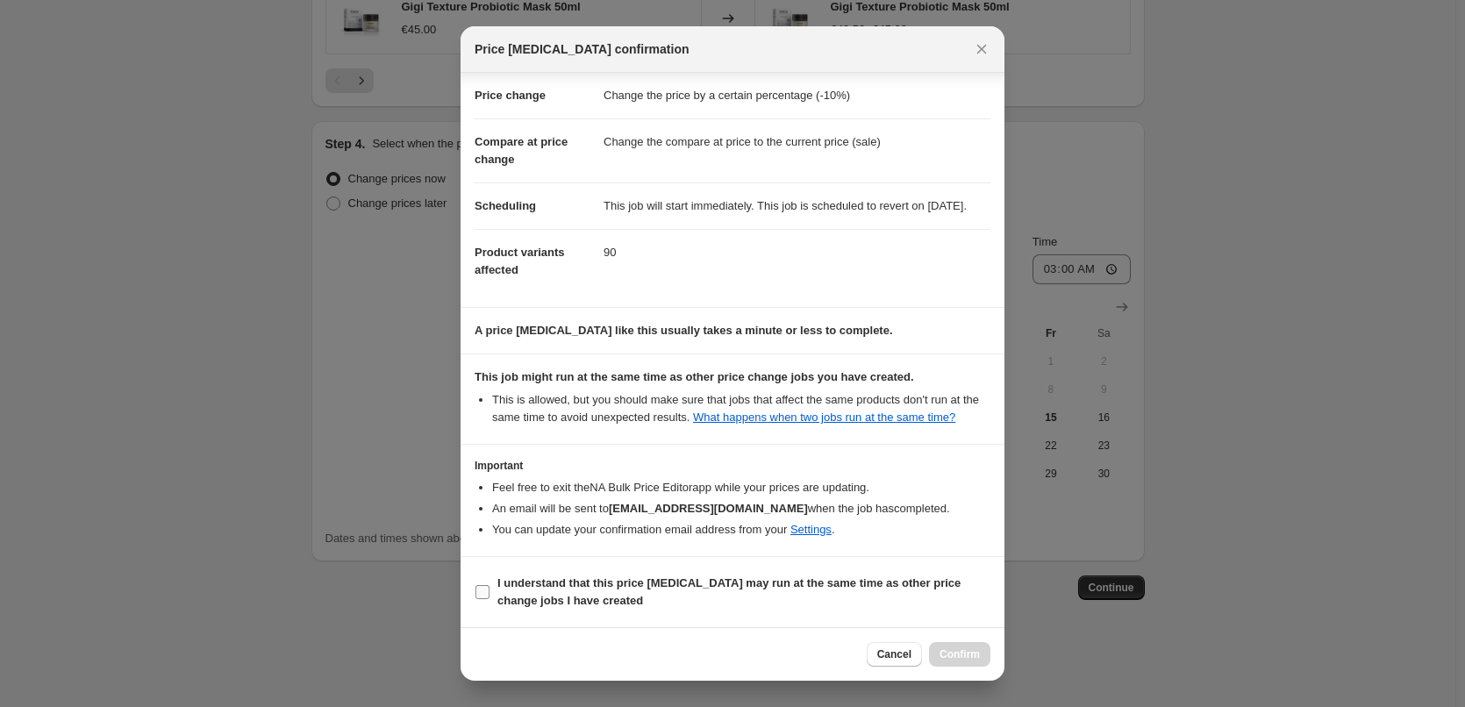
scroll to position [49, 0]
click at [568, 587] on b "I understand that this price change job may run at the same time as other price…" at bounding box center [728, 591] width 463 height 31
click at [490, 587] on input "I understand that this price change job may run at the same time as other price…" at bounding box center [483, 592] width 14 height 14
checkbox input "true"
click at [948, 653] on span "Confirm" at bounding box center [960, 654] width 40 height 14
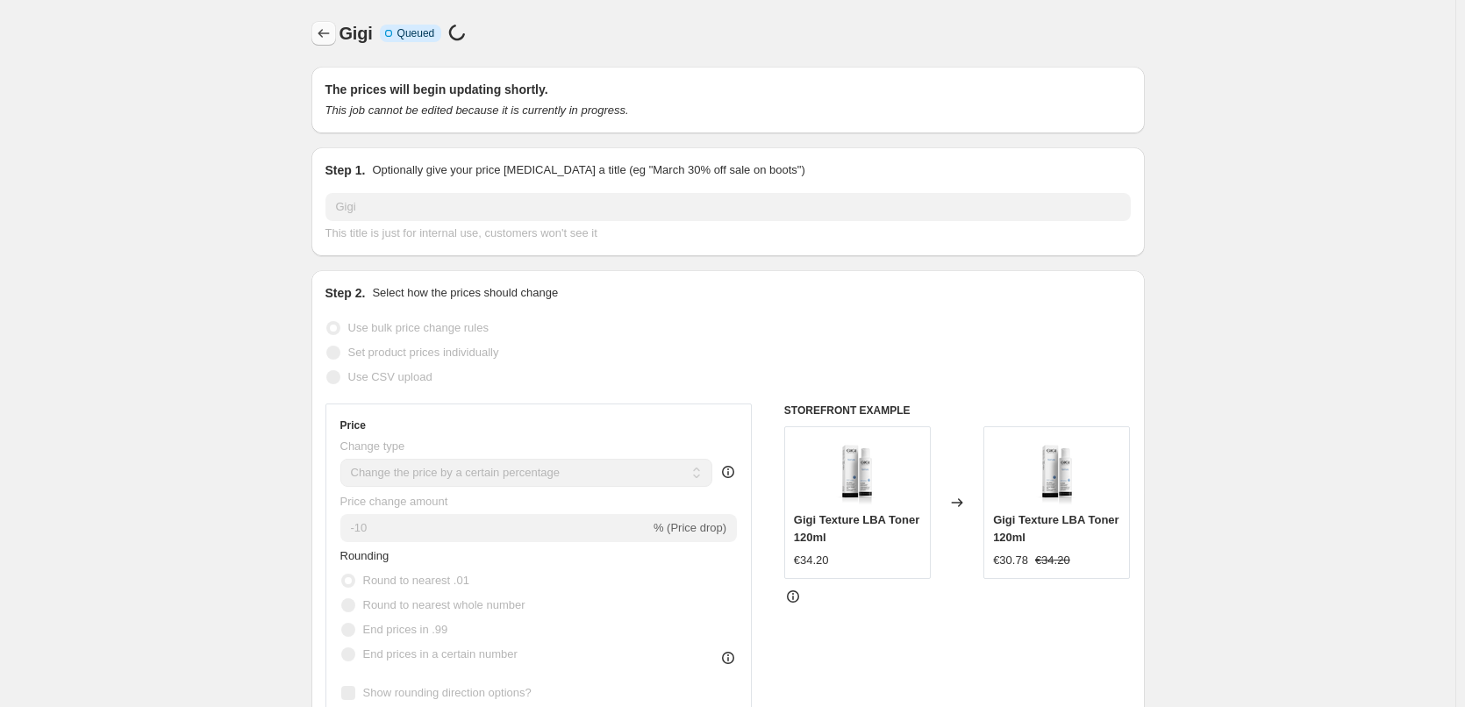
click at [318, 31] on icon "Price change jobs" at bounding box center [324, 34] width 18 height 18
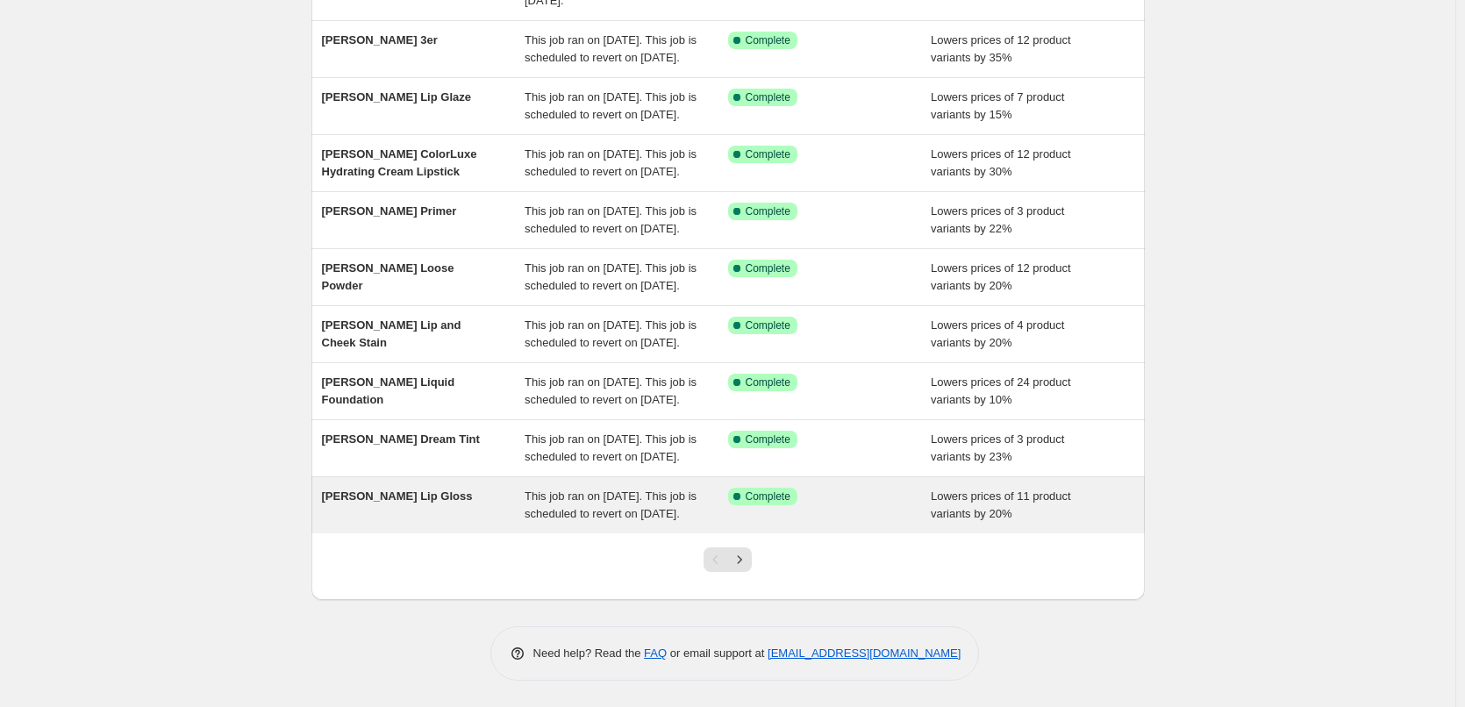
scroll to position [372, 0]
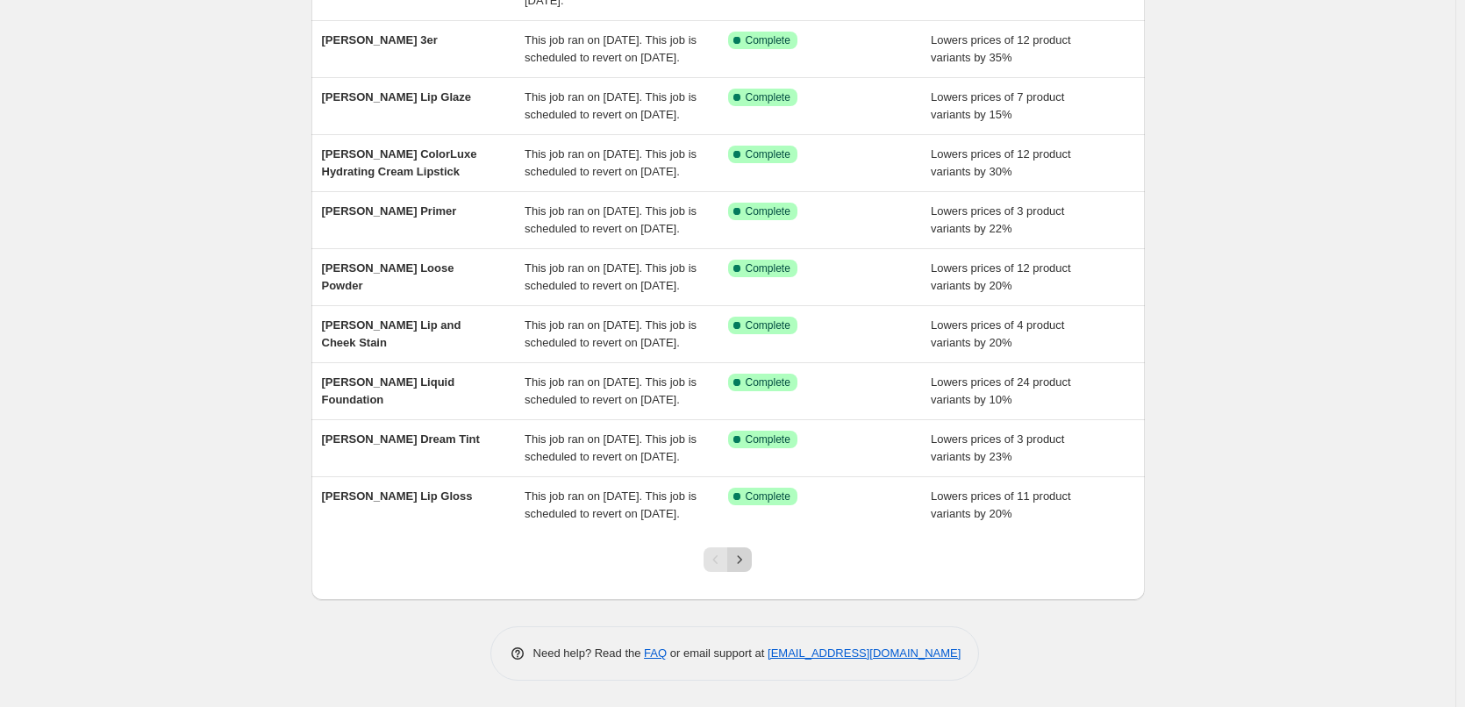
click at [744, 555] on icon "Next" at bounding box center [740, 560] width 18 height 18
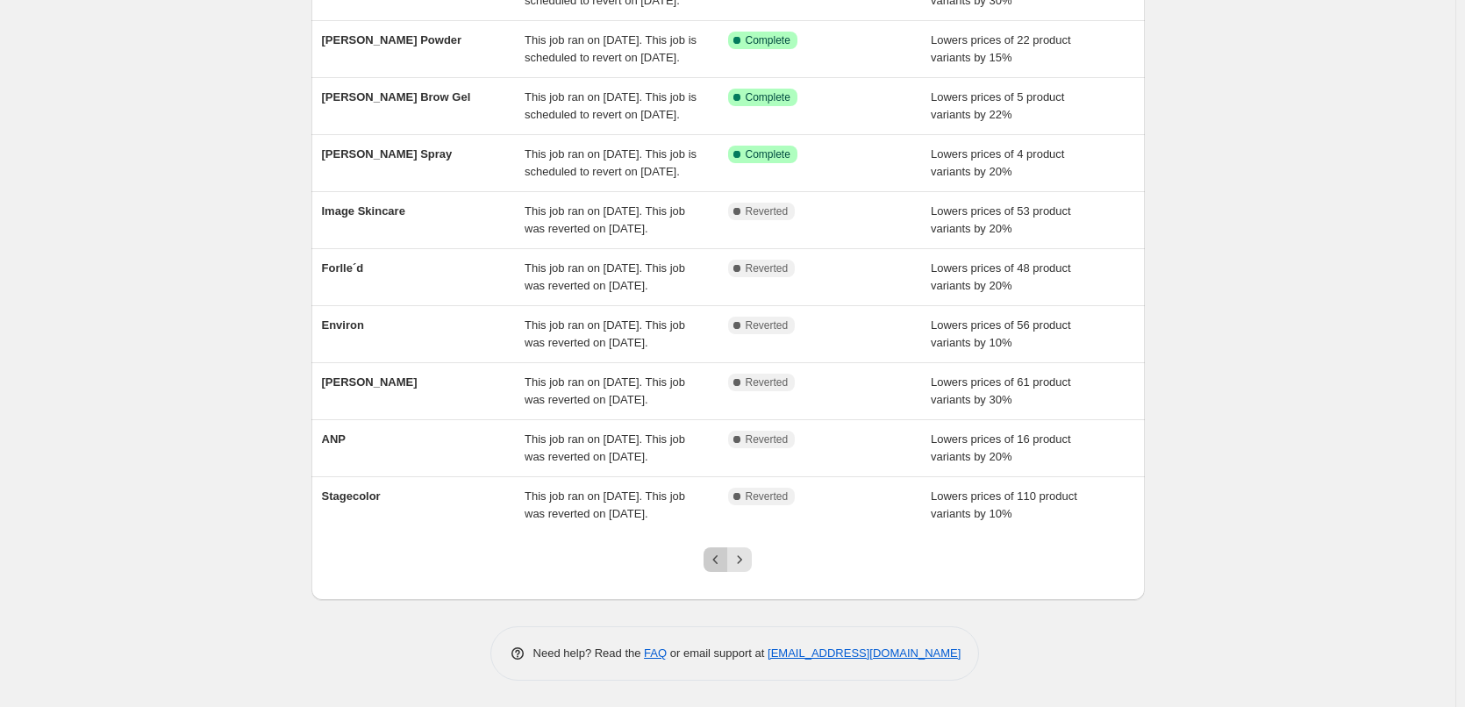
click at [719, 558] on icon "Previous" at bounding box center [715, 559] width 5 height 9
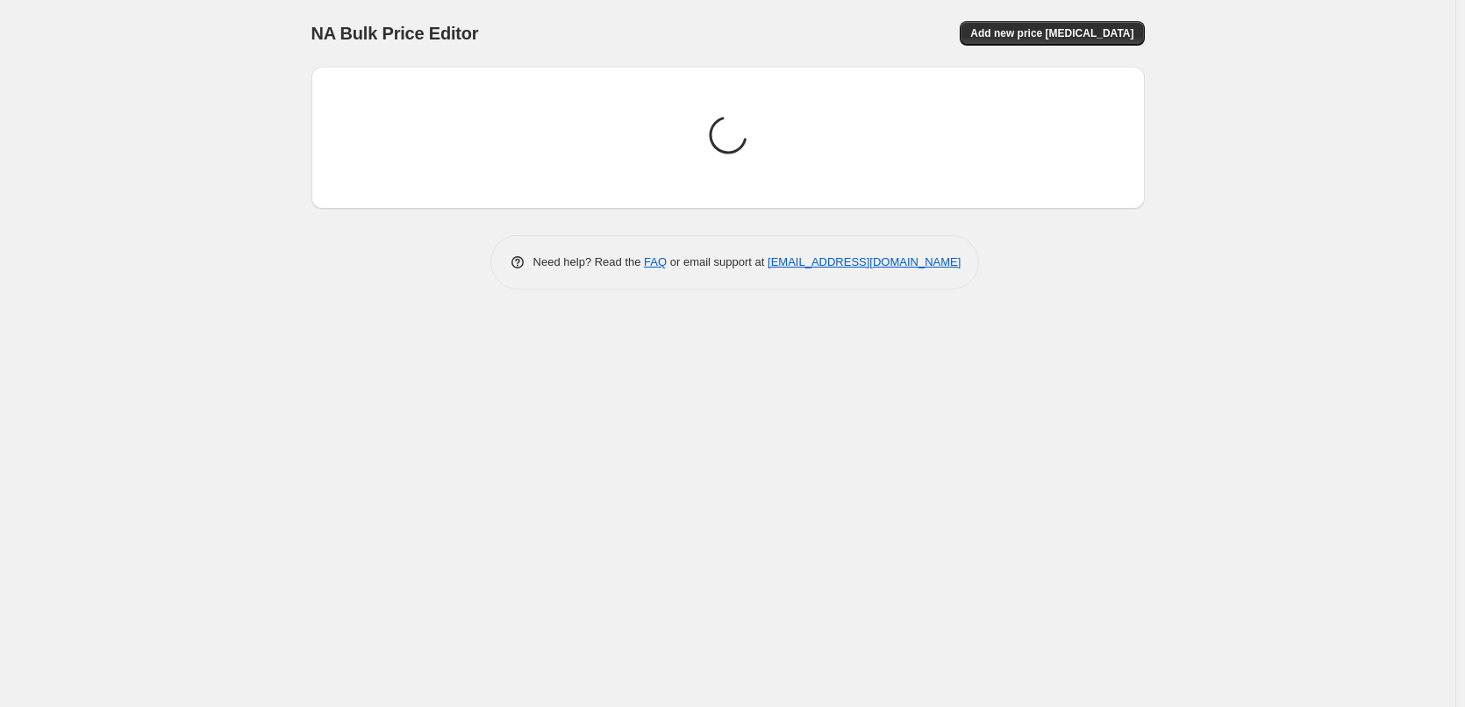
scroll to position [0, 0]
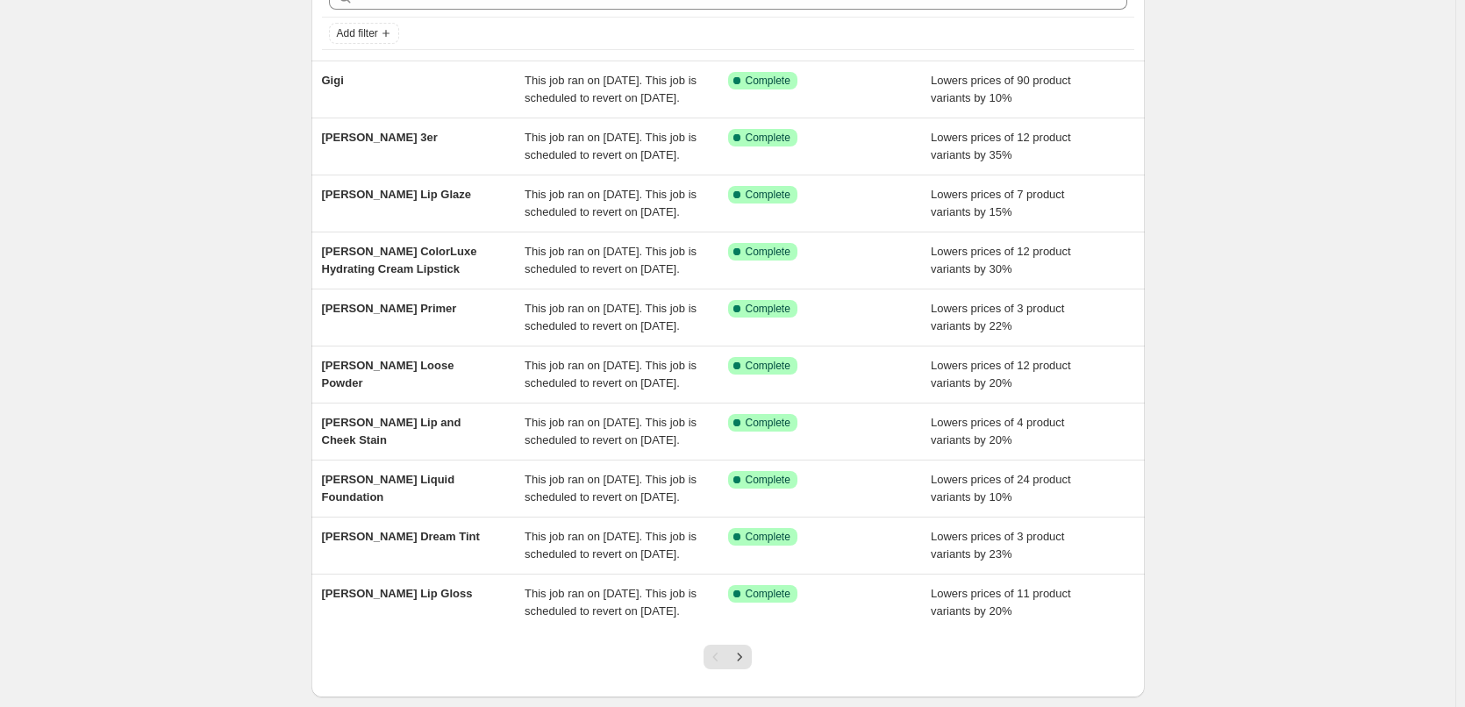
scroll to position [372, 0]
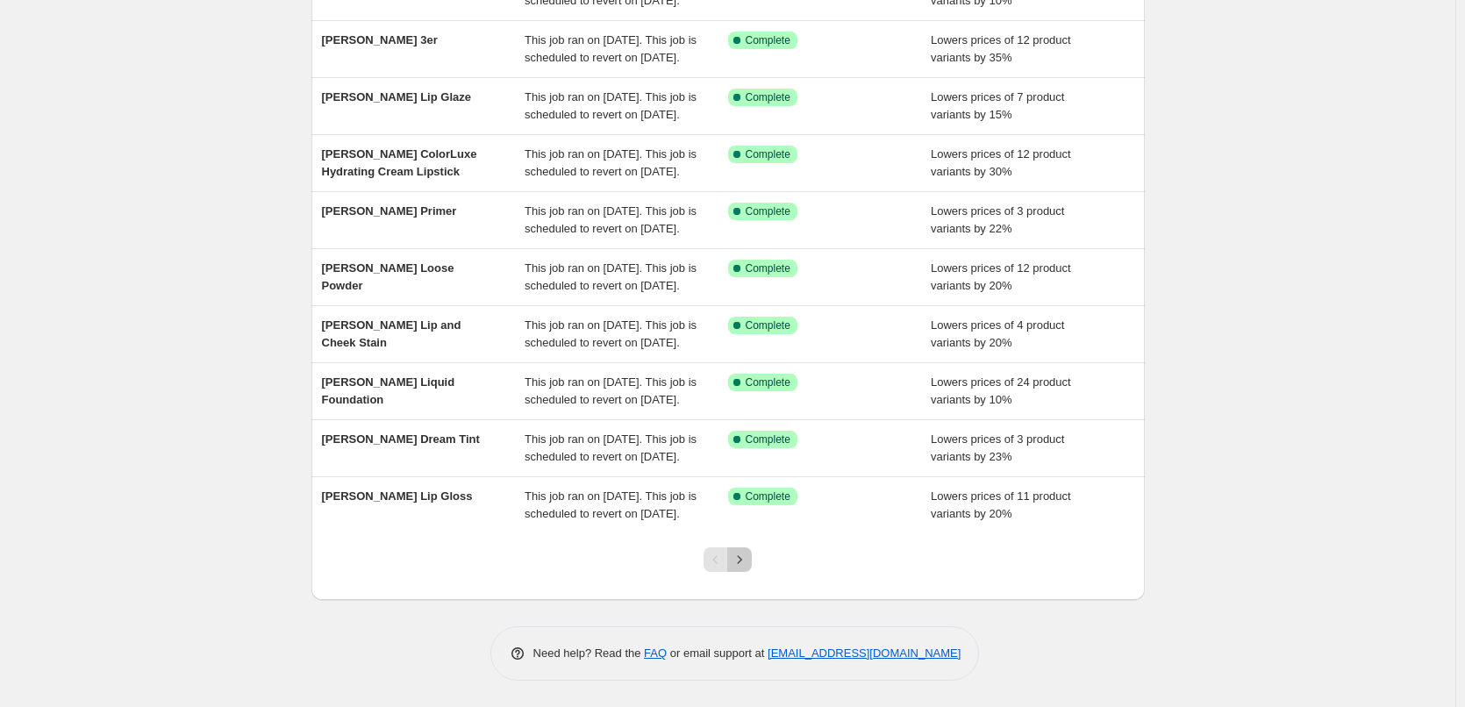
click at [739, 550] on button "Next" at bounding box center [739, 559] width 25 height 25
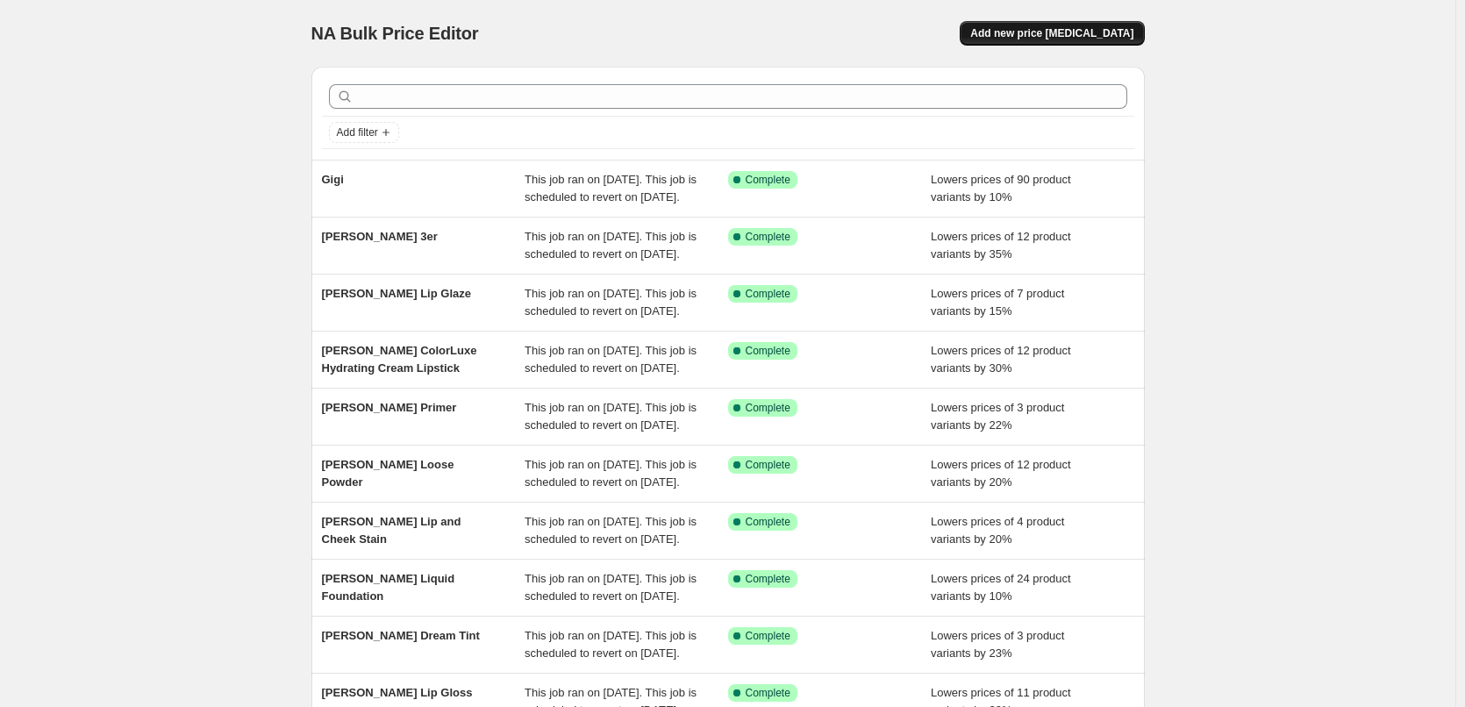
click at [1052, 25] on button "Add new price [MEDICAL_DATA]" at bounding box center [1052, 33] width 184 height 25
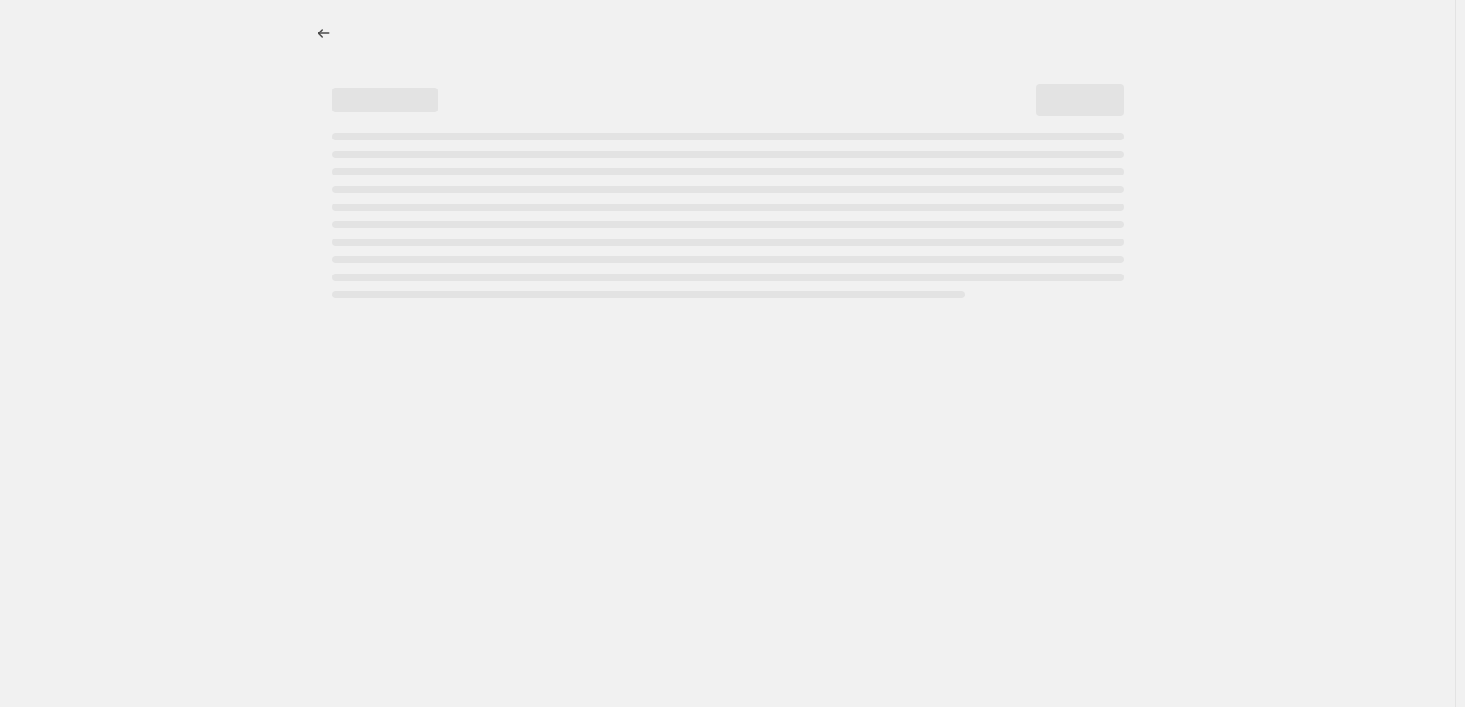
select select "percentage"
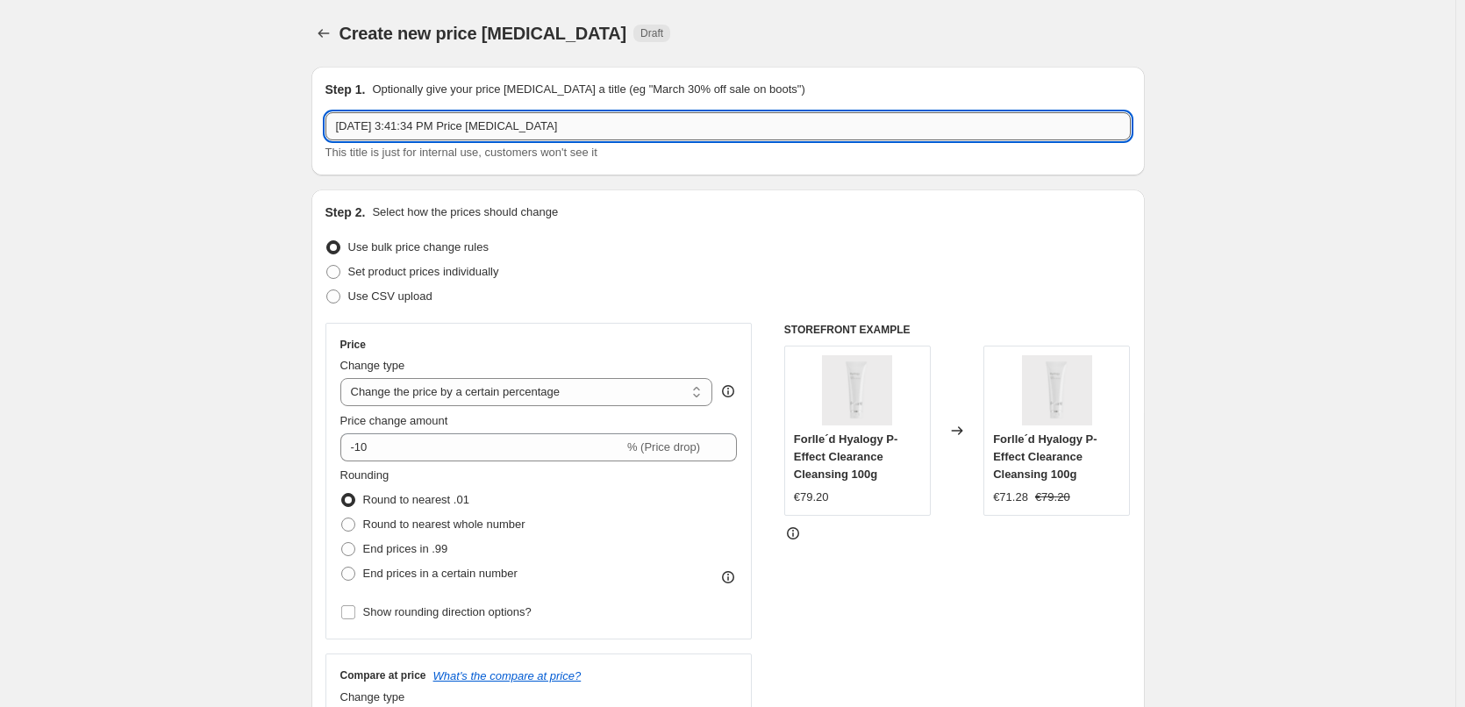
click at [626, 131] on input "Aug 15, 2025, 3:41:34 PM Price change job" at bounding box center [727, 126] width 805 height 28
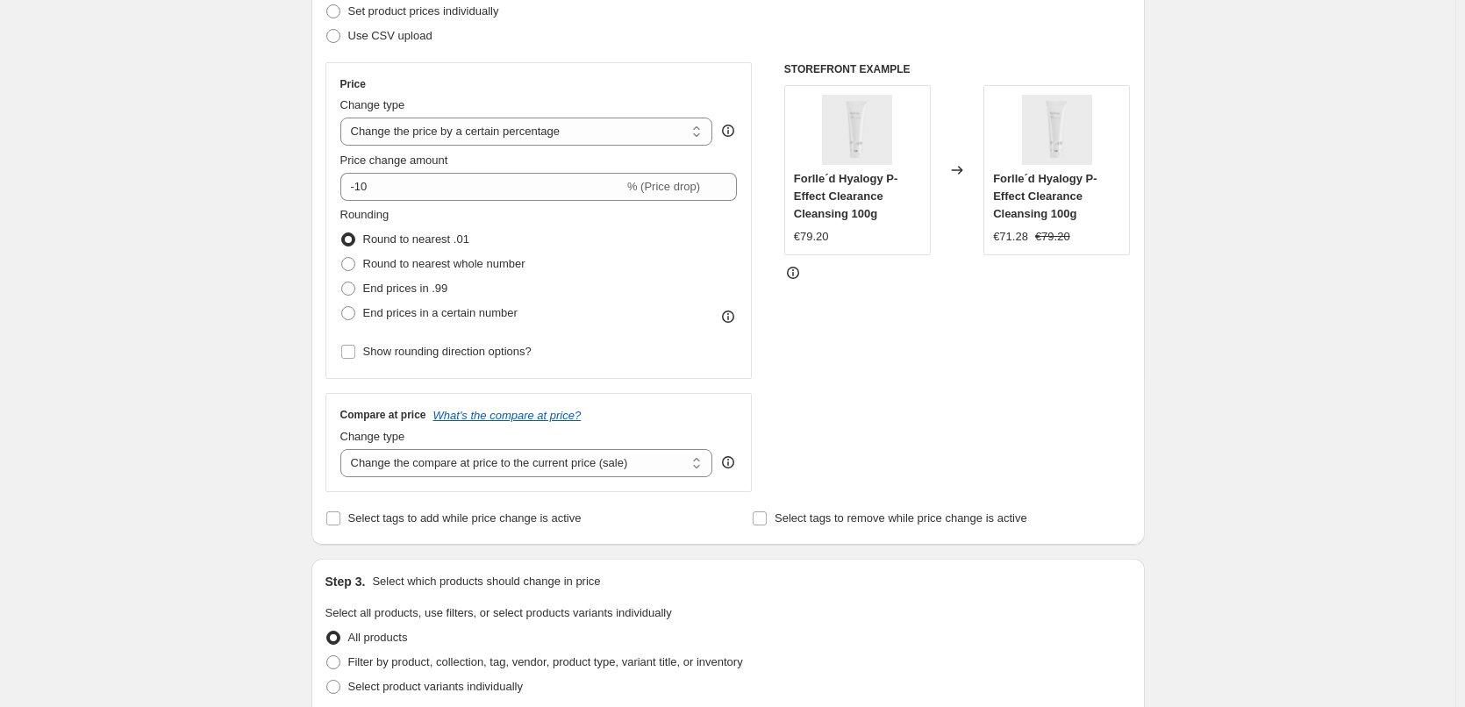
scroll to position [263, 0]
type input "Jane Iredale Pencil"
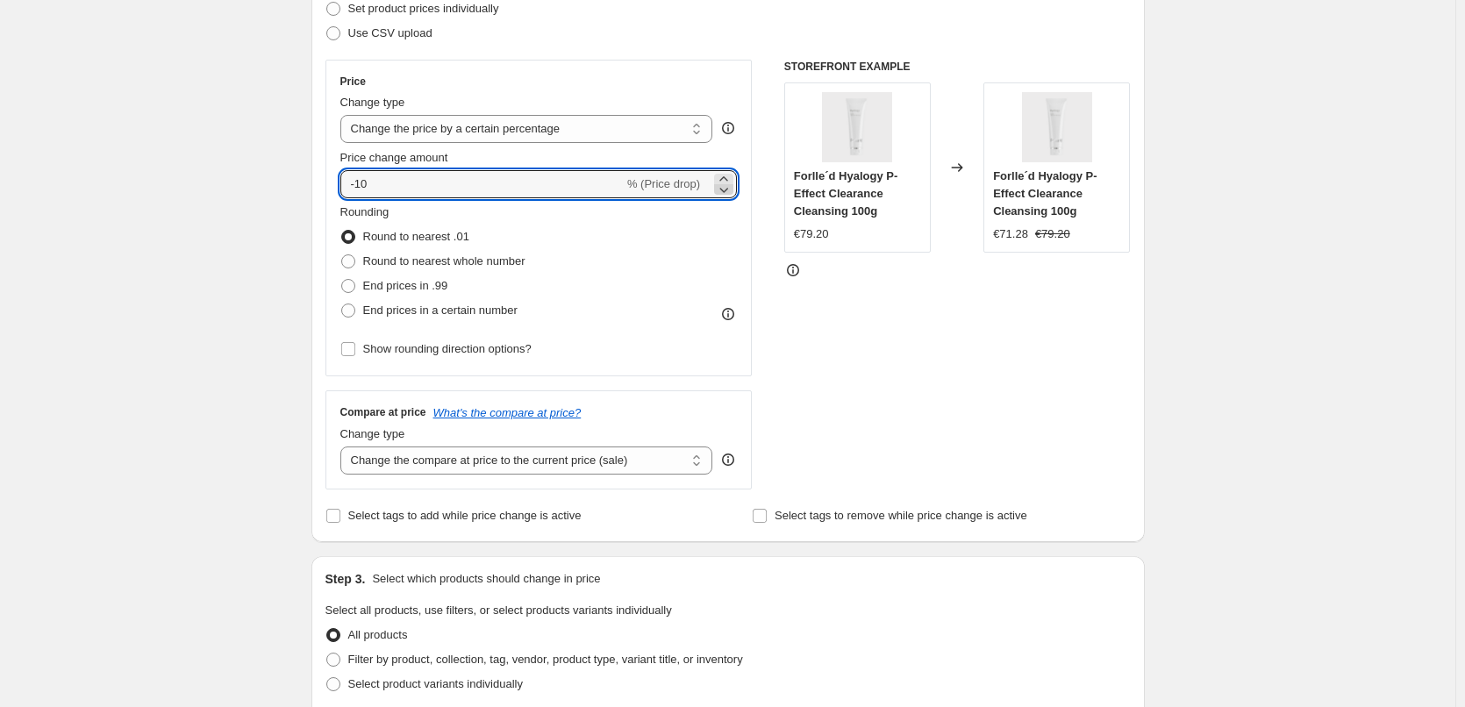
click at [727, 187] on icon at bounding box center [724, 190] width 18 height 18
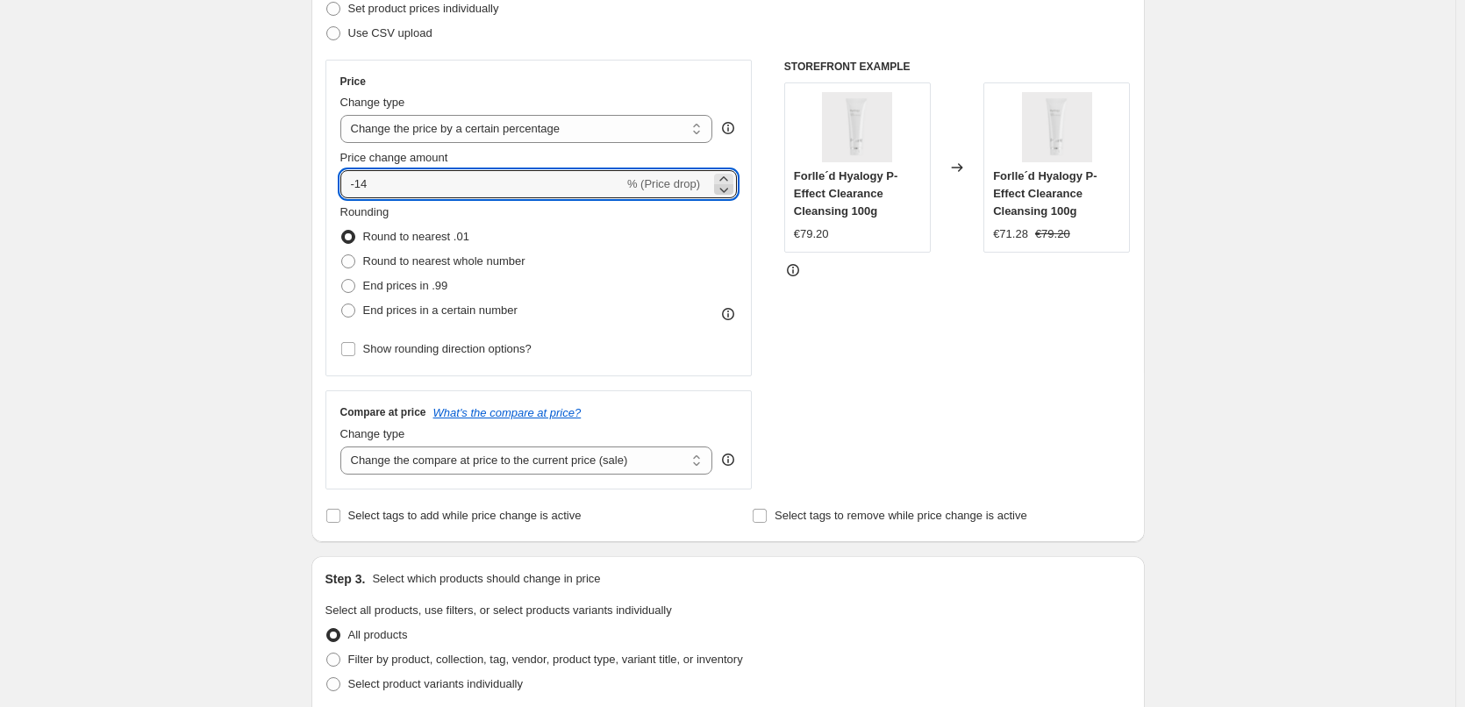
type input "-15"
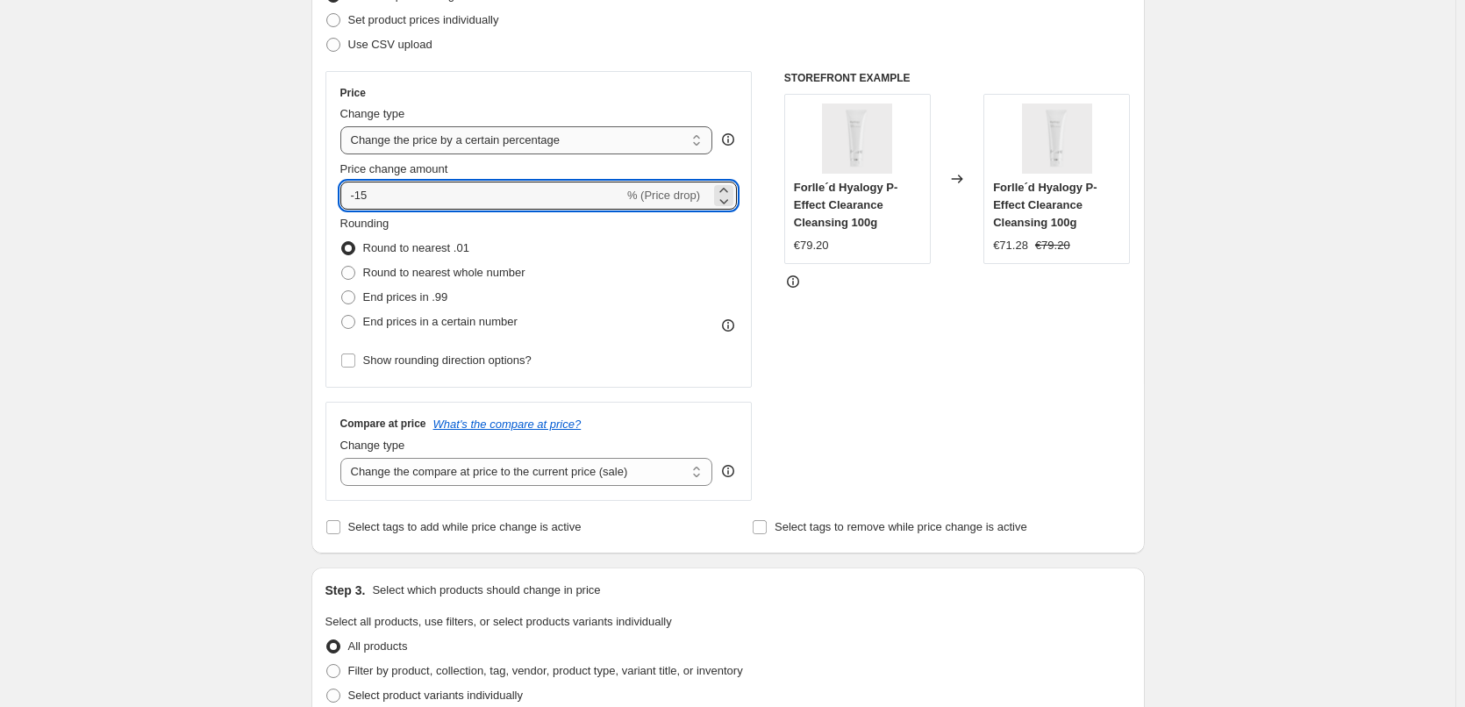
scroll to position [439, 0]
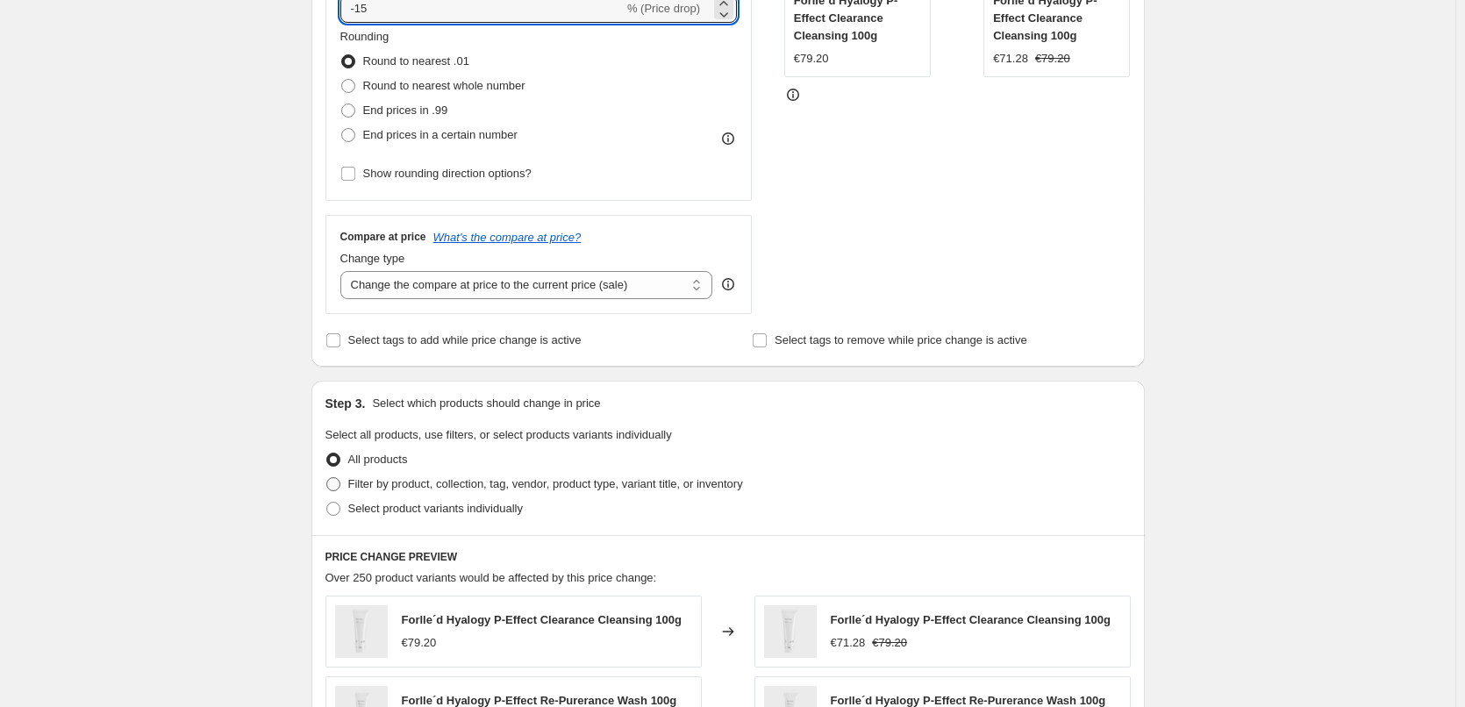
click at [401, 494] on label "Filter by product, collection, tag, vendor, product type, variant title, or inv…" at bounding box center [534, 484] width 418 height 25
click at [327, 478] on input "Filter by product, collection, tag, vendor, product type, variant title, or inv…" at bounding box center [326, 477] width 1 height 1
radio input "true"
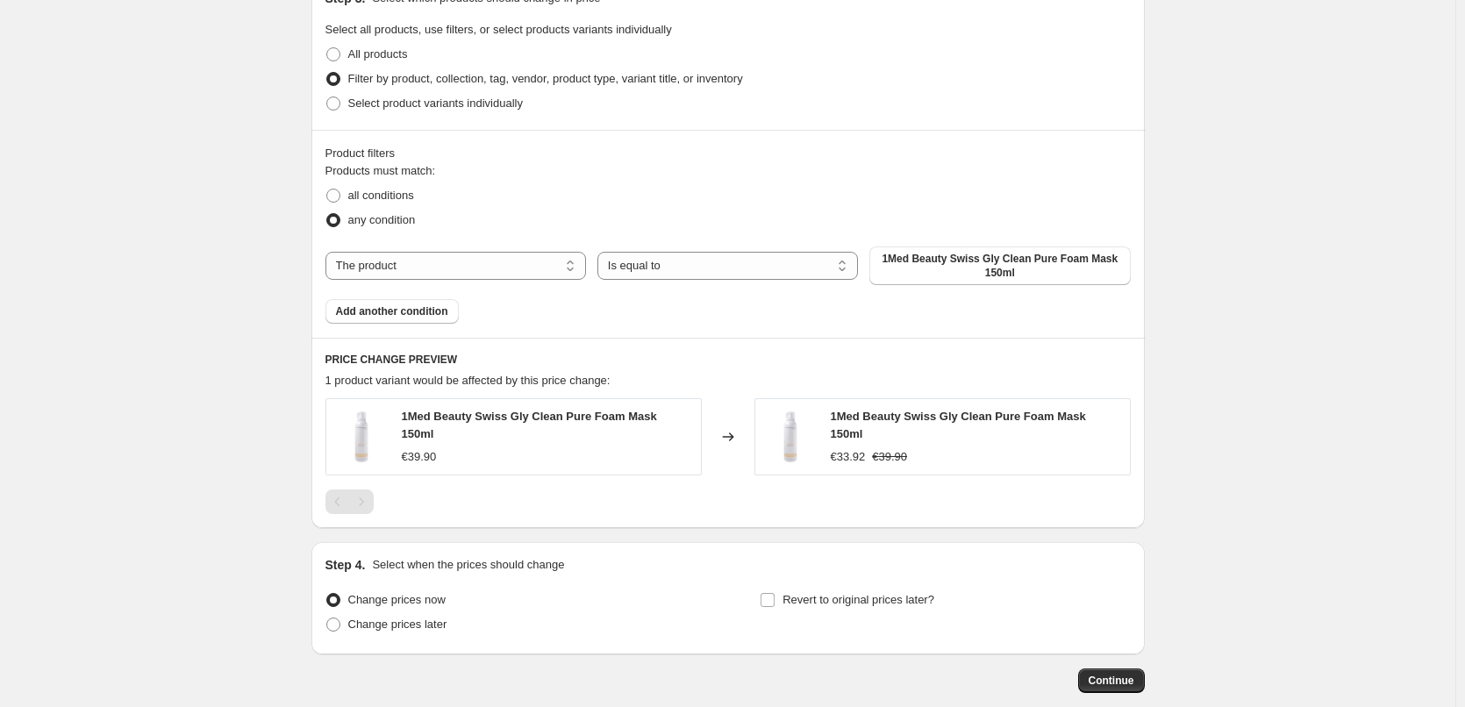
scroll to position [877, 0]
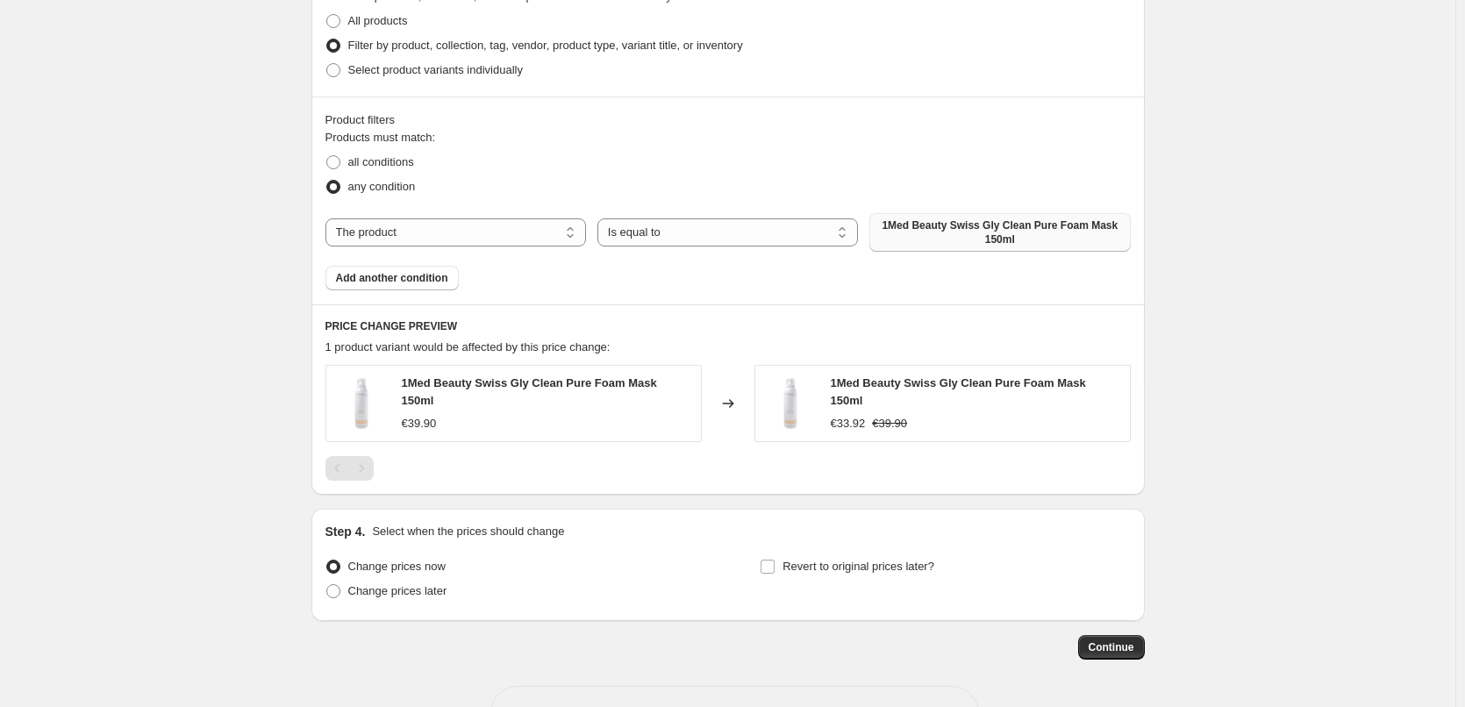
click at [1012, 250] on button "1Med Beauty Swiss Gly Clean Pure Foam Mask 150ml" at bounding box center [999, 232] width 261 height 39
click at [418, 284] on span "Add another condition" at bounding box center [392, 278] width 112 height 14
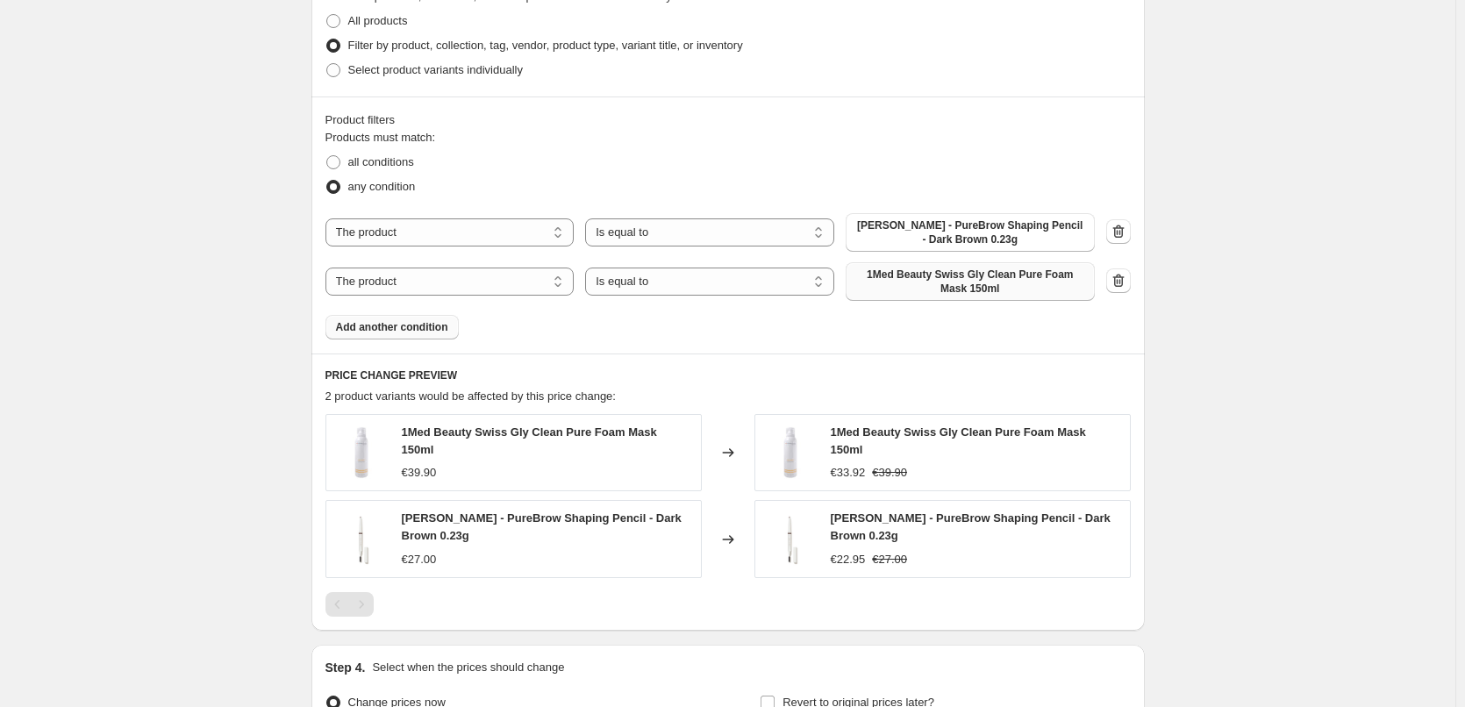
click at [973, 292] on span "1Med Beauty Swiss Gly Clean Pure Foam Mask 150ml" at bounding box center [970, 282] width 228 height 28
click at [423, 325] on span "Add another condition" at bounding box center [392, 327] width 112 height 14
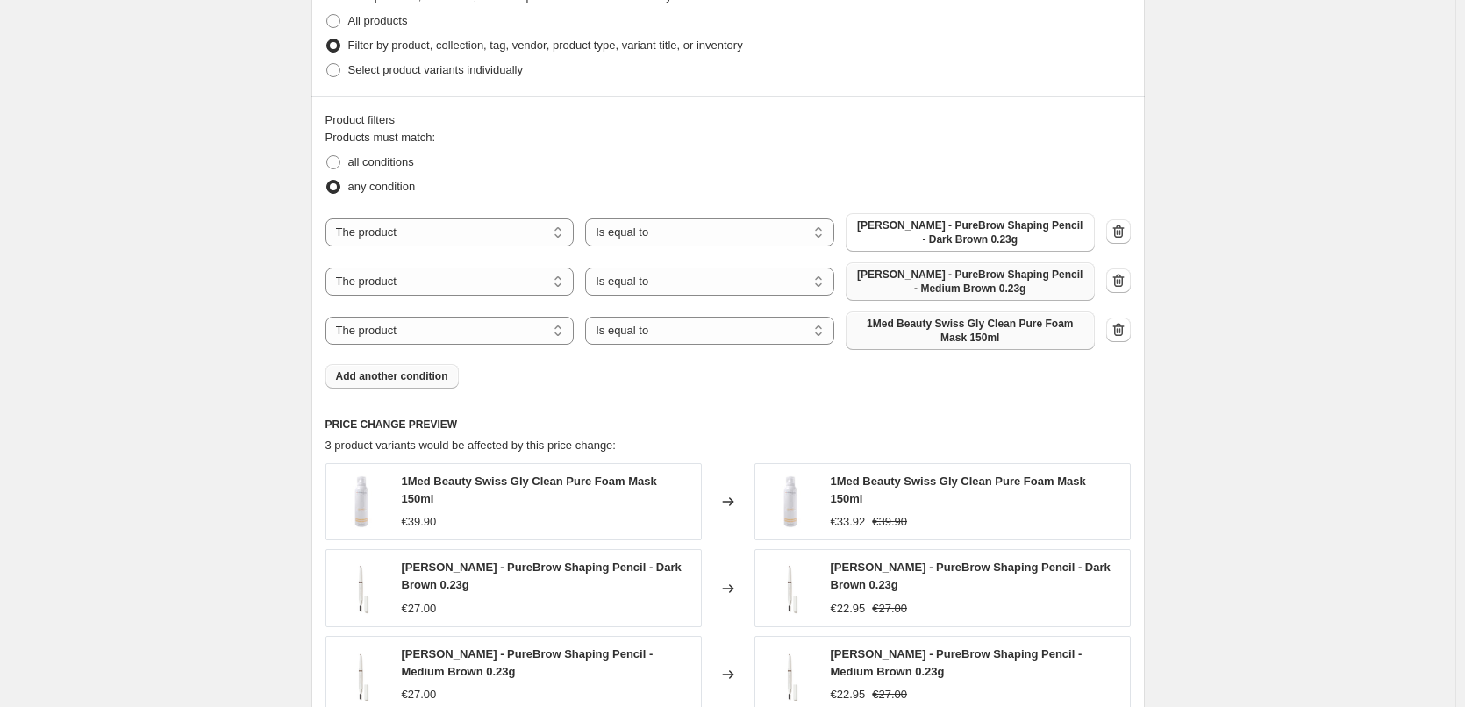
click at [914, 333] on span "1Med Beauty Swiss Gly Clean Pure Foam Mask 150ml" at bounding box center [970, 331] width 228 height 28
click at [417, 378] on span "Add another condition" at bounding box center [392, 376] width 112 height 14
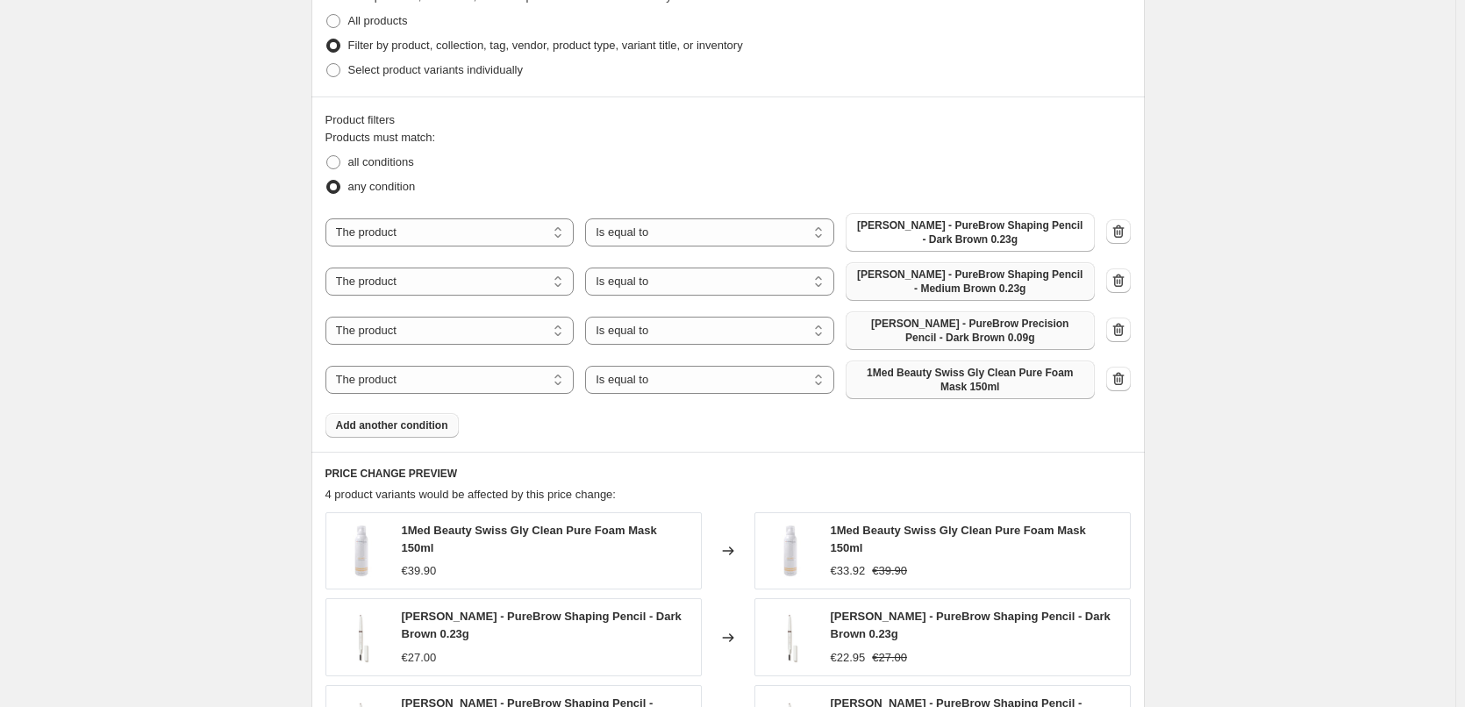
click at [955, 382] on span "1Med Beauty Swiss Gly Clean Pure Foam Mask 150ml" at bounding box center [970, 380] width 228 height 28
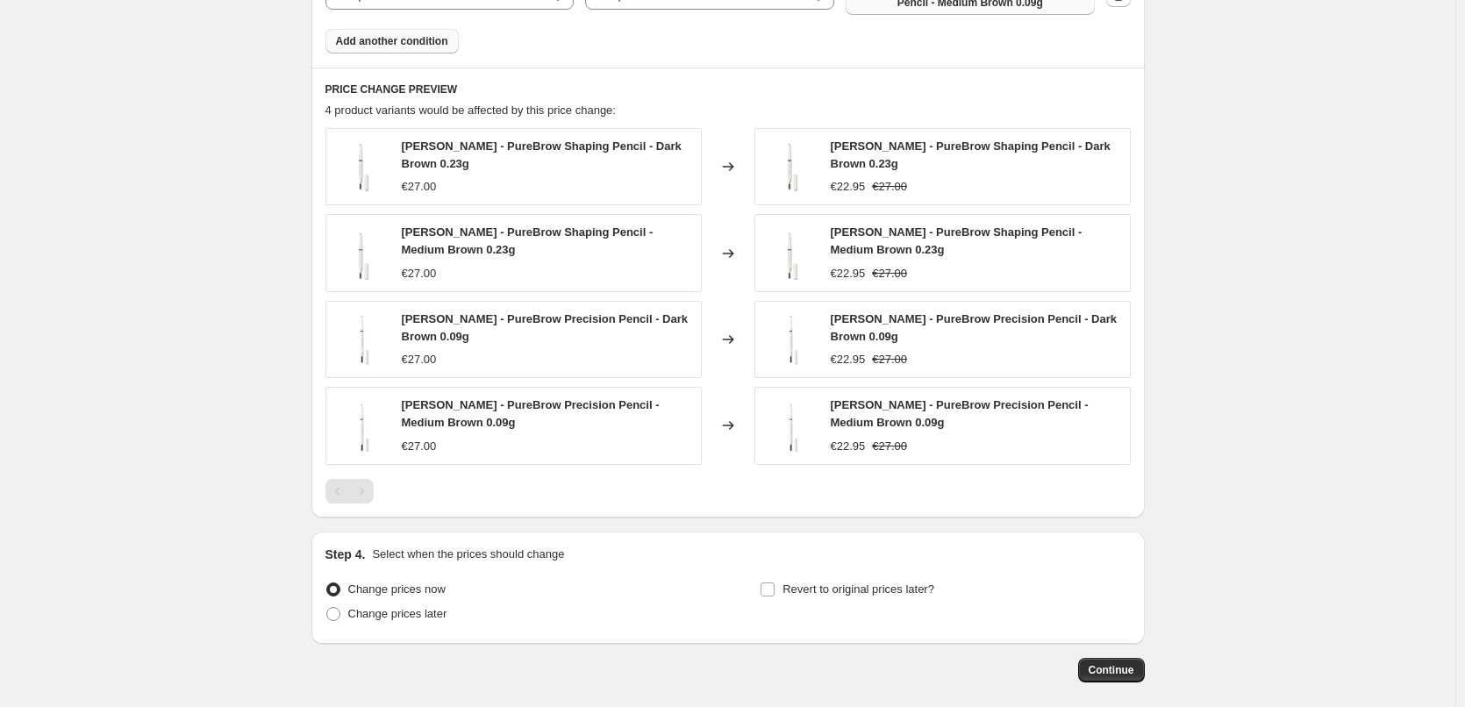
scroll to position [1345, 0]
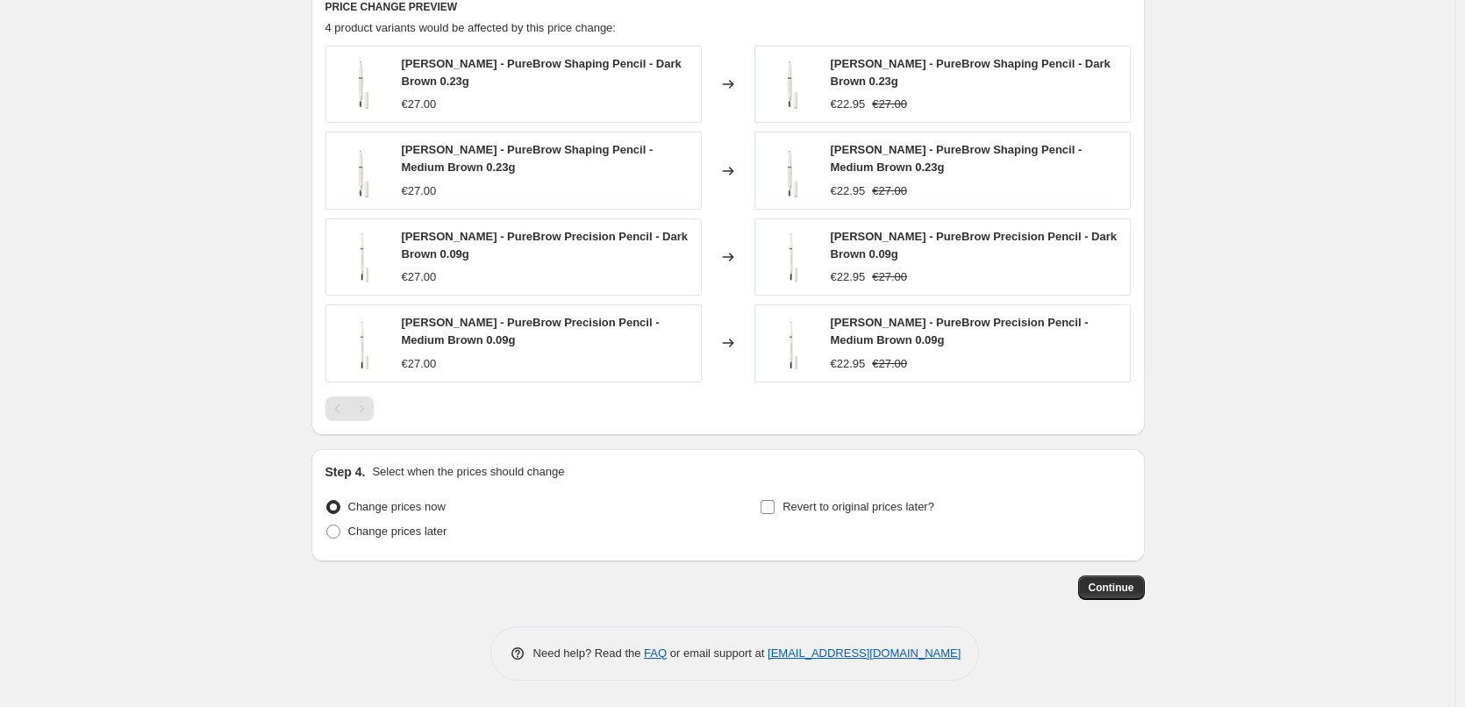
click at [818, 511] on span "Revert to original prices later?" at bounding box center [859, 506] width 152 height 13
click at [775, 511] on input "Revert to original prices later?" at bounding box center [768, 507] width 14 height 14
checkbox input "true"
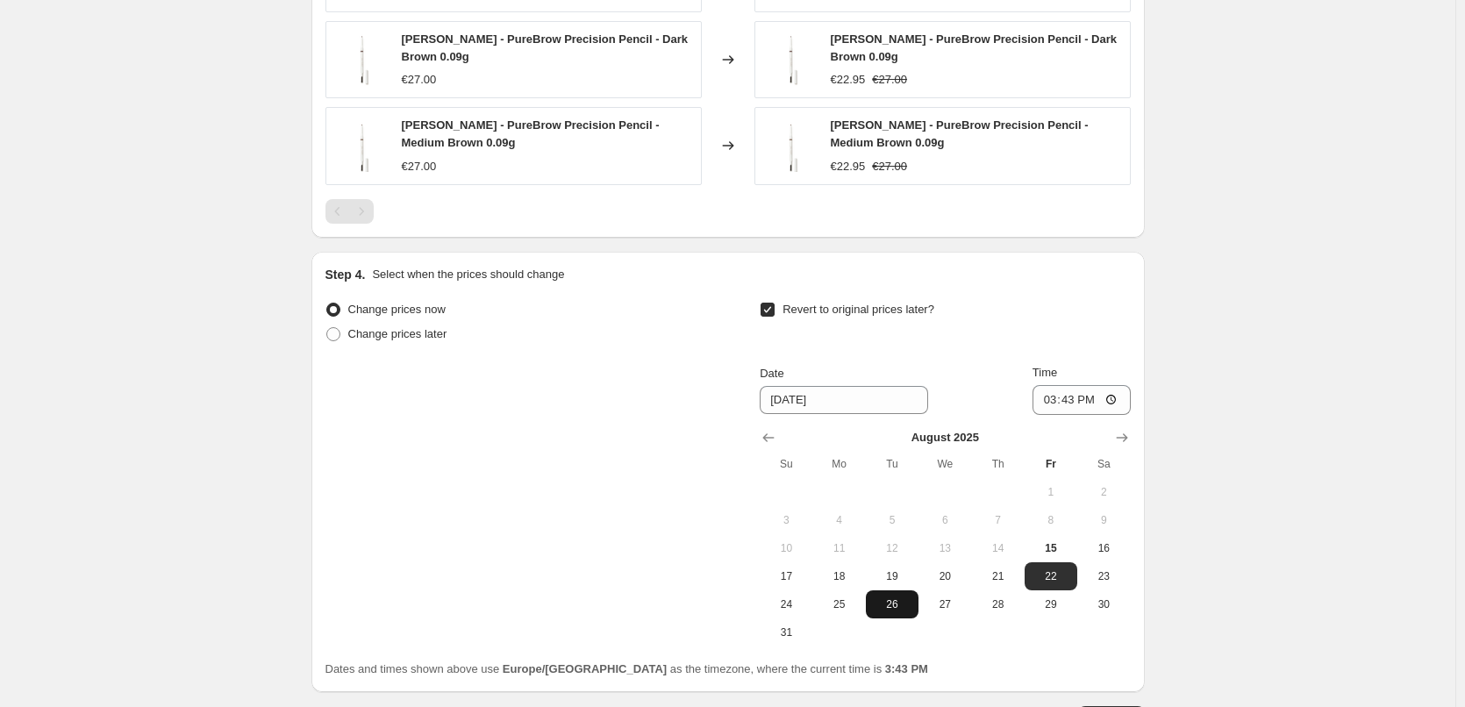
scroll to position [1673, 0]
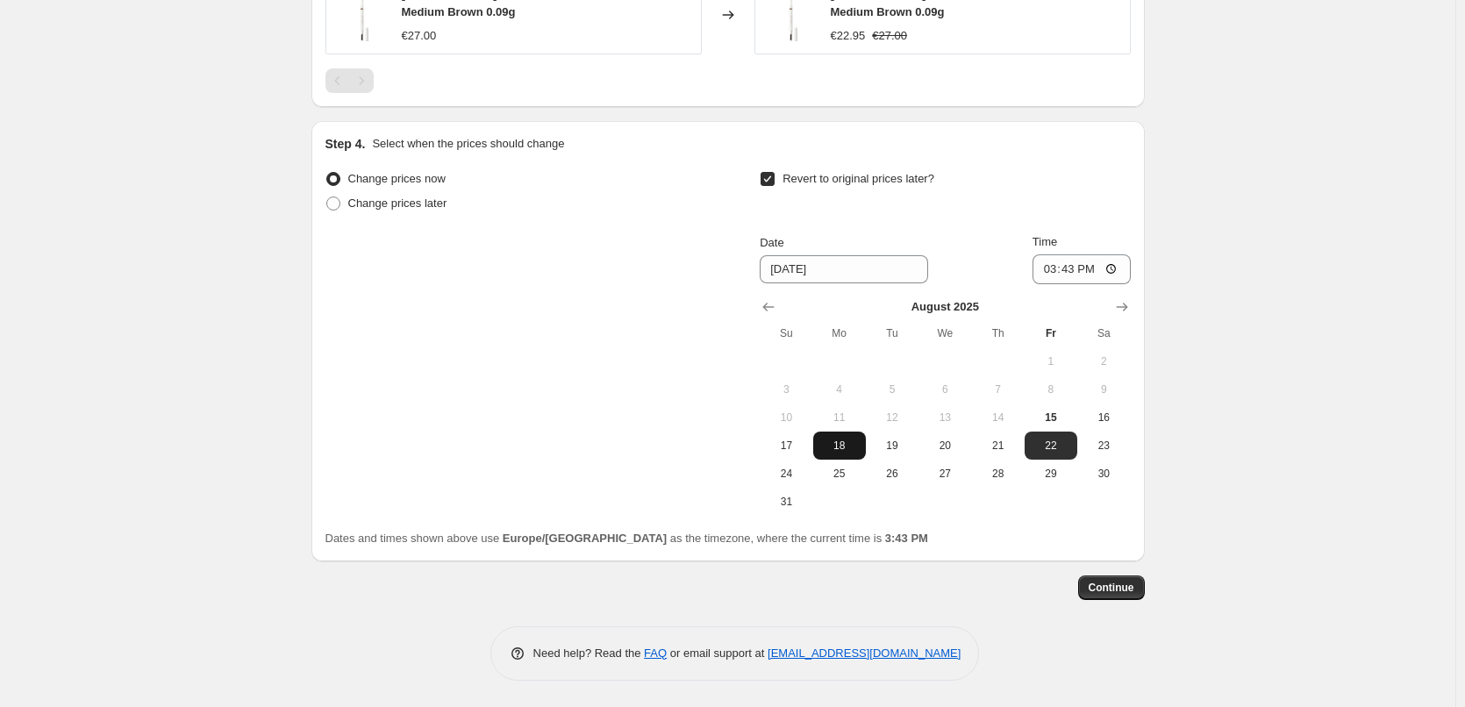
click at [840, 441] on span "18" at bounding box center [839, 446] width 39 height 14
type input "8/18/2025"
click at [1053, 275] on input "15:43" at bounding box center [1082, 269] width 98 height 30
type input "03:00"
click at [1119, 590] on span "Continue" at bounding box center [1112, 588] width 46 height 14
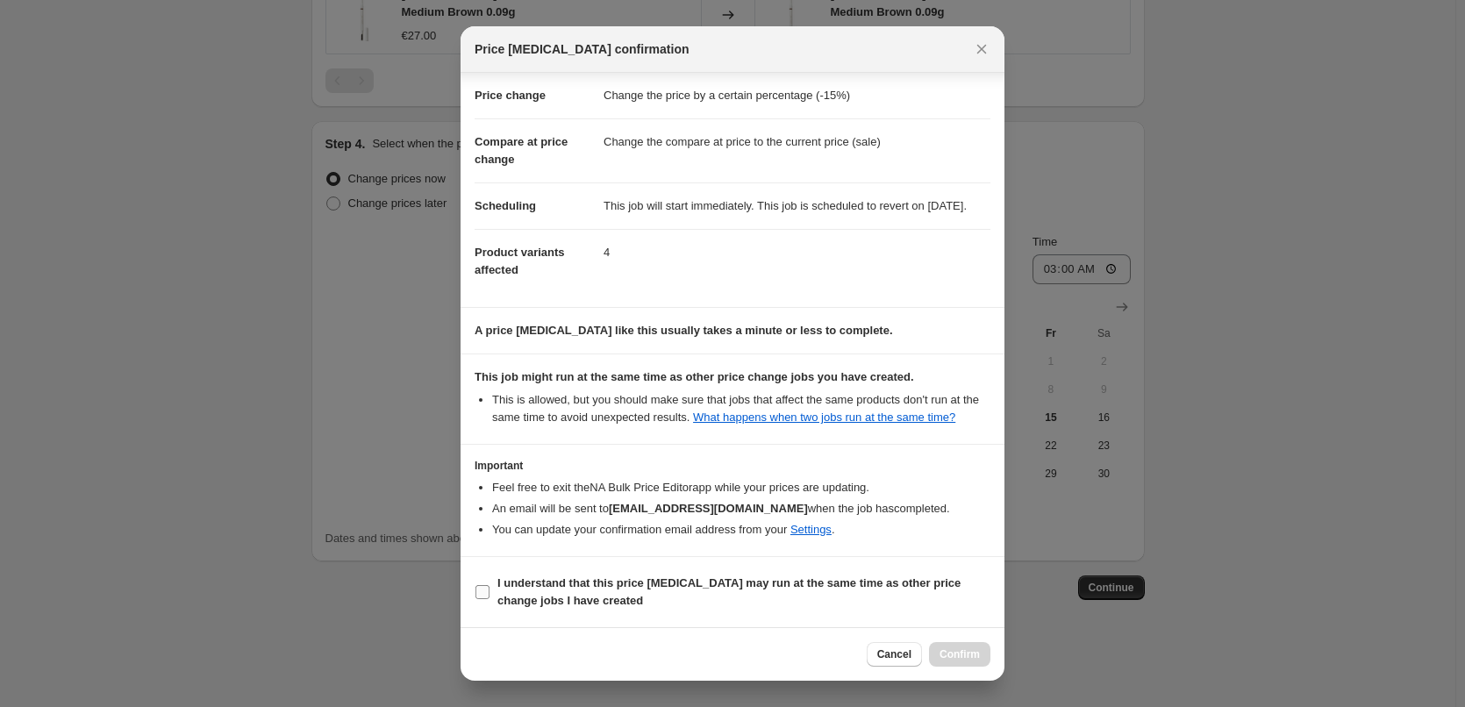
scroll to position [49, 0]
click at [580, 611] on label "I understand that this price change job may run at the same time as other price…" at bounding box center [733, 592] width 516 height 42
click at [490, 599] on input "I understand that this price change job may run at the same time as other price…" at bounding box center [483, 592] width 14 height 14
checkbox input "true"
click at [1018, 661] on div at bounding box center [732, 353] width 1465 height 707
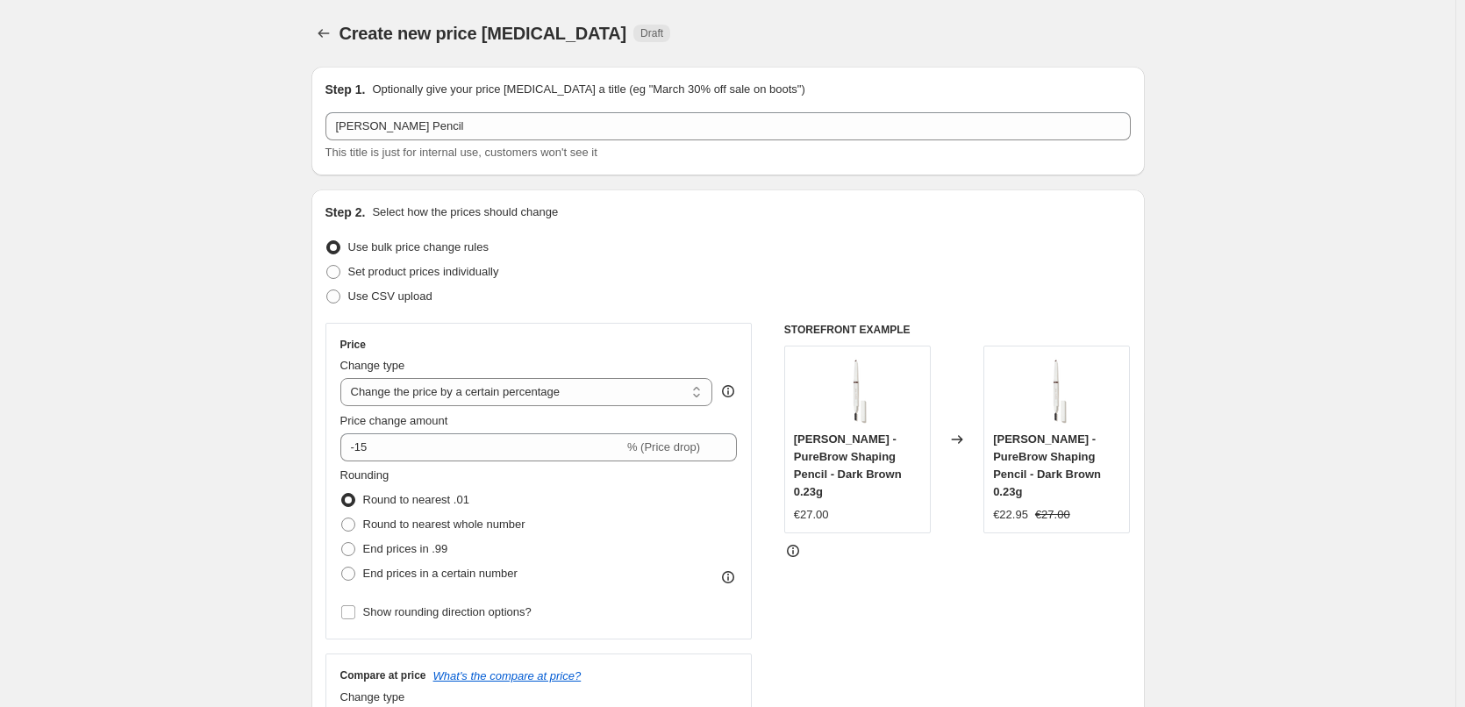
scroll to position [1673, 0]
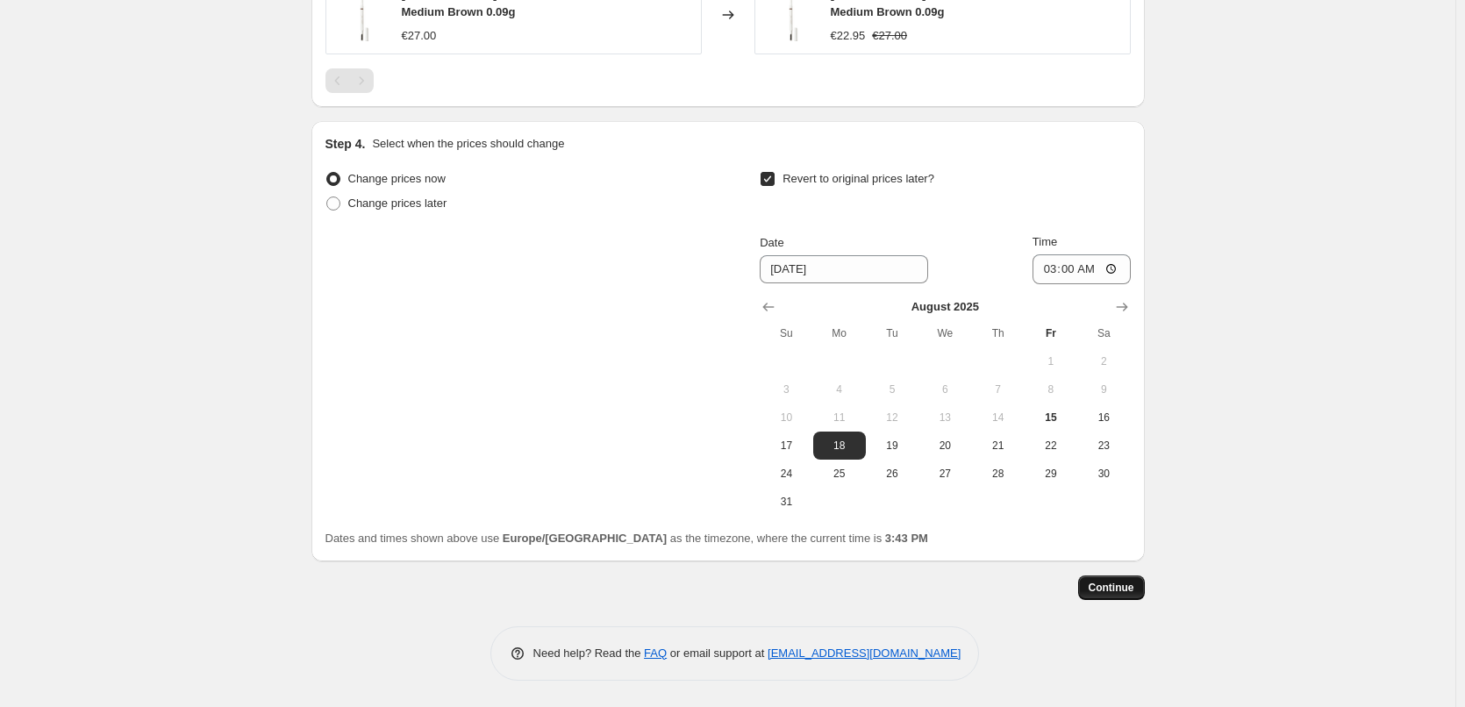
click at [1108, 584] on span "Continue" at bounding box center [1112, 588] width 46 height 14
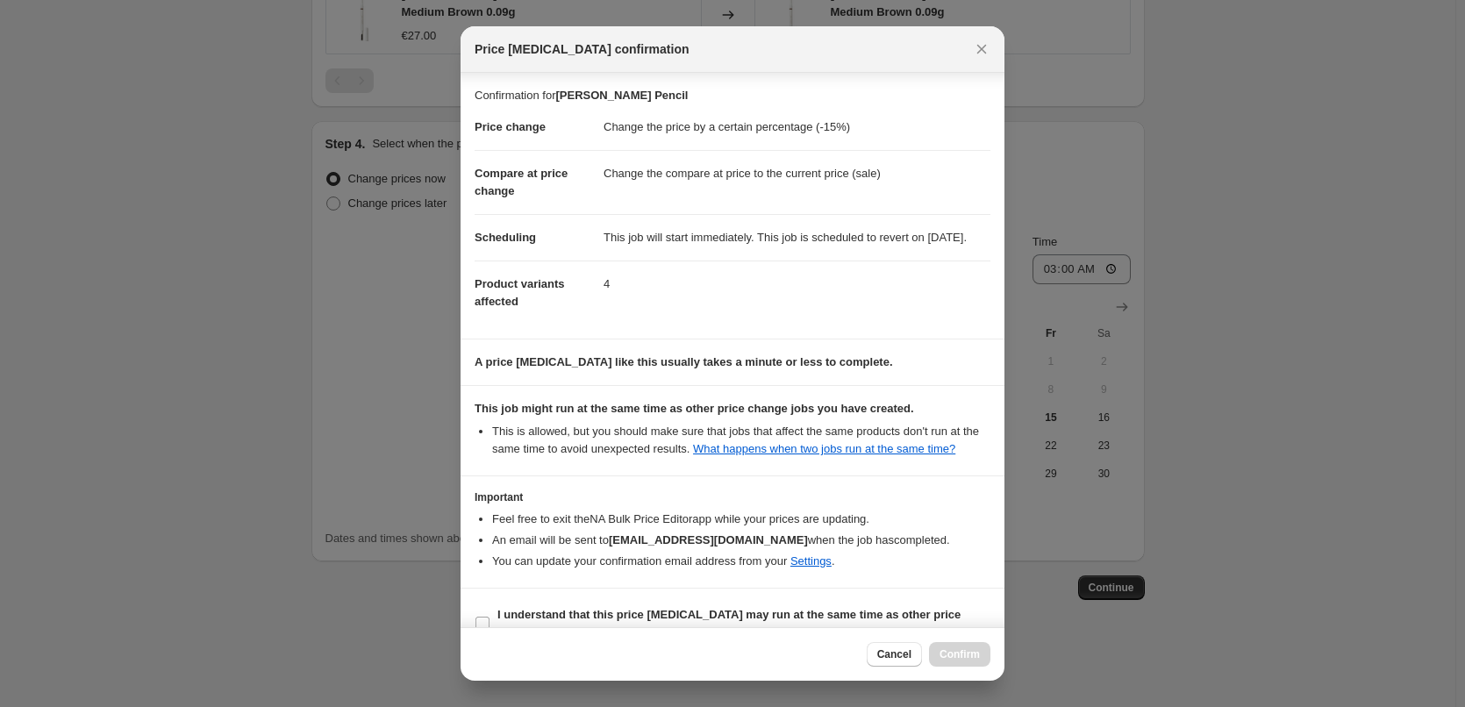
scroll to position [49, 0]
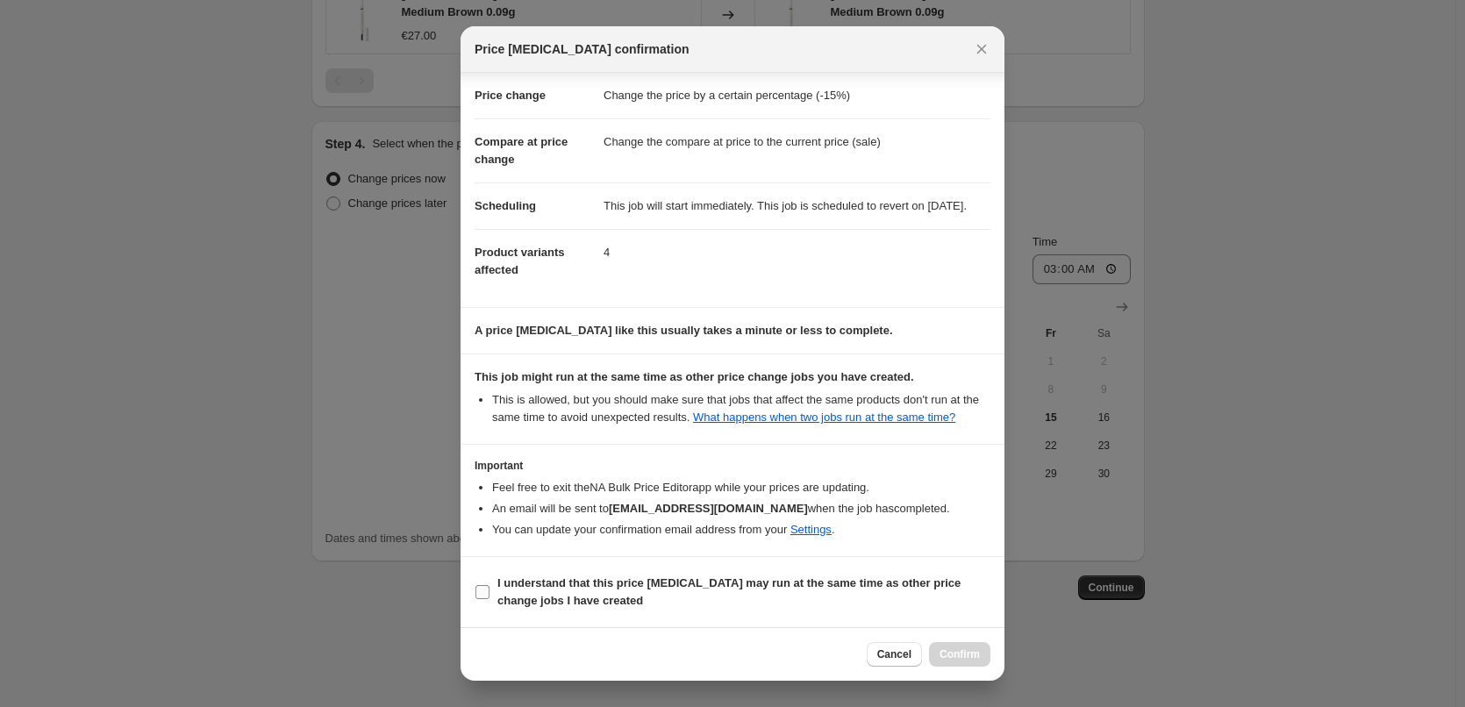
click at [568, 577] on b "I understand that this price change job may run at the same time as other price…" at bounding box center [728, 591] width 463 height 31
click at [490, 585] on input "I understand that this price change job may run at the same time as other price…" at bounding box center [483, 592] width 14 height 14
checkbox input "true"
click at [962, 647] on button "Confirm" at bounding box center [959, 654] width 61 height 25
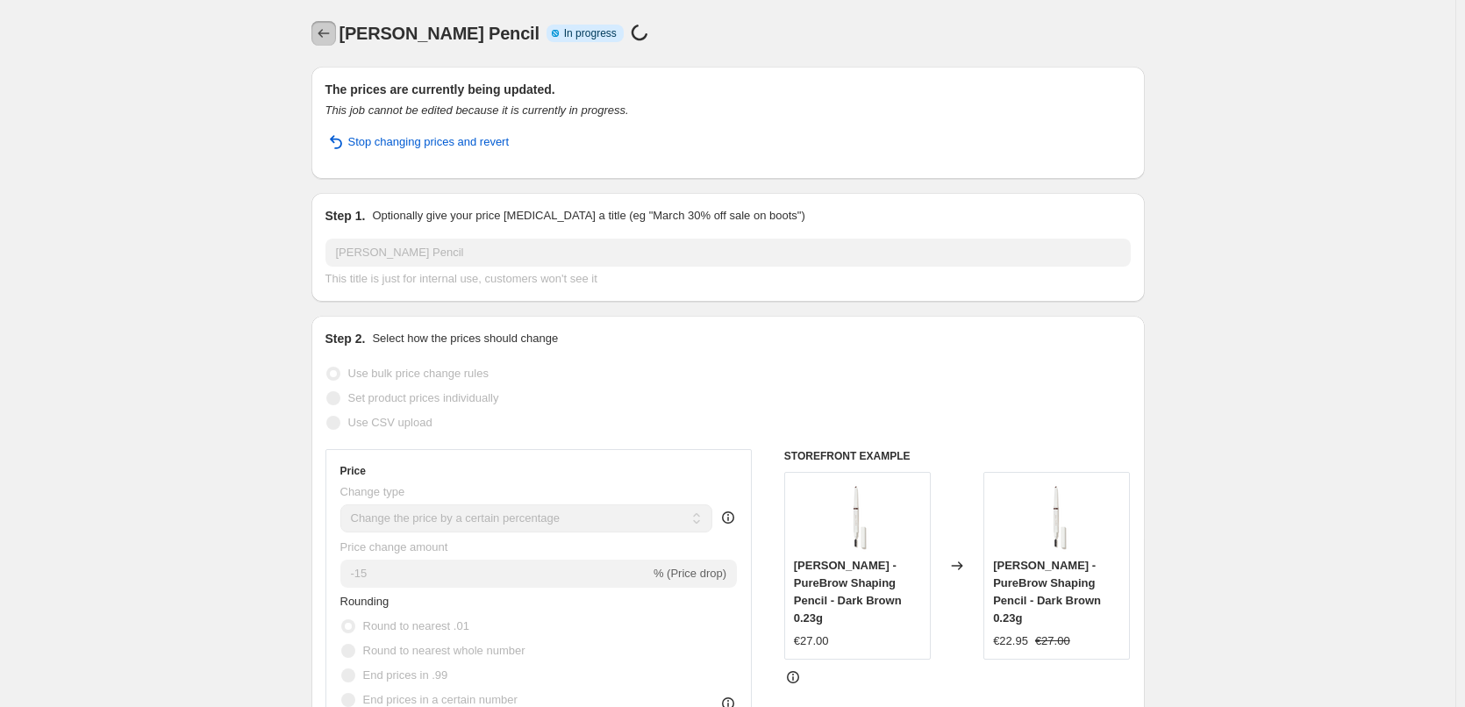
click at [327, 45] on button "Price change jobs" at bounding box center [323, 33] width 25 height 25
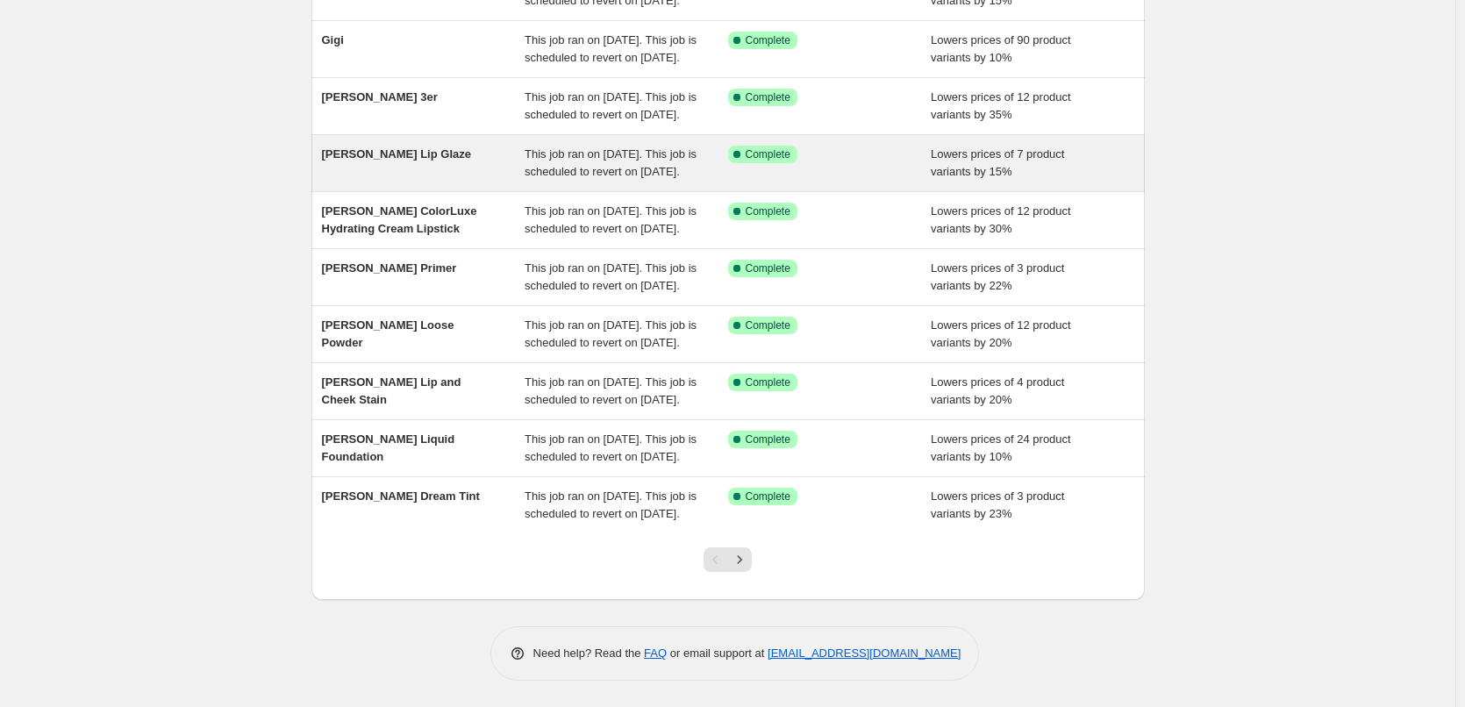
scroll to position [372, 0]
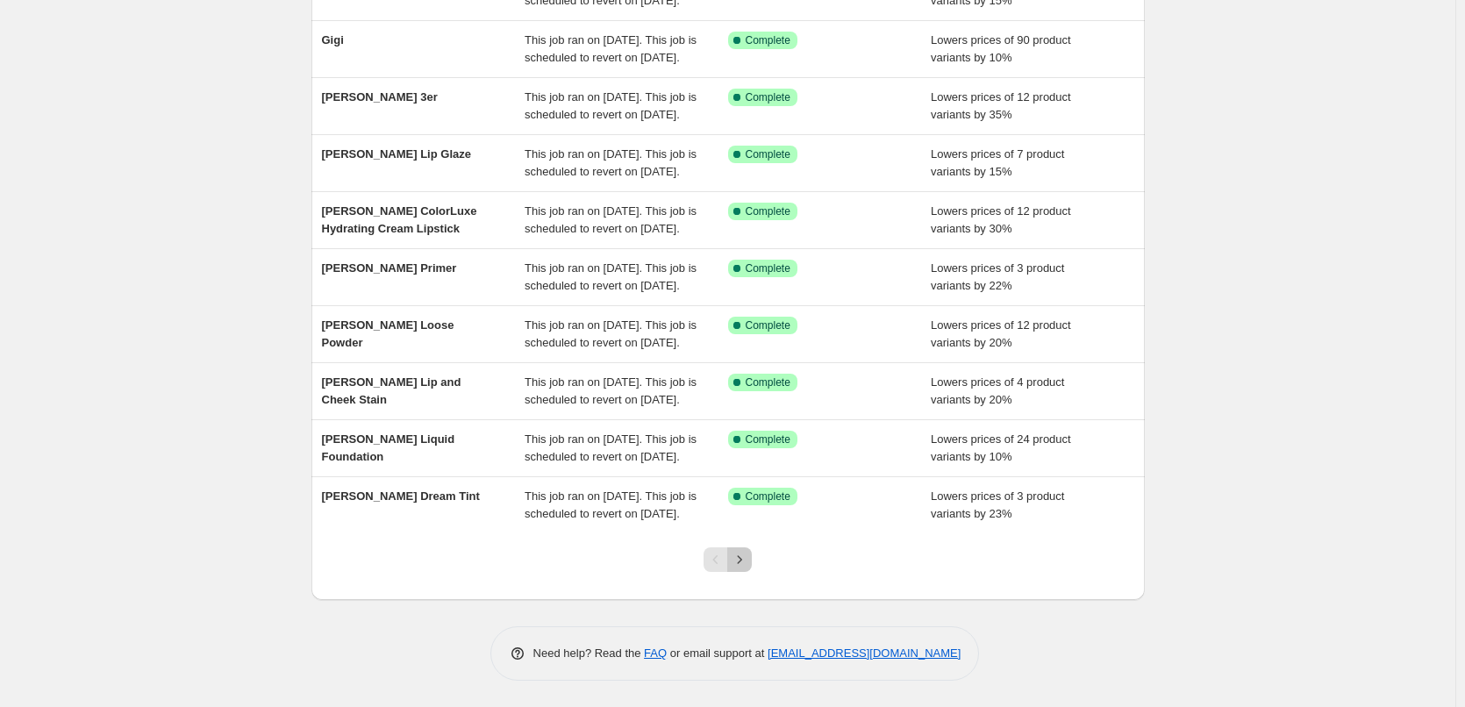
click at [747, 562] on icon "Next" at bounding box center [740, 560] width 18 height 18
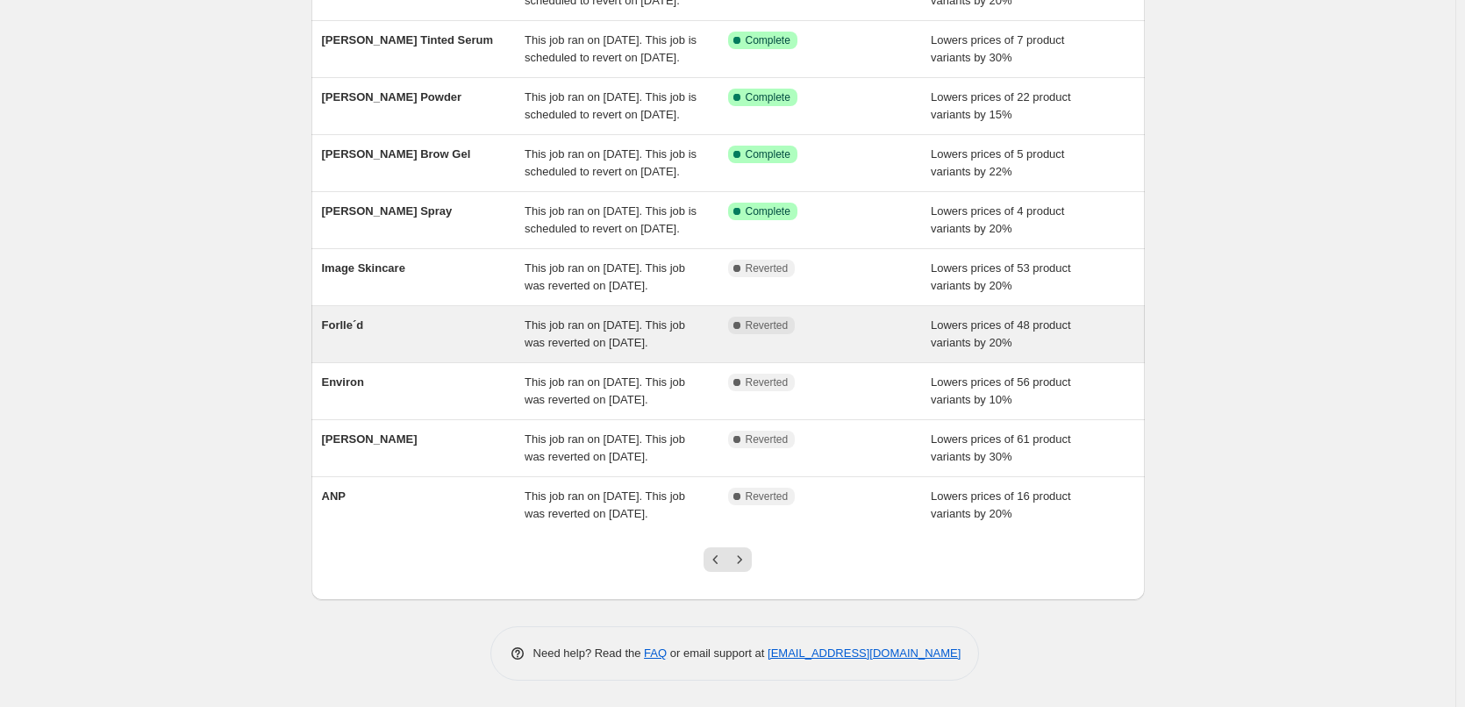
scroll to position [0, 0]
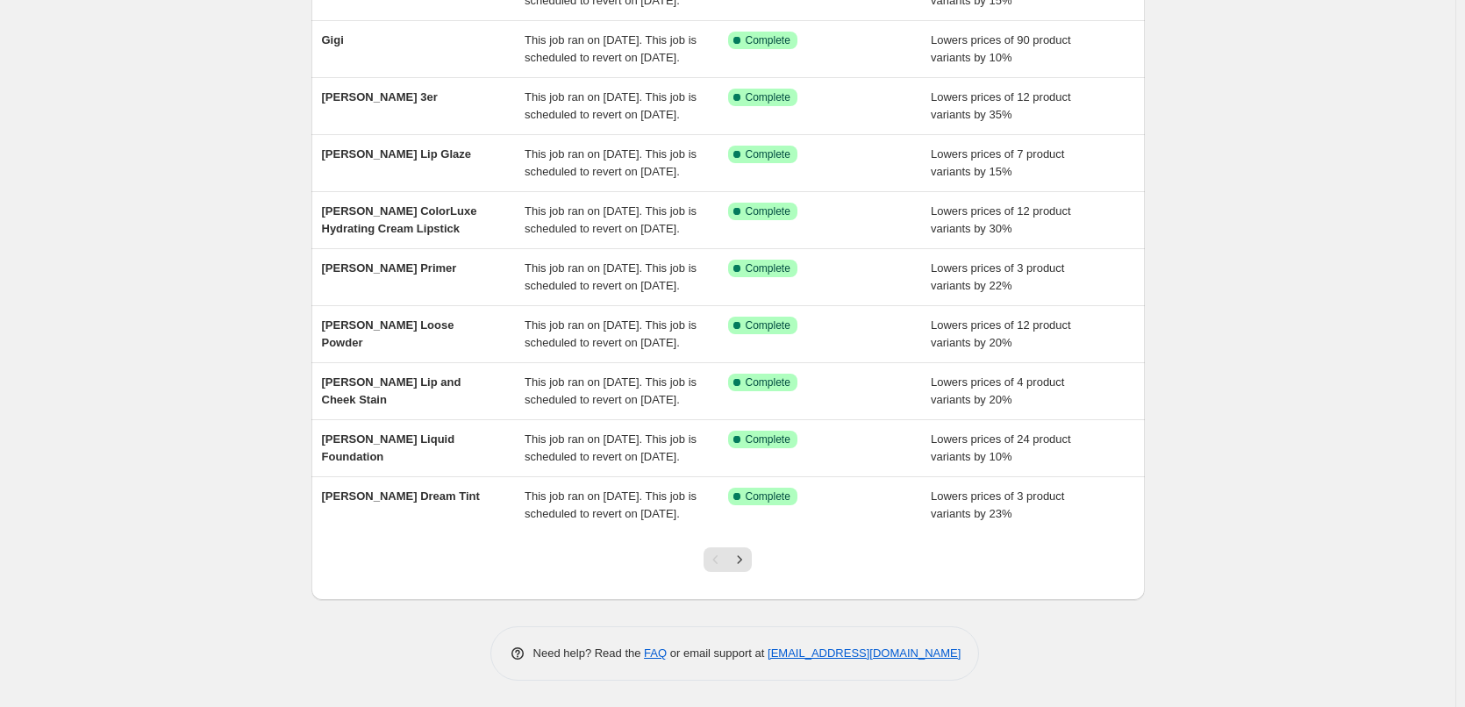
scroll to position [372, 0]
click at [745, 563] on icon "Next" at bounding box center [740, 560] width 18 height 18
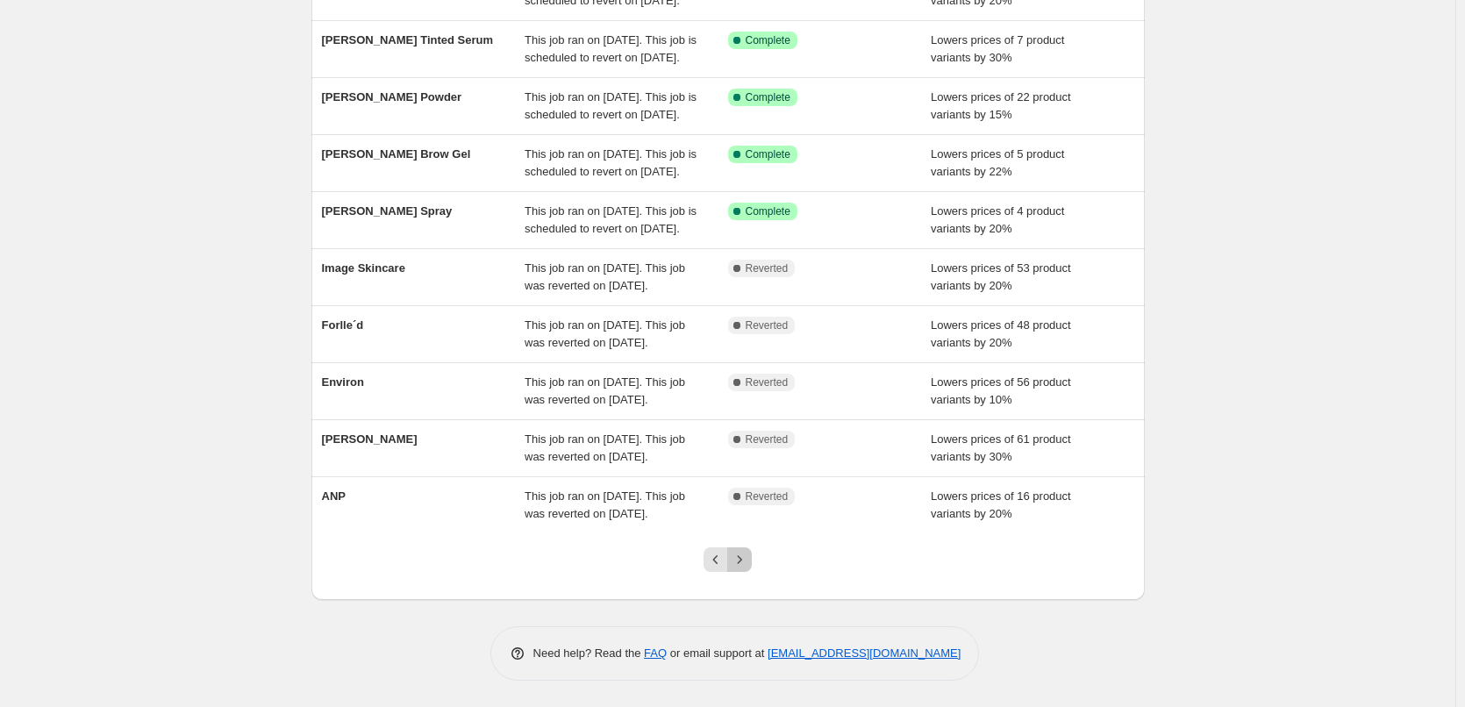
click at [747, 561] on icon "Next" at bounding box center [740, 560] width 18 height 18
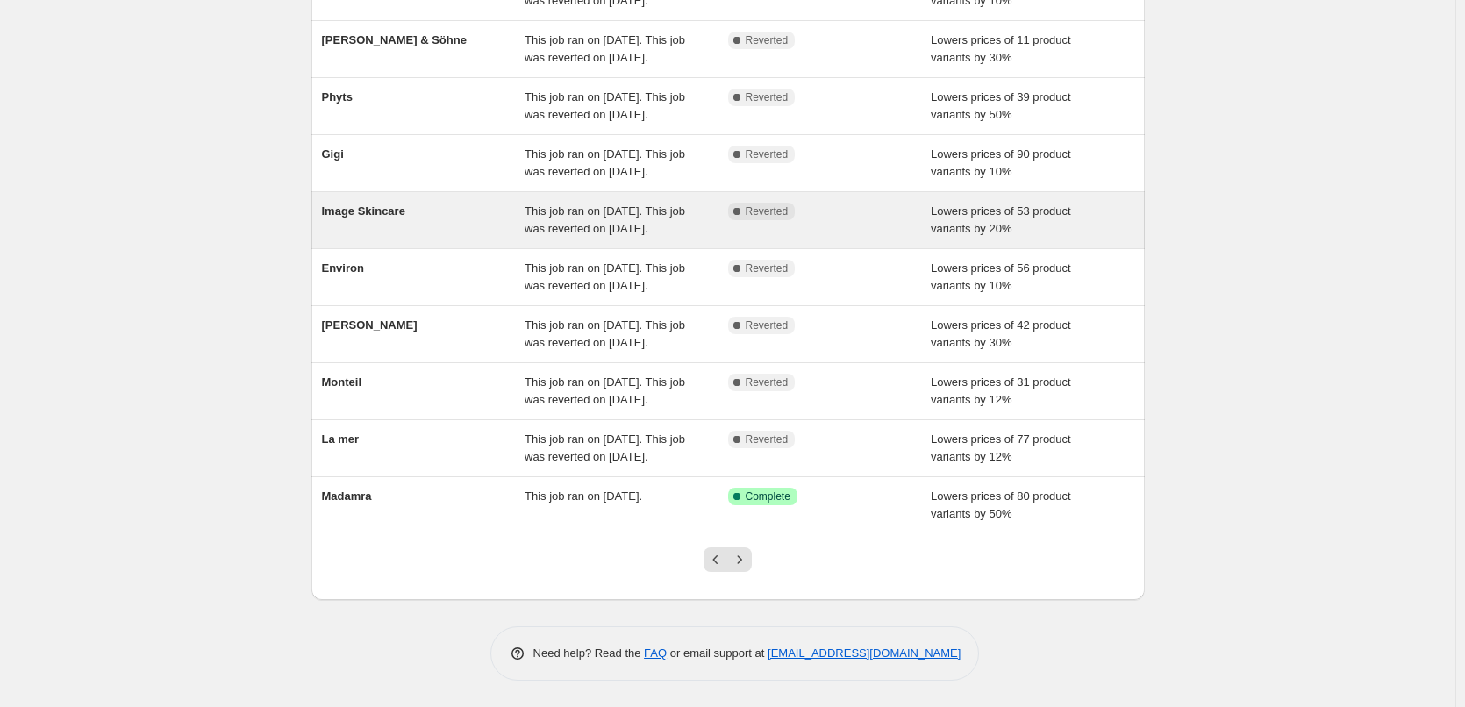
scroll to position [263, 0]
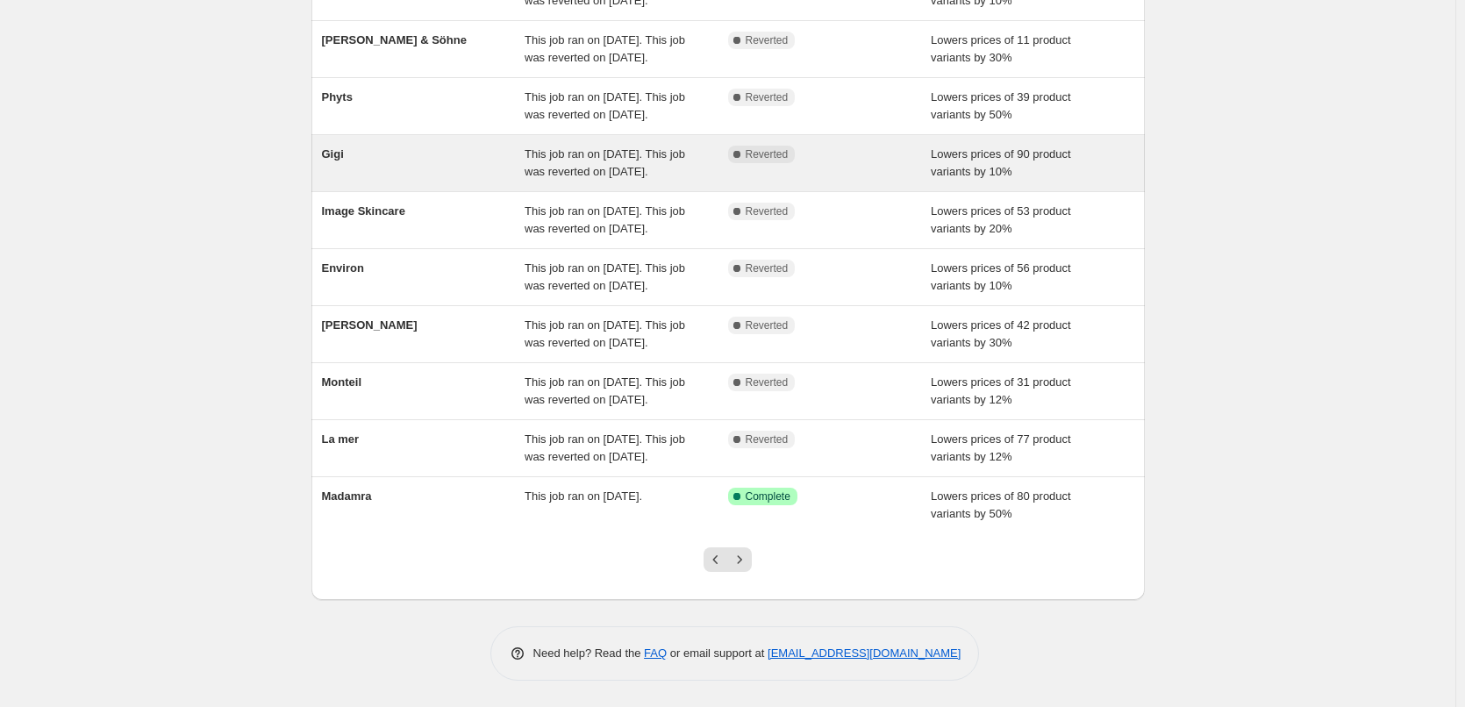
click at [341, 135] on div "[PERSON_NAME] This job ran on [DATE]. This job was reverted on [DATE]. Complete…" at bounding box center [727, 163] width 833 height 56
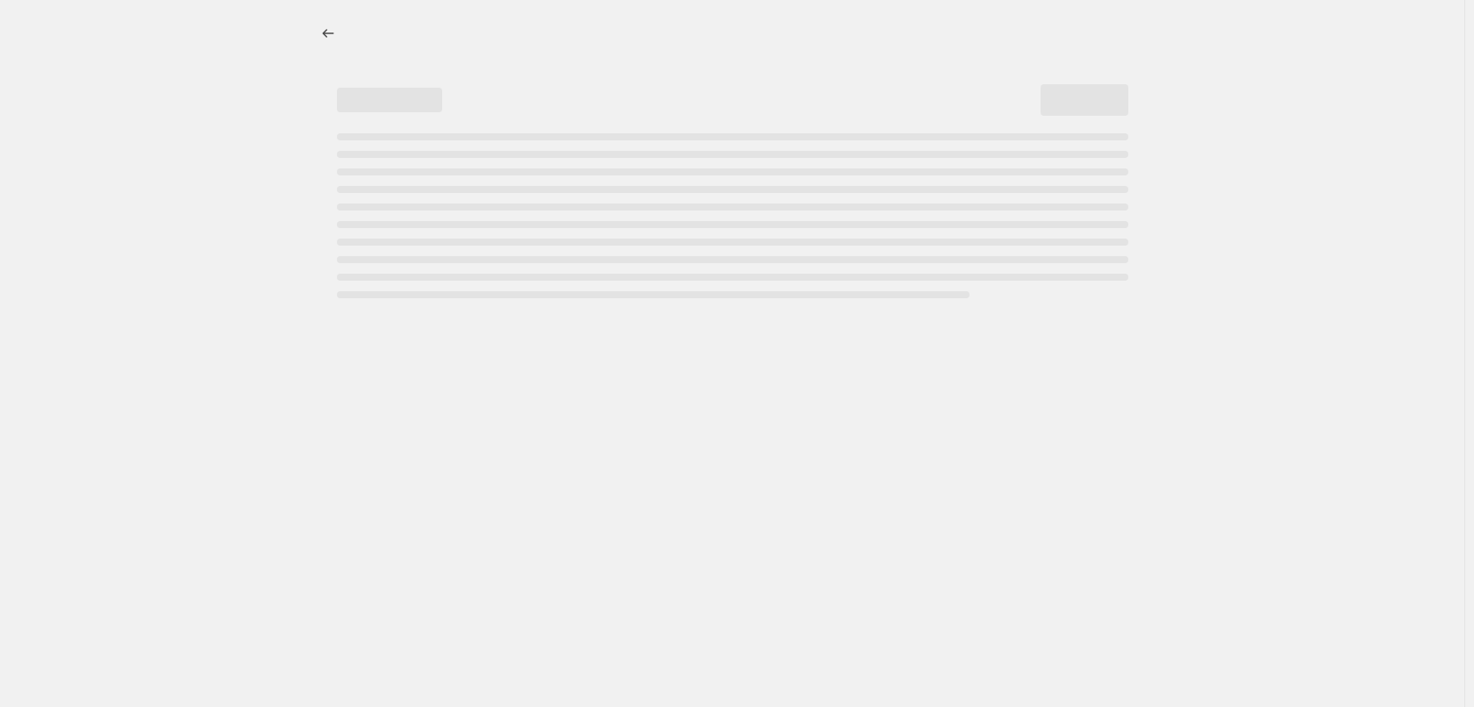
select select "percentage"
select select "vendor"
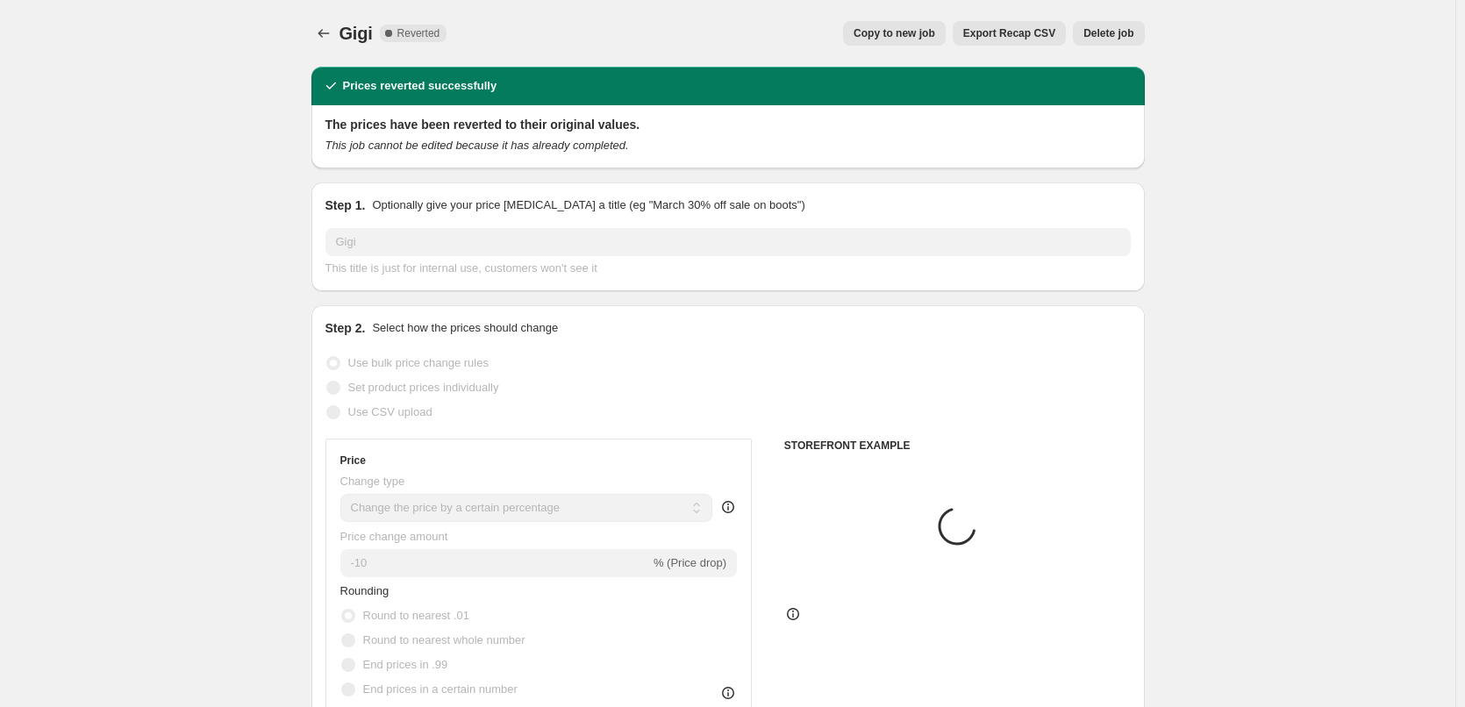
click at [1116, 39] on span "Delete job" at bounding box center [1108, 33] width 50 height 14
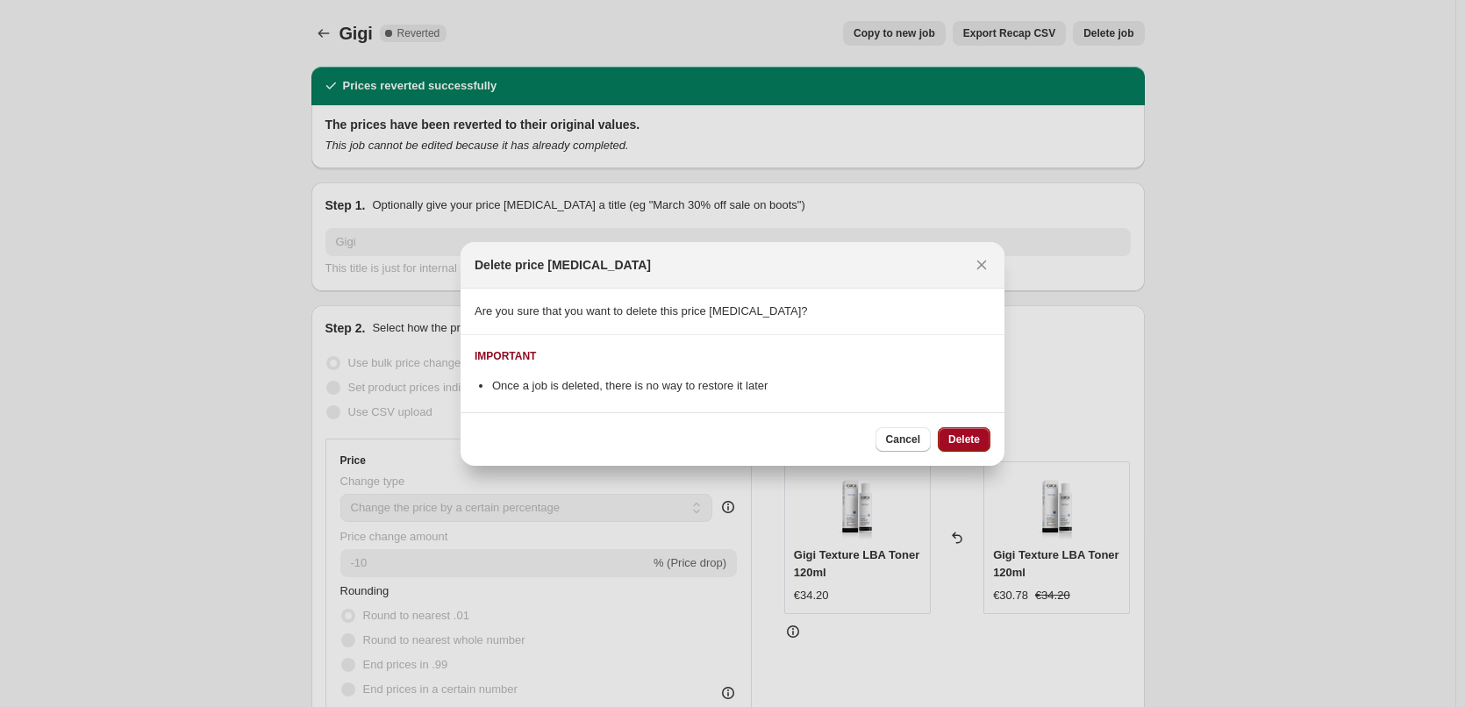
click at [947, 434] on button "Delete" at bounding box center [964, 439] width 53 height 25
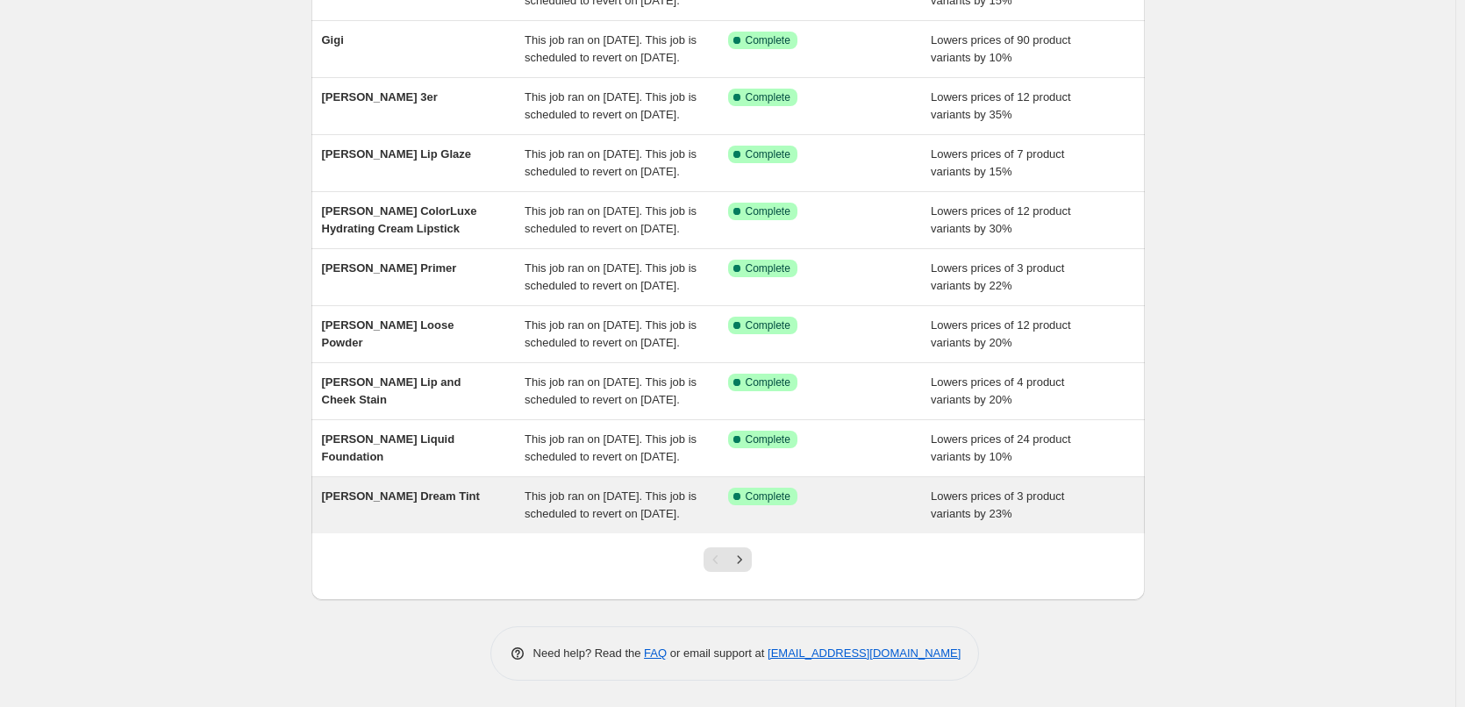
scroll to position [372, 0]
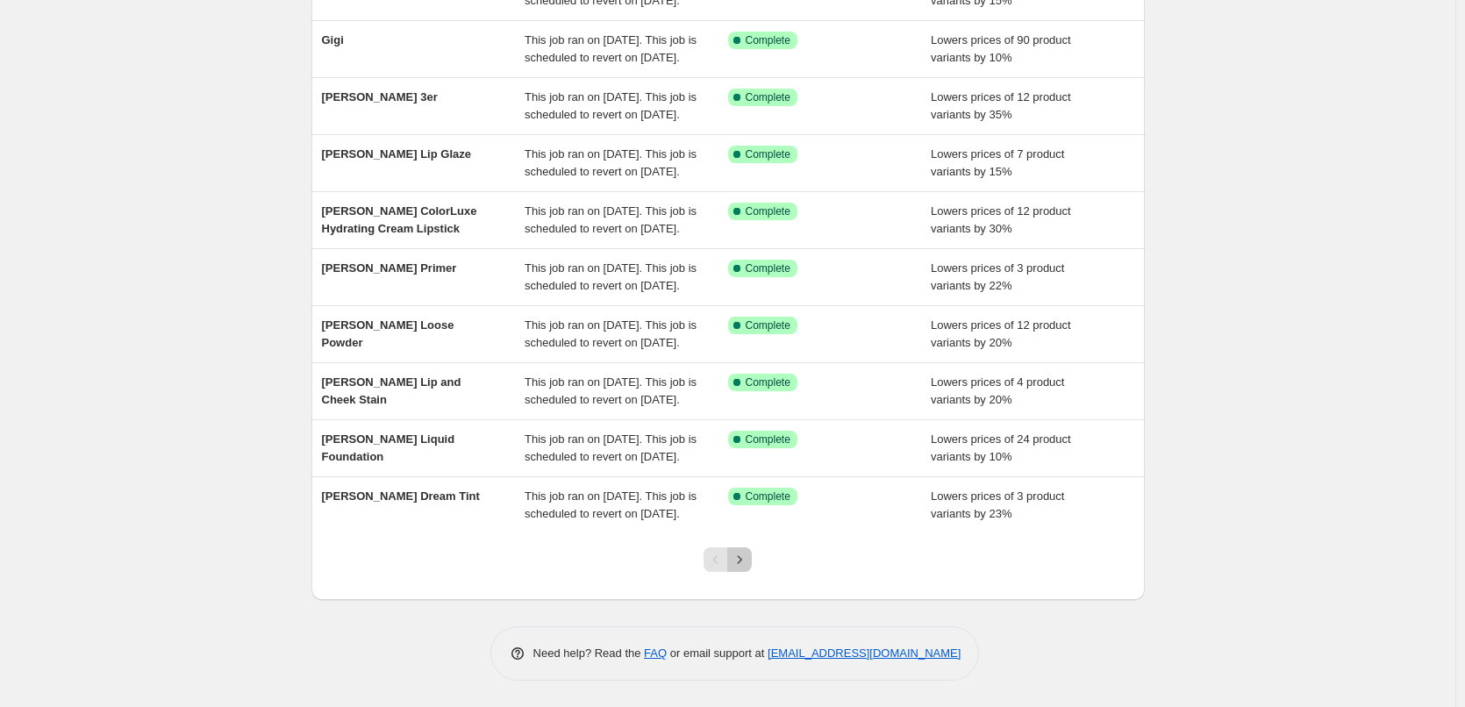
click at [748, 555] on icon "Next" at bounding box center [740, 560] width 18 height 18
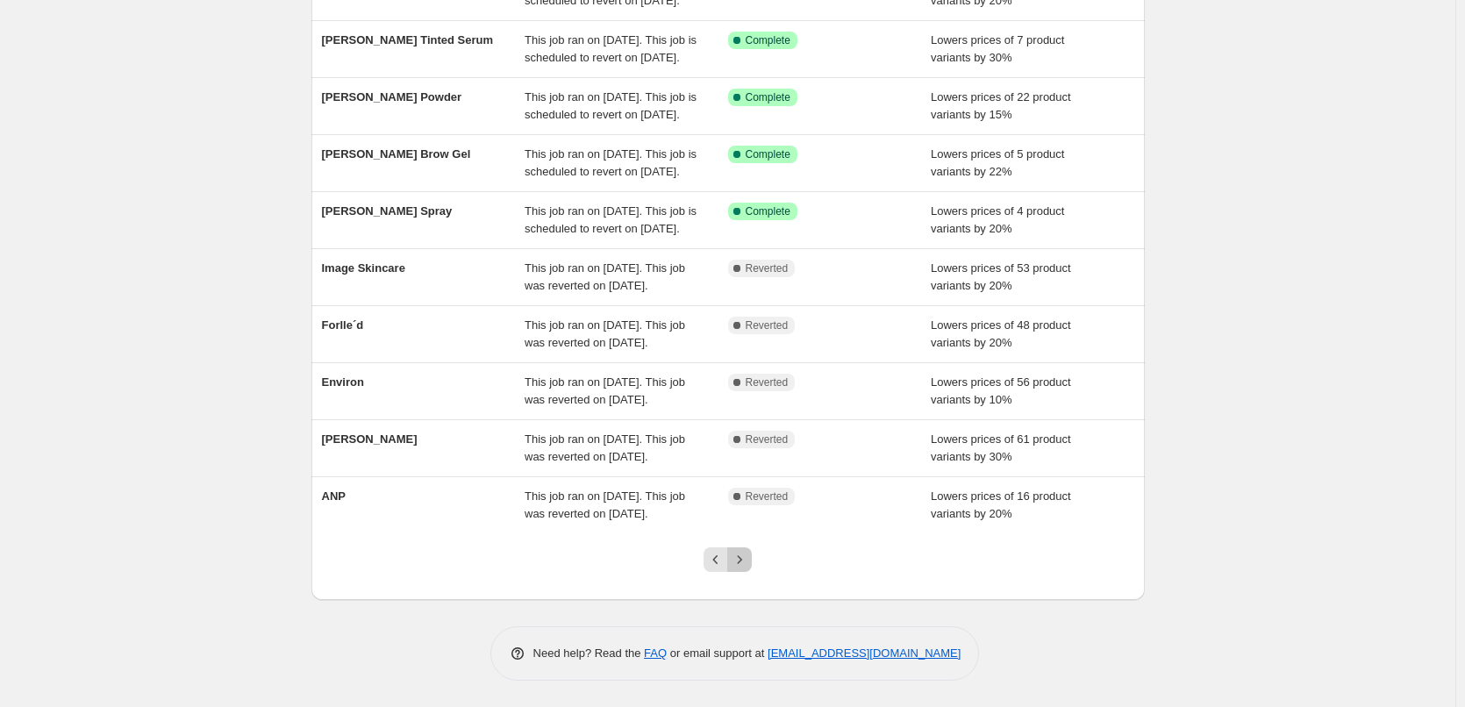
click at [748, 555] on icon "Next" at bounding box center [740, 560] width 18 height 18
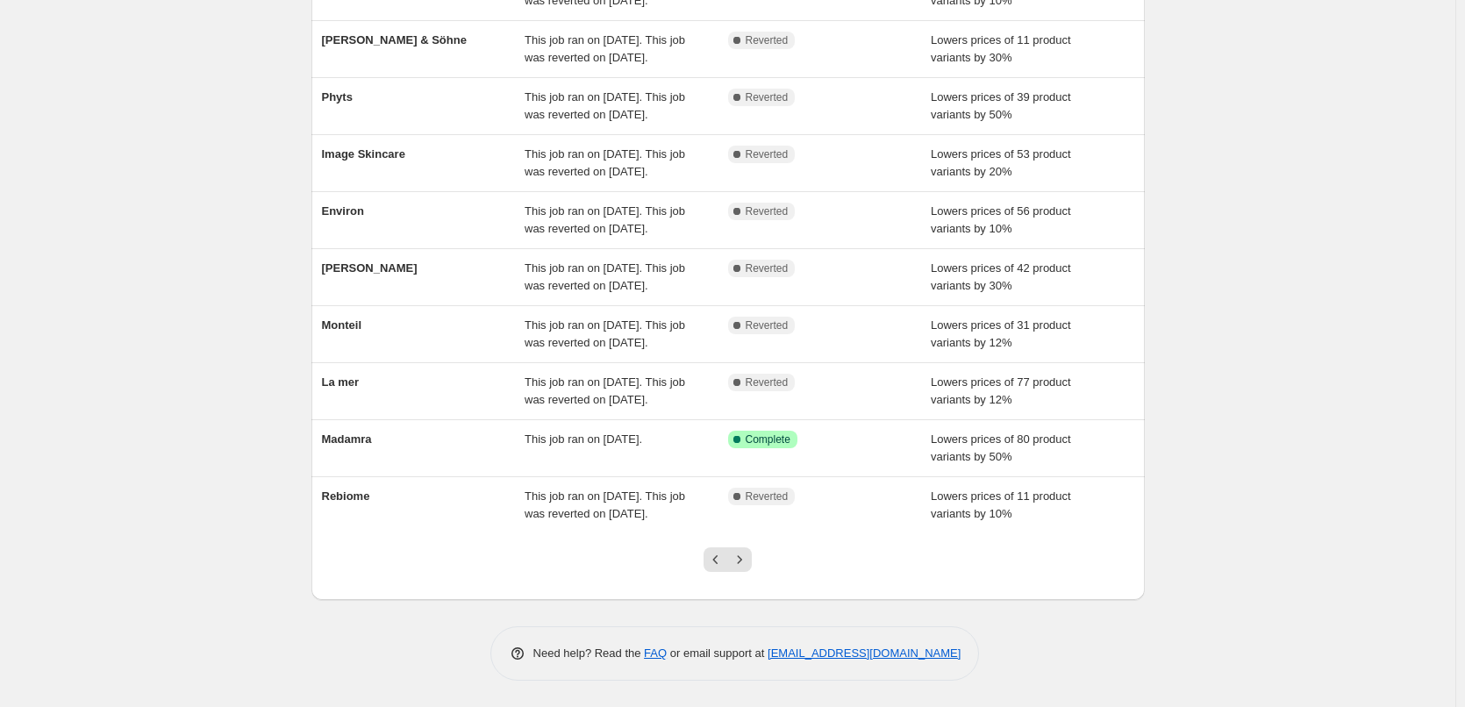
scroll to position [337, 0]
click at [748, 555] on icon "Next" at bounding box center [740, 560] width 18 height 18
